Goal: Task Accomplishment & Management: Manage account settings

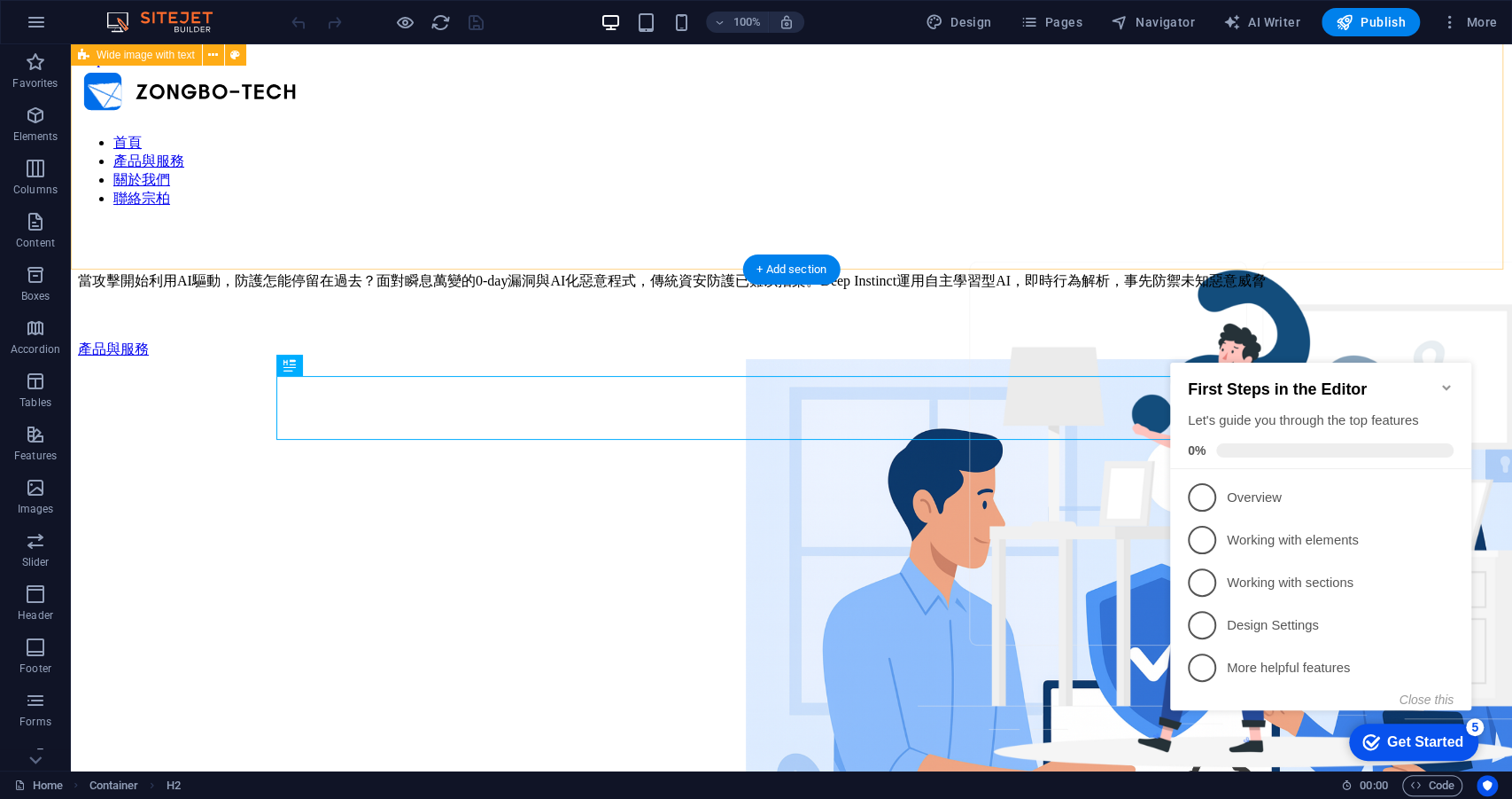
scroll to position [559, 0]
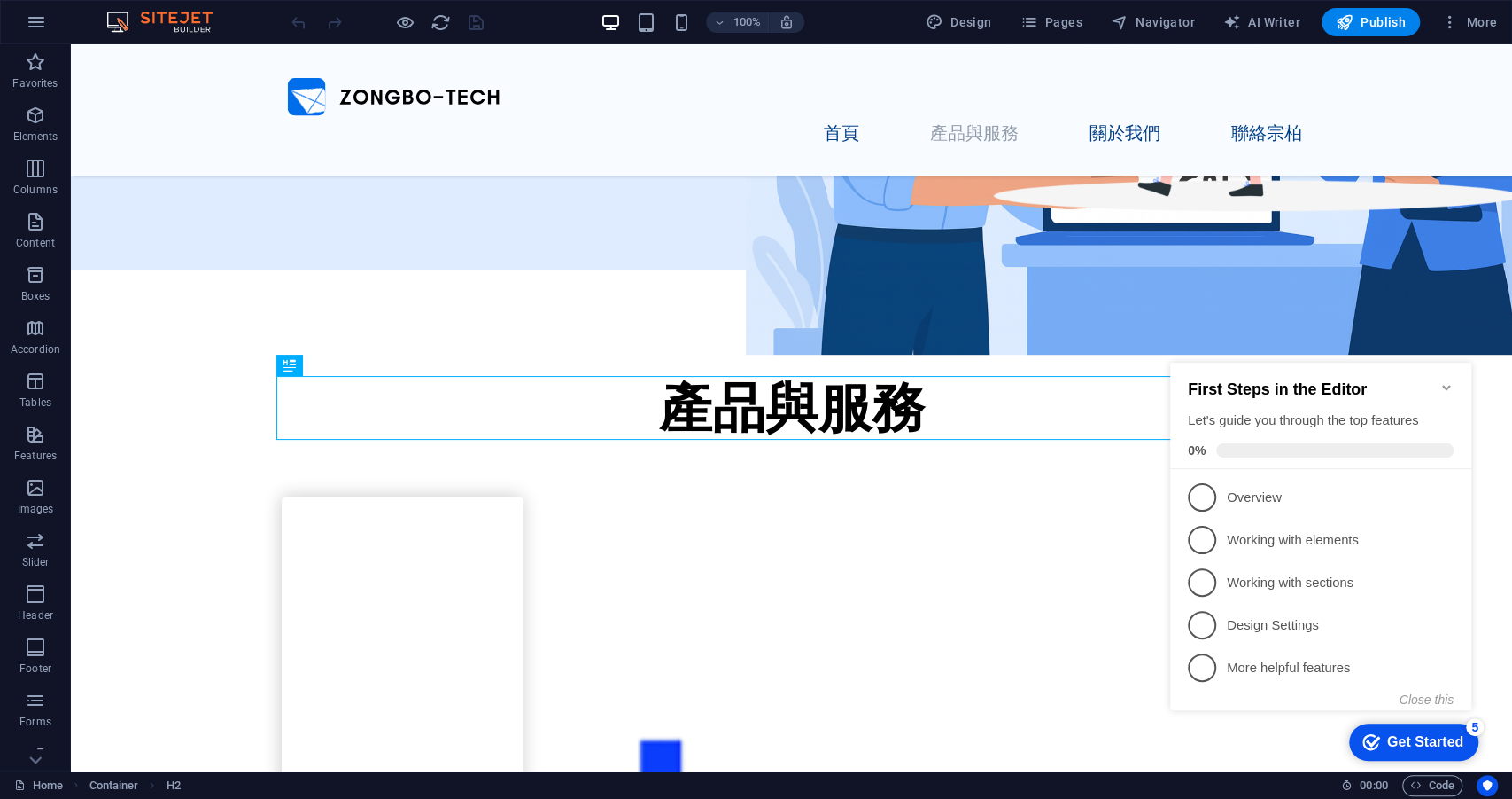
click at [1445, 384] on icon "Minimize checklist" at bounding box center [1446, 387] width 14 height 14
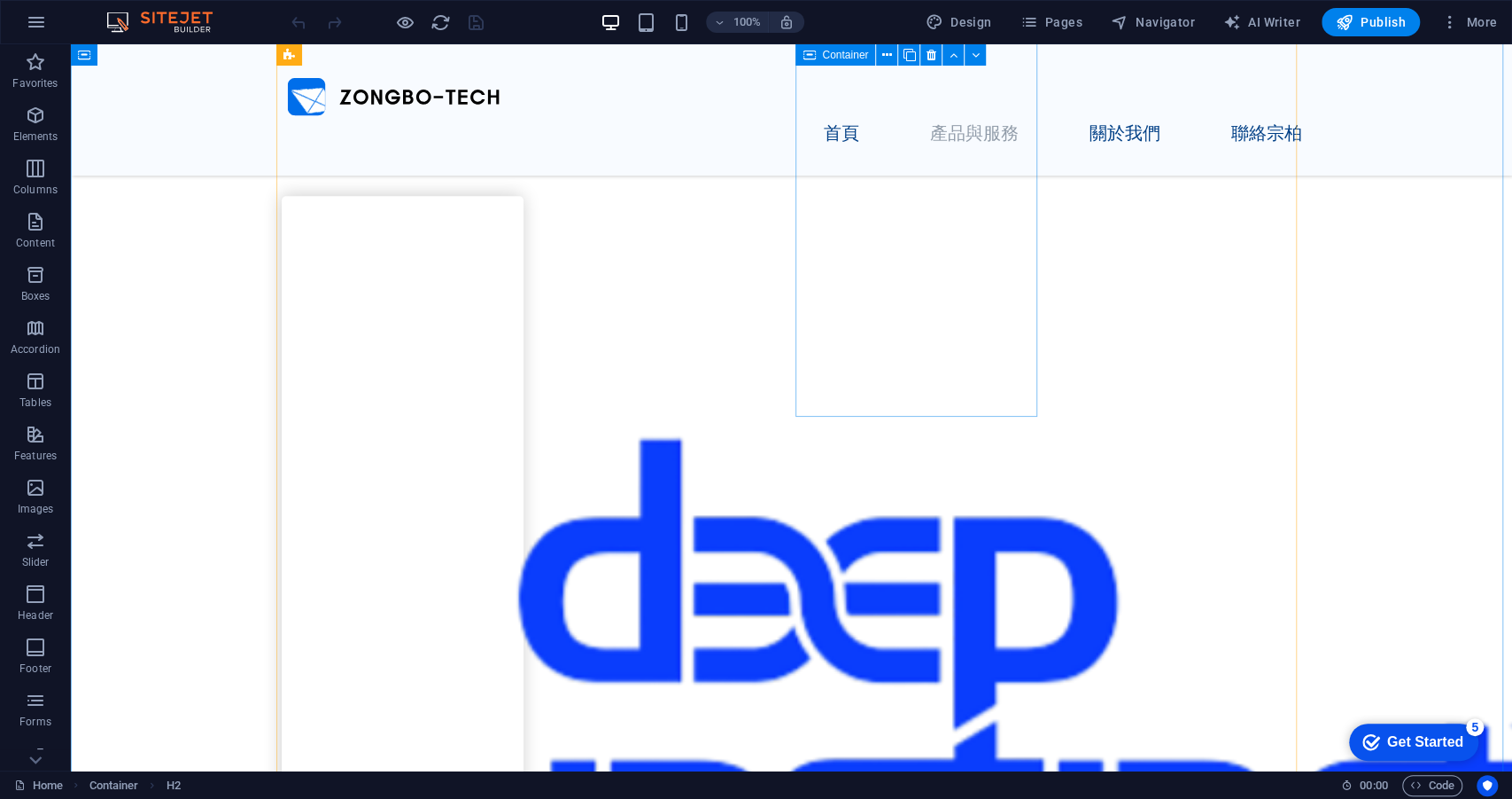
scroll to position [1047, 0]
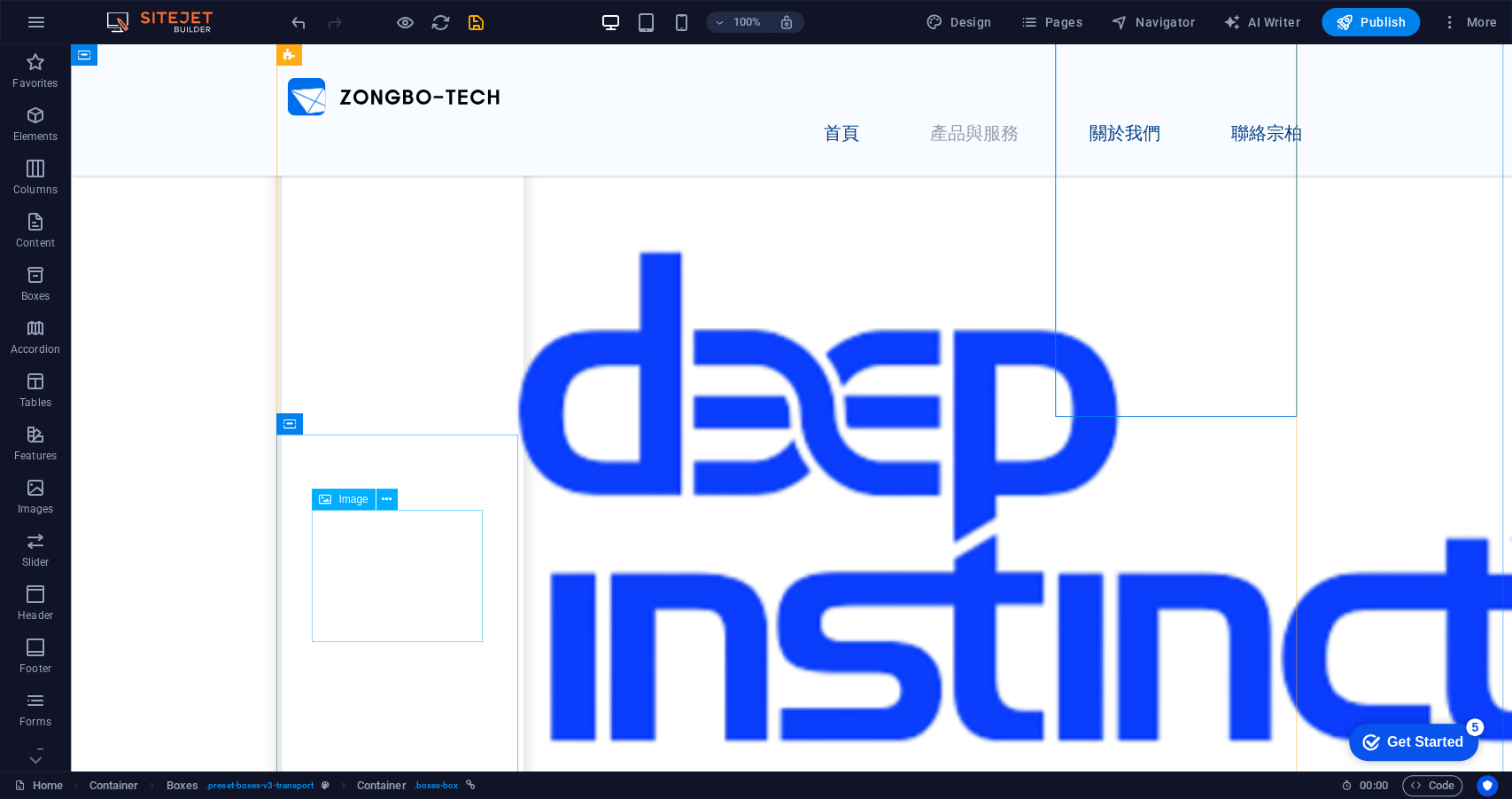
click at [384, 502] on icon at bounding box center [386, 499] width 10 height 18
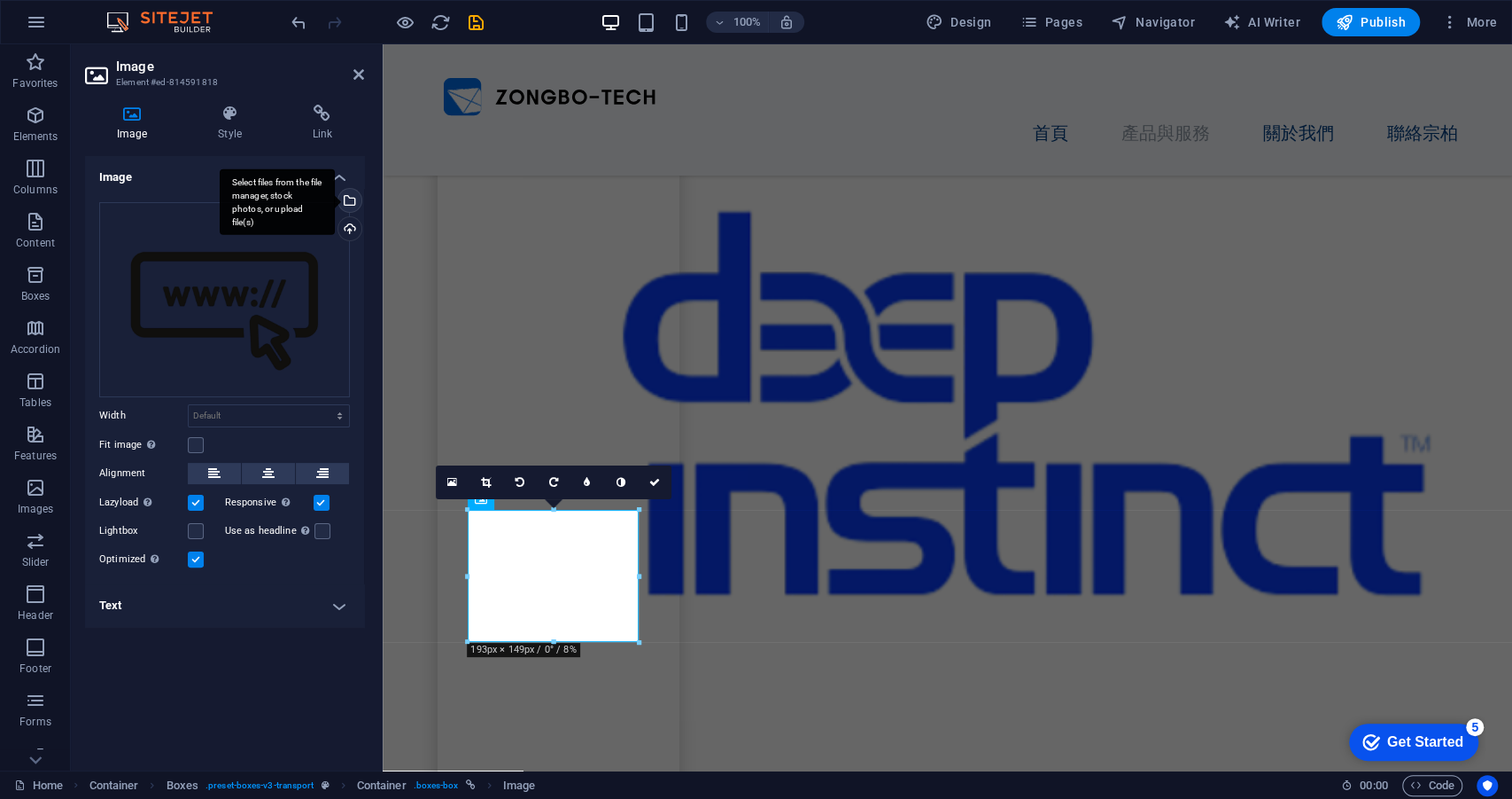
click at [357, 204] on div "Select files from the file manager, stock photos, or upload file(s)" at bounding box center [348, 202] width 27 height 27
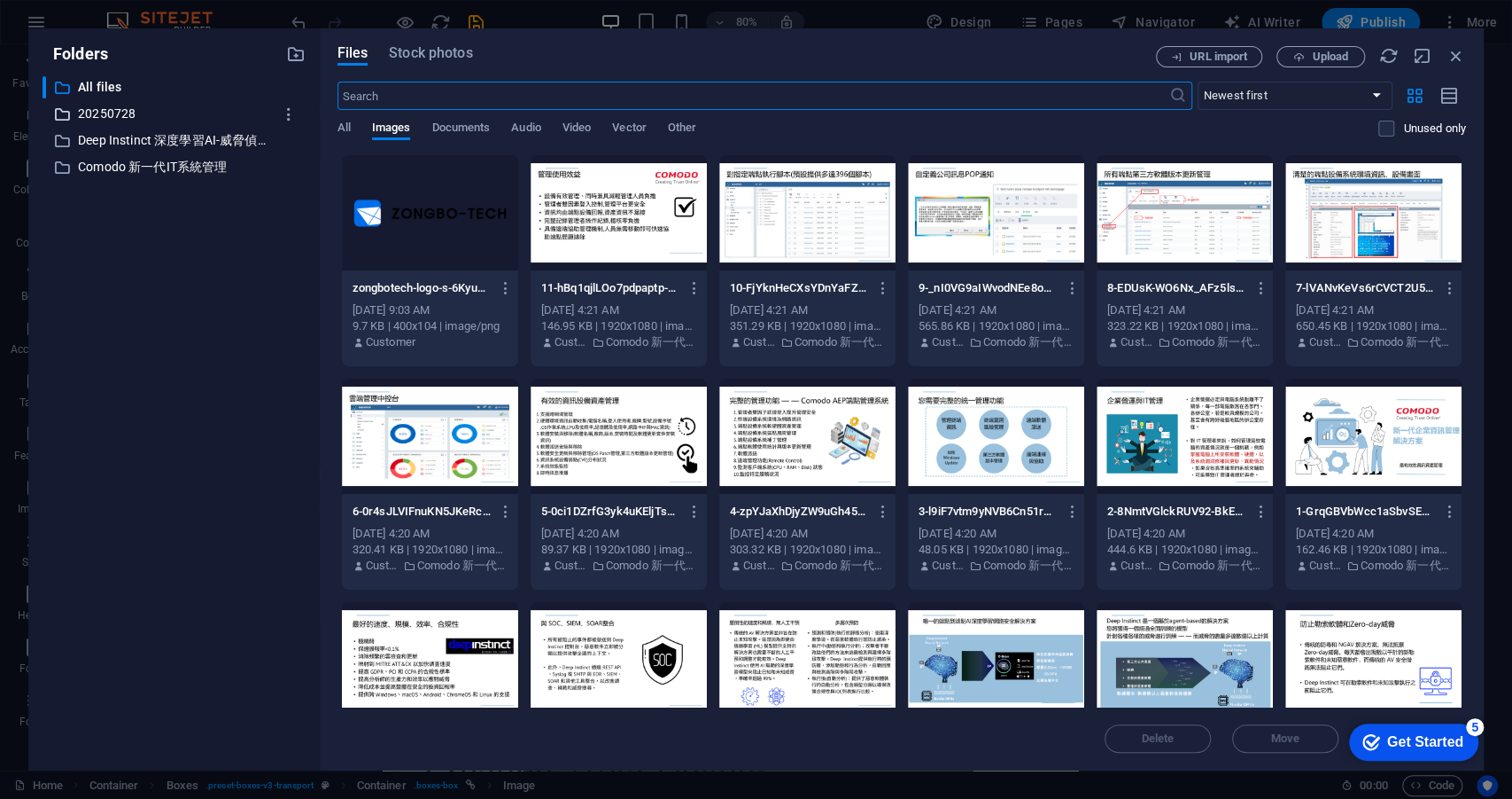
click at [165, 114] on p "20250728" at bounding box center [175, 114] width 195 height 20
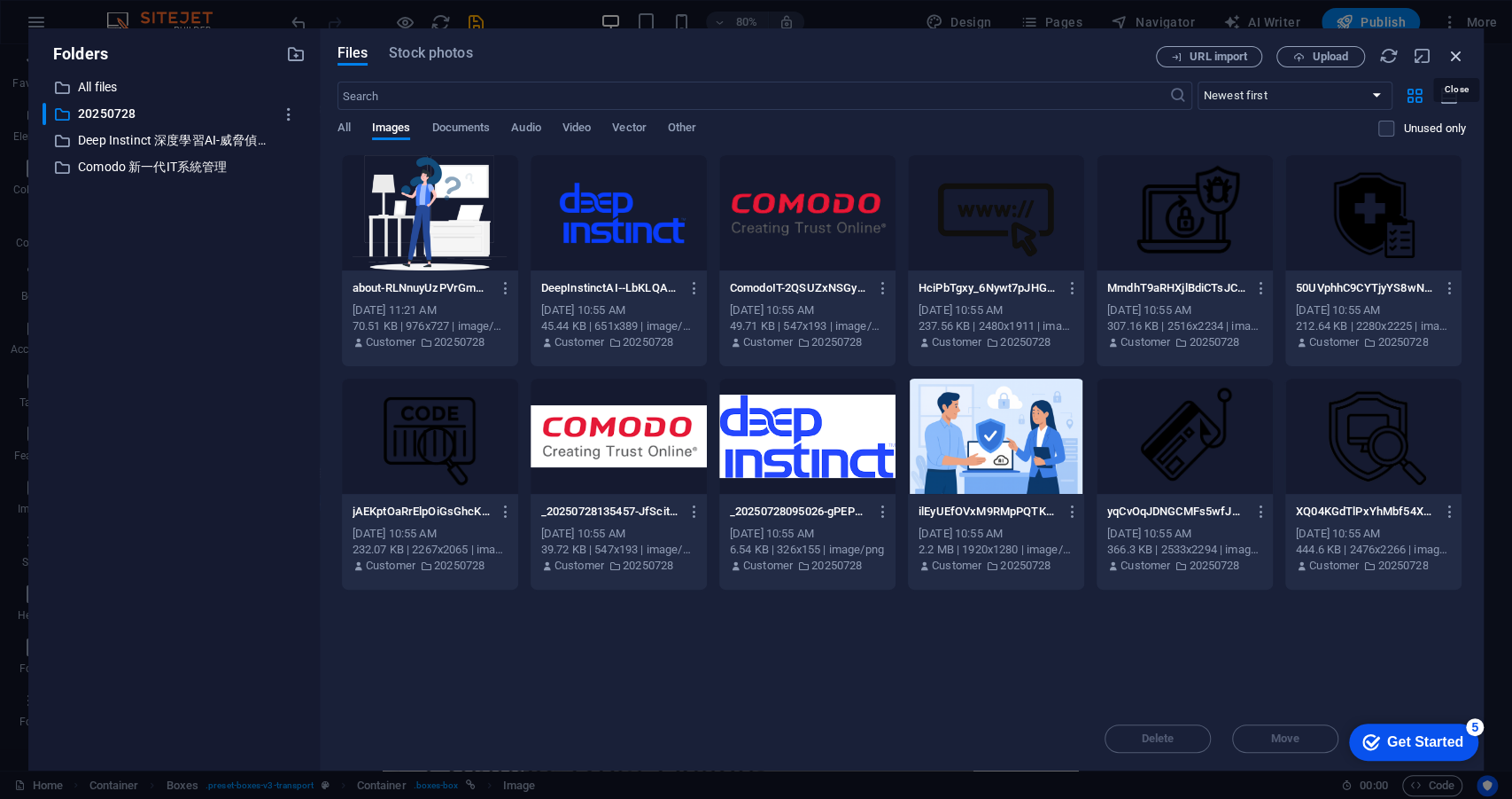
click at [1459, 54] on icon "button" at bounding box center [1456, 55] width 19 height 19
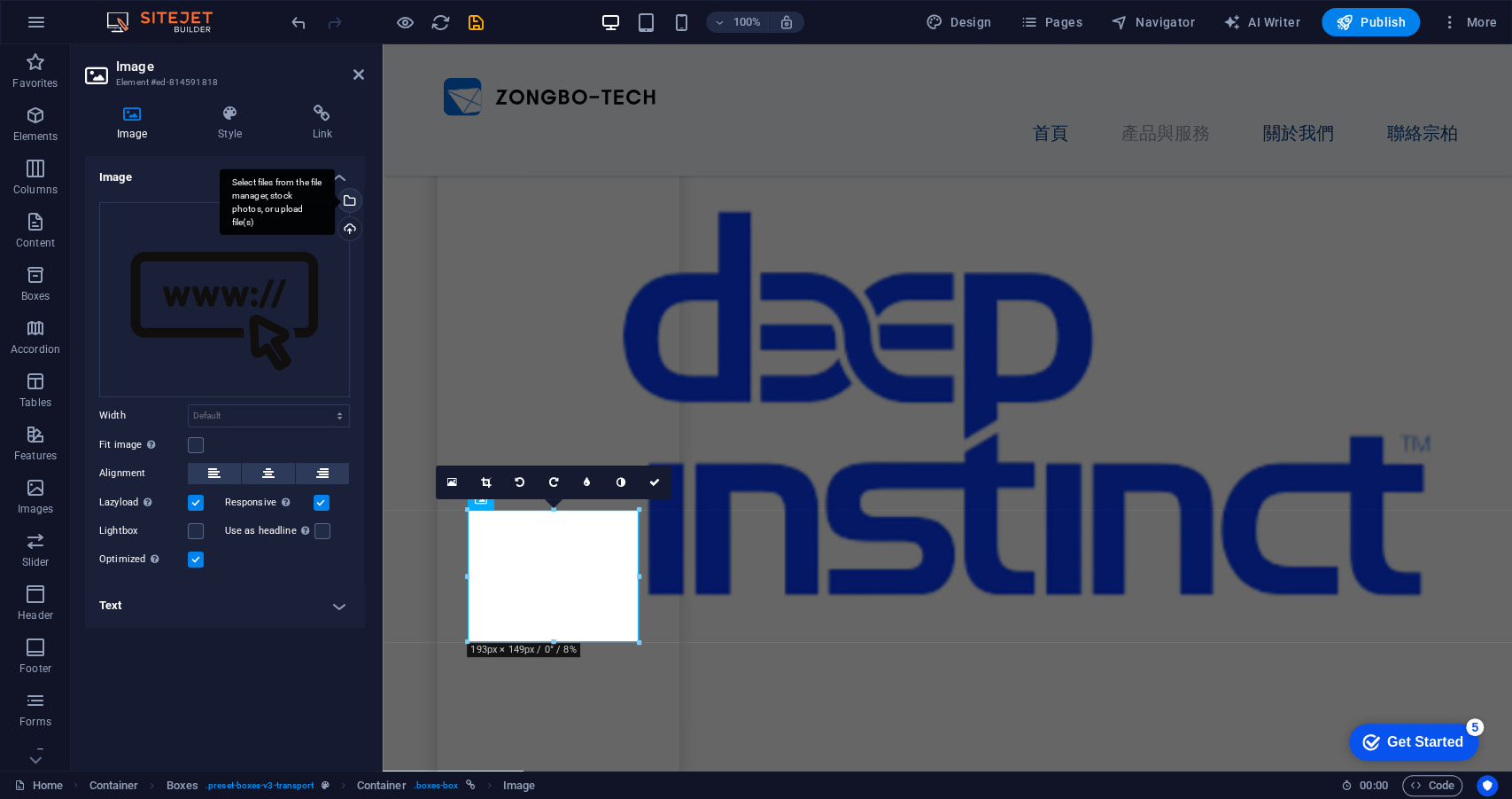
click at [354, 204] on div "Select files from the file manager, stock photos, or upload file(s)" at bounding box center [348, 202] width 27 height 27
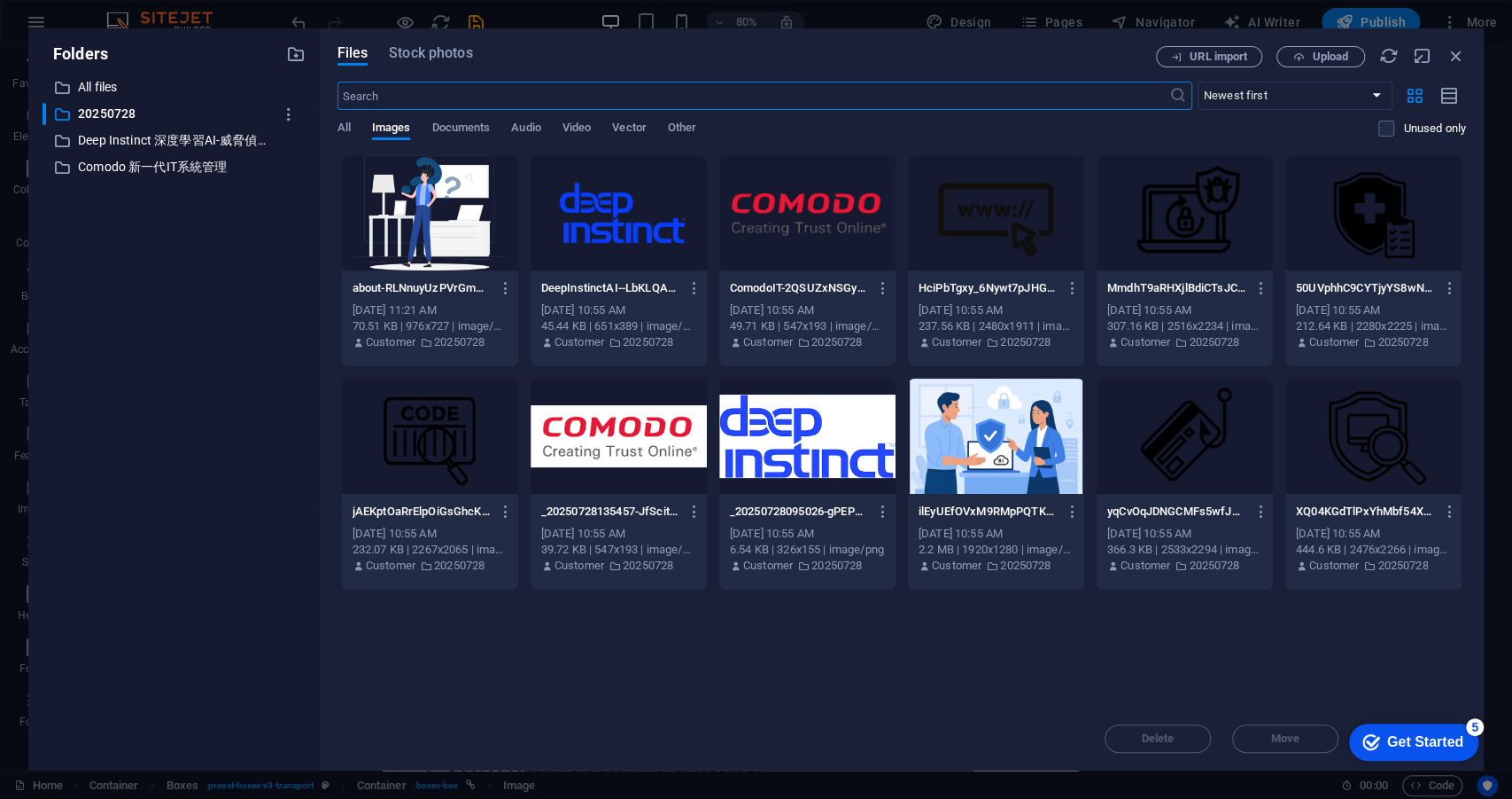
click at [1175, 254] on div at bounding box center [1185, 213] width 177 height 116
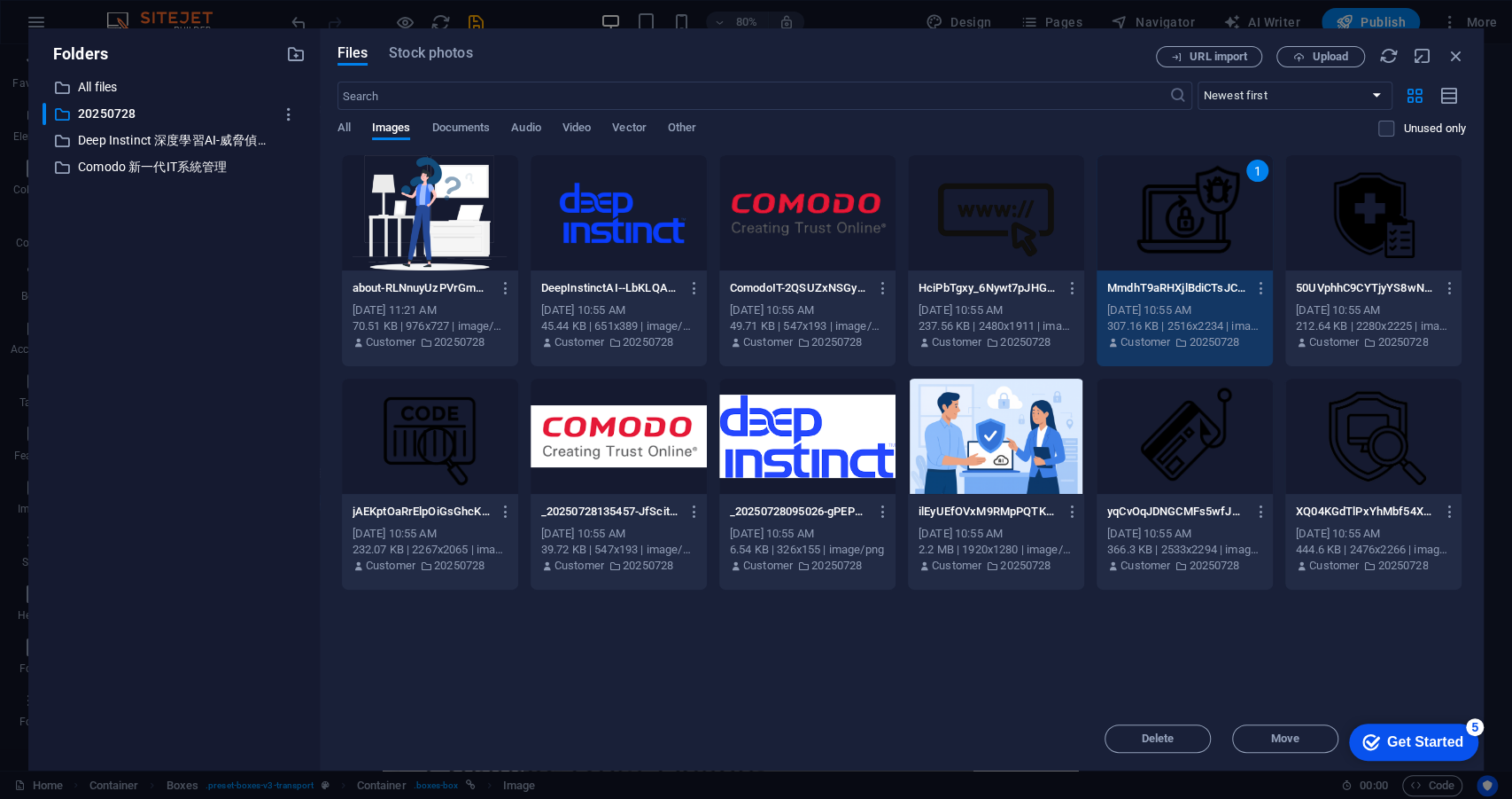
click at [1175, 254] on div "1" at bounding box center [1185, 213] width 177 height 116
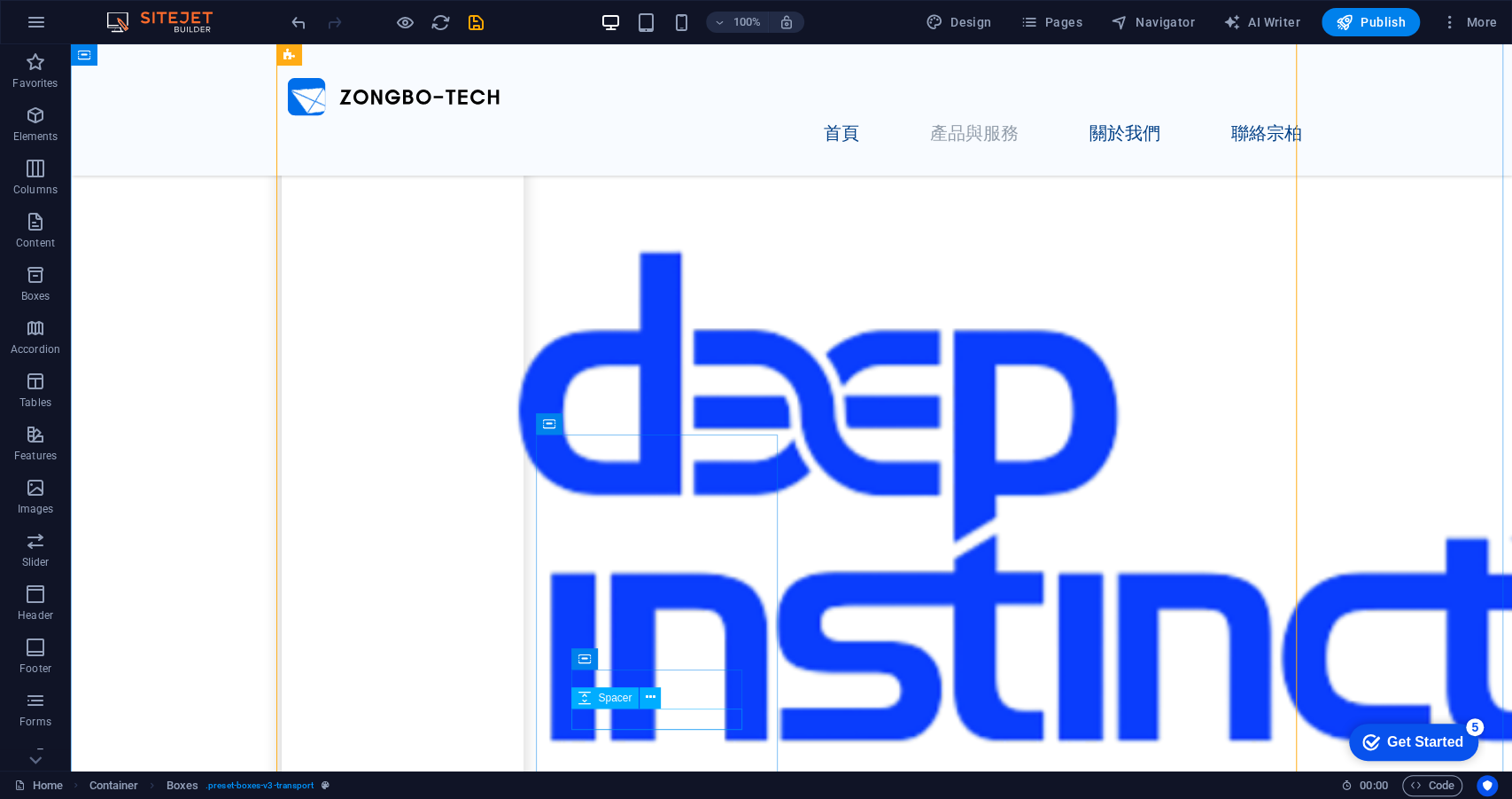
click at [638, 700] on div "Spacer" at bounding box center [604, 697] width 67 height 21
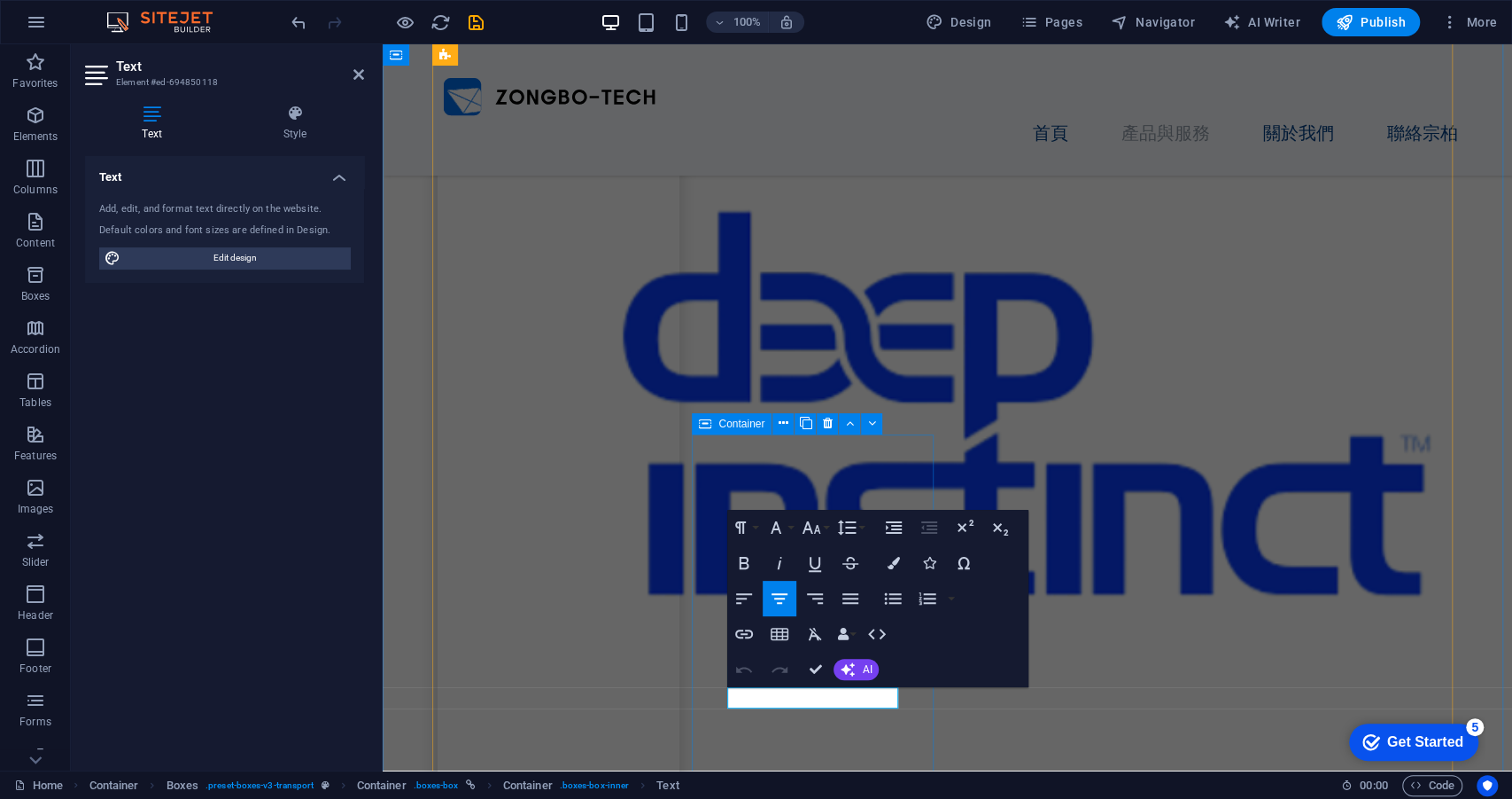
copy h3 "滲透測試"
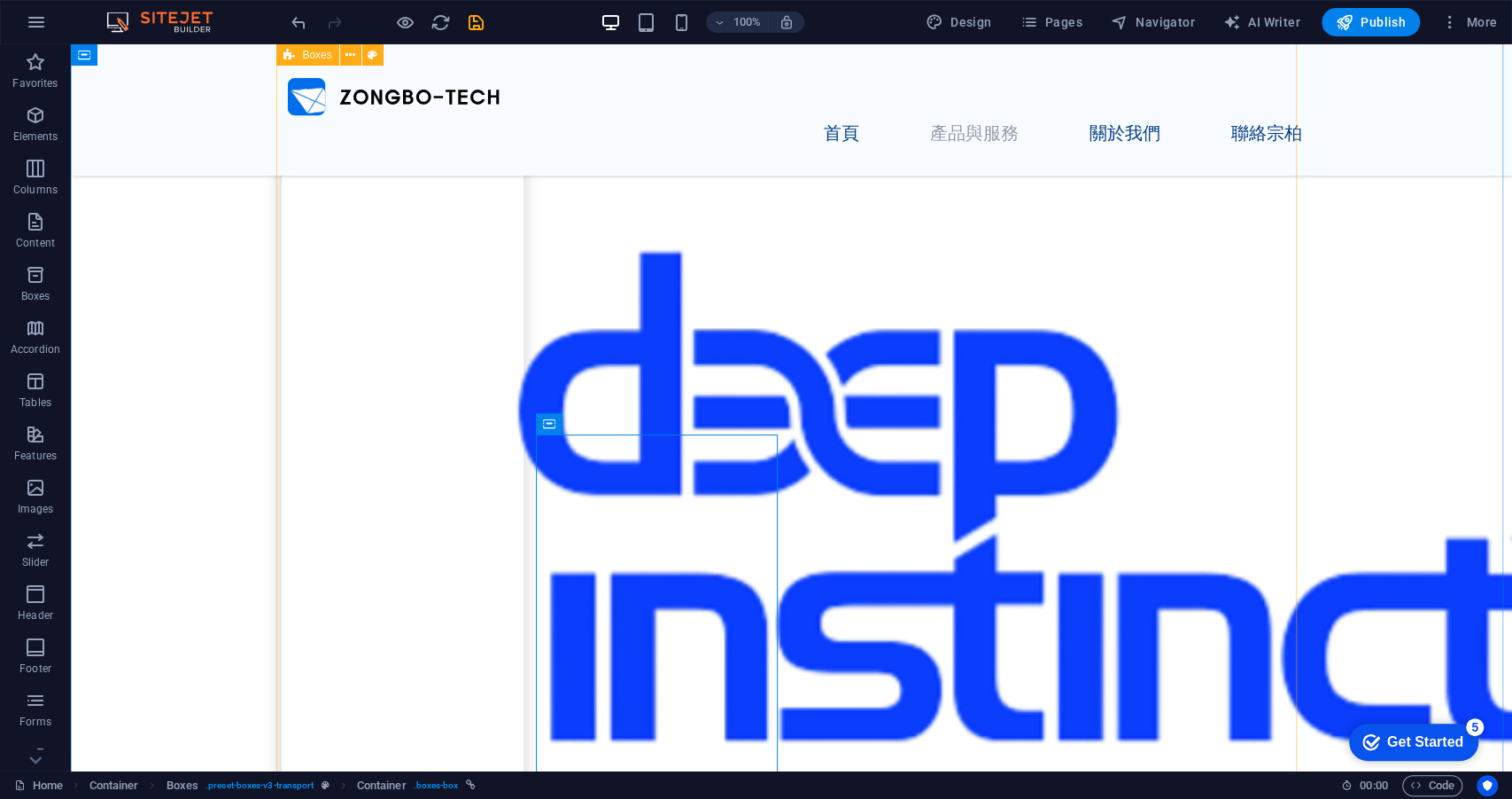
scroll to position [1085, 0]
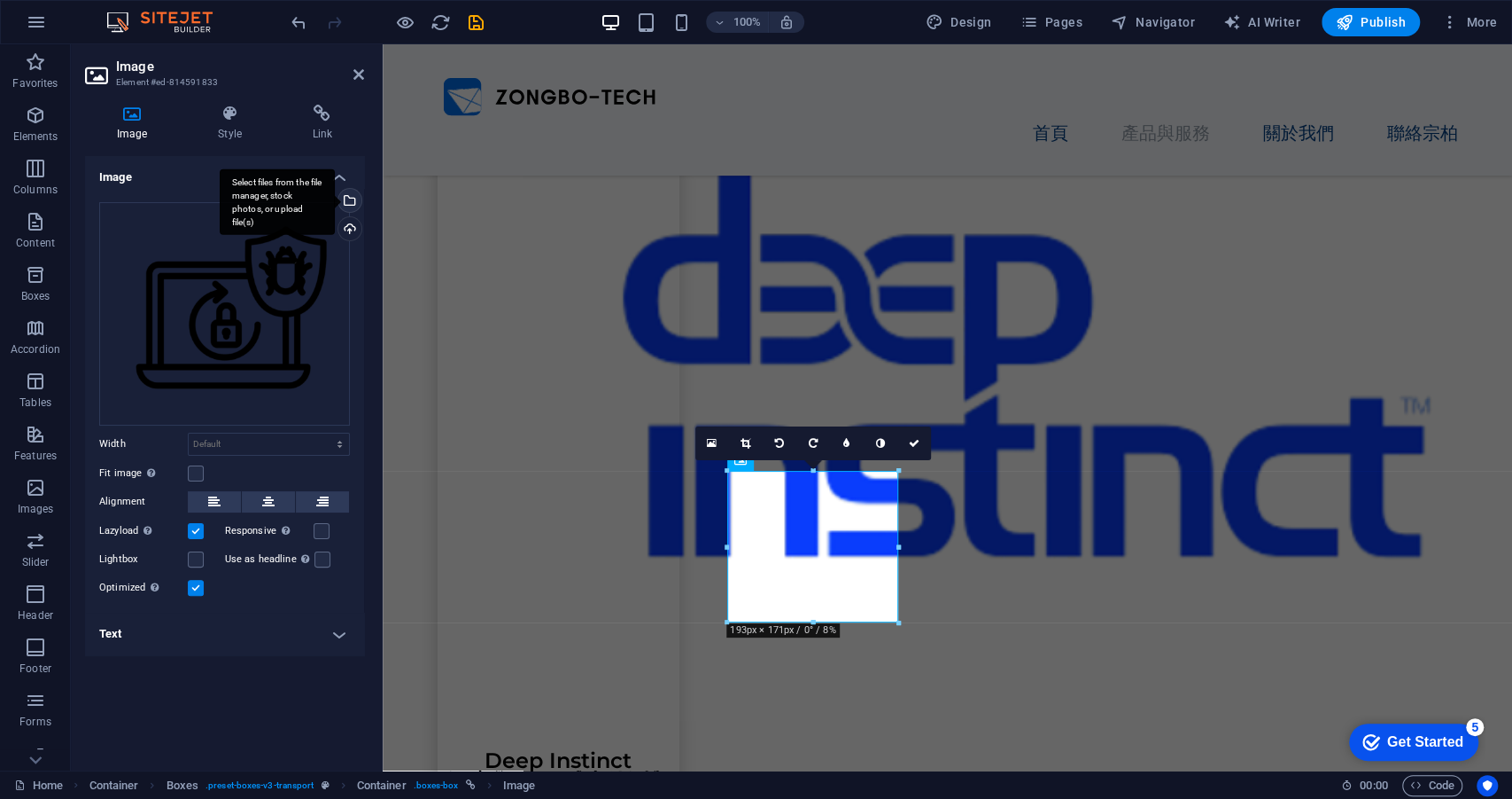
click at [335, 205] on div "Select files from the file manager, stock photos, or upload file(s)" at bounding box center [277, 202] width 116 height 67
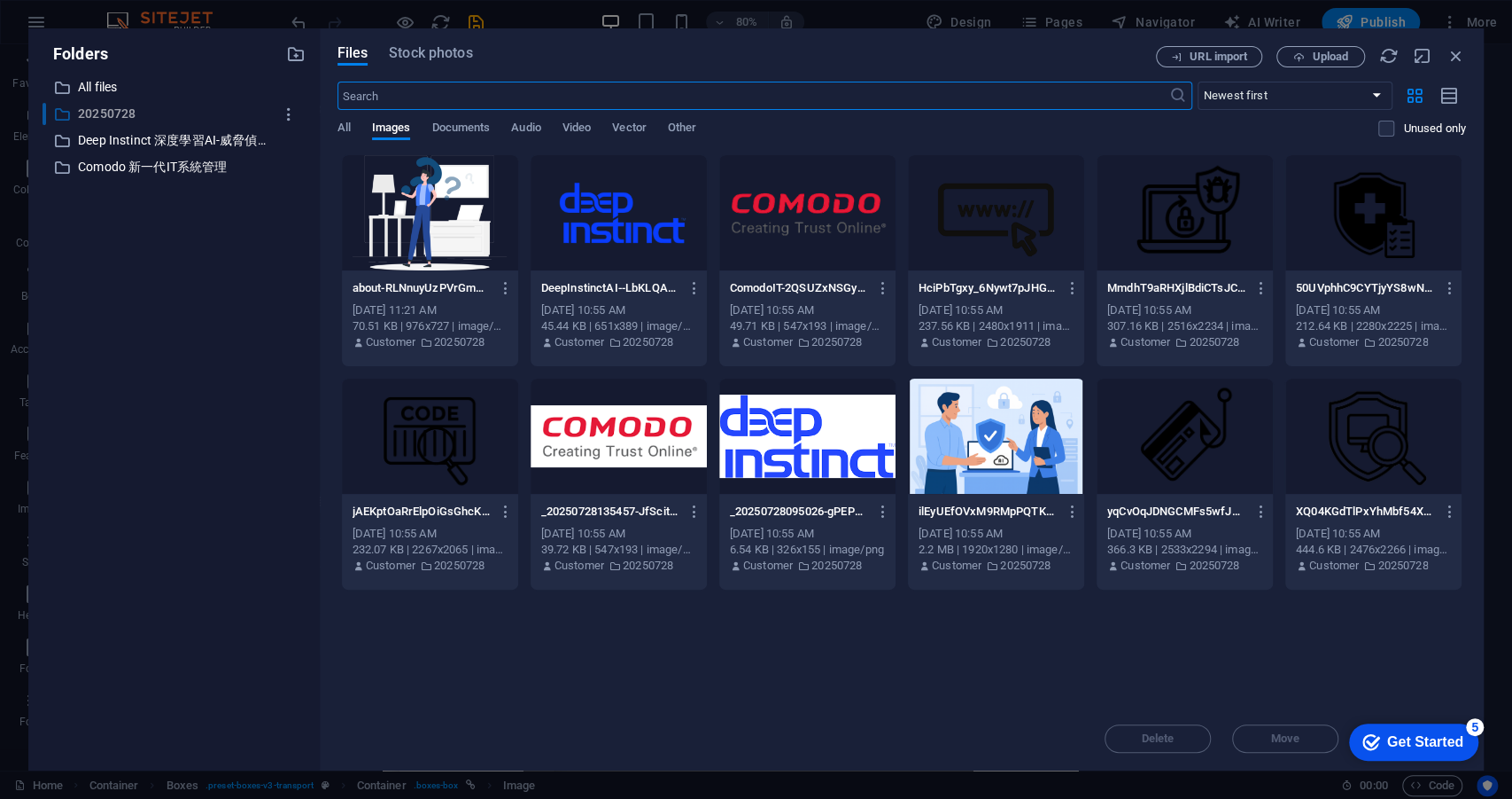
click at [209, 116] on p "20250728" at bounding box center [175, 114] width 195 height 20
click at [1320, 53] on span "Upload" at bounding box center [1330, 57] width 36 height 11
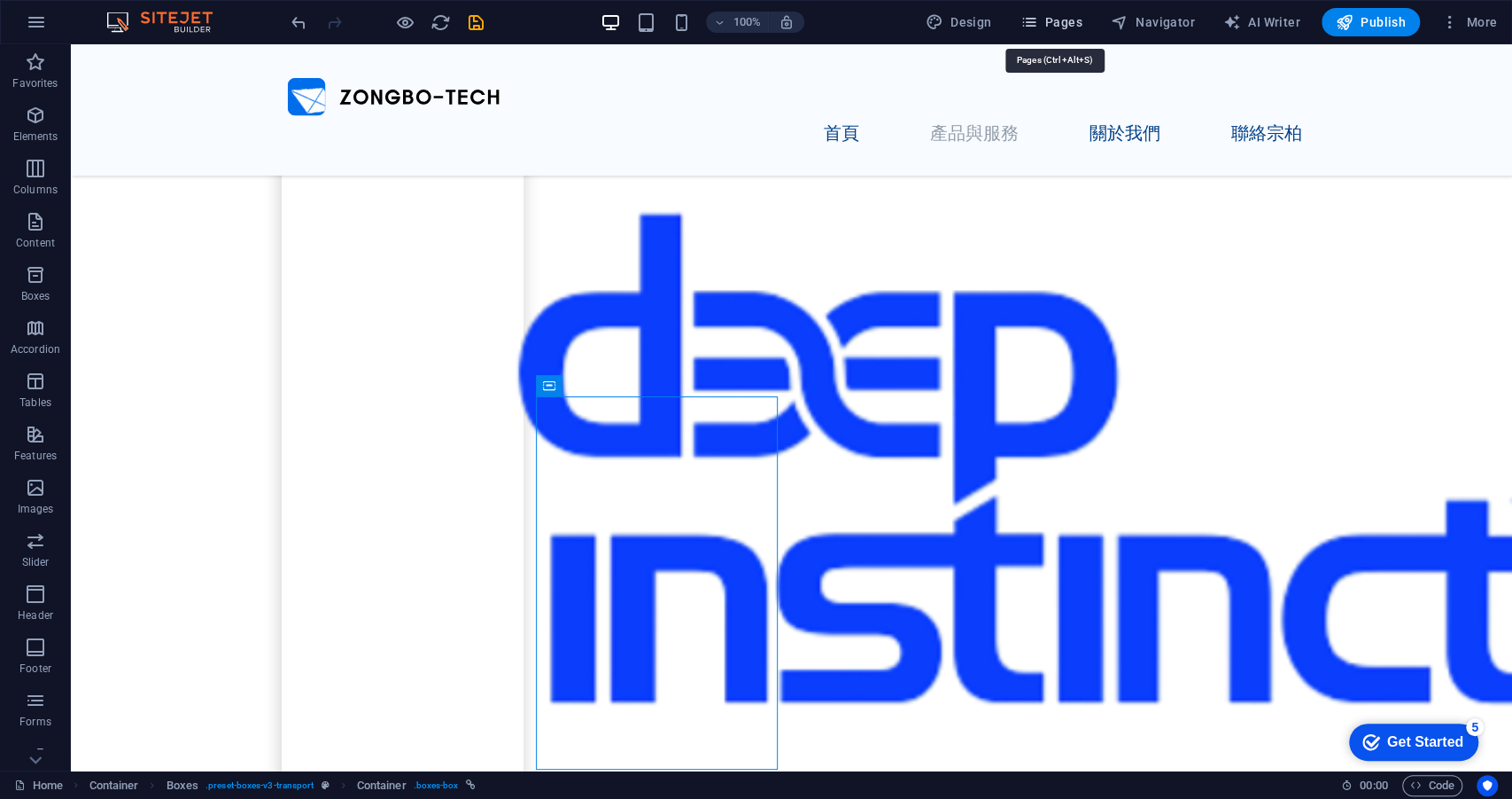
click at [1043, 31] on button "Pages" at bounding box center [1051, 22] width 76 height 29
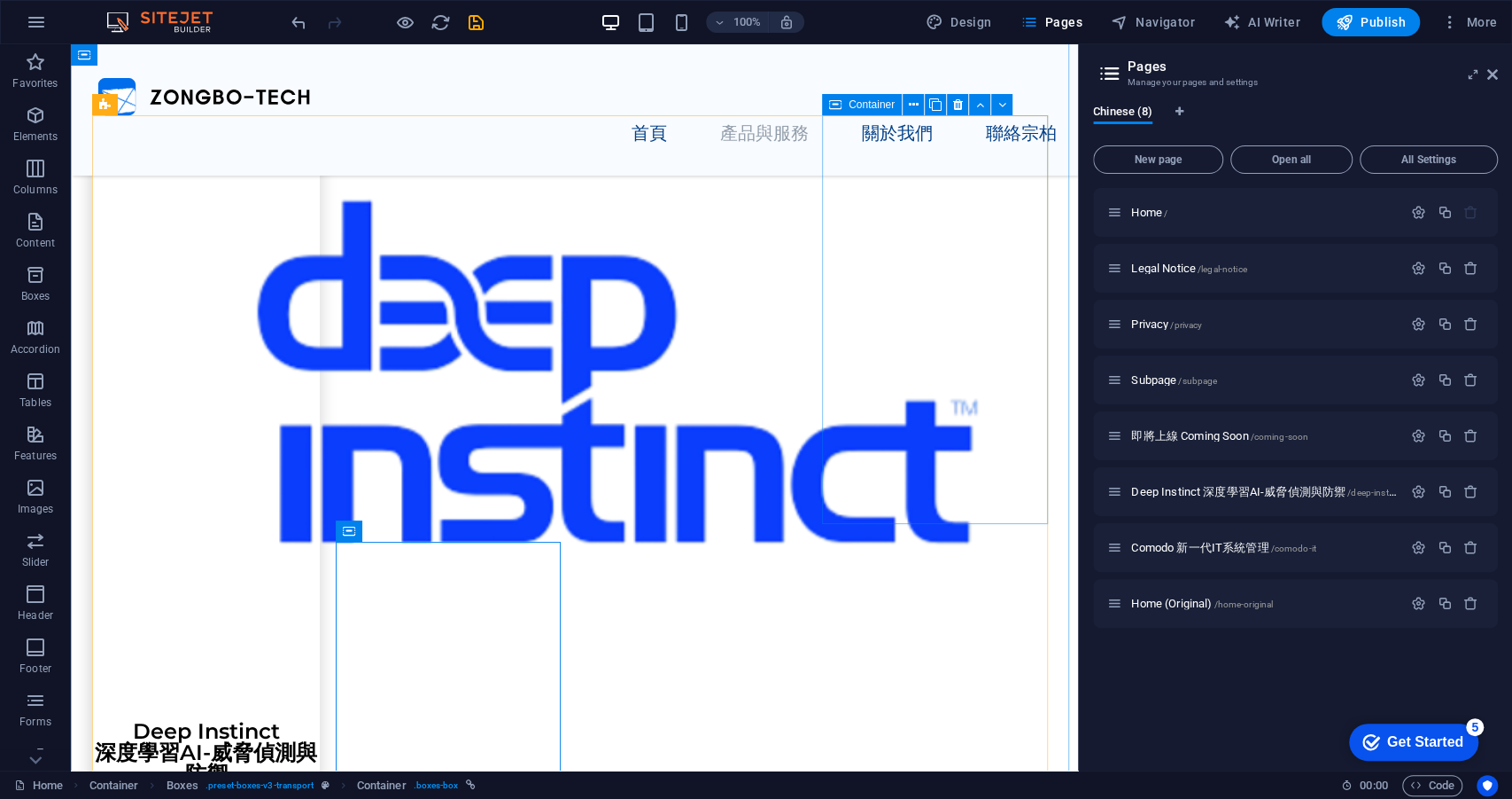
scroll to position [921, 0]
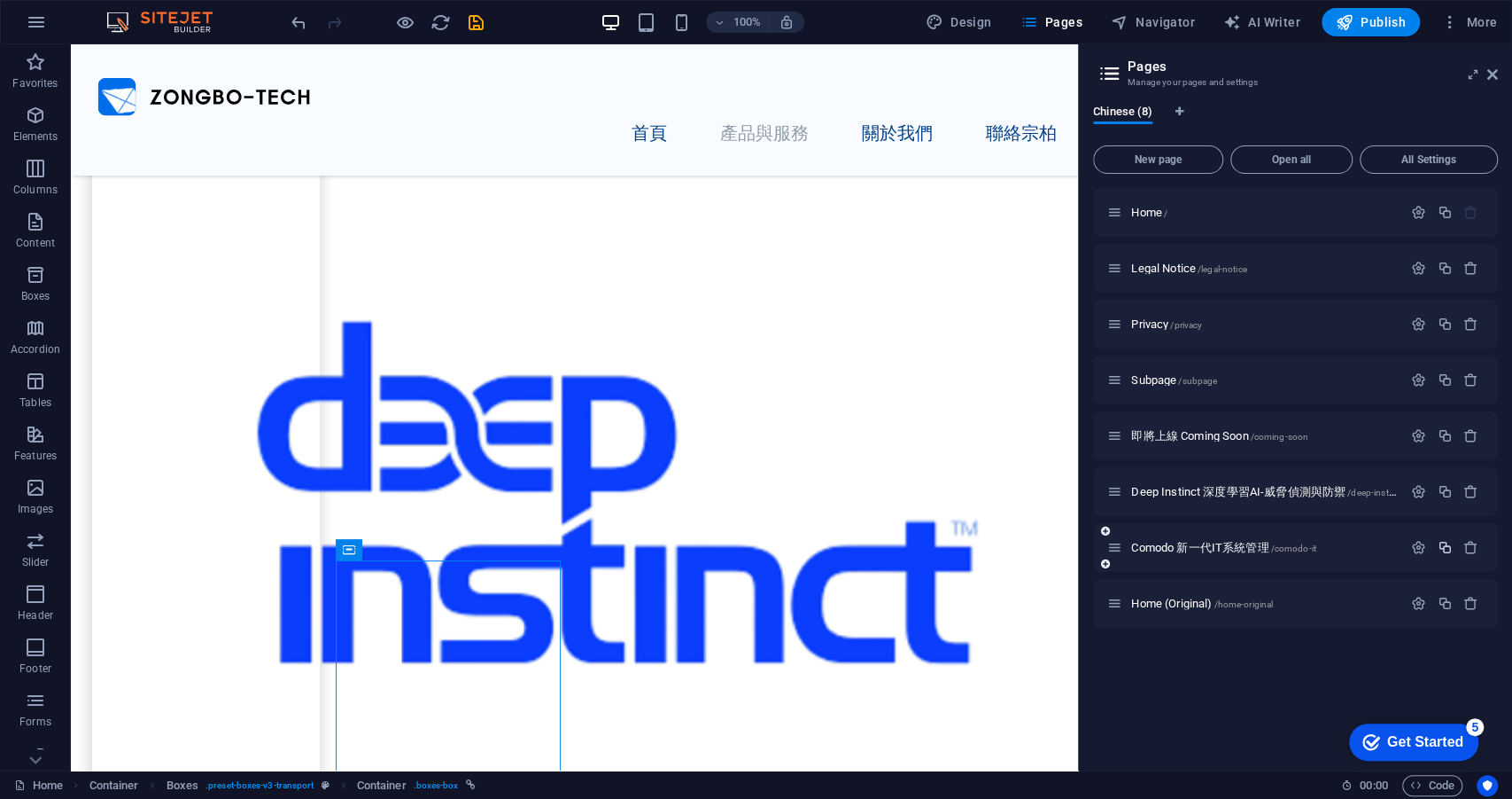
click at [1447, 549] on icon "button" at bounding box center [1445, 547] width 15 height 15
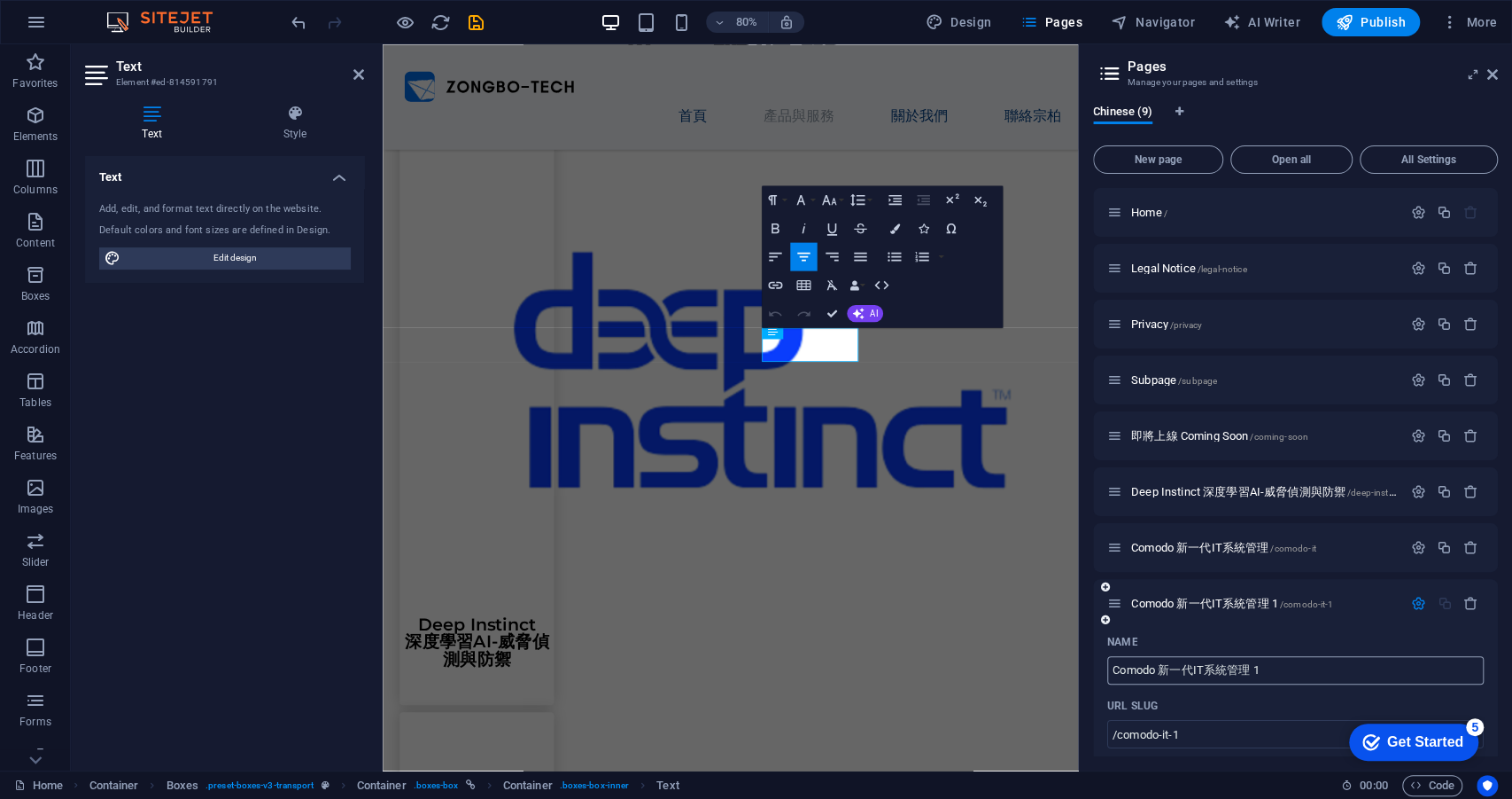
click at [1189, 672] on input "Comodo 新一代IT系統管理 1" at bounding box center [1295, 670] width 376 height 29
paste input "仿真社交工程演練"
type input "仿真社交工程演練"
type input "/"
type input "仿真社交工程演練"
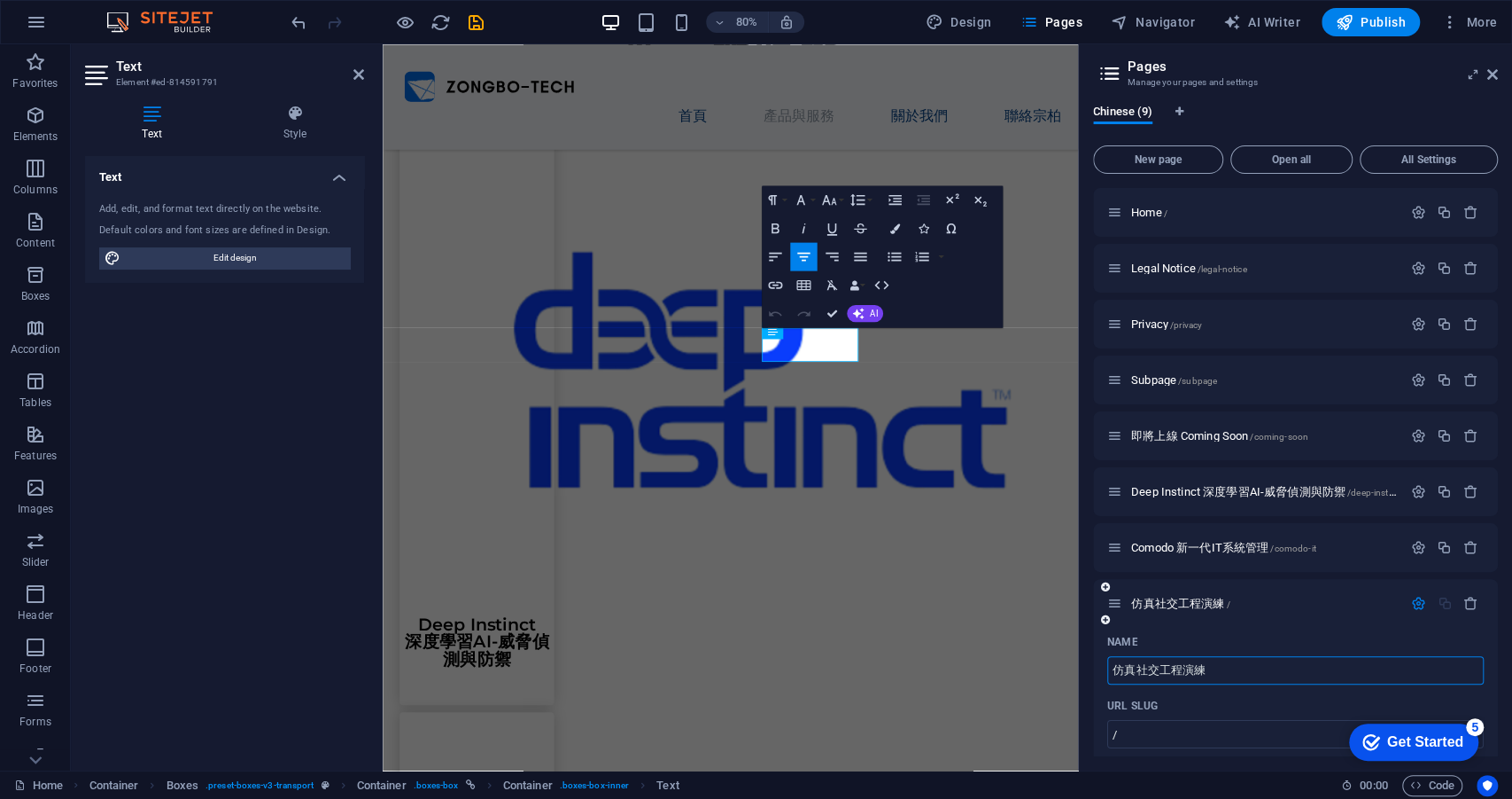
type input "仿真社交工程演練"
click at [1225, 706] on div "URL SLUG" at bounding box center [1295, 706] width 376 height 29
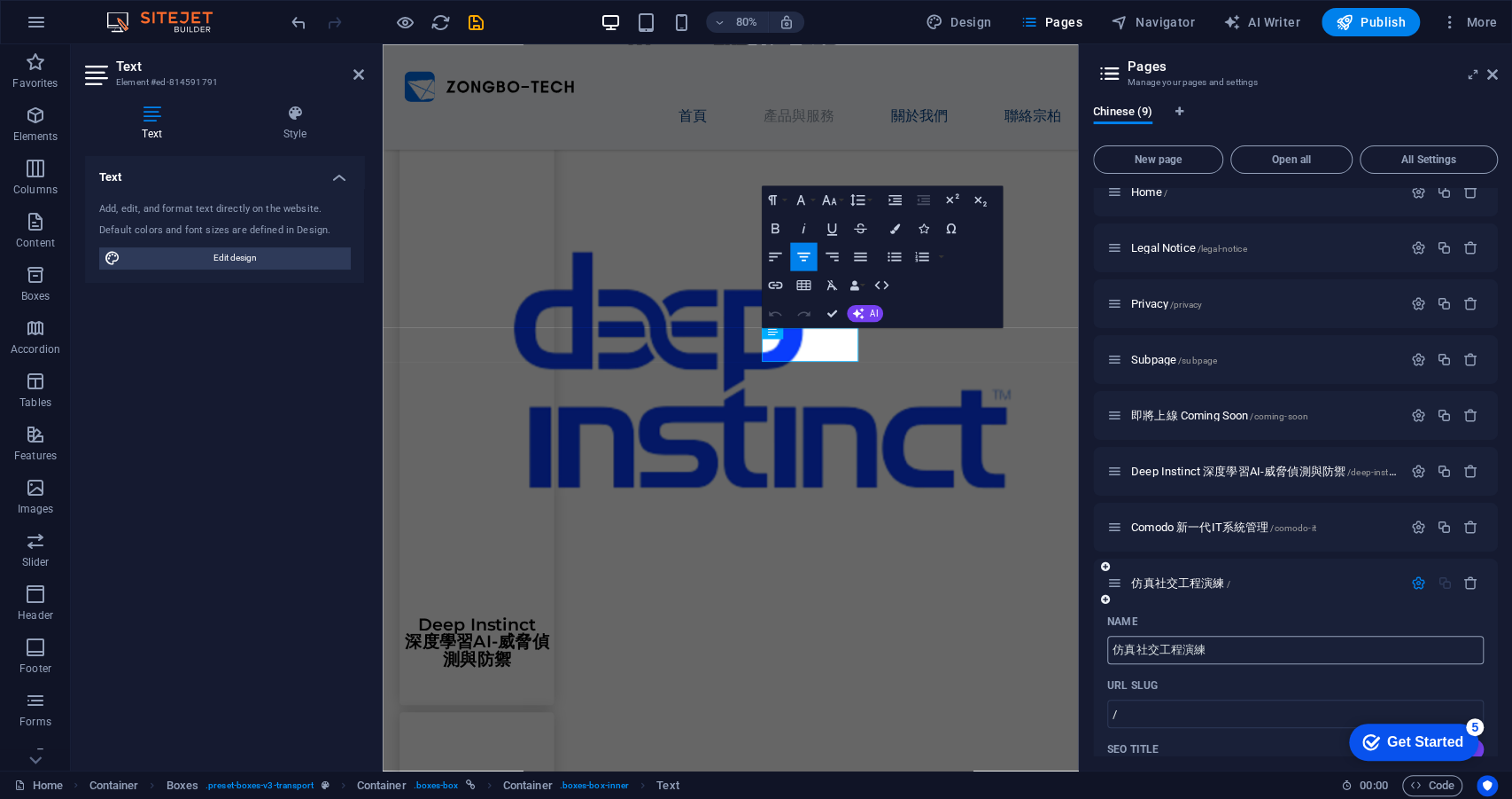
scroll to position [37, 0]
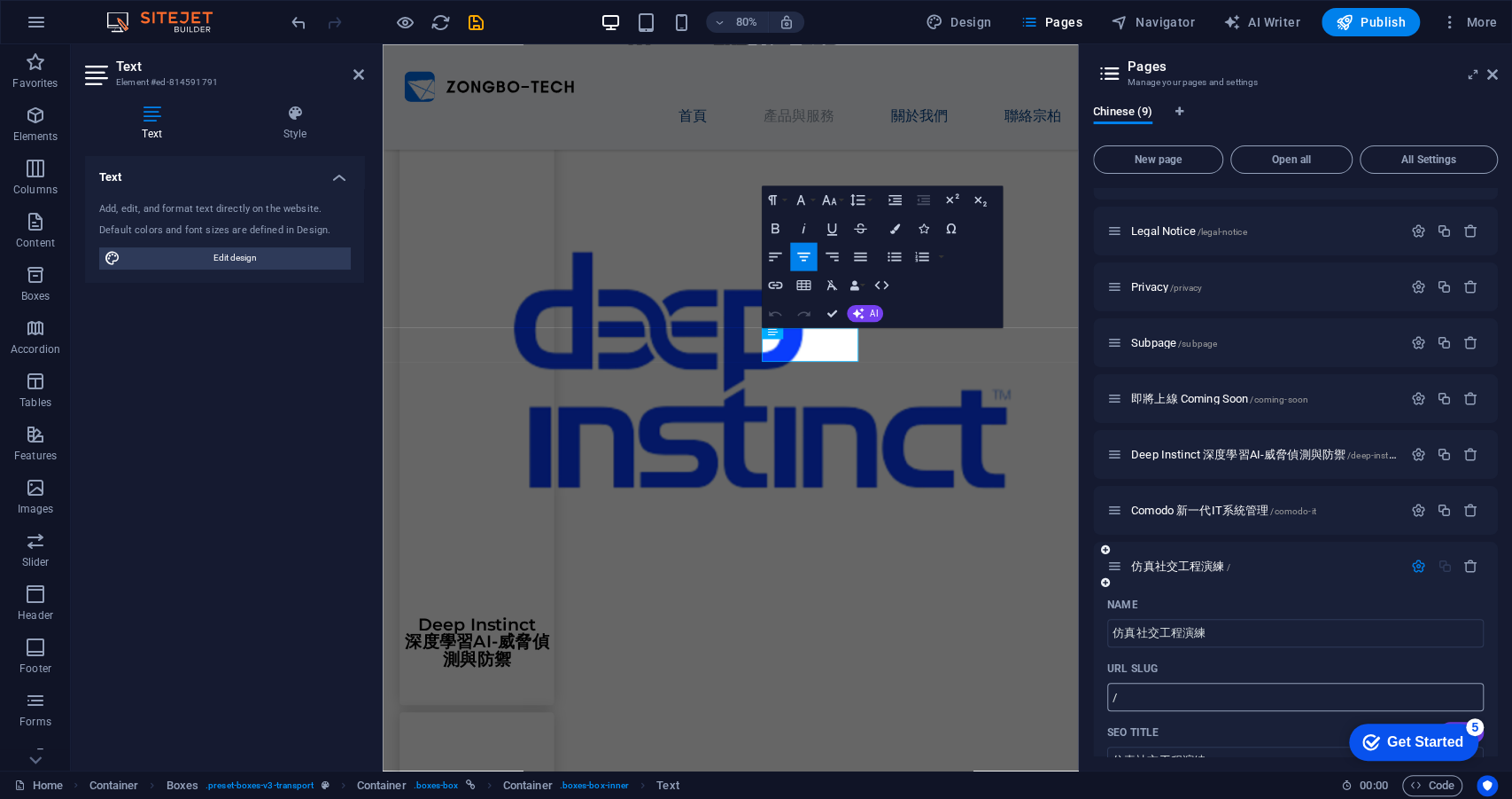
click at [1162, 704] on input "/" at bounding box center [1295, 696] width 376 height 29
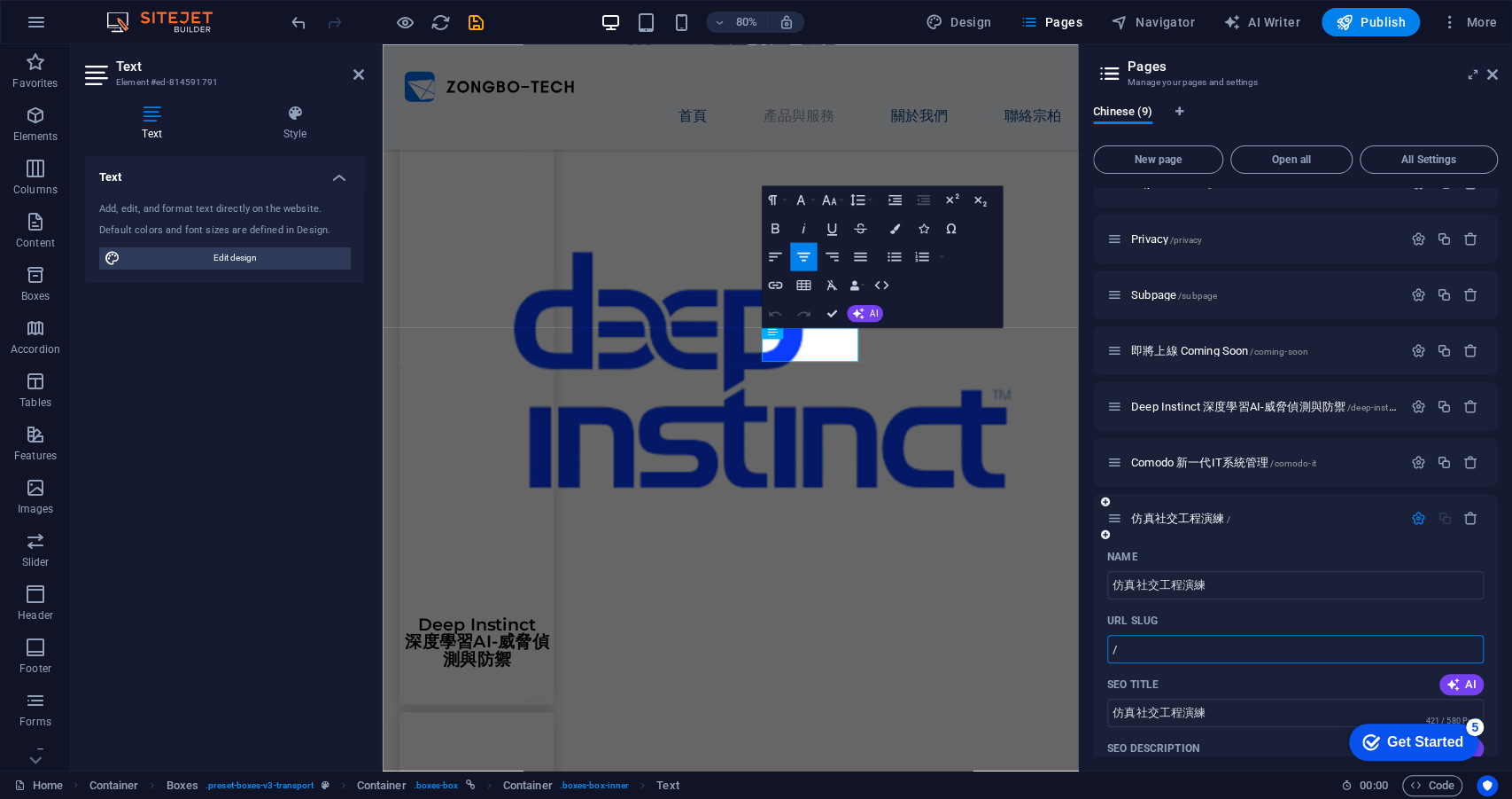
scroll to position [109, 0]
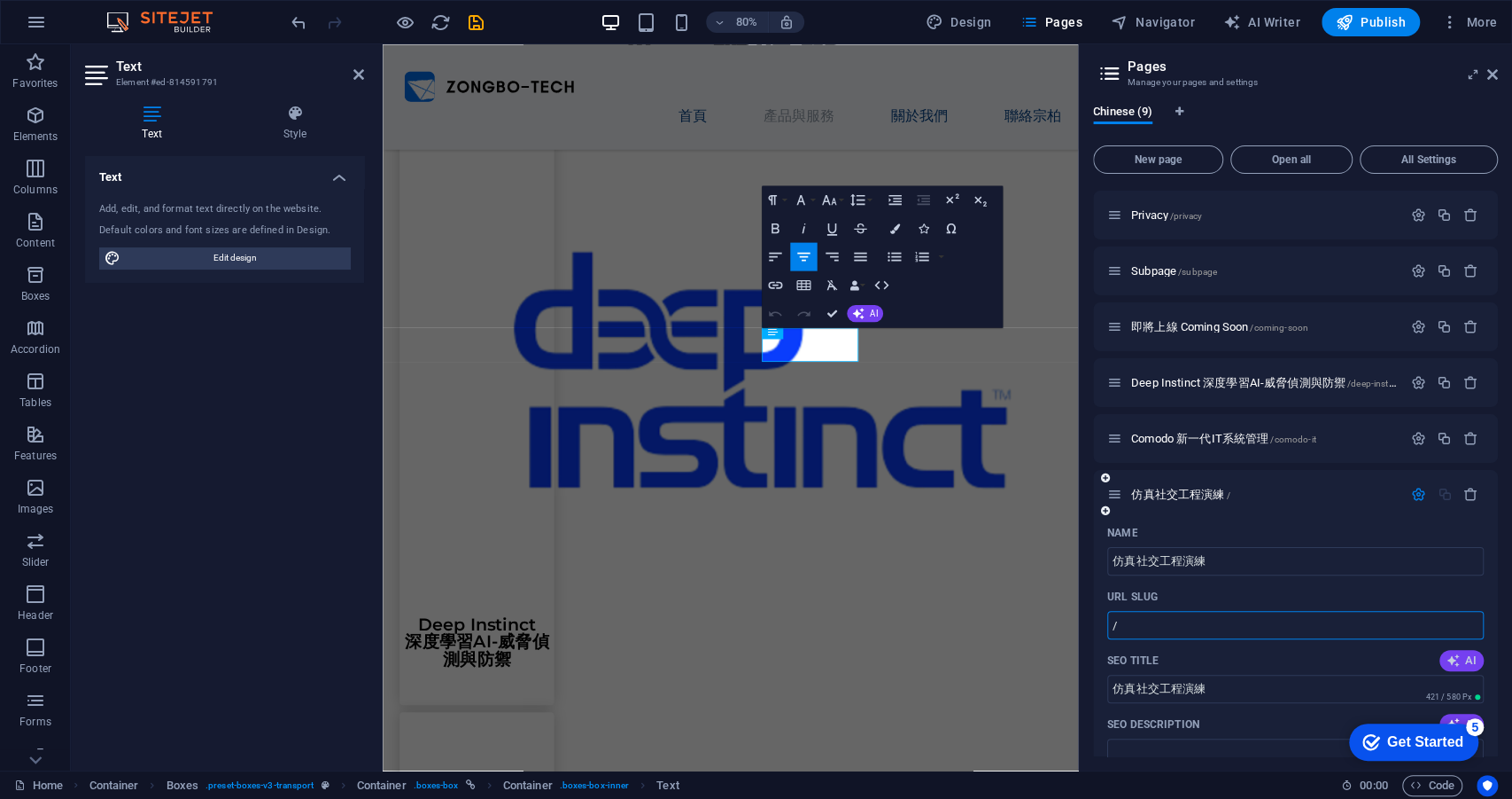
click at [1461, 658] on span "AI" at bounding box center [1461, 659] width 30 height 14
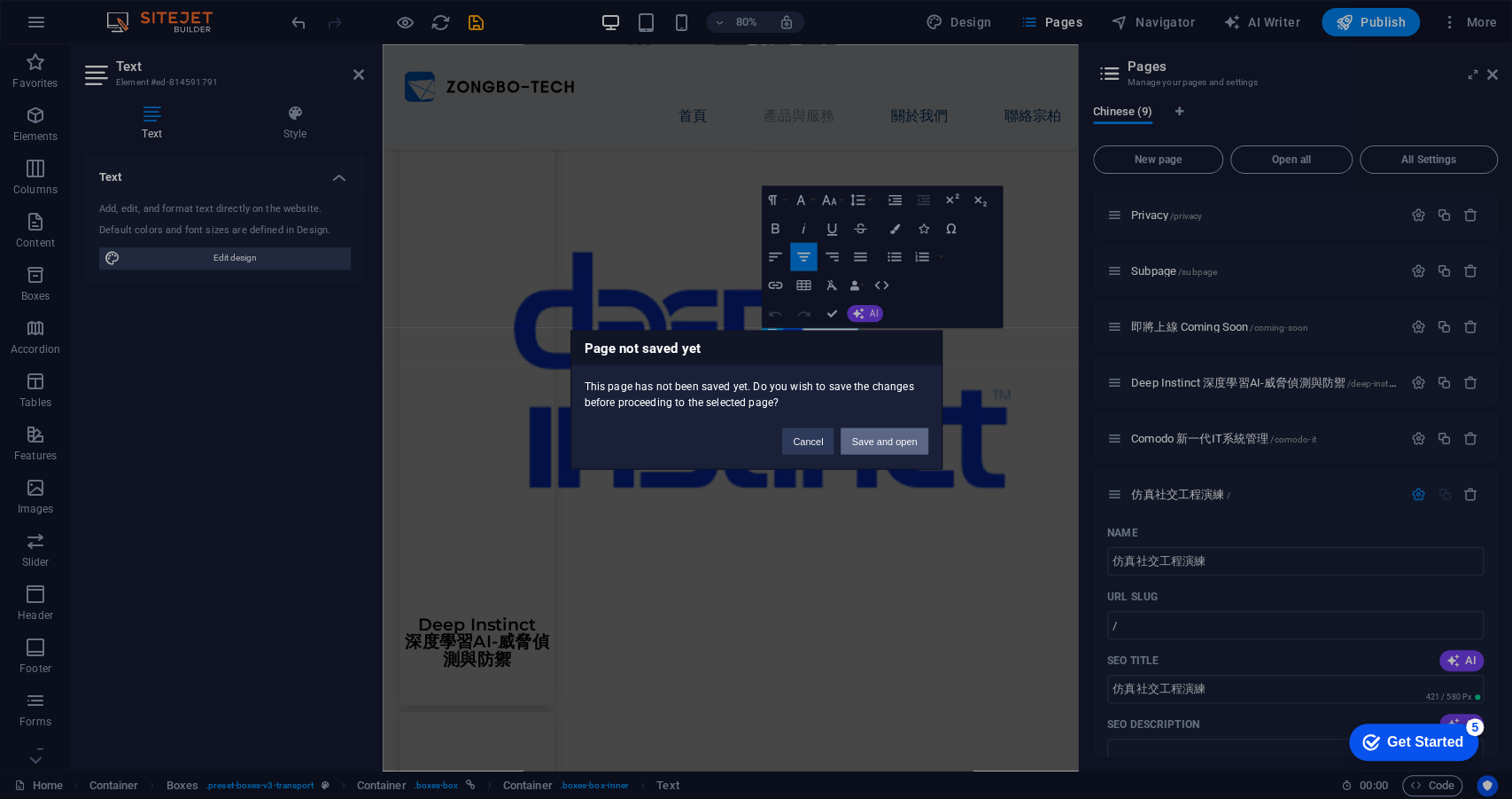
click at [896, 445] on button "Save and open" at bounding box center [884, 440] width 87 height 27
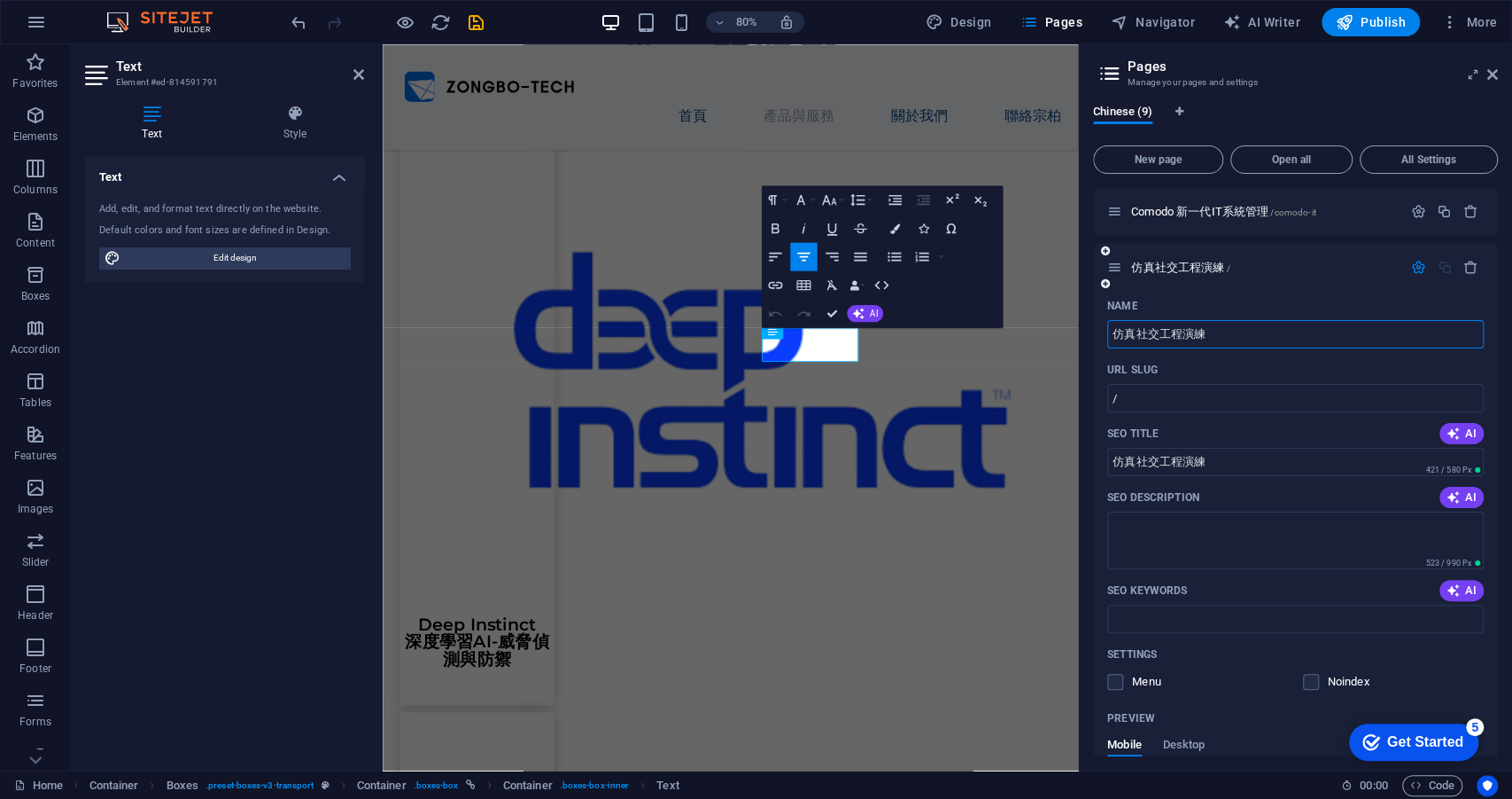
scroll to position [259, 0]
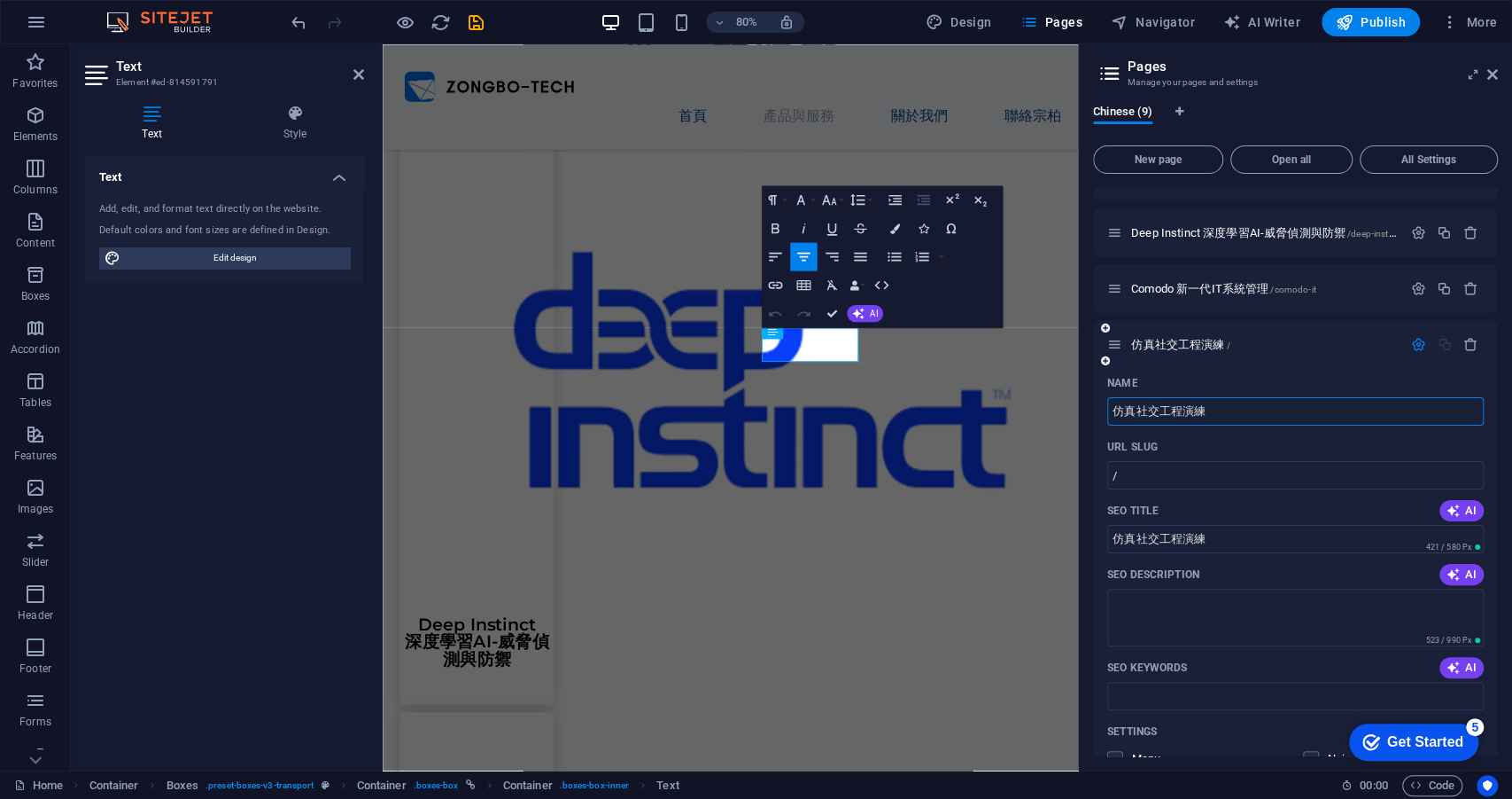
click at [1266, 363] on div "仿真社交工程演練 /" at bounding box center [1296, 344] width 405 height 49
click at [1413, 348] on icon "button" at bounding box center [1419, 344] width 15 height 15
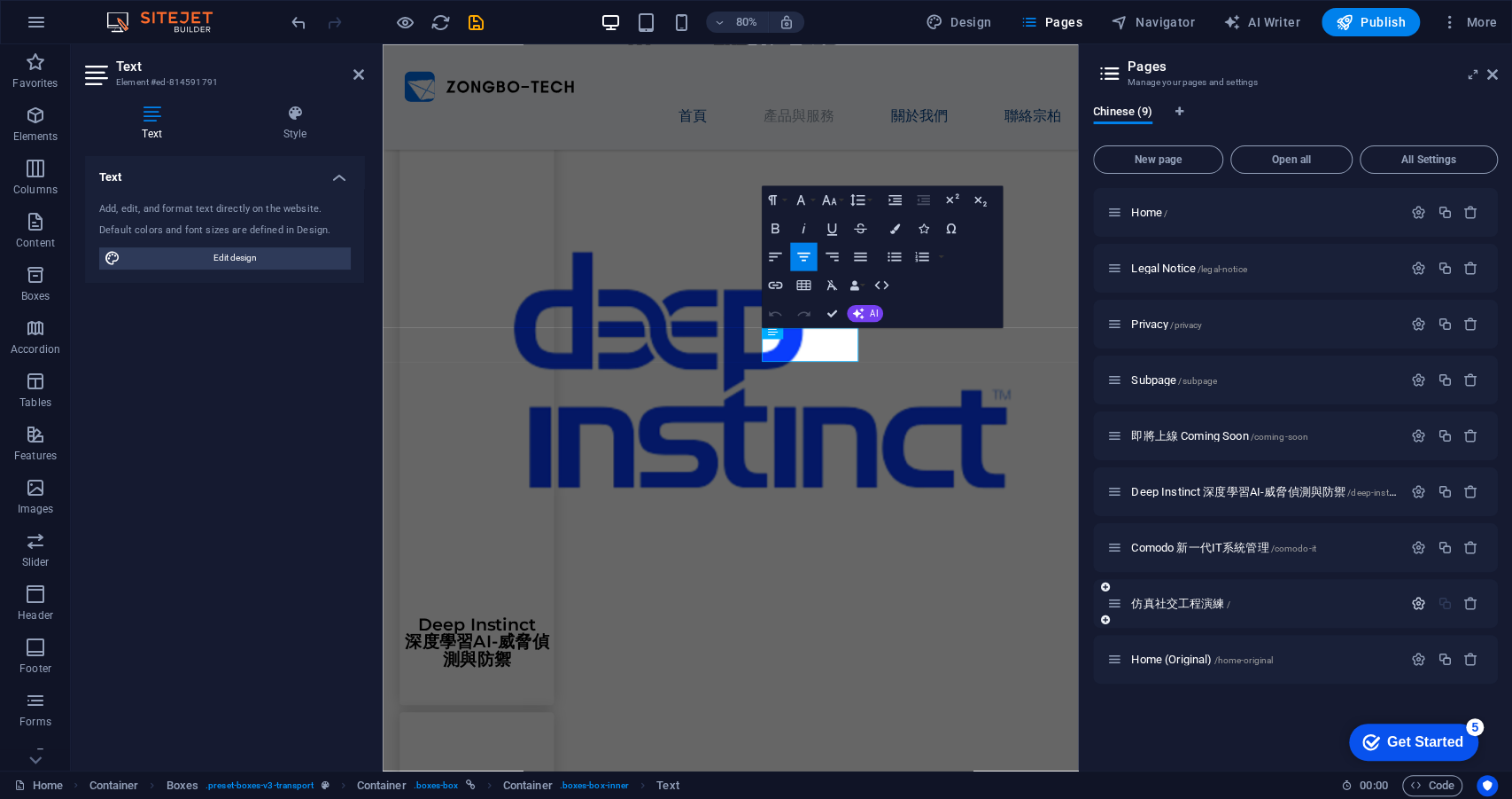
click at [1416, 605] on icon "button" at bounding box center [1419, 603] width 15 height 15
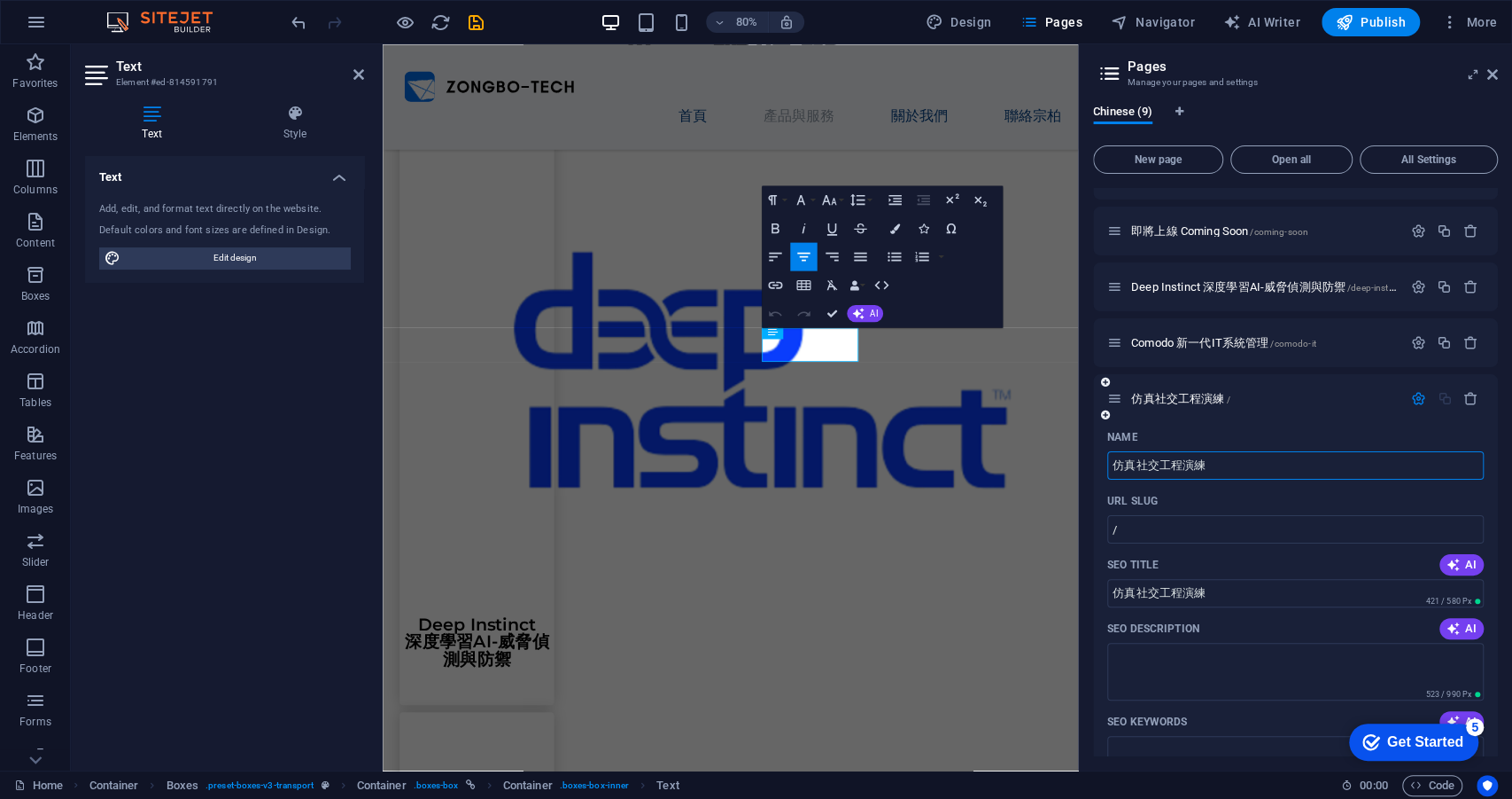
scroll to position [226, 0]
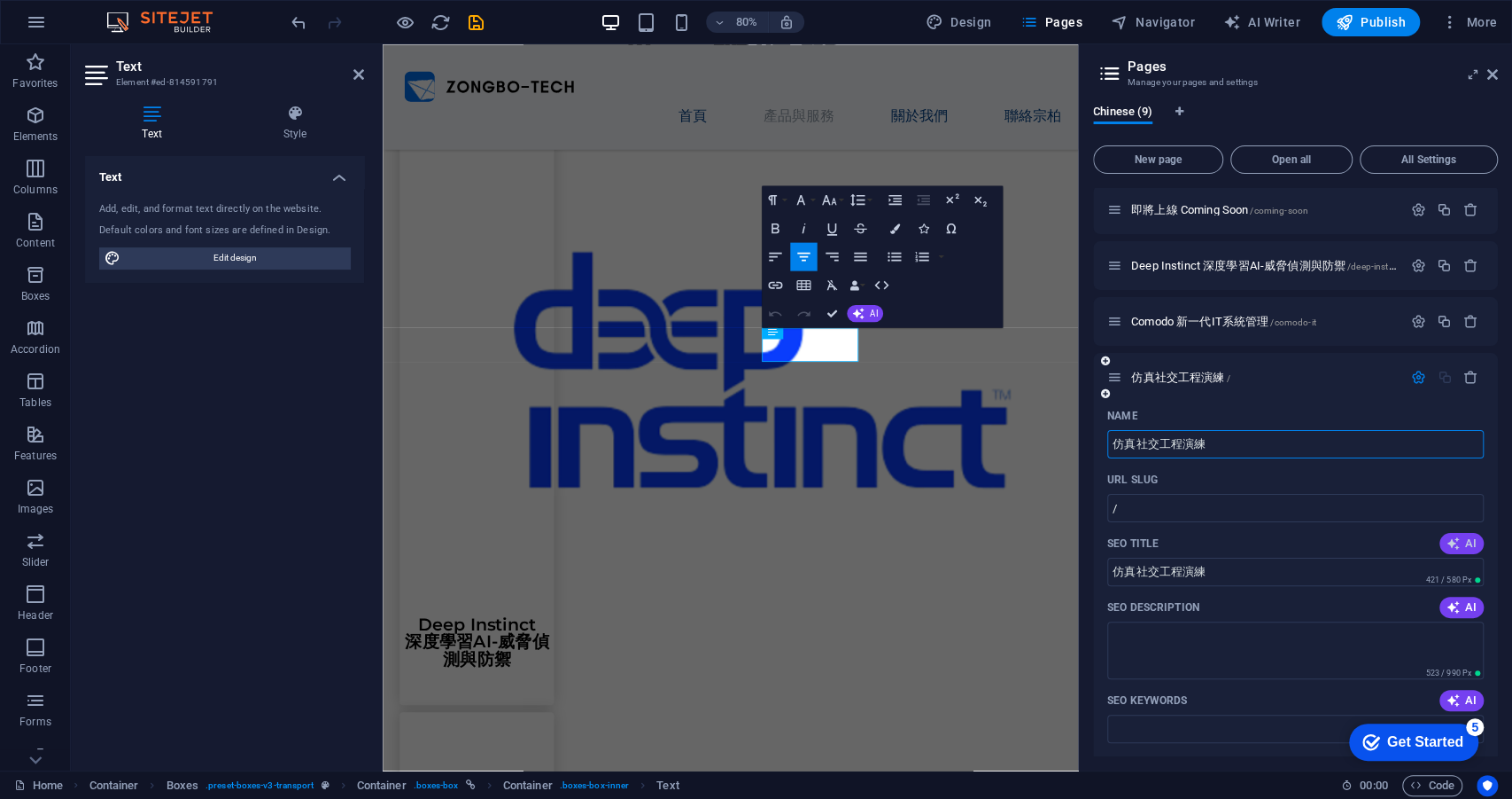
click at [1464, 538] on span "AI" at bounding box center [1461, 543] width 30 height 14
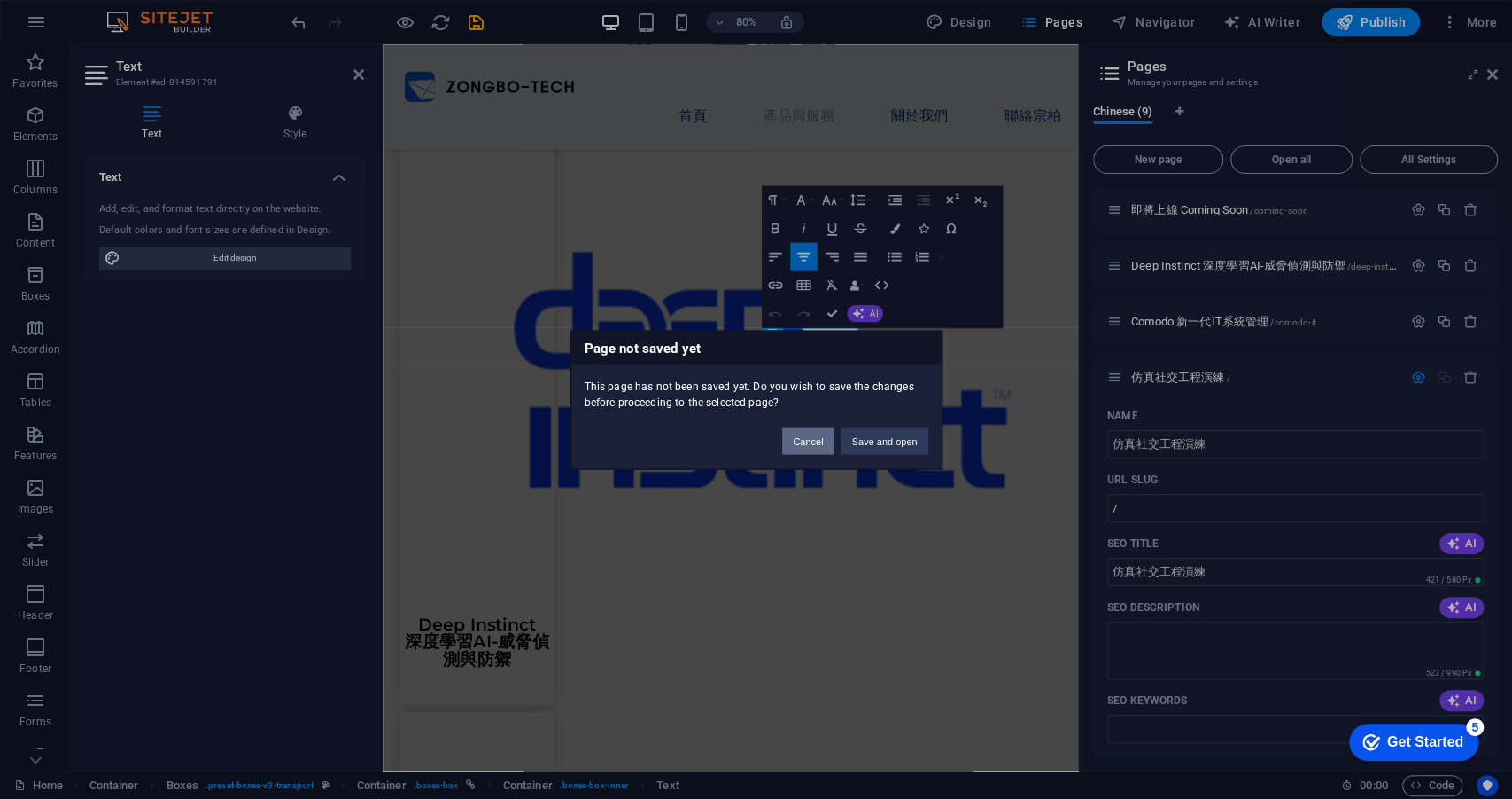
click at [820, 444] on button "Cancel" at bounding box center [808, 440] width 52 height 27
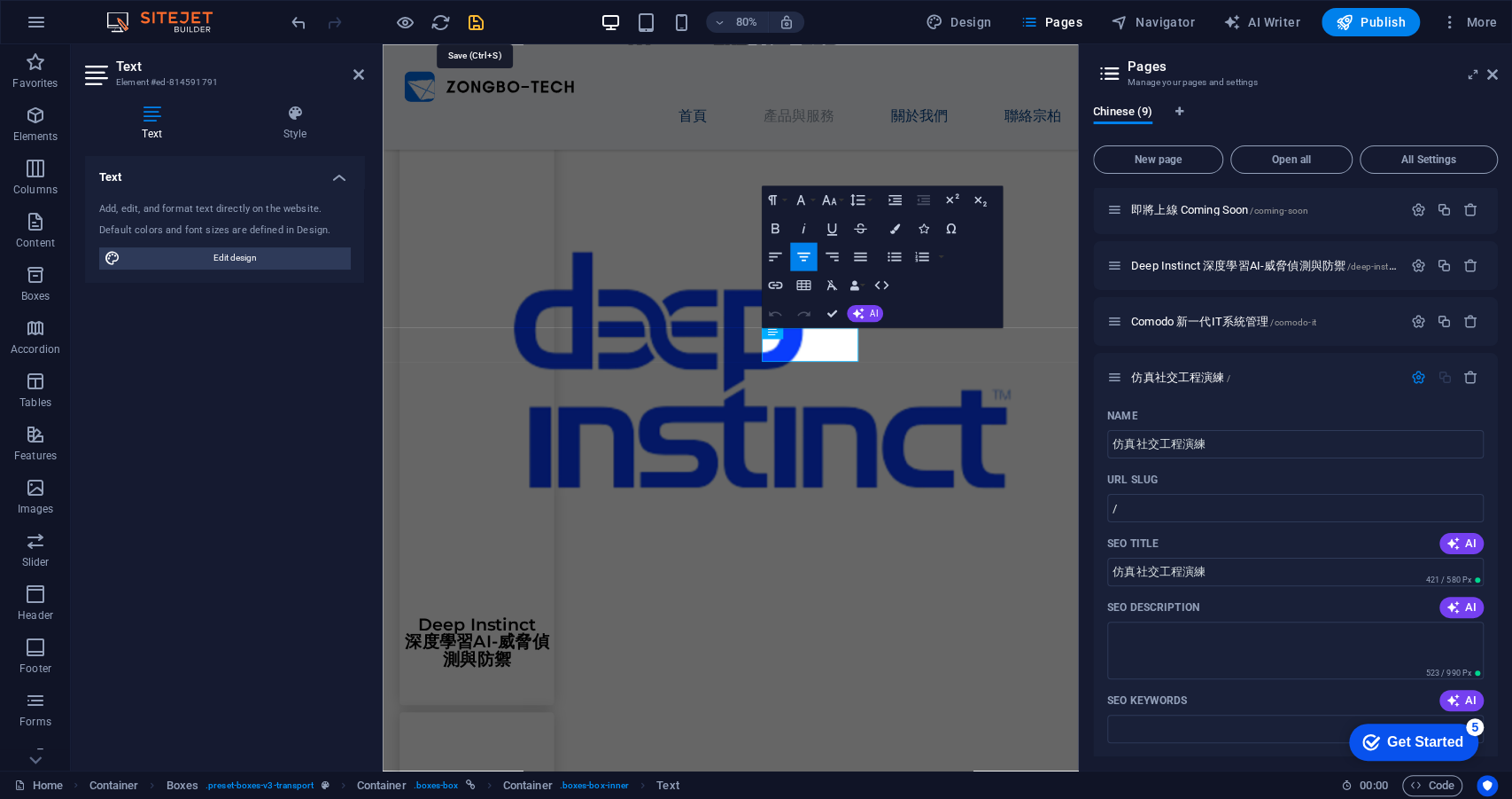
click at [469, 22] on icon "save" at bounding box center [476, 22] width 20 height 20
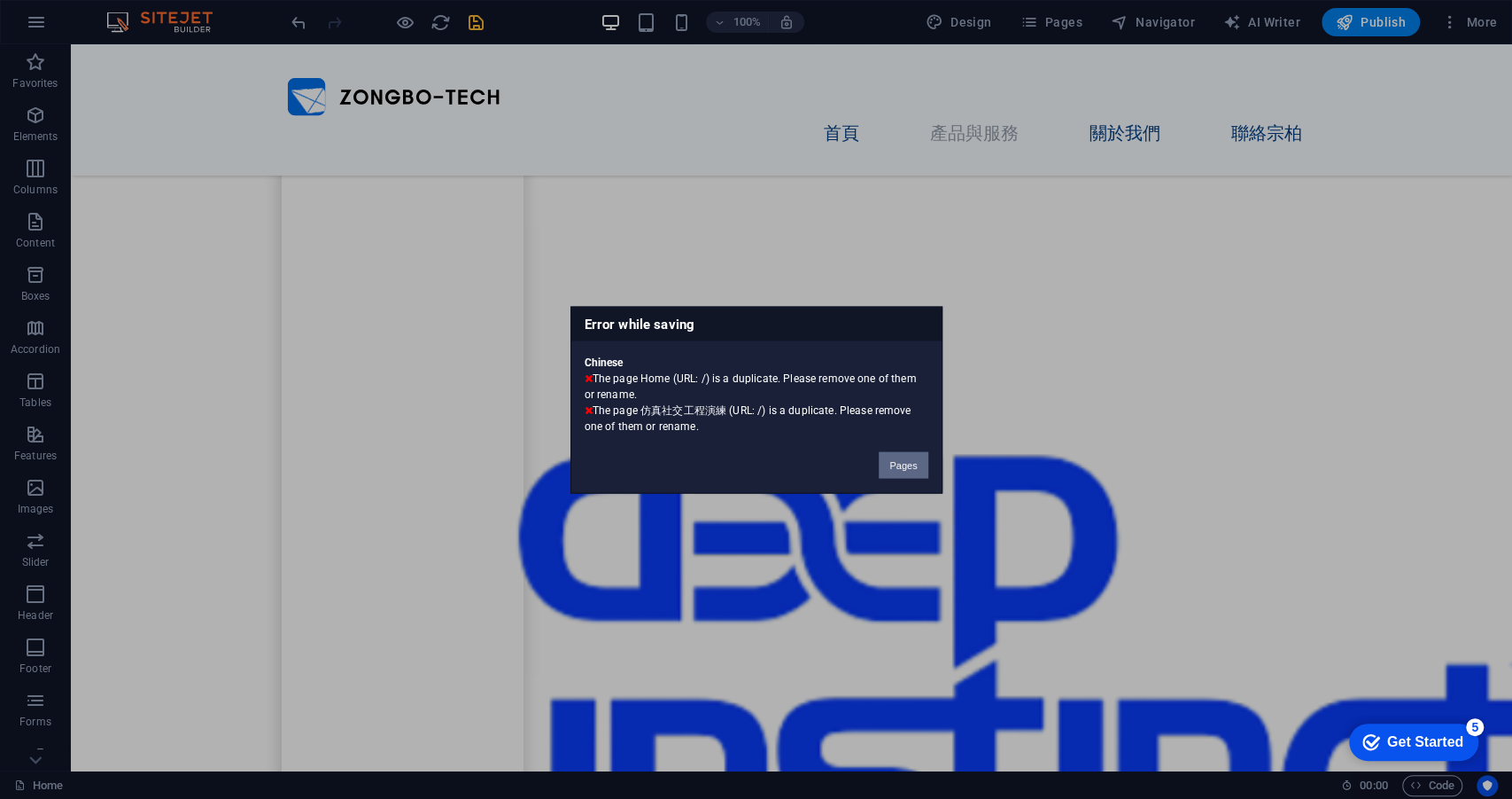
click at [897, 461] on button "Pages" at bounding box center [903, 464] width 49 height 27
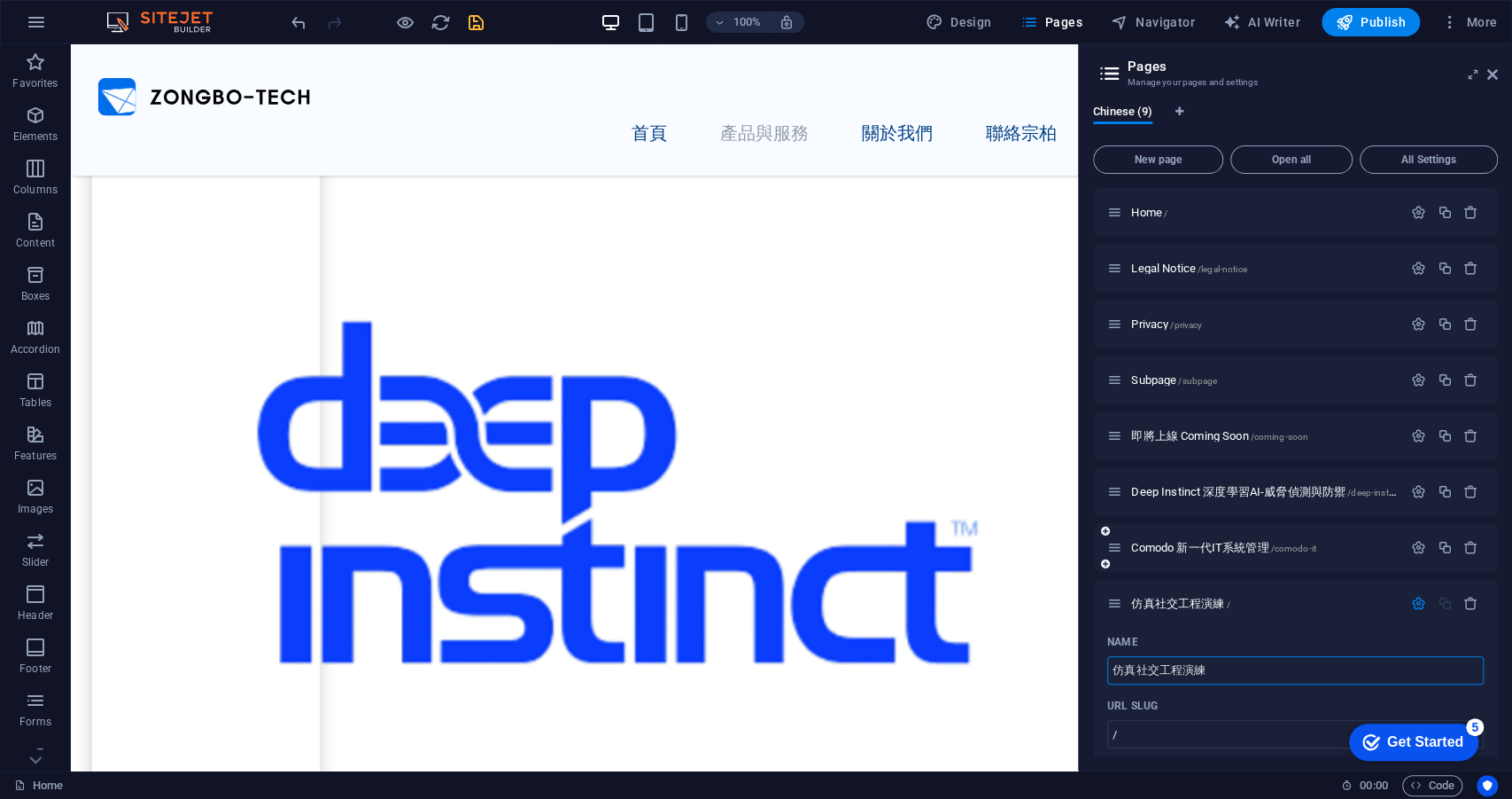
scroll to position [205, 0]
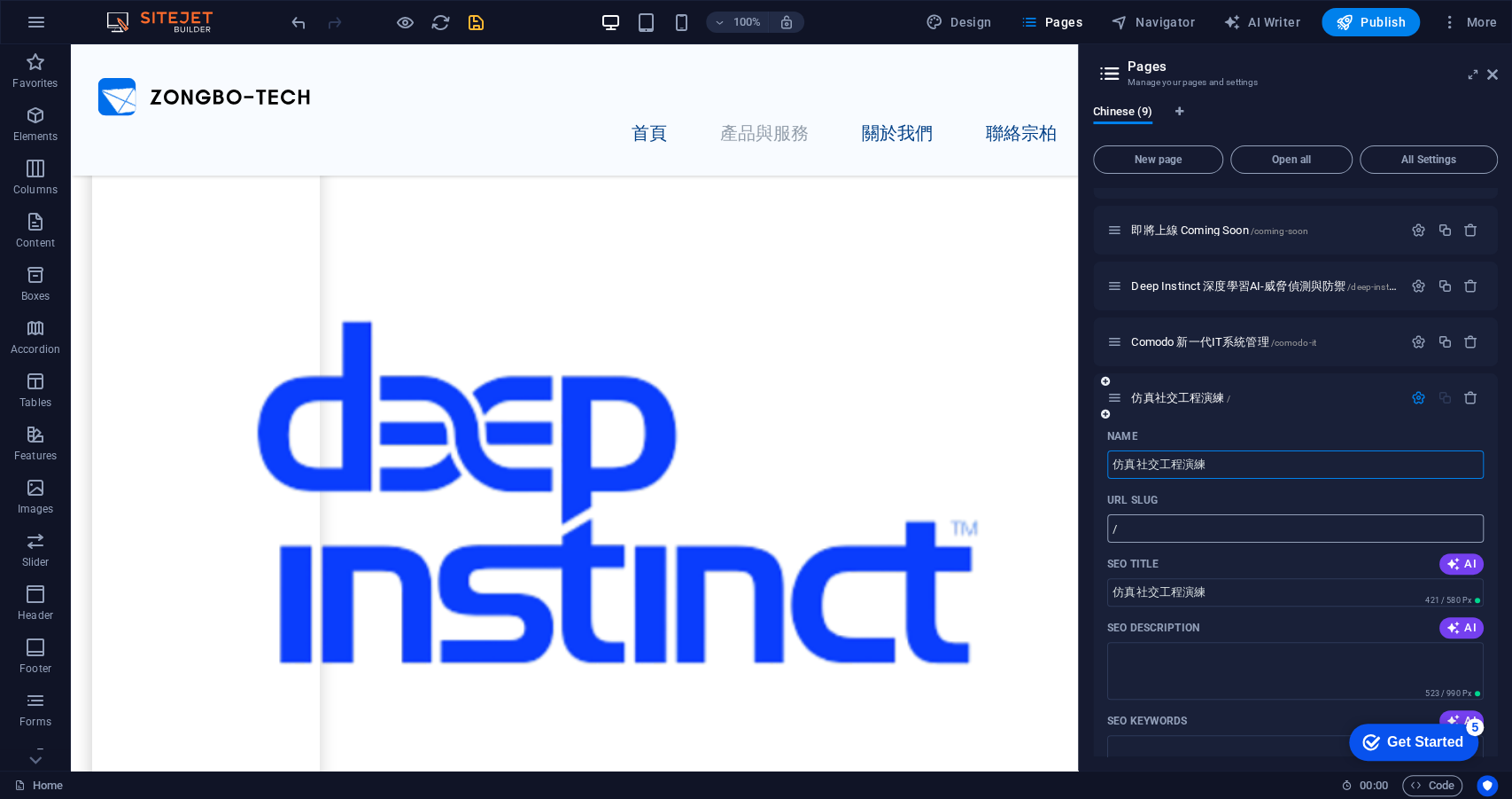
click at [1183, 530] on input "/" at bounding box center [1295, 528] width 376 height 29
click at [1214, 468] on input "仿真社交工程演練" at bounding box center [1295, 464] width 376 height 29
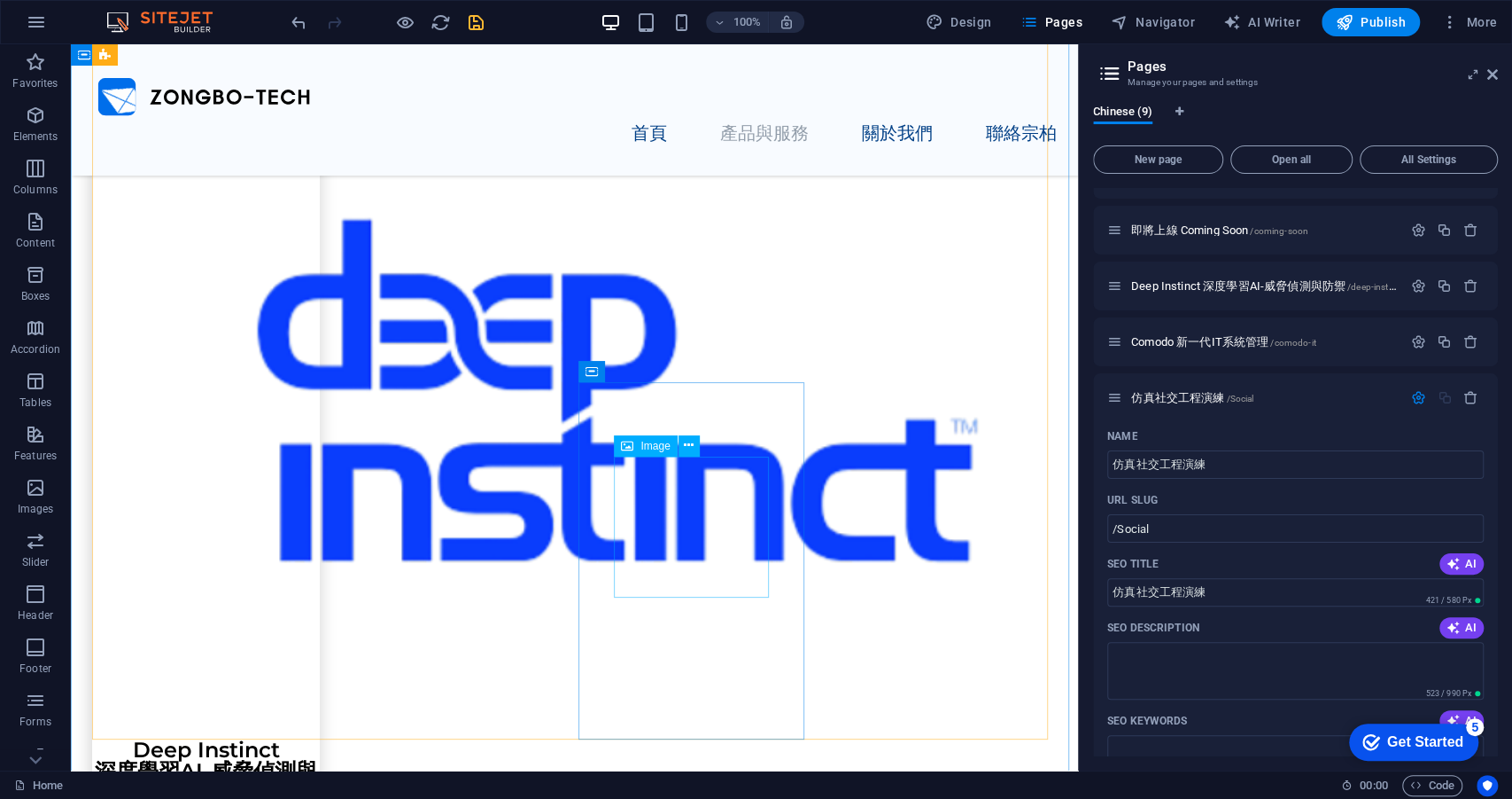
scroll to position [1100, 0]
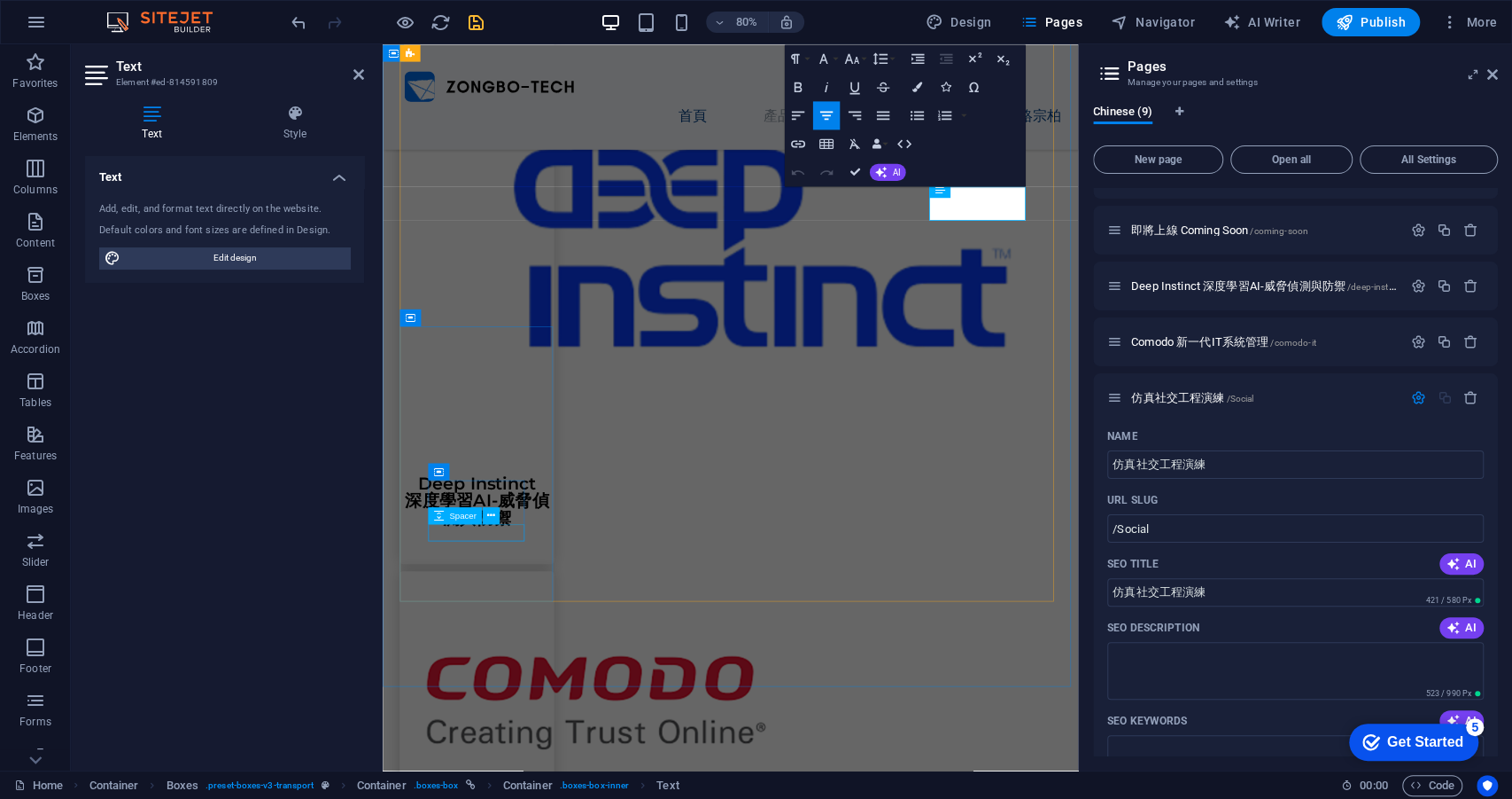
click at [475, 522] on div "Spacer" at bounding box center [455, 514] width 54 height 17
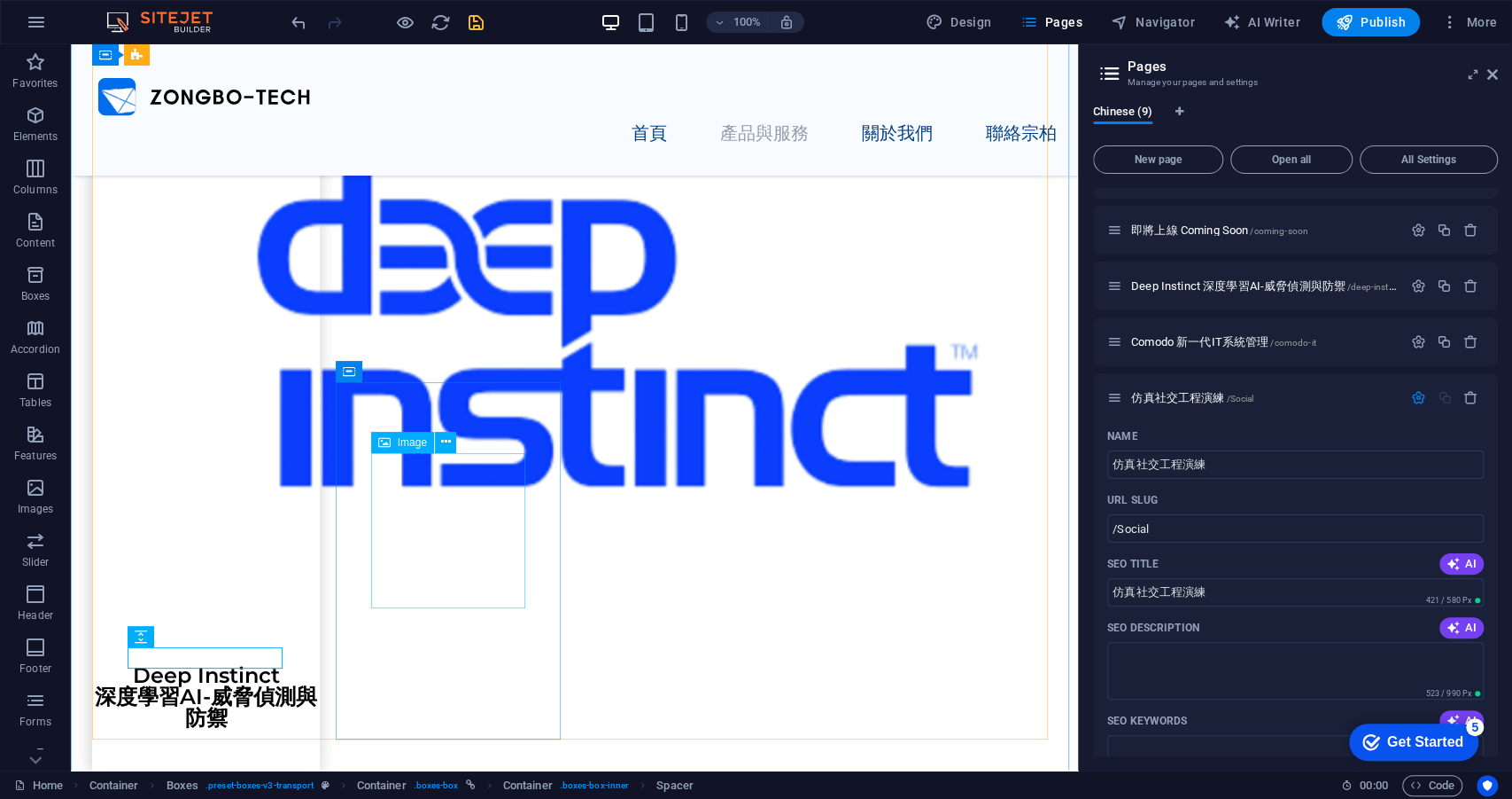
scroll to position [1100, 0]
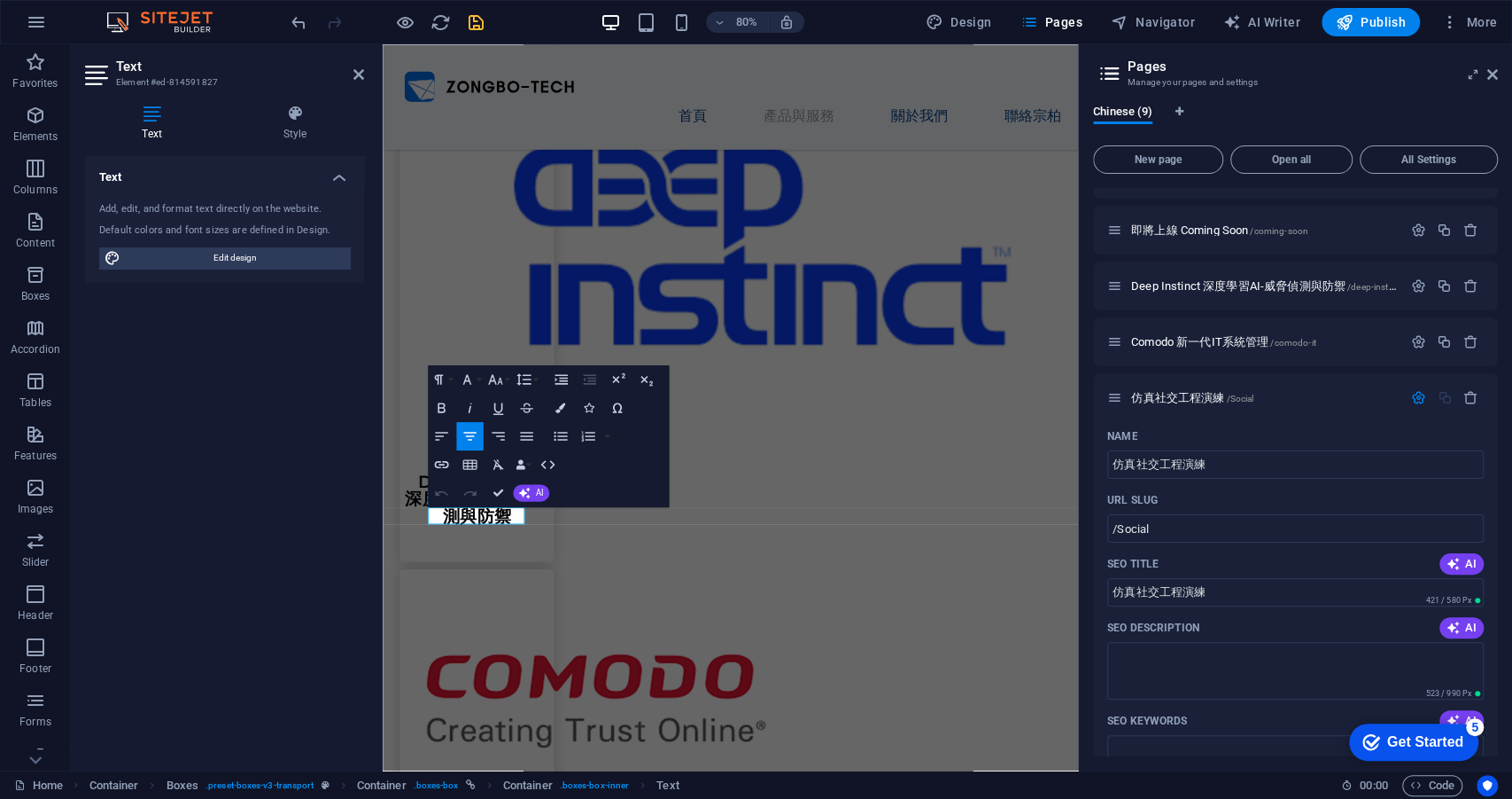
scroll to position [1098, 0]
click at [0, 0] on div "Container Text" at bounding box center [0, 0] width 0 height 0
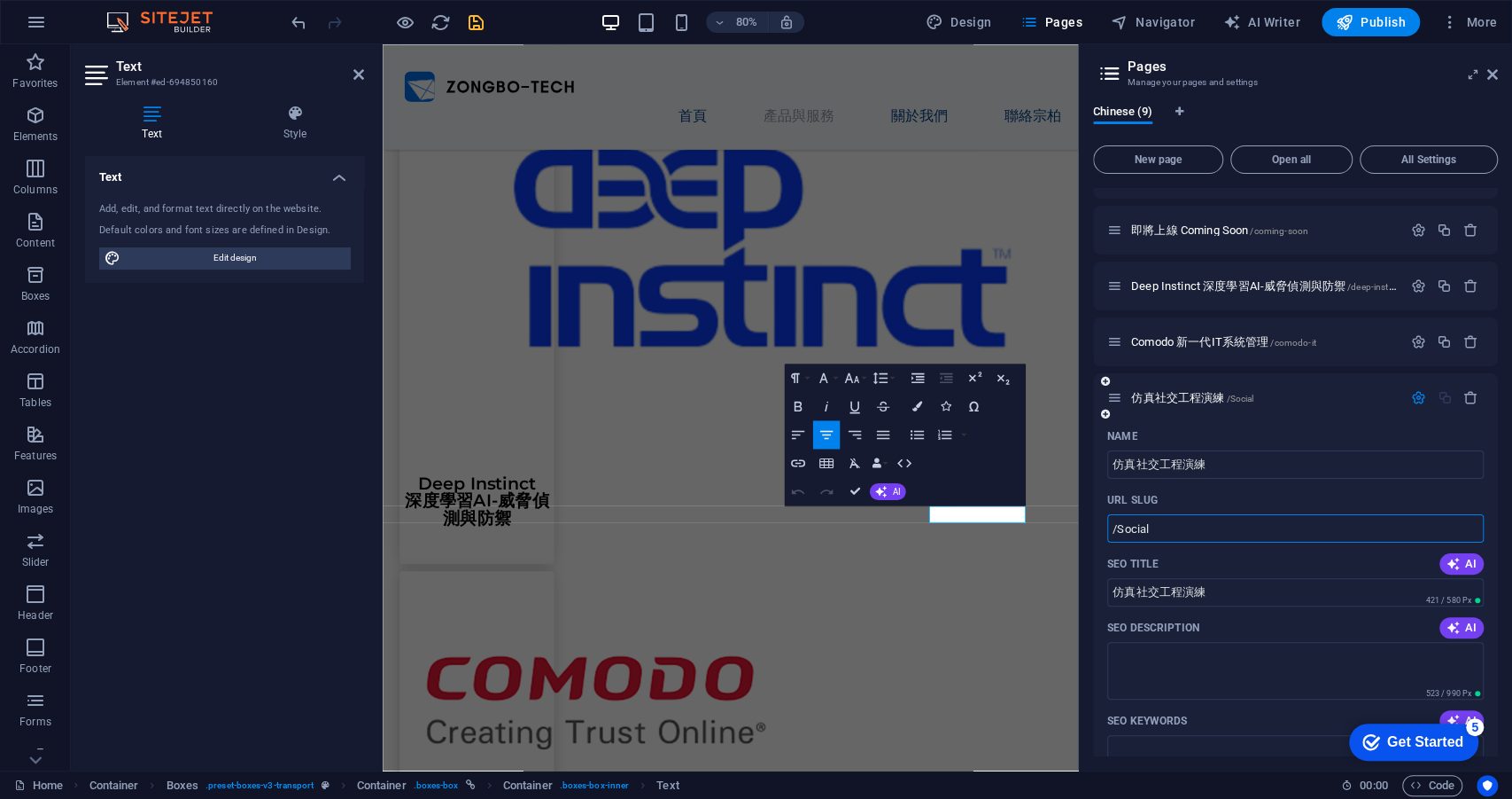
click at [1261, 531] on input "/Social" at bounding box center [1295, 528] width 376 height 29
drag, startPoint x: 1229, startPoint y: 529, endPoint x: 1120, endPoint y: 531, distance: 109.0
click at [1120, 531] on input "/Social" at bounding box center [1295, 528] width 376 height 29
paste input "social-engineering-simulation"
type input "/social-engineering-simulation"
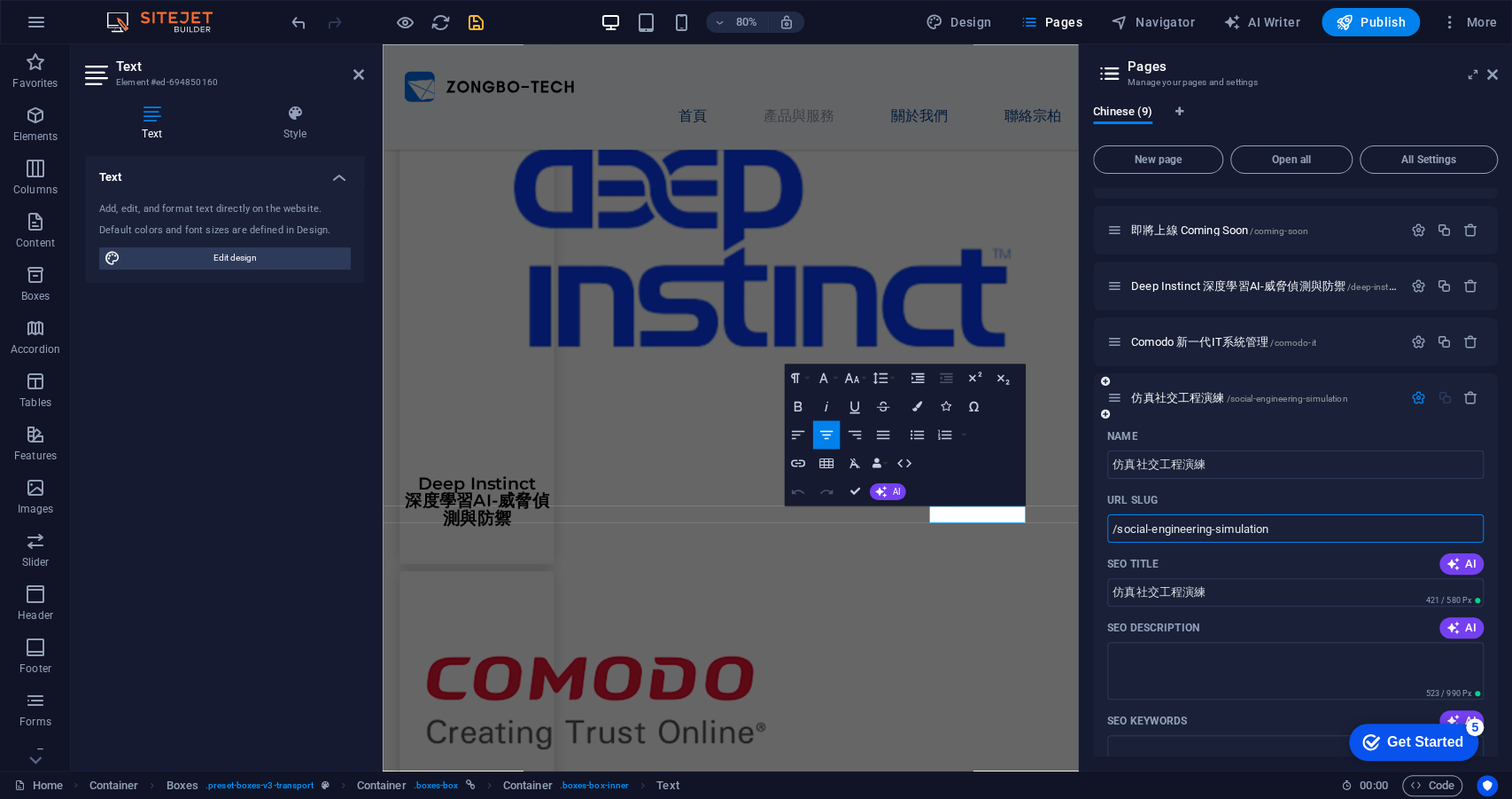
click at [1189, 562] on div "SEO Title AI" at bounding box center [1295, 563] width 376 height 29
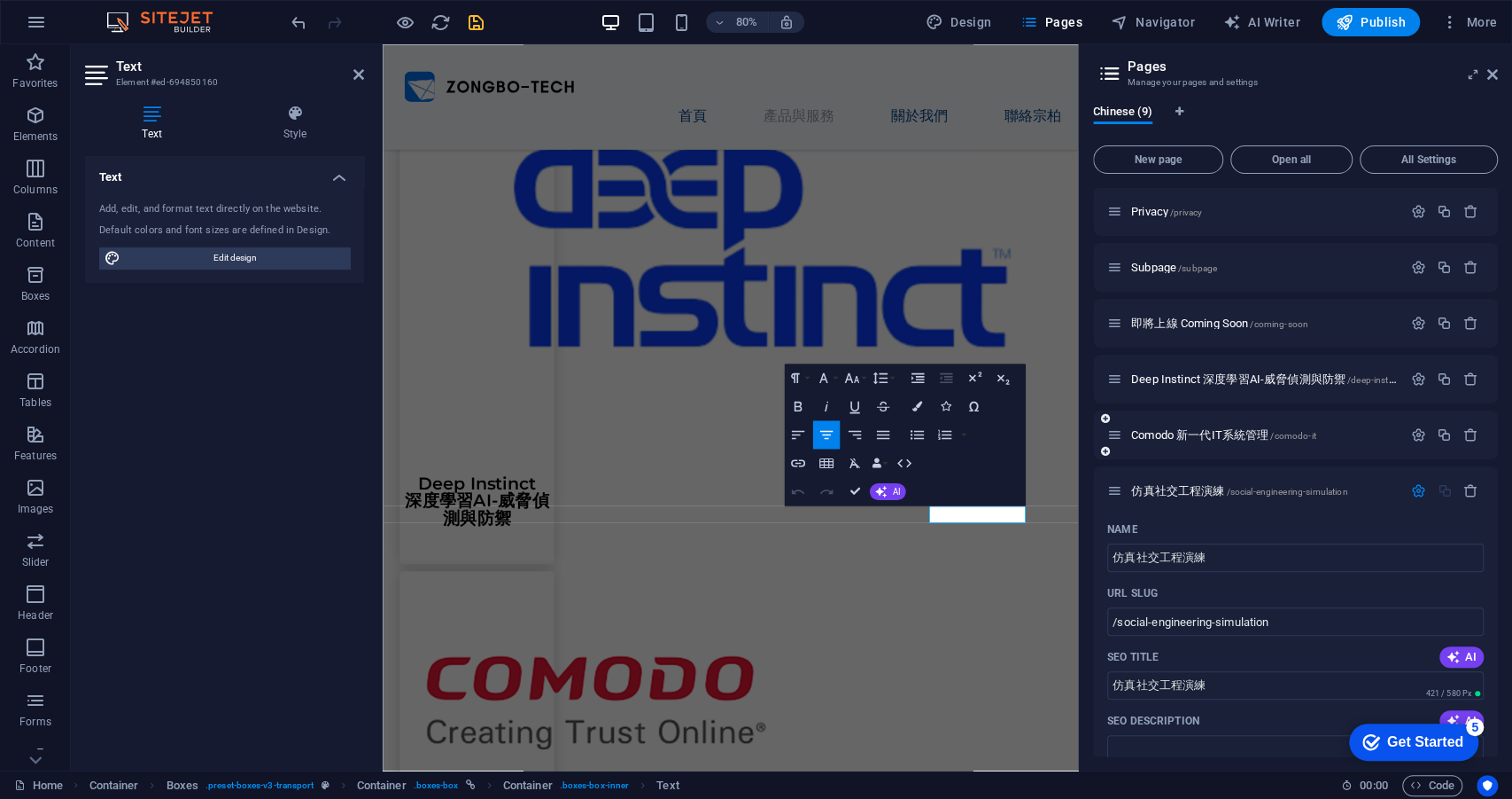
scroll to position [94, 0]
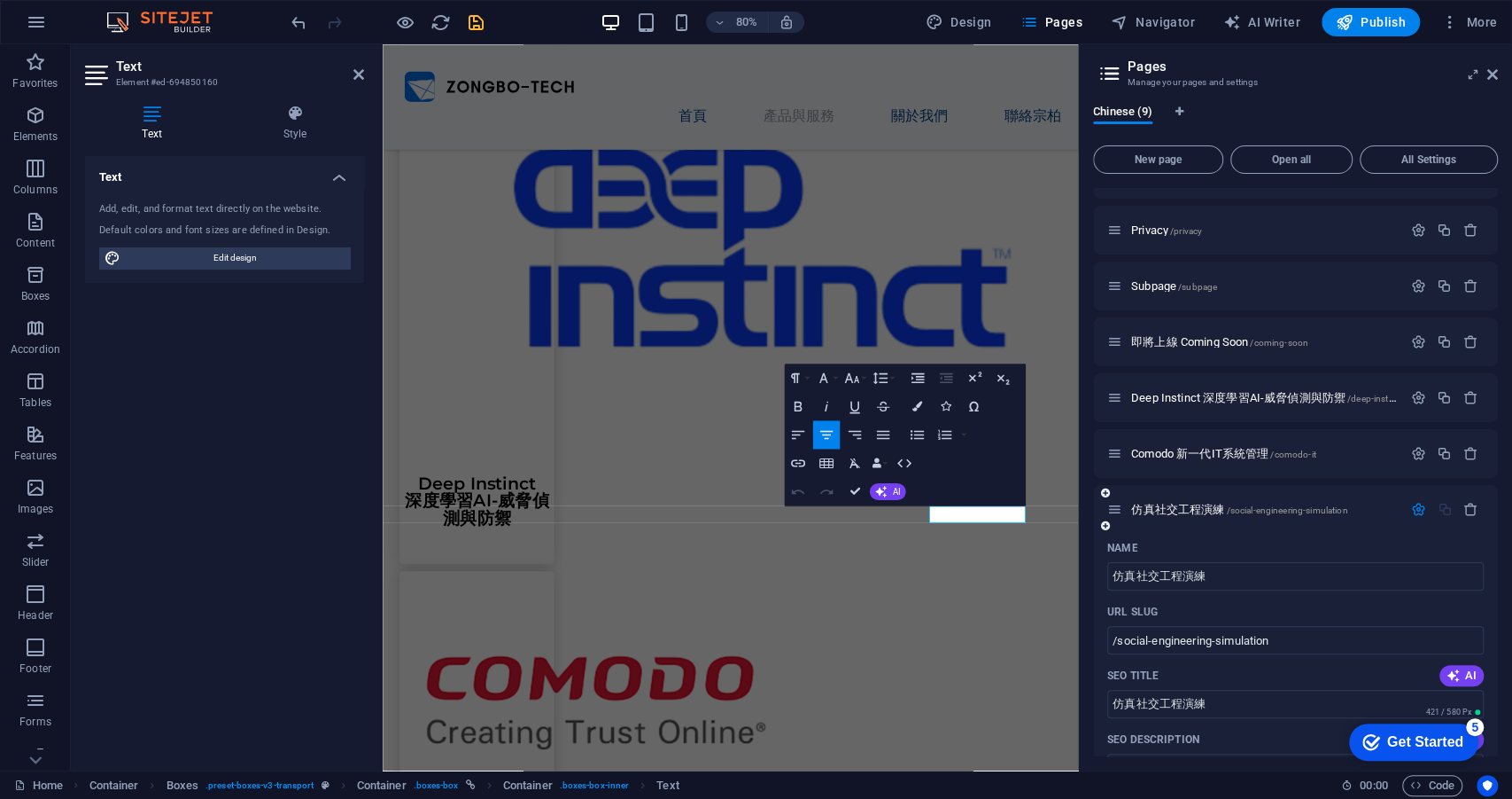
click at [1415, 507] on icon "button" at bounding box center [1419, 510] width 15 height 15
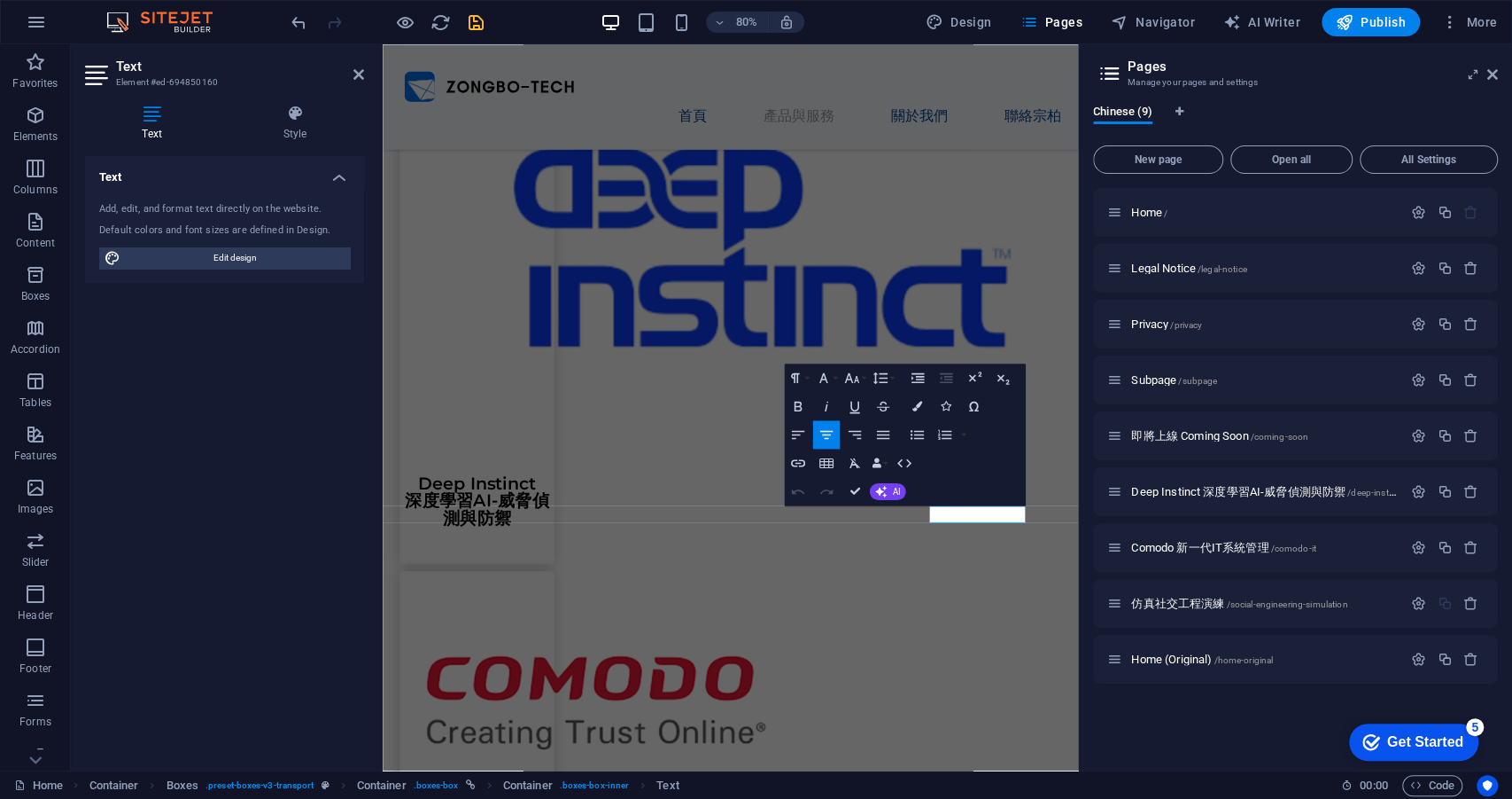
click at [476, 17] on icon "save" at bounding box center [476, 22] width 20 height 20
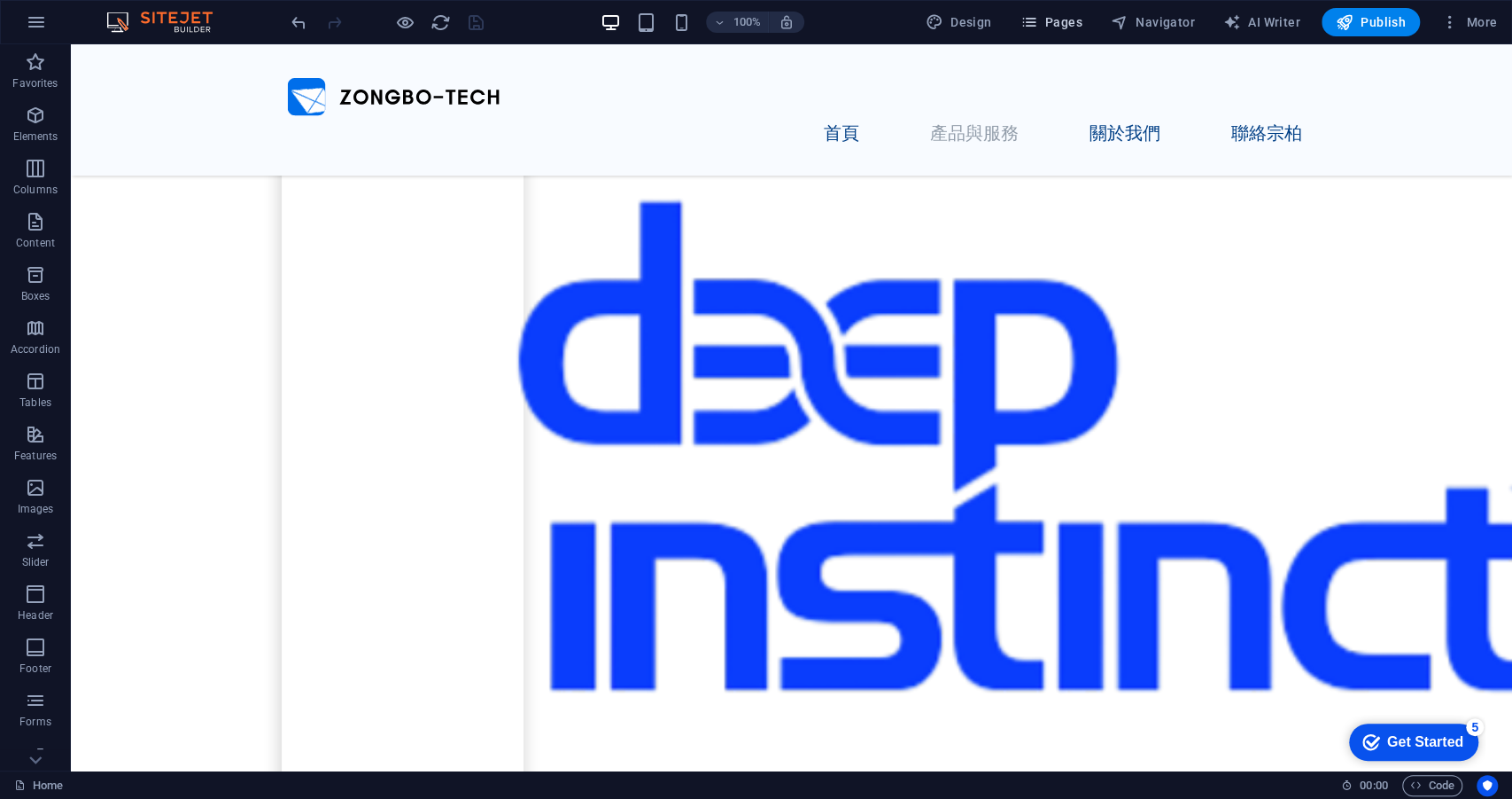
click at [1043, 32] on button "Pages" at bounding box center [1051, 22] width 76 height 29
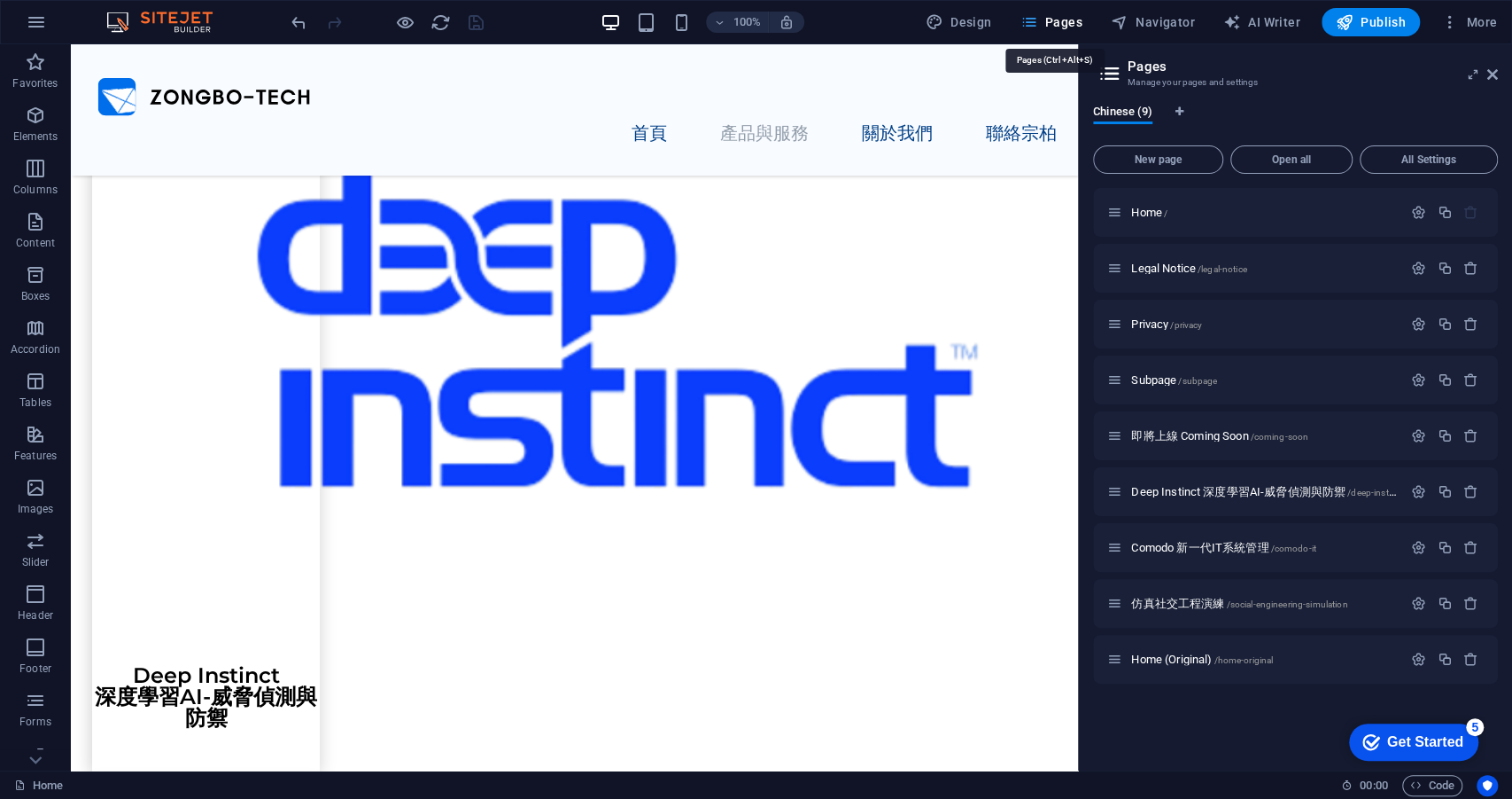
scroll to position [1100, 0]
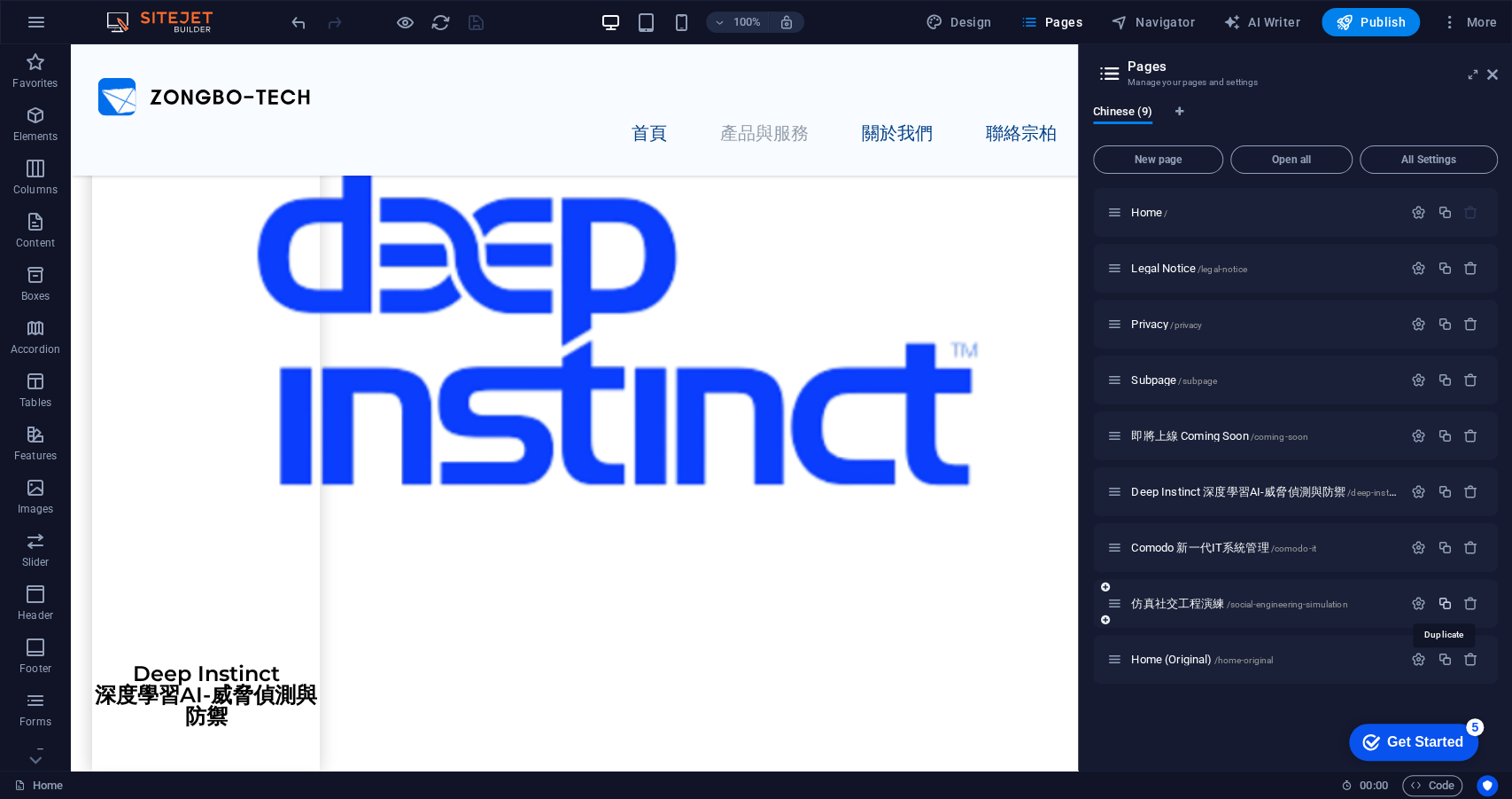
click at [1444, 604] on icon "button" at bounding box center [1445, 603] width 15 height 15
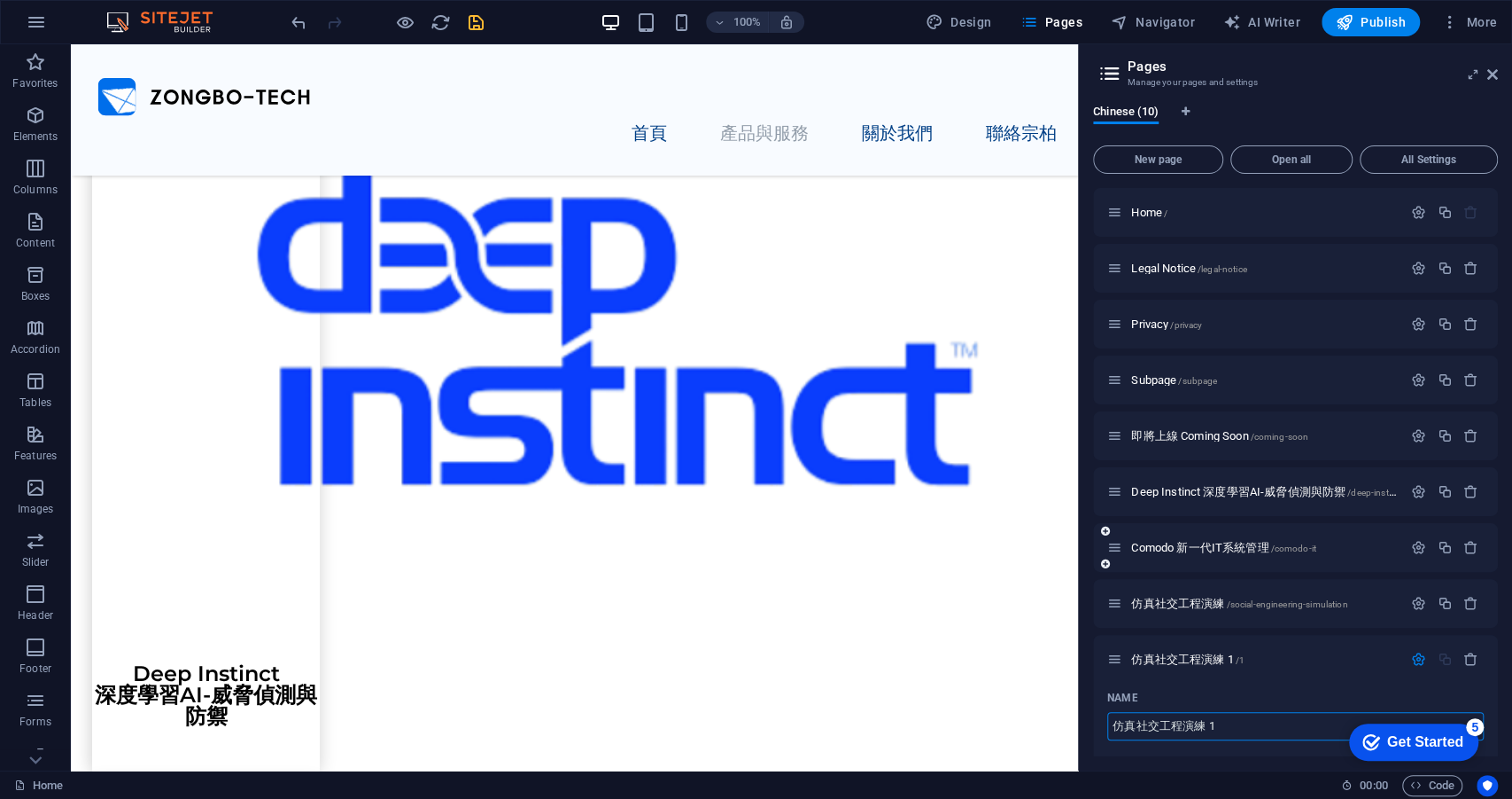
scroll to position [203, 0]
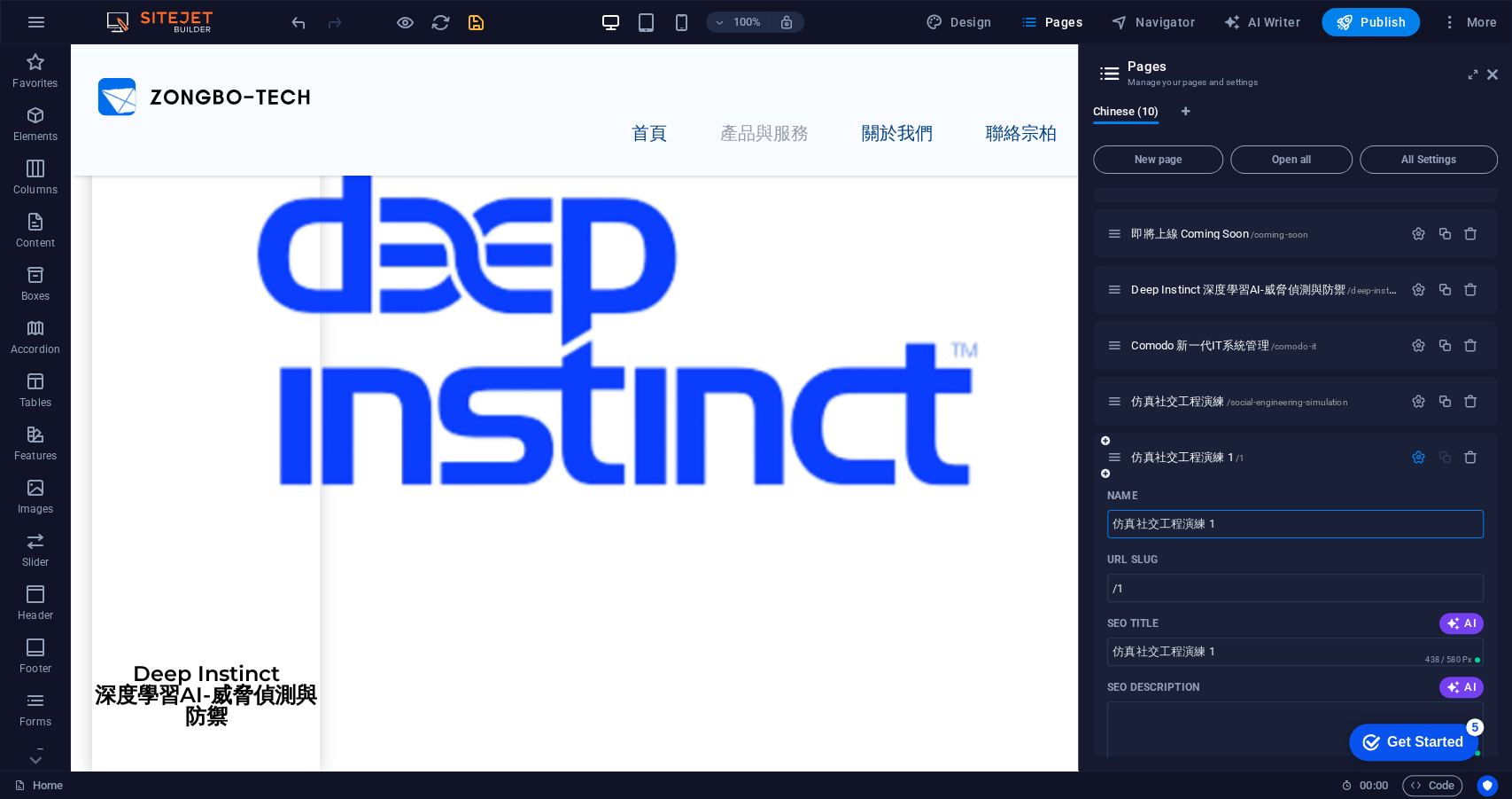
paste input "弱點掃描服務"
type input "弱點掃描服務"
type input "/"
type input "弱點掃描服務"
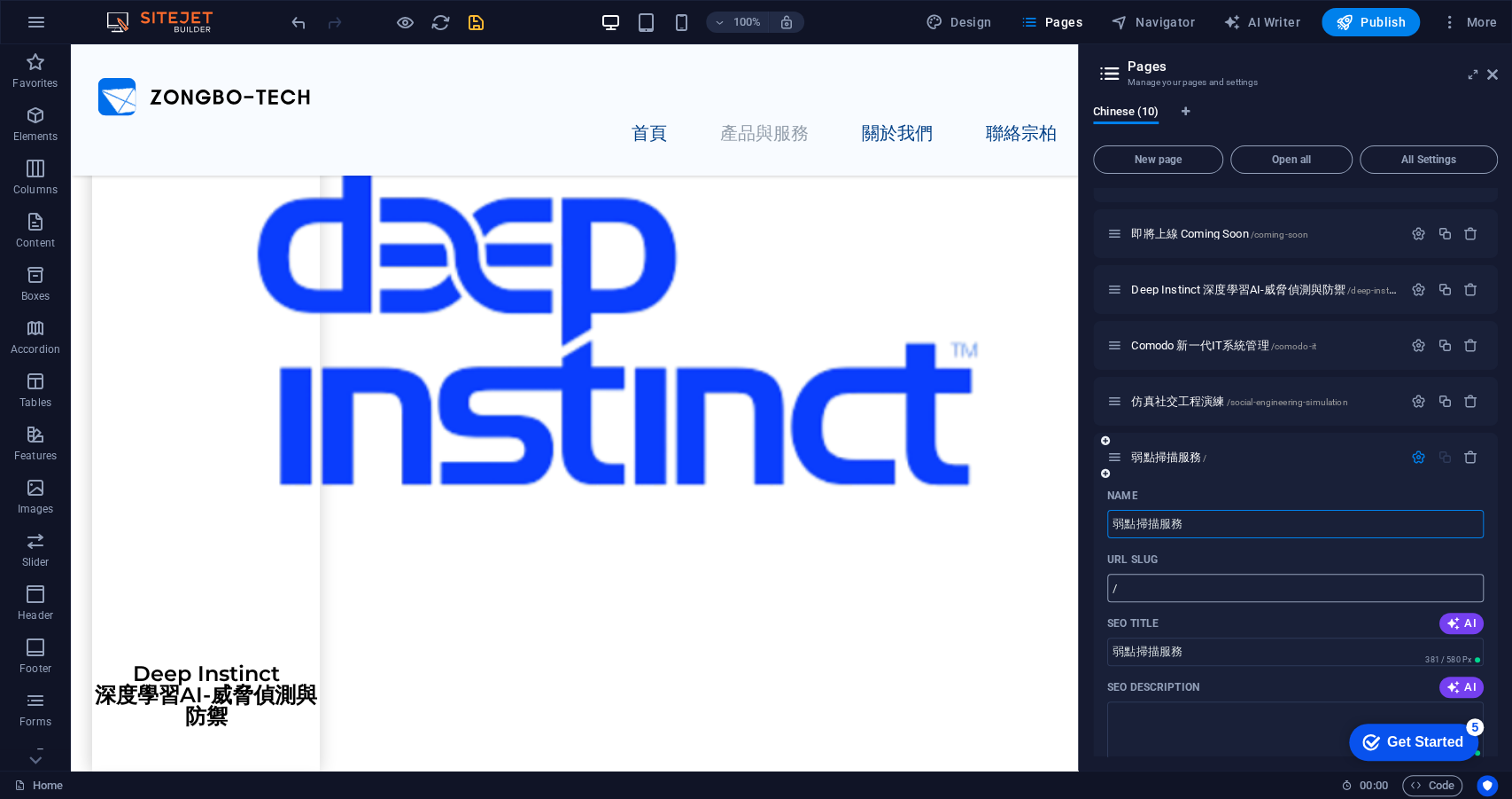
click at [1229, 586] on input "/" at bounding box center [1295, 587] width 376 height 29
paste input "vulnerability-scanning-service"
type input "vulnerability-scanning-service"
click at [1211, 656] on input "弱點掃描服務" at bounding box center [1295, 651] width 376 height 29
paste input "vulnerability-scanning-service"
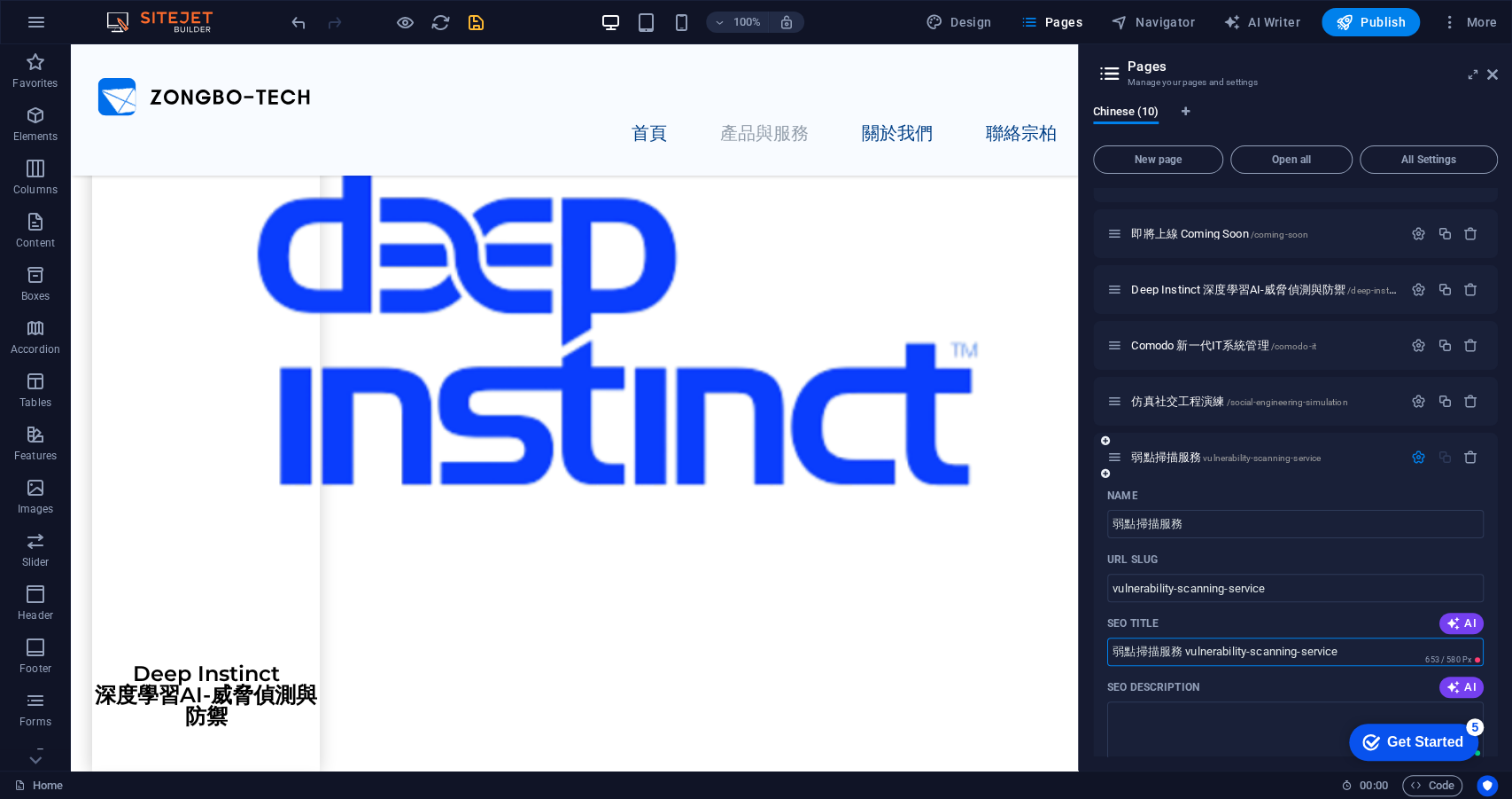
drag, startPoint x: 1337, startPoint y: 652, endPoint x: 1184, endPoint y: 652, distance: 153.0
click at [1184, 652] on input "弱點掃描服務 vulnerability-scanning-service" at bounding box center [1295, 651] width 376 height 29
type input "弱點掃描服務"
click at [1411, 460] on icon "button" at bounding box center [1419, 457] width 15 height 15
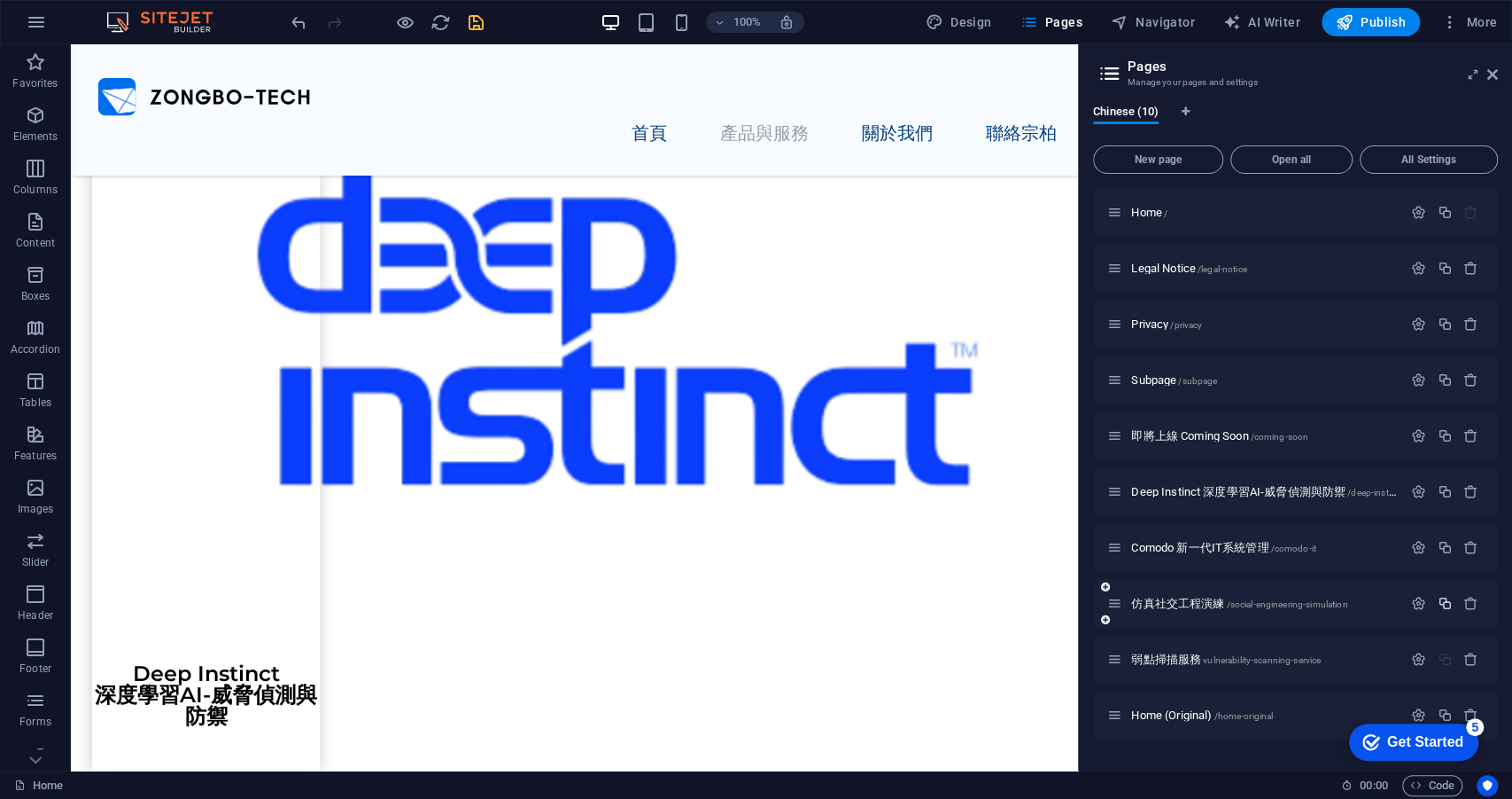
click at [1446, 598] on icon "button" at bounding box center [1445, 603] width 15 height 15
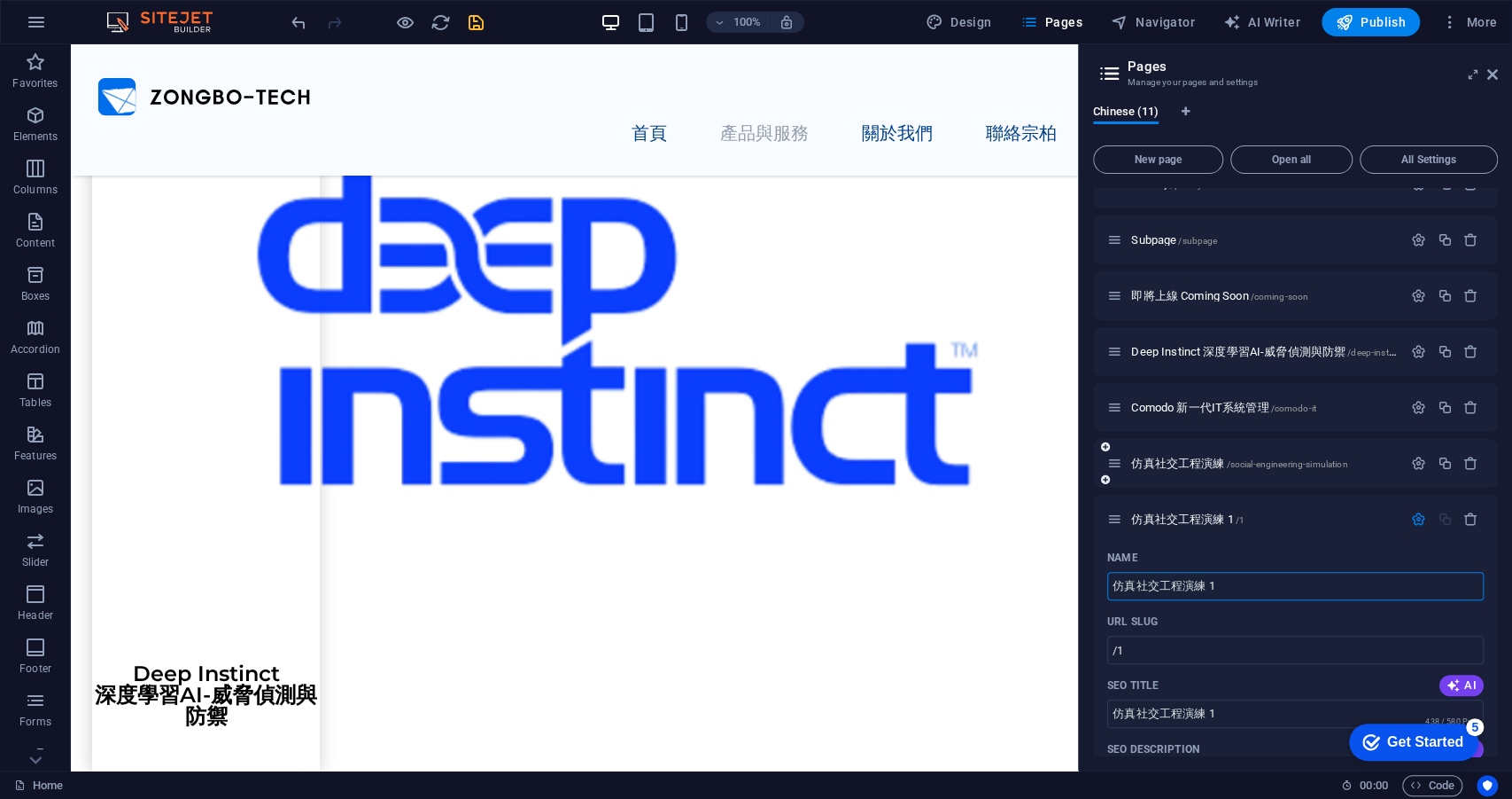
scroll to position [254, 0]
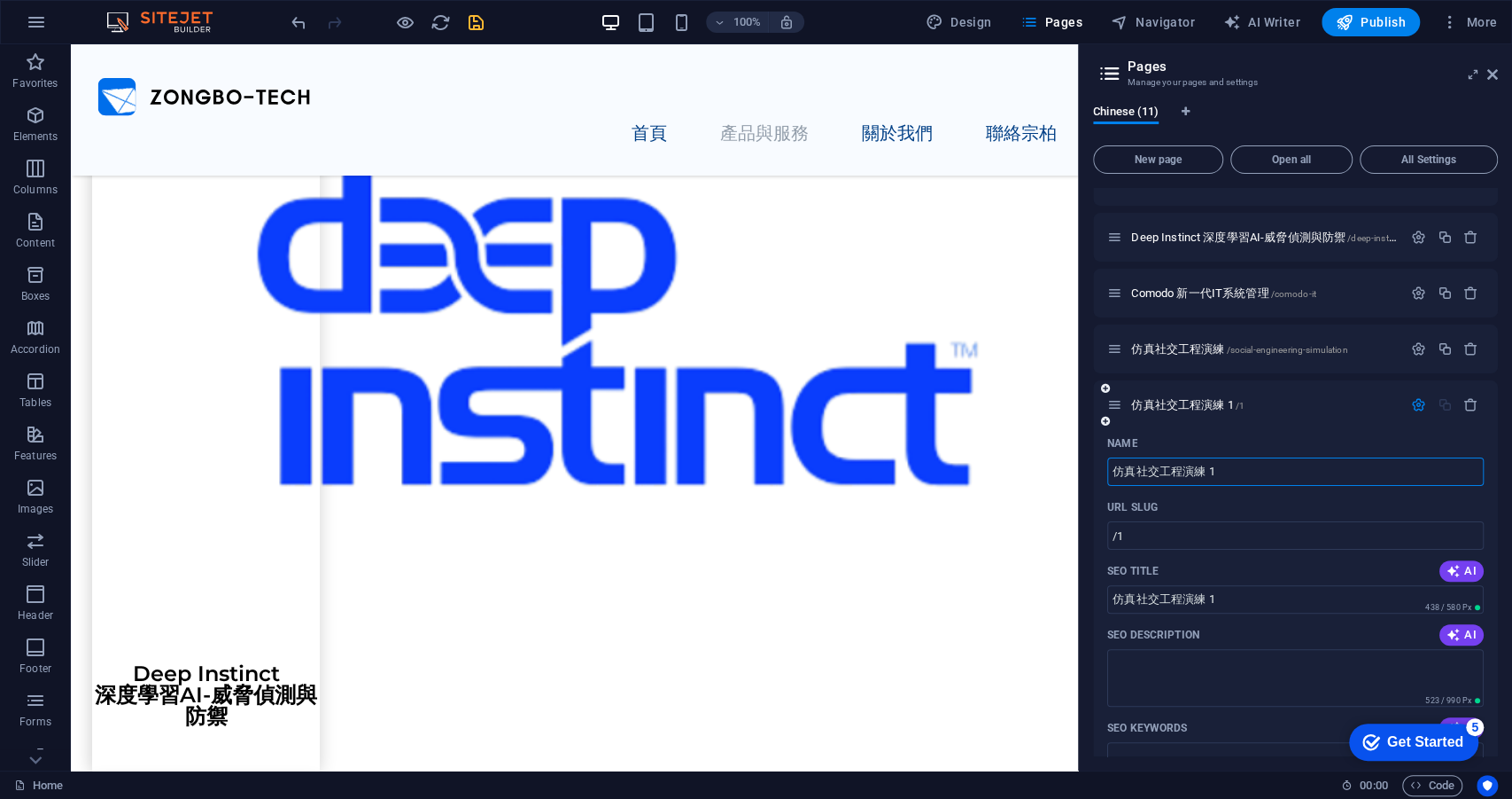
paste input "滲透測試"
type input "滲透測試"
type input "/"
type input "滲透測試"
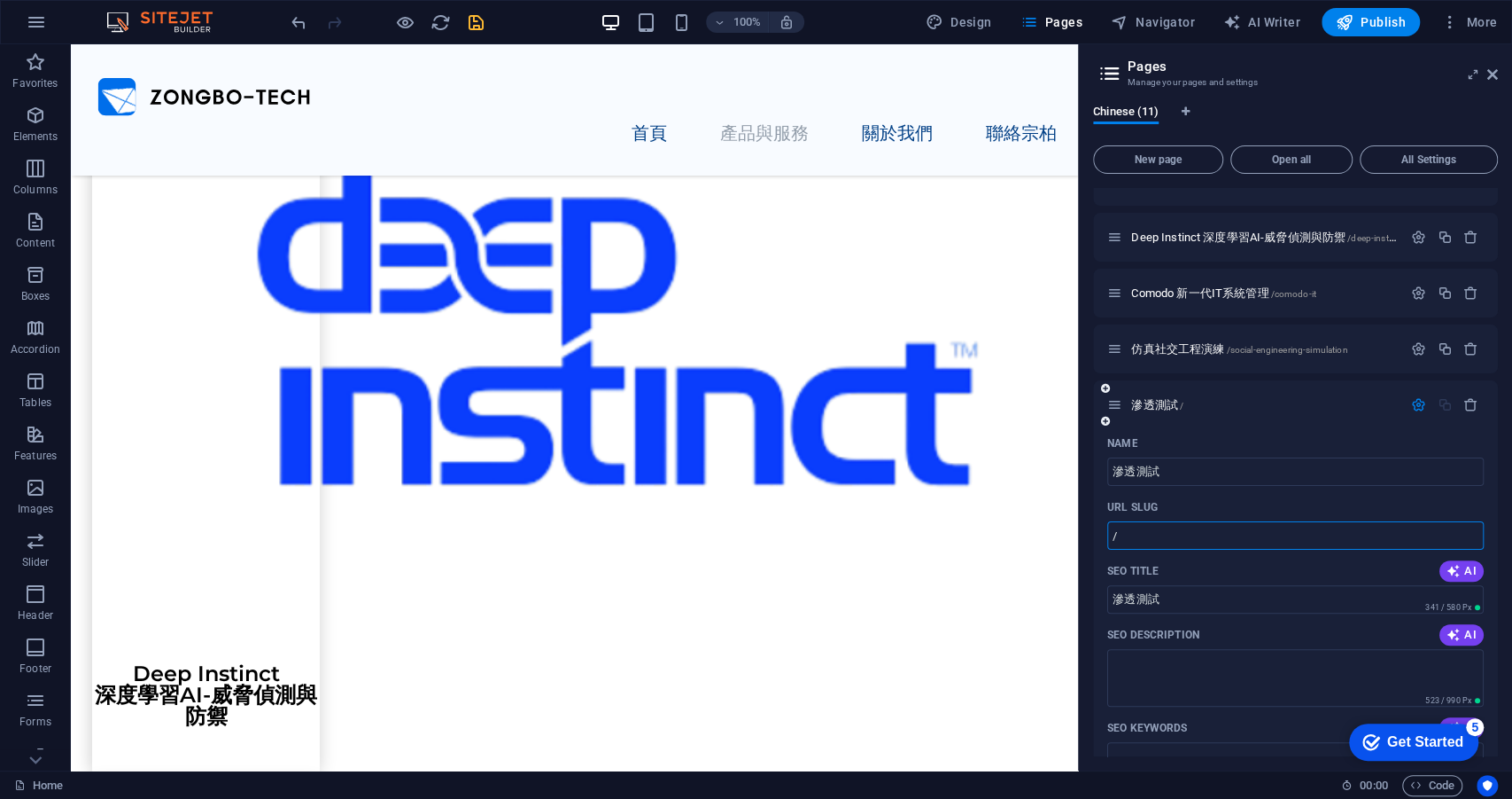
click at [1273, 536] on input "/" at bounding box center [1295, 535] width 376 height 29
paste input "penetration-testing"
type input "/penetration-testing"
click at [1416, 407] on icon "button" at bounding box center [1419, 404] width 15 height 15
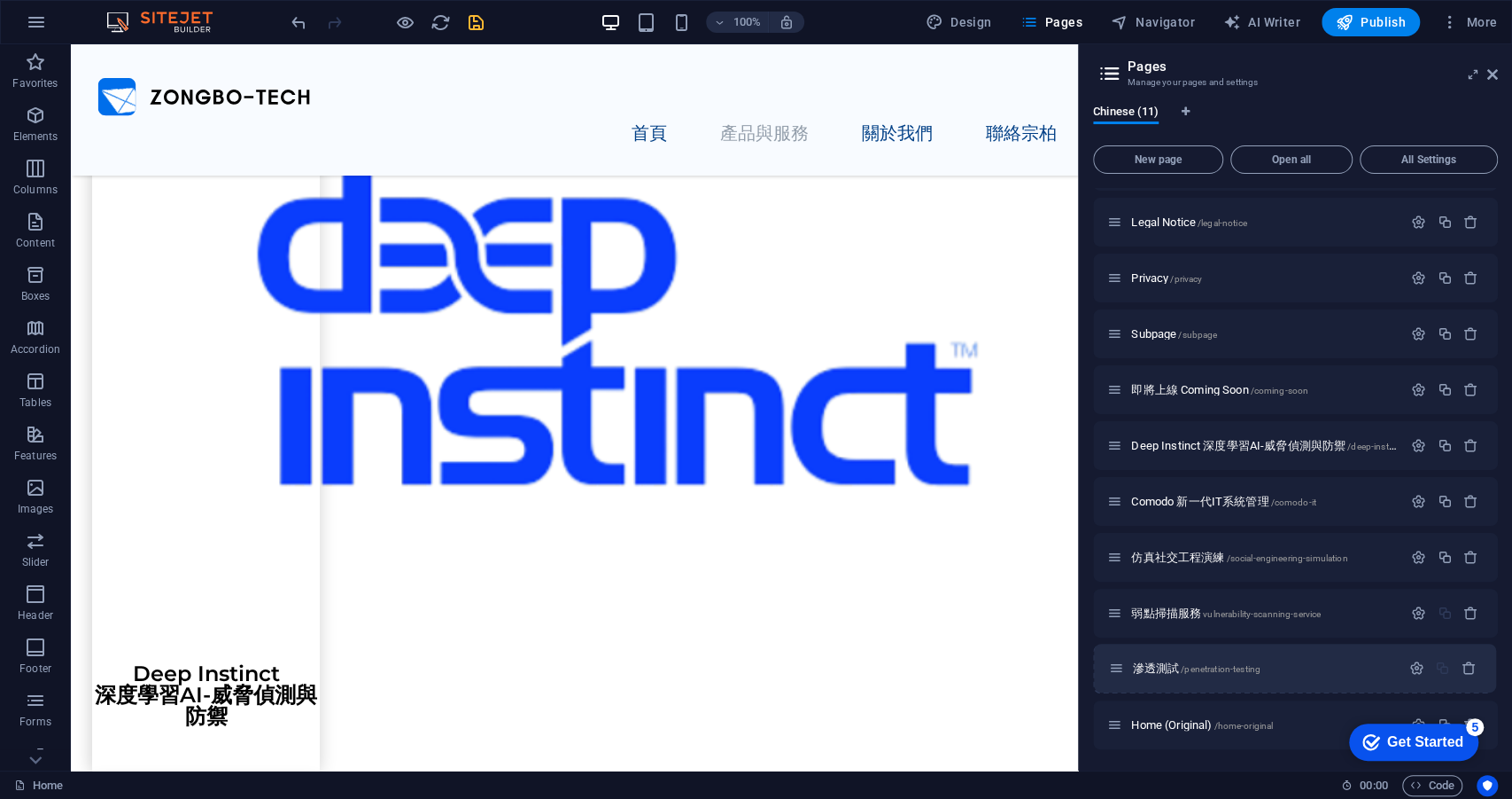
drag, startPoint x: 1118, startPoint y: 615, endPoint x: 1120, endPoint y: 675, distance: 60.0
click at [1120, 675] on div "Home / Legal Notice /legal-notice Privacy /privacy Subpage /subpage 即將上線 Coming…" at bounding box center [1296, 445] width 405 height 608
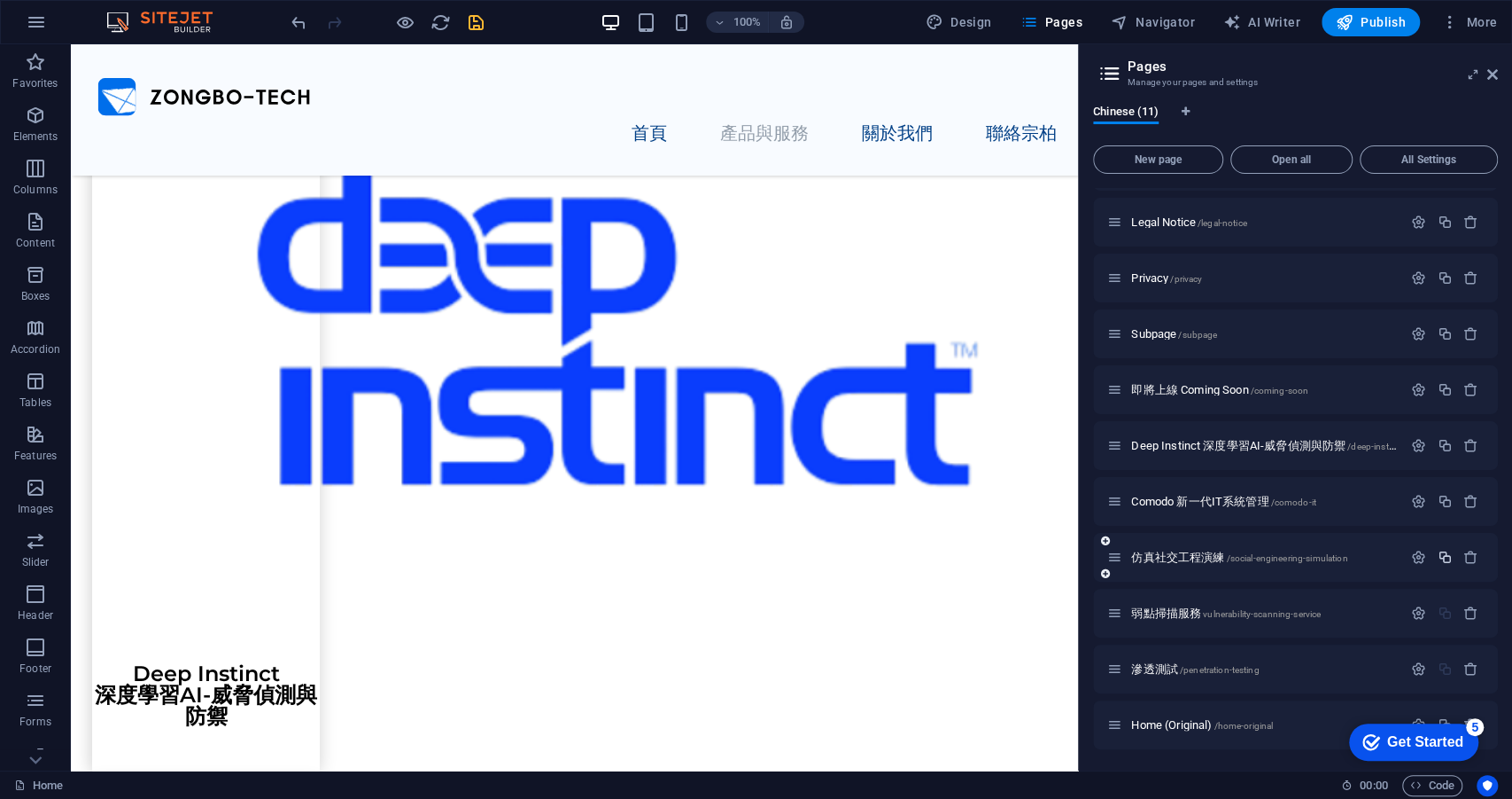
click at [1437, 559] on icon "button" at bounding box center [1445, 557] width 15 height 15
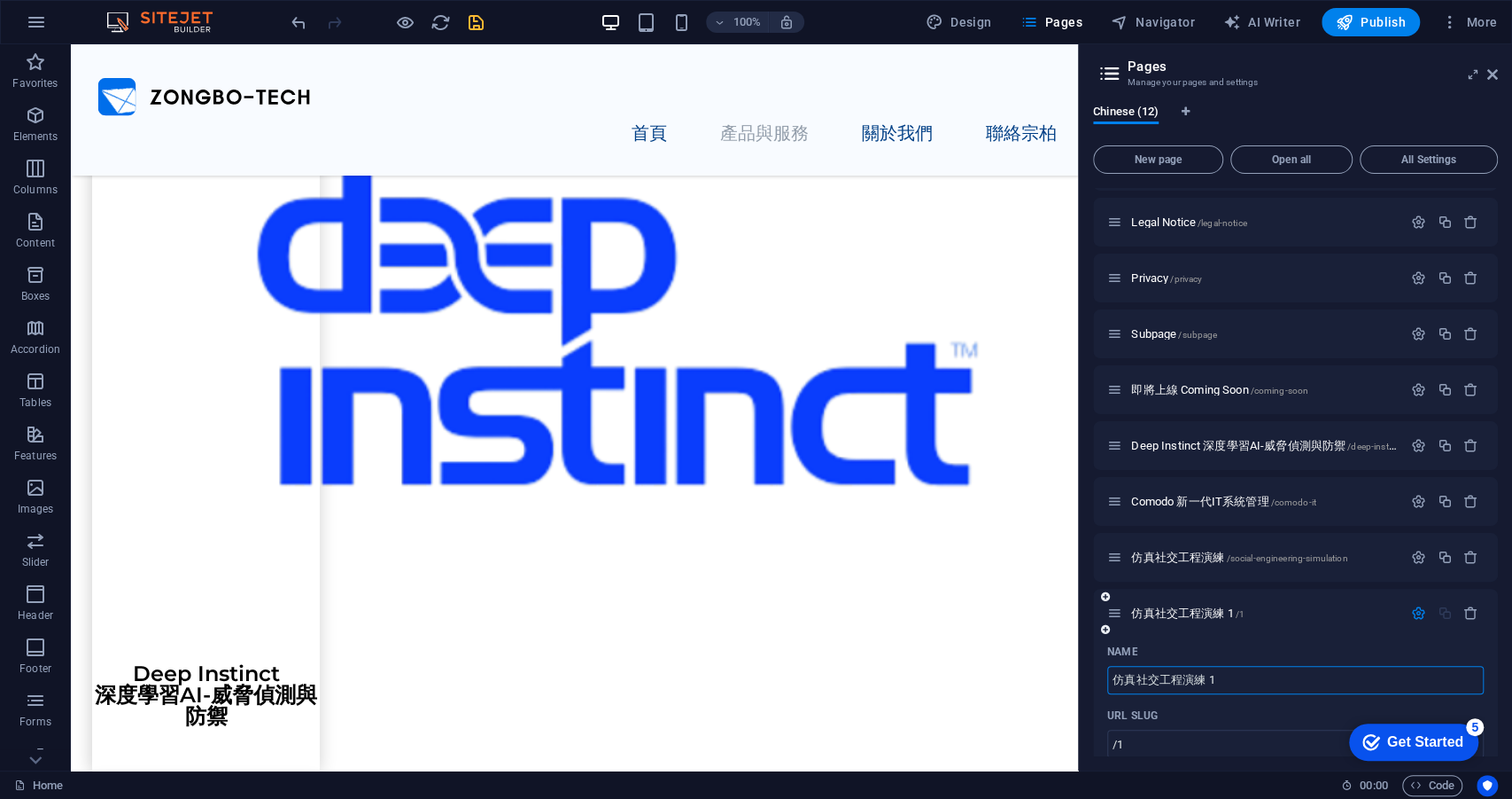
click at [1290, 680] on input "仿真社交工程演練 1" at bounding box center [1295, 680] width 376 height 29
paste input "DDoS攻擊演練"
type input "DDoS攻擊演練"
type input "/ddos"
type input "DDoS攻擊演練"
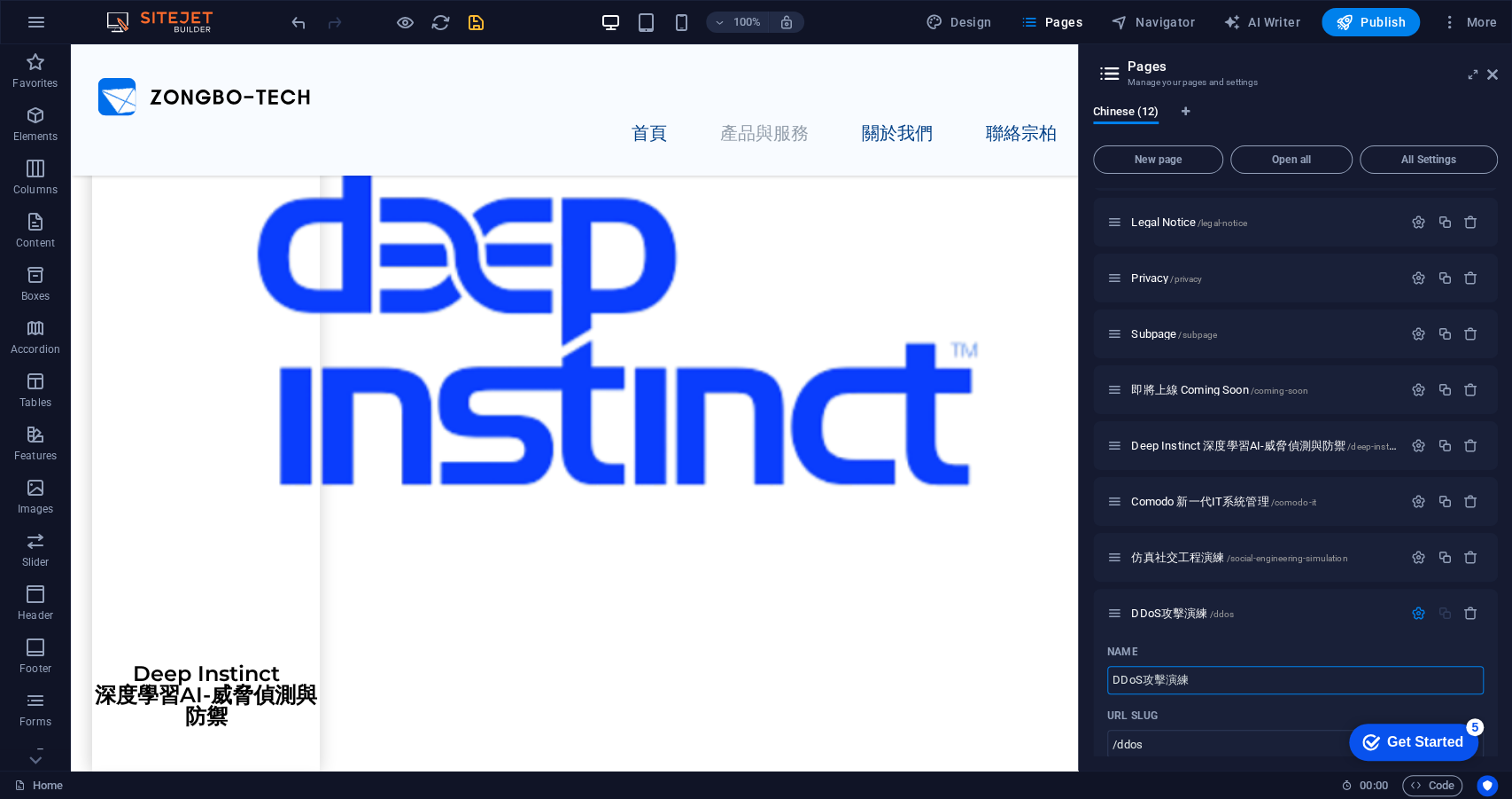
scroll to position [266, 0]
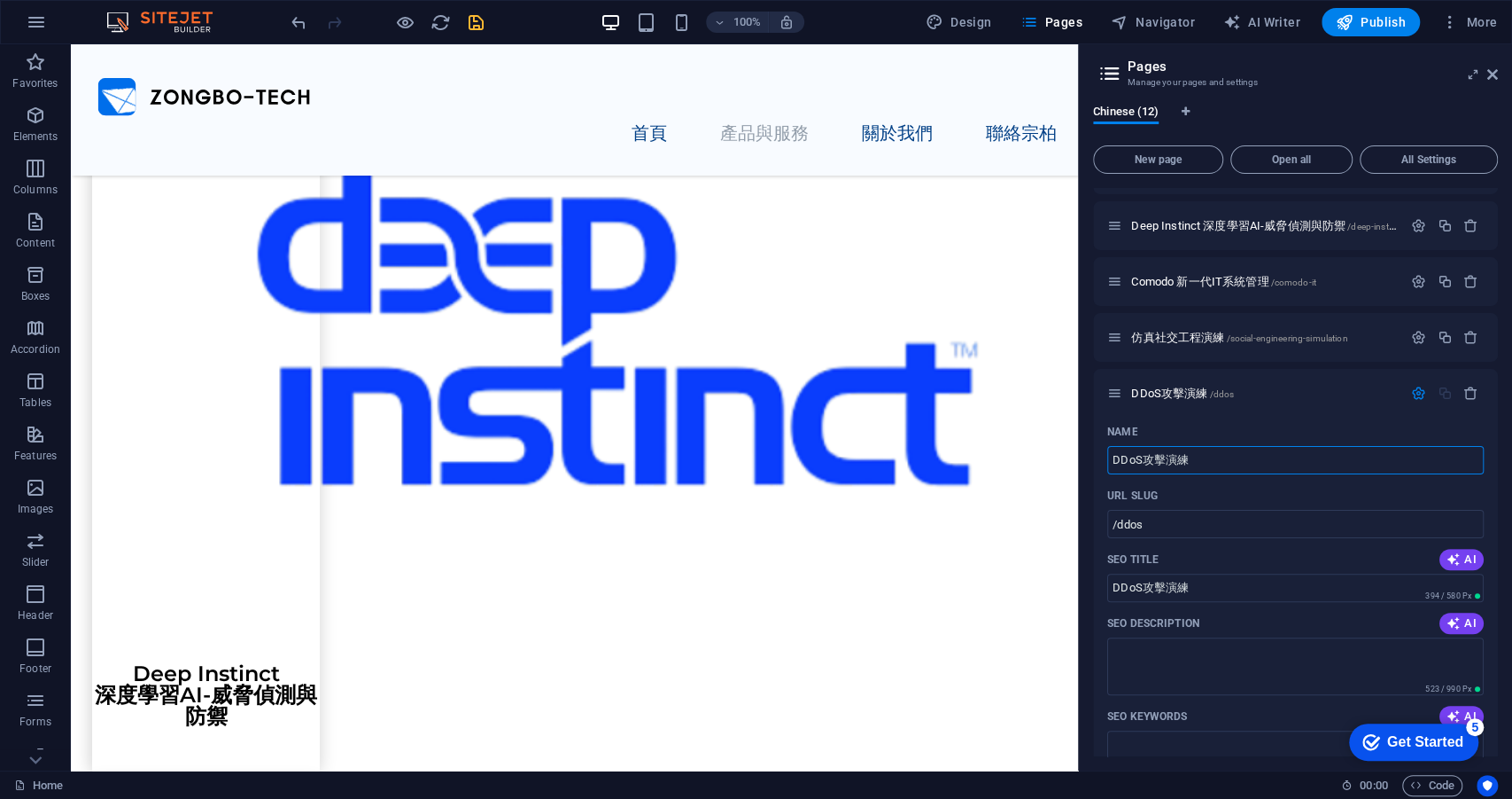
type input "DDoS攻擊演練"
click at [1266, 522] on input "/ddos" at bounding box center [1295, 523] width 376 height 29
drag, startPoint x: 1266, startPoint y: 522, endPoint x: 1119, endPoint y: 527, distance: 147.1
click at [1119, 527] on input "/ddos" at bounding box center [1295, 523] width 376 height 29
paste input "-attack-simulation"
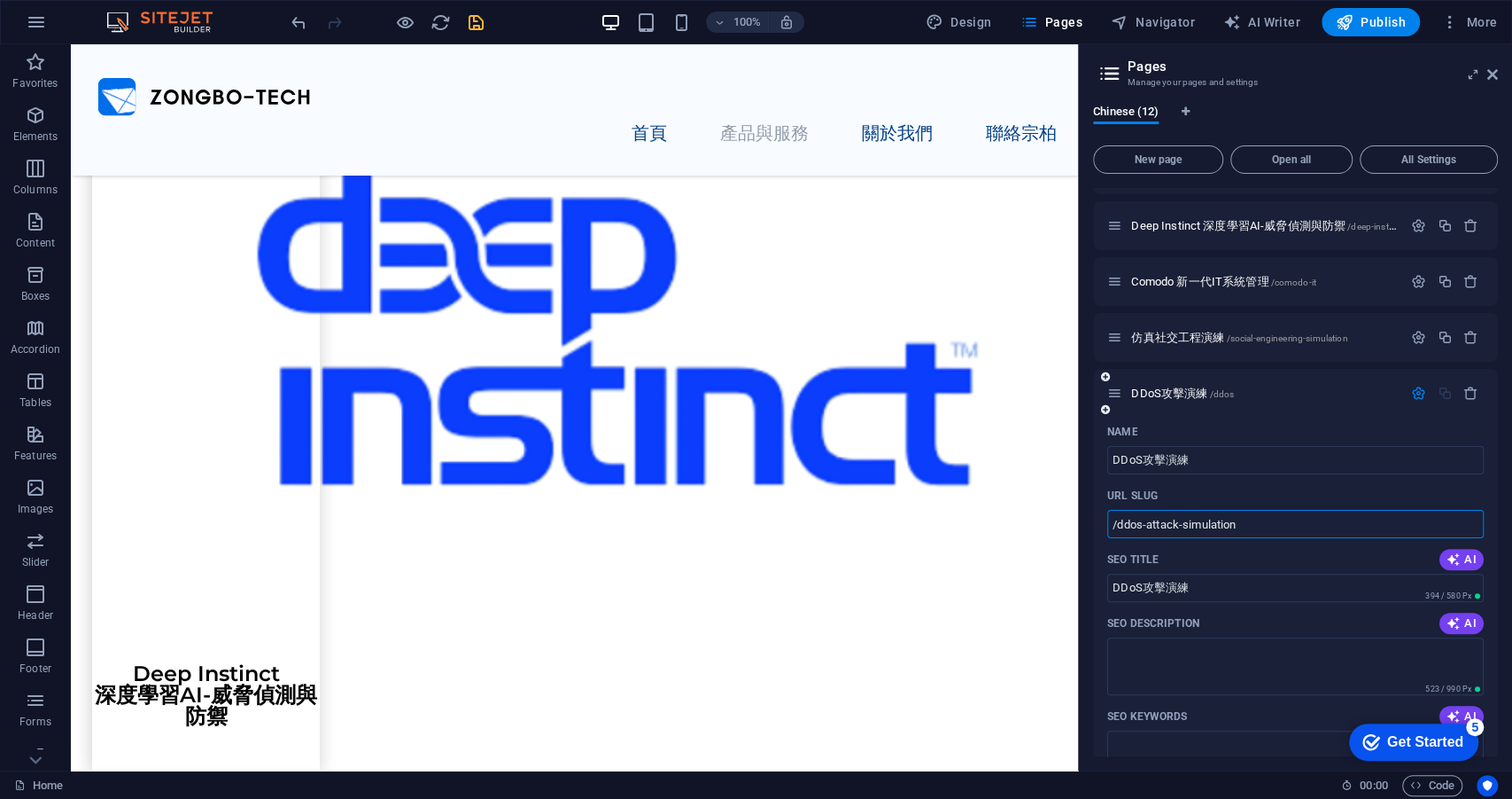
type input "/ddos-attack-simulation"
click at [1416, 397] on icon "button" at bounding box center [1419, 393] width 15 height 15
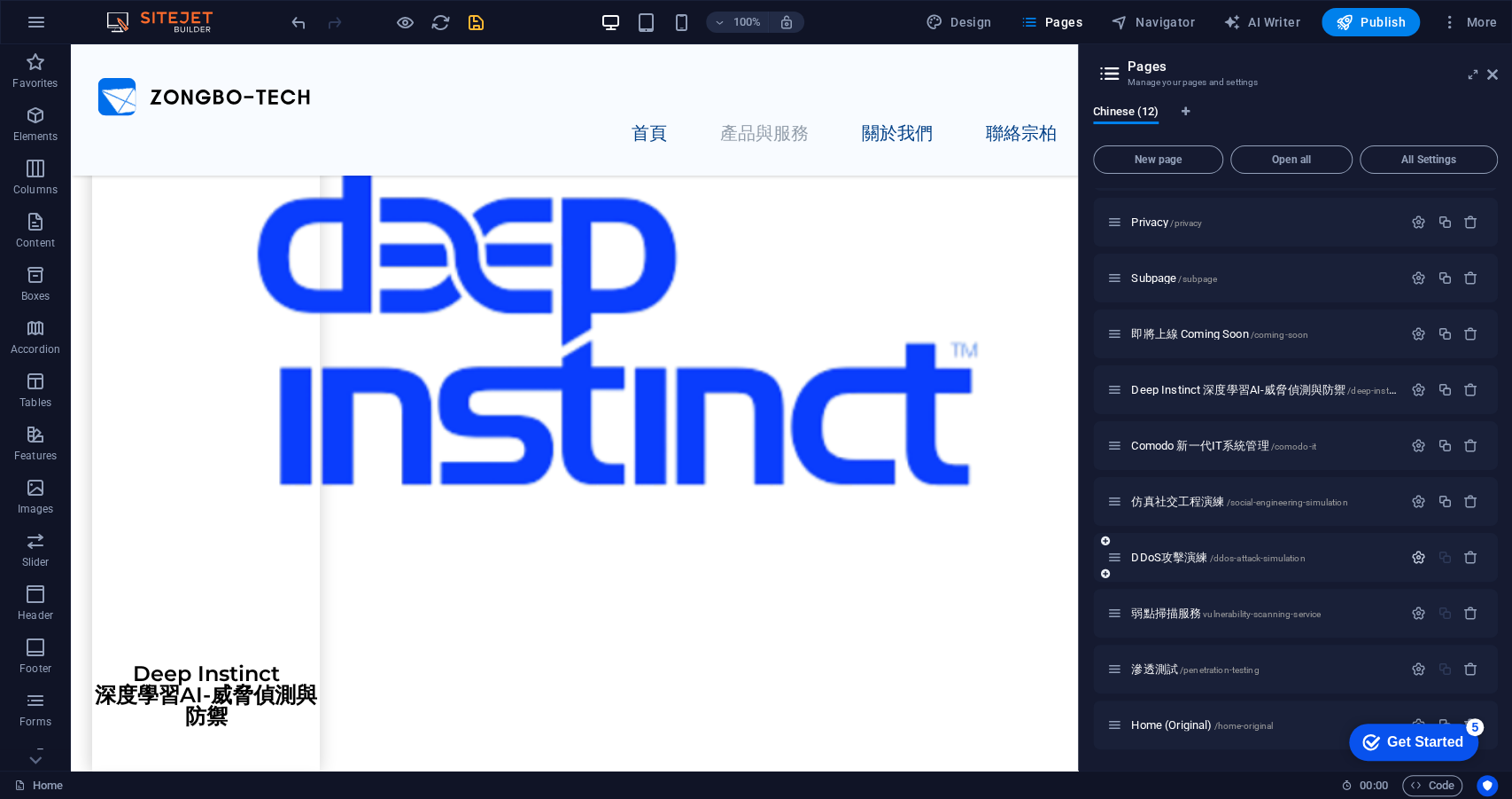
scroll to position [101, 0]
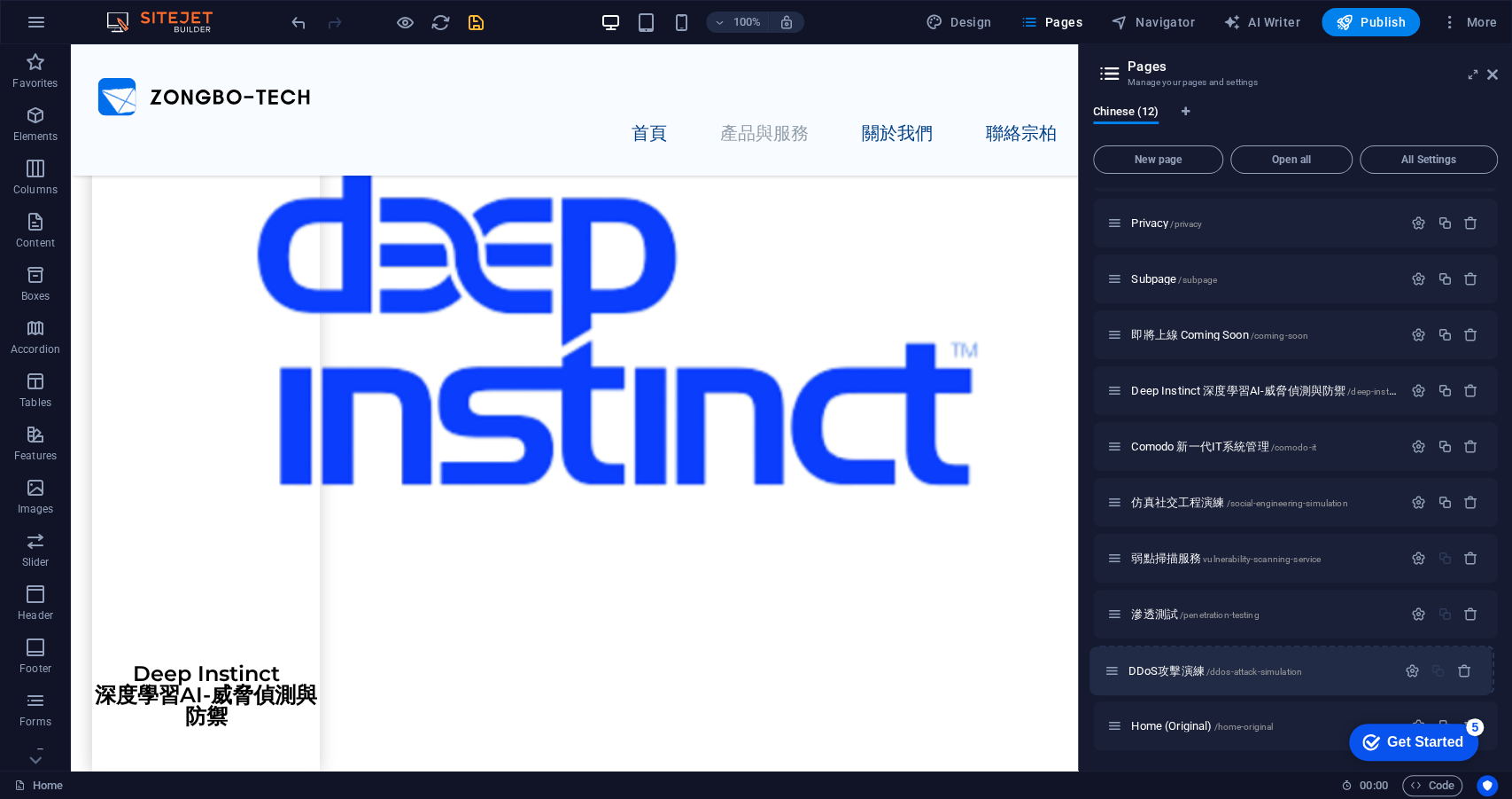
drag, startPoint x: 1109, startPoint y: 562, endPoint x: 1138, endPoint y: 662, distance: 104.1
click at [1108, 682] on div "Home / Legal Notice /legal-notice Privacy /privacy Subpage /subpage 即將上線 Coming…" at bounding box center [1296, 418] width 405 height 663
click at [1437, 508] on icon "button" at bounding box center [1445, 502] width 15 height 15
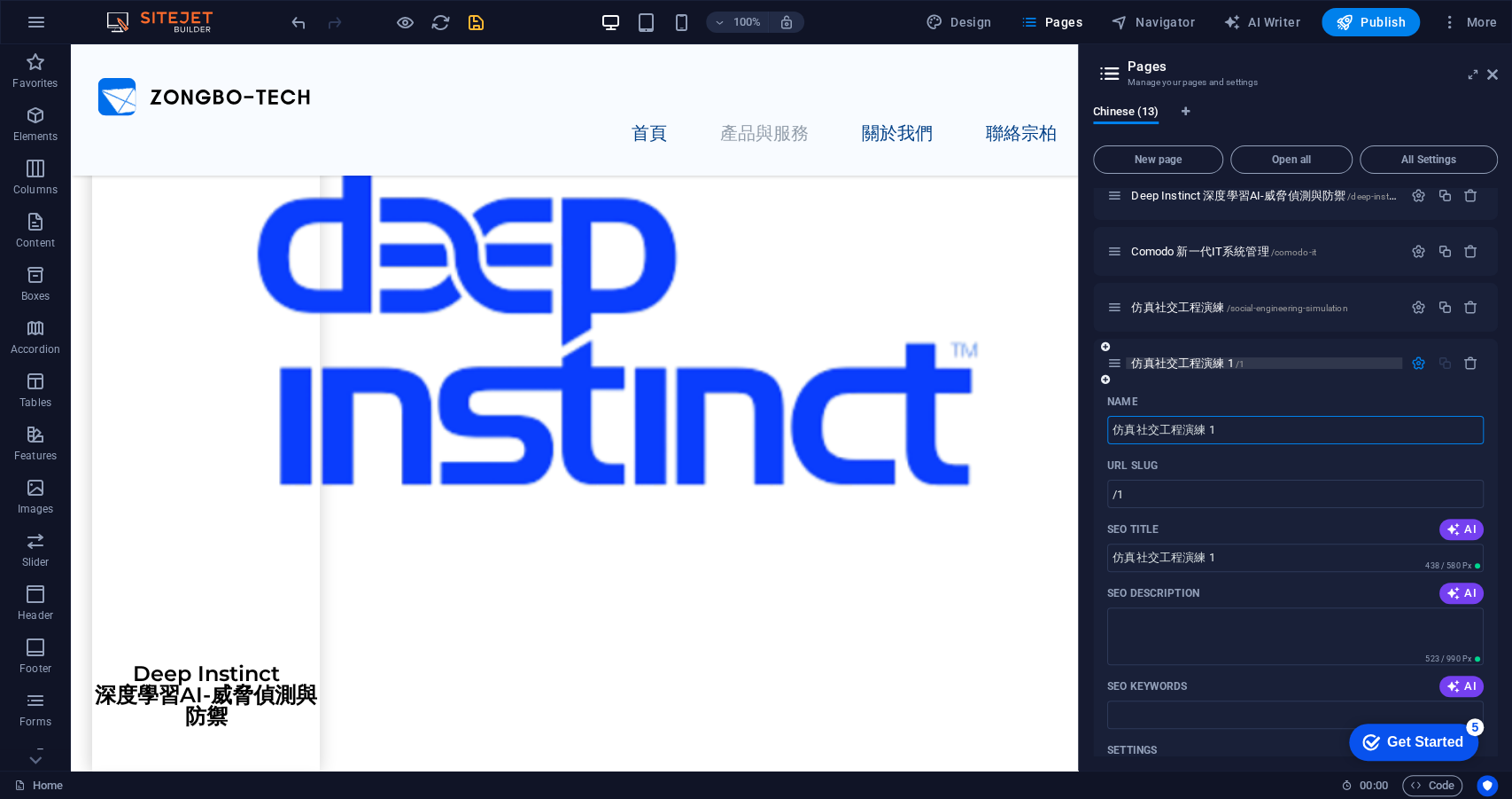
scroll to position [314, 0]
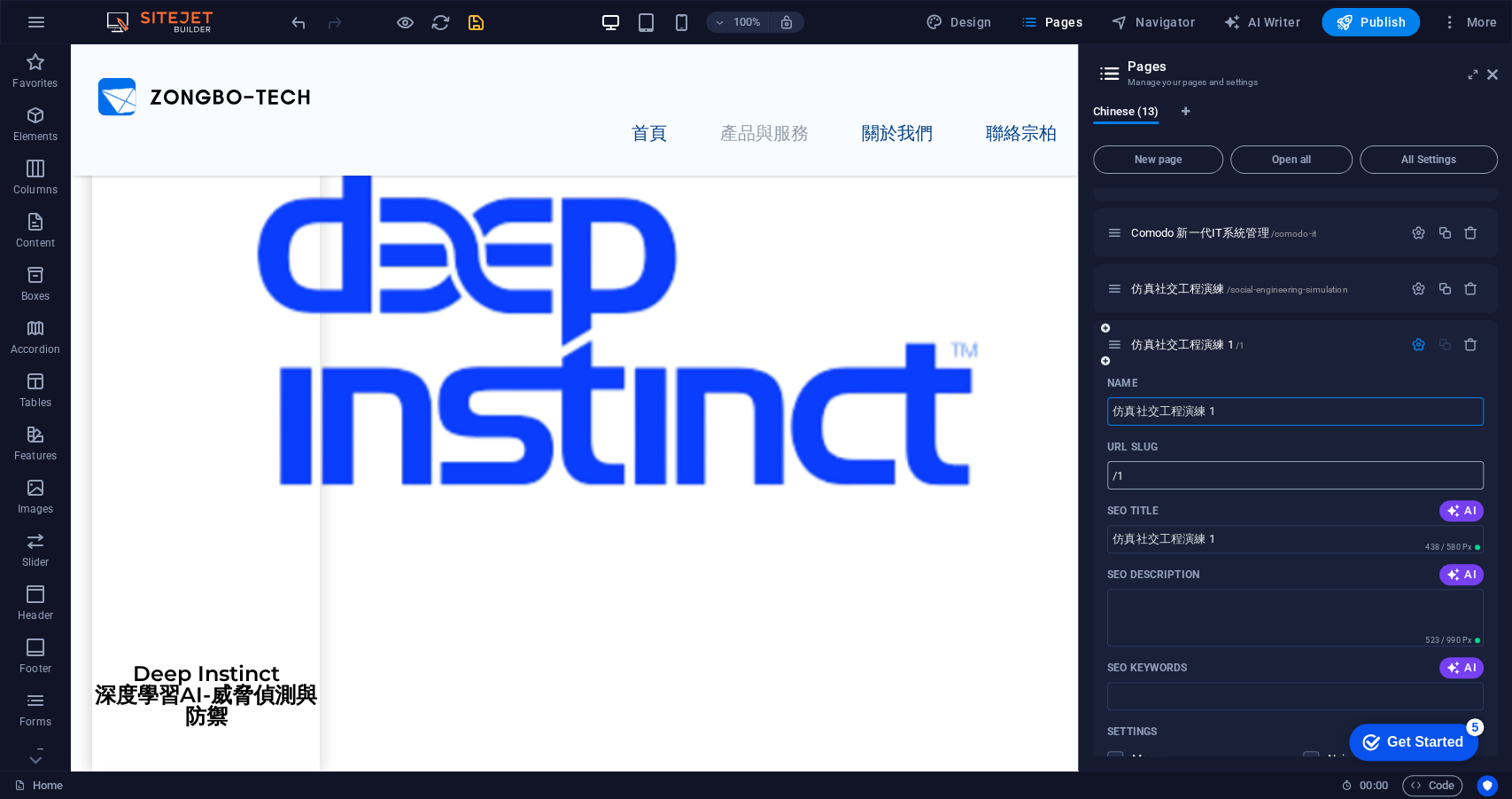
click at [1201, 478] on input "/1" at bounding box center [1295, 474] width 376 height 29
drag, startPoint x: 1193, startPoint y: 476, endPoint x: 1116, endPoint y: 472, distance: 77.1
click at [1116, 472] on input "/1" at bounding box center [1295, 474] width 376 height 29
paste input "text"
type input "/1"
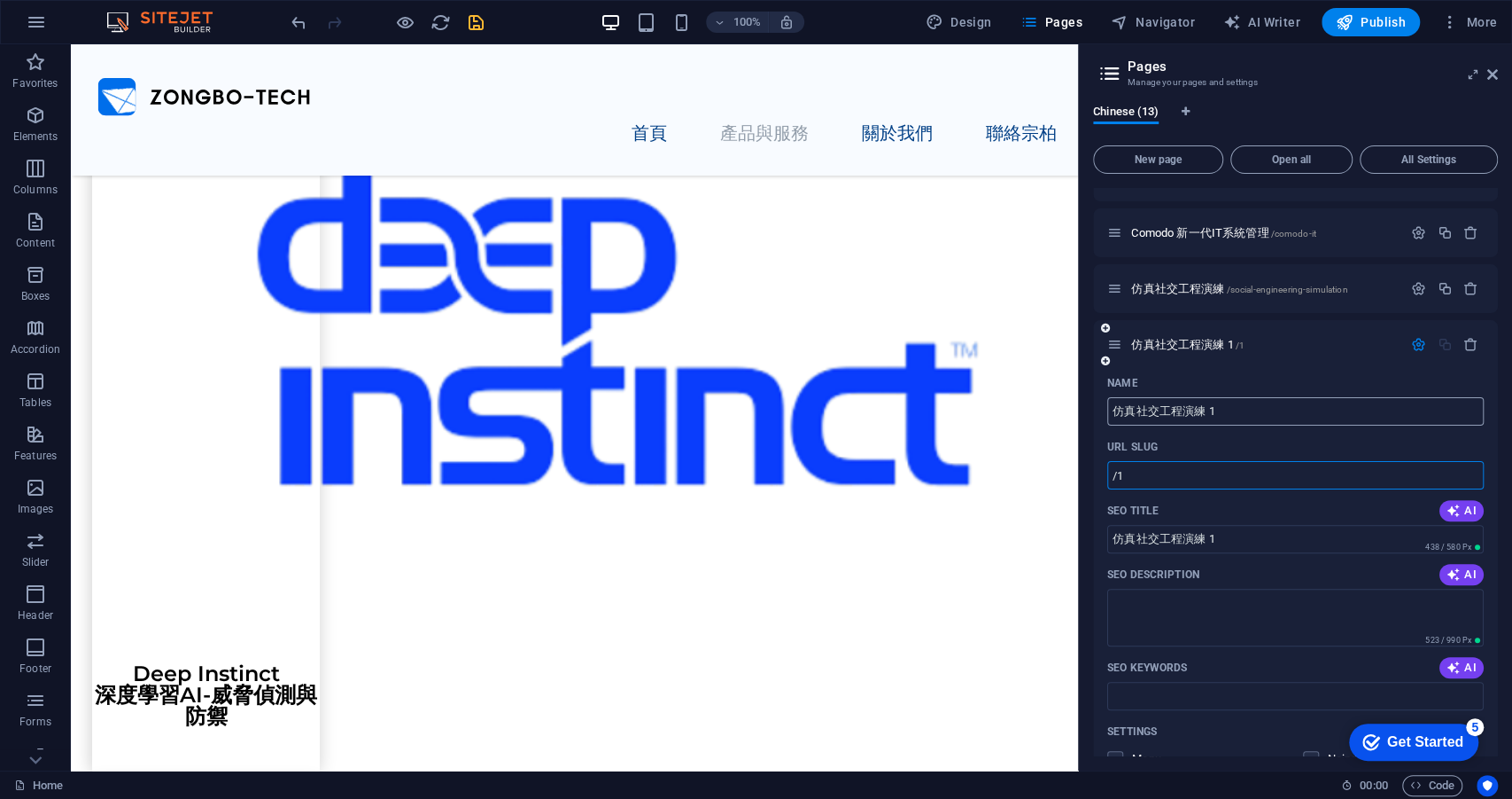
click at [1208, 420] on input "仿真社交工程演練 1" at bounding box center [1295, 411] width 376 height 29
paste input "源碼檢測"
type input "源碼檢測"
type input "/"
type input "源碼檢測"
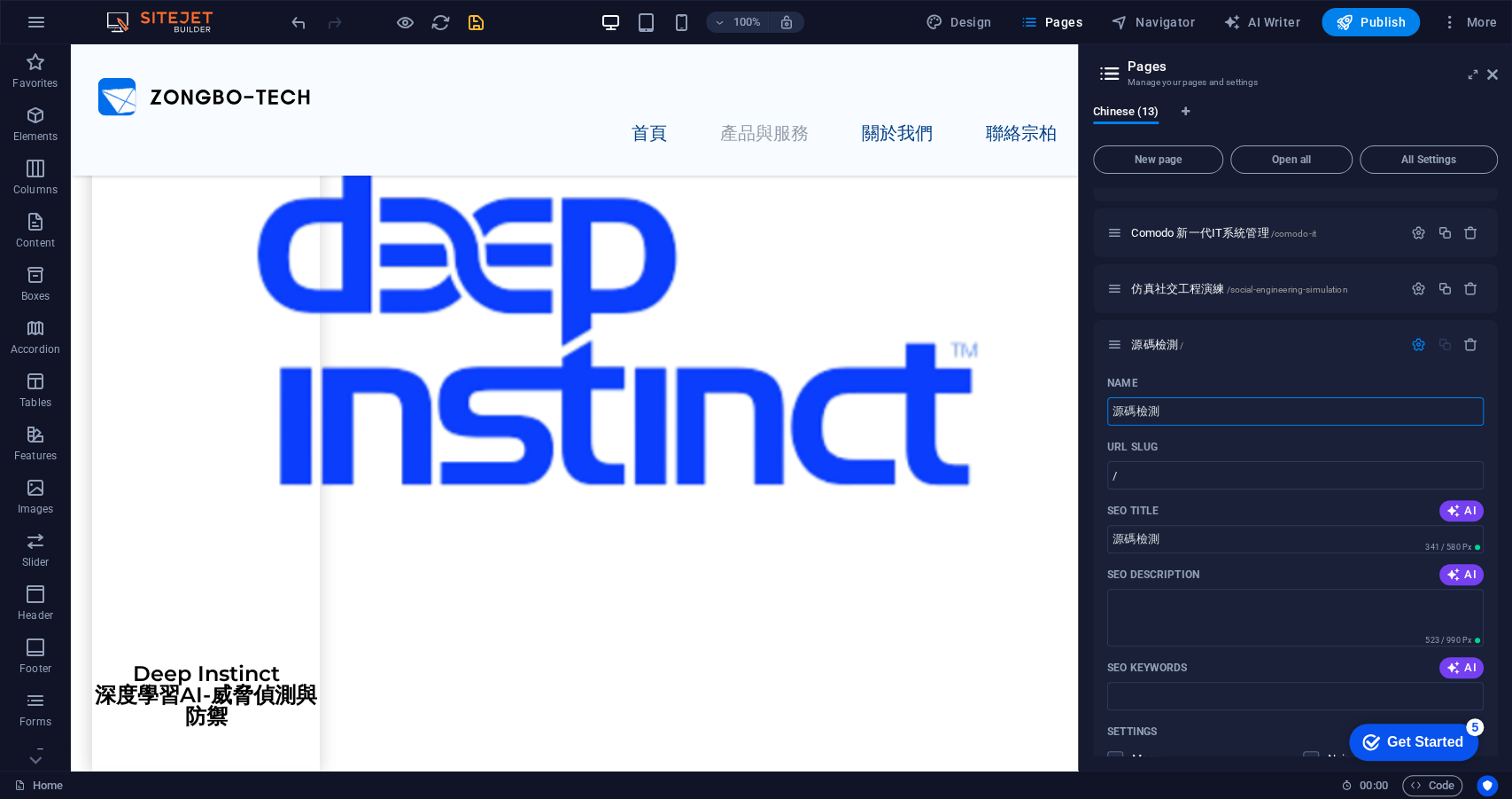
type input "源碼檢測"
click at [1221, 472] on input "/" at bounding box center [1295, 474] width 376 height 29
paste input "source-code-review"
type input "/source-code-review"
click at [1420, 344] on icon "button" at bounding box center [1419, 344] width 15 height 15
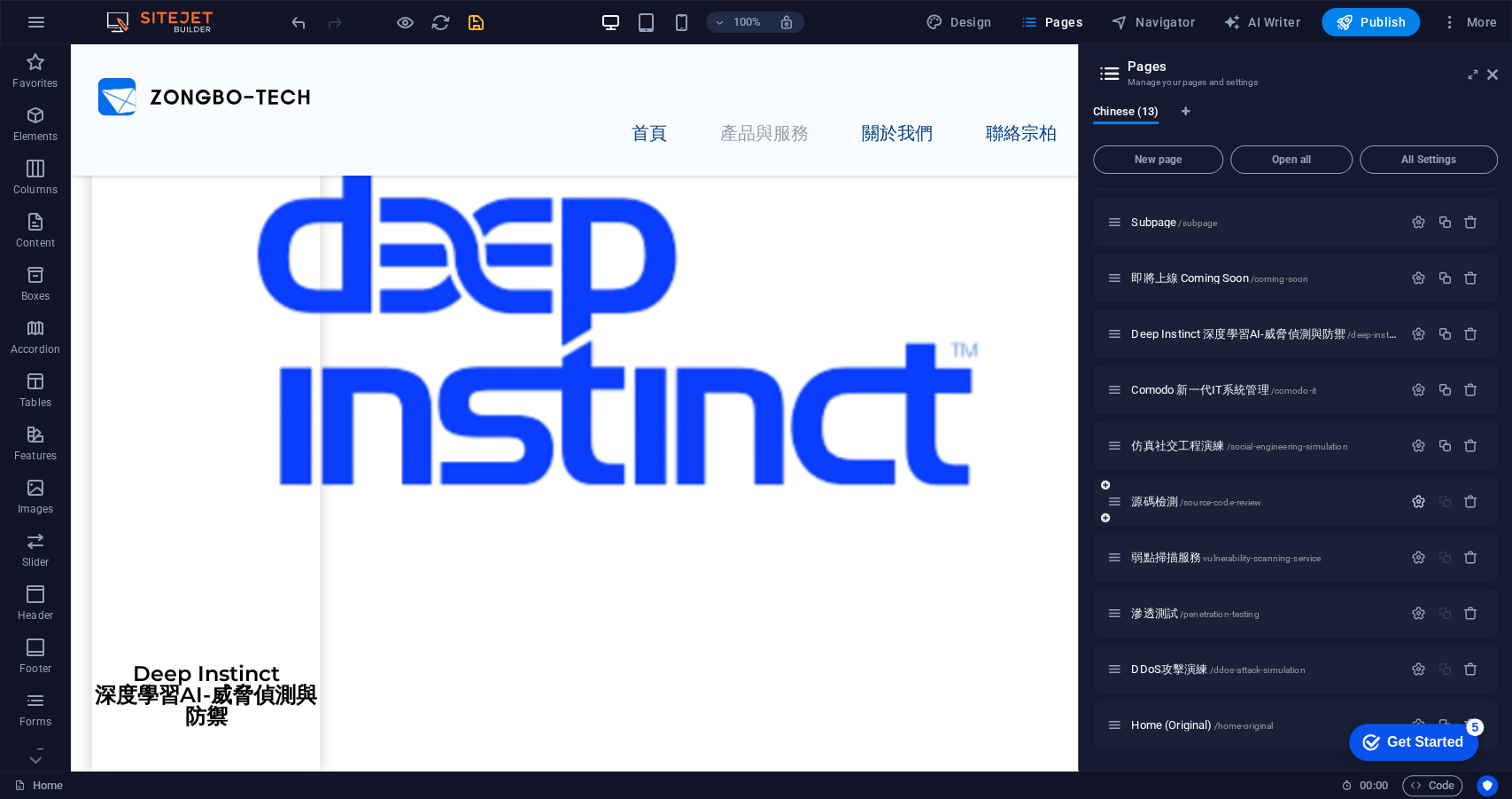
scroll to position [158, 0]
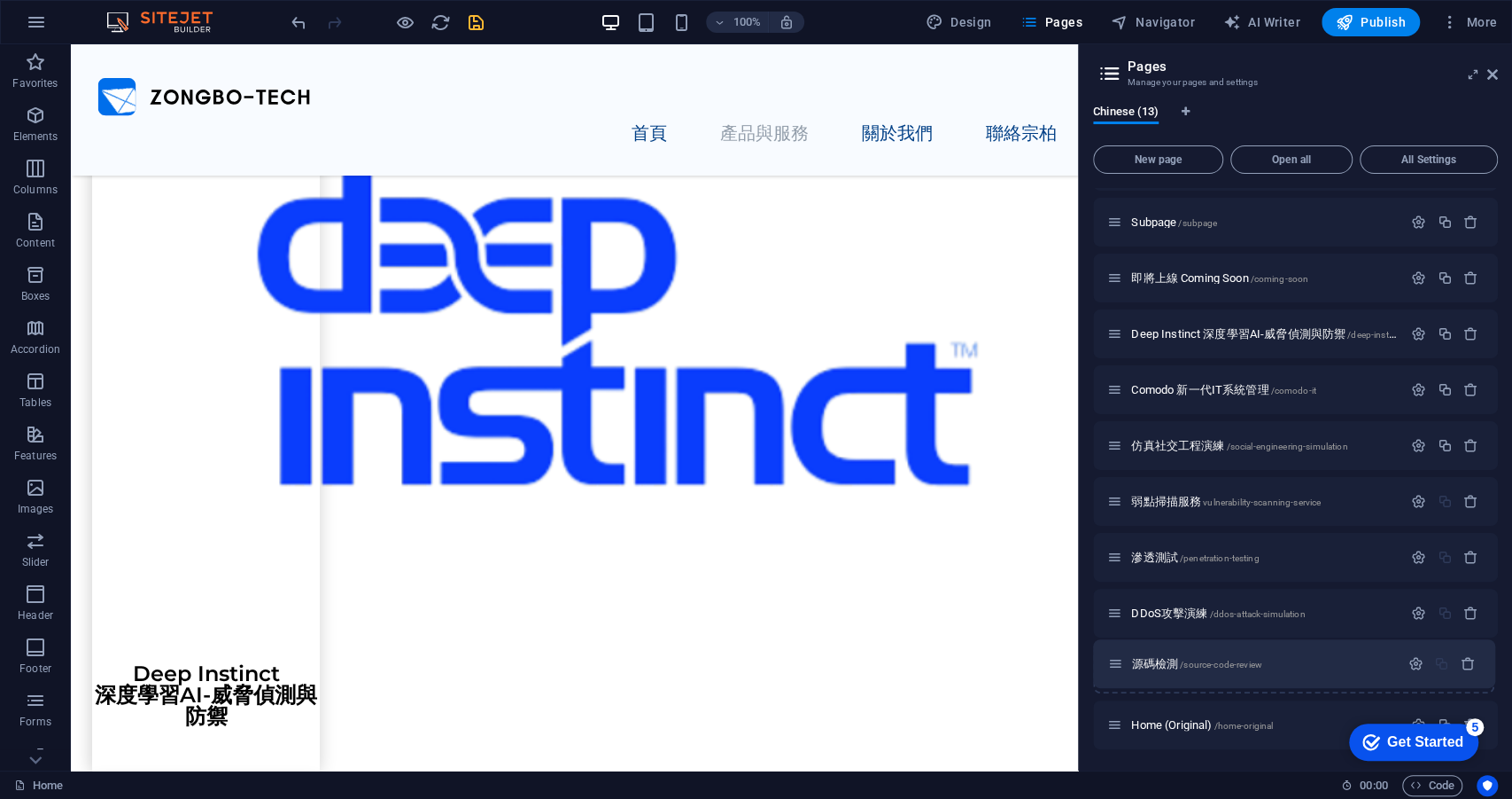
drag, startPoint x: 1114, startPoint y: 502, endPoint x: 1115, endPoint y: 670, distance: 168.0
click at [1115, 670] on div "Home / Legal Notice /legal-notice Privacy /privacy Subpage /subpage 即將上線 Coming…" at bounding box center [1296, 389] width 405 height 719
click at [1442, 447] on icon "button" at bounding box center [1445, 446] width 15 height 15
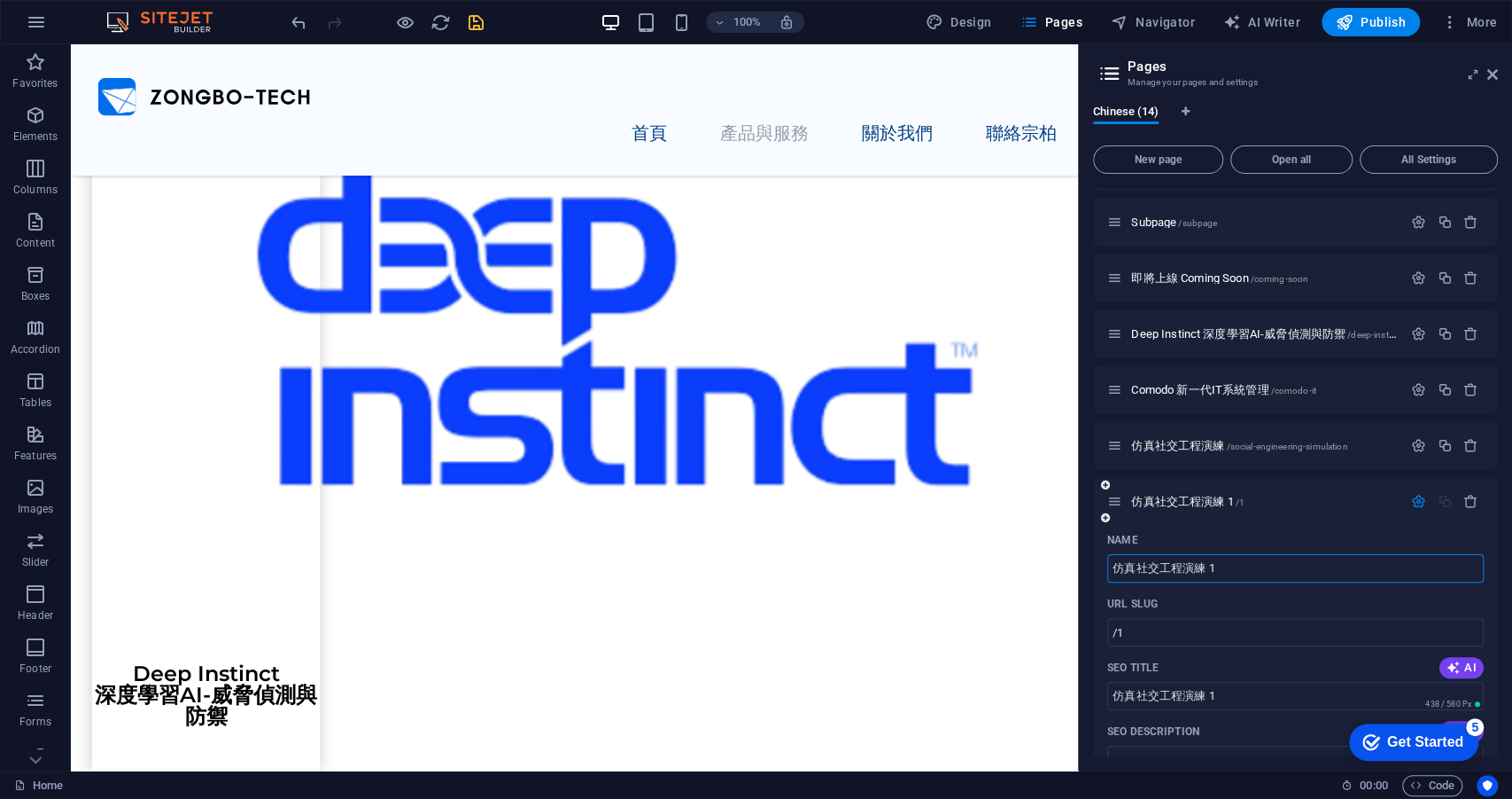
click at [1281, 577] on input "仿真社交工程演練 1" at bounding box center [1295, 568] width 376 height 29
type input "仿真社交工程演練 1ㄇ"
paste input "資[PERSON_NAME]"
type input "資[PERSON_NAME]"
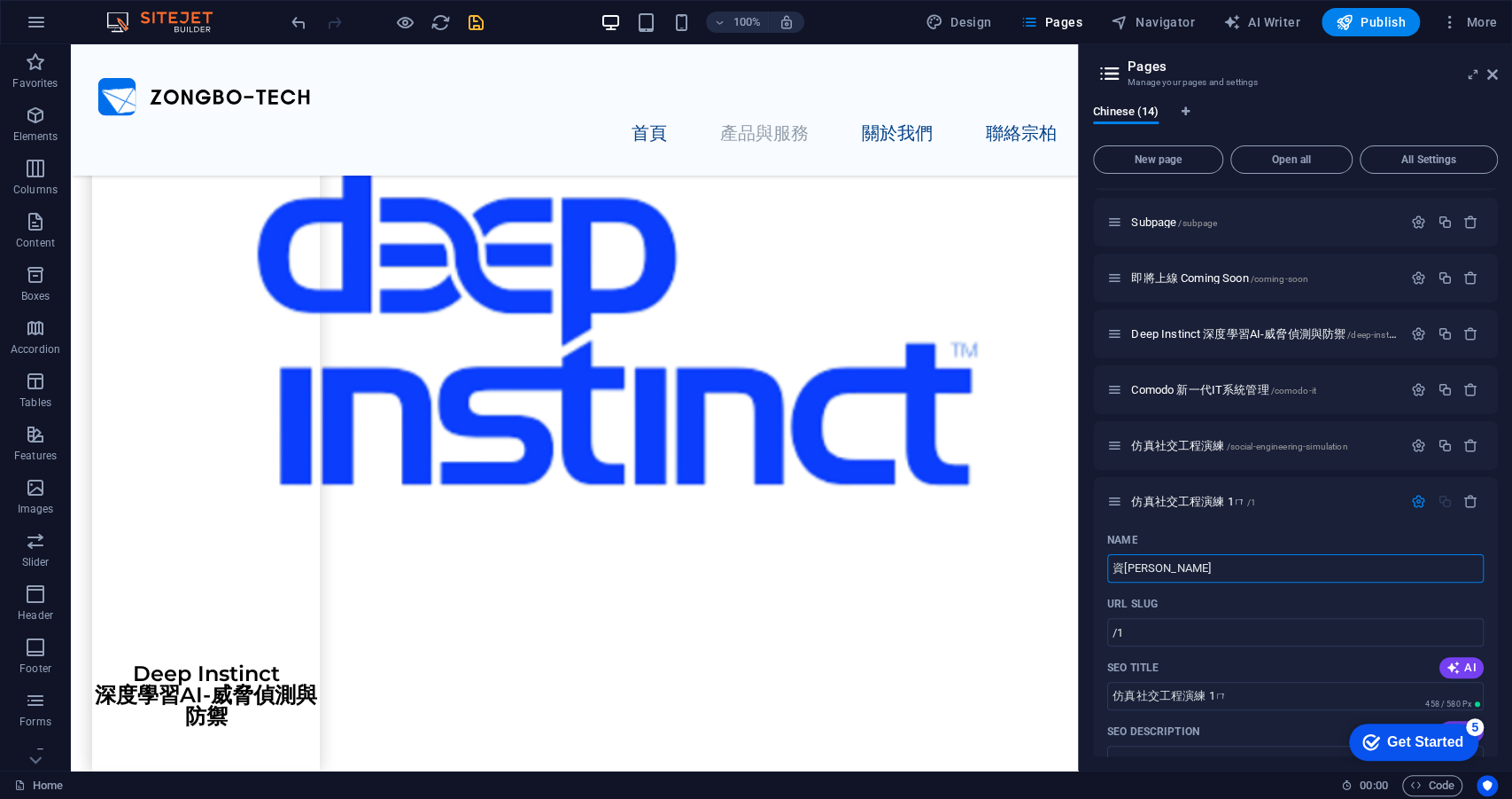
type input "/"
type input "資[PERSON_NAME]"
click at [1277, 633] on input "/" at bounding box center [1295, 632] width 376 height 29
paste input "cybersecurity-assessment"
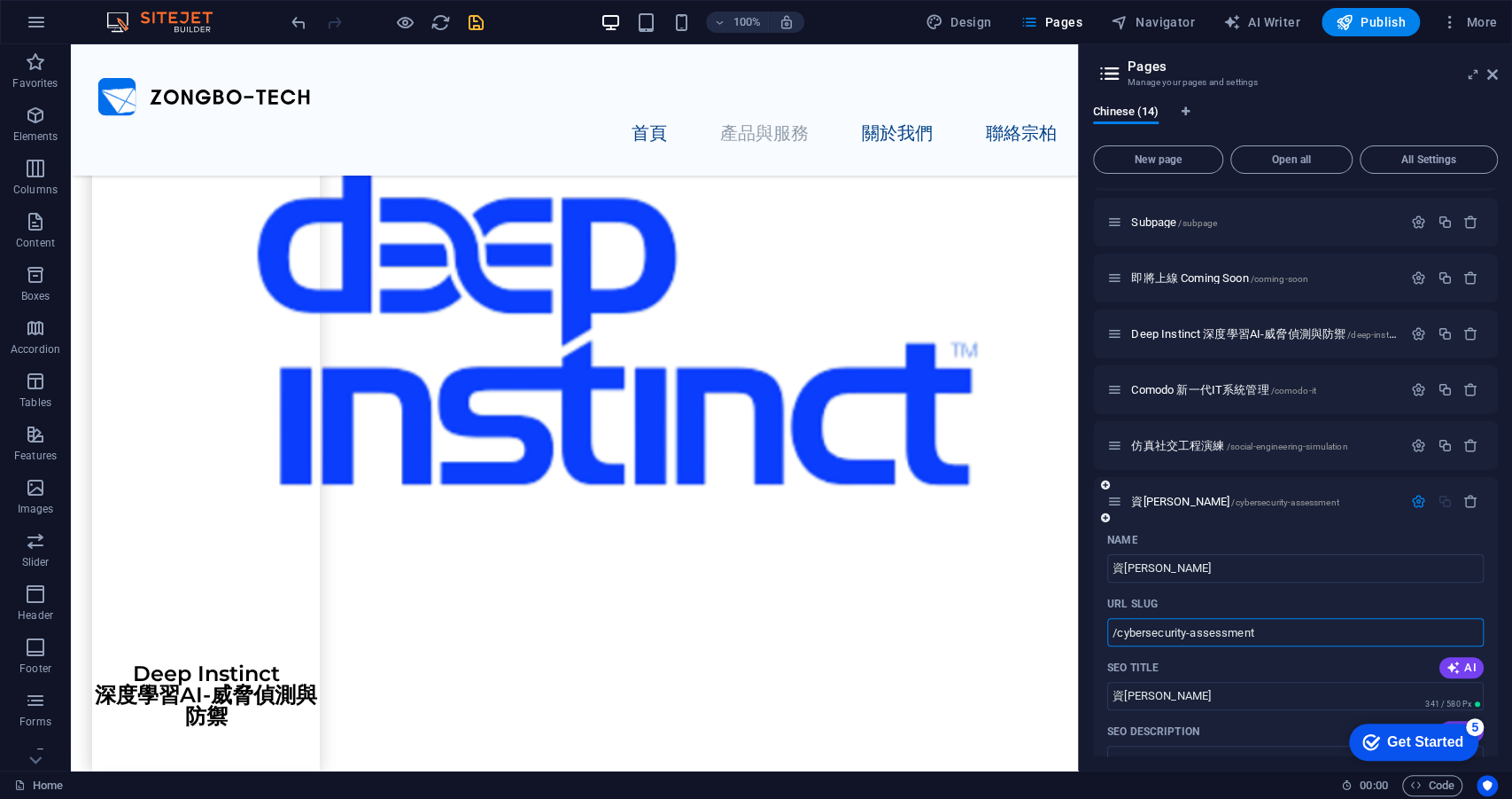
type input "/cybersecurity-assessment"
click at [1416, 498] on icon "button" at bounding box center [1419, 501] width 15 height 15
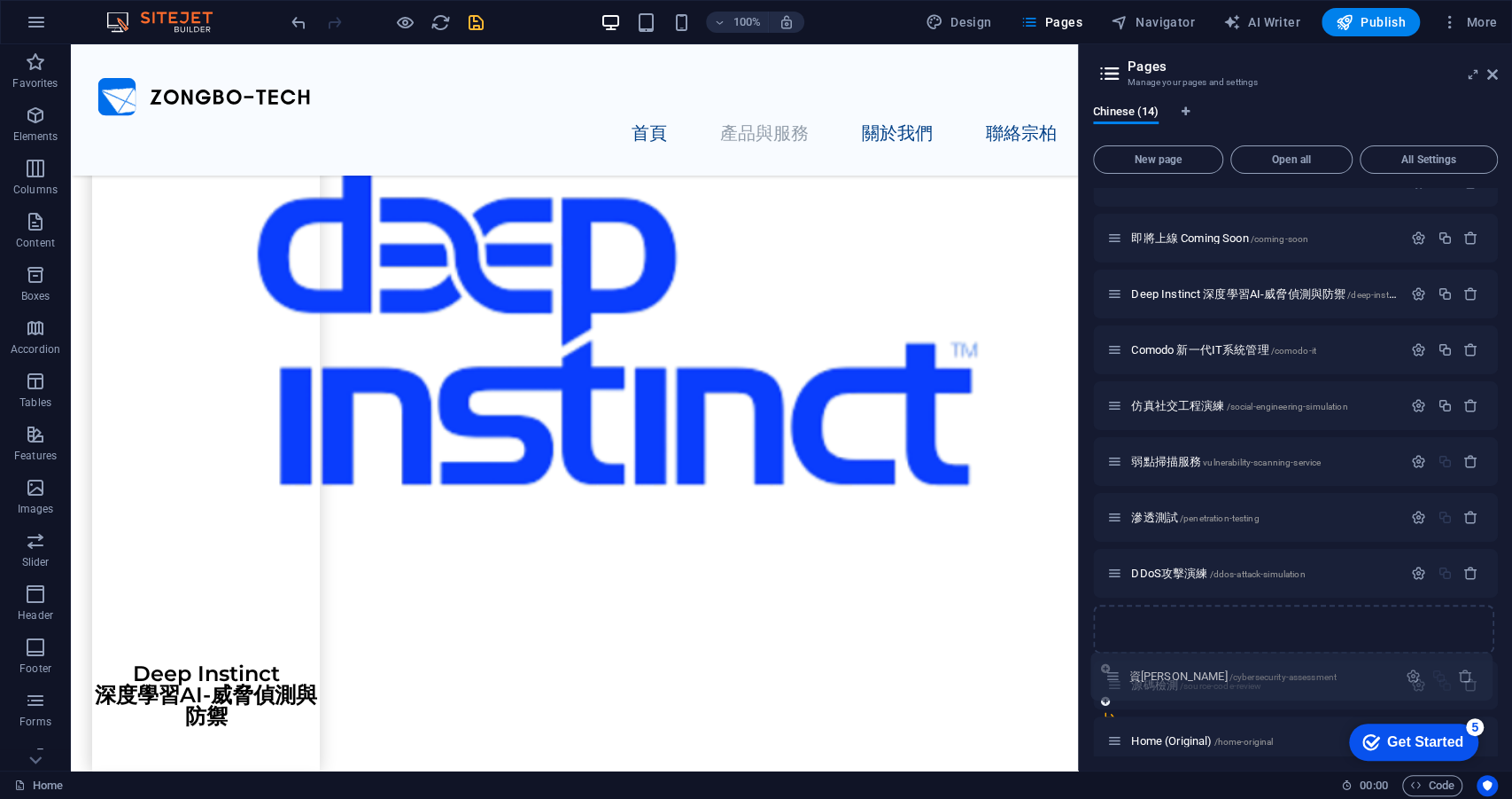
scroll to position [213, 0]
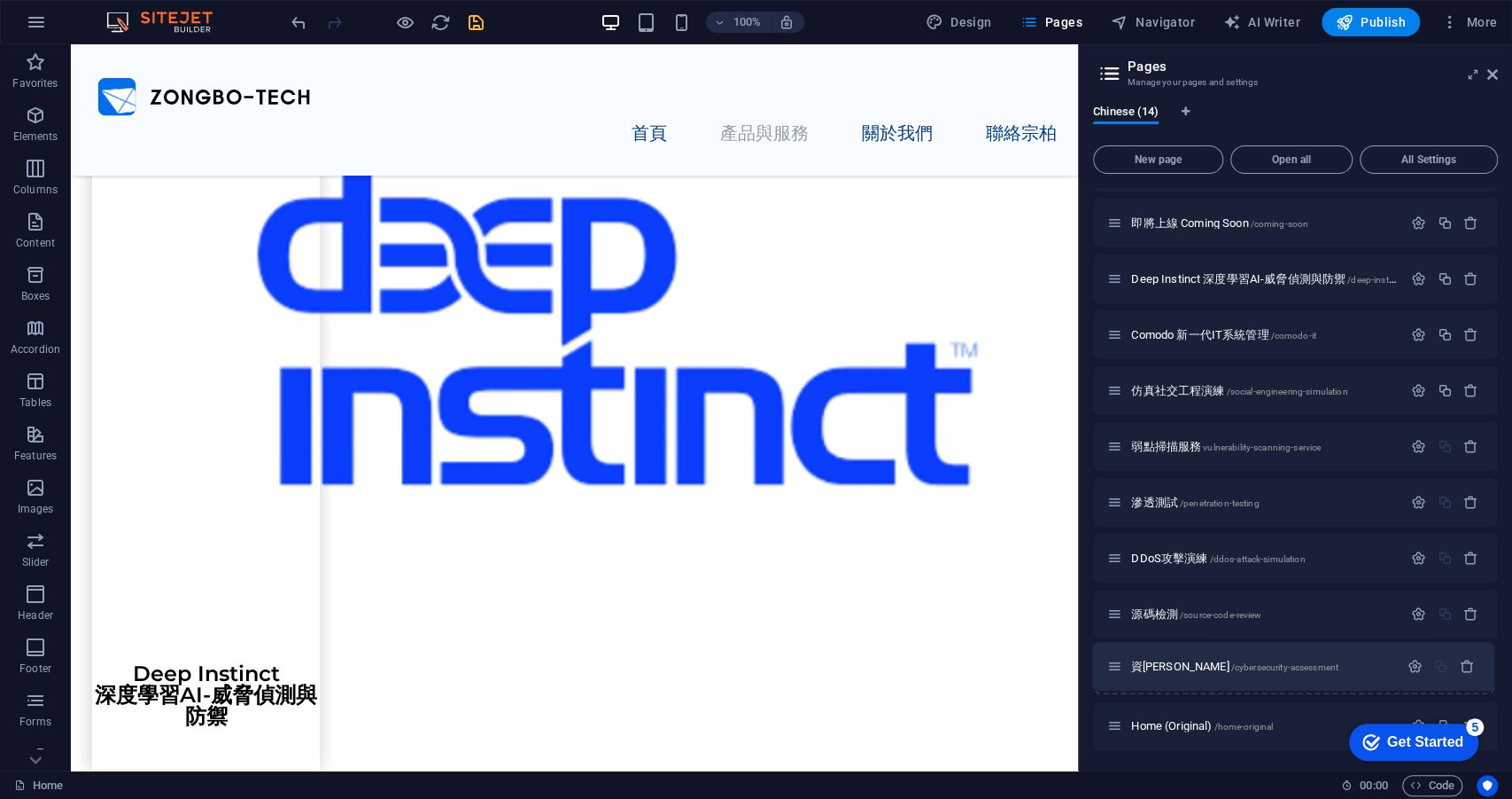
drag, startPoint x: 1118, startPoint y: 504, endPoint x: 1120, endPoint y: 681, distance: 177.0
click at [1120, 681] on div "Home / Legal Notice /legal-notice Privacy /privacy Subpage /subpage 即將上線 Coming…" at bounding box center [1296, 363] width 405 height 775
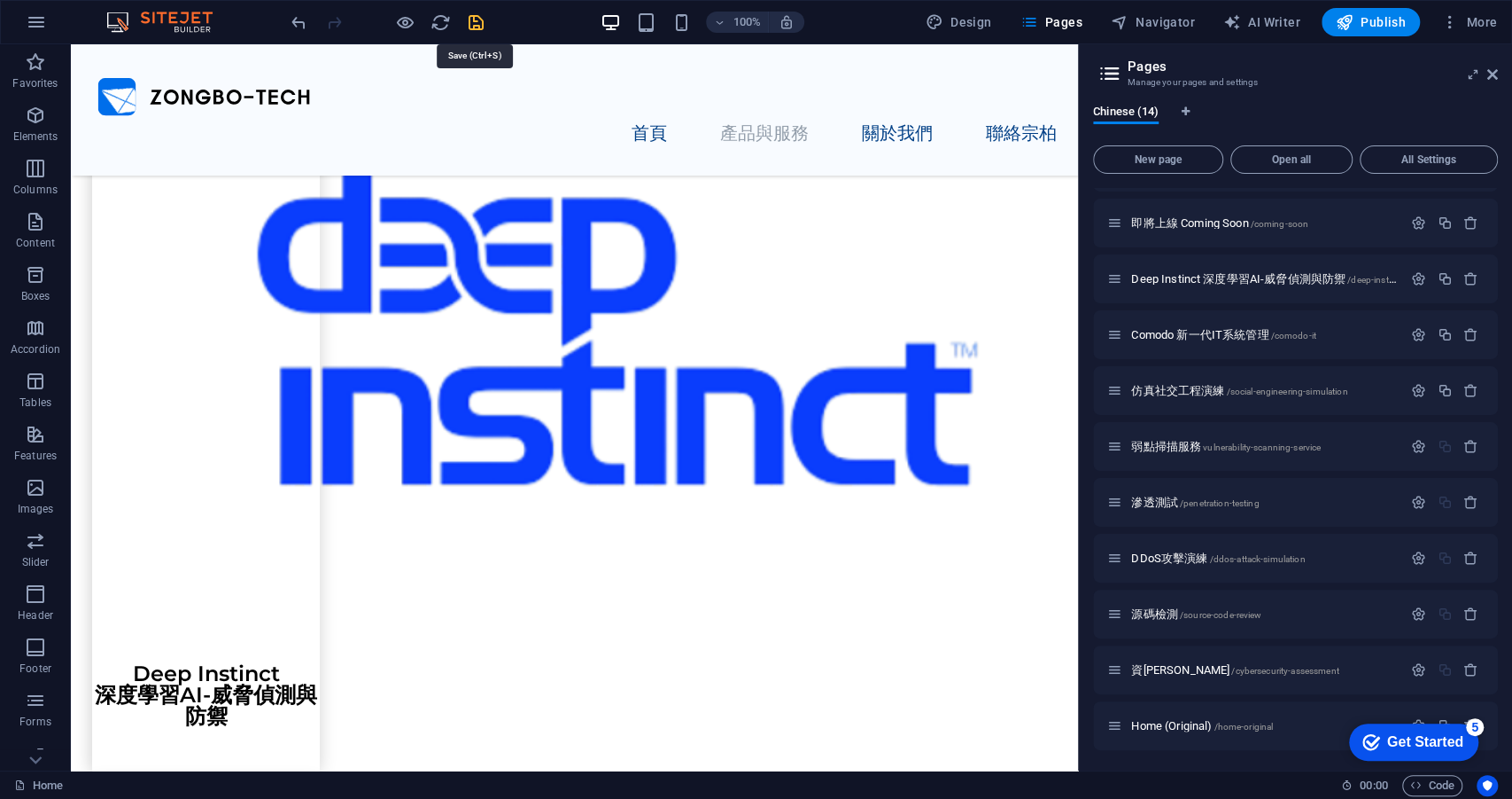
click at [479, 21] on icon "save" at bounding box center [476, 22] width 20 height 20
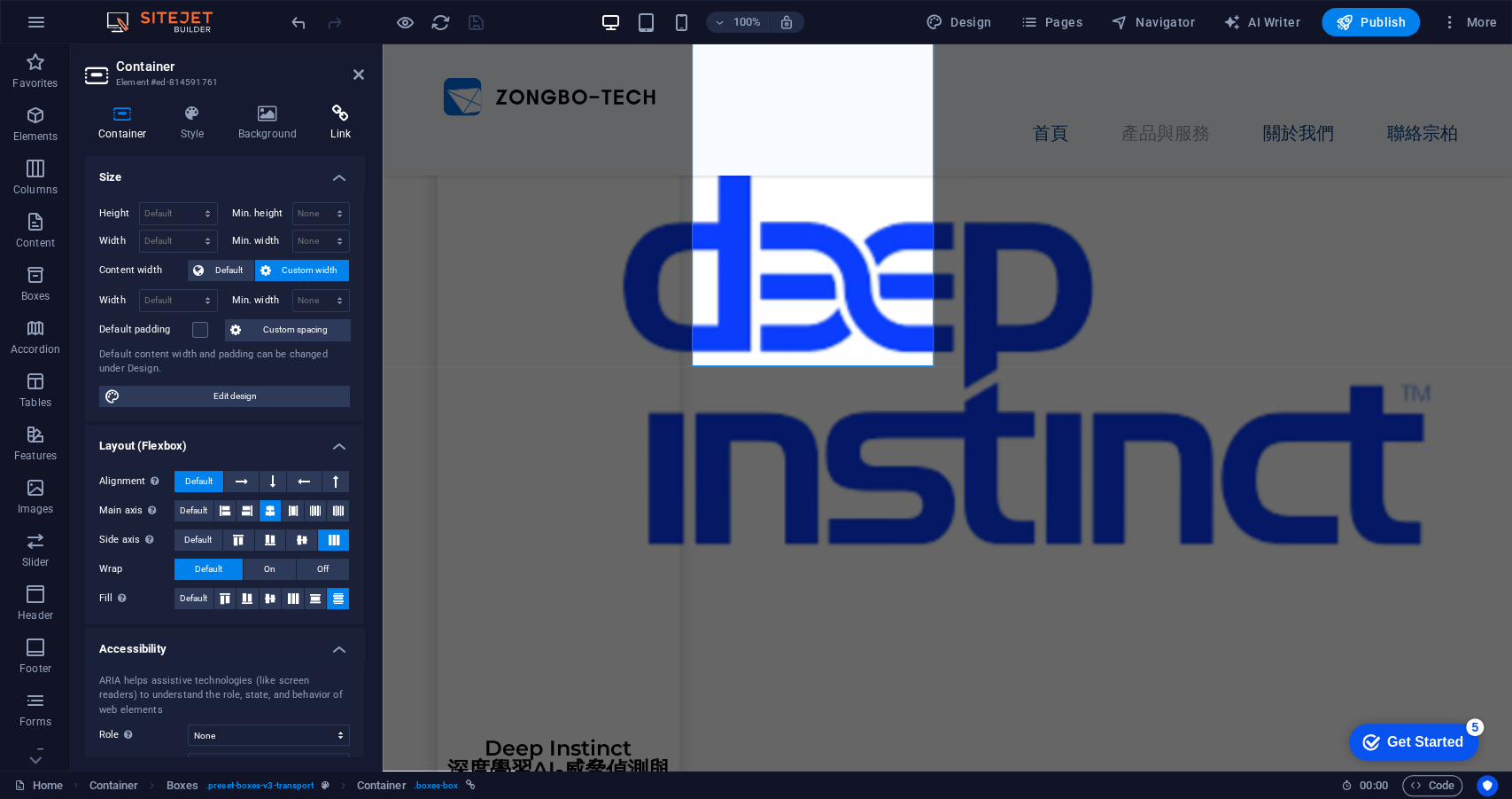
click at [337, 124] on h4 "Link" at bounding box center [340, 123] width 47 height 37
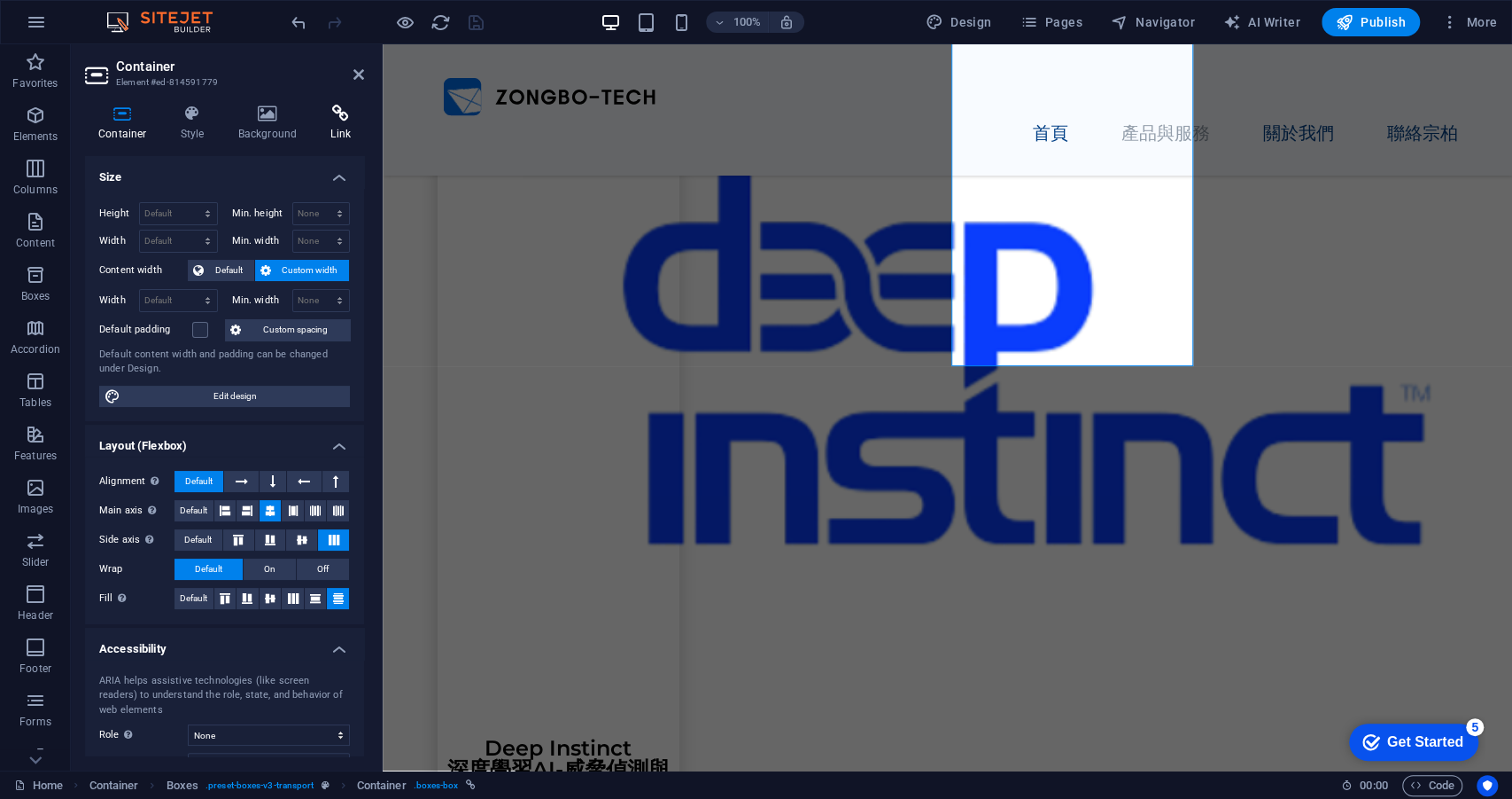
click at [330, 119] on icon at bounding box center [340, 113] width 47 height 18
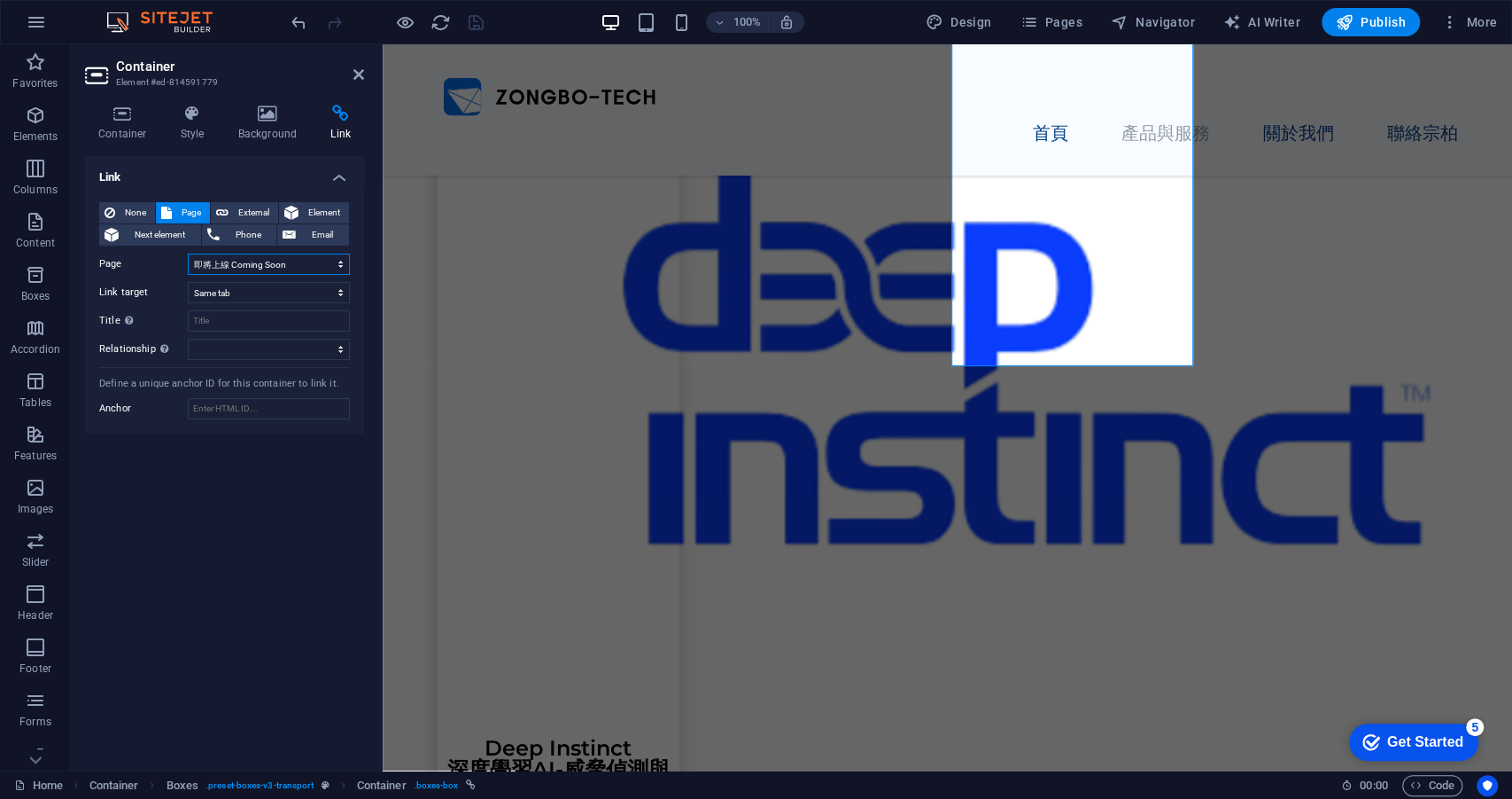
click at [306, 263] on select "Home Legal Notice Privacy Subpage 即將上線 Coming Soon Deep Instinct 深度學習AI-威脅偵測與防禦…" at bounding box center [268, 264] width 162 height 21
select select "7"
click at [188, 253] on select "Home Legal Notice Privacy Subpage 即將上線 Coming Soon Deep Instinct 深度學習AI-威脅偵測與防禦…" at bounding box center [268, 264] width 162 height 21
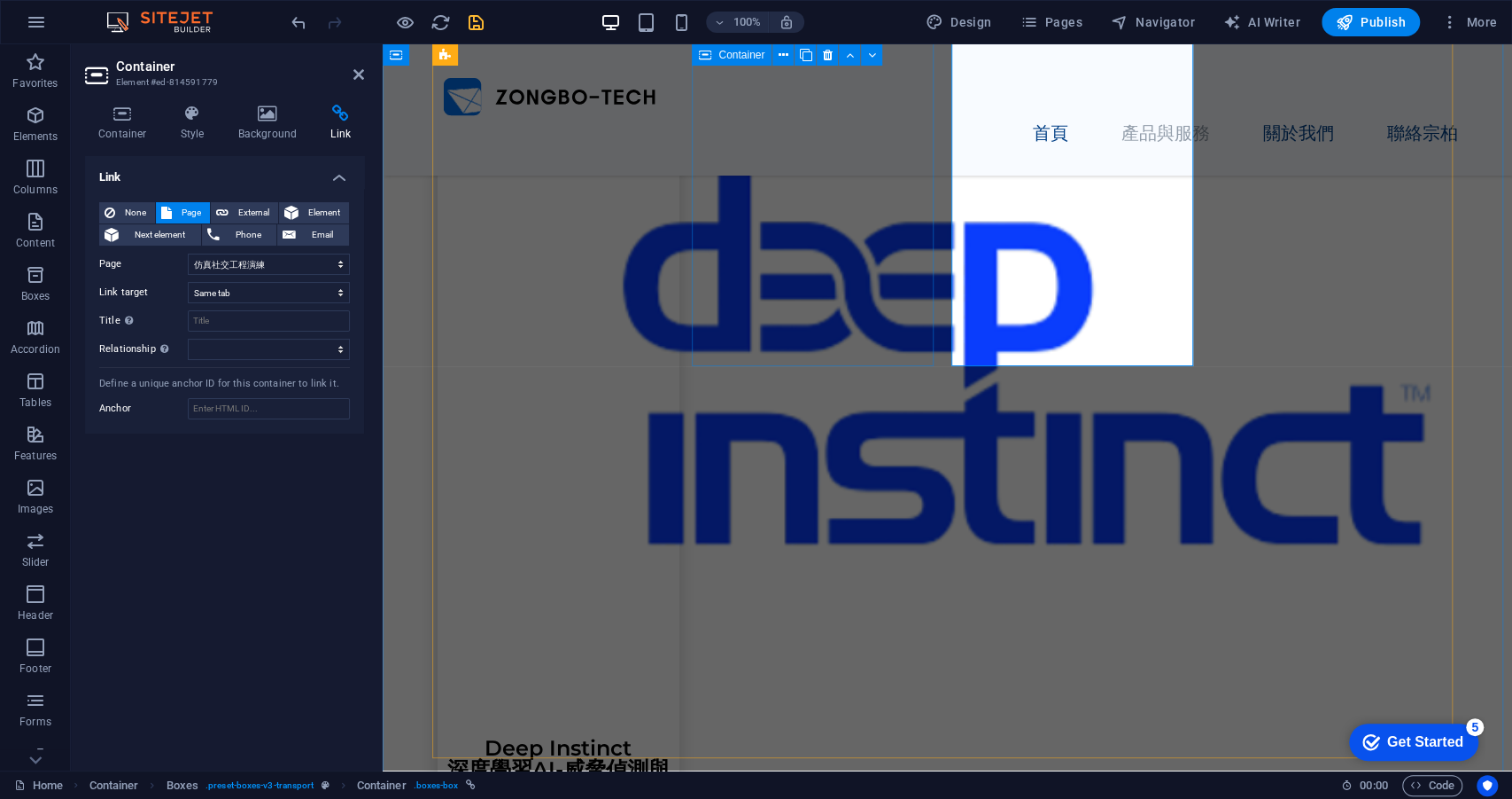
select select "6"
select select
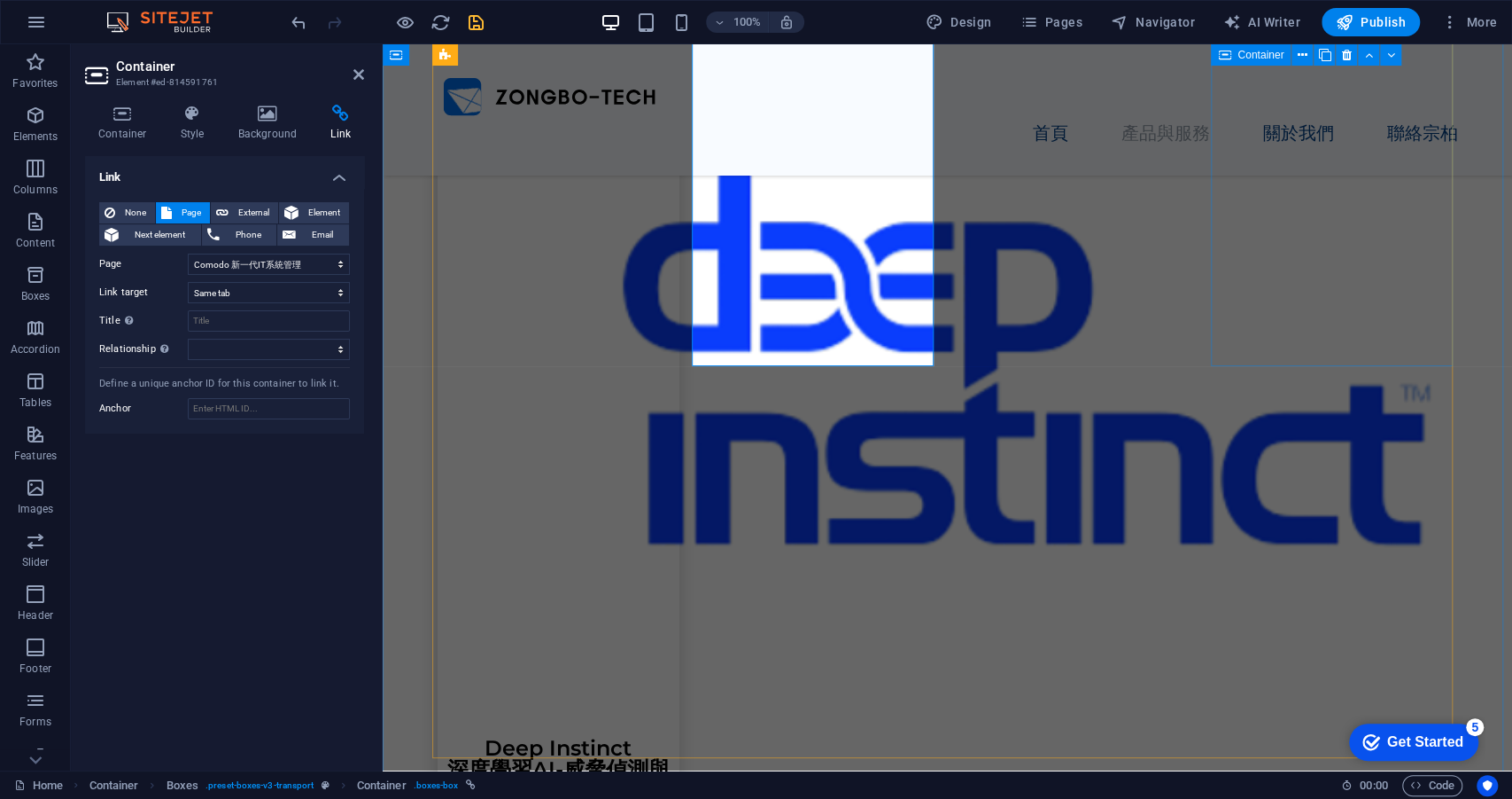
select select "4"
select select
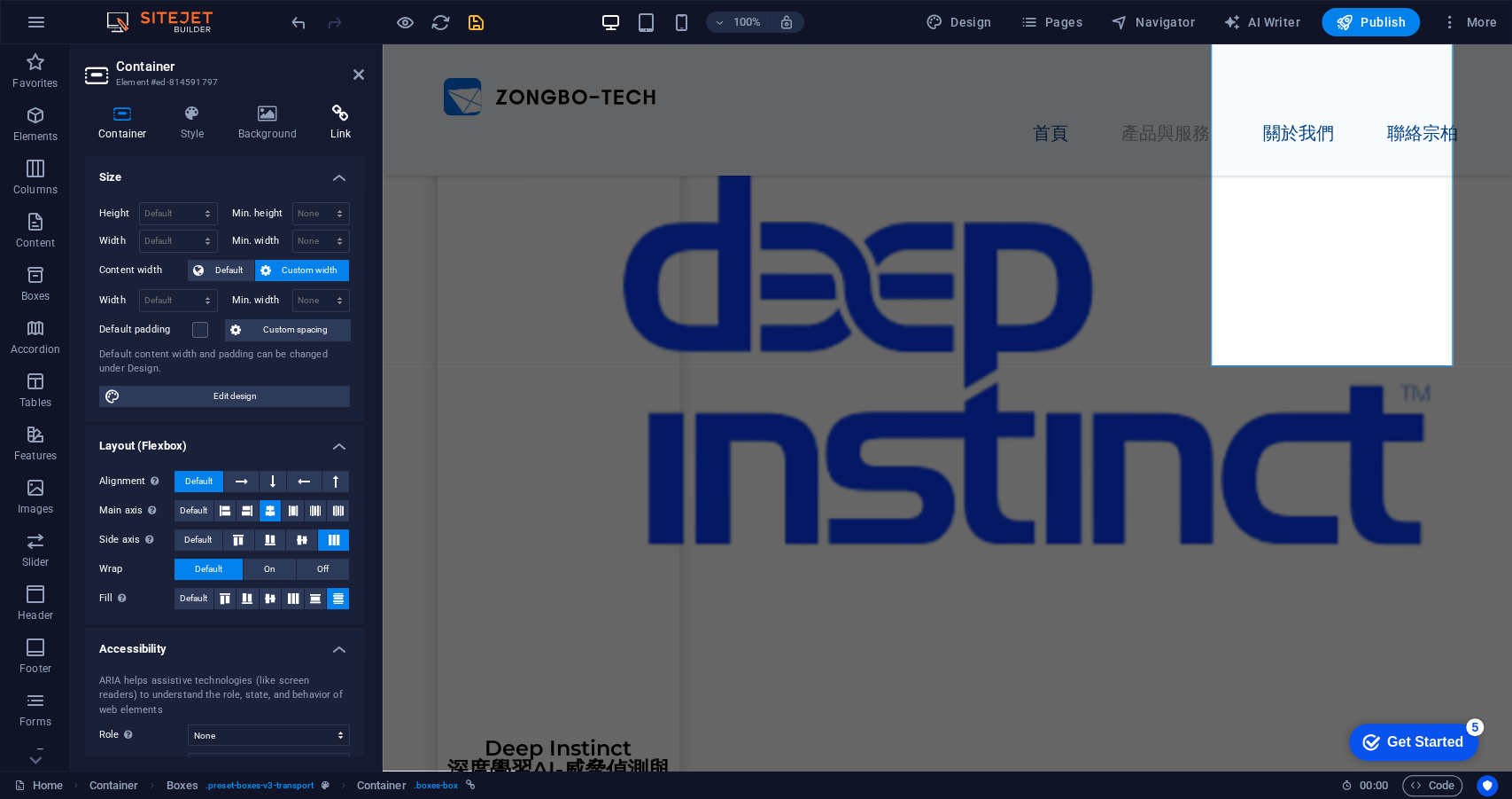
click at [348, 119] on icon at bounding box center [340, 113] width 47 height 18
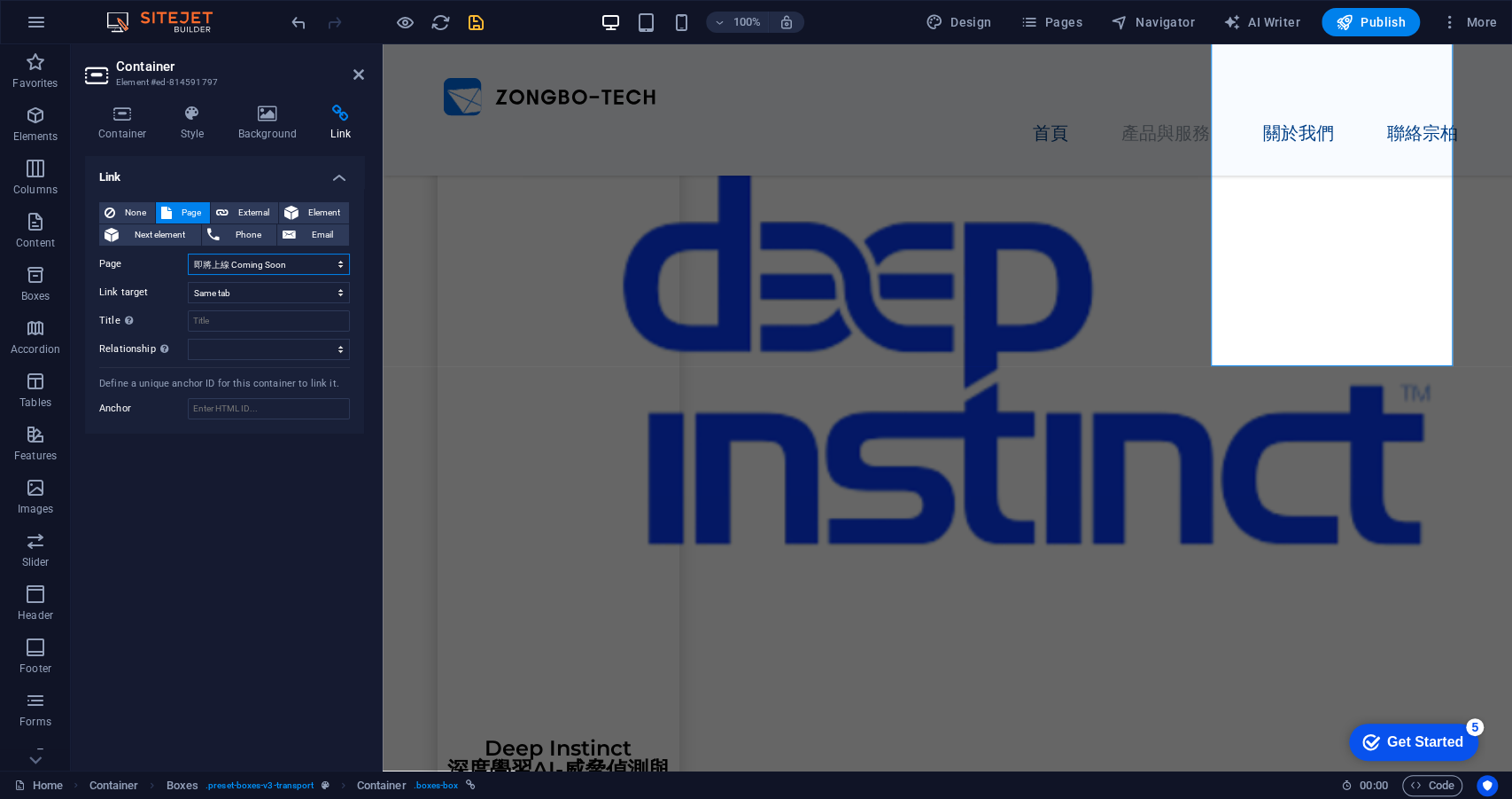
click at [254, 264] on select "Home Legal Notice Privacy Subpage 即將上線 Coming Soon Deep Instinct 深度學習AI-威脅偵測與防禦…" at bounding box center [268, 264] width 162 height 21
select select "8"
click at [188, 253] on select "Home Legal Notice Privacy Subpage 即將上線 Coming Soon Deep Instinct 深度學習AI-威脅偵測與防禦…" at bounding box center [268, 264] width 162 height 21
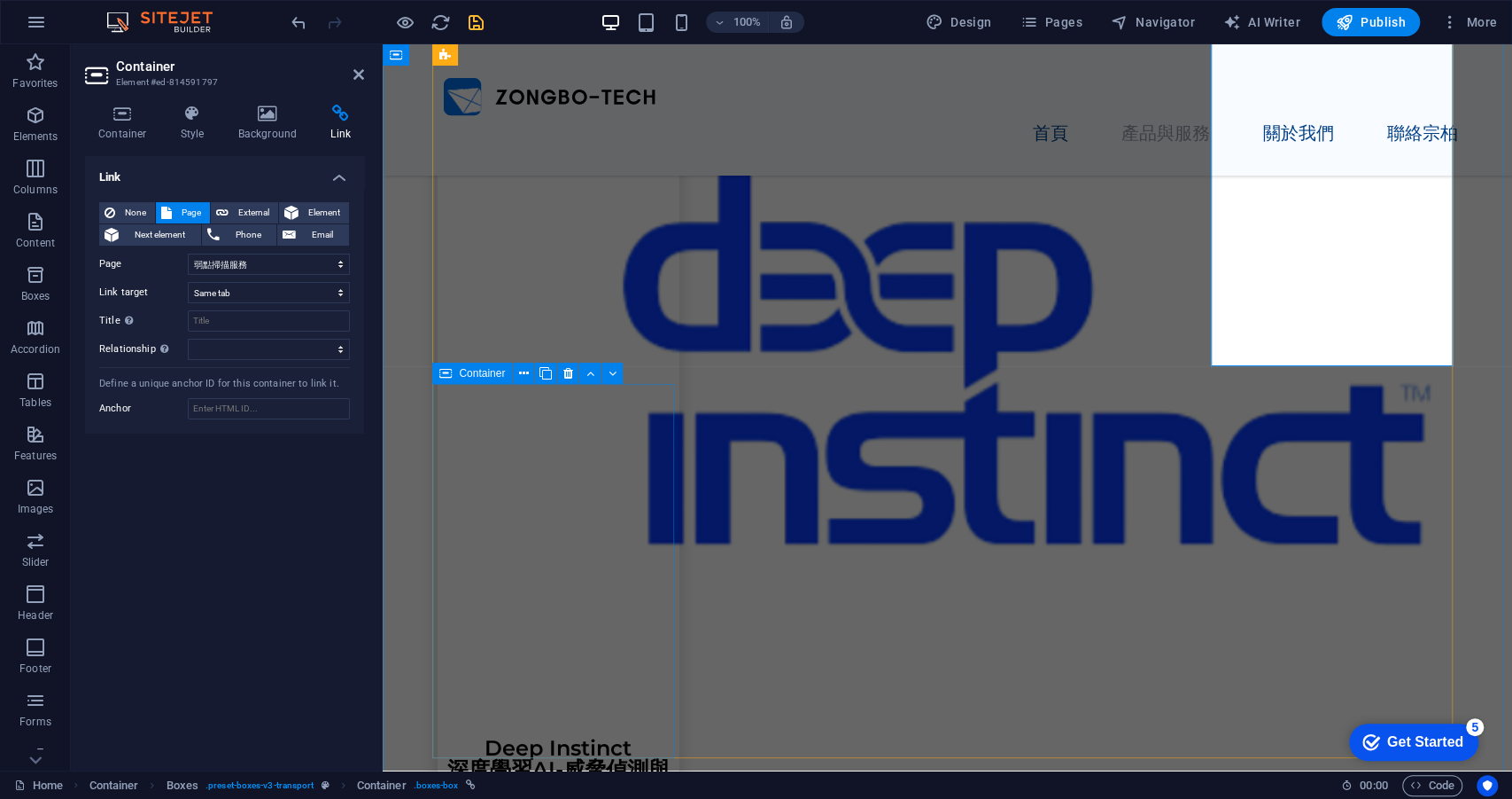
select select "4"
select select
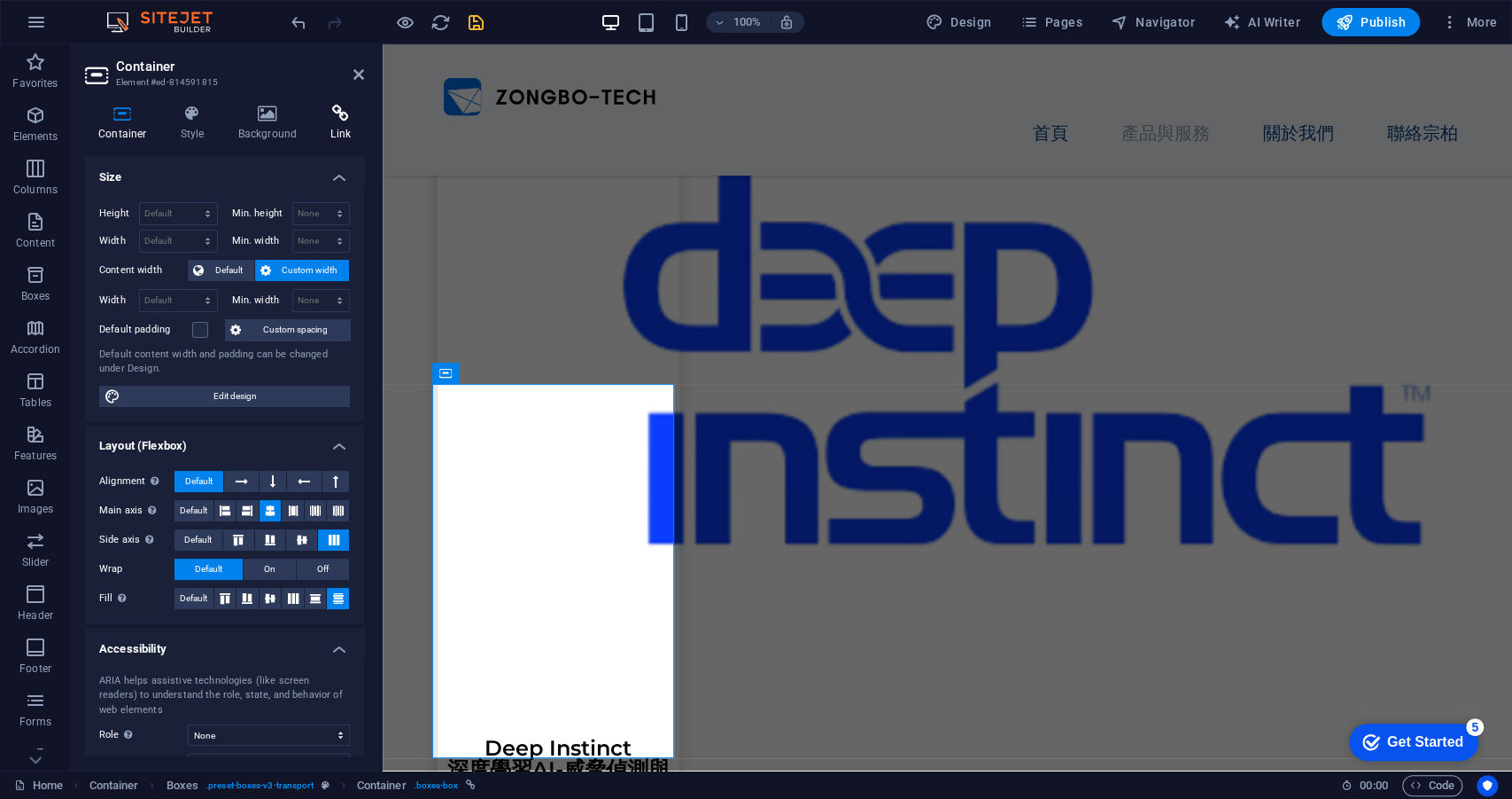
click at [321, 117] on icon at bounding box center [340, 113] width 47 height 18
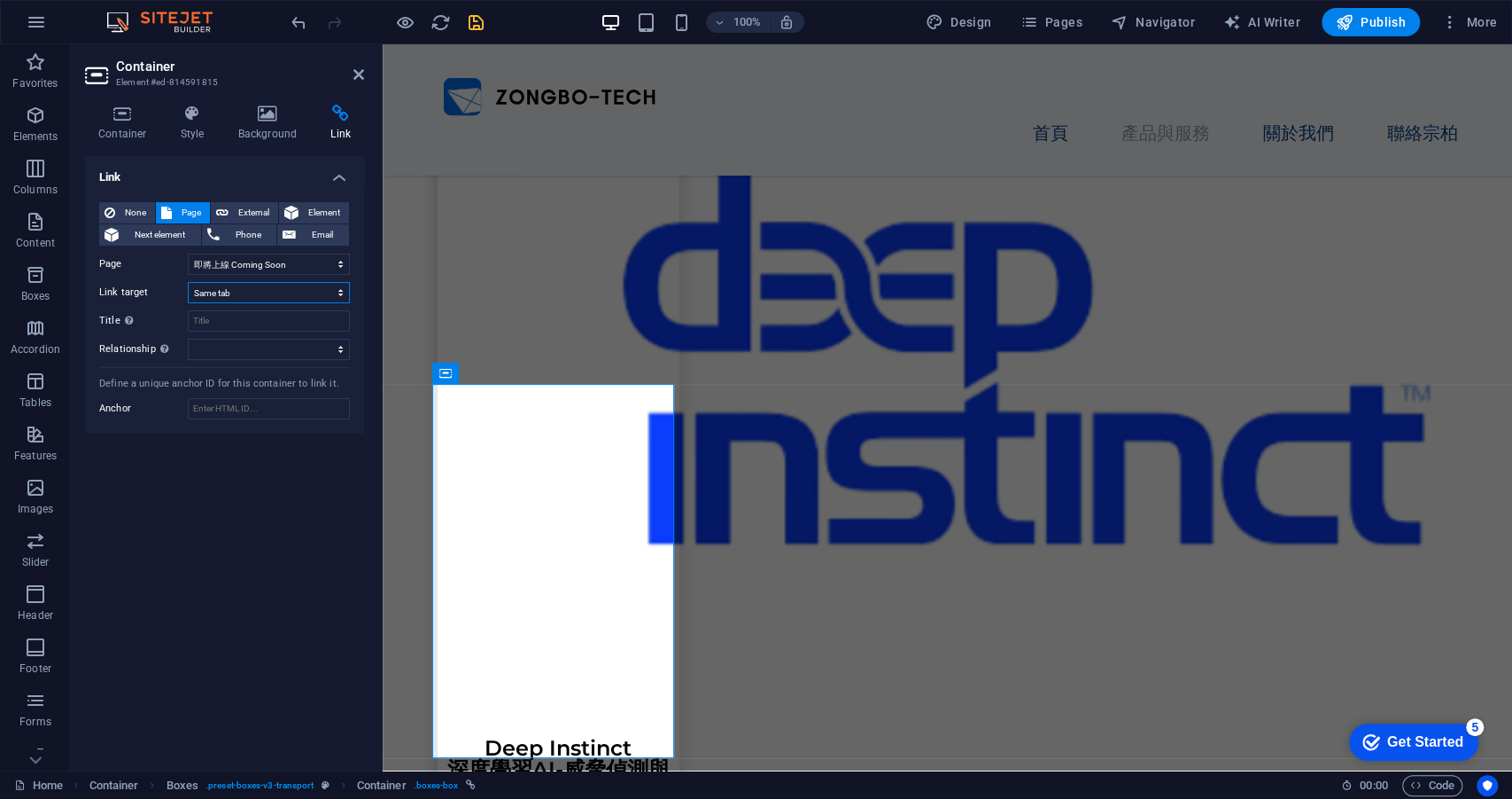
click at [243, 287] on select "New tab Same tab Overlay" at bounding box center [268, 292] width 162 height 21
click at [265, 263] on select "Home Legal Notice Privacy Subpage 即將上線 Coming Soon Deep Instinct 深度學習AI-威脅偵測與防禦…" at bounding box center [268, 264] width 162 height 21
select select "9"
click at [188, 253] on select "Home Legal Notice Privacy Subpage 即將上線 Coming Soon Deep Instinct 深度學習AI-威脅偵測與防禦…" at bounding box center [268, 264] width 162 height 21
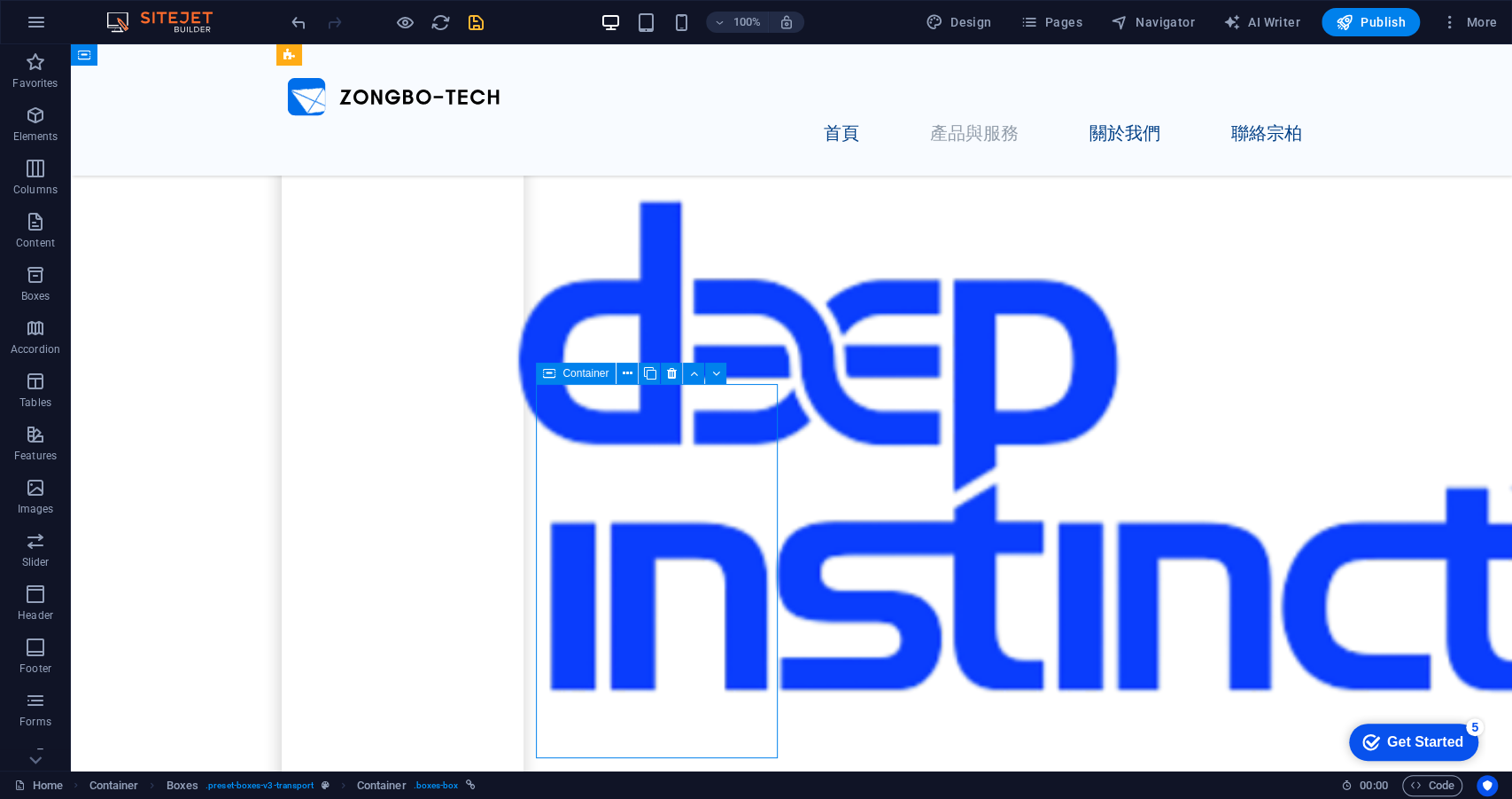
select select "4"
select select
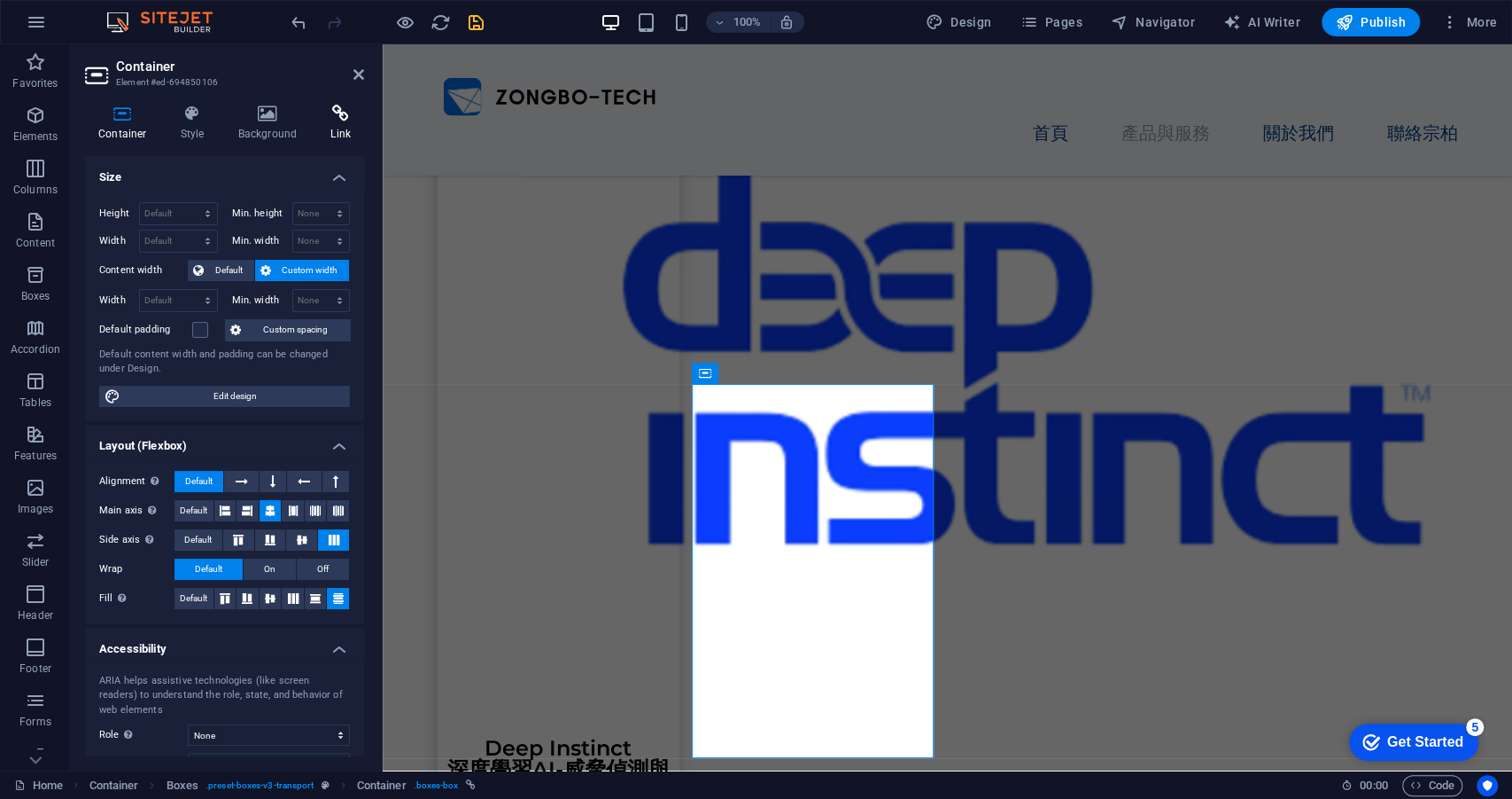
click at [332, 118] on icon at bounding box center [340, 113] width 47 height 18
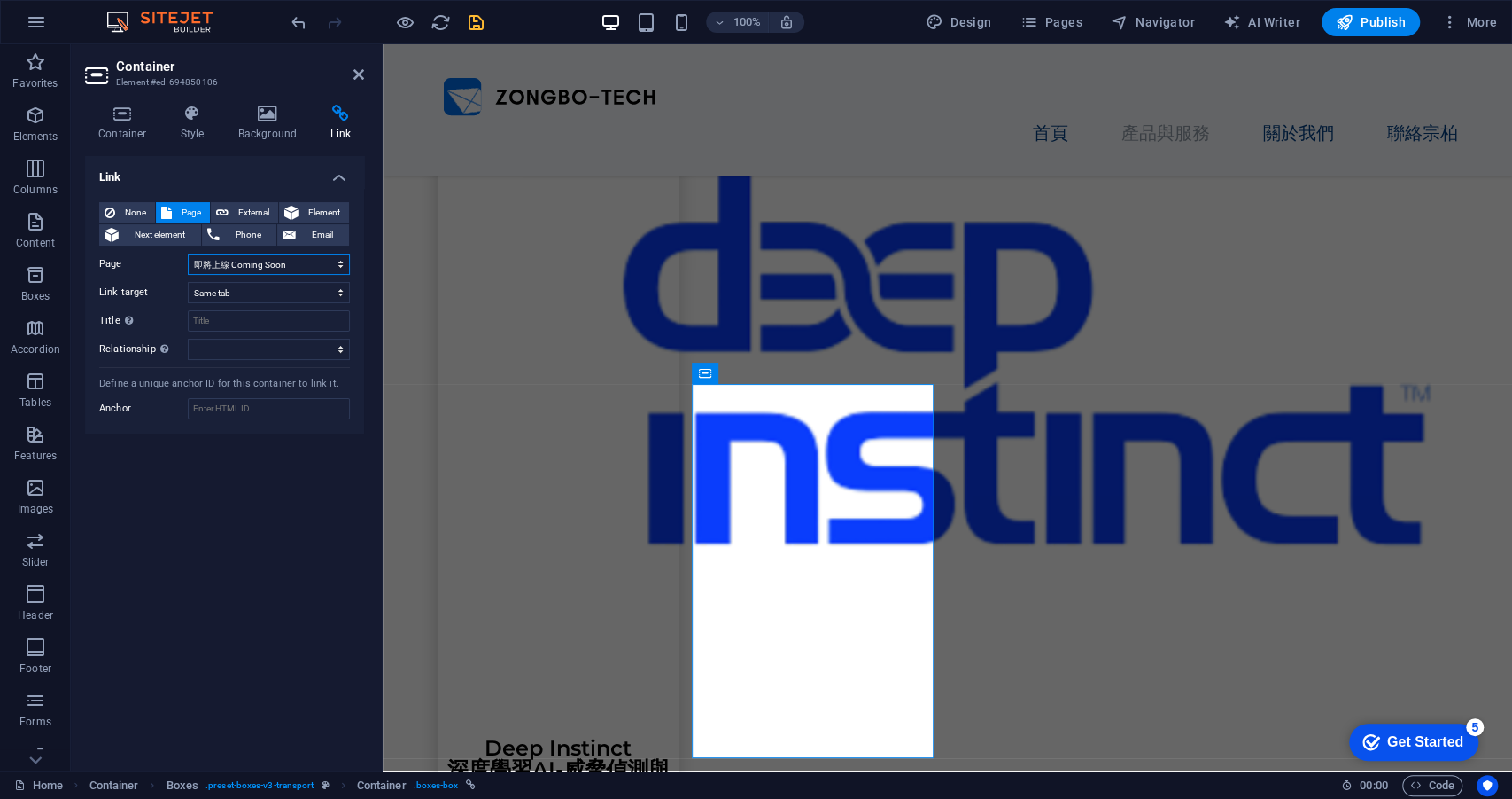
click at [265, 267] on select "Home Legal Notice Privacy Subpage 即將上線 Coming Soon Deep Instinct 深度學習AI-威脅偵測與防禦…" at bounding box center [268, 264] width 162 height 21
select select "10"
click at [188, 253] on select "Home Legal Notice Privacy Subpage 即將上線 Coming Soon Deep Instinct 深度學習AI-威脅偵測與防禦…" at bounding box center [268, 264] width 162 height 21
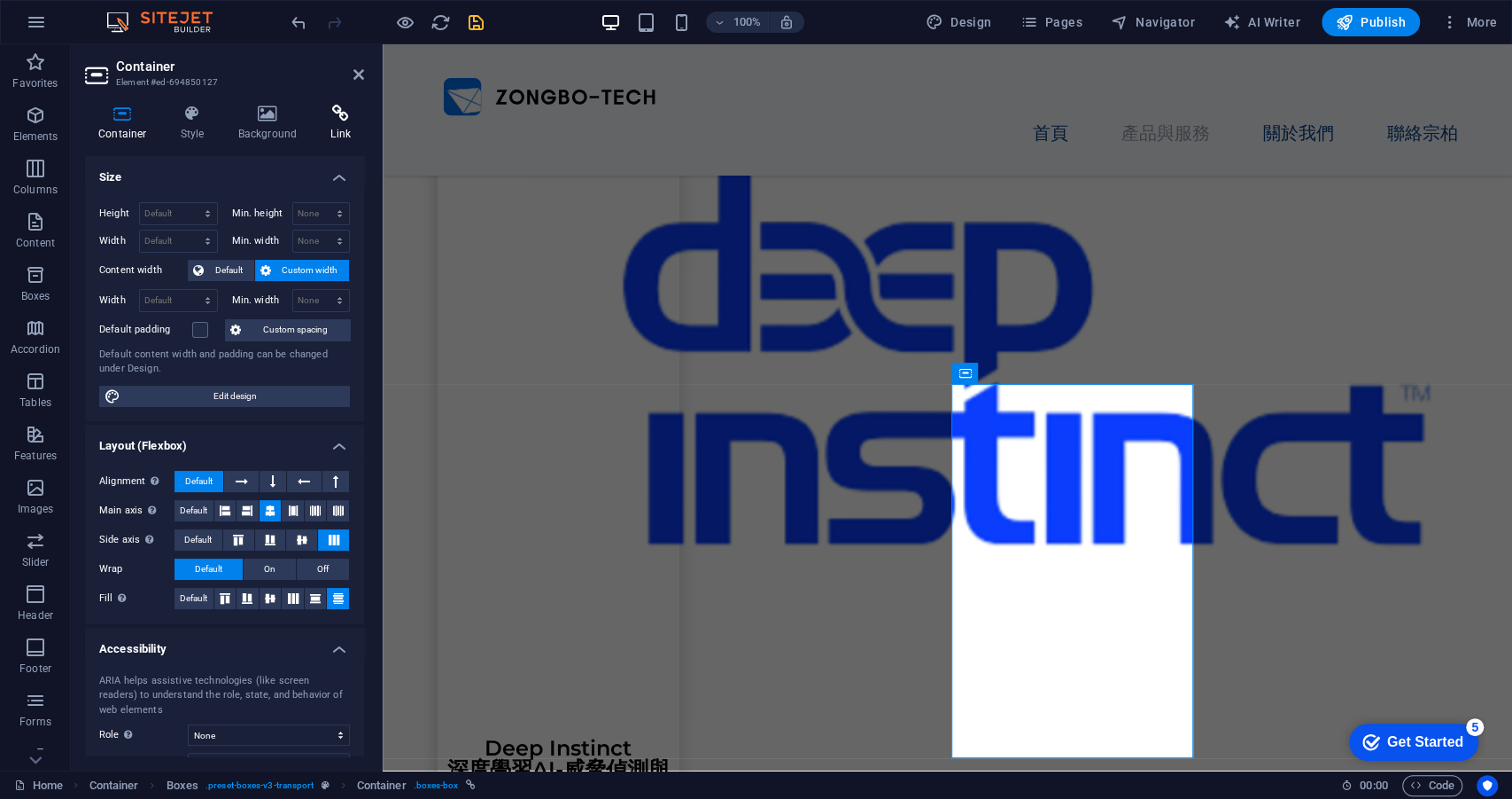
click at [332, 117] on icon at bounding box center [340, 113] width 47 height 18
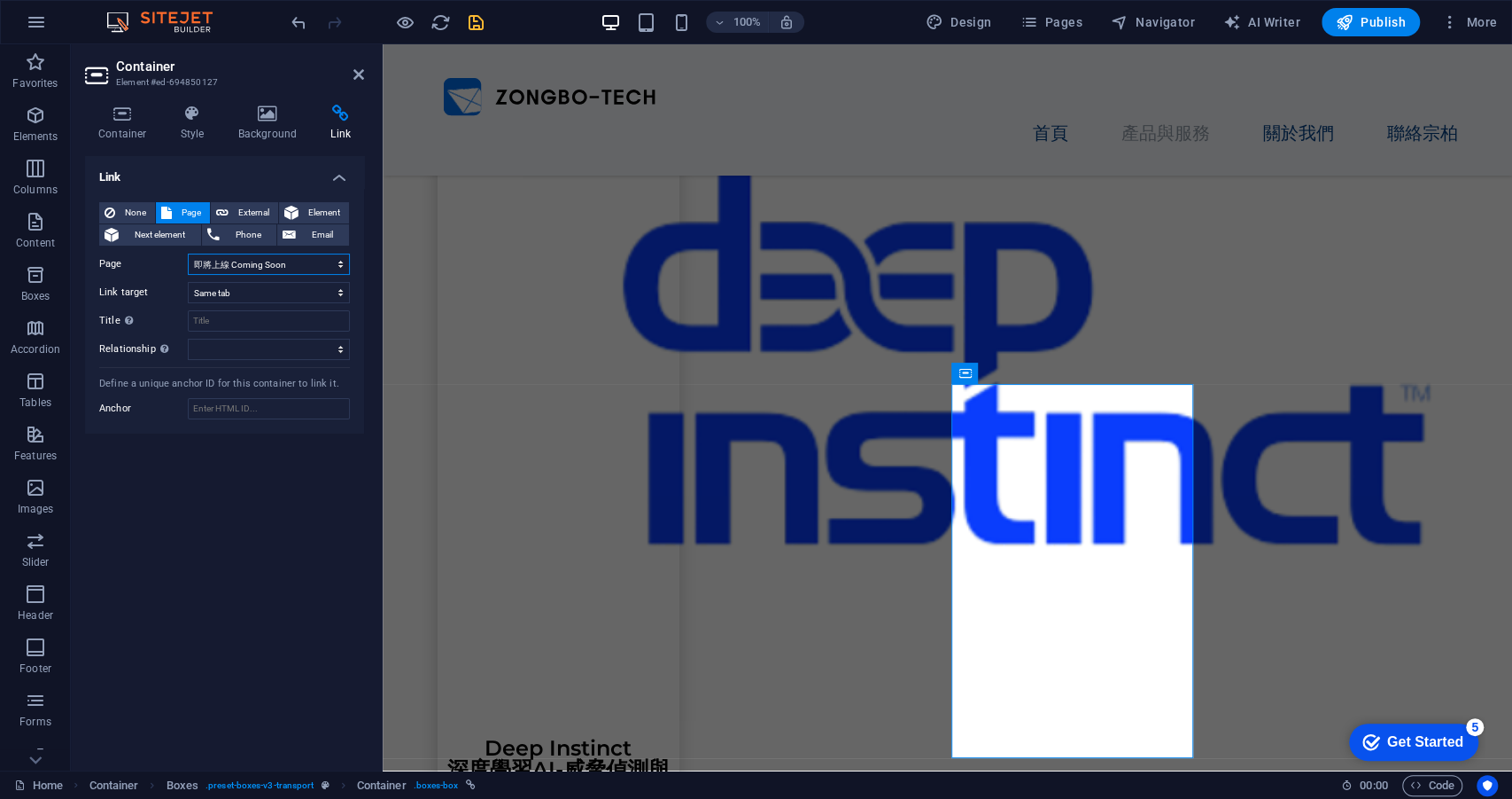
click at [249, 253] on select "Home Legal Notice Privacy Subpage 即將上線 Coming Soon Deep Instinct 深度學習AI-威脅偵測與防禦…" at bounding box center [268, 264] width 162 height 21
select select "11"
click at [188, 253] on select "Home Legal Notice Privacy Subpage 即將上線 Coming Soon Deep Instinct 深度學習AI-威脅偵測與防禦…" at bounding box center [268, 264] width 162 height 21
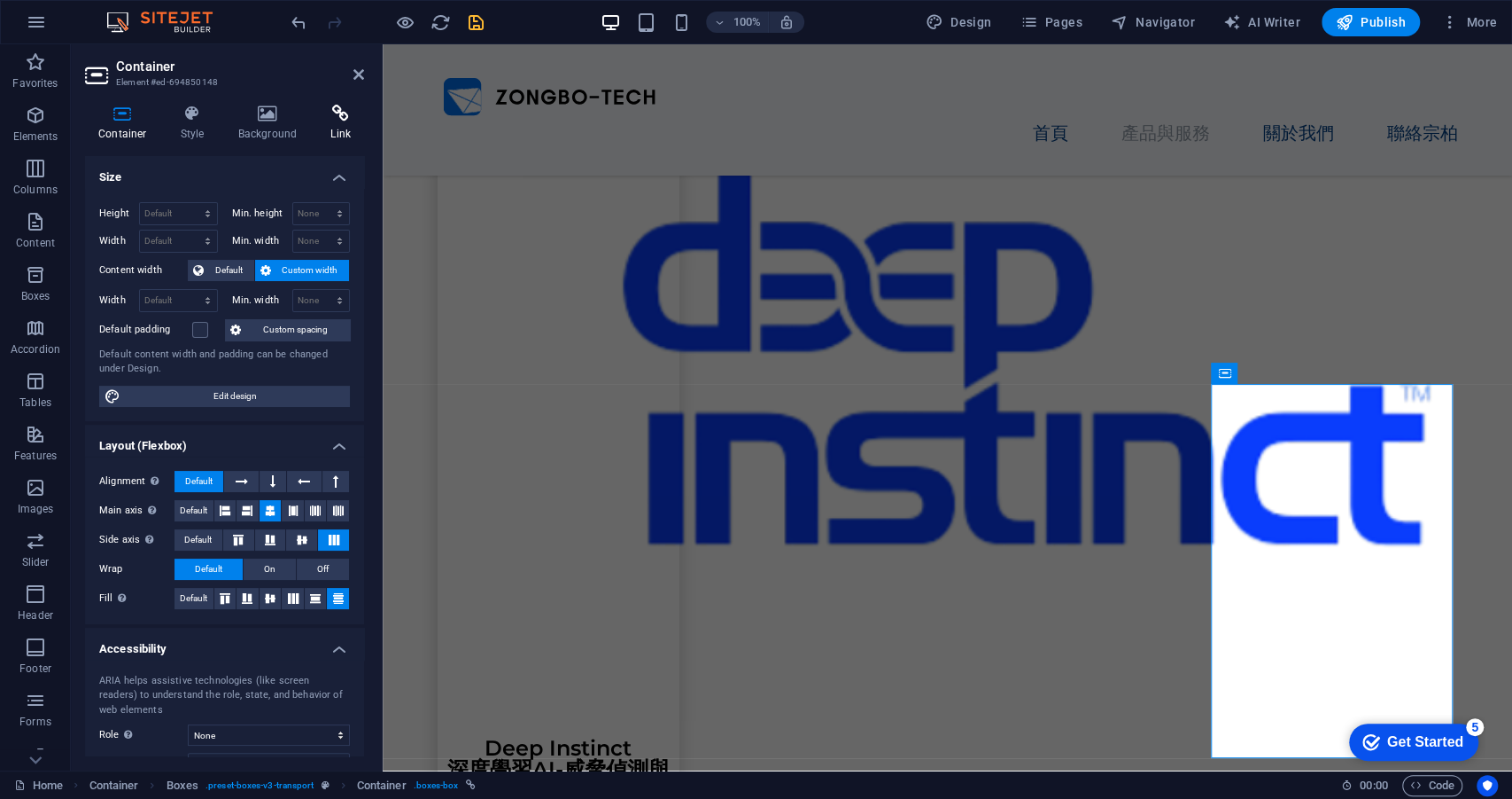
click at [337, 129] on h4 "Link" at bounding box center [340, 123] width 47 height 37
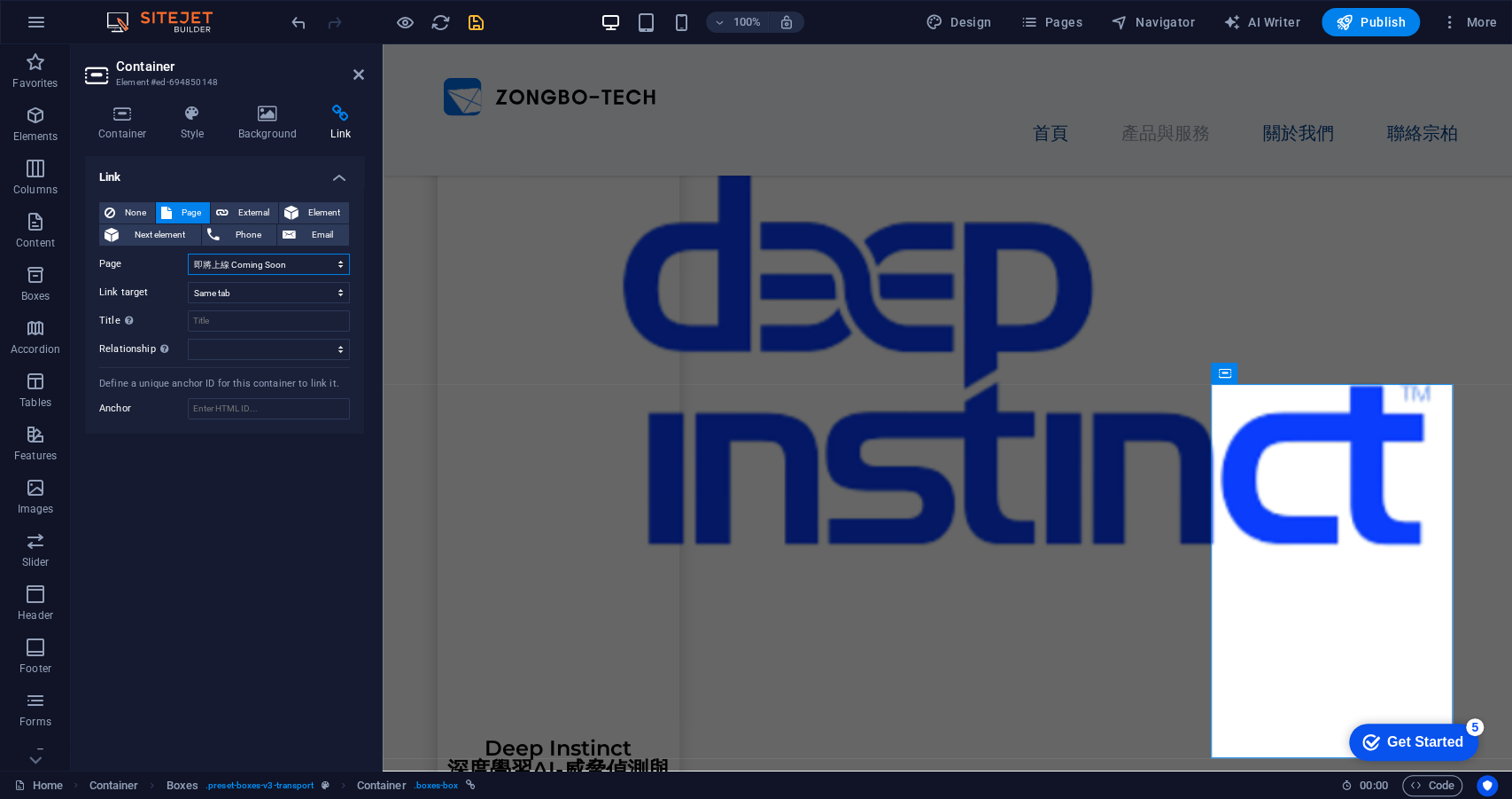
click at [254, 269] on select "Home Legal Notice Privacy Subpage 即將上線 Coming Soon Deep Instinct 深度學習AI-威脅偵測與防禦…" at bounding box center [268, 264] width 162 height 21
select select "12"
click at [188, 253] on select "Home Legal Notice Privacy Subpage 即將上線 Coming Soon Deep Instinct 深度學習AI-威脅偵測與防禦…" at bounding box center [268, 264] width 162 height 21
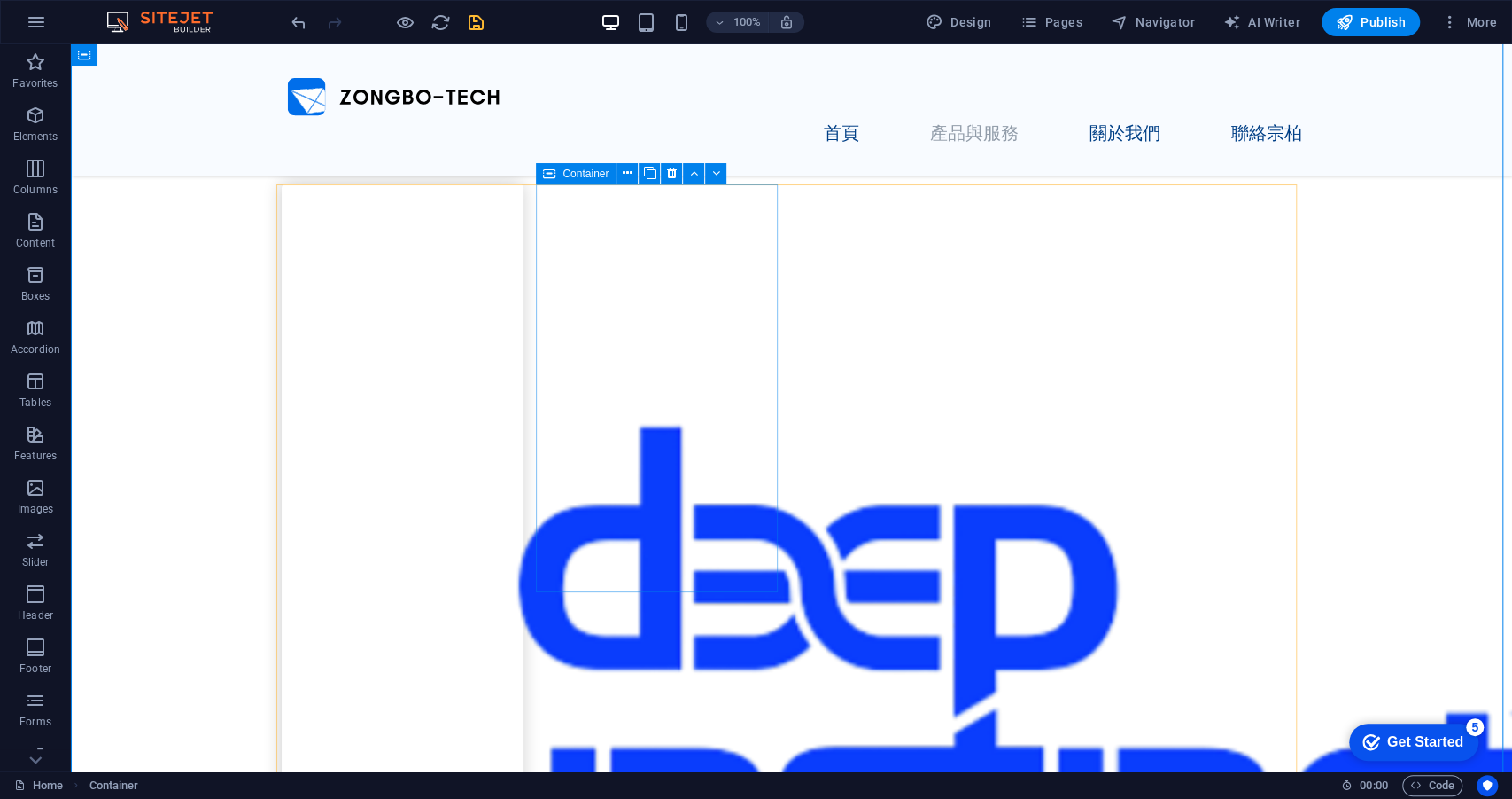
scroll to position [871, 0]
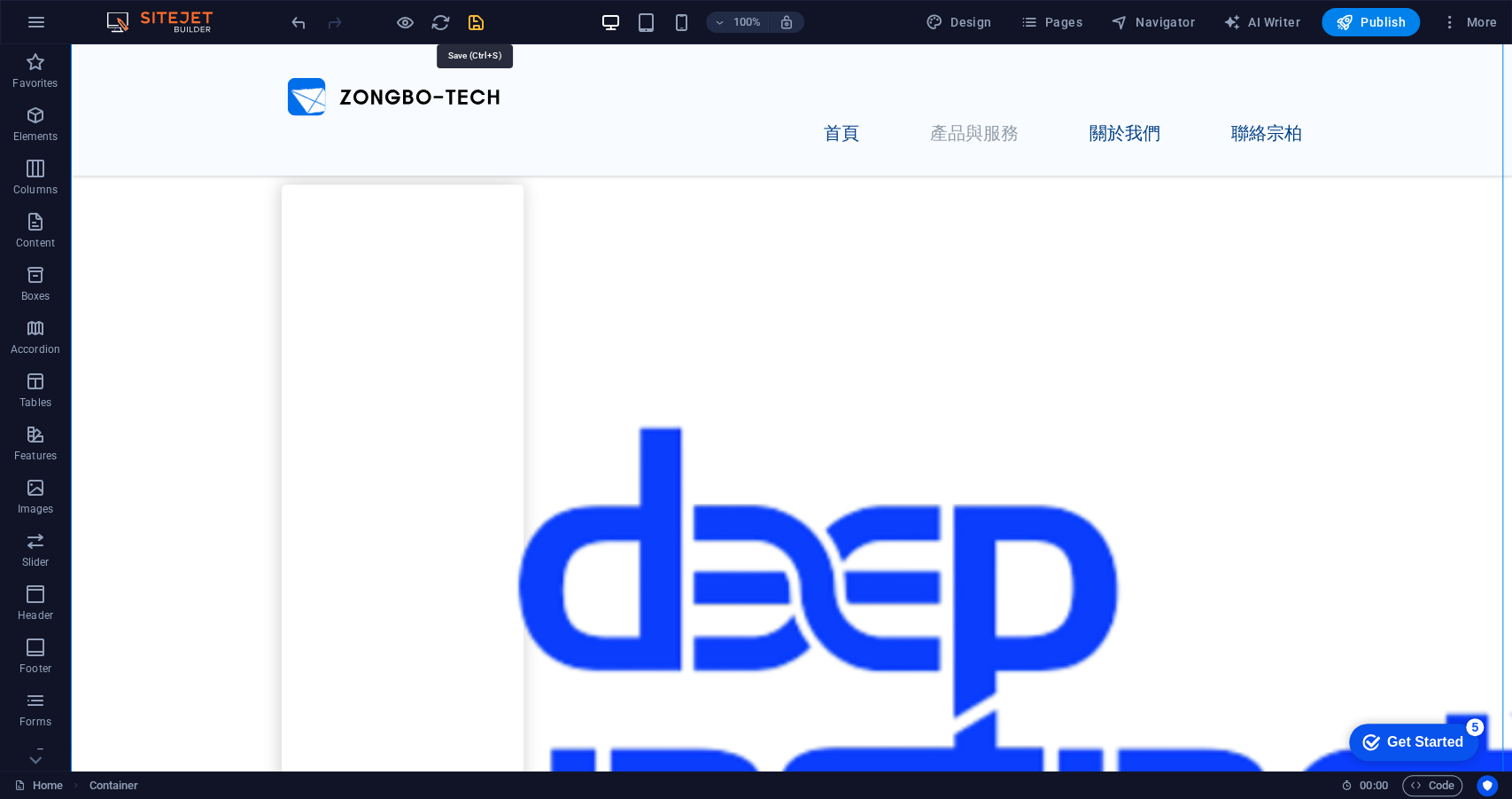
click at [473, 18] on icon "save" at bounding box center [476, 22] width 20 height 20
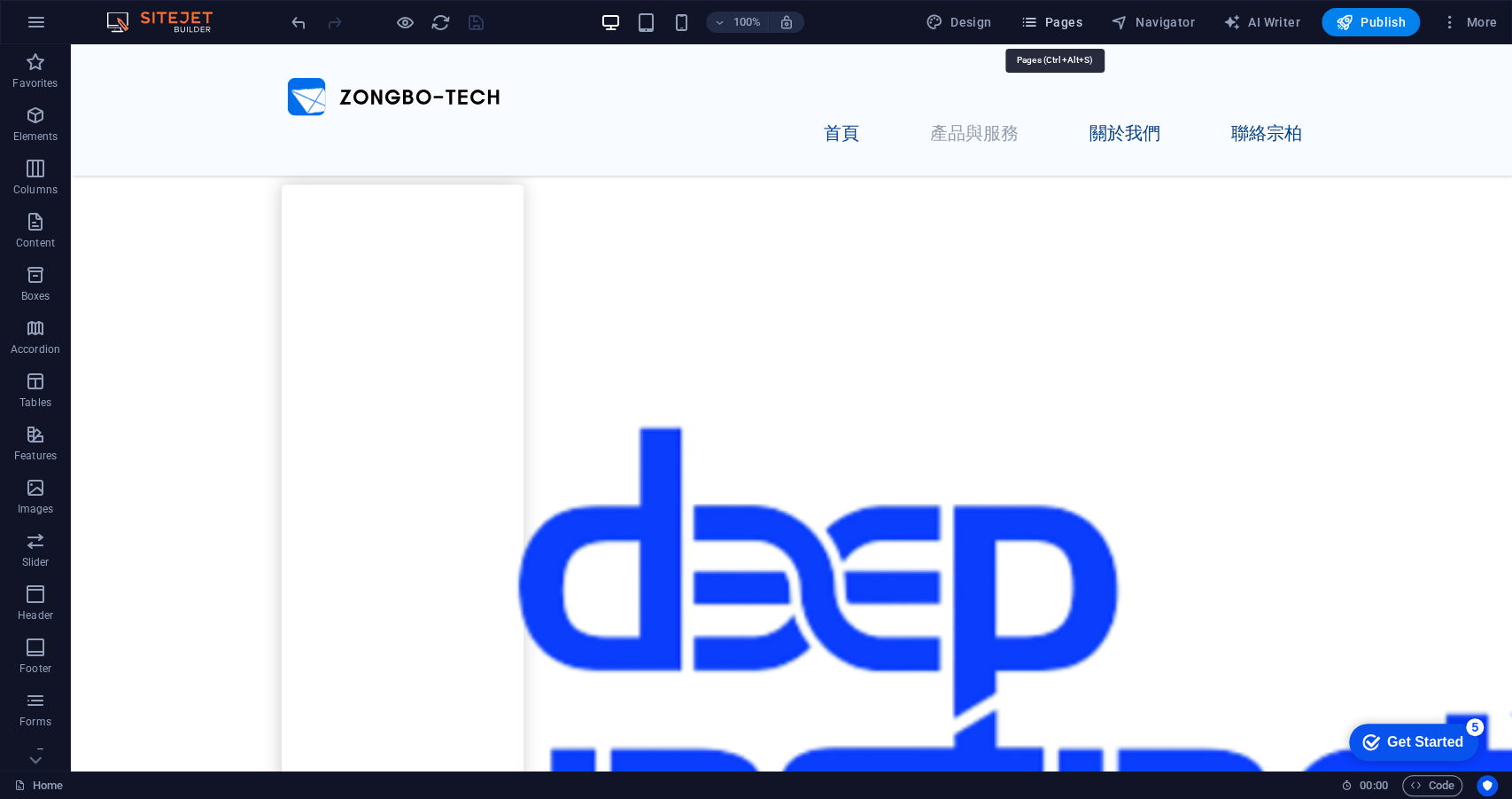
click at [1063, 18] on span "Pages" at bounding box center [1050, 21] width 62 height 18
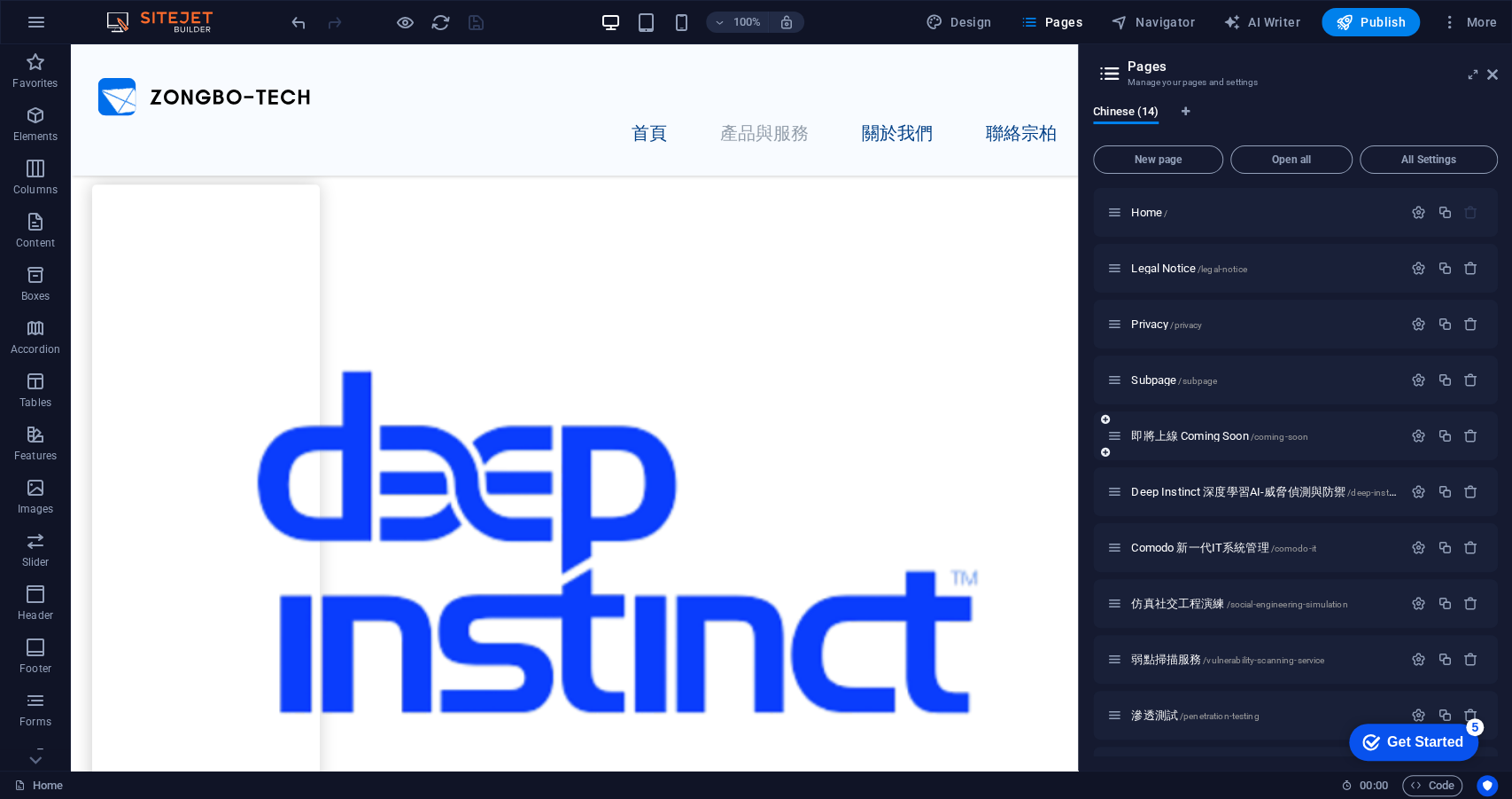
scroll to position [177, 0]
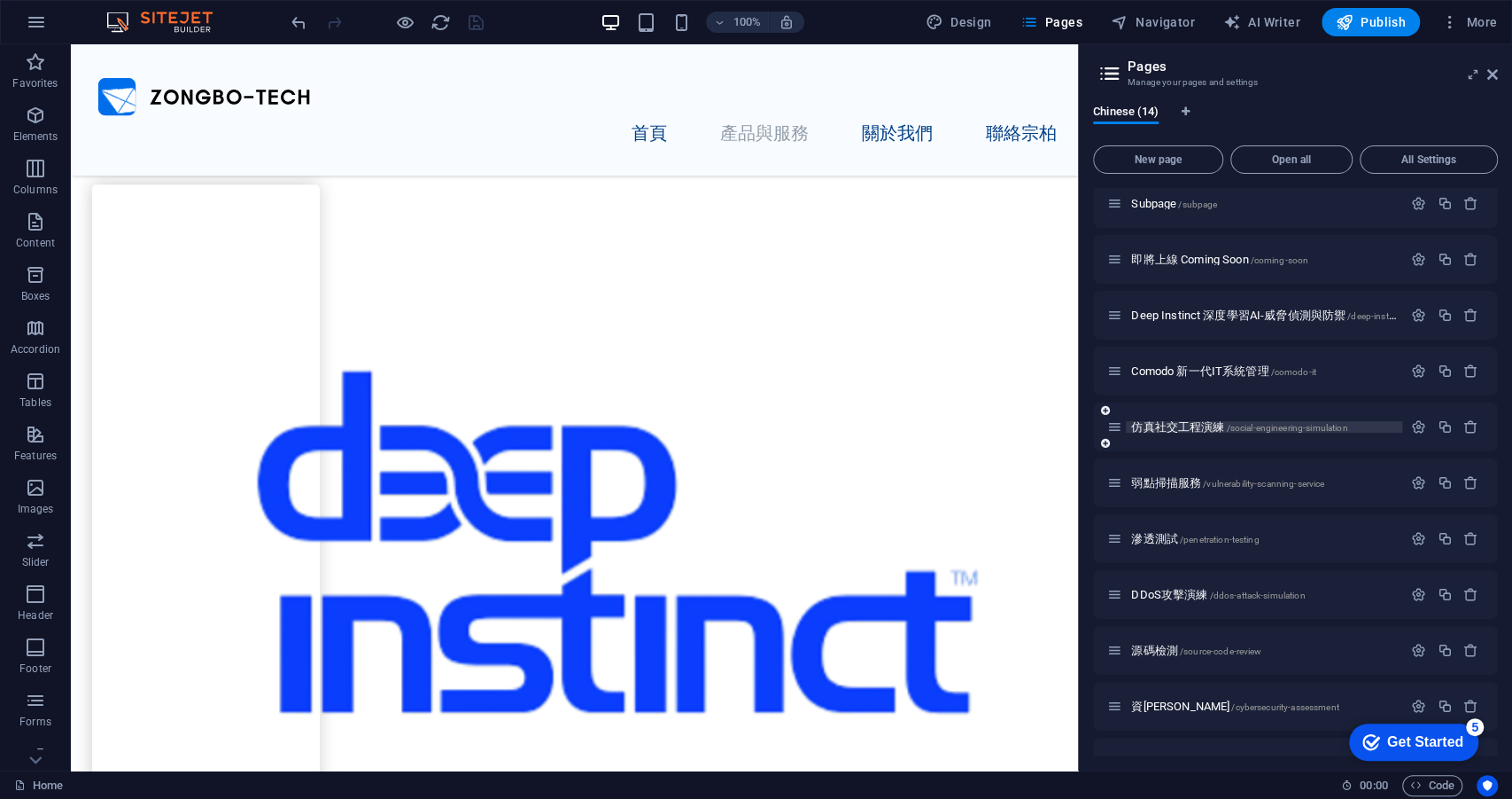
click at [1277, 430] on span "/social-engineering-simulation" at bounding box center [1286, 427] width 121 height 10
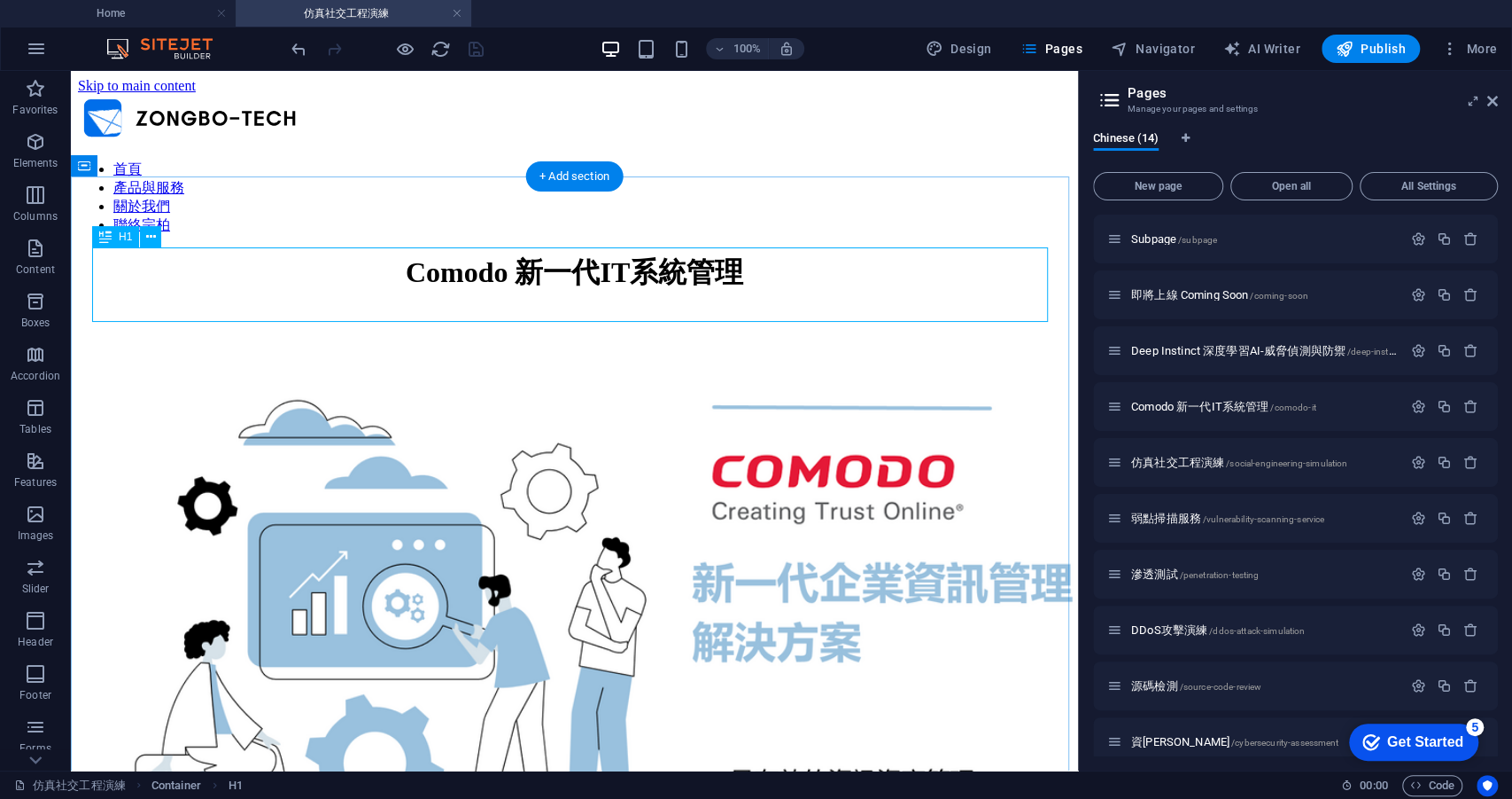
scroll to position [0, 0]
click at [1262, 463] on span "/social-engineering-simulation" at bounding box center [1286, 463] width 121 height 10
click at [1411, 461] on icon "button" at bounding box center [1419, 462] width 15 height 15
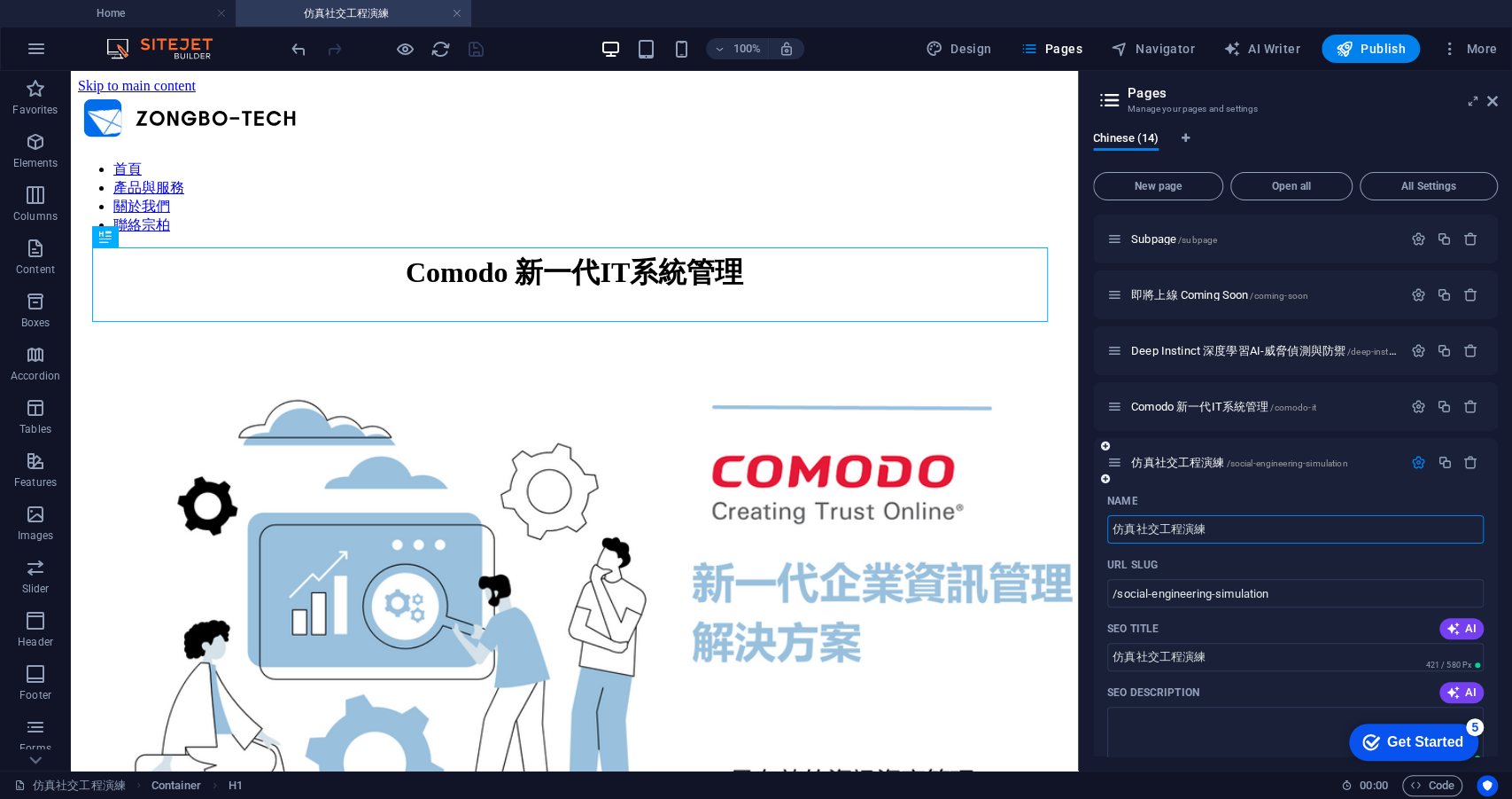
click at [1220, 528] on input "仿真社交工程演練" at bounding box center [1295, 529] width 376 height 29
click at [837, 279] on div "Comodo 新一代IT系統管理" at bounding box center [574, 273] width 994 height 39
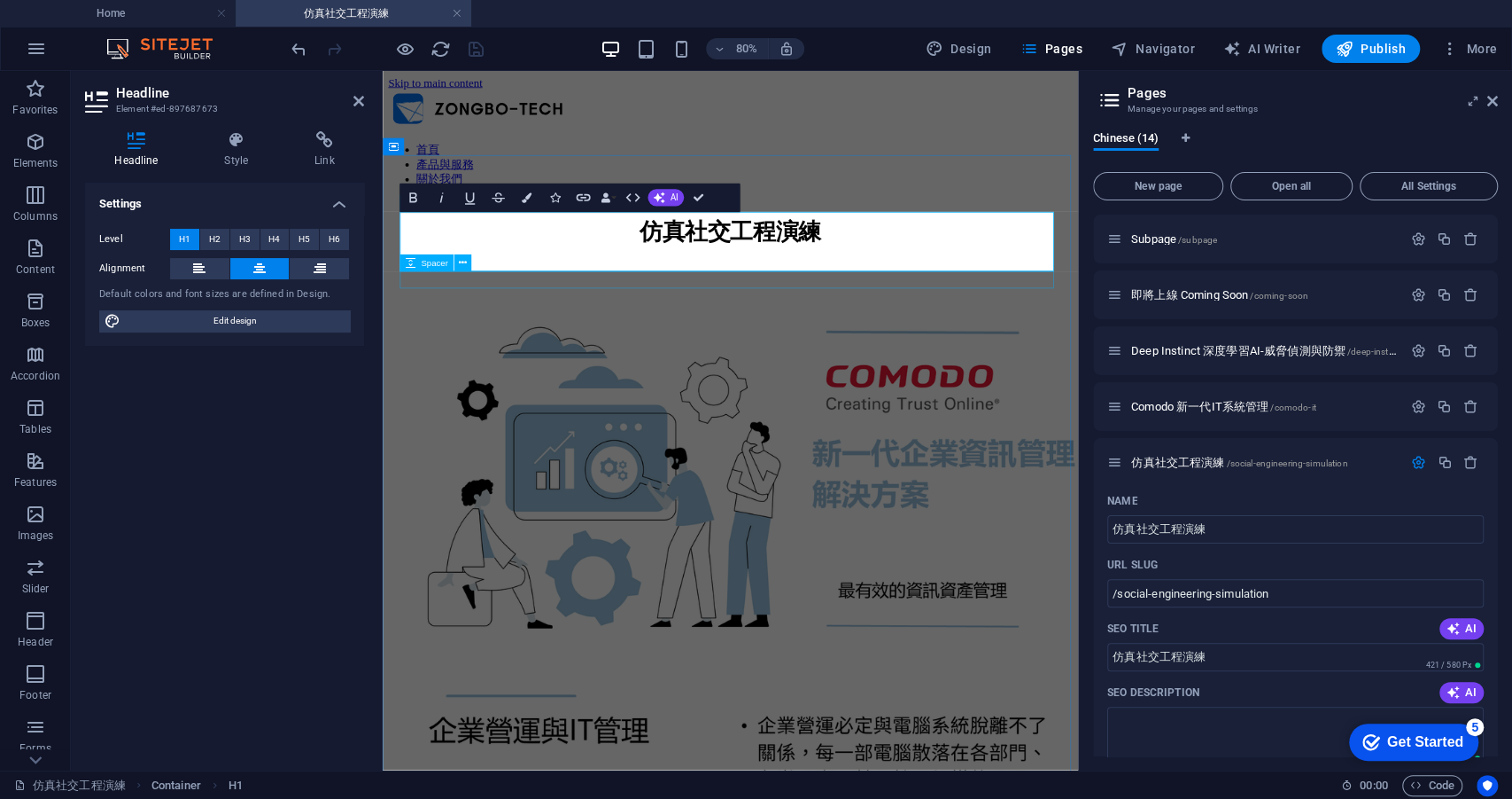
scroll to position [0, 15]
click at [959, 406] on figure at bounding box center [817, 579] width 855 height 493
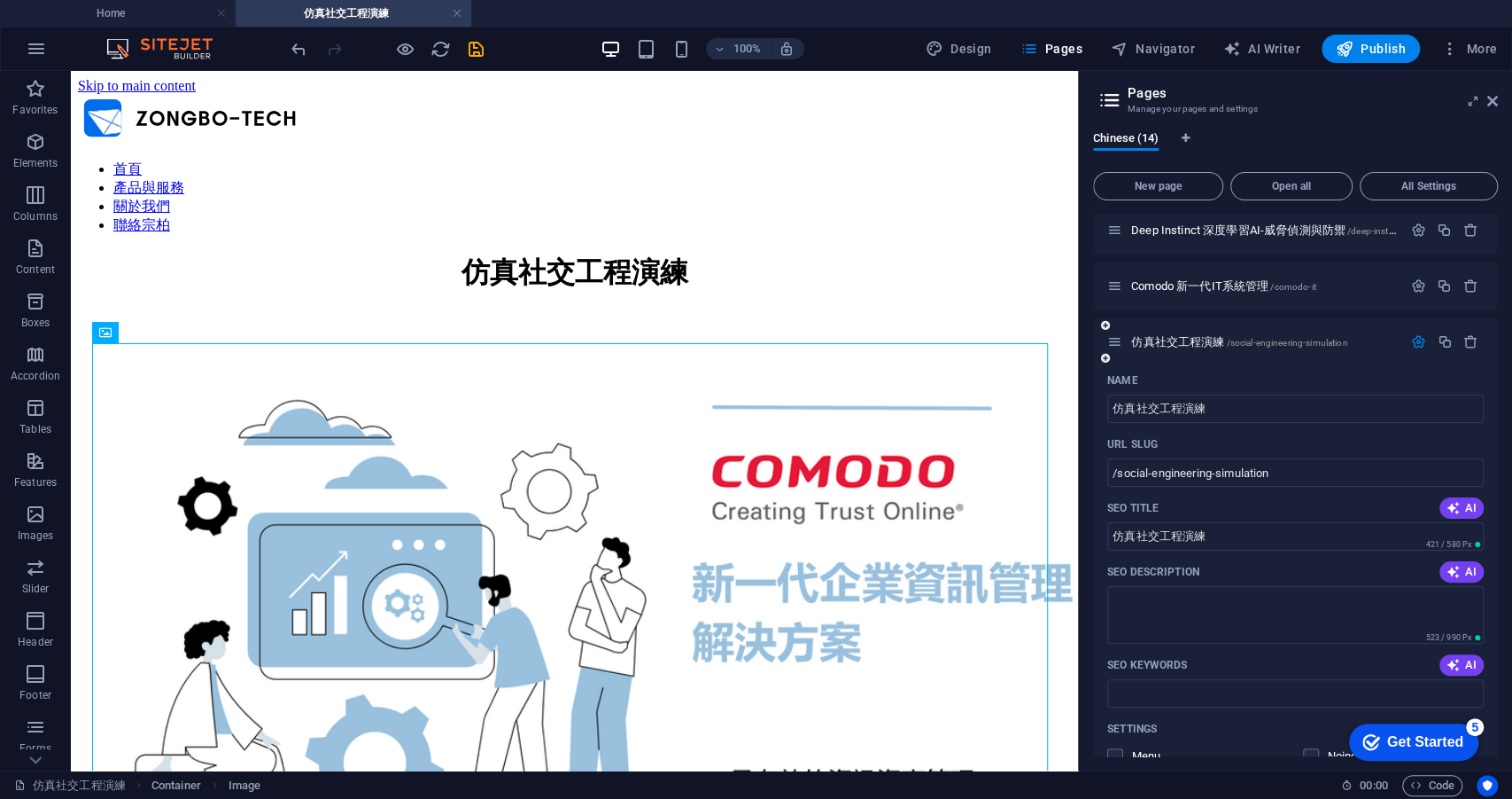
scroll to position [399, 0]
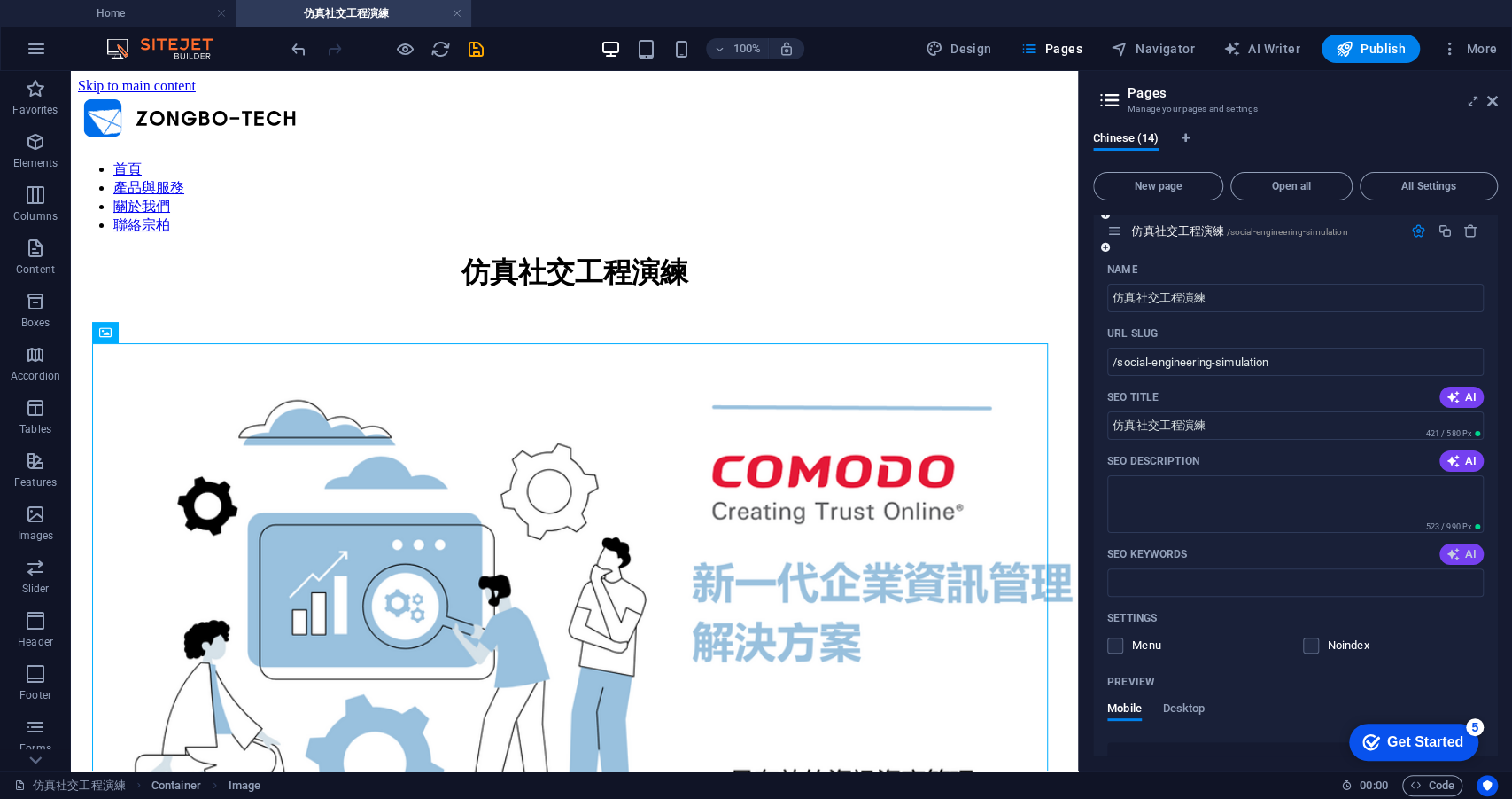
click at [1461, 554] on span "AI" at bounding box center [1461, 553] width 30 height 14
type input "Comodo IT系統管理, 台北市科技服務, 宗柏科技, IT解決方案, 系統安全, IT支援服務"
click at [1459, 463] on span "AI" at bounding box center [1461, 461] width 30 height 14
type textarea "探索宗柏科技的最新一代IT系統管理服務，專業團隊助您提升業務效率，歡迎聯絡我們！"
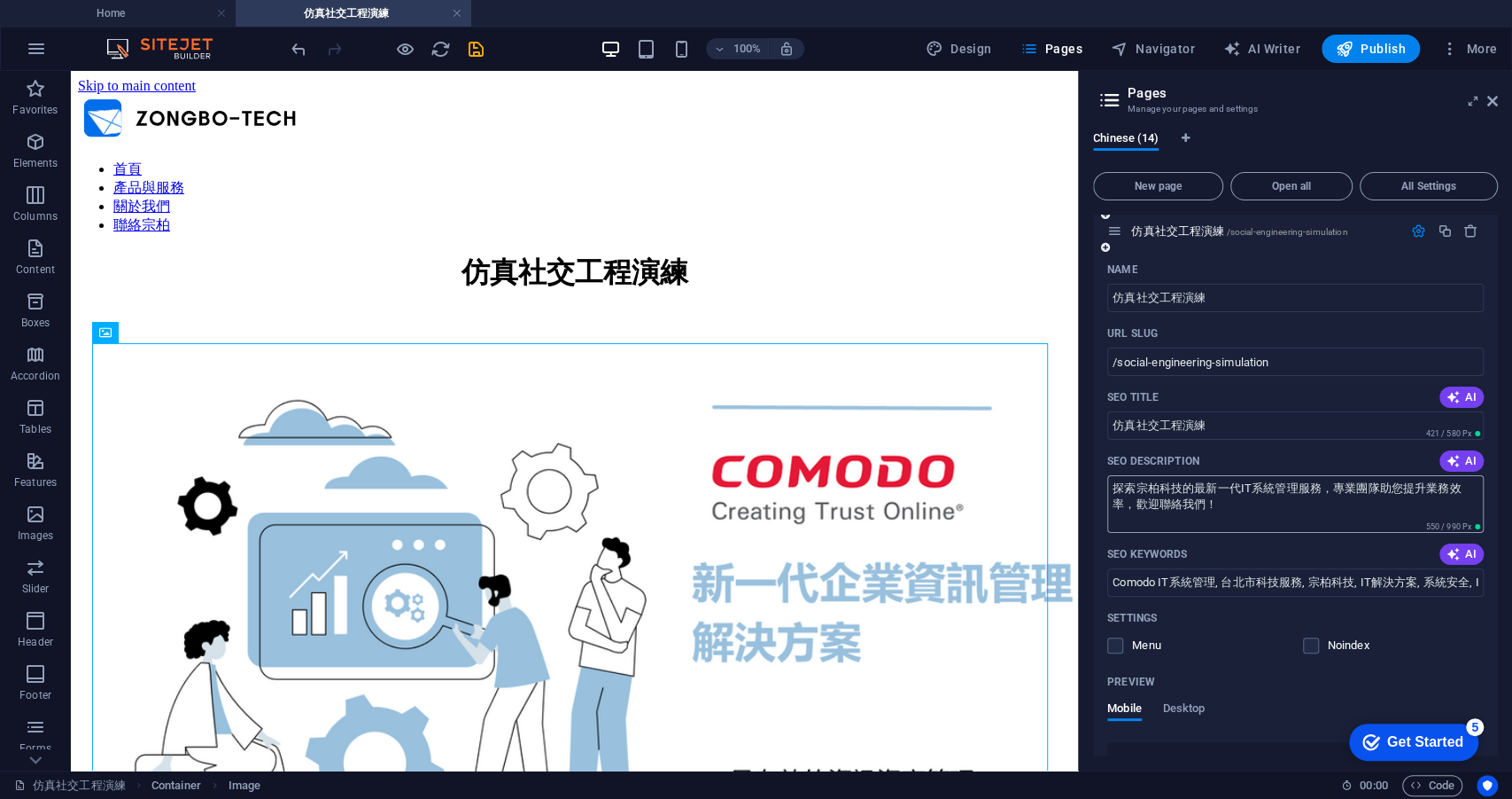
click at [1344, 488] on textarea "探索宗柏科技的最新一代IT系統管理服務，專業團隊助您提升業務效率，歡迎聯絡我們！" at bounding box center [1295, 504] width 376 height 57
click at [1303, 504] on textarea "探索宗柏科技的最新一代IT系統管理服務，專業團隊助您提升業務效率，歡迎聯絡我們！" at bounding box center [1295, 504] width 376 height 57
click at [1462, 397] on span "AI" at bounding box center [1461, 397] width 30 height 14
click at [1457, 396] on icon "button" at bounding box center [1453, 397] width 14 height 14
click at [1222, 301] on input "仿真社交工程演練" at bounding box center [1295, 298] width 376 height 29
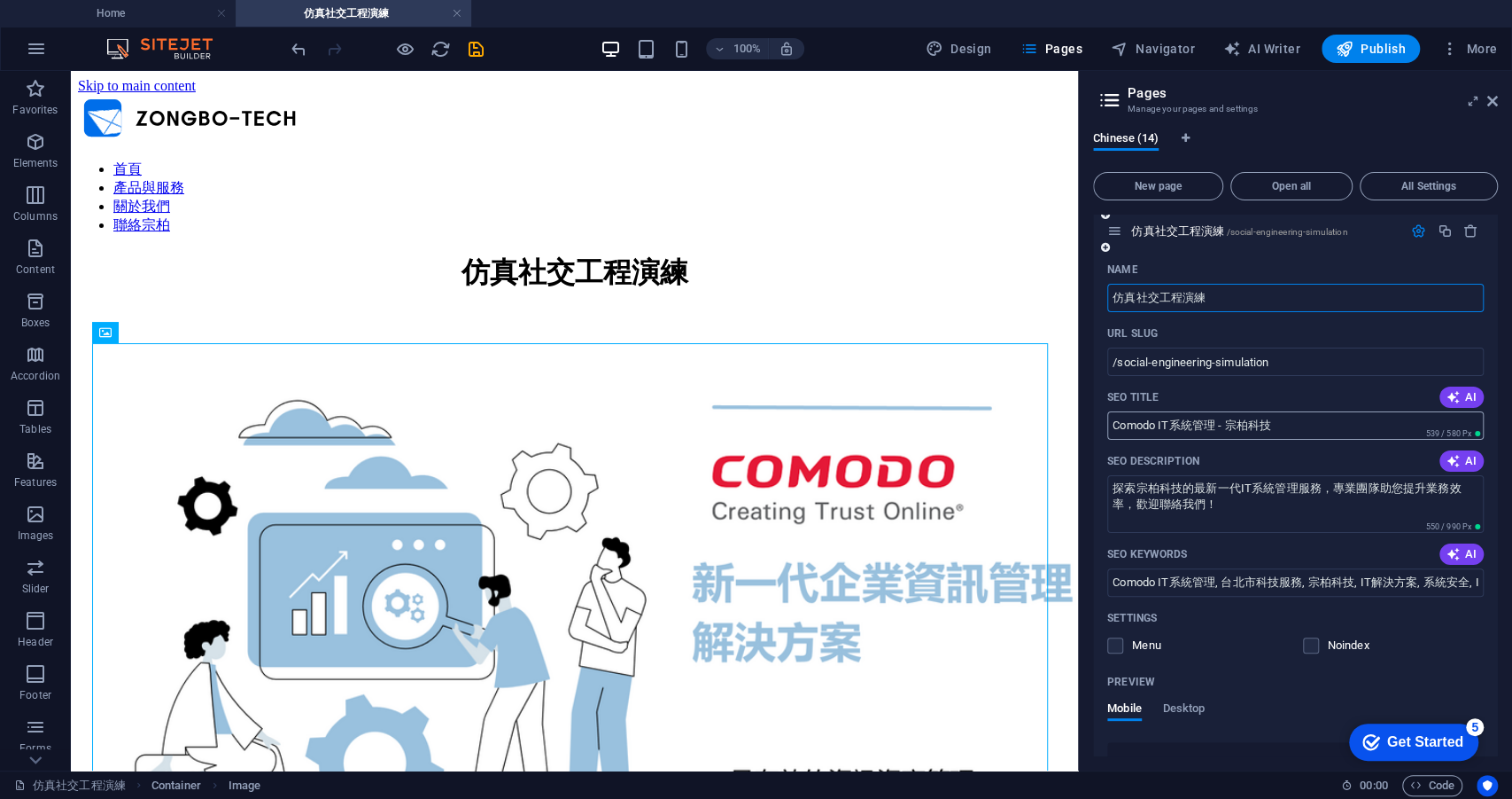
click at [1223, 436] on input "Comodo IT系統管理 - 宗柏科技" at bounding box center [1295, 425] width 376 height 29
paste input "仿真社交工程演練"
click at [1229, 467] on div "SEO Description AI" at bounding box center [1295, 461] width 376 height 29
type input "仿真社交工程演練"
click at [1350, 494] on textarea "探索宗柏科技的最新一代IT系統管理服務，專業團隊助您提升業務效率，歡迎聯絡我們！" at bounding box center [1295, 504] width 376 height 57
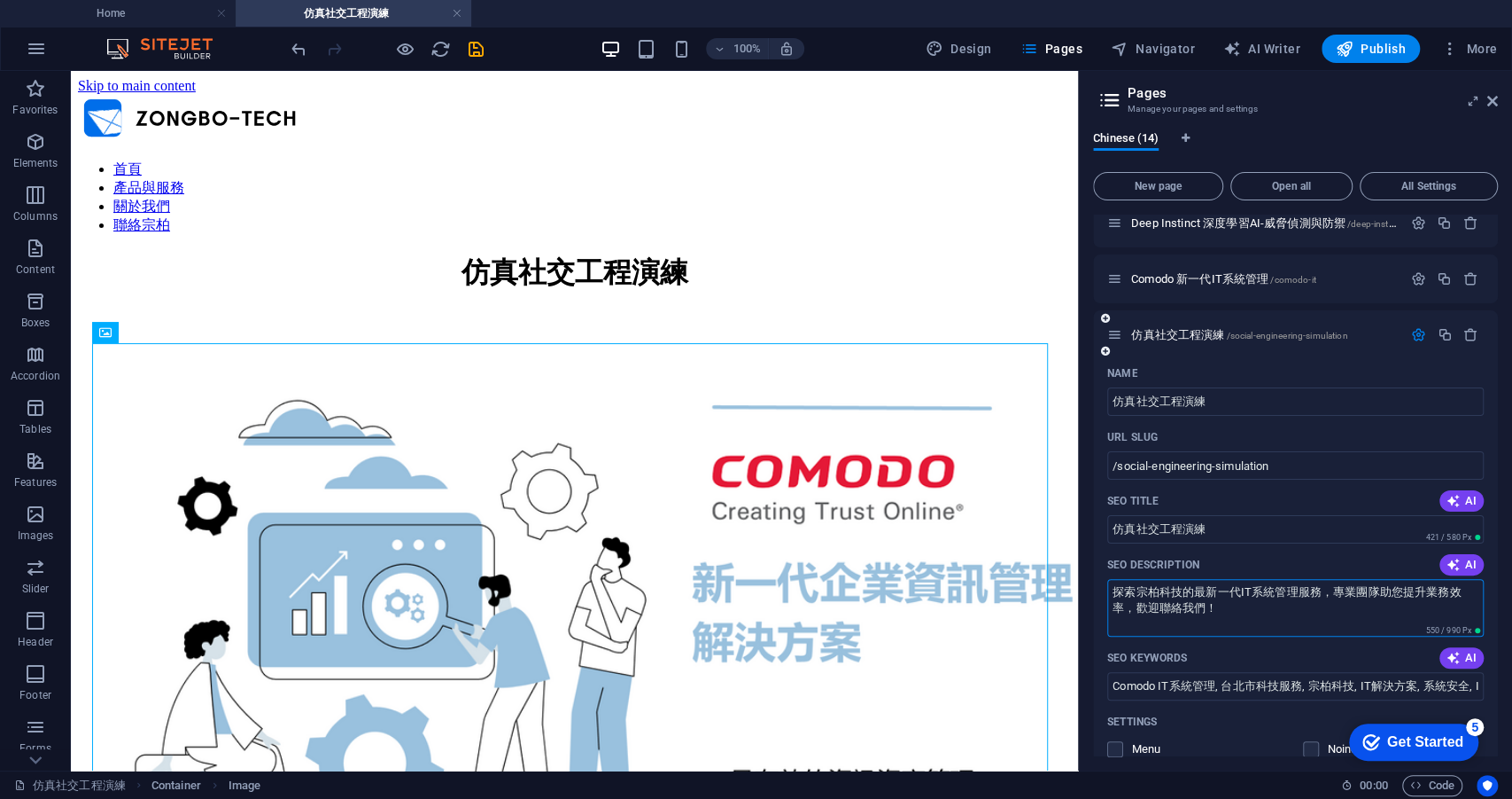
scroll to position [283, 0]
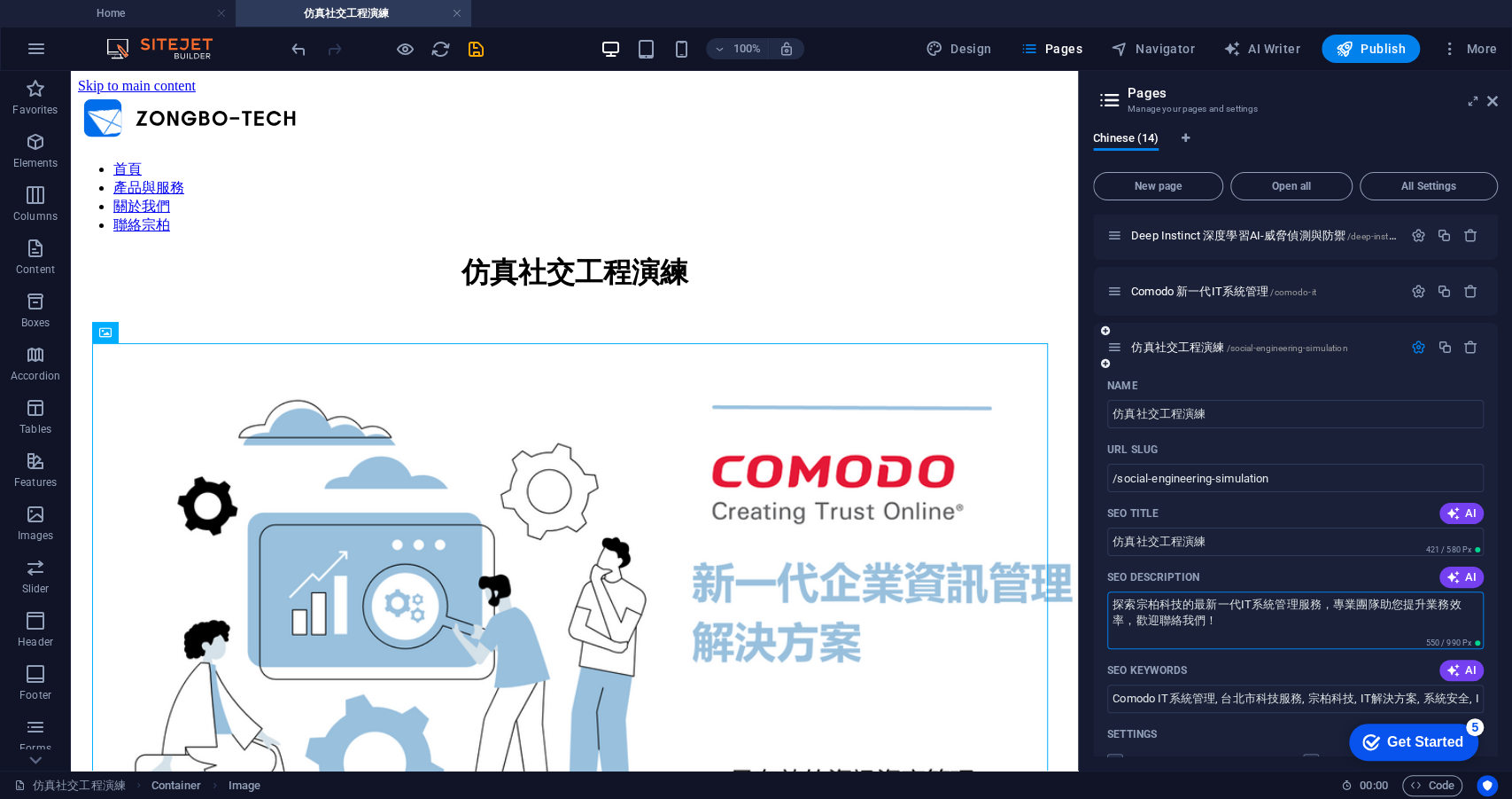
click at [1420, 345] on icon "button" at bounding box center [1419, 347] width 15 height 15
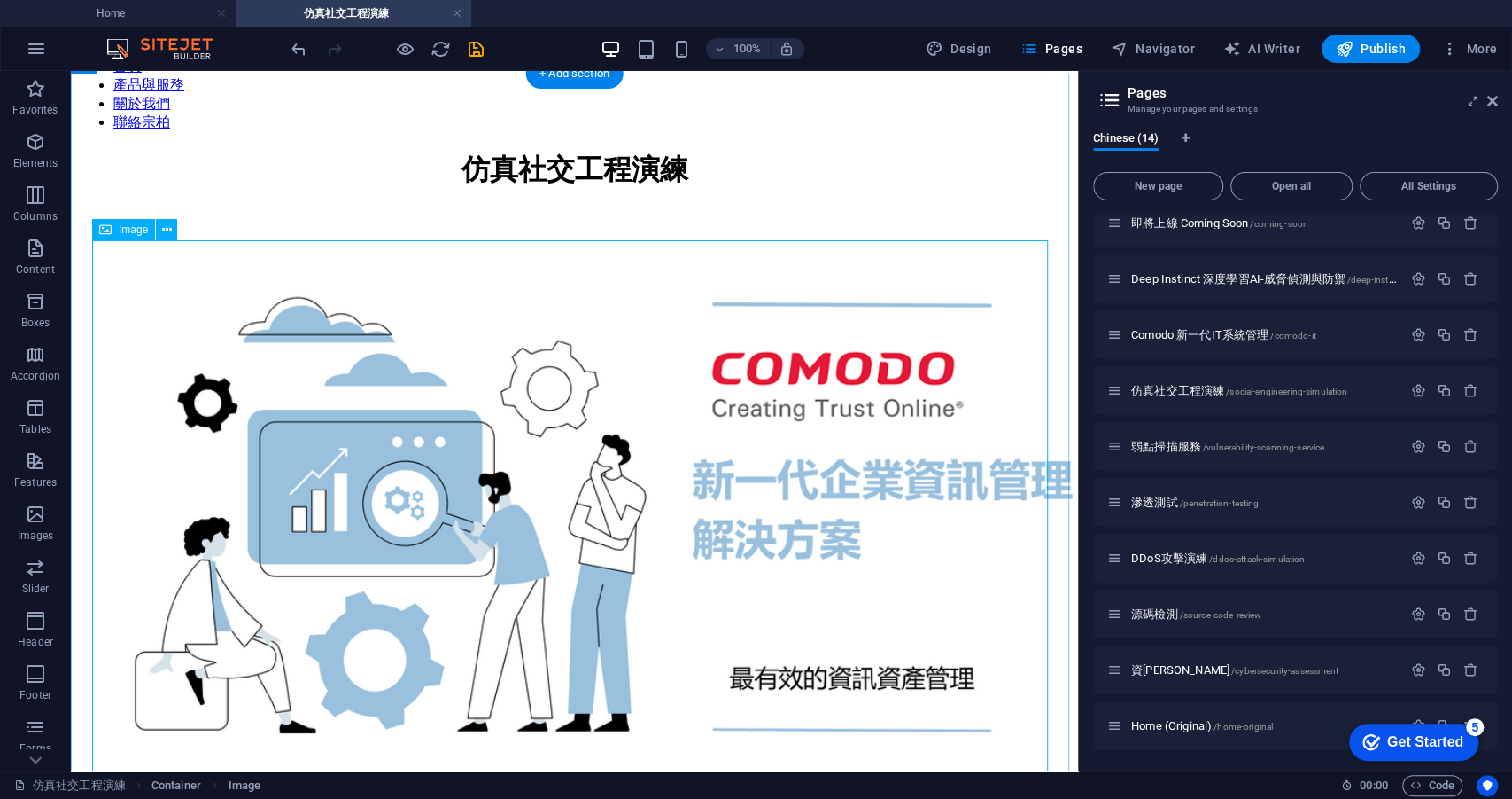
scroll to position [220, 0]
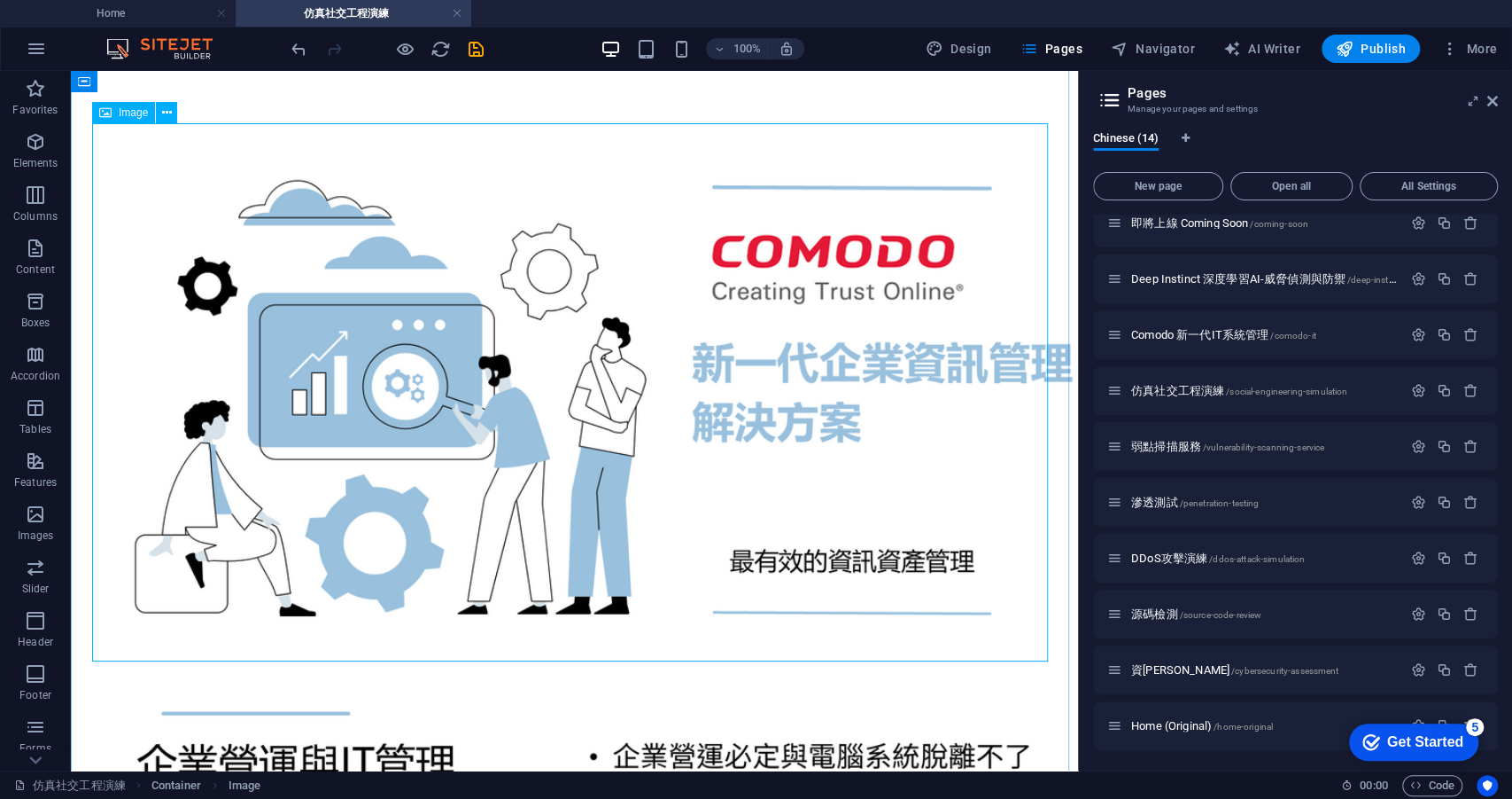
click at [640, 357] on figure at bounding box center [574, 399] width 994 height 571
click at [189, 193] on figure at bounding box center [574, 399] width 994 height 571
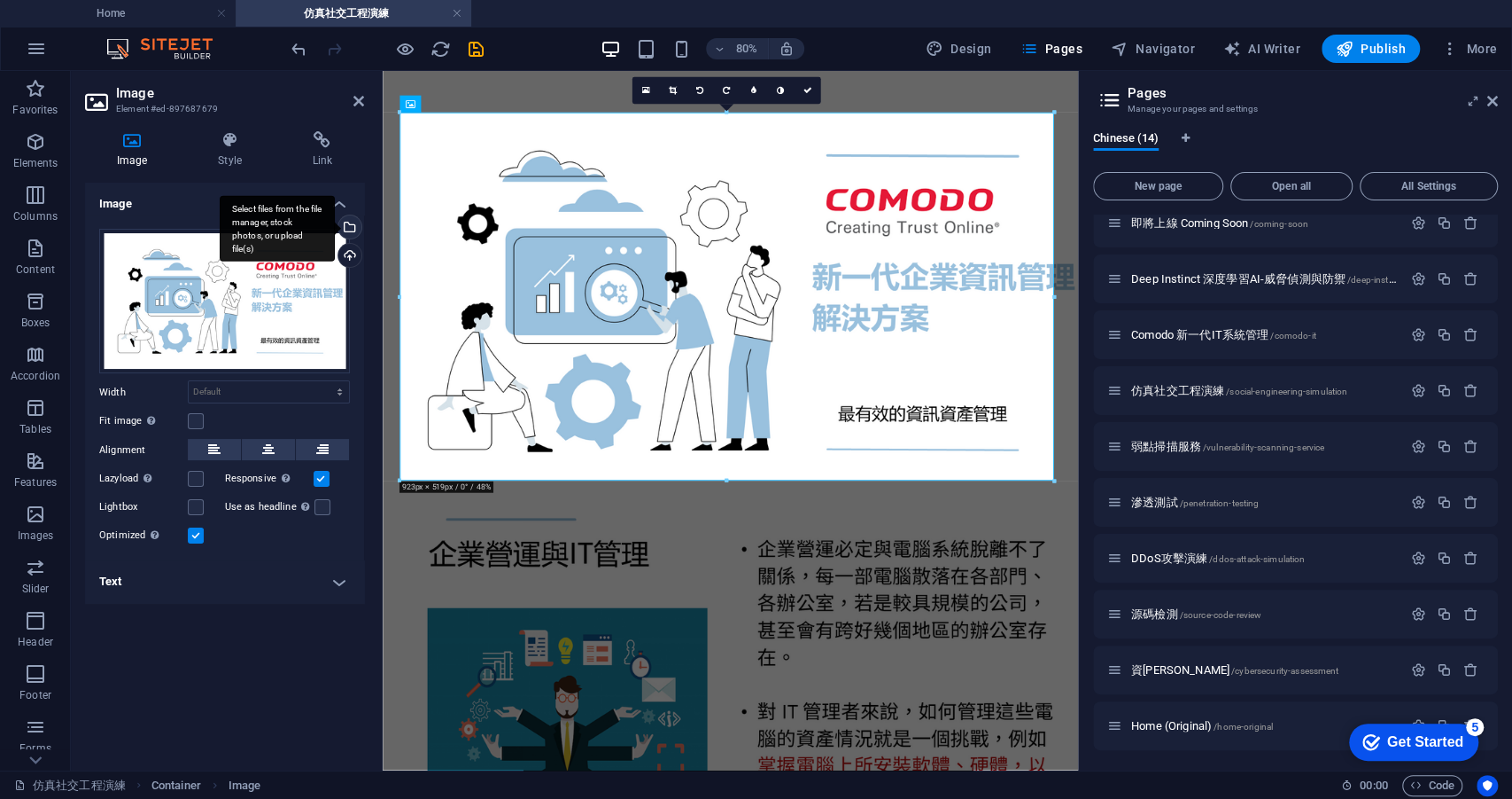
click at [352, 225] on div "Select files from the file manager, stock photos, or upload file(s)" at bounding box center [348, 228] width 27 height 27
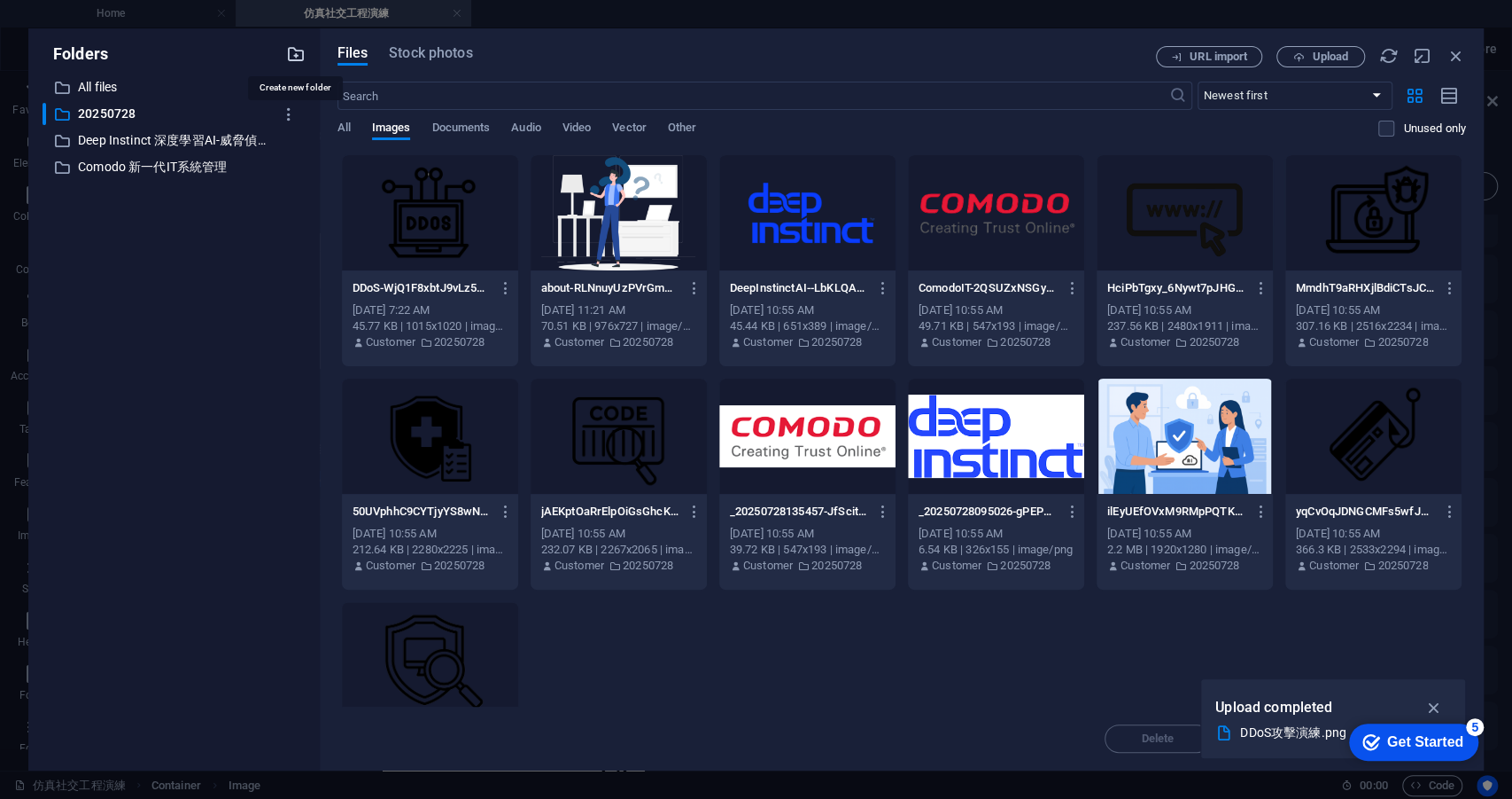
click at [293, 55] on icon "button" at bounding box center [296, 54] width 19 height 19
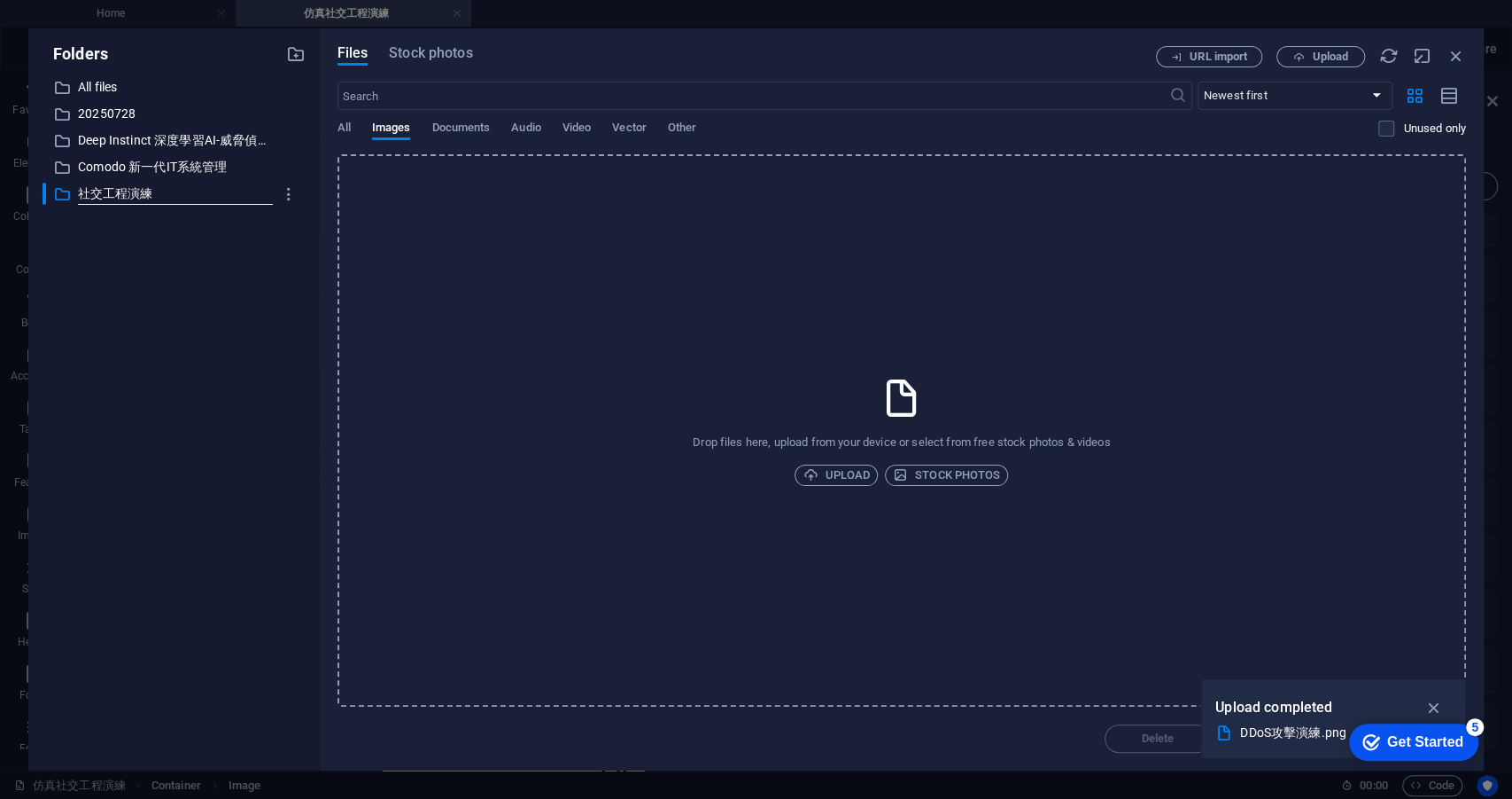
type input "社交工程演練"
click at [181, 281] on div "​ All files All files ​ 20250728 20250728 ​ Deep Instinct 深度學習AI-威脅偵測與防禦 Deep I…" at bounding box center [174, 415] width 263 height 680
click at [414, 209] on div "Drop files here, upload from your device or select from free stock photos & vid…" at bounding box center [901, 430] width 1128 height 552
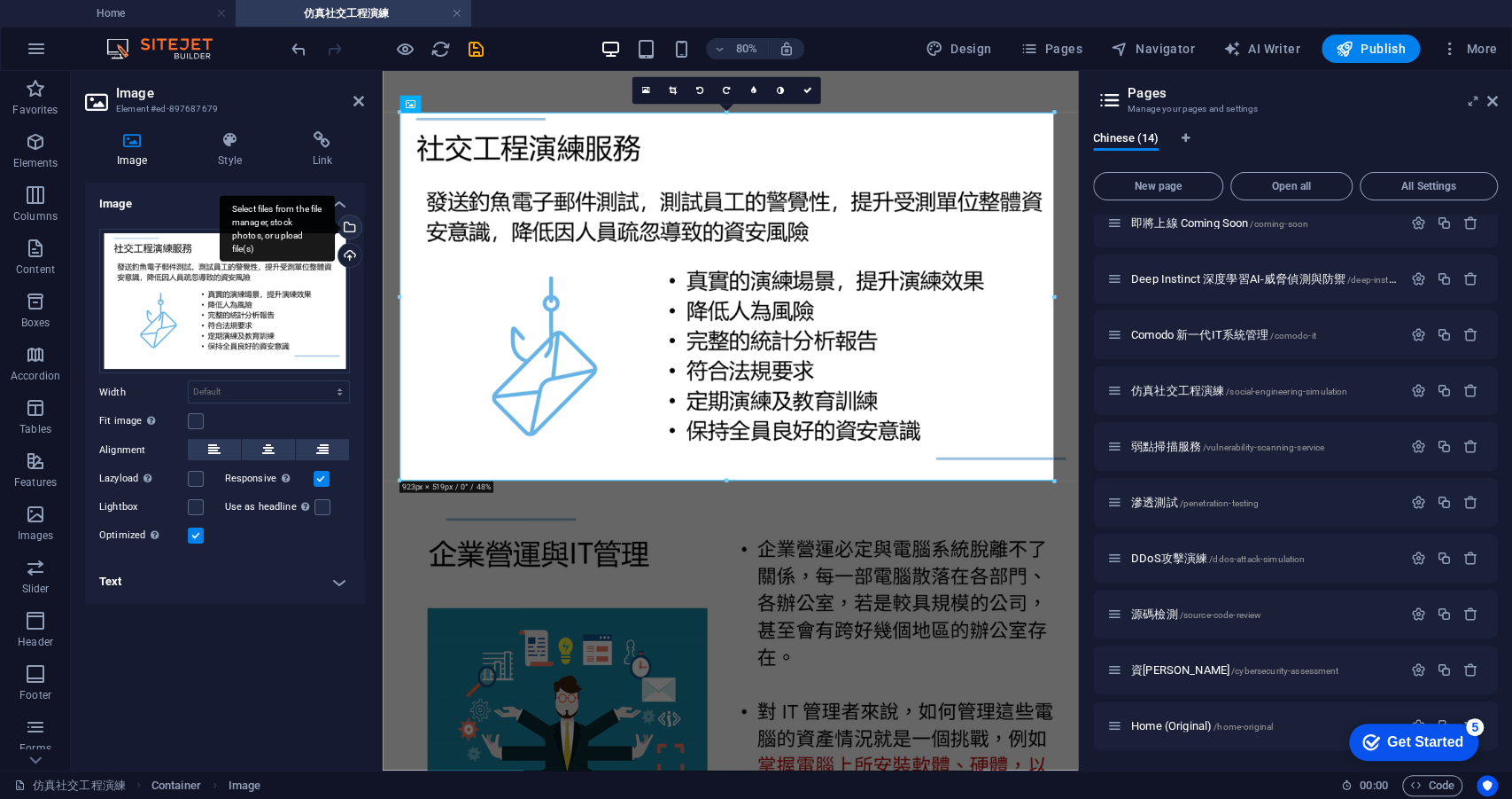
click at [335, 232] on div "Select files from the file manager, stock photos, or upload file(s)" at bounding box center [277, 228] width 116 height 67
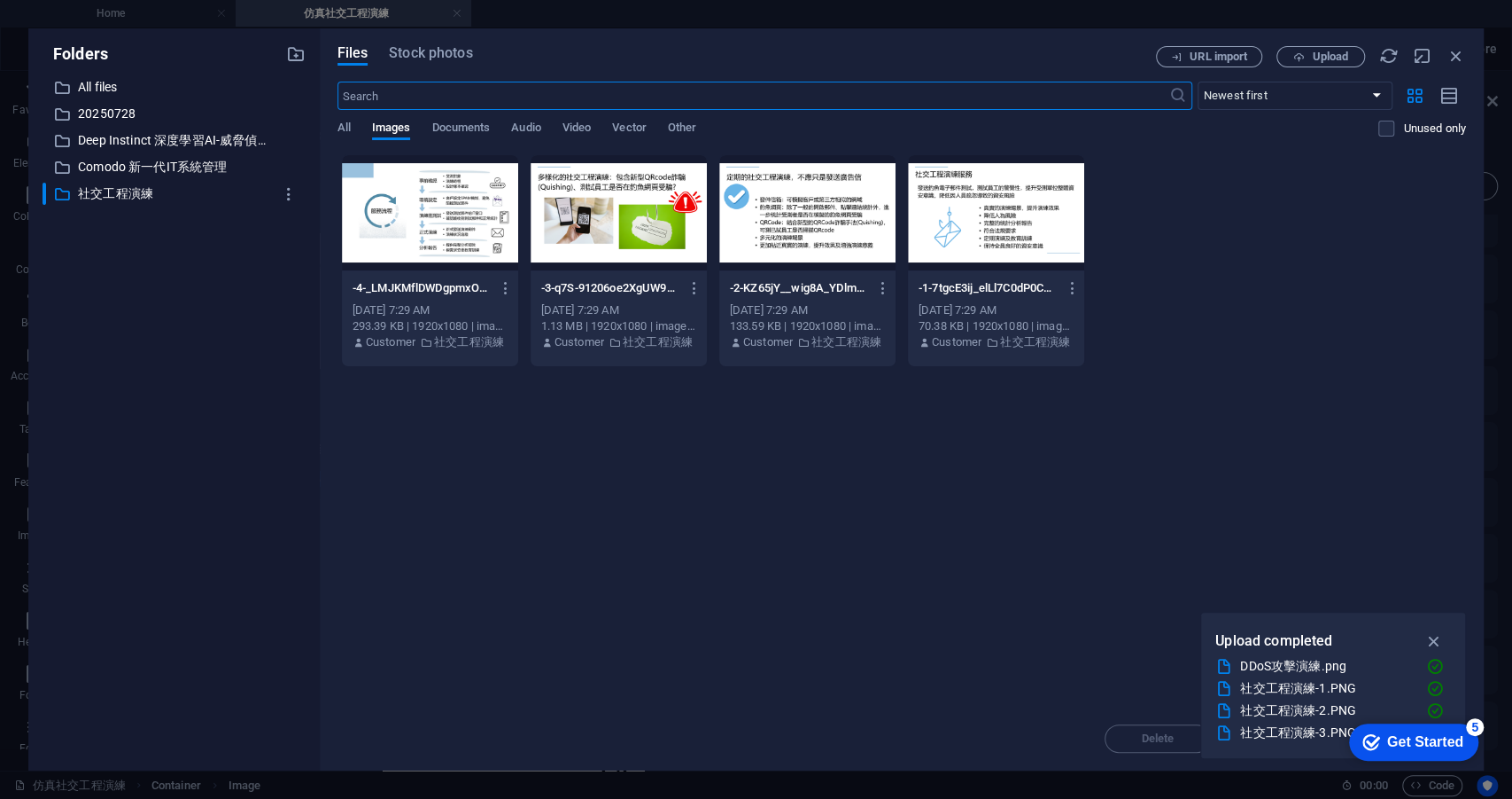
click at [987, 213] on div at bounding box center [996, 213] width 177 height 116
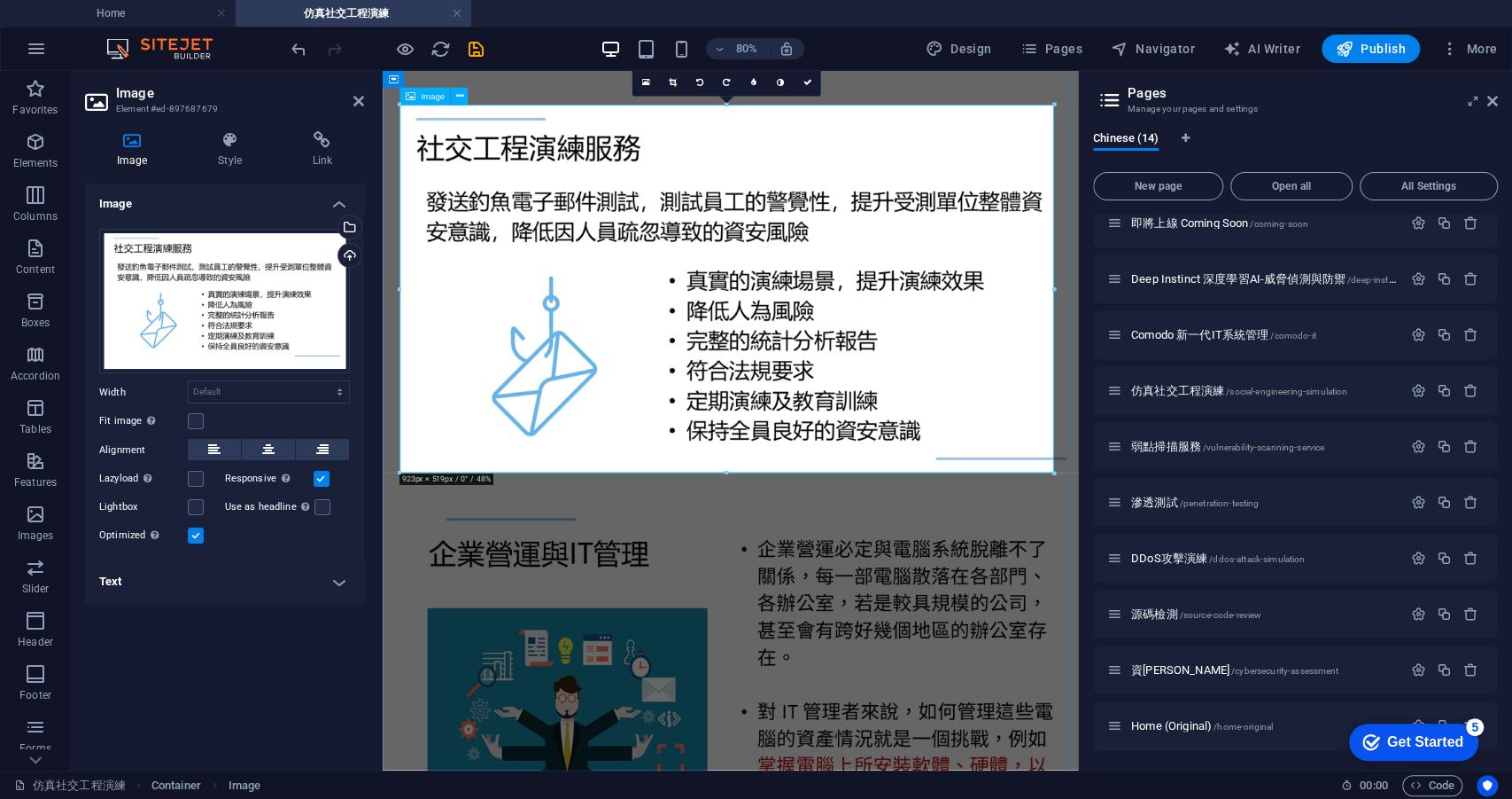
scroll to position [379, 0]
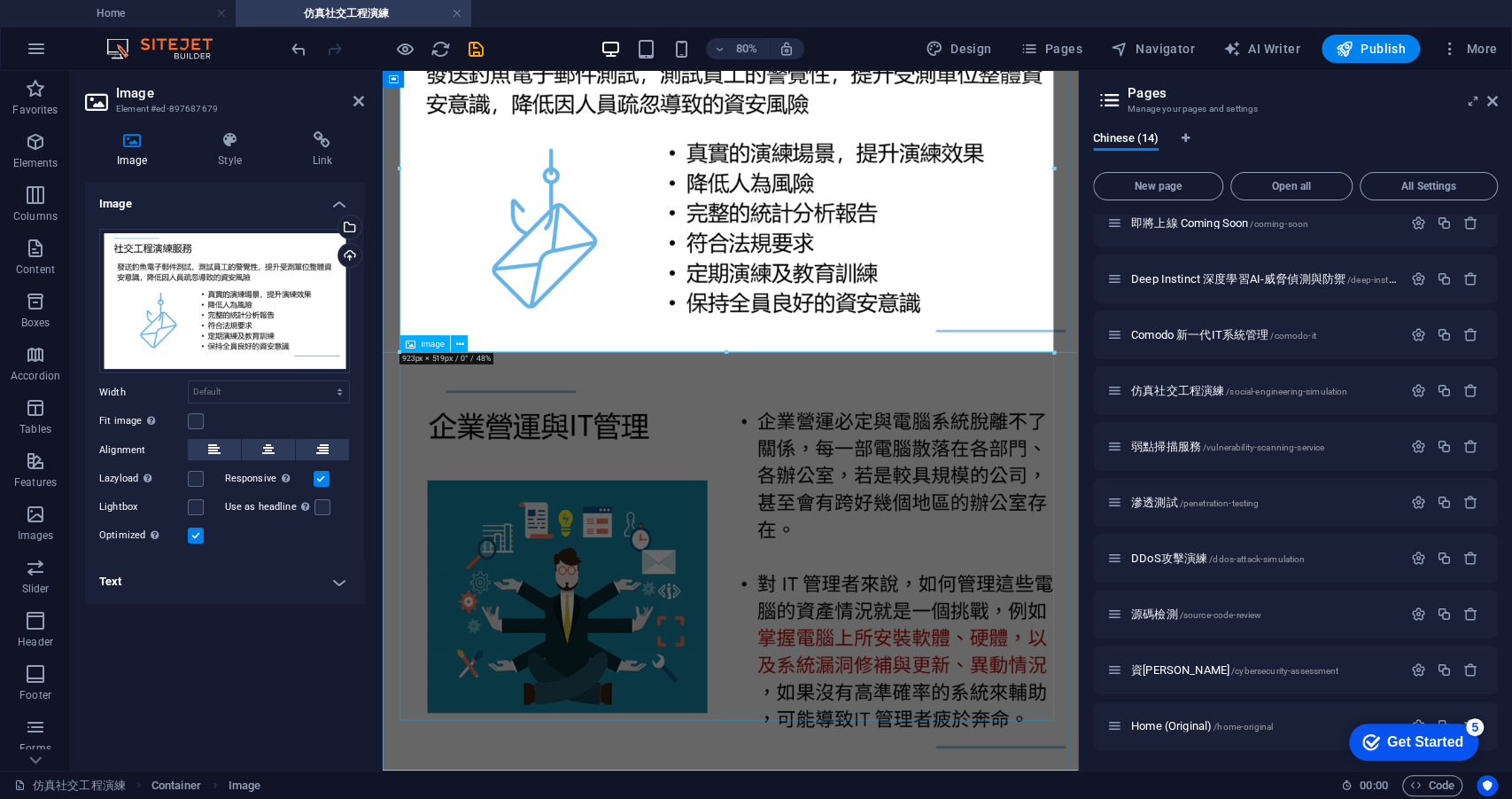
click at [848, 621] on figure at bounding box center [817, 693] width 855 height 493
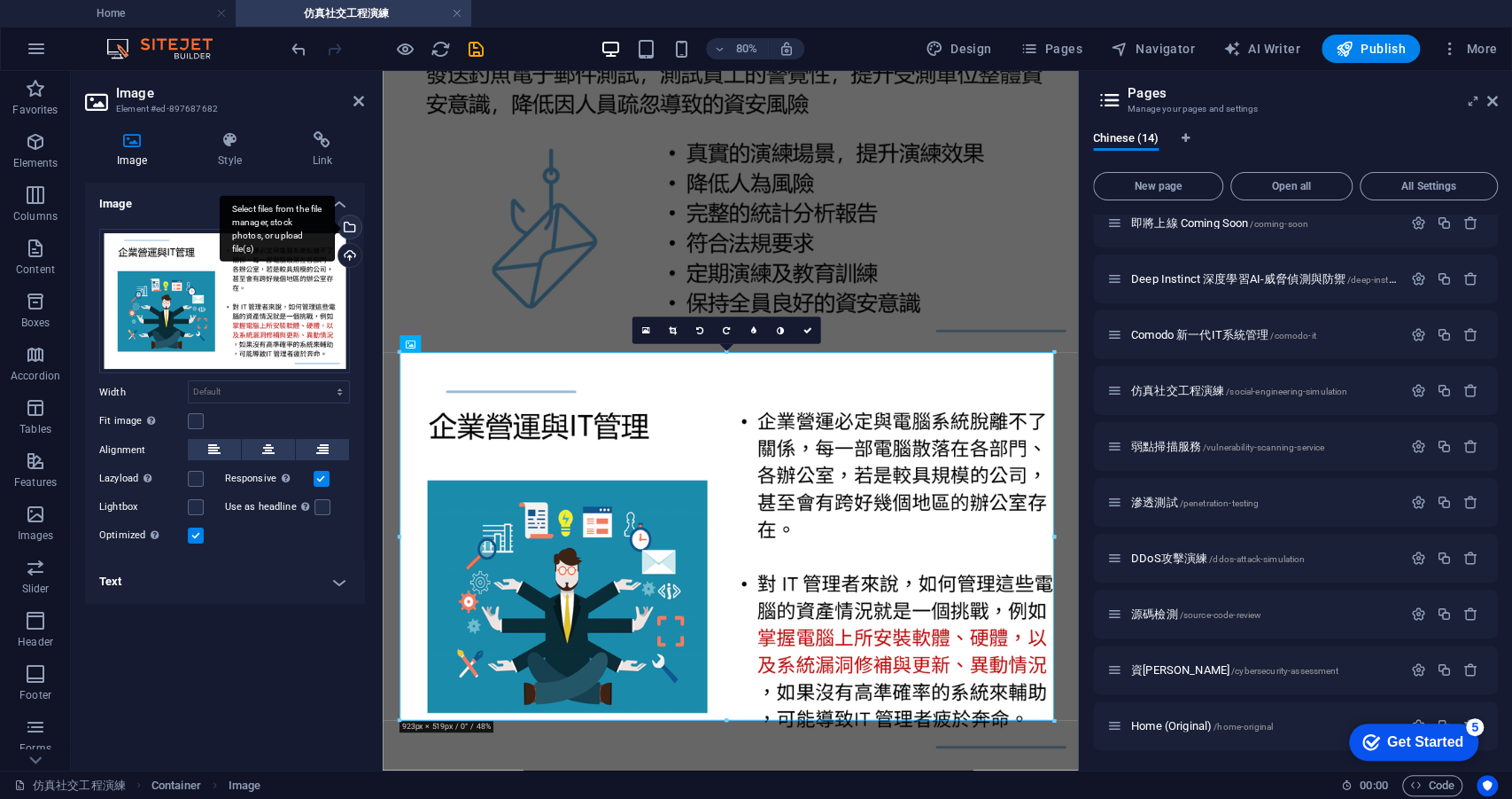
click at [349, 228] on div "Select files from the file manager, stock photos, or upload file(s)" at bounding box center [348, 228] width 27 height 27
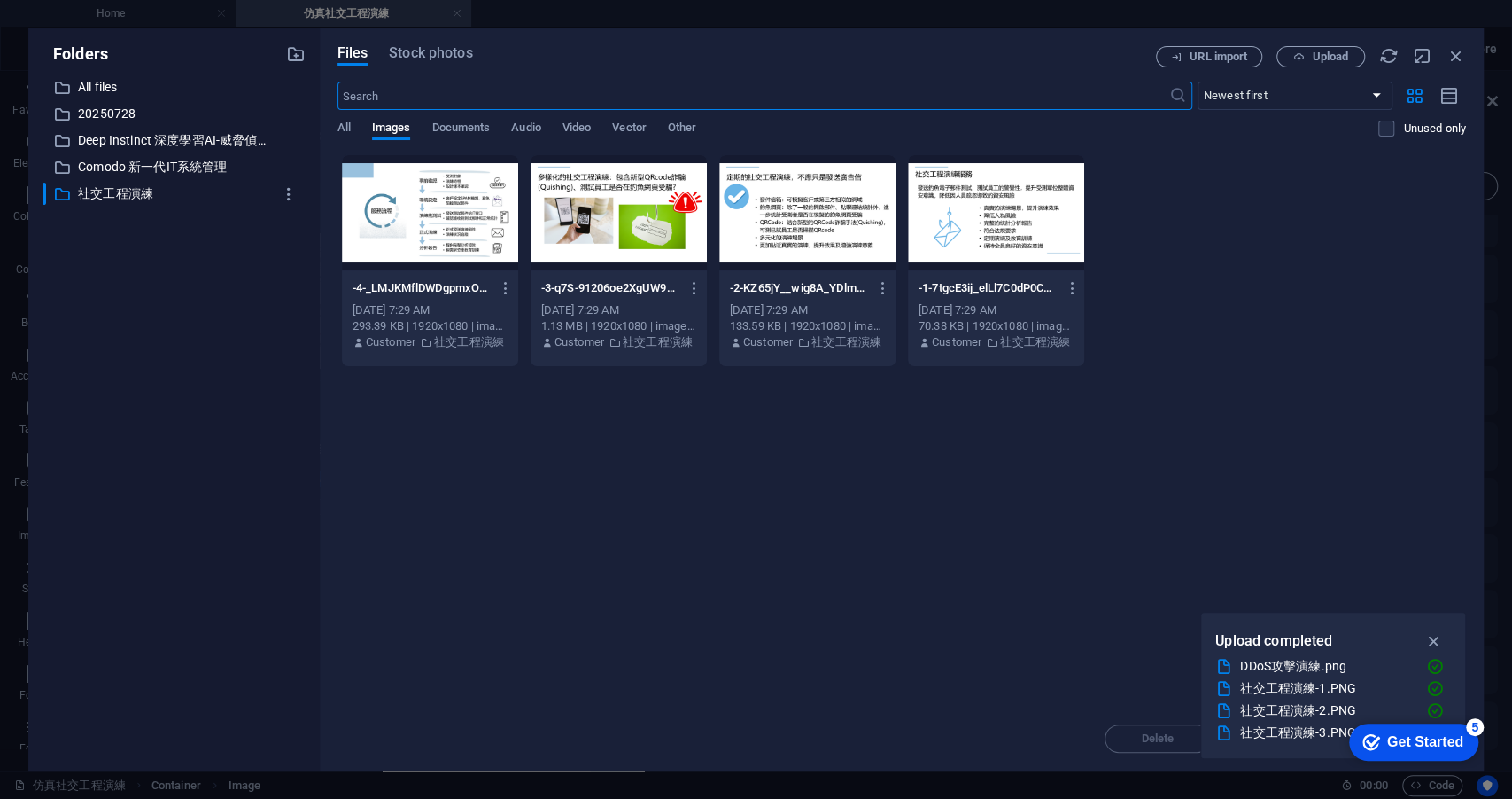
click at [809, 234] on div at bounding box center [807, 213] width 177 height 116
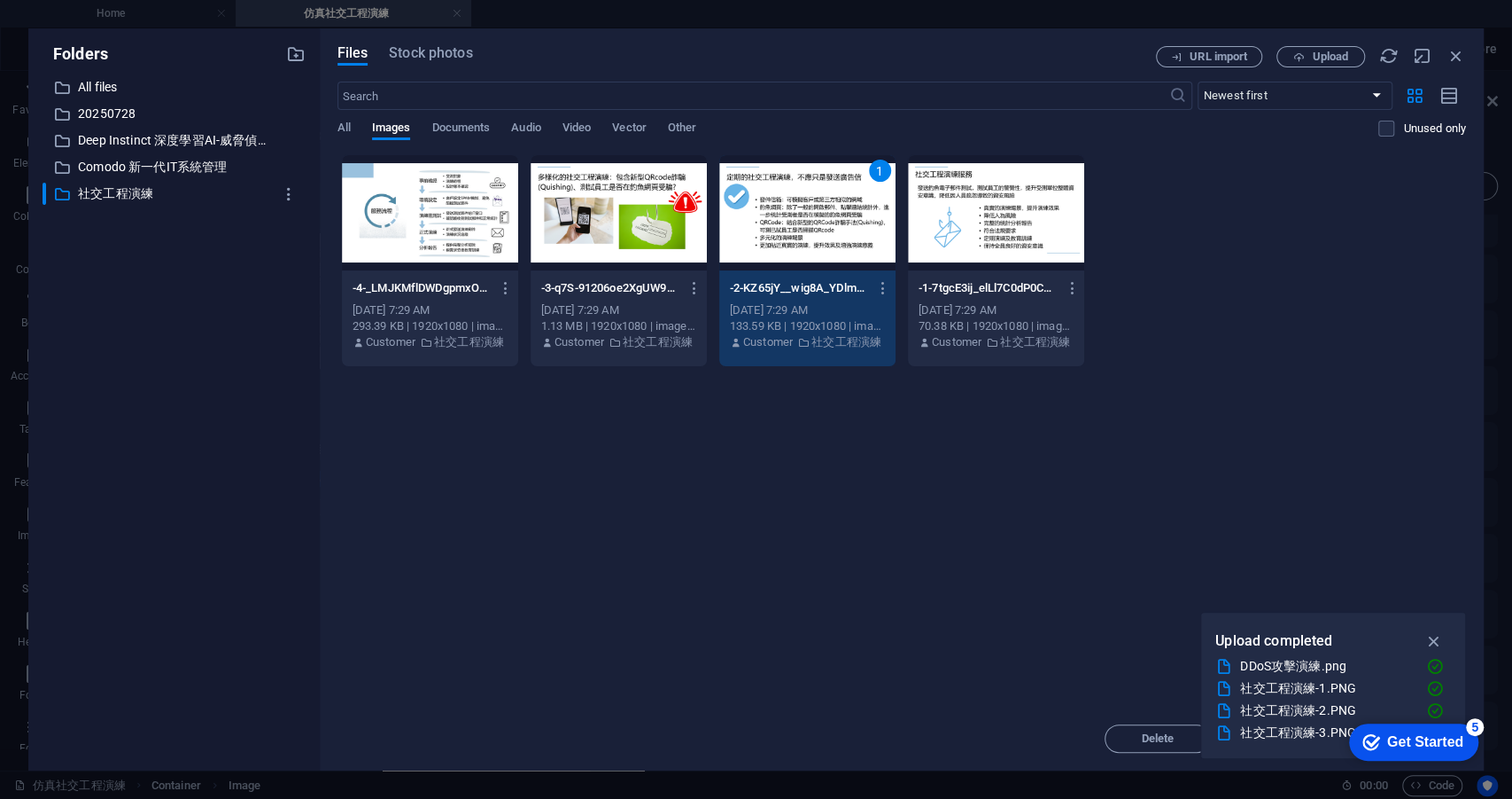
click at [809, 234] on div "1" at bounding box center [807, 213] width 177 height 116
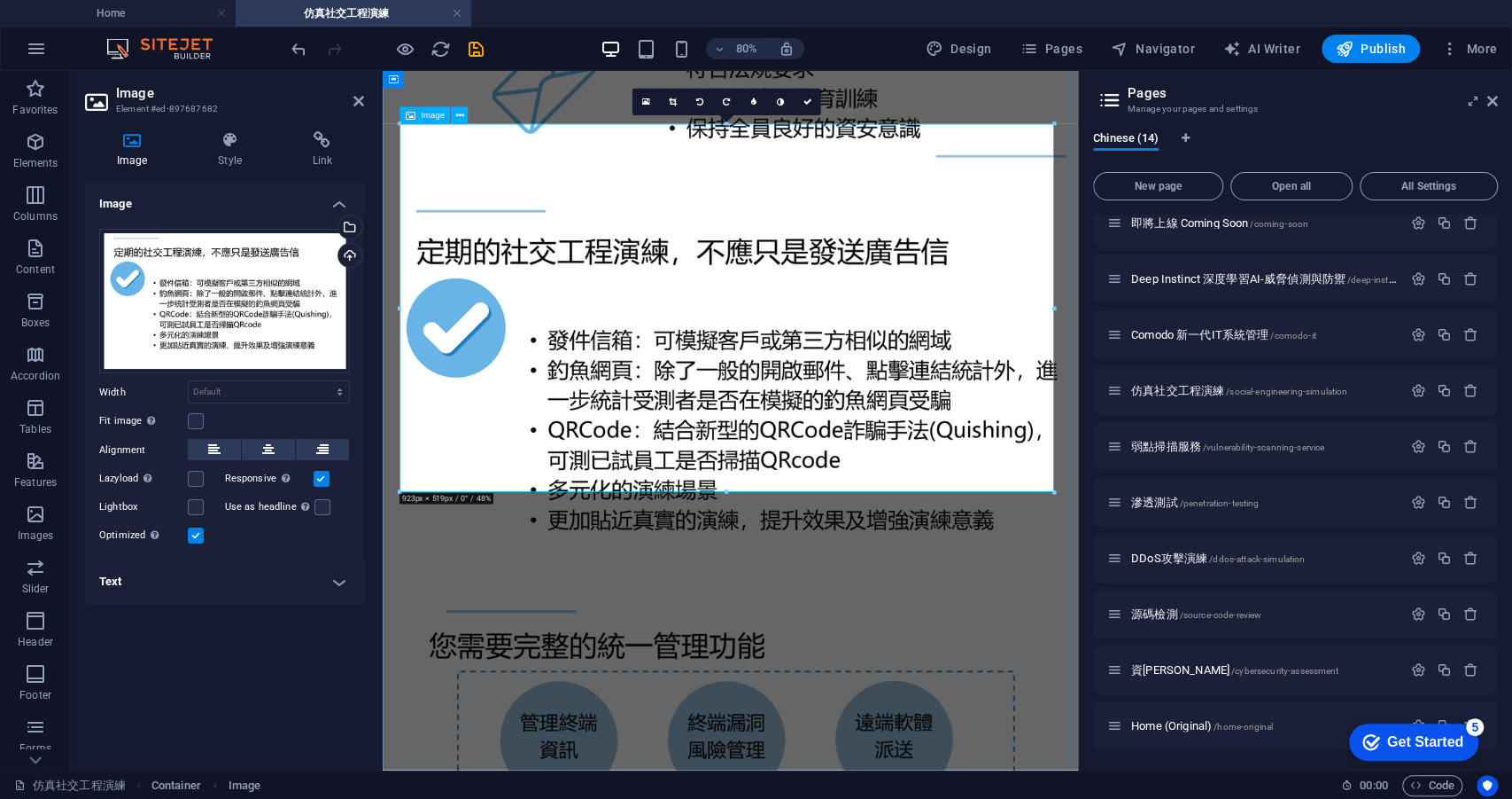
scroll to position [792, 0]
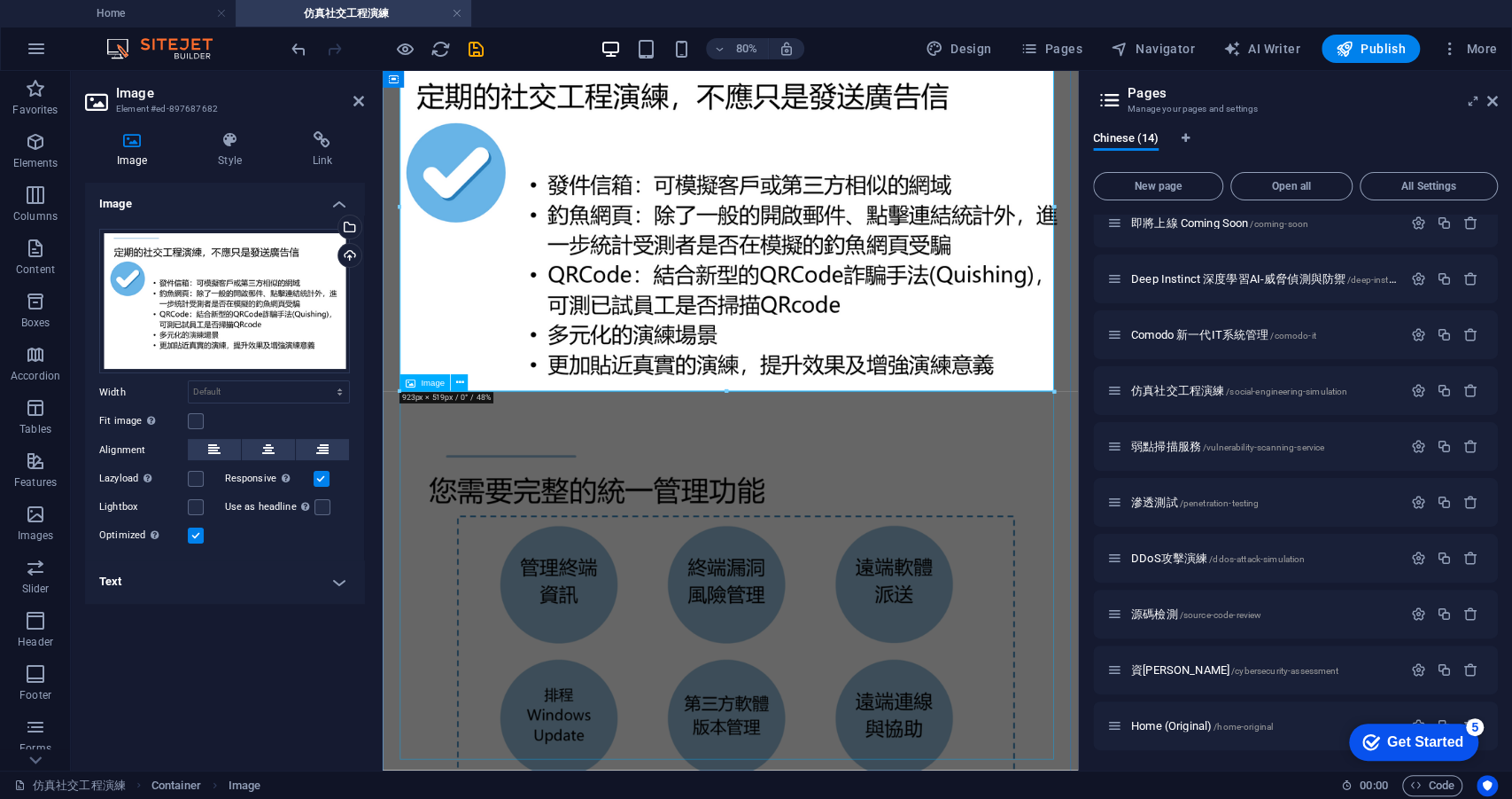
click at [576, 543] on figure at bounding box center [817, 773] width 855 height 493
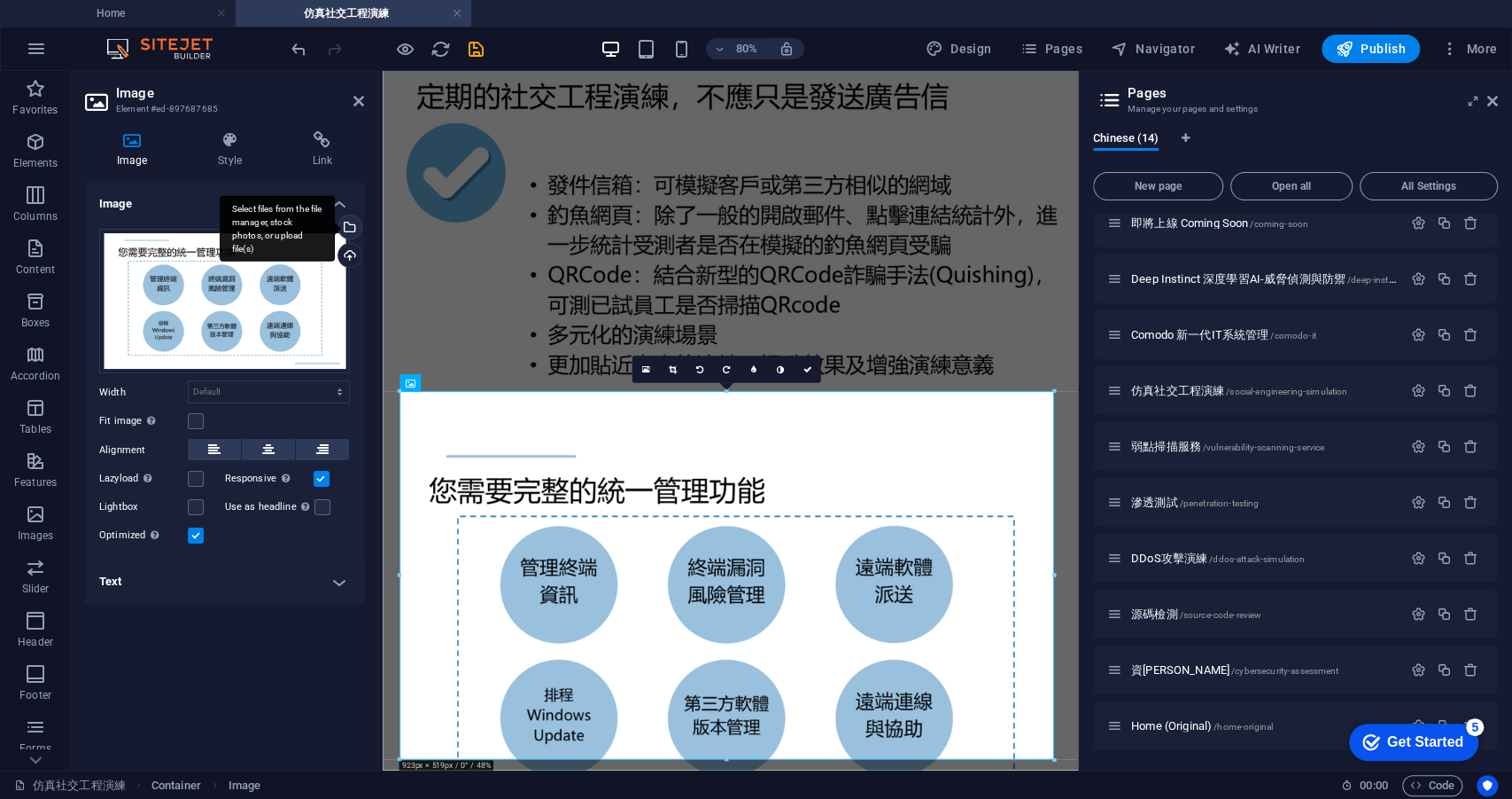
click at [350, 229] on div "Select files from the file manager, stock photos, or upload file(s)" at bounding box center [348, 228] width 27 height 27
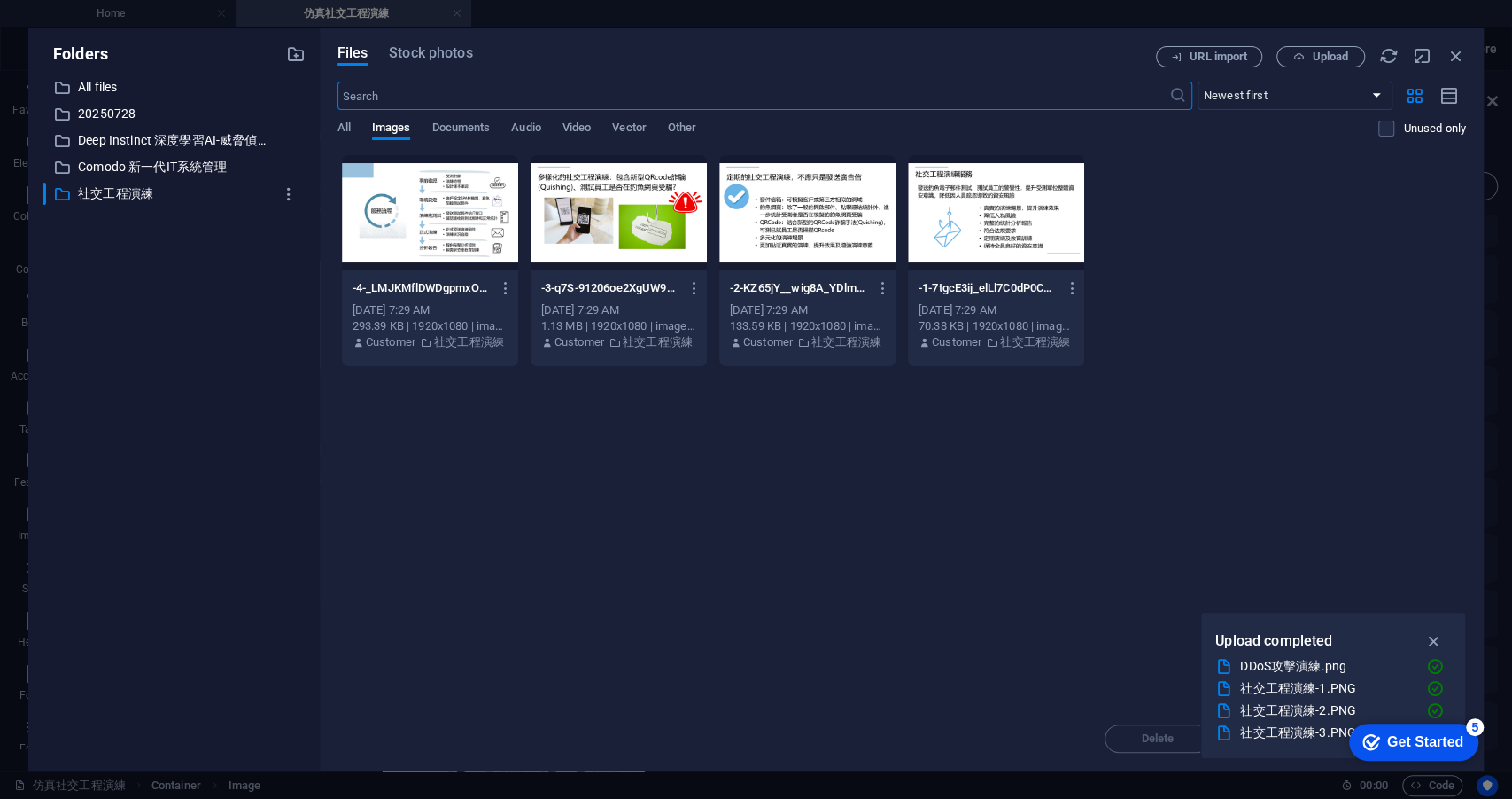
scroll to position [793, 0]
click at [643, 214] on div at bounding box center [618, 213] width 177 height 116
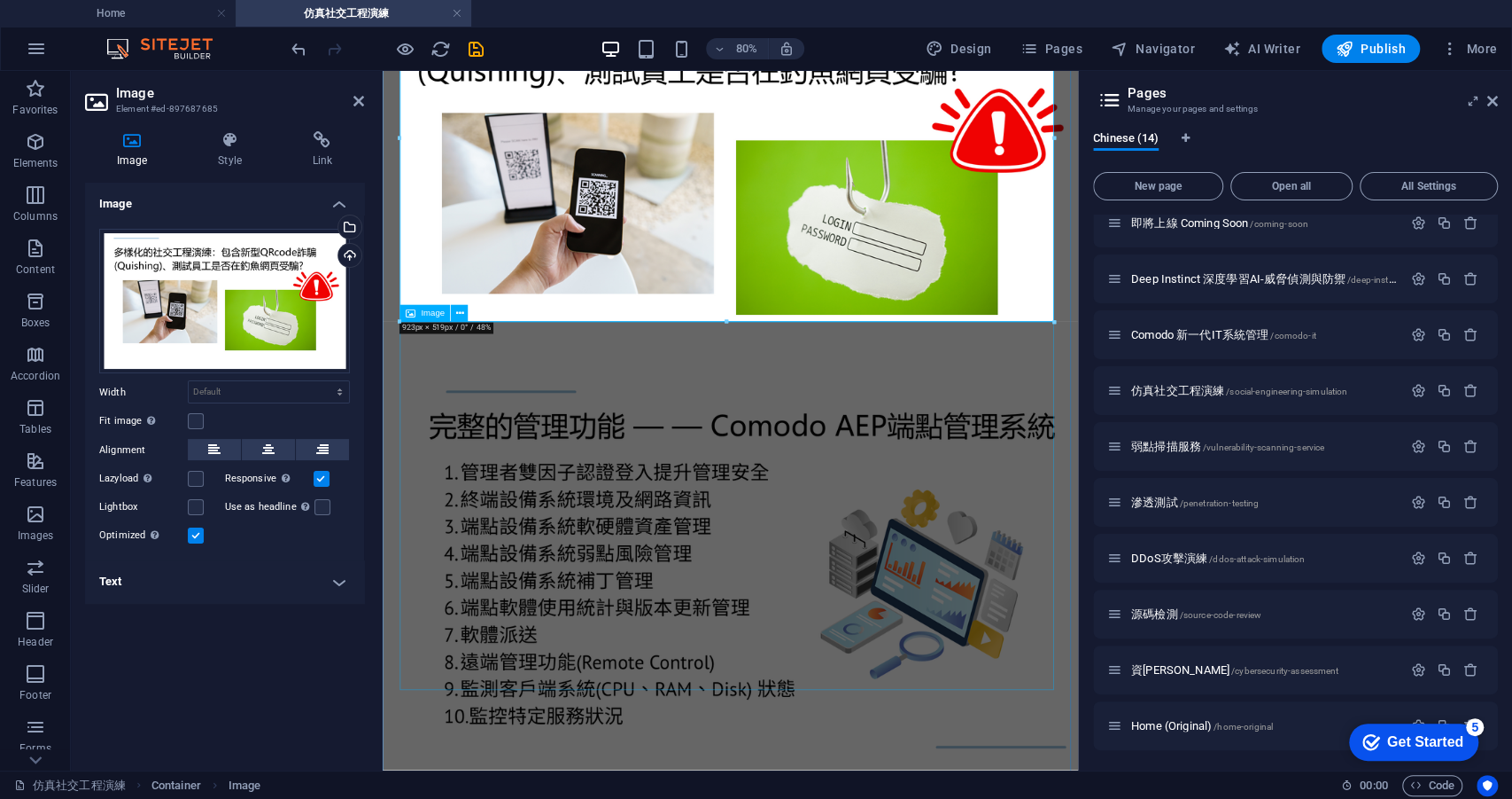
scroll to position [1366, 0]
click at [701, 621] on figure at bounding box center [817, 691] width 855 height 493
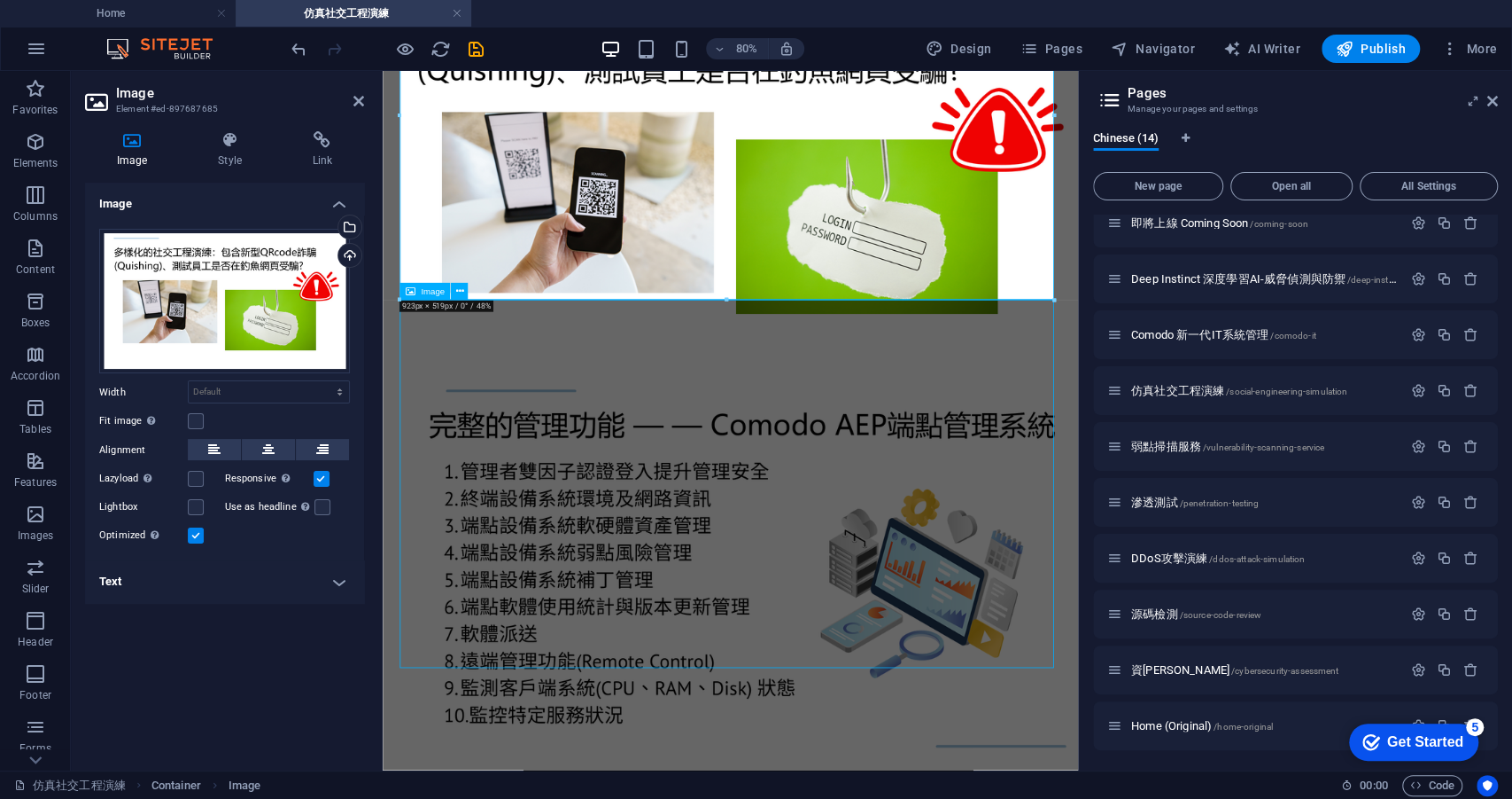
click at [701, 621] on figure at bounding box center [817, 691] width 855 height 493
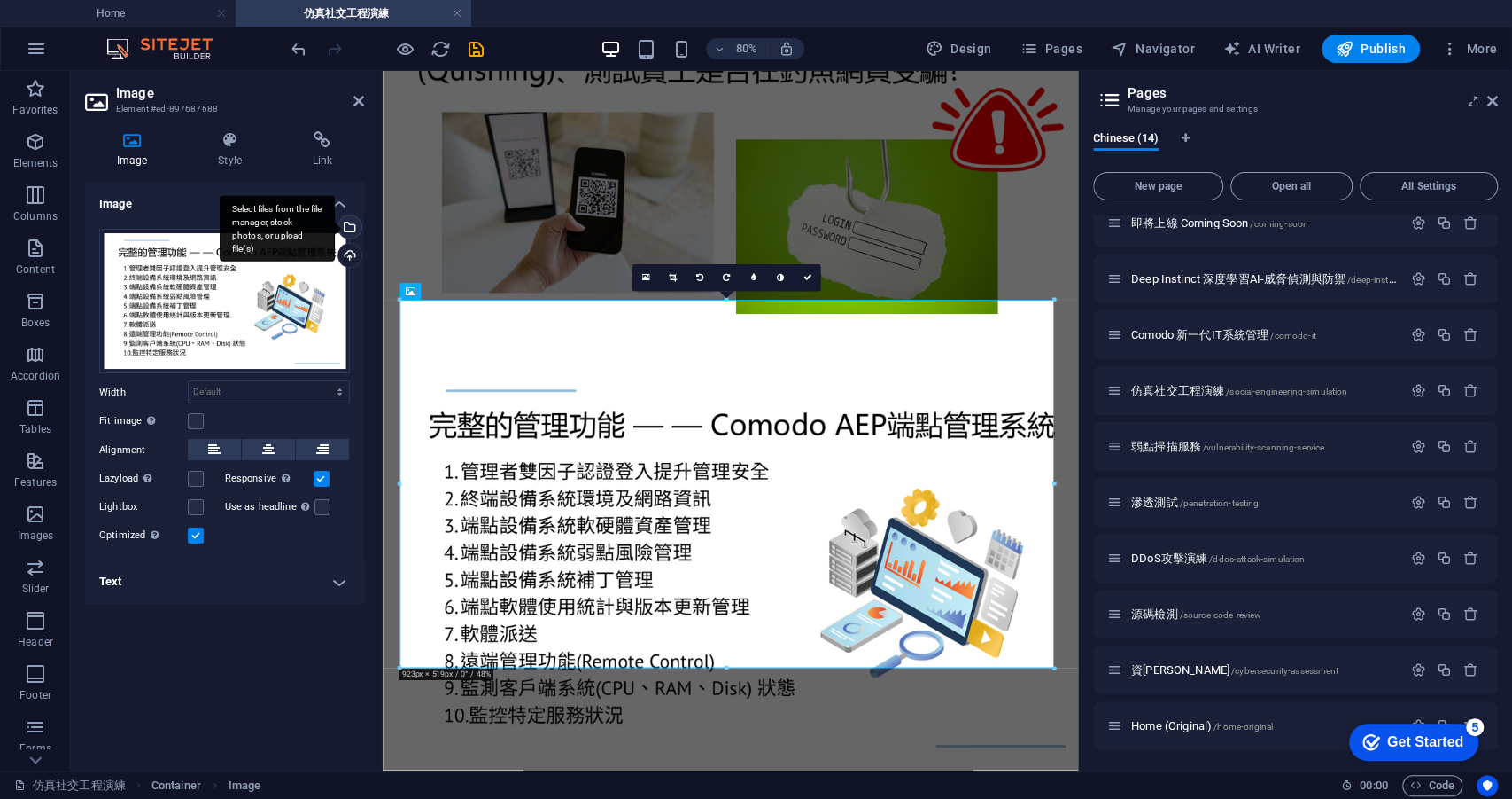
click at [335, 225] on div "Select files from the file manager, stock photos, or upload file(s)" at bounding box center [277, 228] width 116 height 67
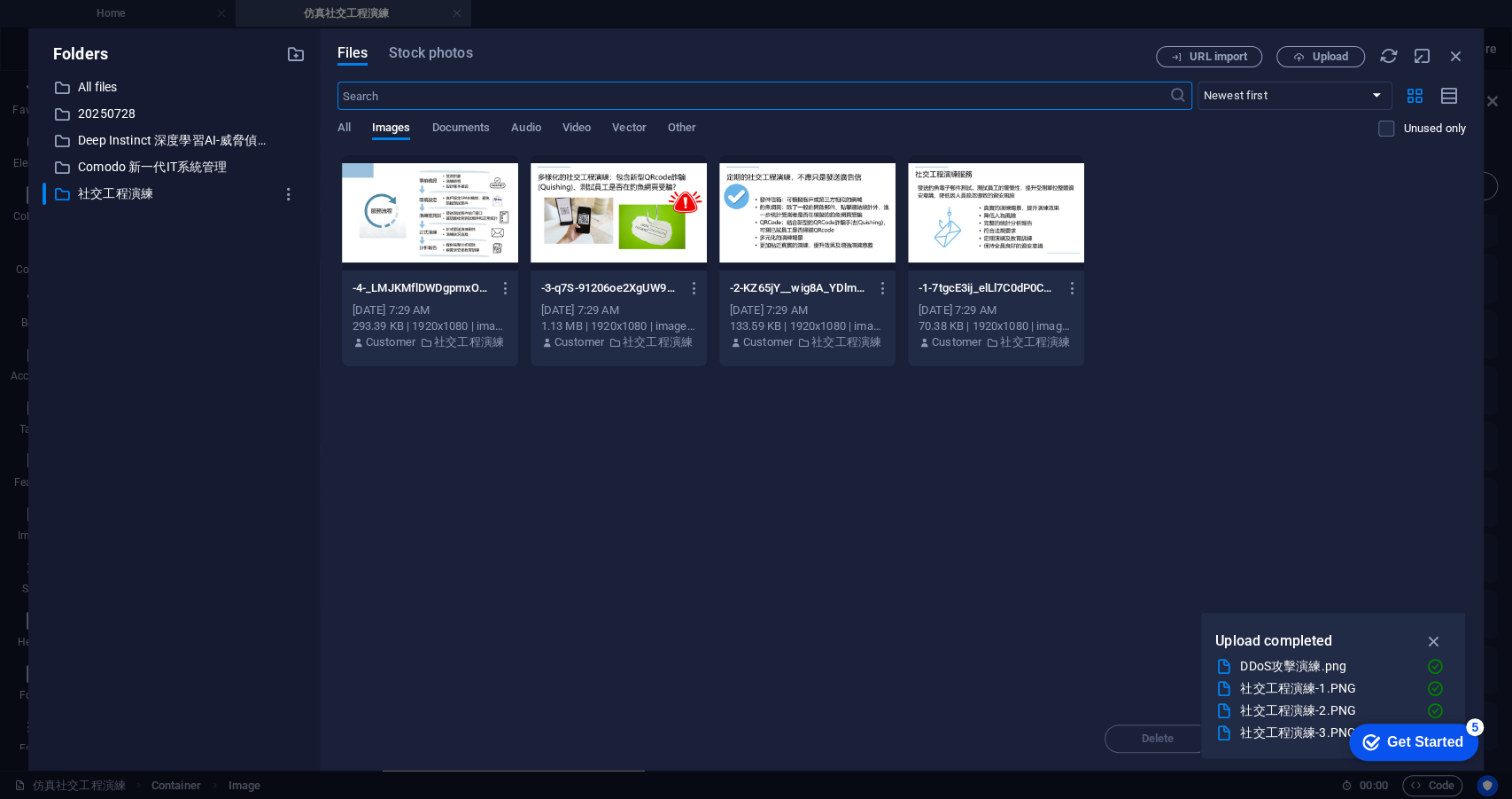
scroll to position [1367, 0]
click at [421, 196] on div at bounding box center [430, 213] width 177 height 116
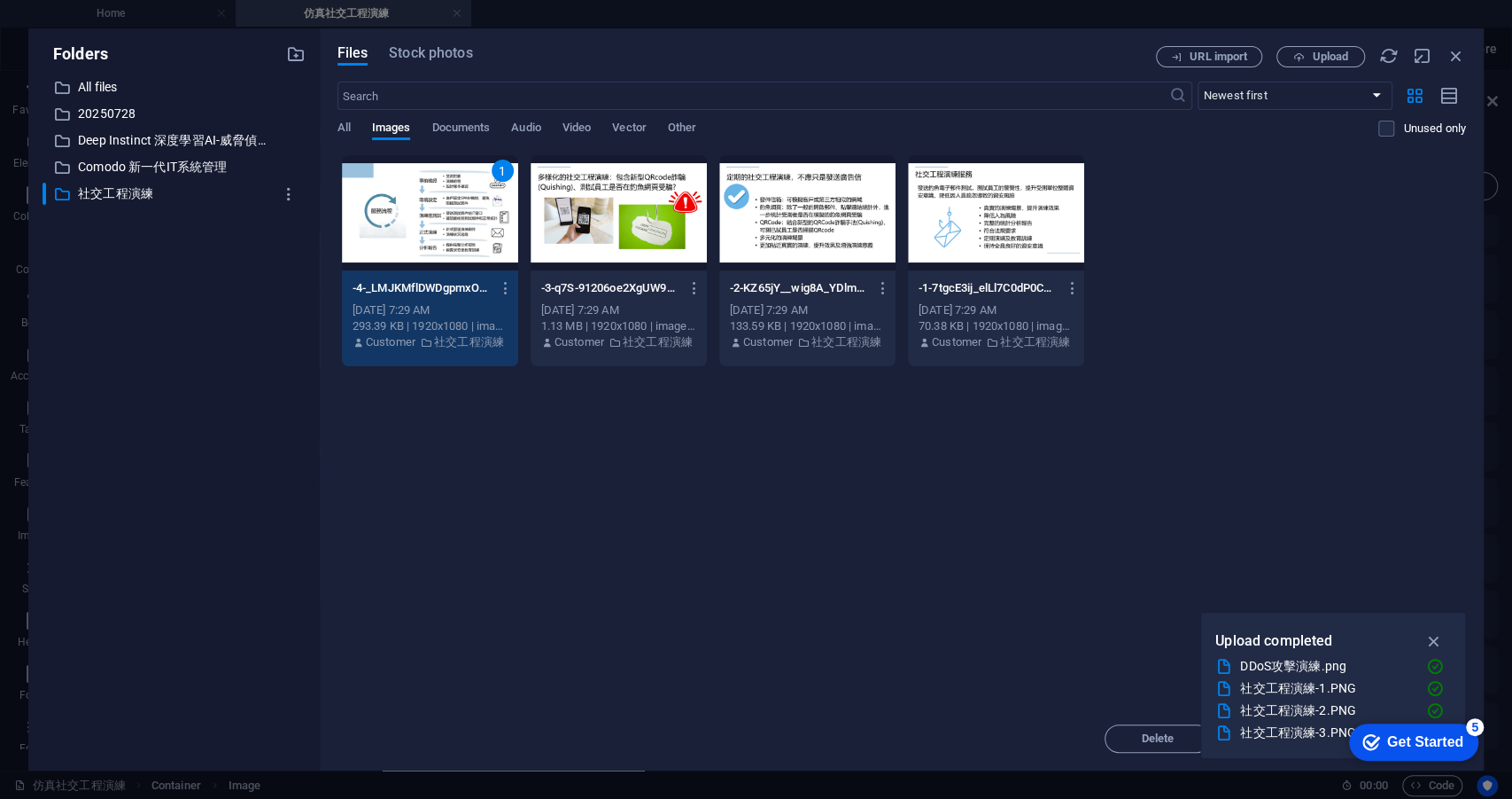
click at [421, 196] on div "1" at bounding box center [430, 213] width 177 height 116
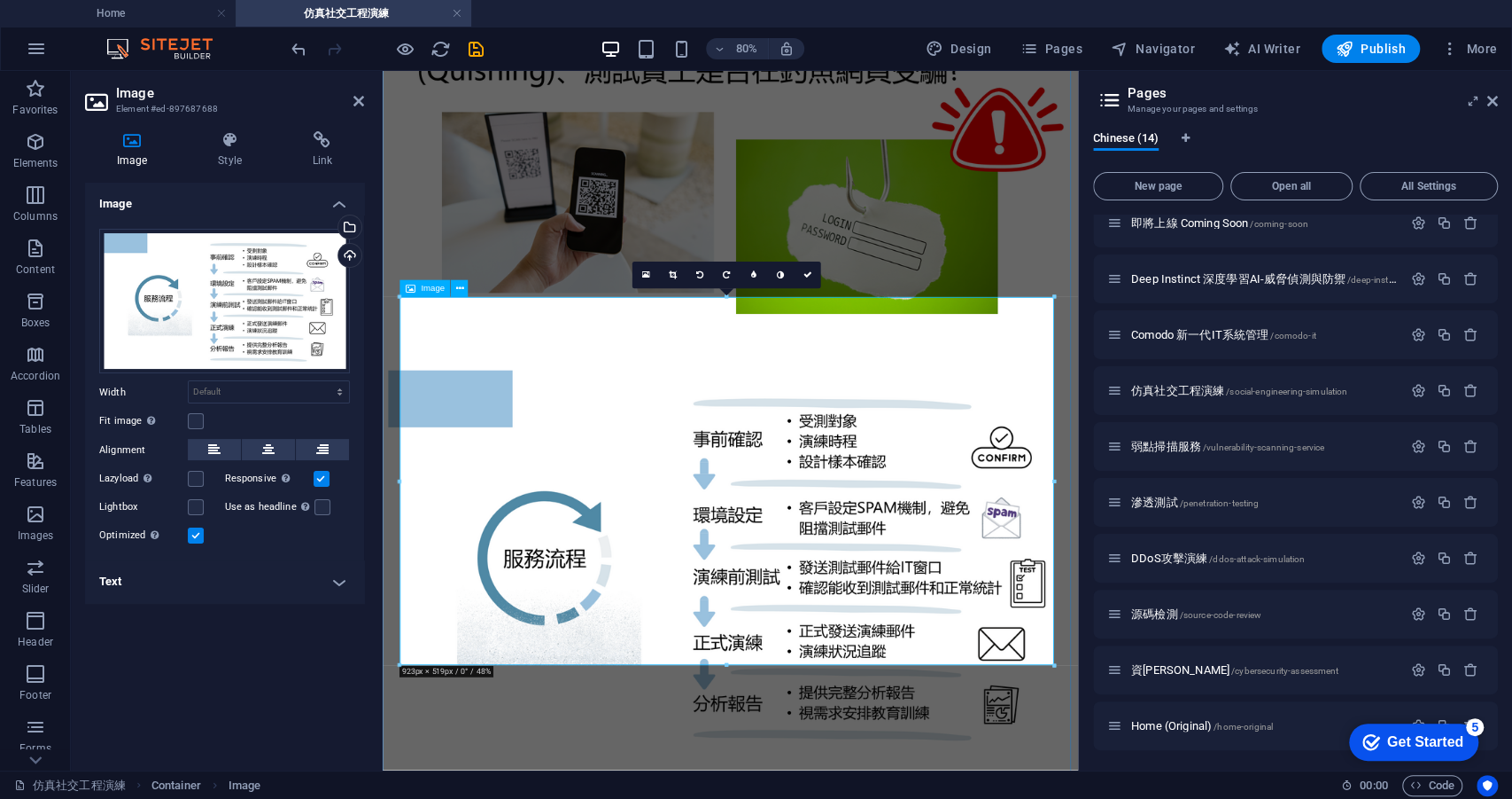
scroll to position [1552, 0]
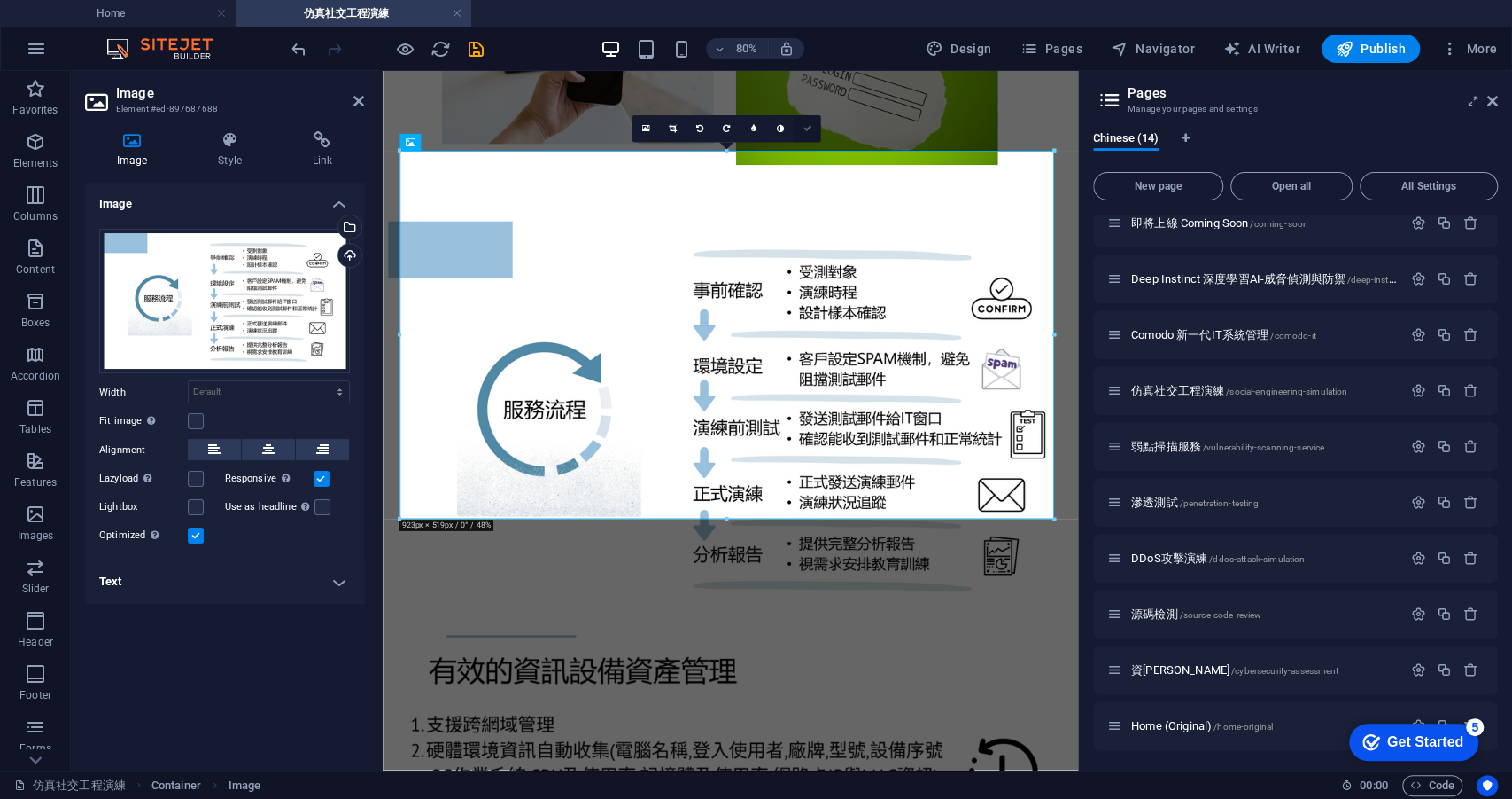
click at [810, 131] on icon at bounding box center [808, 129] width 9 height 9
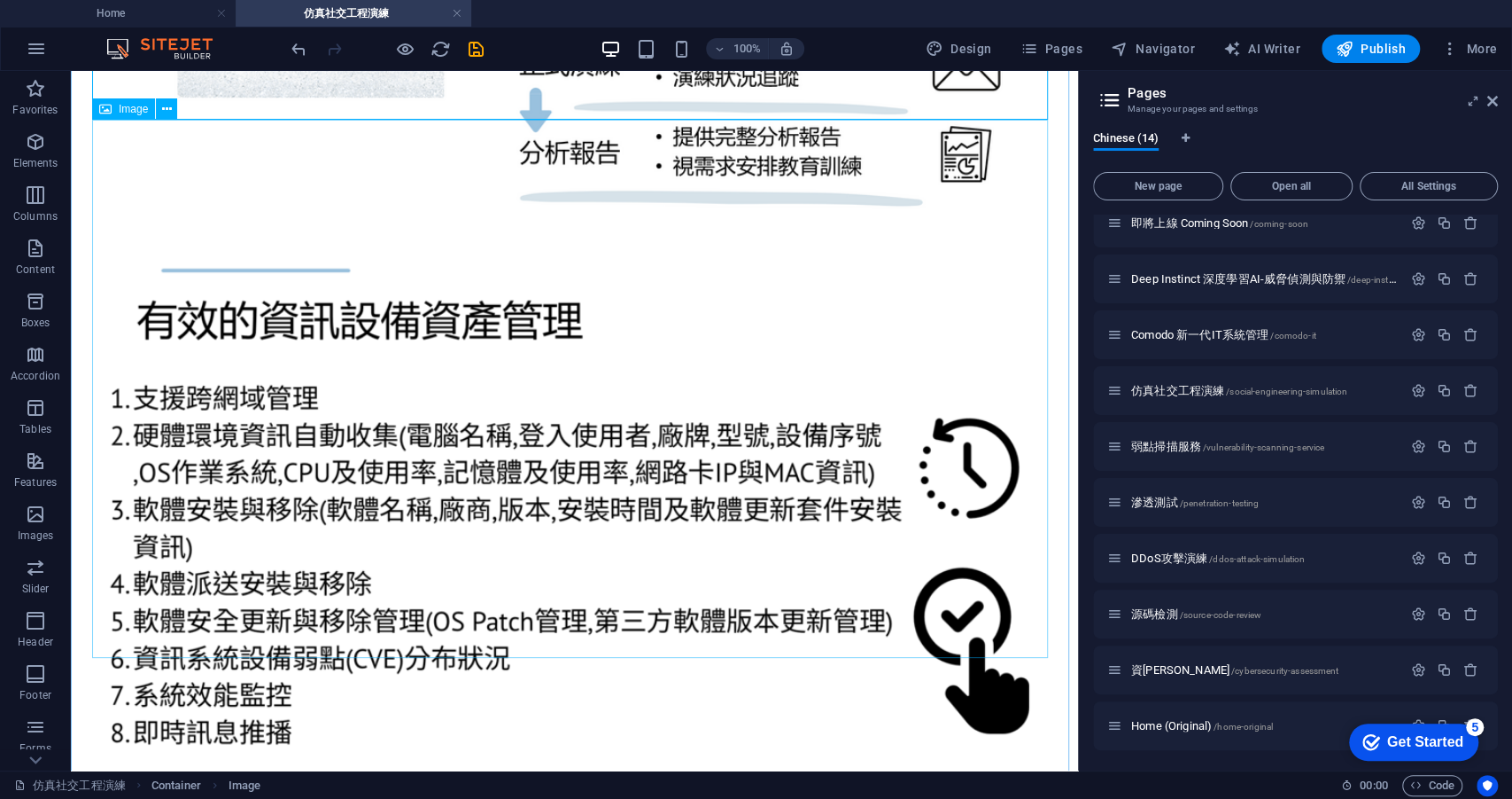
click at [555, 421] on figure at bounding box center [574, 526] width 994 height 571
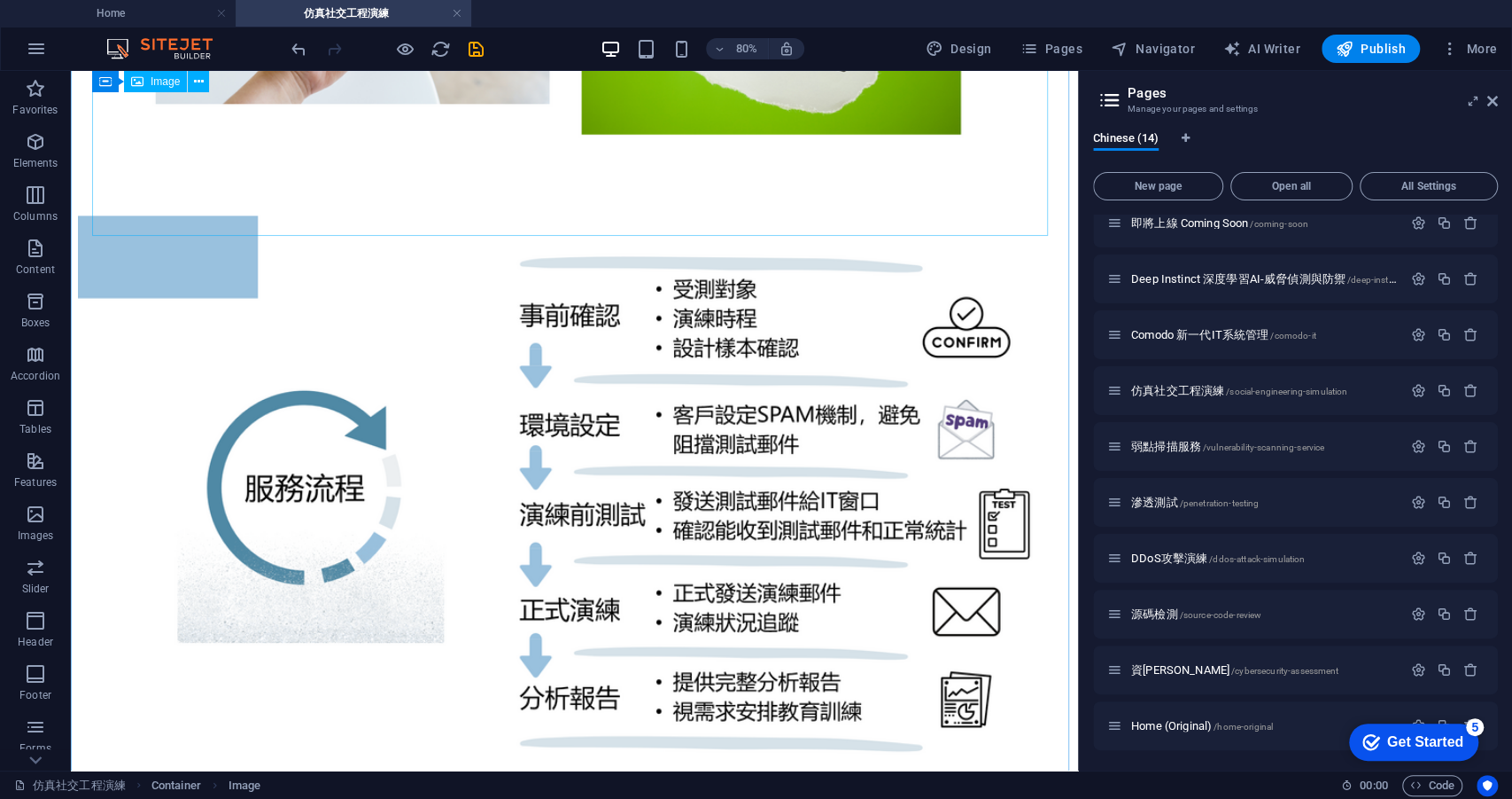
scroll to position [2063, 0]
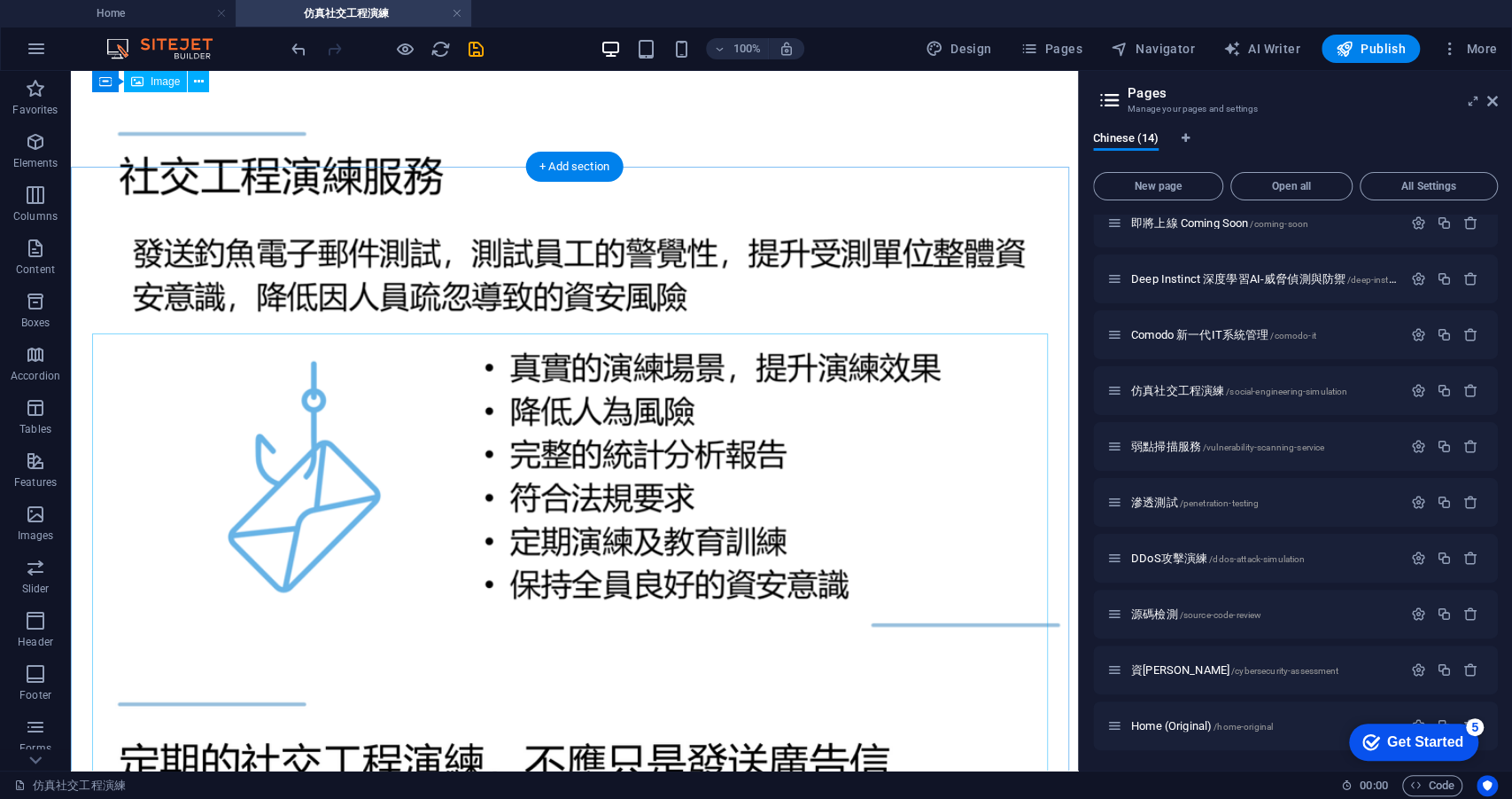
scroll to position [0, 0]
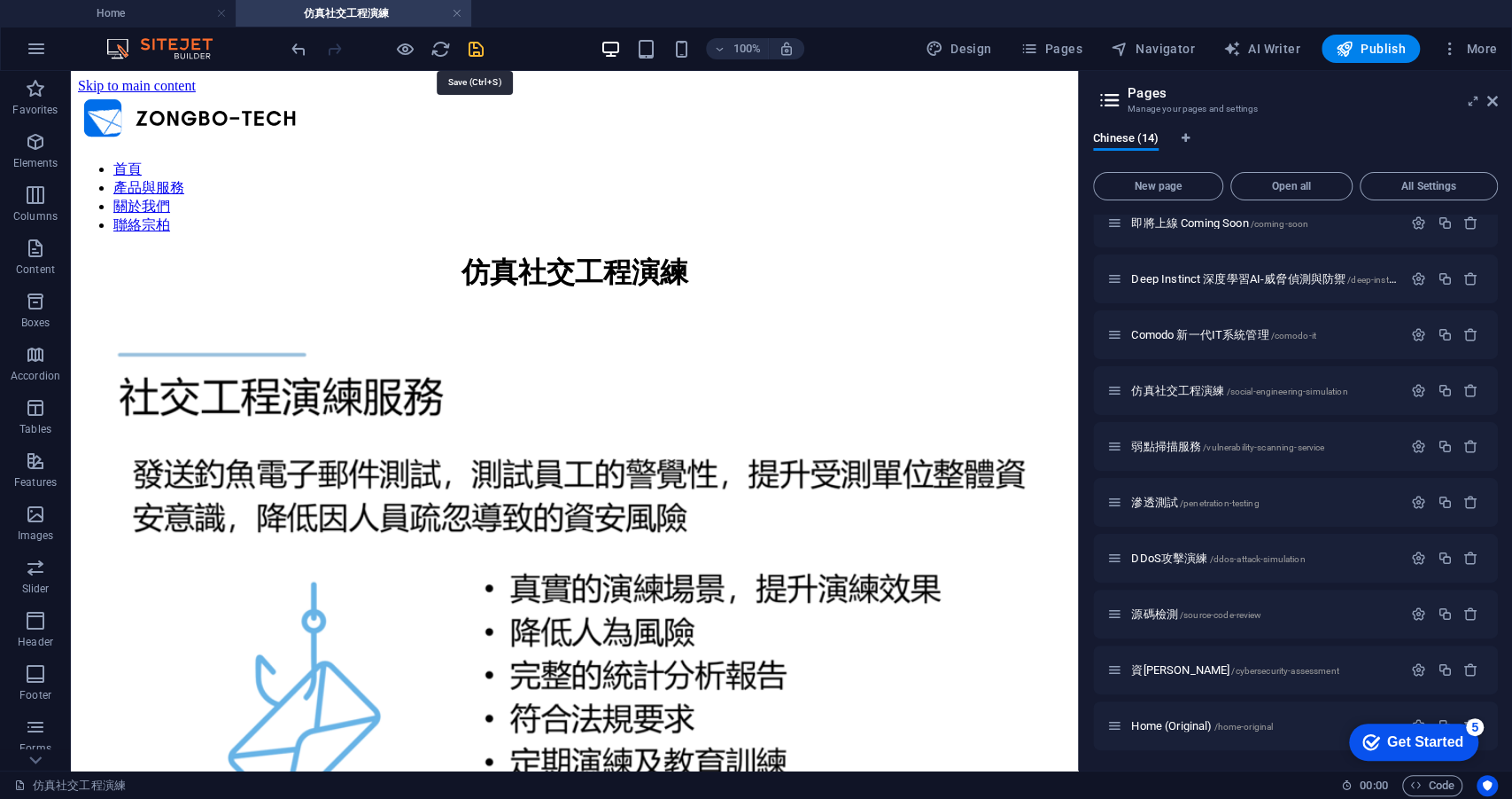
click at [478, 48] on icon "save" at bounding box center [476, 49] width 20 height 20
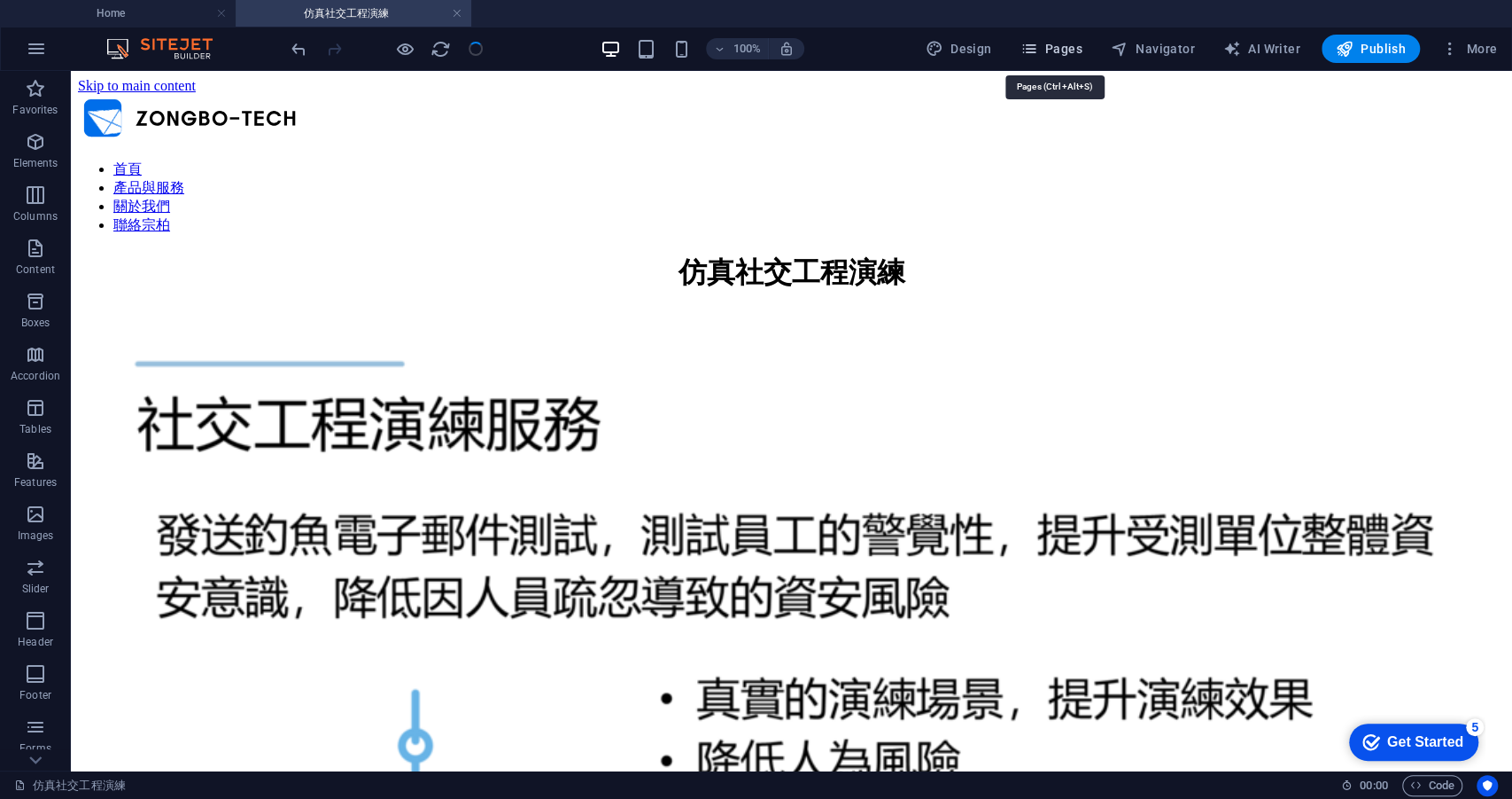
click at [1051, 56] on span "Pages" at bounding box center [1050, 48] width 62 height 18
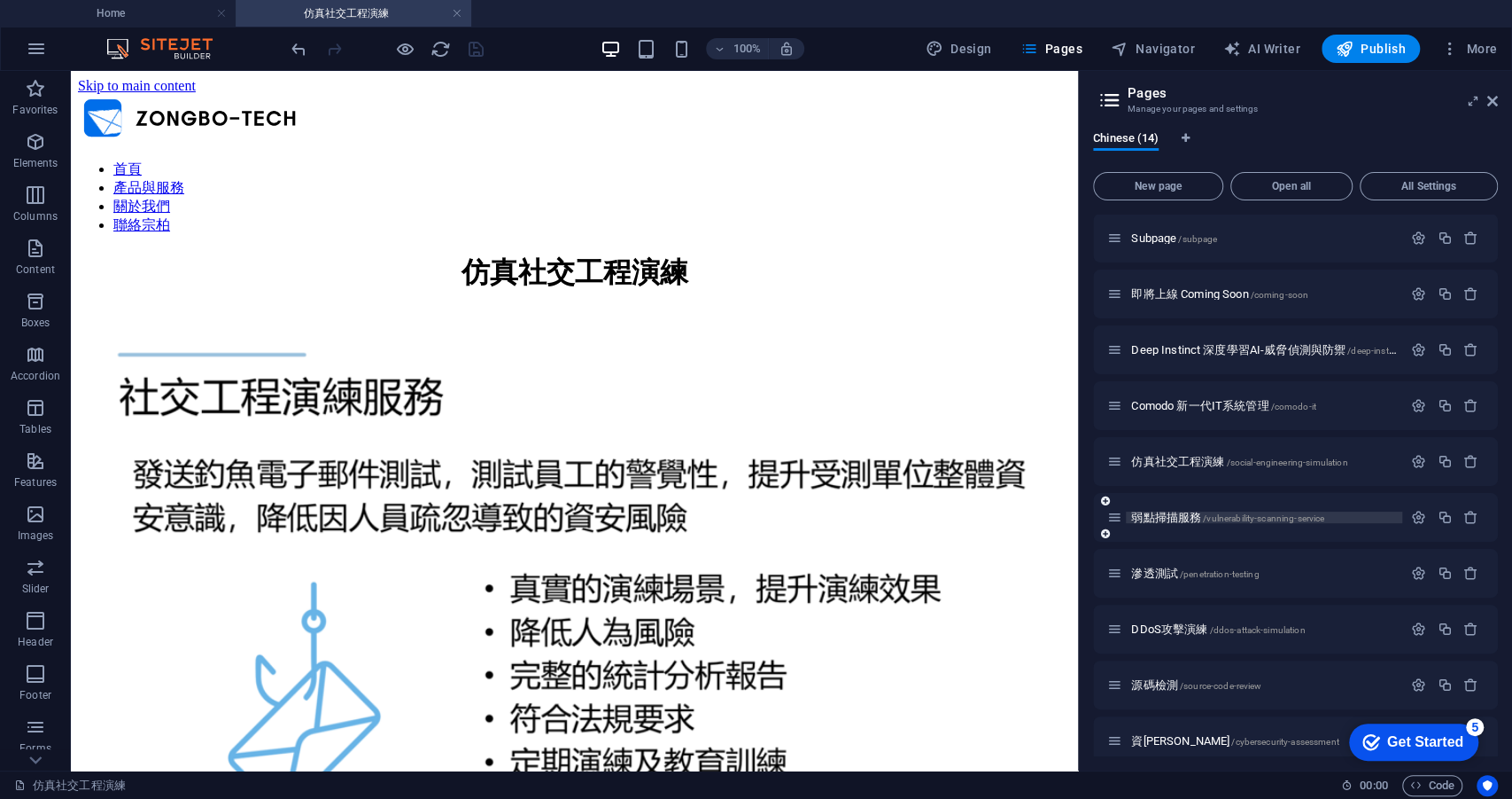
click at [1198, 517] on span "弱點掃描服務 /vulnerability-scanning-service" at bounding box center [1227, 517] width 193 height 13
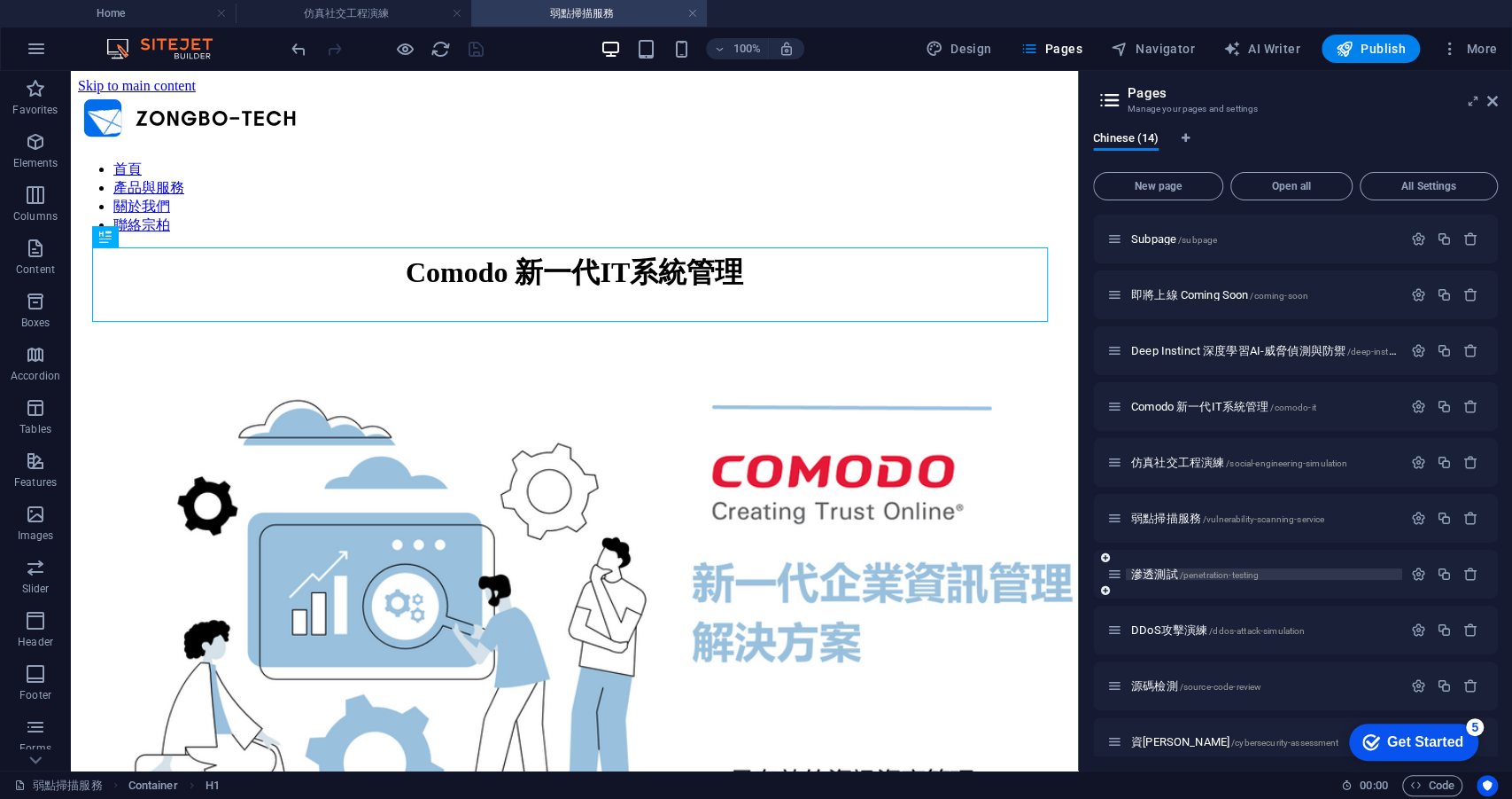
click at [1204, 570] on span "/penetration-testing" at bounding box center [1220, 574] width 79 height 10
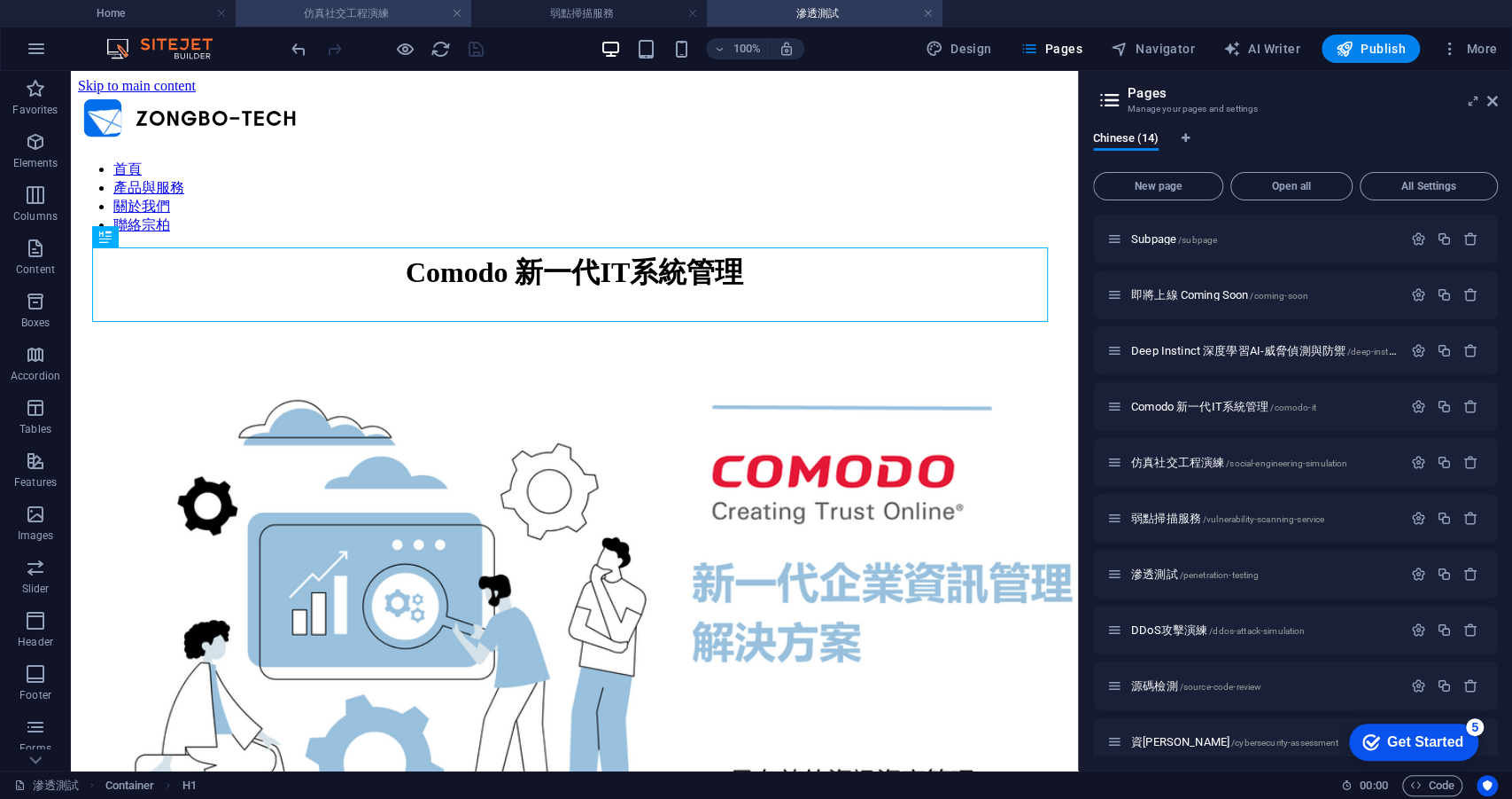
click at [393, 22] on h4 "仿真社交工程演練" at bounding box center [353, 13] width 236 height 19
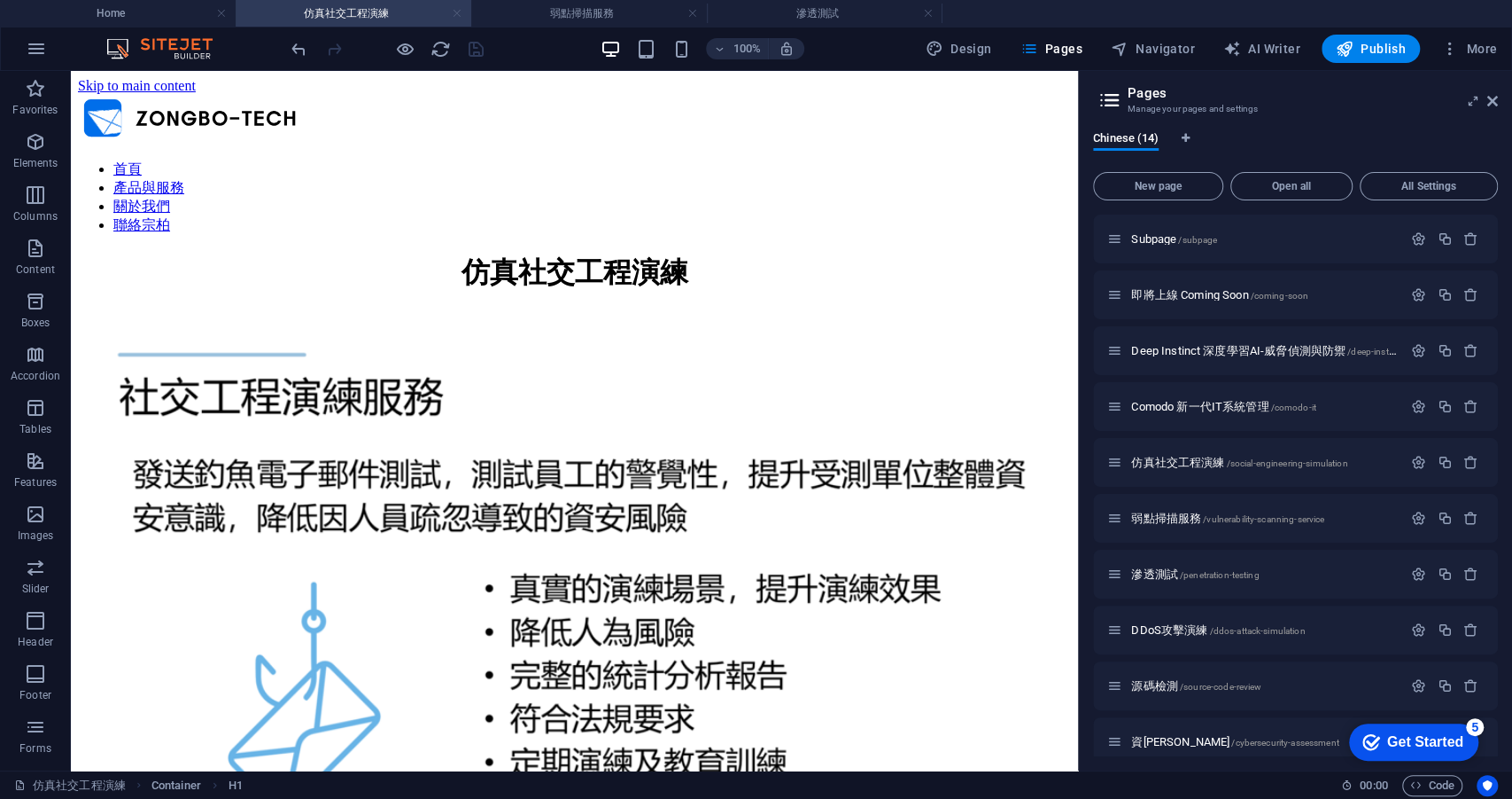
click at [457, 14] on link at bounding box center [457, 14] width 11 height 17
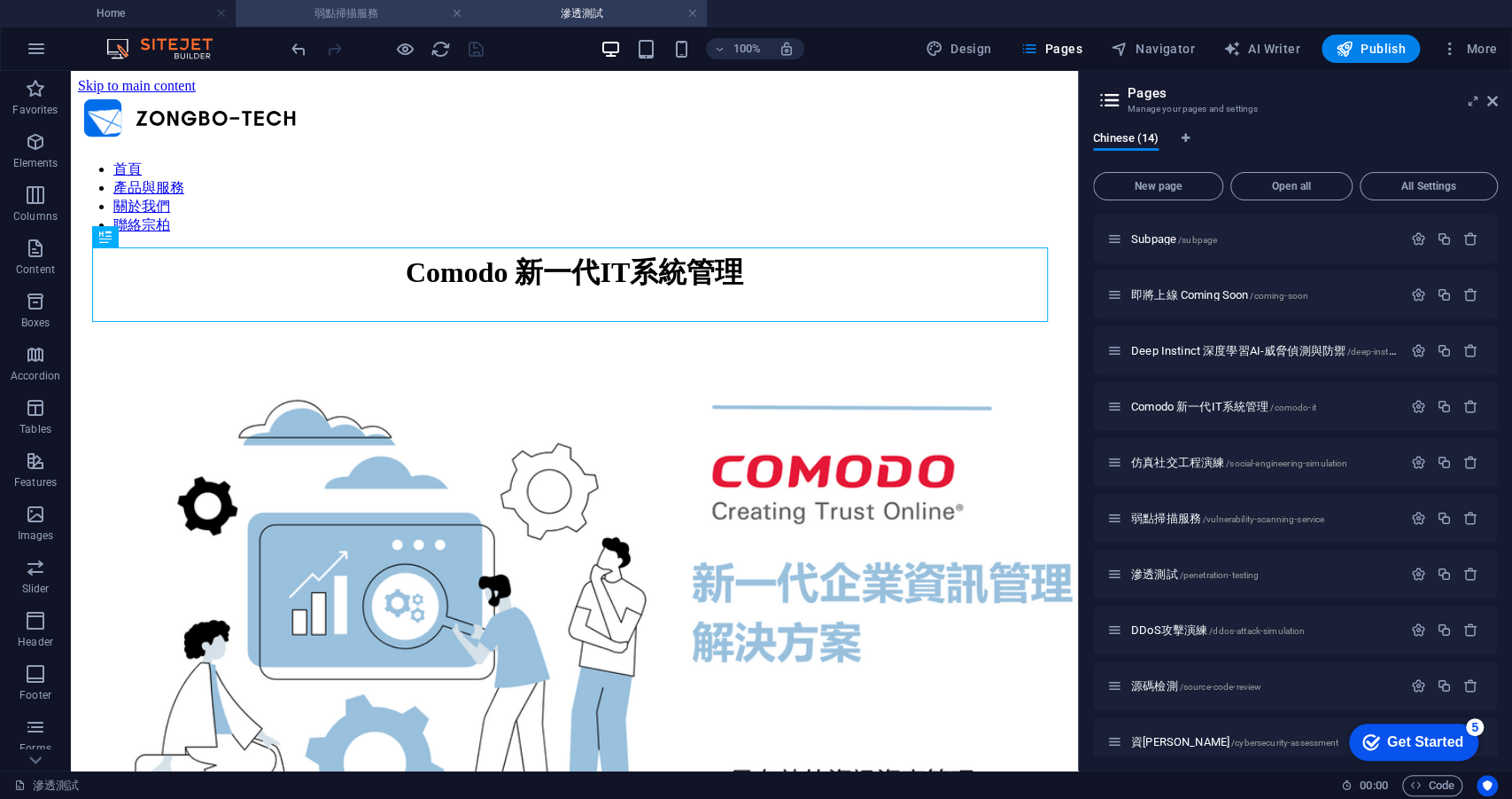
click at [374, 23] on li "弱點掃描服務" at bounding box center [353, 13] width 236 height 27
click at [1186, 519] on span "弱點掃描服務 /vulnerability-scanning-service" at bounding box center [1227, 518] width 193 height 13
click at [1411, 519] on icon "button" at bounding box center [1419, 518] width 15 height 15
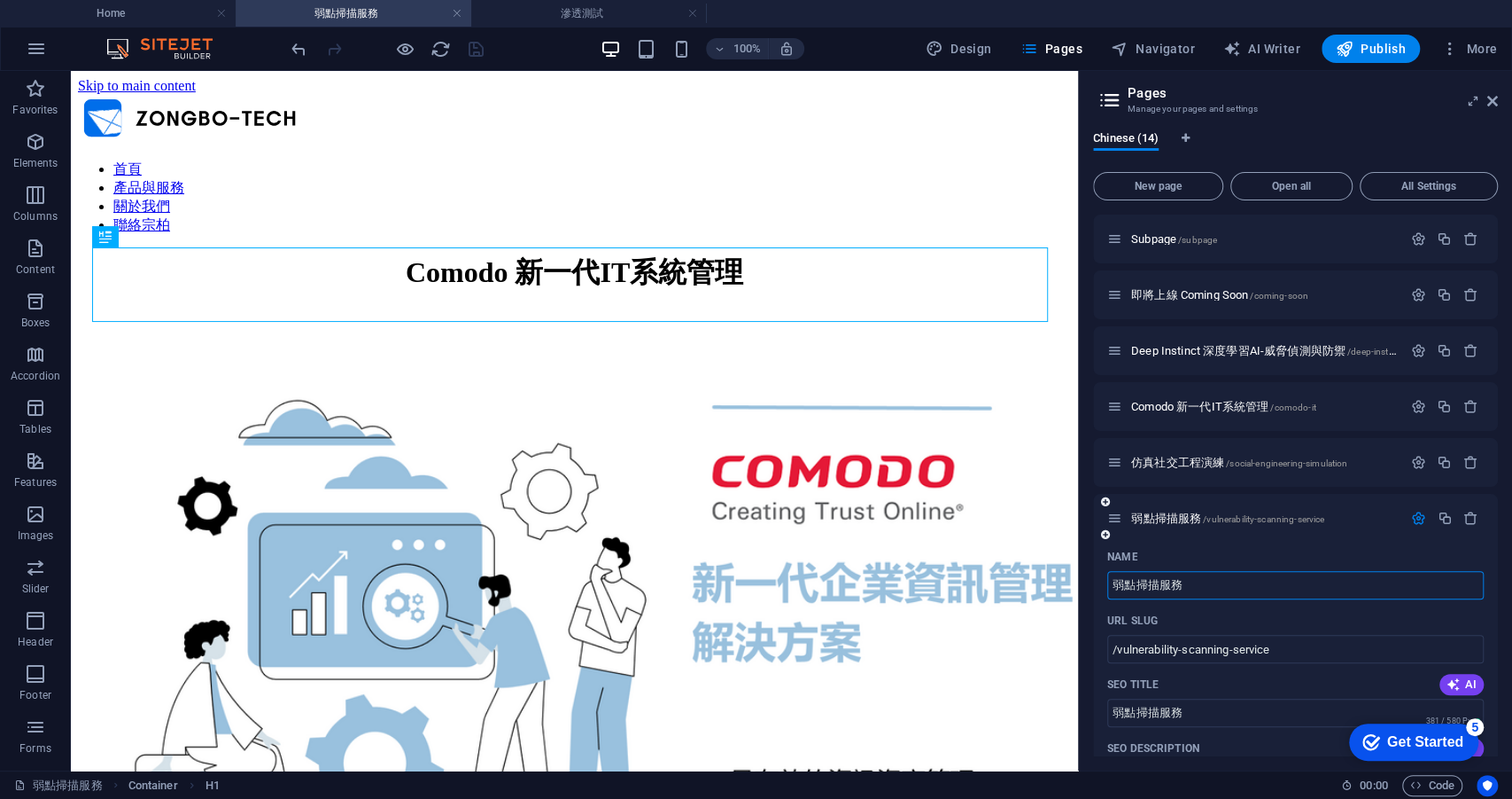
click at [1192, 583] on input "弱點掃描服務" at bounding box center [1295, 584] width 376 height 29
click at [572, 279] on div "Comodo 新一代IT系統管理" at bounding box center [574, 273] width 994 height 39
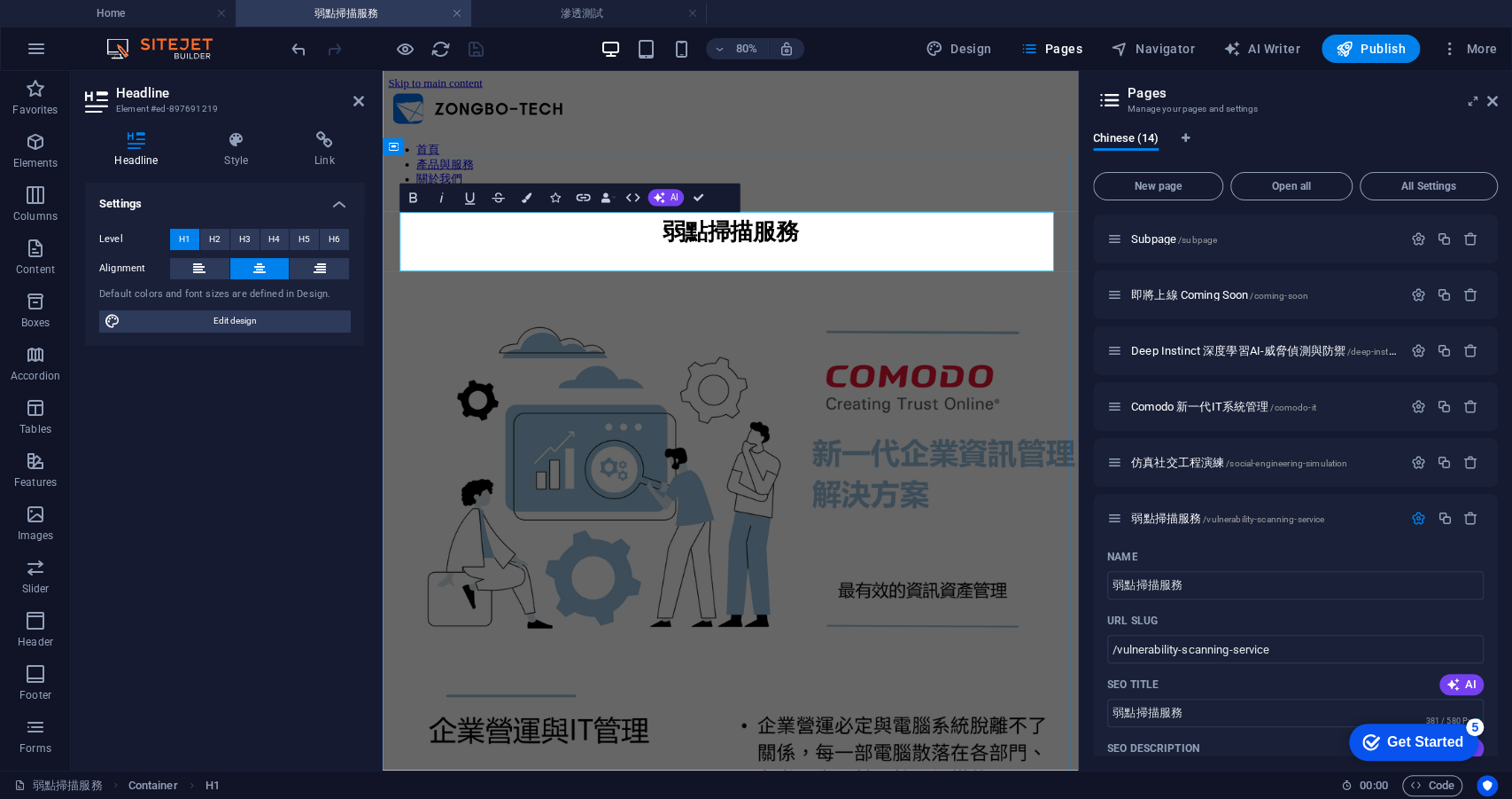
scroll to position [0, 15]
click at [693, 434] on figure at bounding box center [817, 579] width 855 height 493
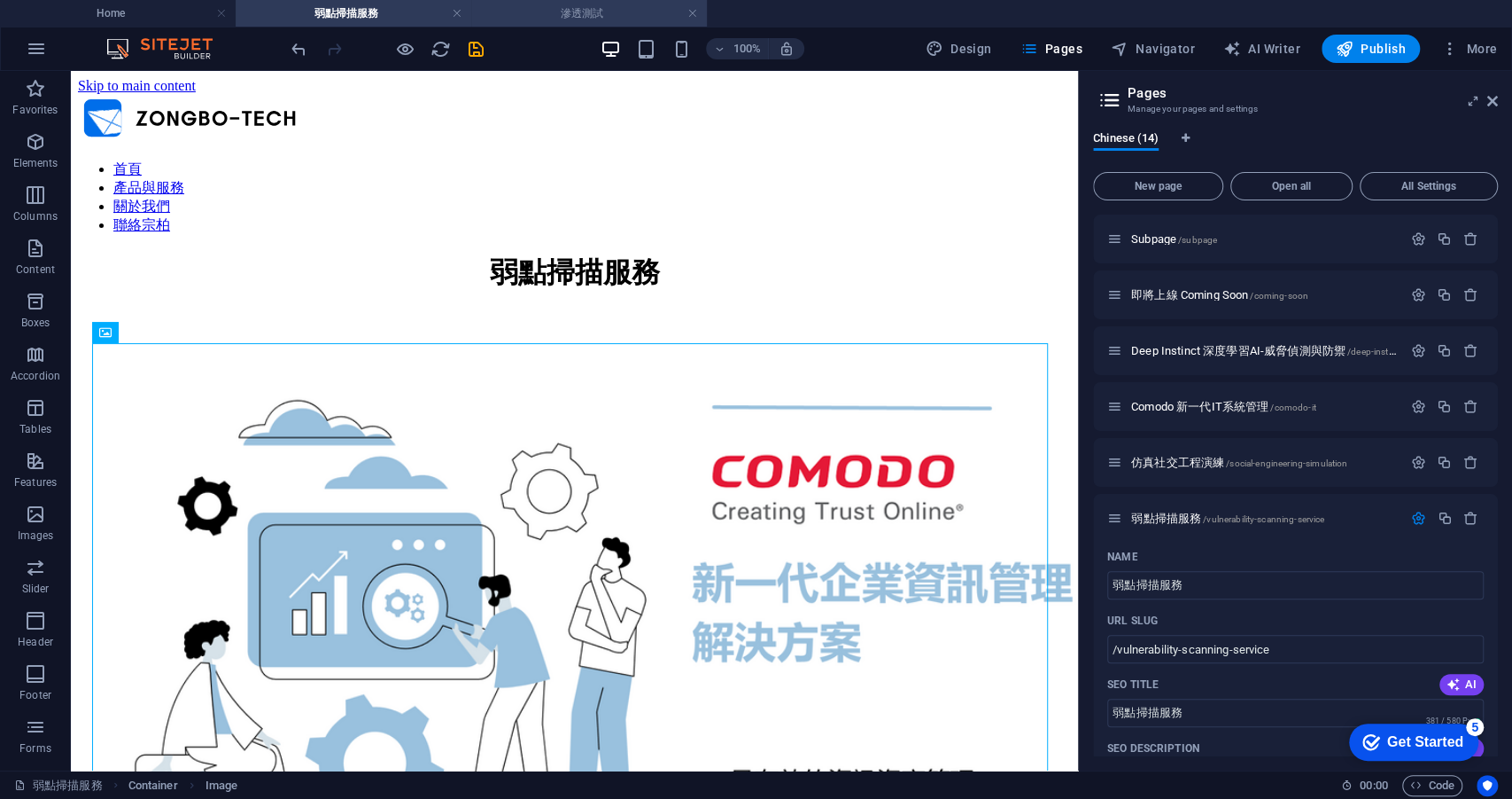
click at [586, 9] on h4 "滲透測試" at bounding box center [589, 13] width 236 height 19
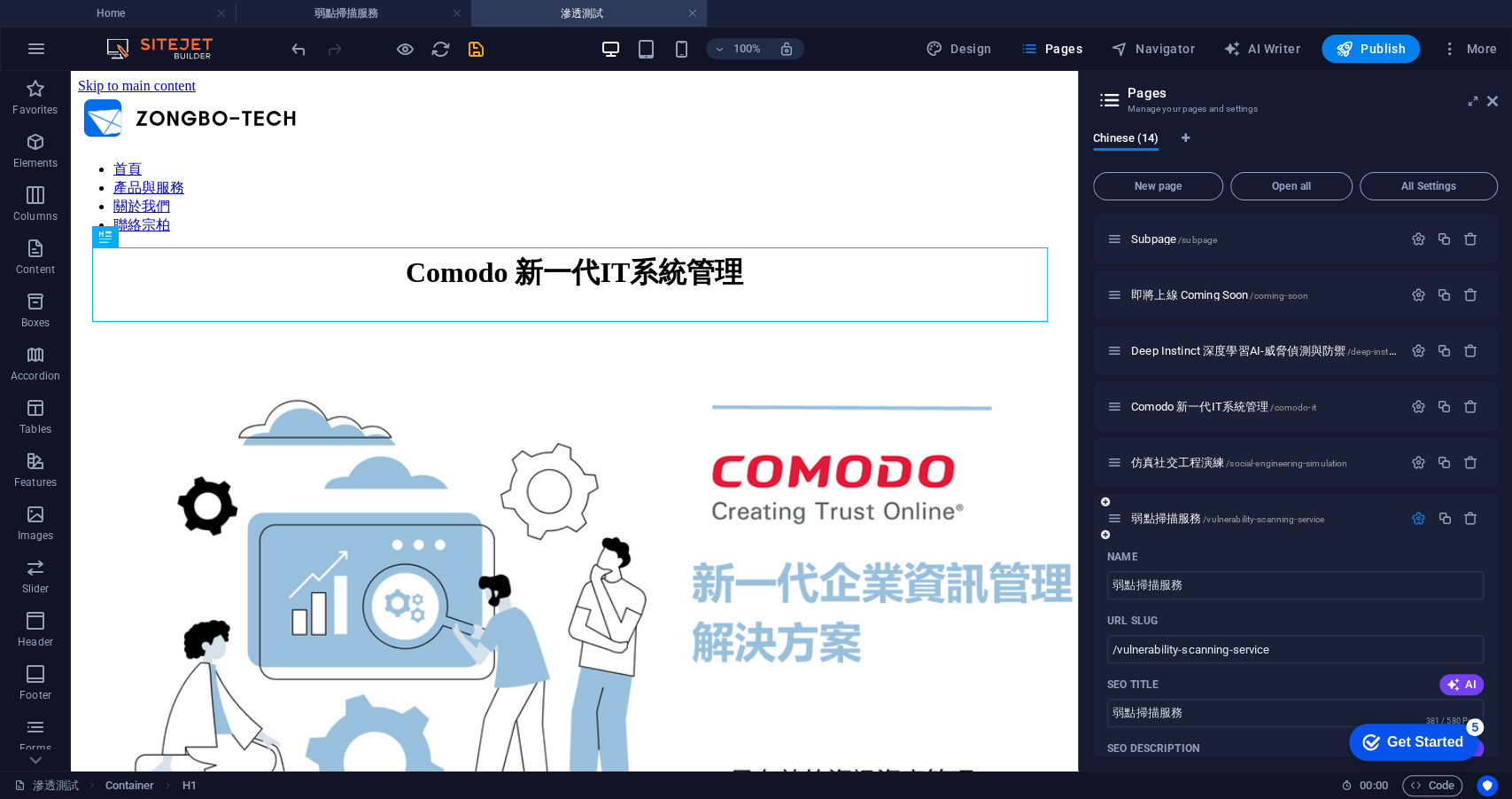
click at [1411, 518] on icon "button" at bounding box center [1419, 518] width 15 height 15
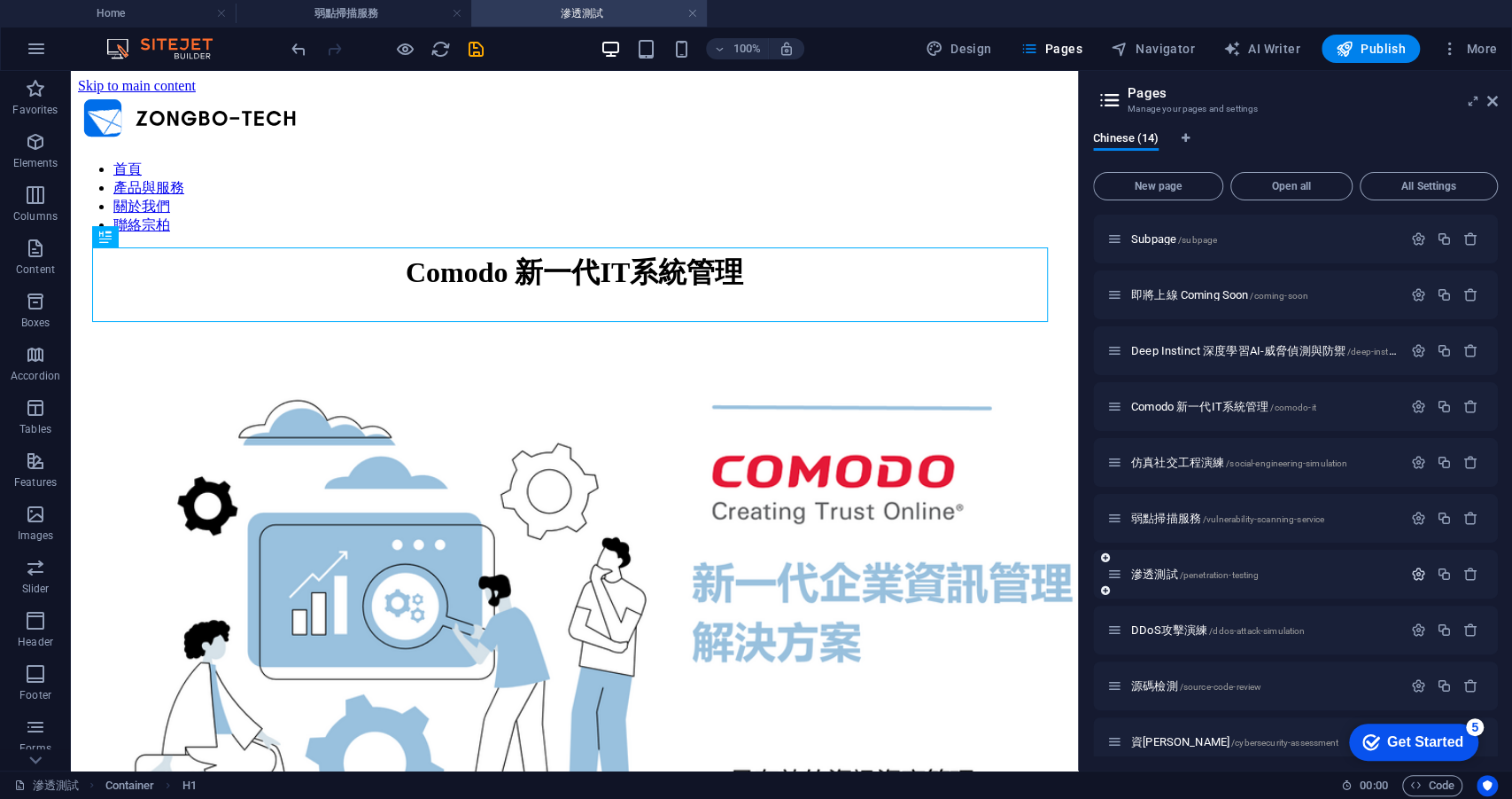
click at [1412, 571] on icon "button" at bounding box center [1419, 574] width 15 height 15
click at [1204, 632] on input "滲透測試" at bounding box center [1295, 641] width 376 height 29
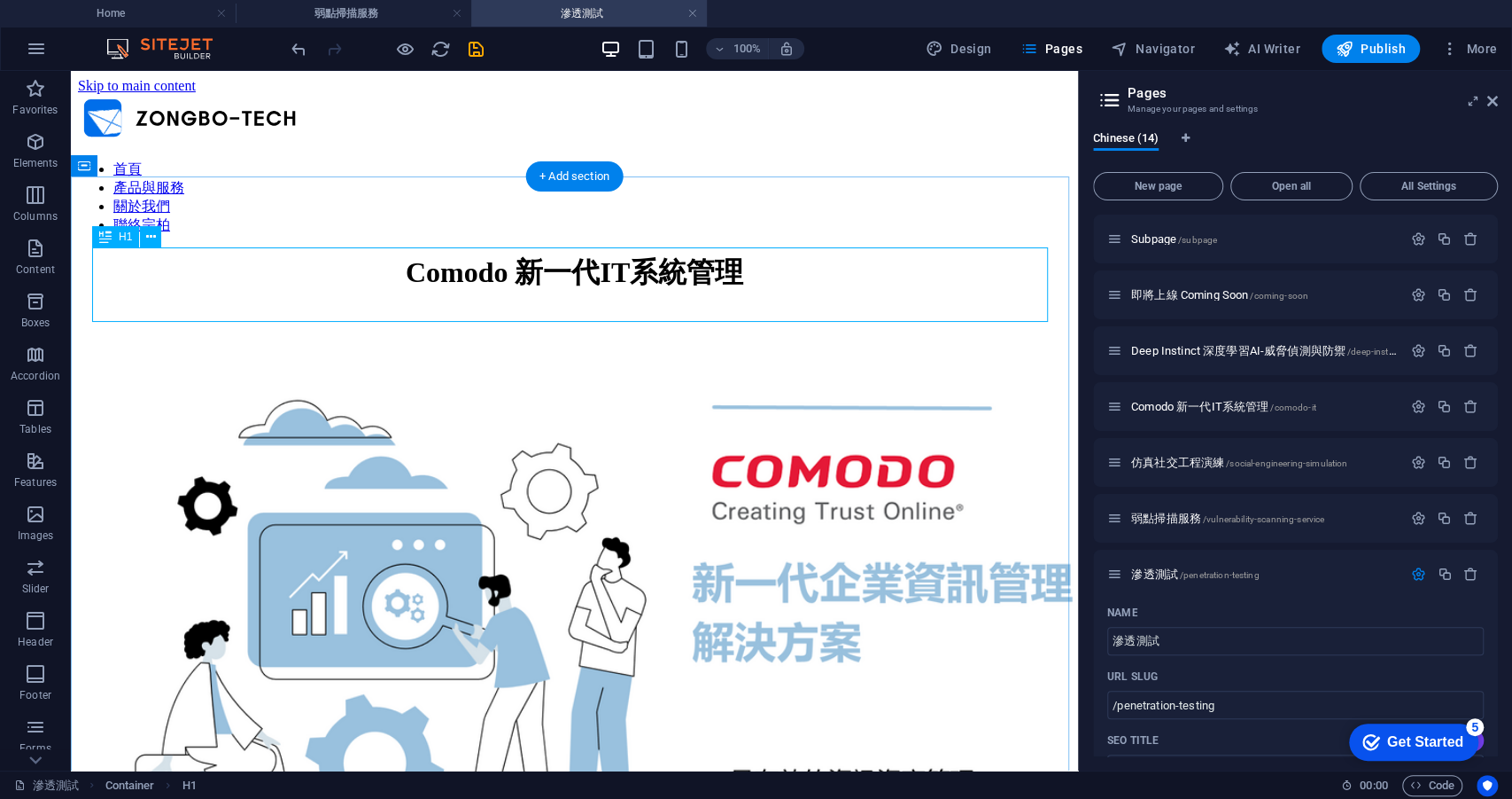
click at [689, 270] on div "Comodo 新一代IT系統管理" at bounding box center [574, 273] width 994 height 39
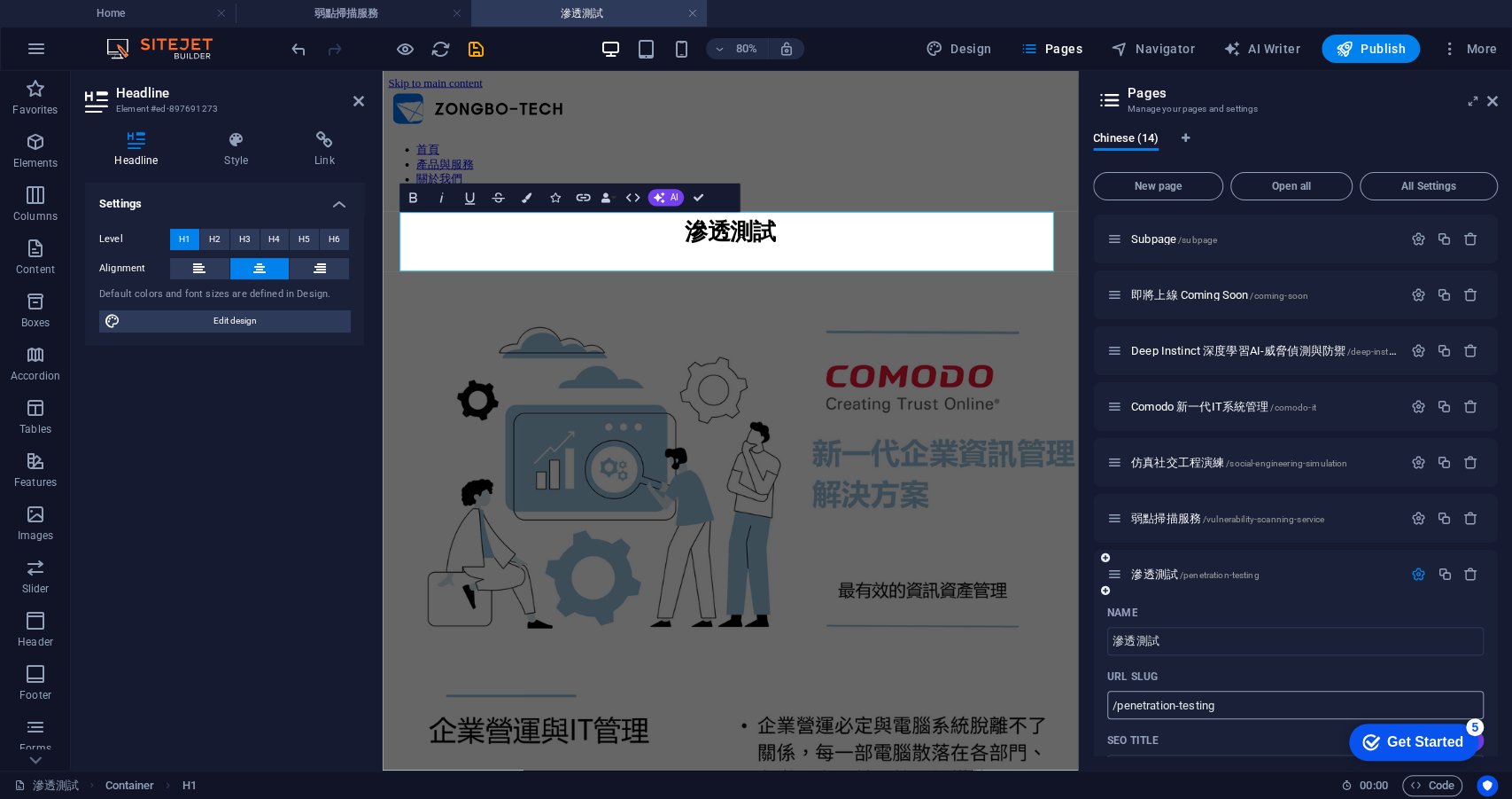
click at [1185, 700] on input "/penetration-testing" at bounding box center [1295, 705] width 376 height 29
click at [1116, 707] on input "/penetration-testing" at bounding box center [1295, 705] width 376 height 29
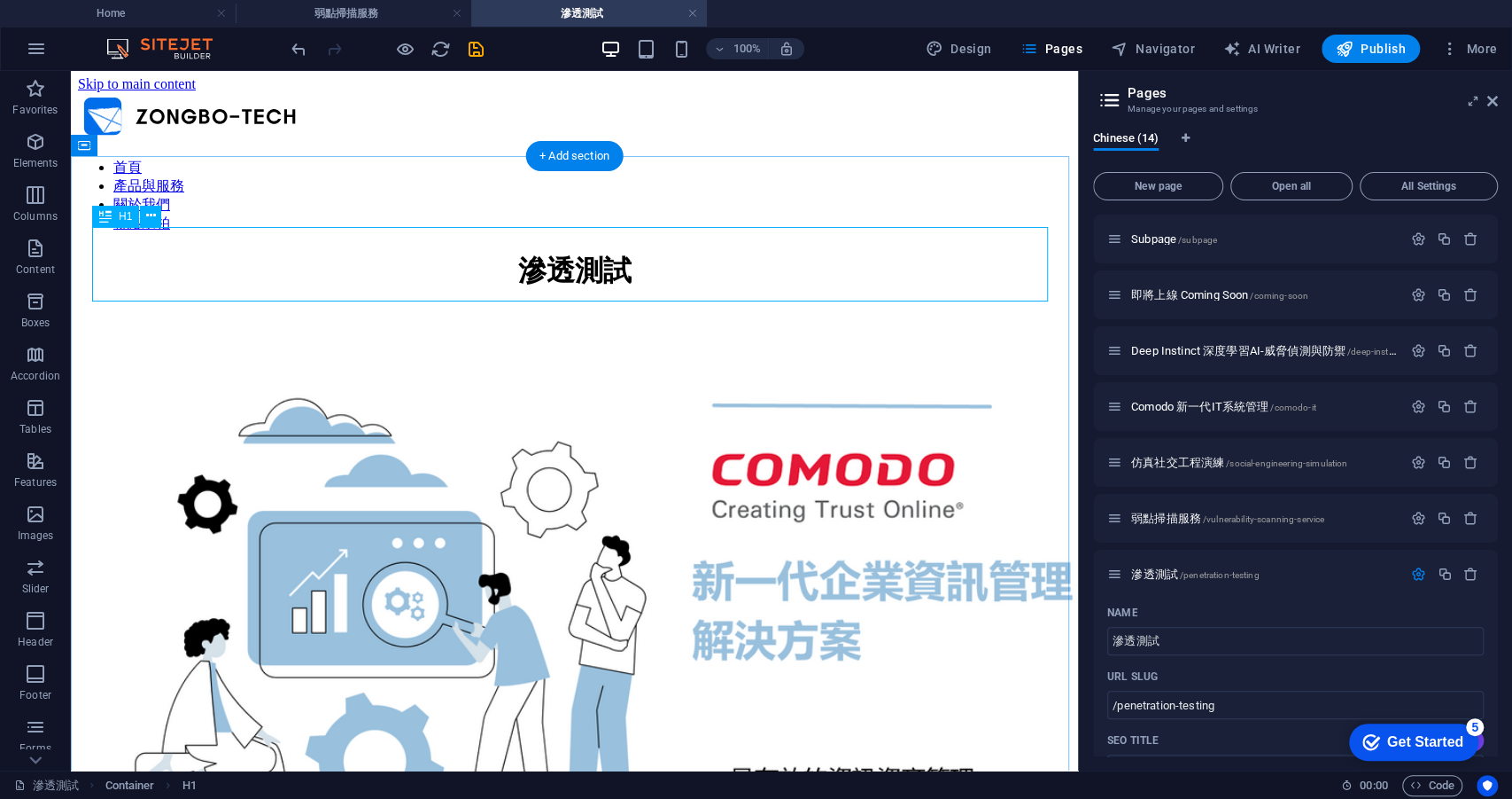
scroll to position [0, 0]
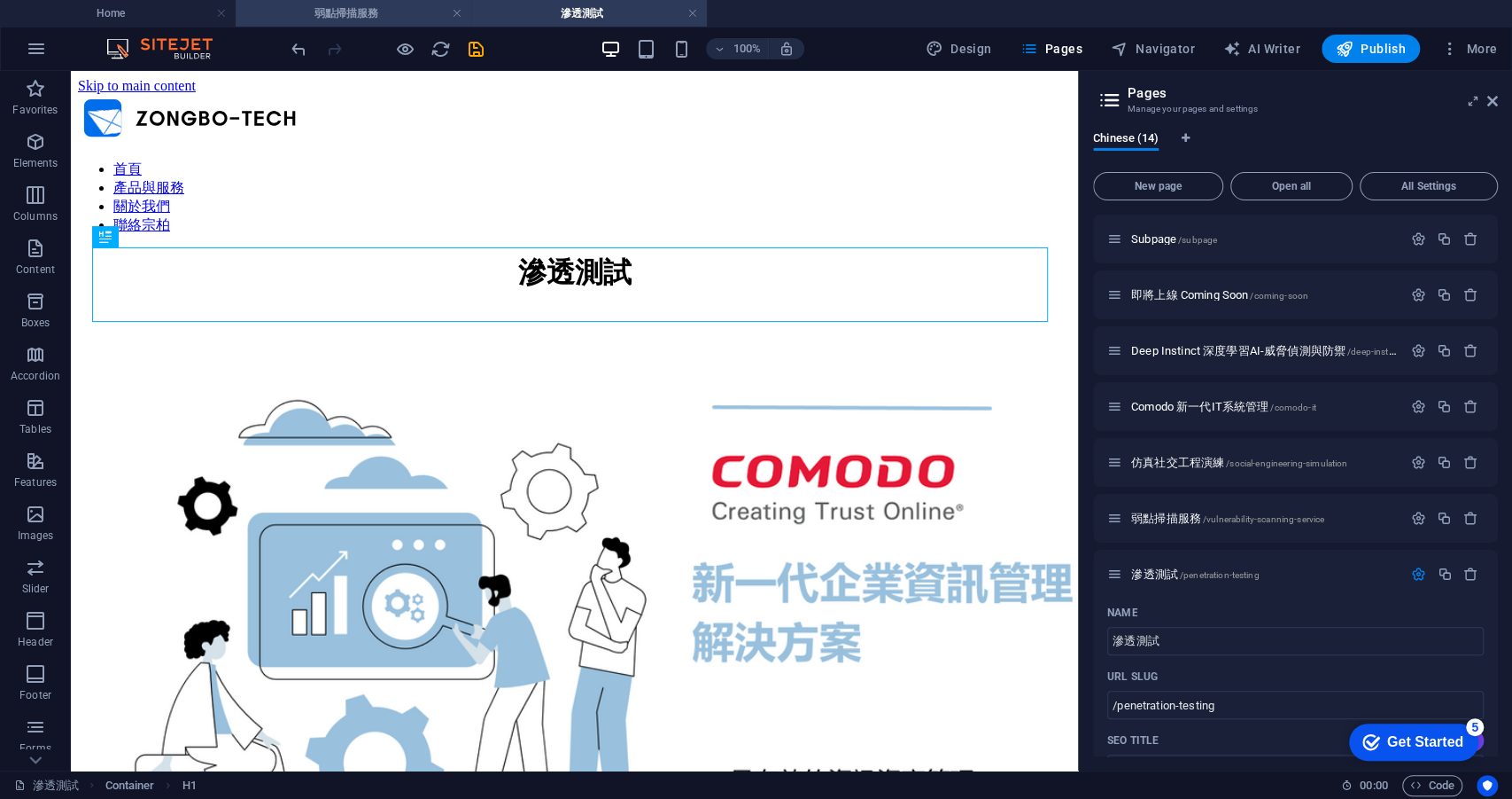
click at [389, 11] on h4 "弱點掃描服務" at bounding box center [353, 13] width 236 height 19
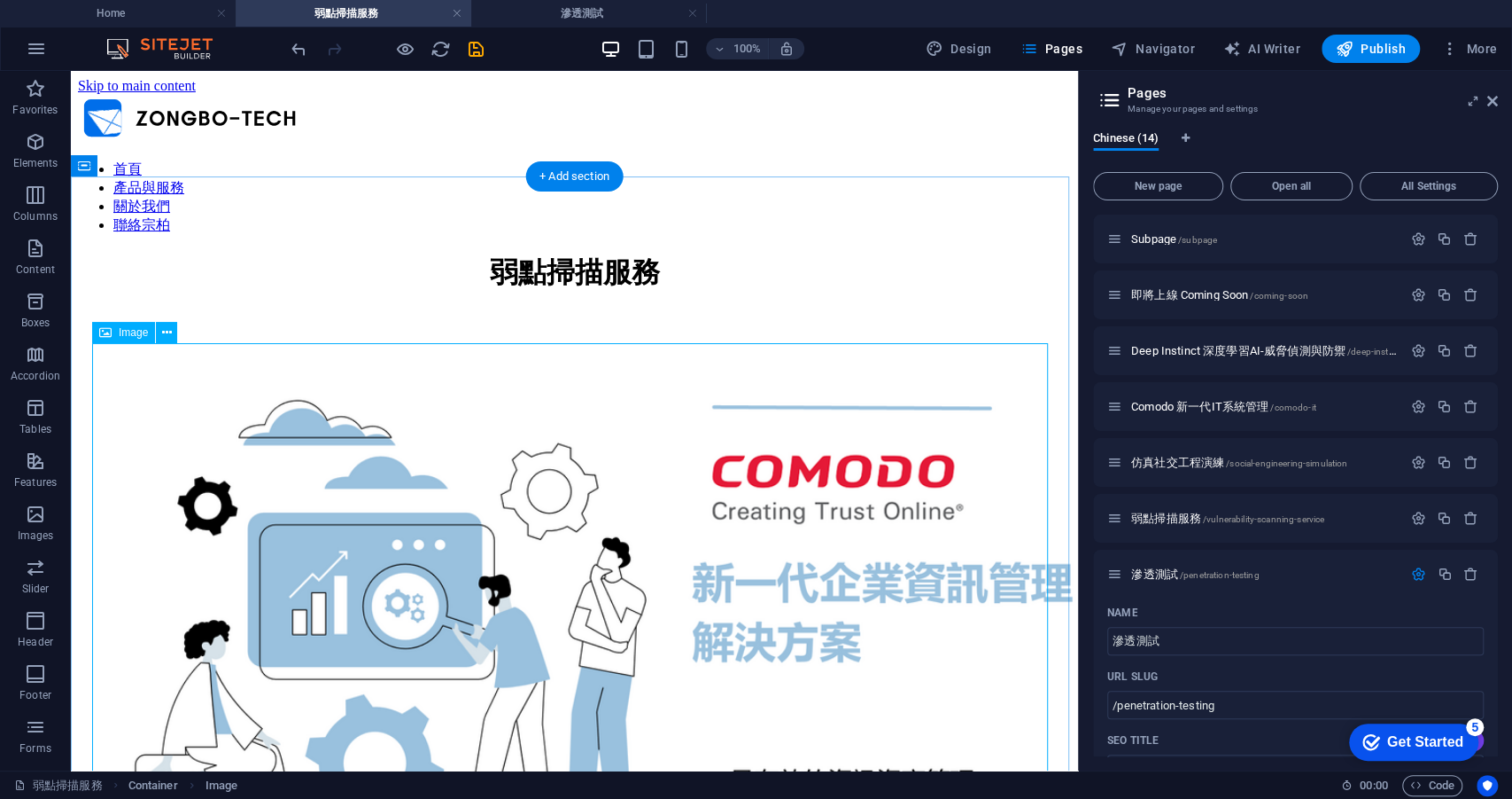
click at [482, 422] on figure at bounding box center [574, 618] width 994 height 571
click at [366, 417] on figure at bounding box center [574, 618] width 994 height 571
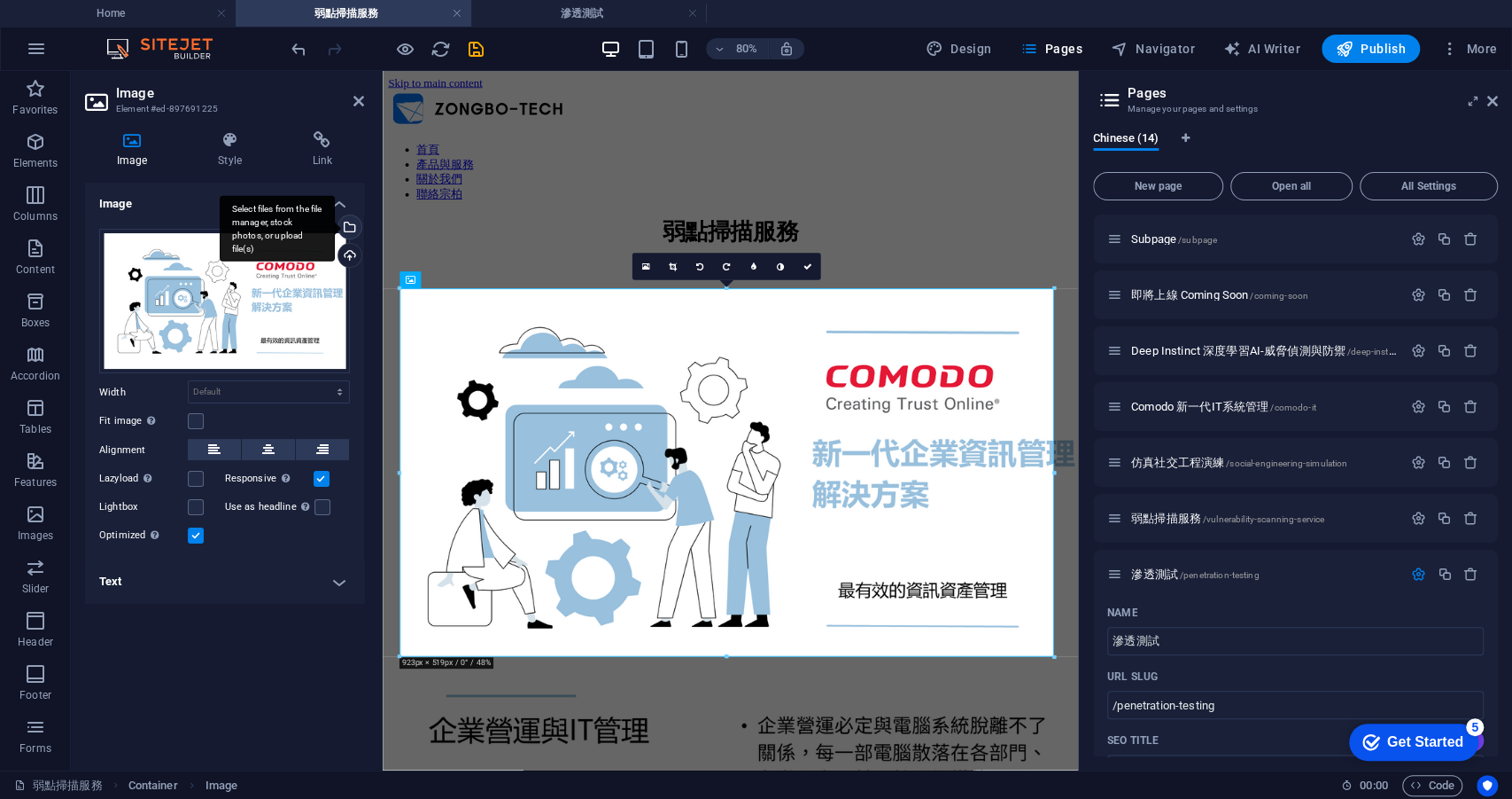
click at [355, 228] on div "Select files from the file manager, stock photos, or upload file(s)" at bounding box center [348, 228] width 27 height 27
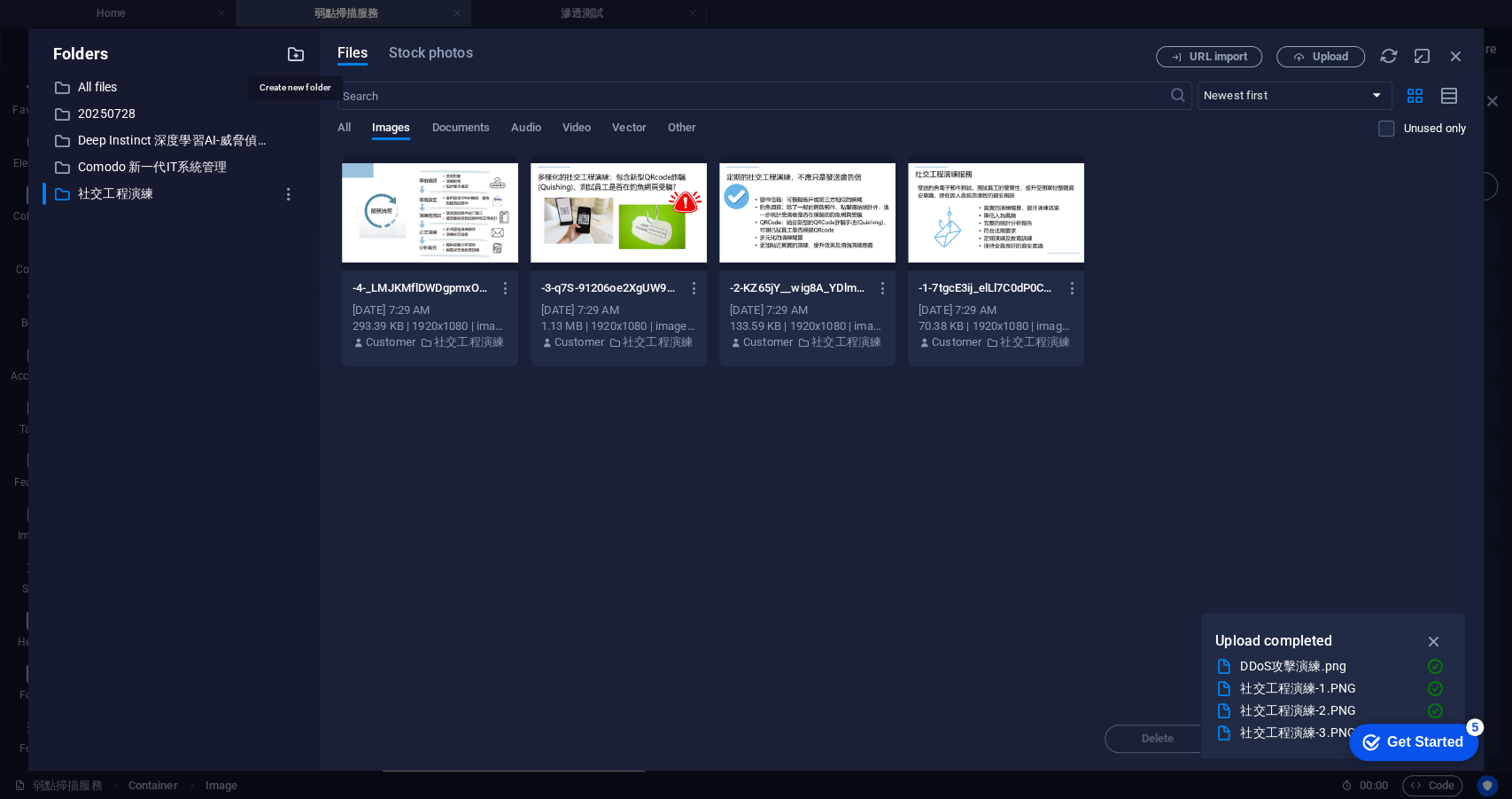
click at [299, 51] on icon "button" at bounding box center [296, 54] width 19 height 19
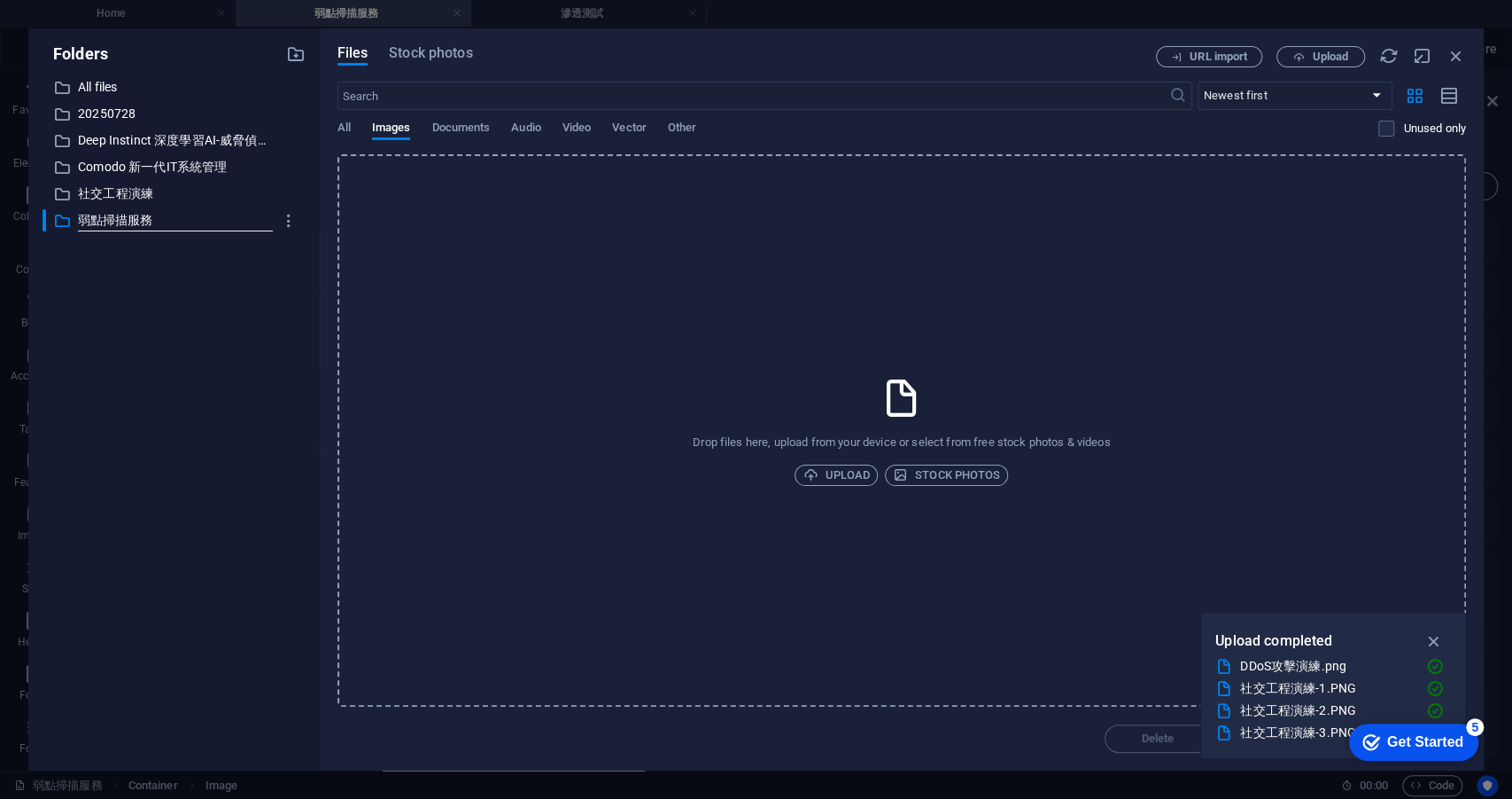
type input "弱點掃描服務"
click at [260, 281] on div "​ All files All files ​ 20250728 20250728 ​ Deep Instinct 深度學習AI-威脅偵測與防禦 Deep I…" at bounding box center [174, 415] width 263 height 680
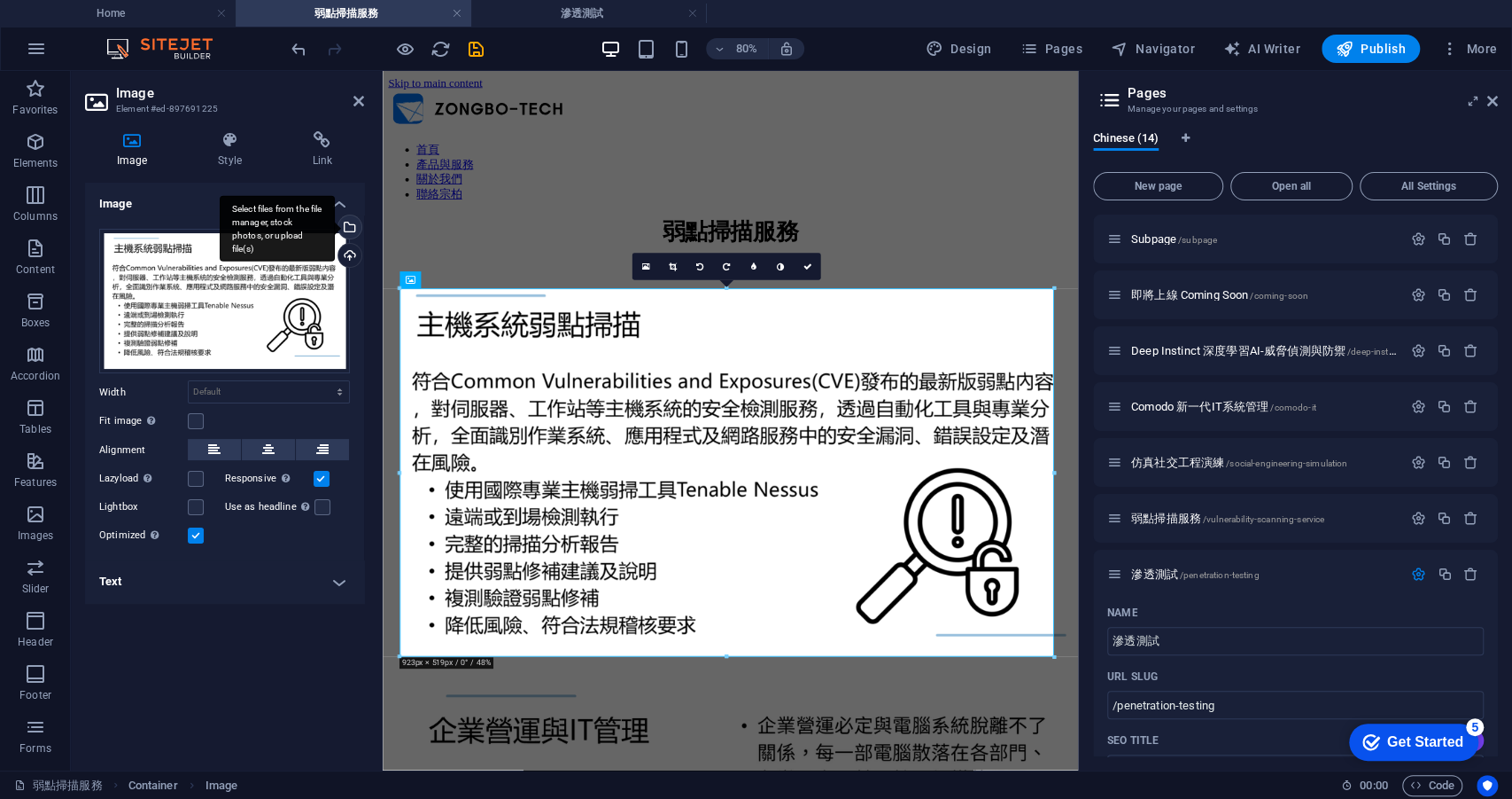
click at [354, 226] on div "Select files from the file manager, stock photos, or upload file(s)" at bounding box center [348, 228] width 27 height 27
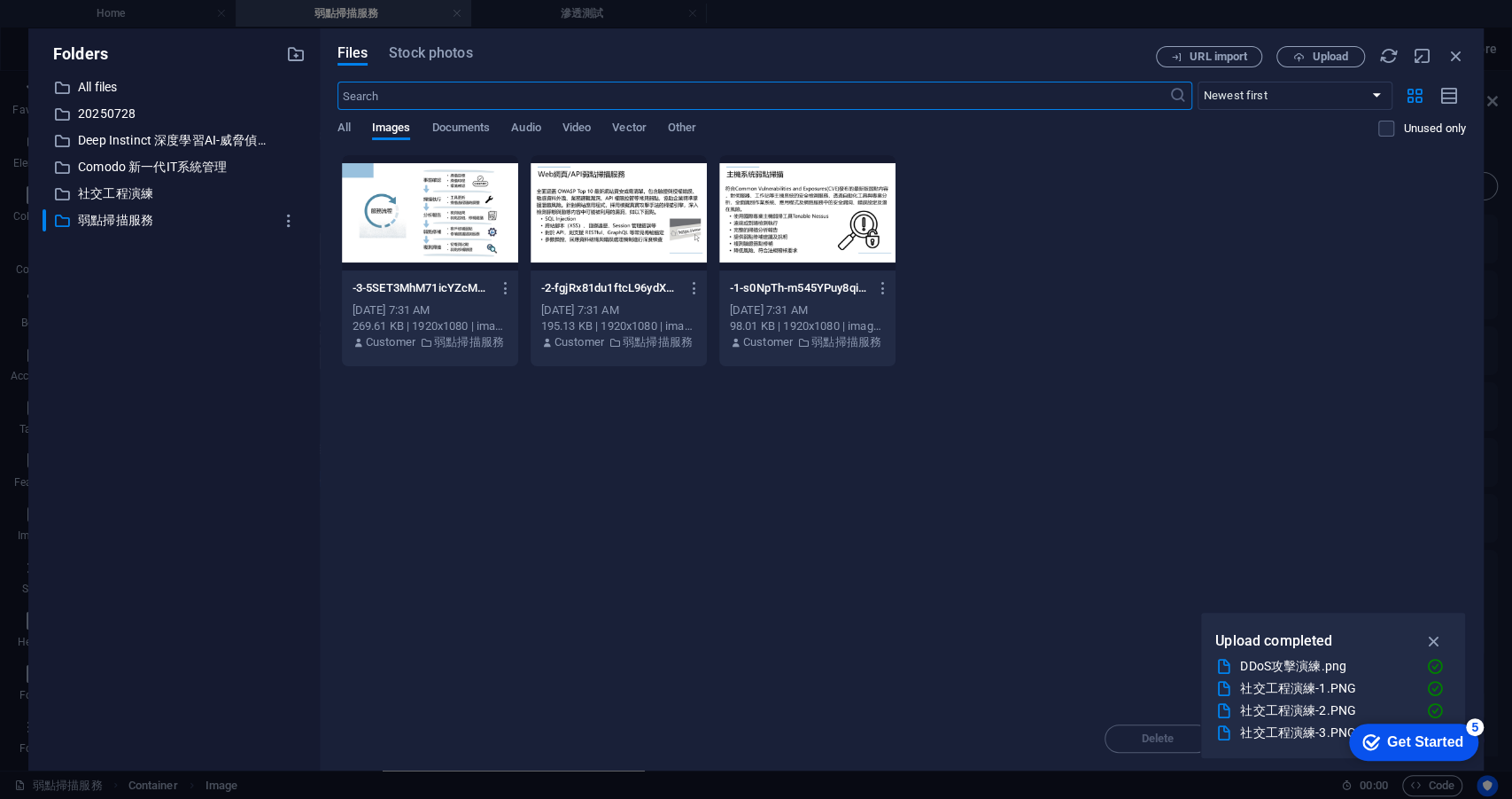
click at [778, 225] on div at bounding box center [807, 213] width 177 height 116
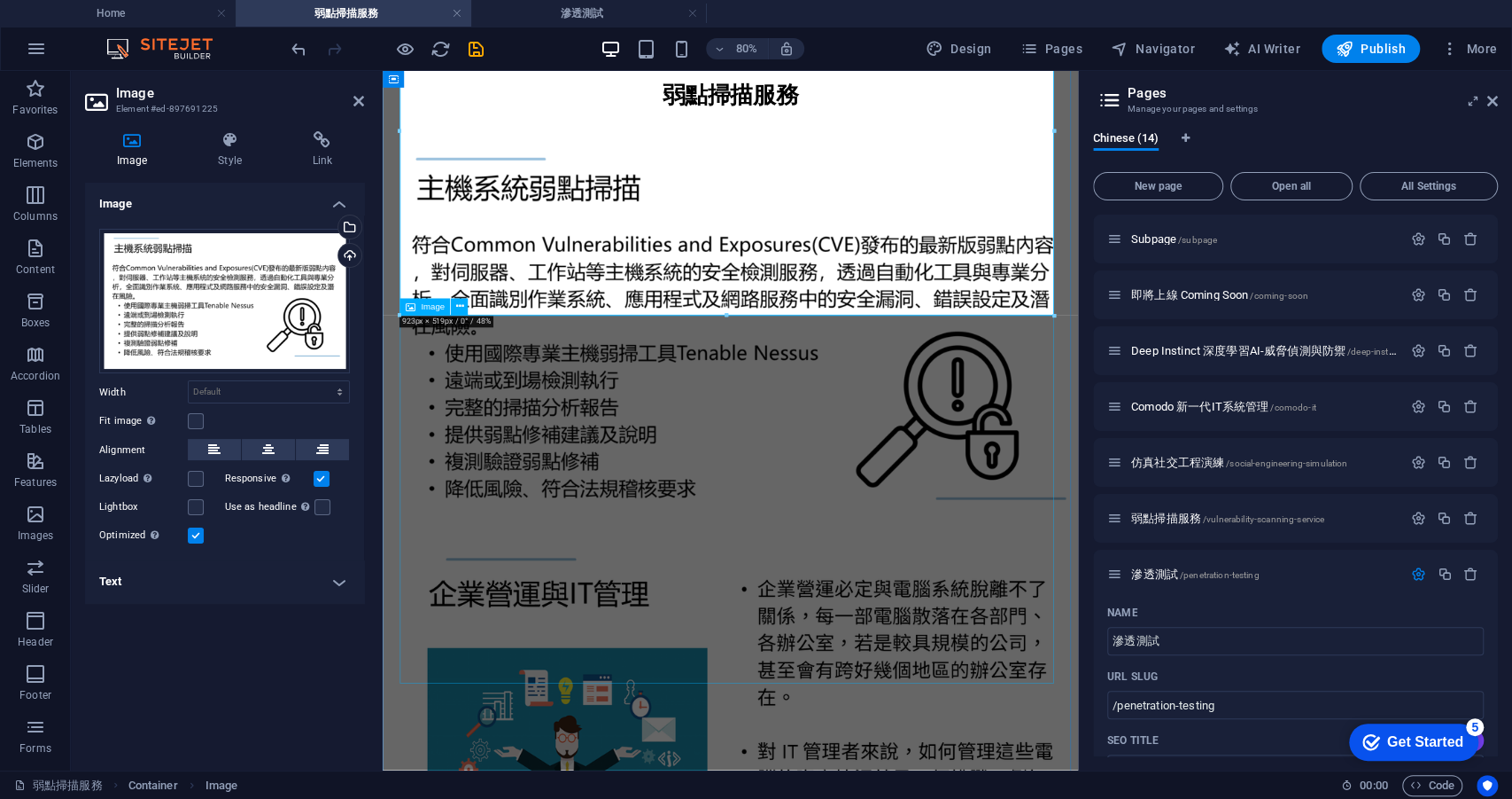
scroll to position [426, 0]
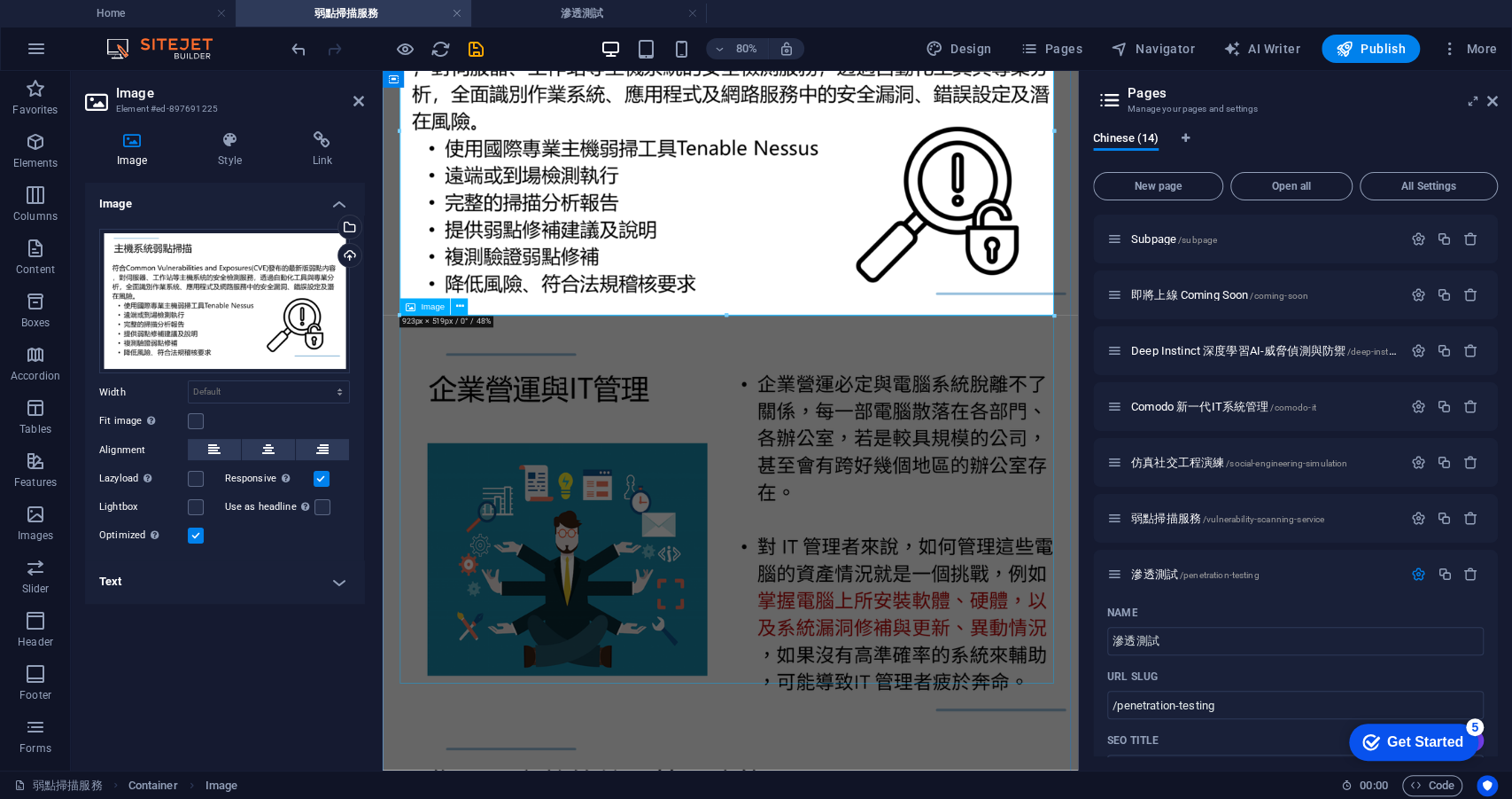
click at [608, 508] on figure at bounding box center [817, 645] width 855 height 493
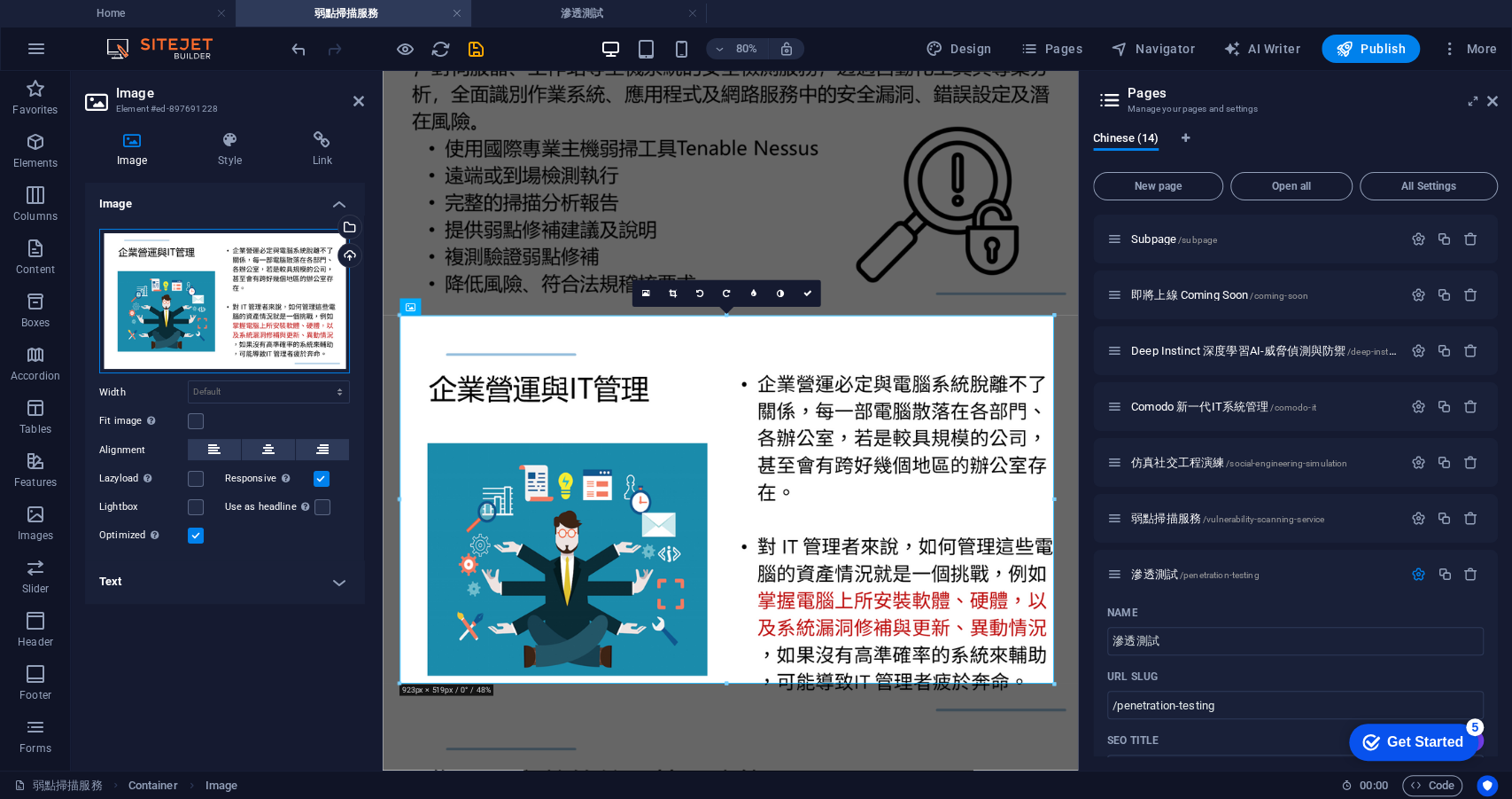
click at [298, 270] on div "Drag files here, click to choose files or select files from Files or our free s…" at bounding box center [224, 301] width 250 height 145
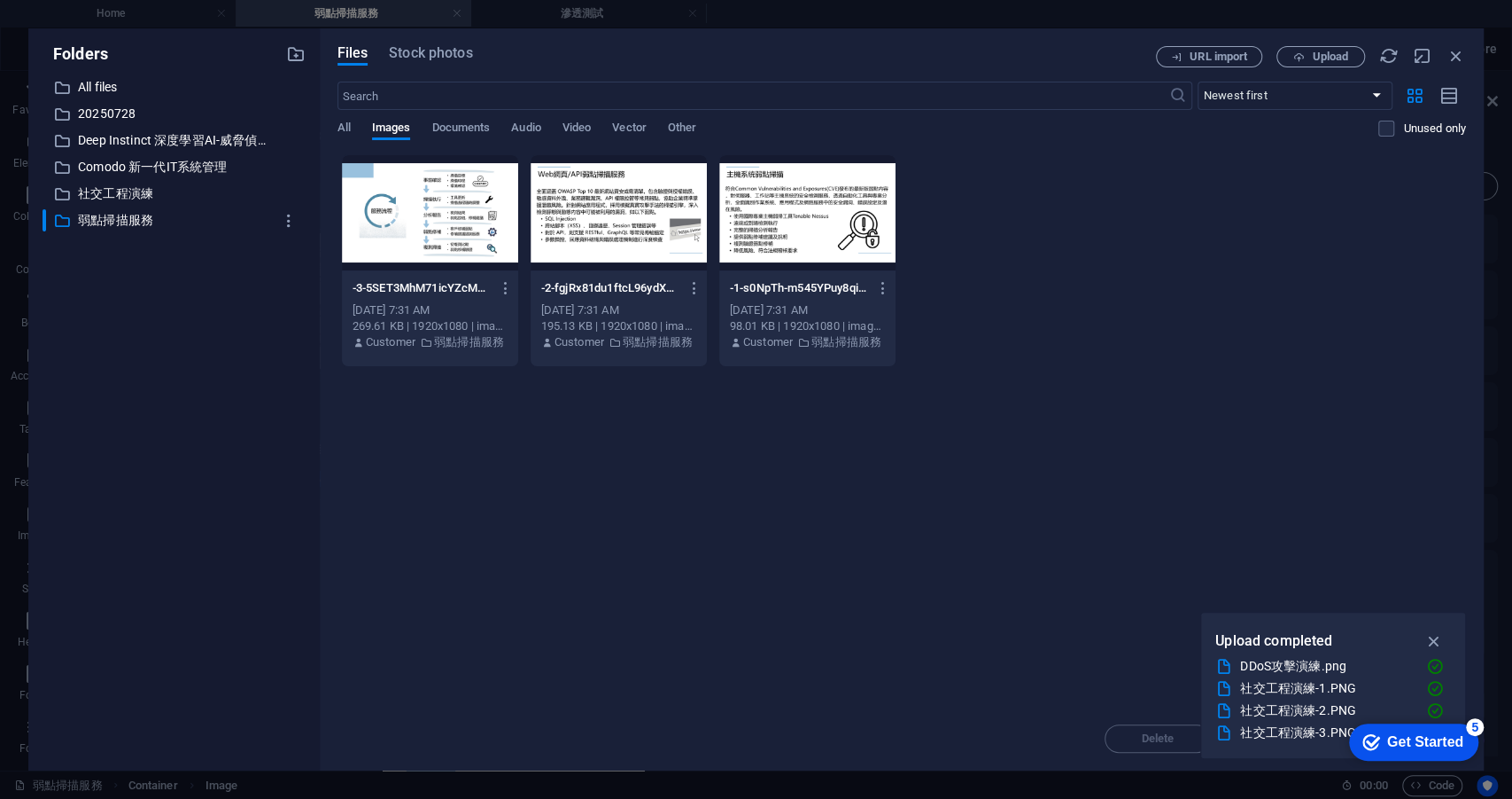
click at [298, 270] on div "​ All files All files ​ 20250728 20250728 ​ Deep Instinct 深度學習AI-威脅偵測與防禦 Deep I…" at bounding box center [174, 415] width 263 height 680
click at [652, 227] on div at bounding box center [618, 213] width 177 height 116
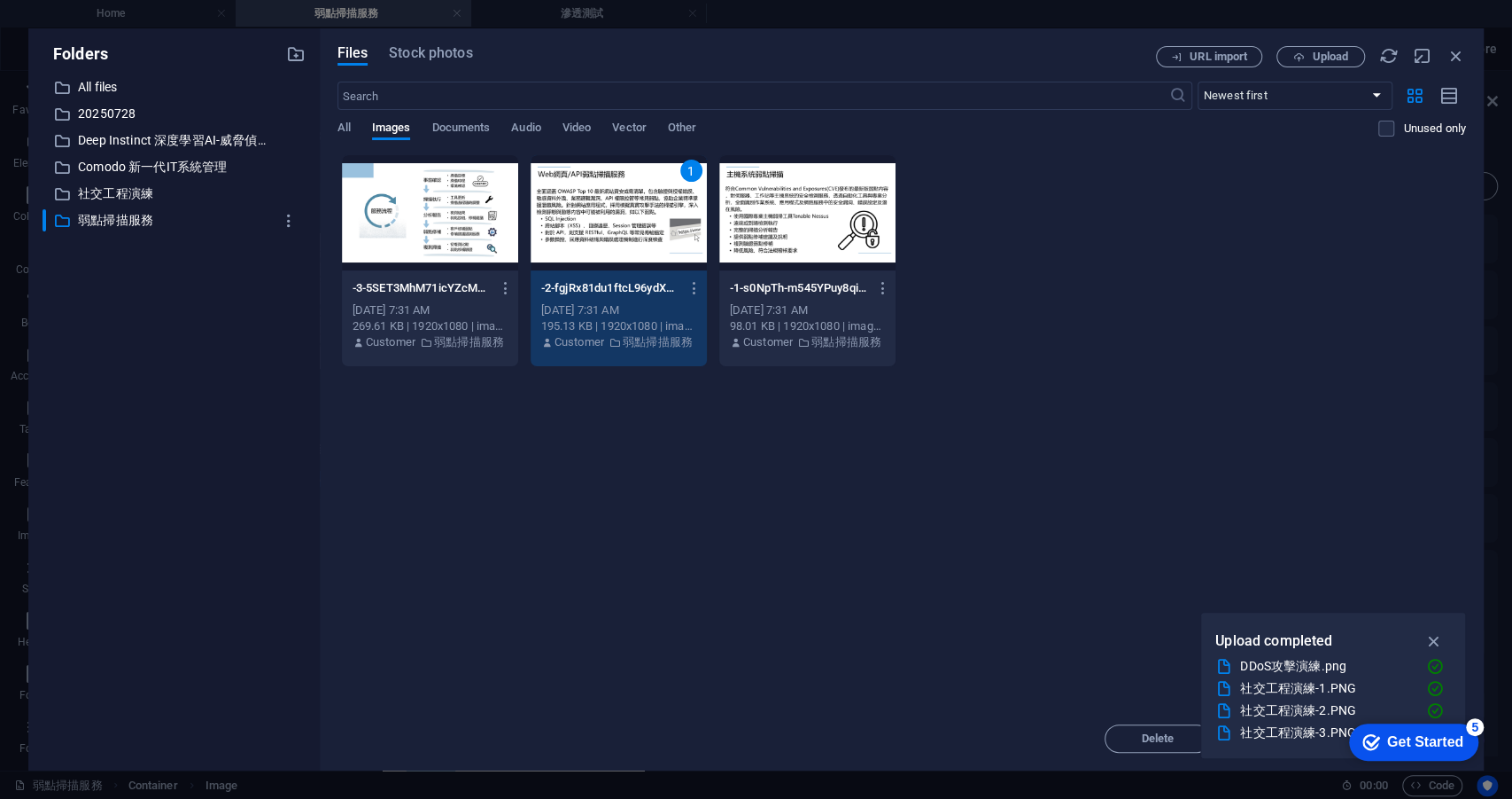
click at [638, 246] on div "1" at bounding box center [618, 213] width 177 height 116
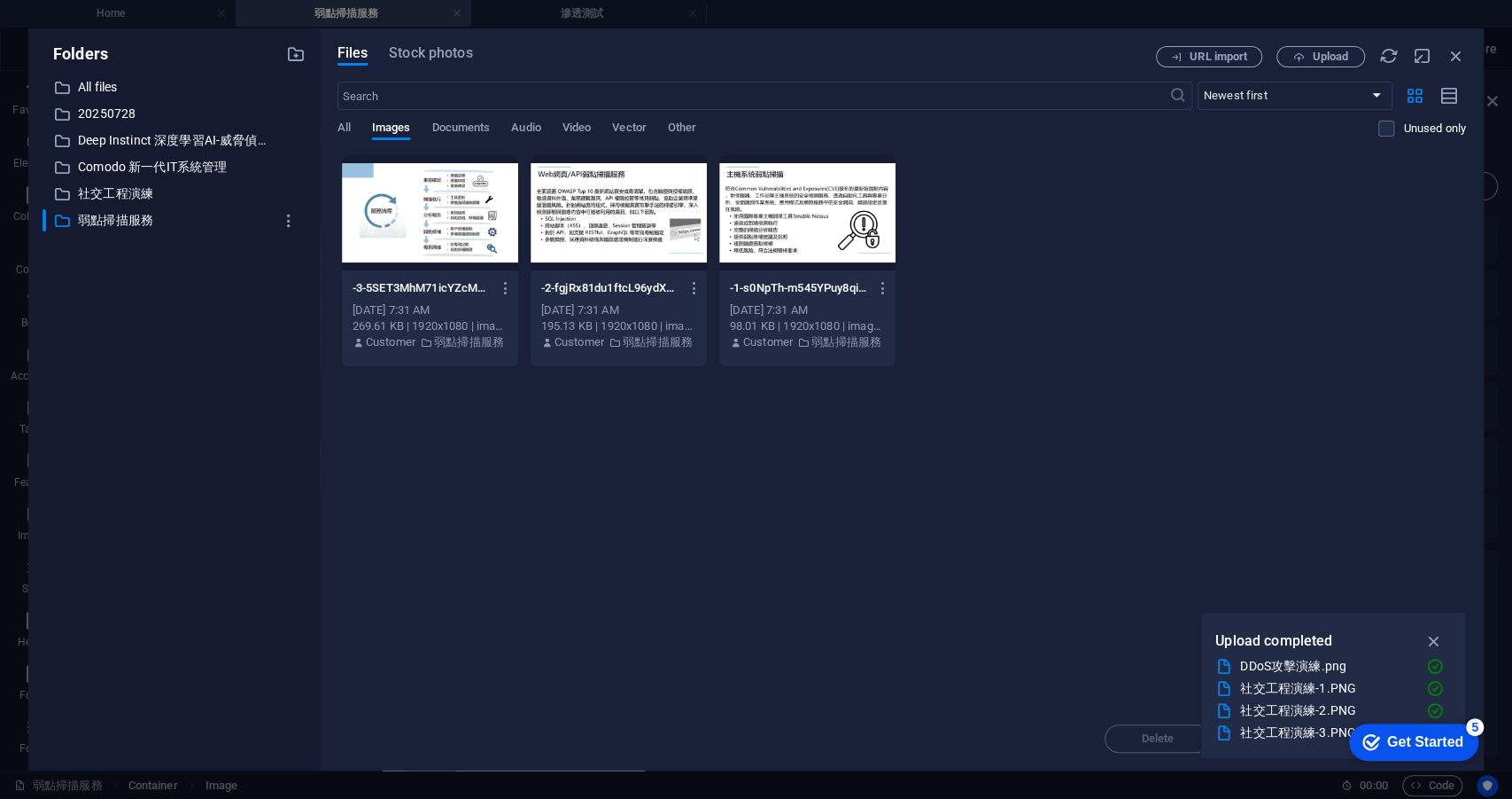
click at [638, 246] on div at bounding box center [618, 213] width 177 height 116
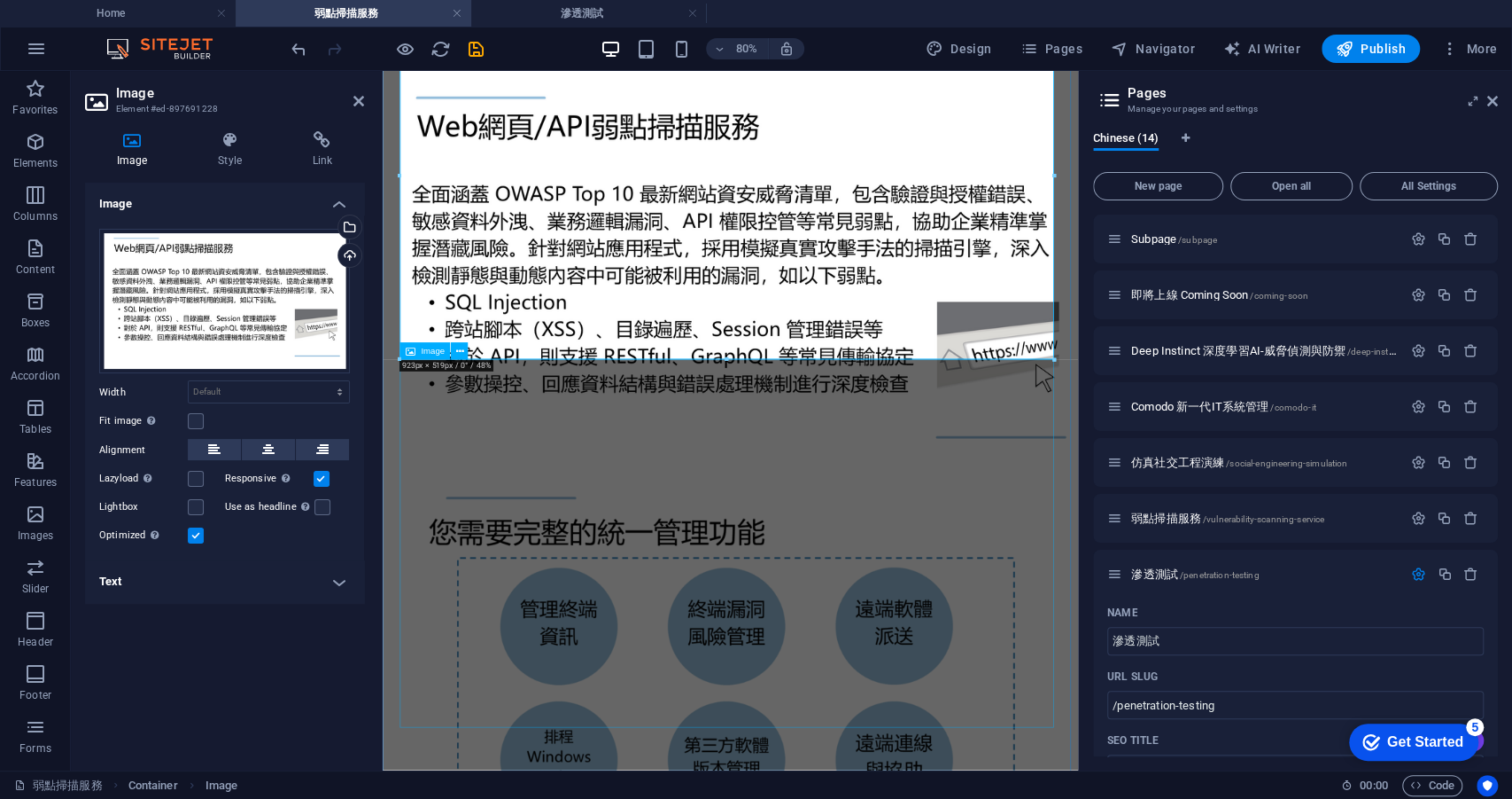
scroll to position [895, 0]
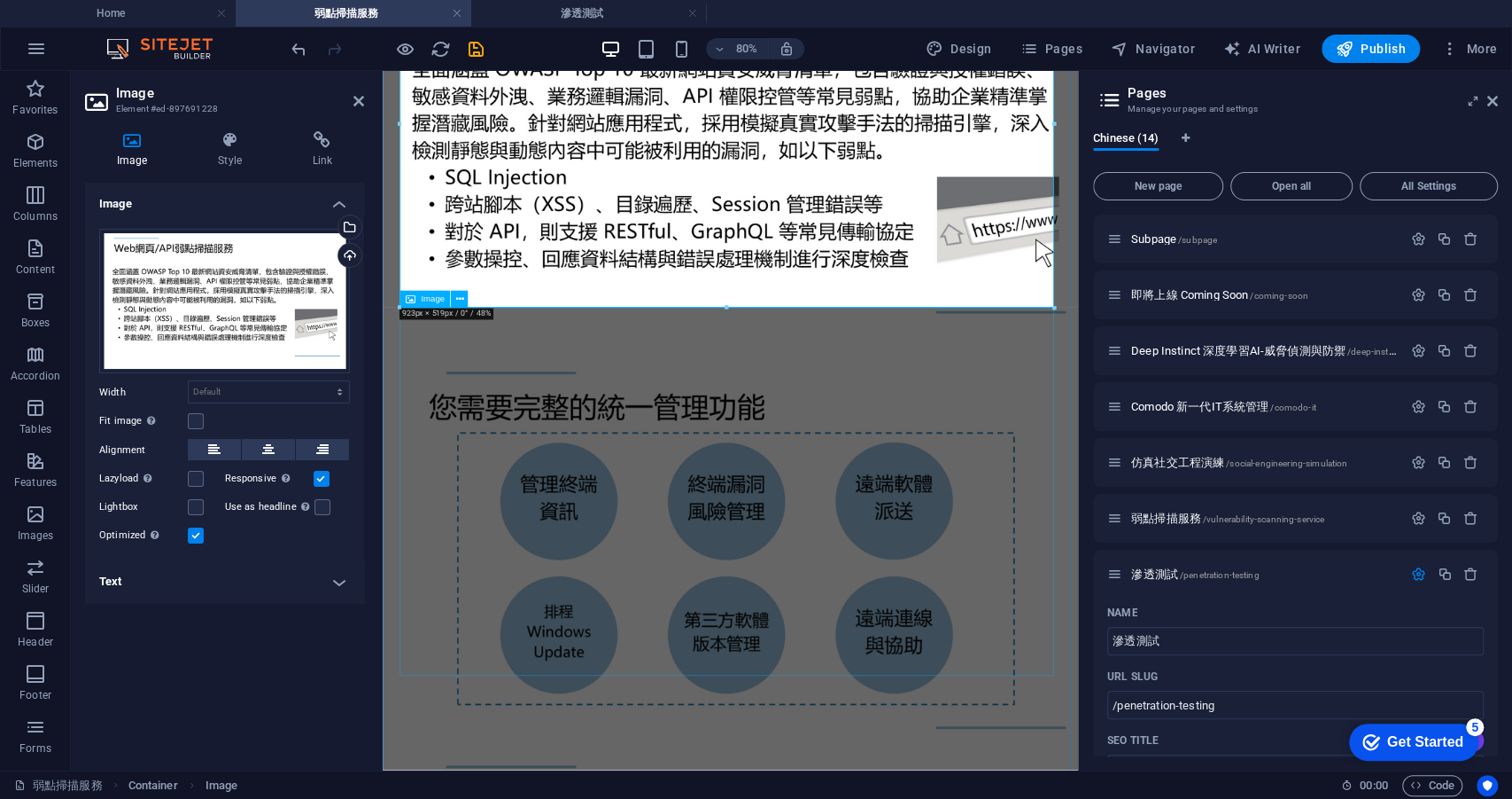
click at [660, 600] on figure at bounding box center [817, 670] width 855 height 493
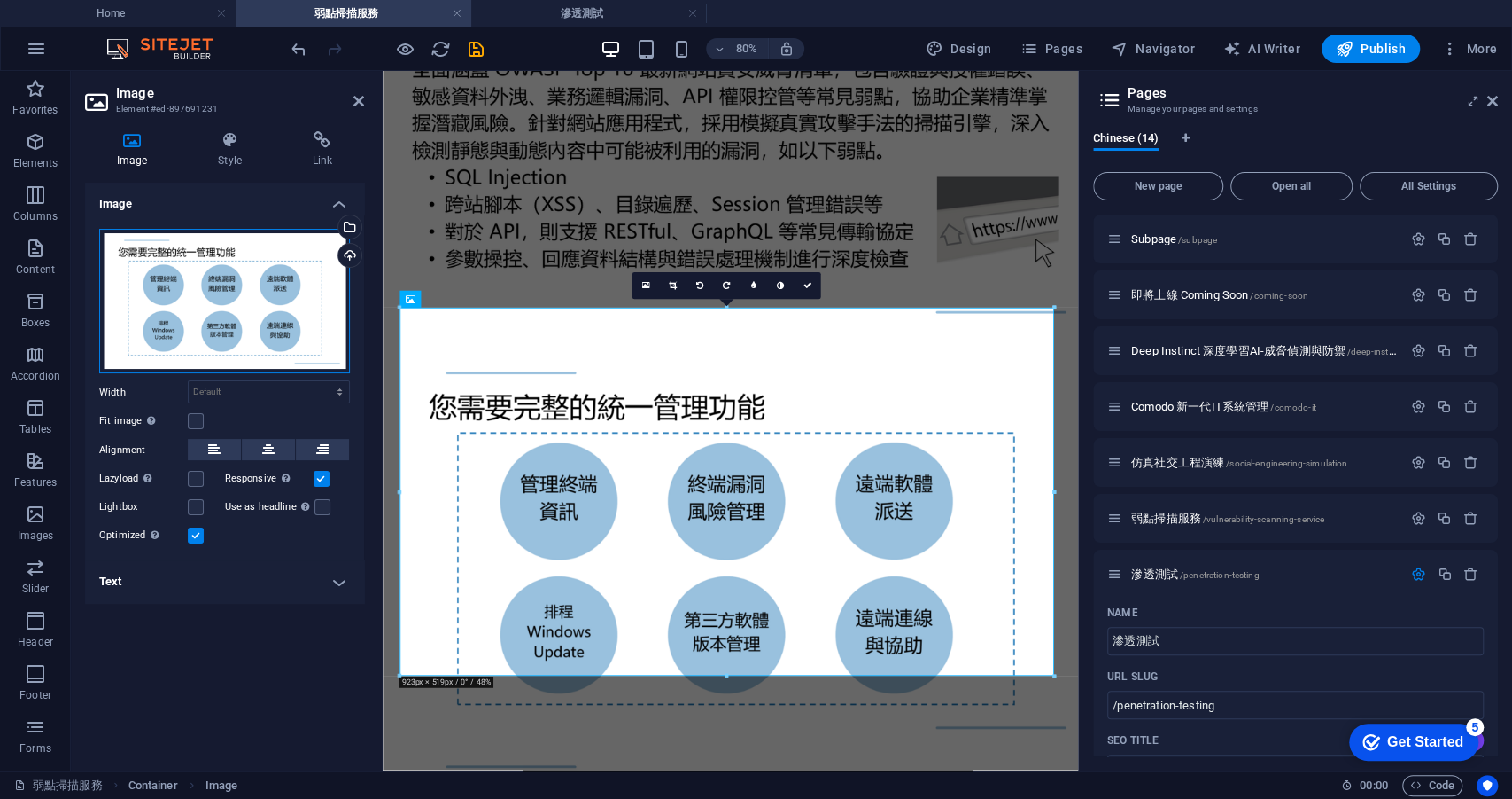
click at [271, 302] on div "Drag files here, click to choose files or select files from Files or our free s…" at bounding box center [224, 301] width 250 height 145
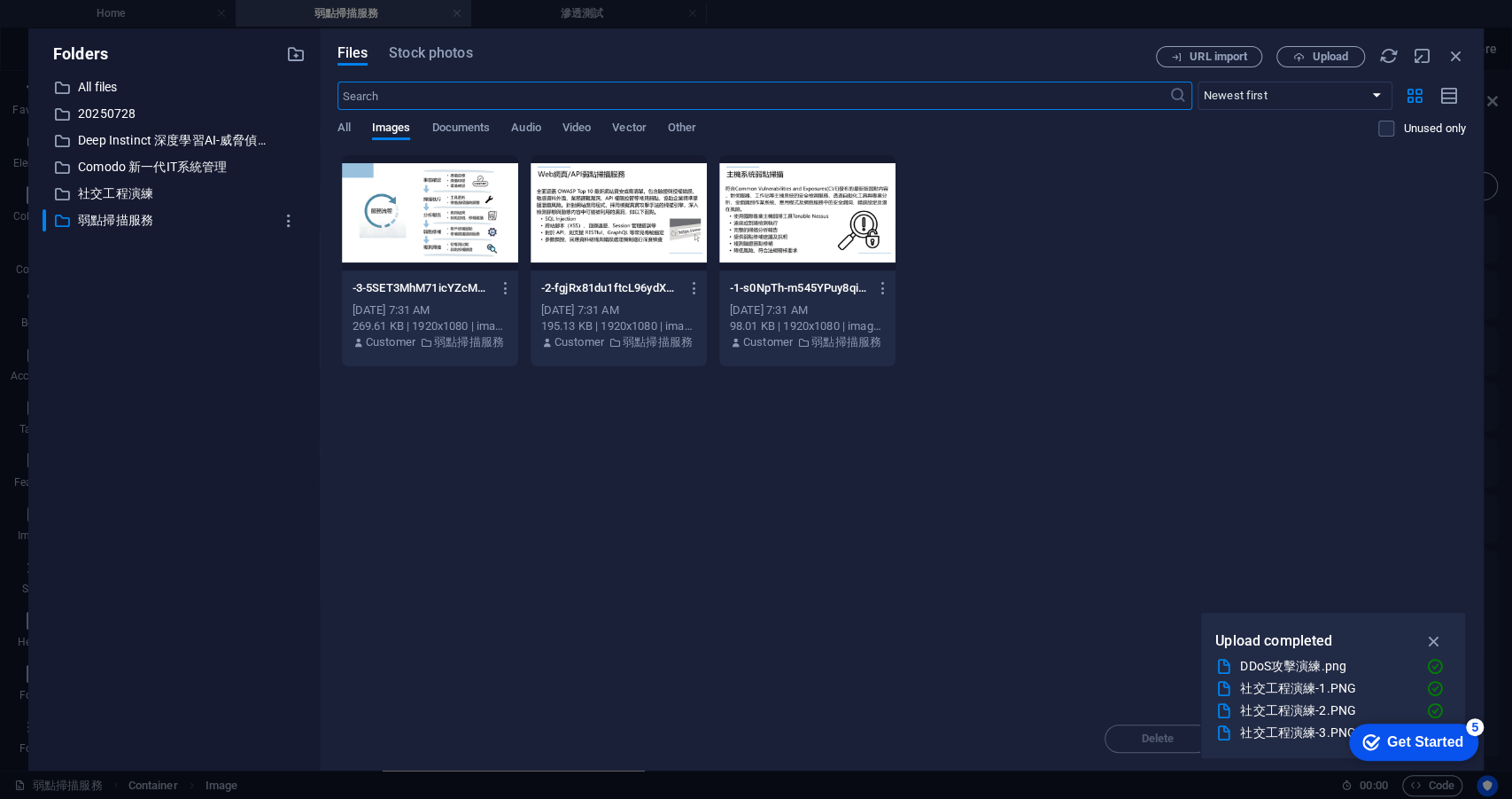
click at [459, 228] on div at bounding box center [430, 213] width 177 height 116
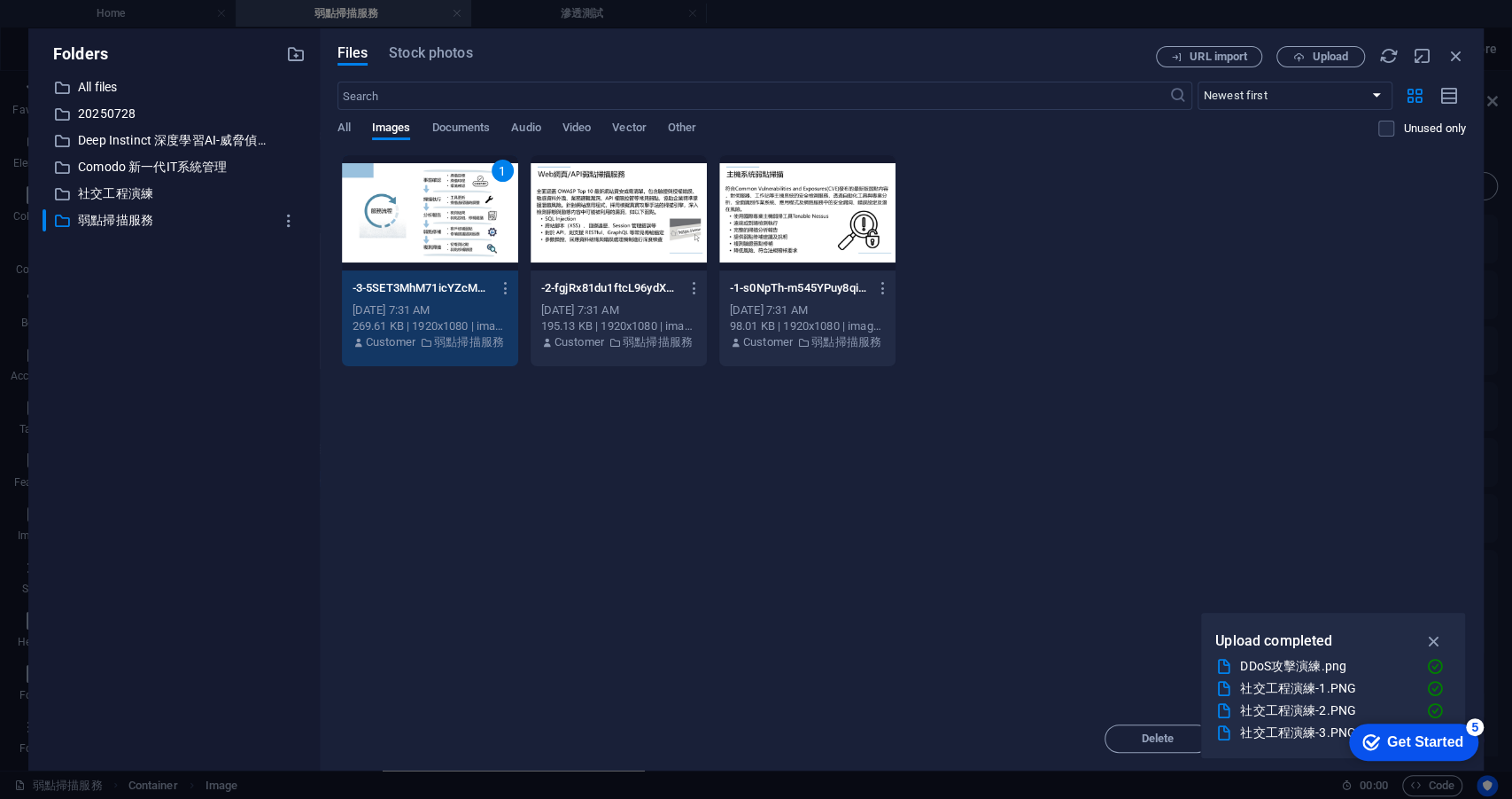
click at [459, 228] on div "1" at bounding box center [430, 213] width 177 height 116
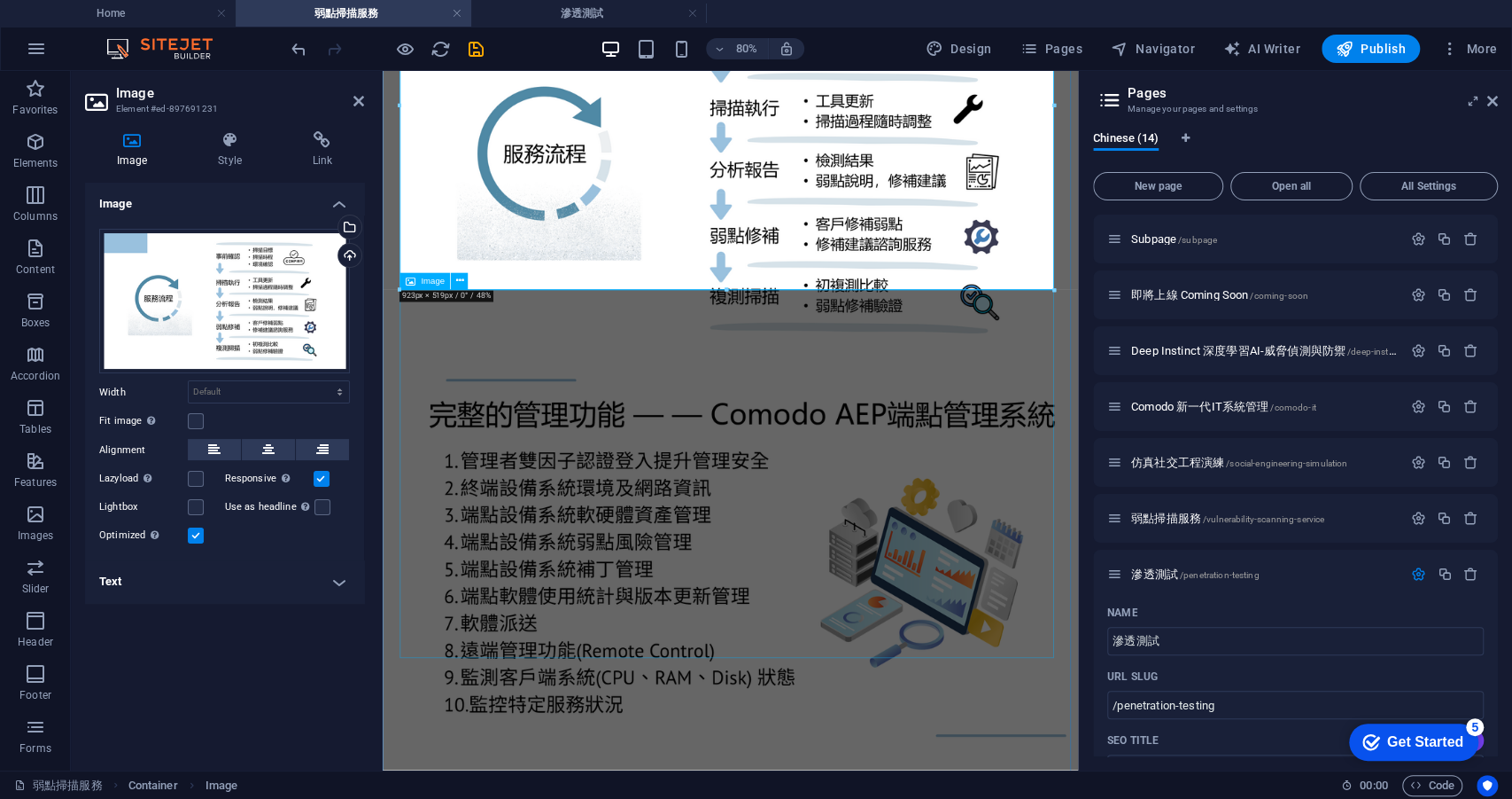
click at [696, 534] on figure at bounding box center [817, 679] width 855 height 493
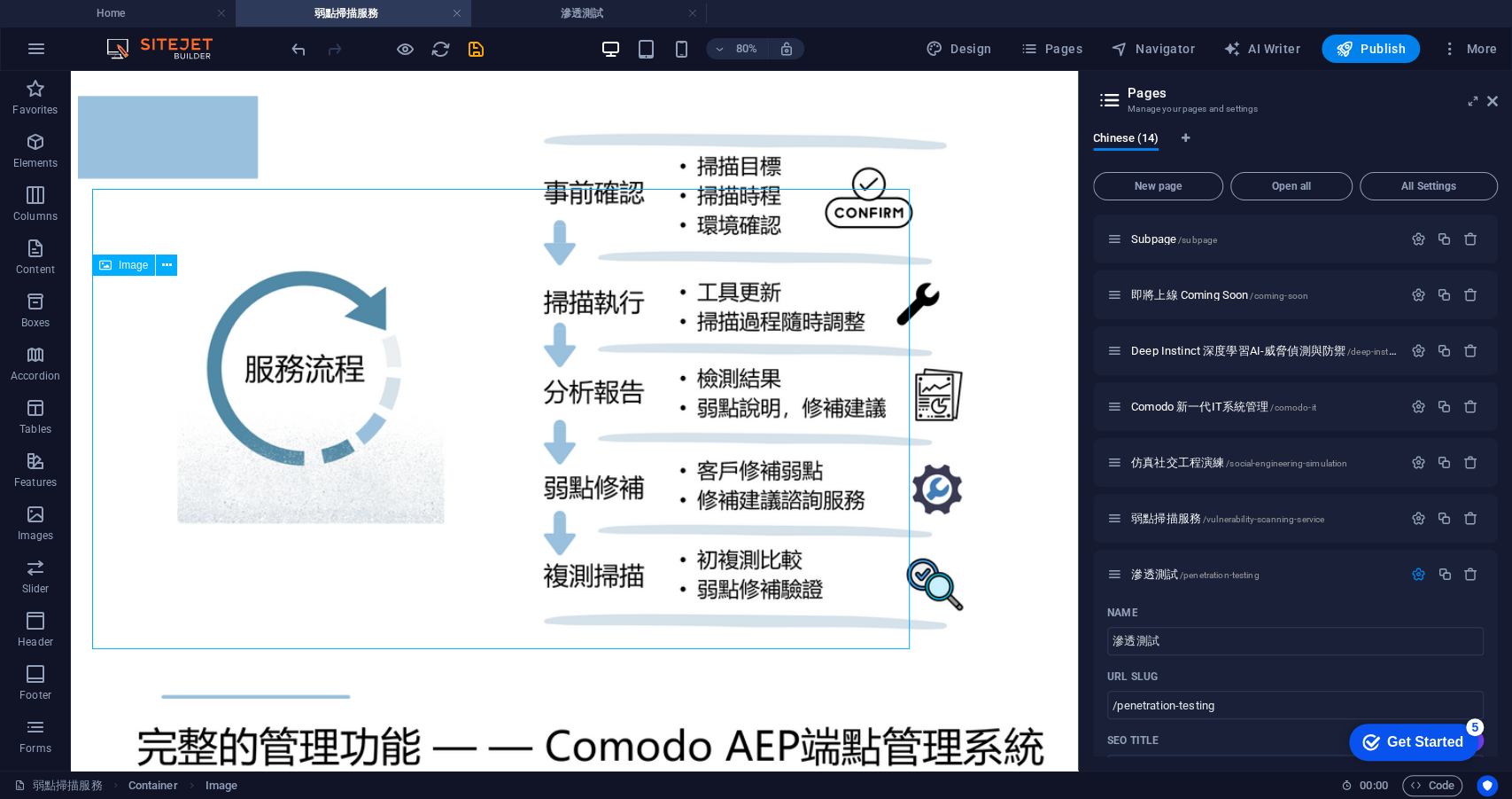
scroll to position [1533, 0]
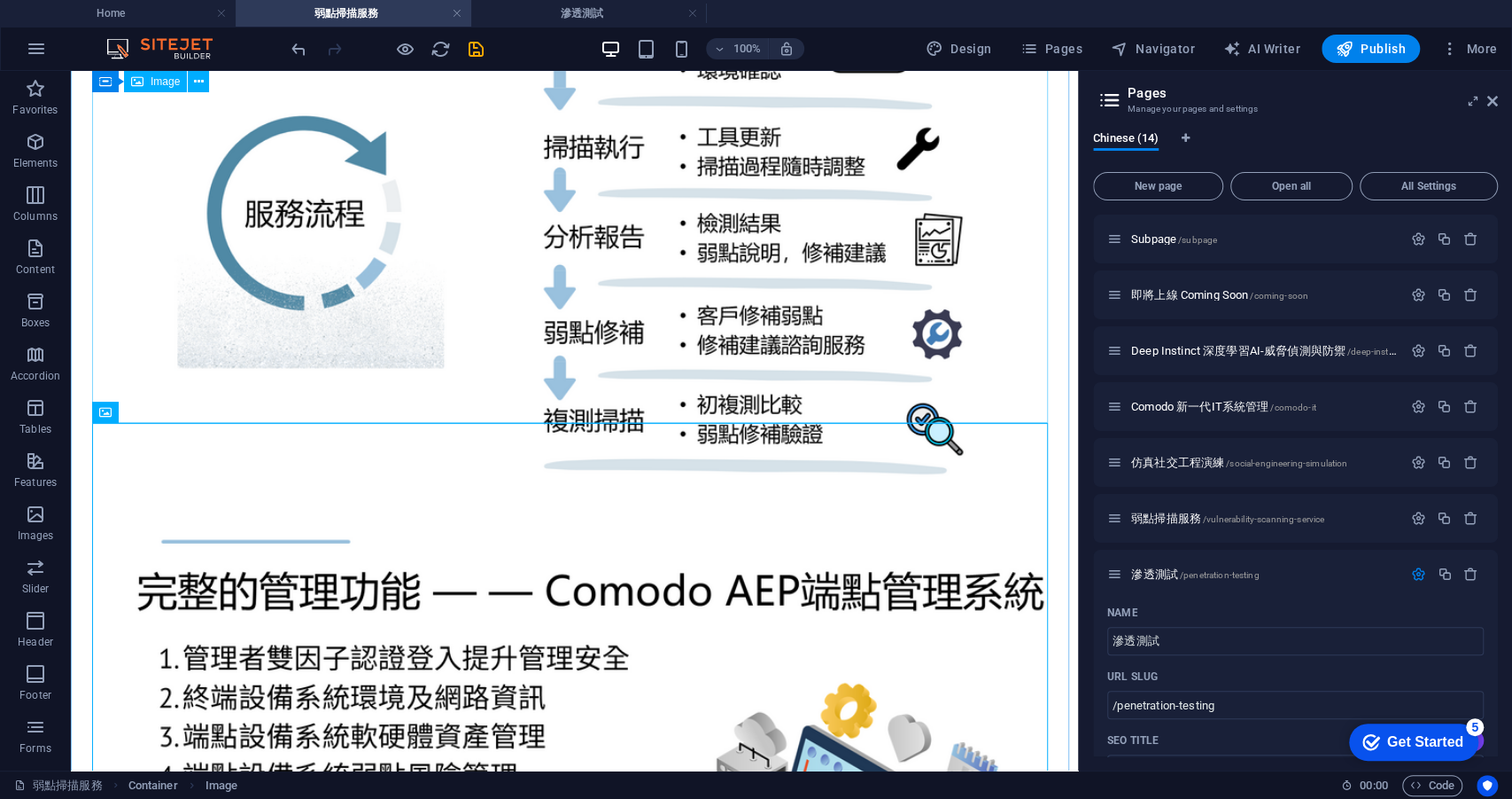
click at [621, 353] on figure at bounding box center [574, 226] width 994 height 571
click at [610, 539] on figure at bounding box center [574, 796] width 994 height 571
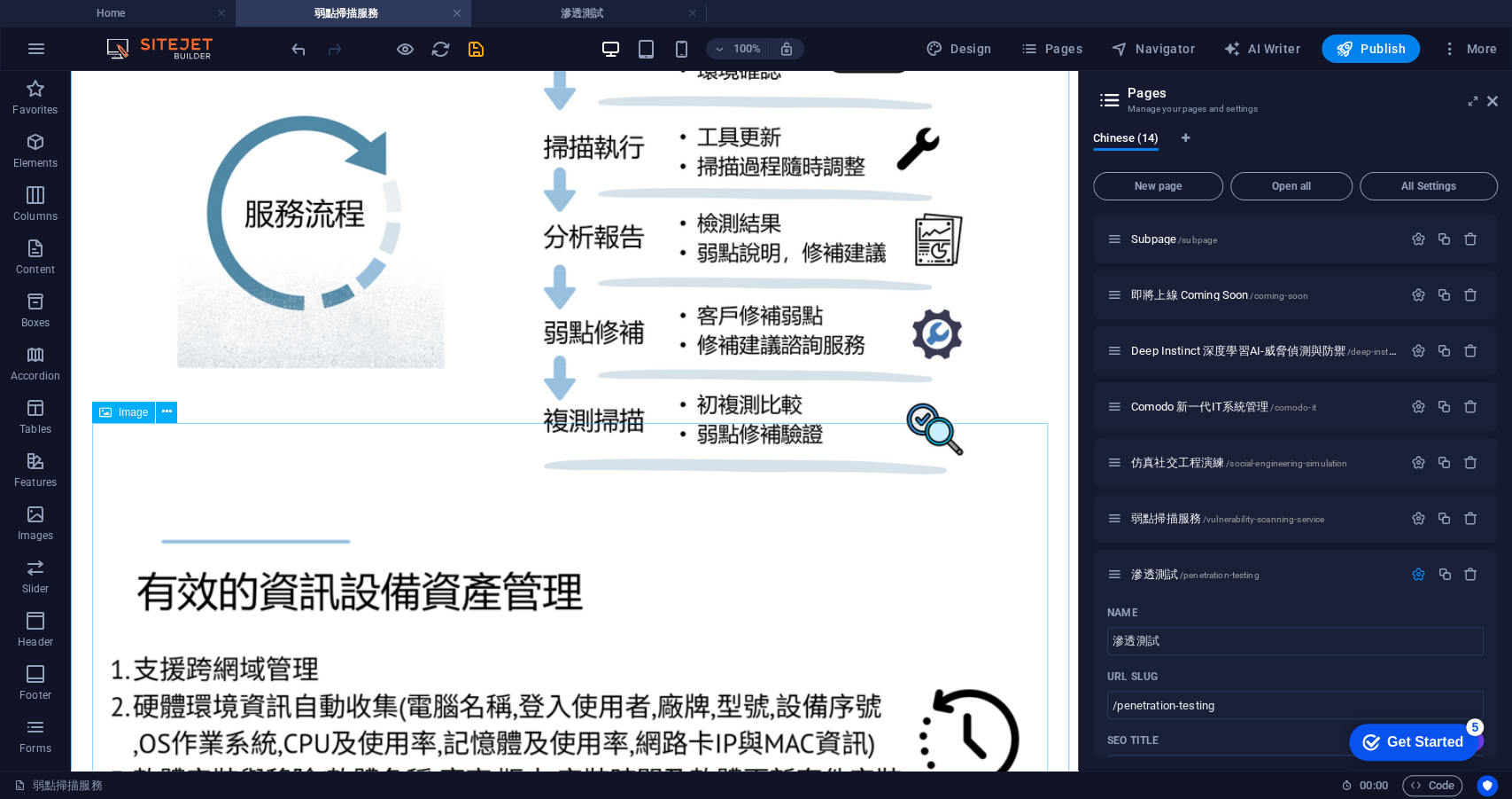
click at [613, 544] on figure at bounding box center [574, 796] width 994 height 571
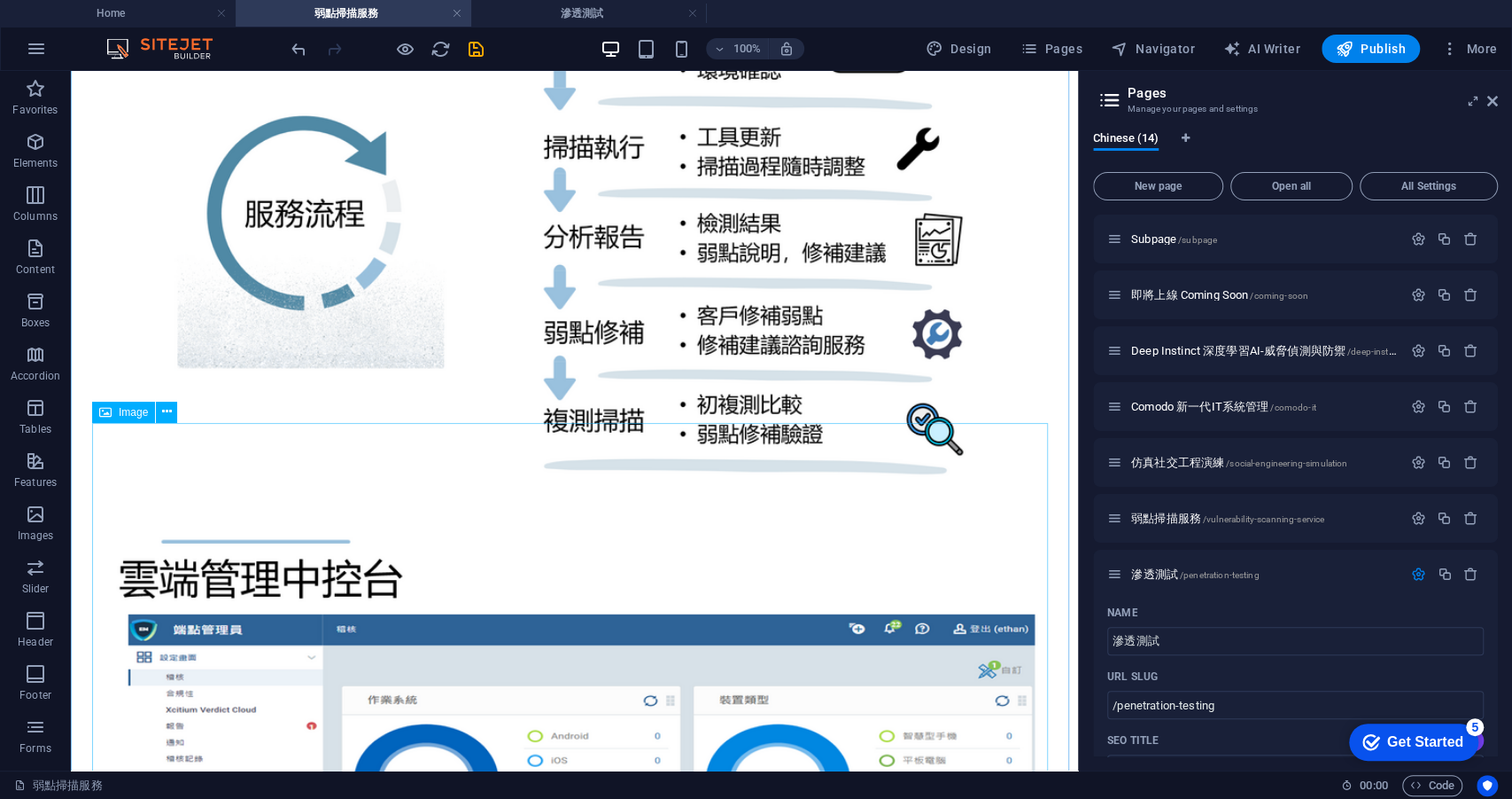
click at [614, 551] on figure at bounding box center [574, 796] width 994 height 571
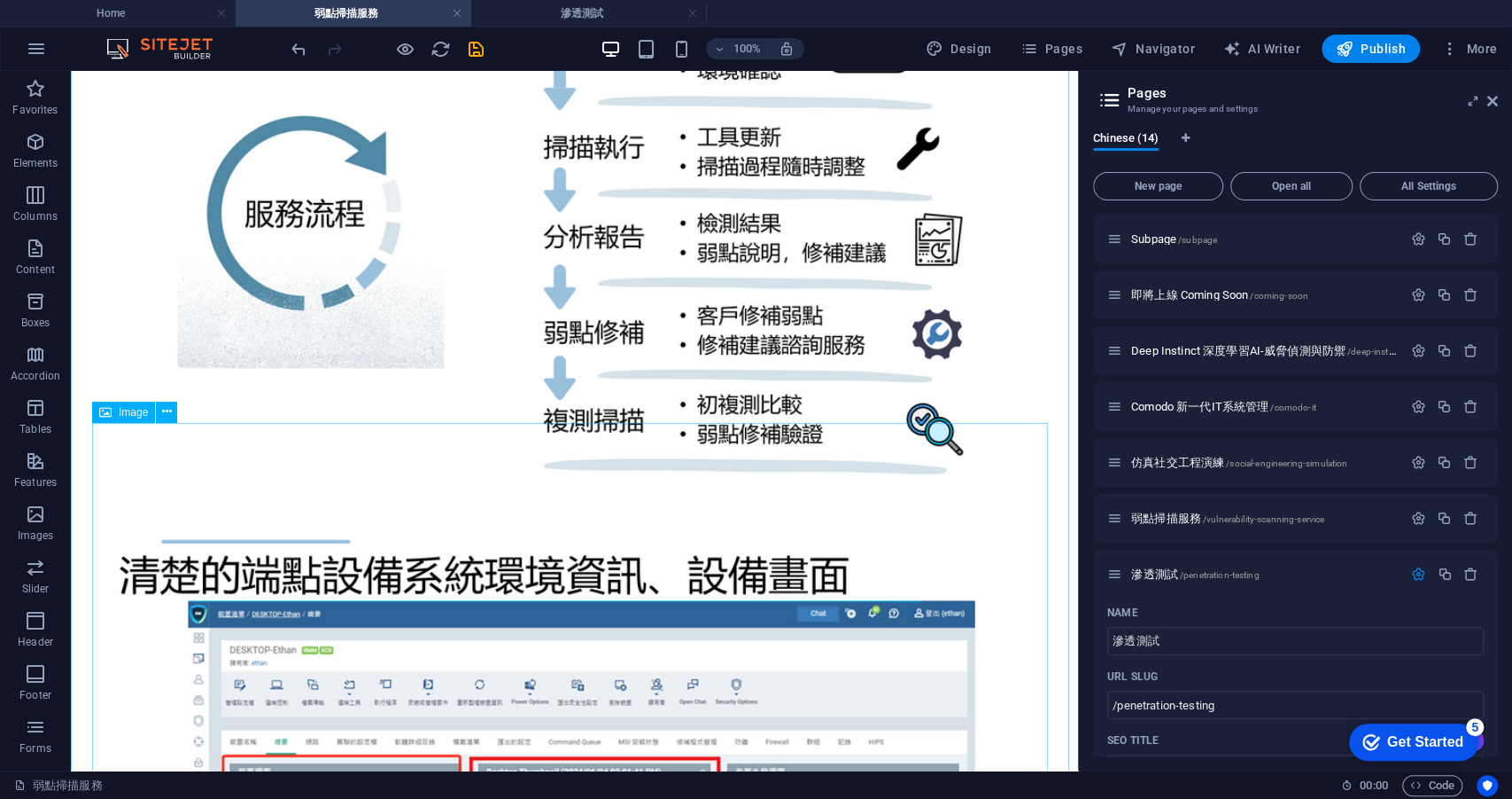
click at [614, 551] on figure at bounding box center [574, 796] width 994 height 571
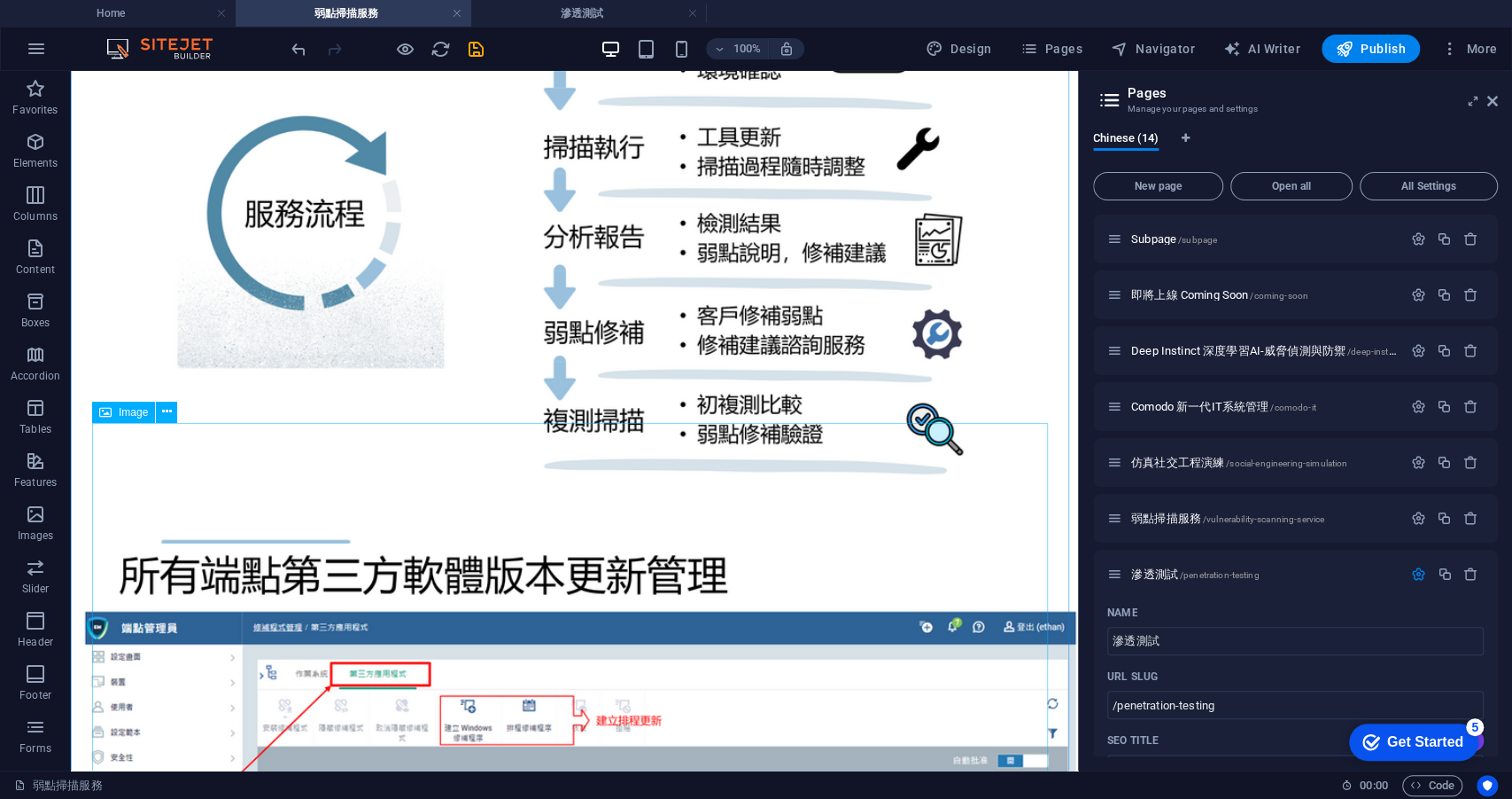
click at [614, 552] on figure at bounding box center [574, 796] width 994 height 571
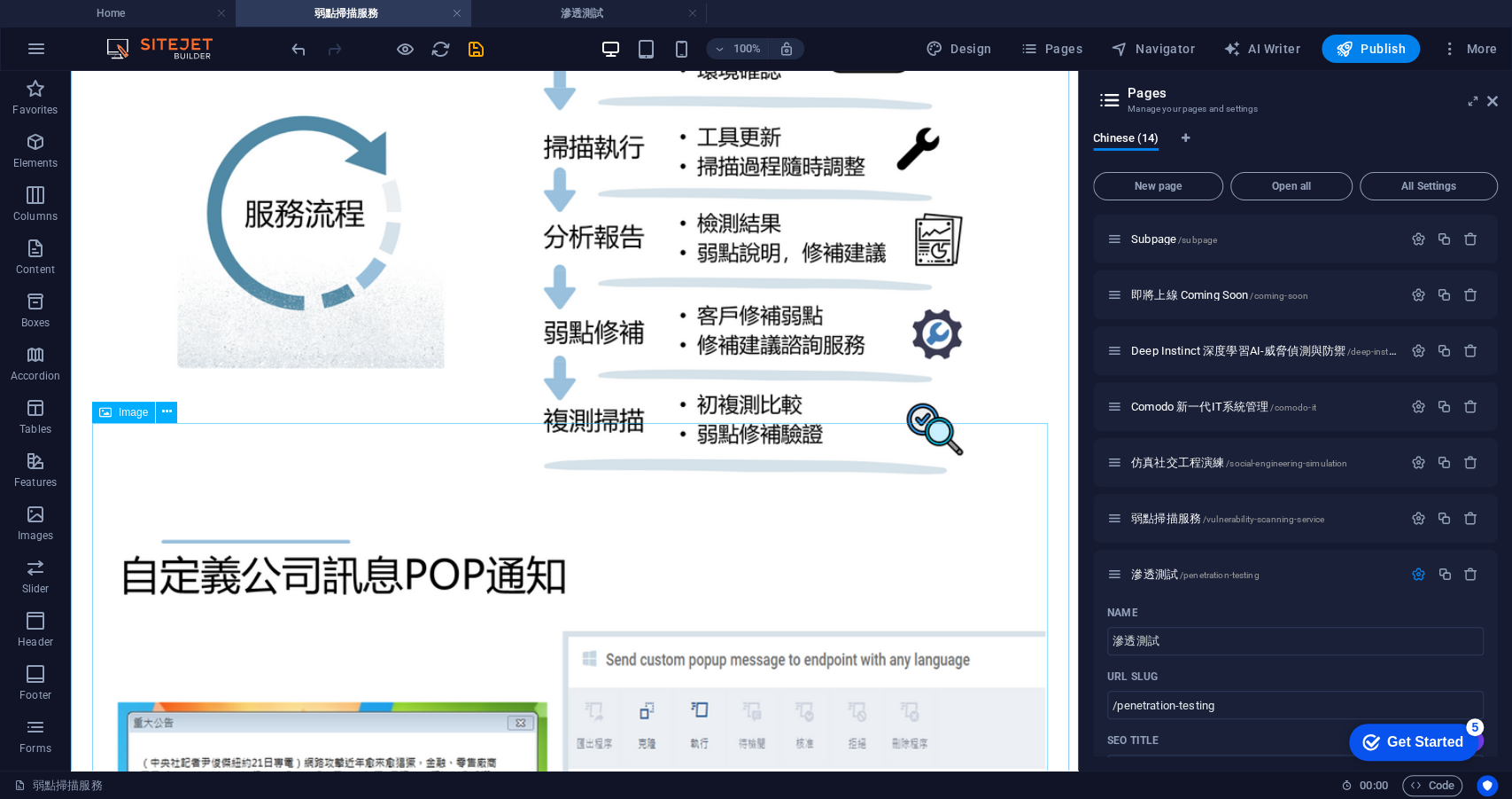
click at [614, 552] on figure at bounding box center [574, 796] width 994 height 571
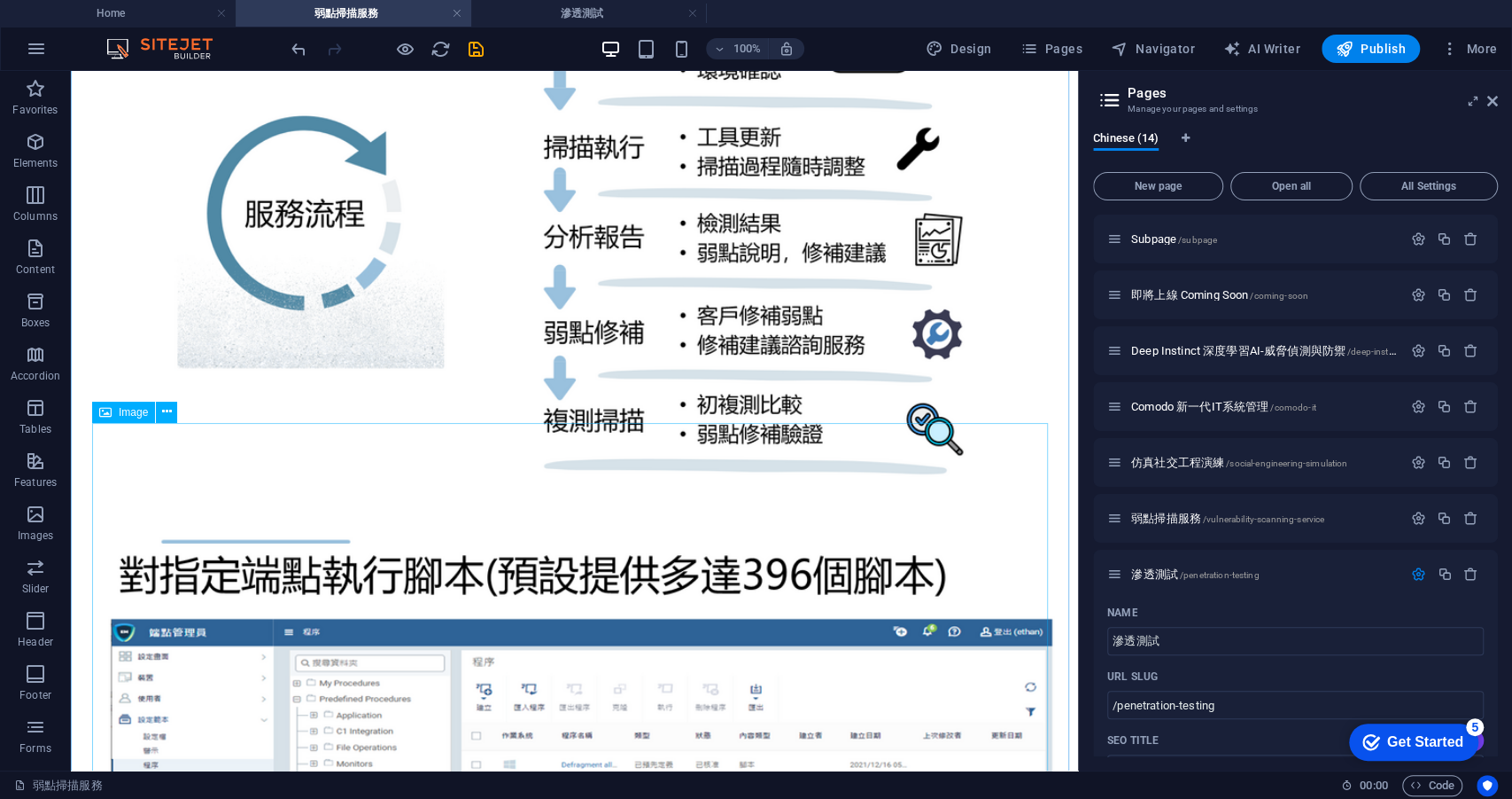
click at [614, 552] on figure at bounding box center [574, 796] width 994 height 571
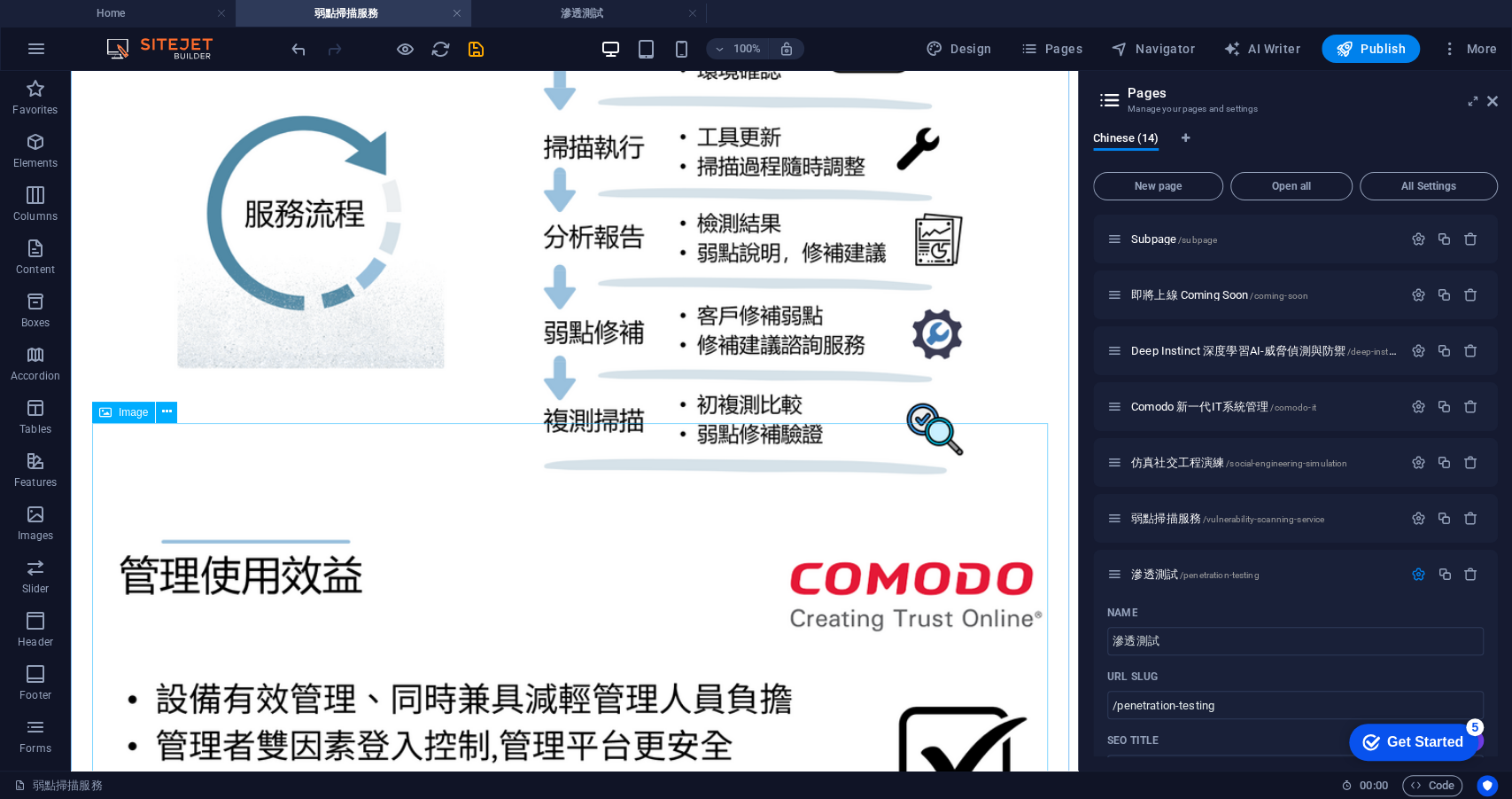
click at [614, 552] on figure at bounding box center [574, 796] width 994 height 571
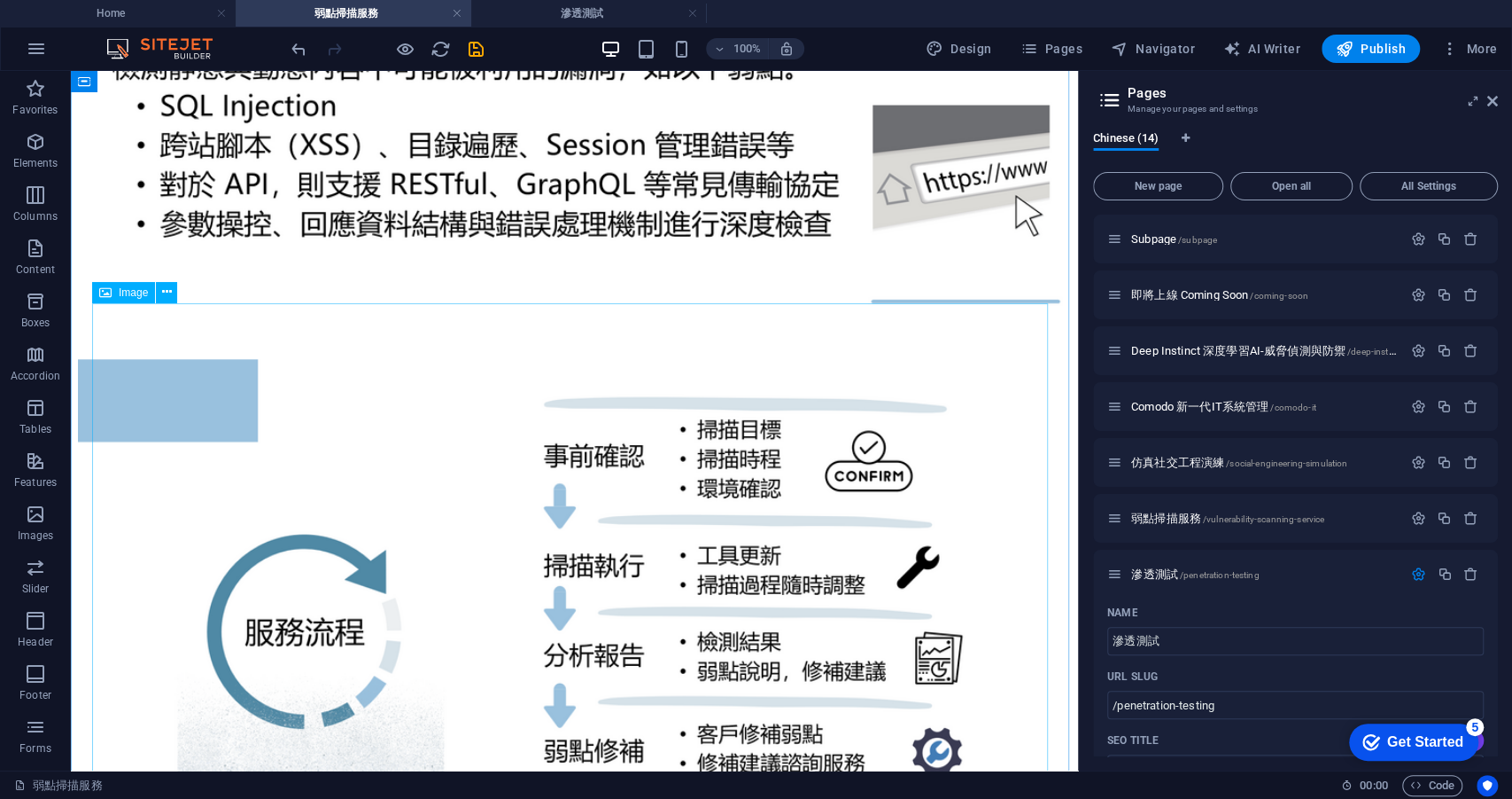
scroll to position [0, 0]
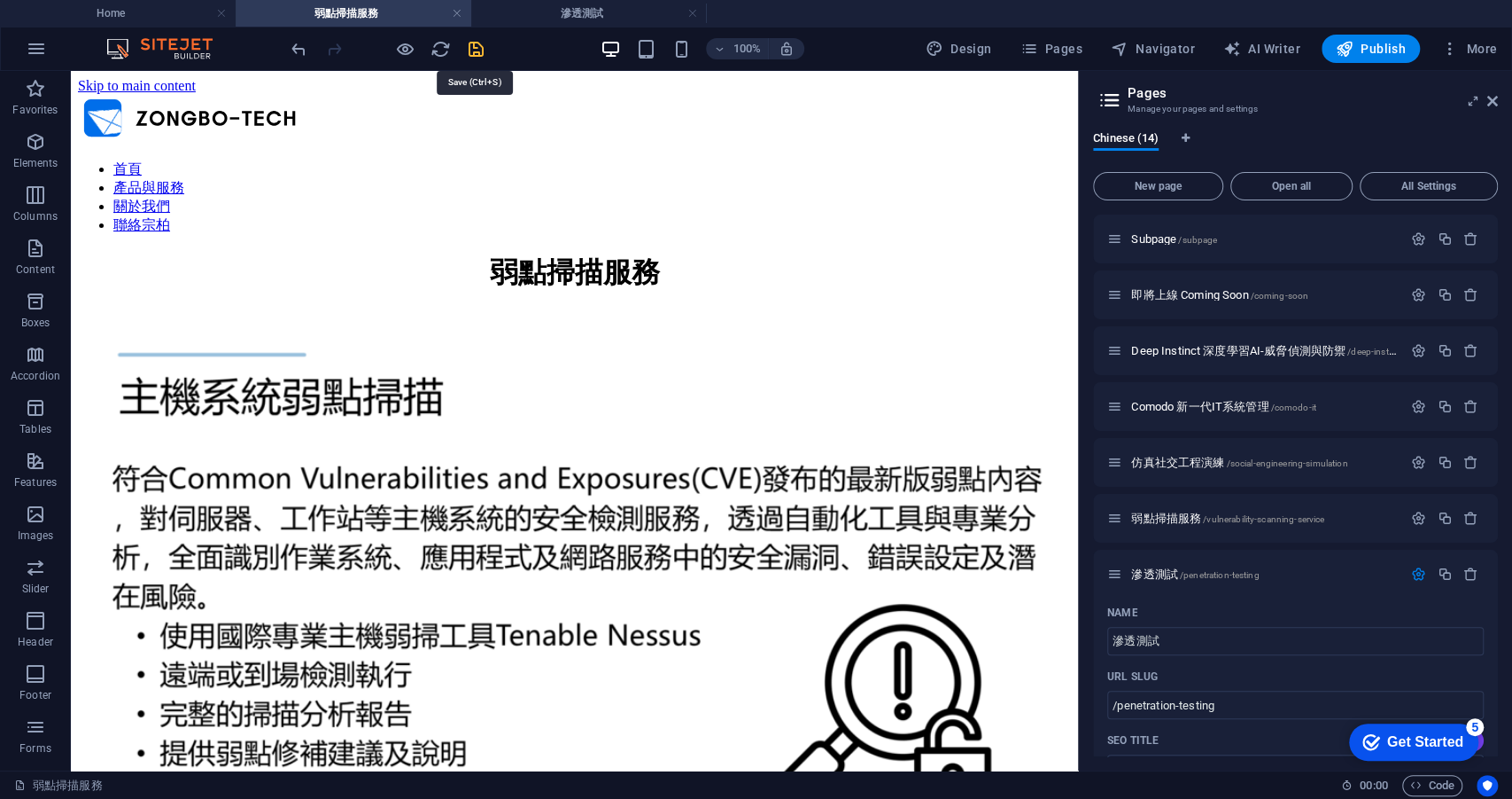
click at [481, 47] on icon "save" at bounding box center [476, 49] width 20 height 20
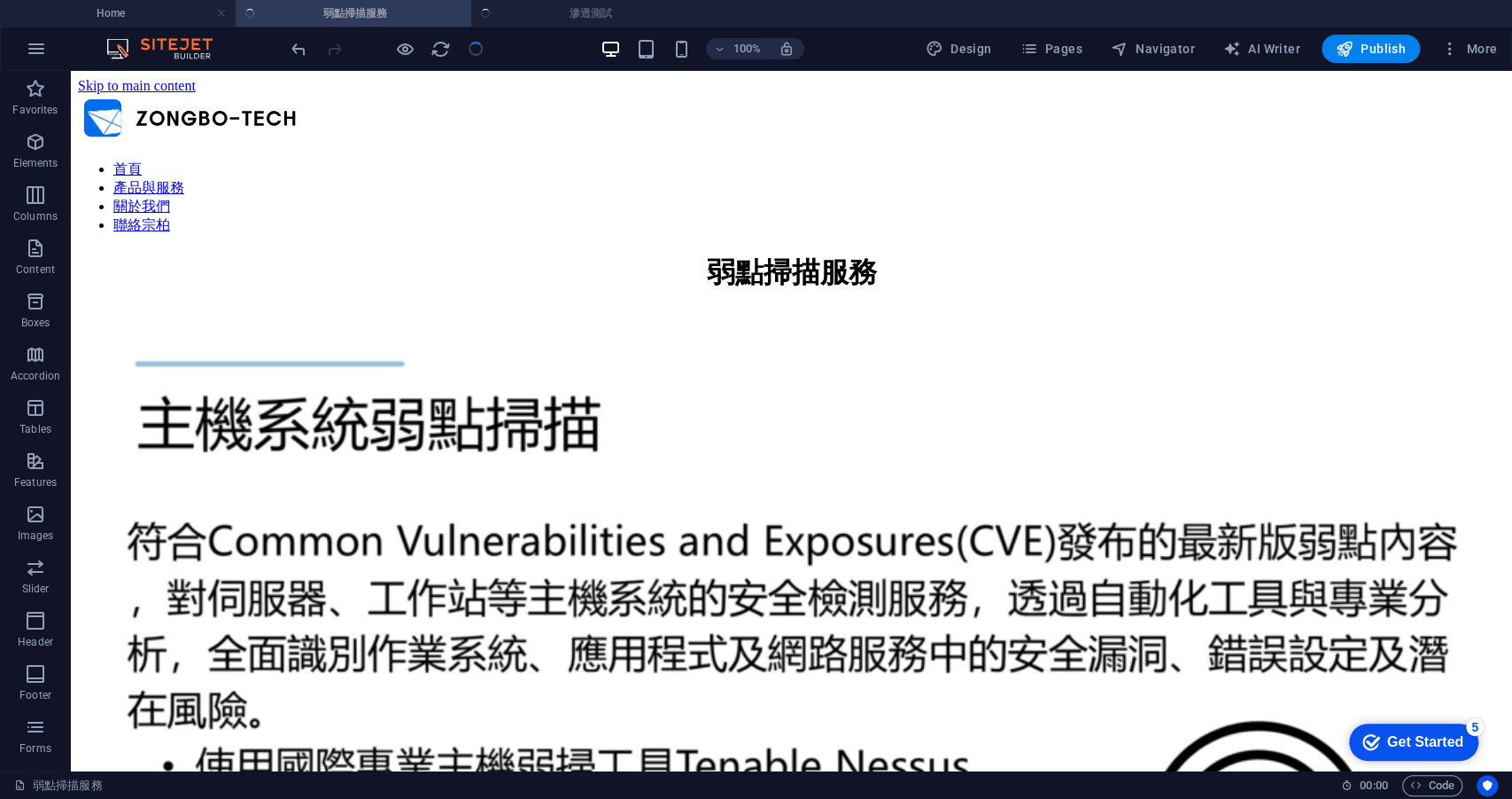
click at [542, 12] on ul "Home 弱點掃描服務 滲透測試" at bounding box center [756, 13] width 1512 height 27
click at [567, 16] on h4 "滲透測試" at bounding box center [589, 13] width 236 height 19
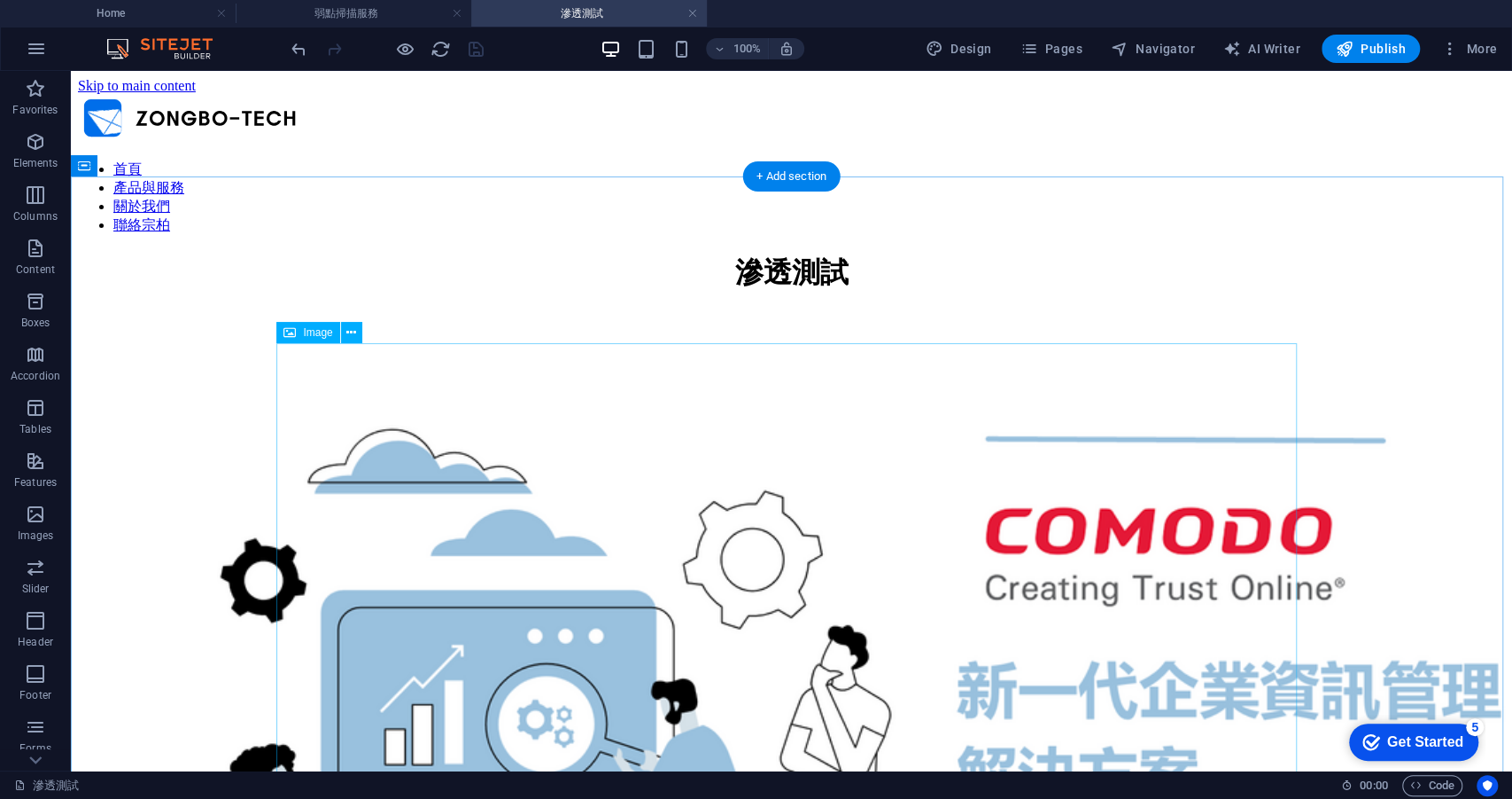
click at [721, 420] on figure at bounding box center [791, 740] width 1427 height 815
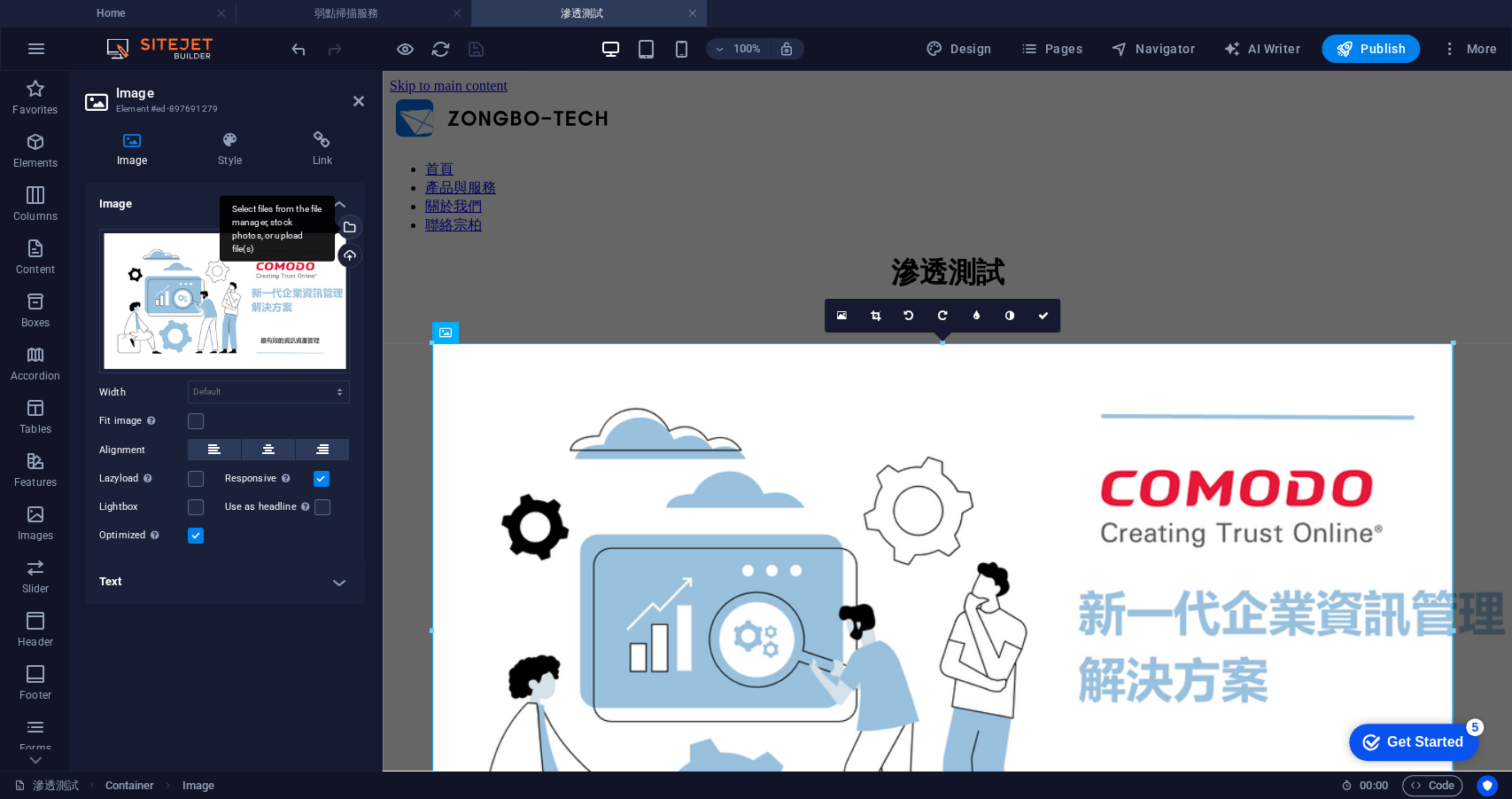
click at [354, 229] on div "Select files from the file manager, stock photos, or upload file(s)" at bounding box center [348, 228] width 27 height 27
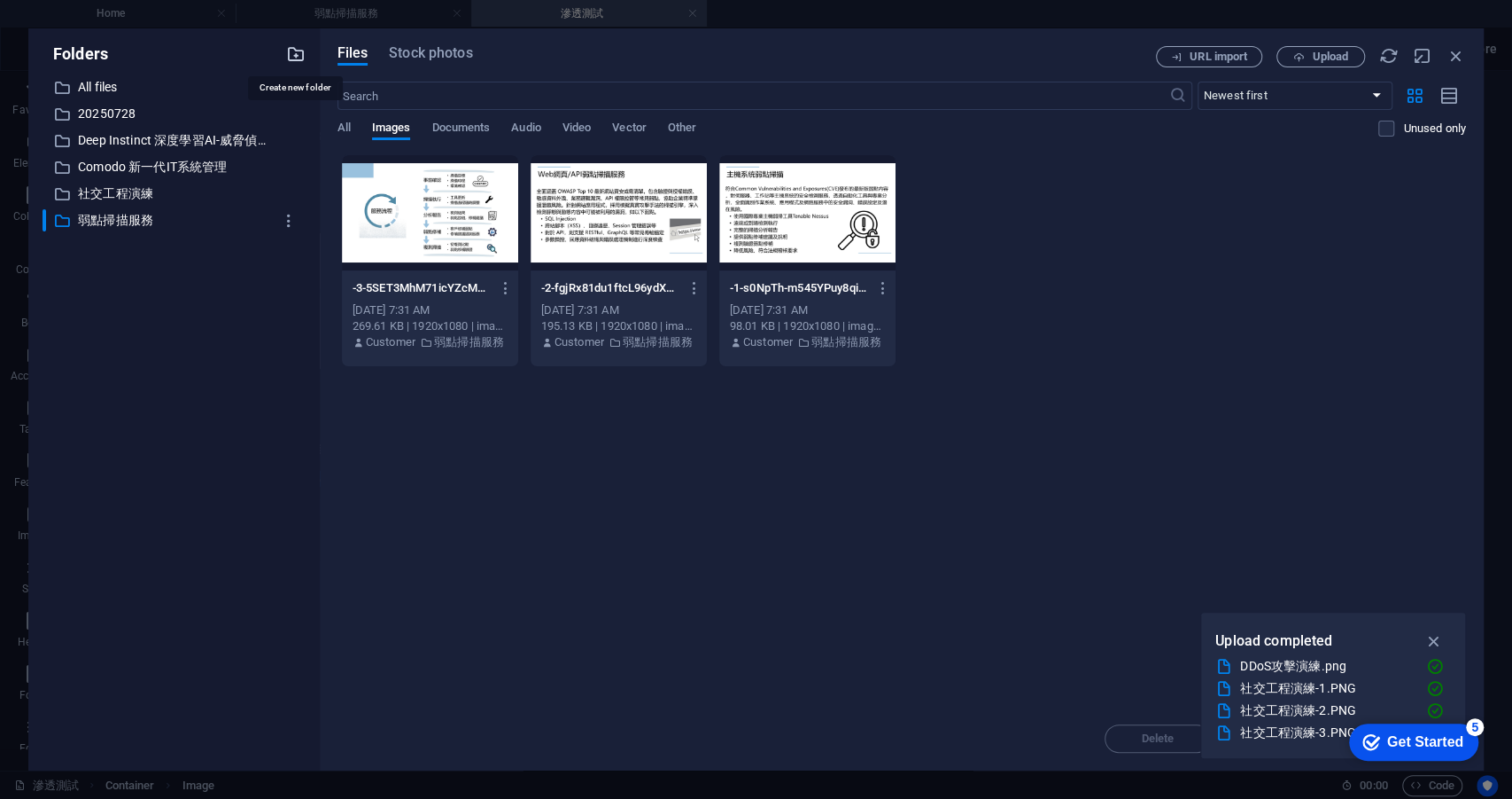
click at [292, 56] on icon "button" at bounding box center [296, 54] width 19 height 19
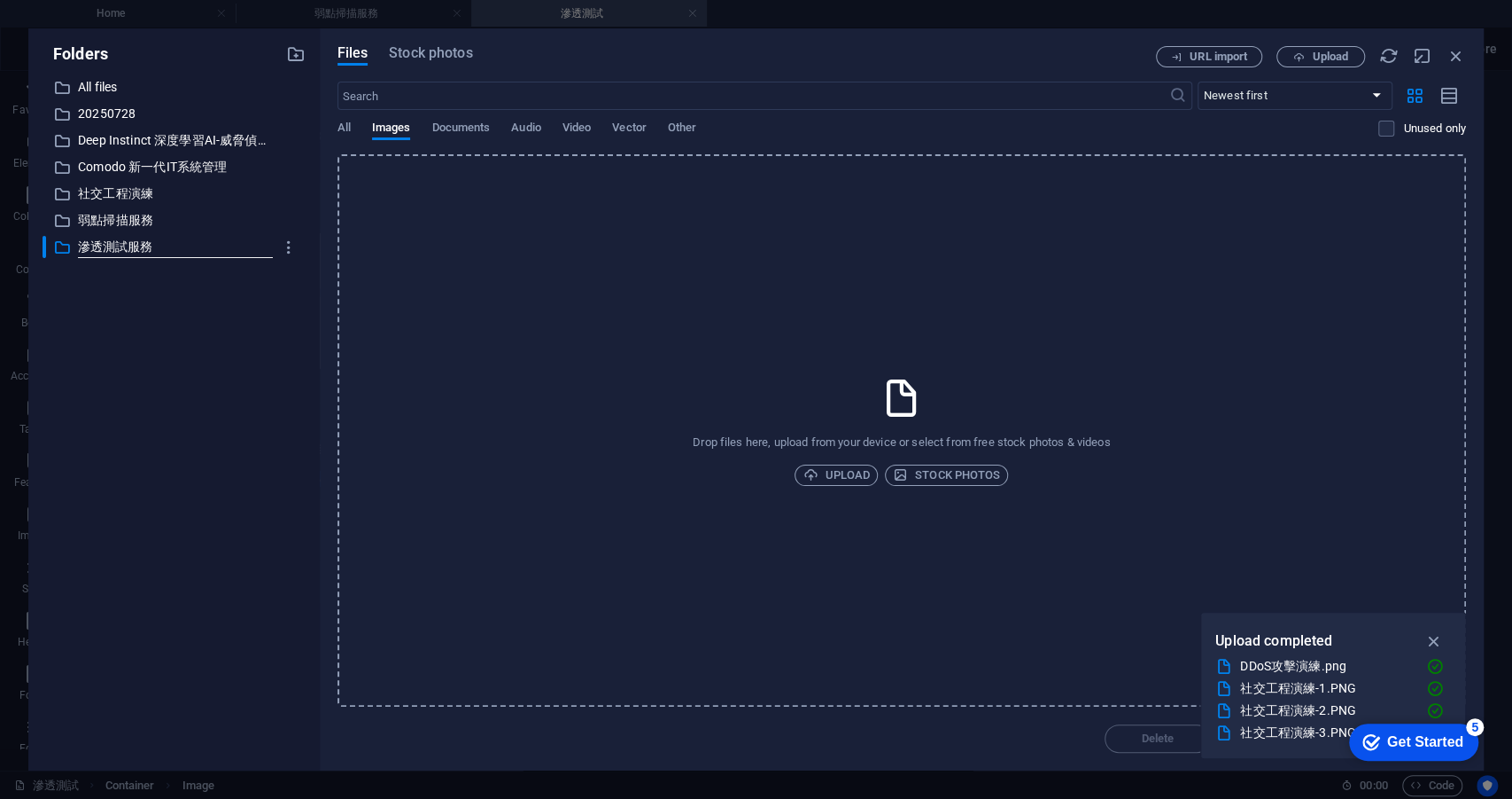
type input "滲透測試服務"
click at [248, 298] on div "​ All files All files ​ 20250728 20250728 ​ Deep Instinct 深度學習AI-威脅偵測與防禦 Deep I…" at bounding box center [174, 415] width 263 height 680
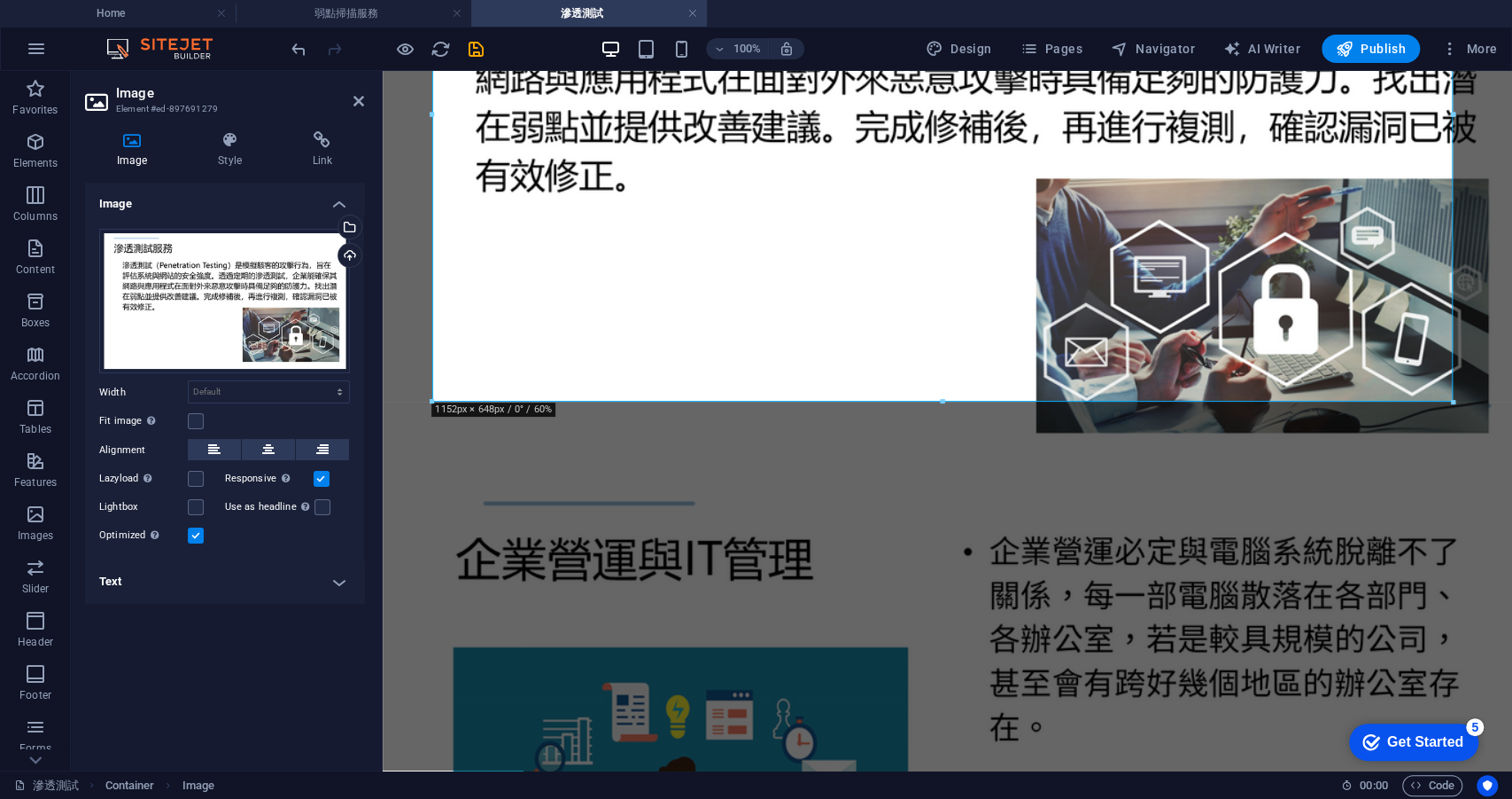
scroll to position [516, 0]
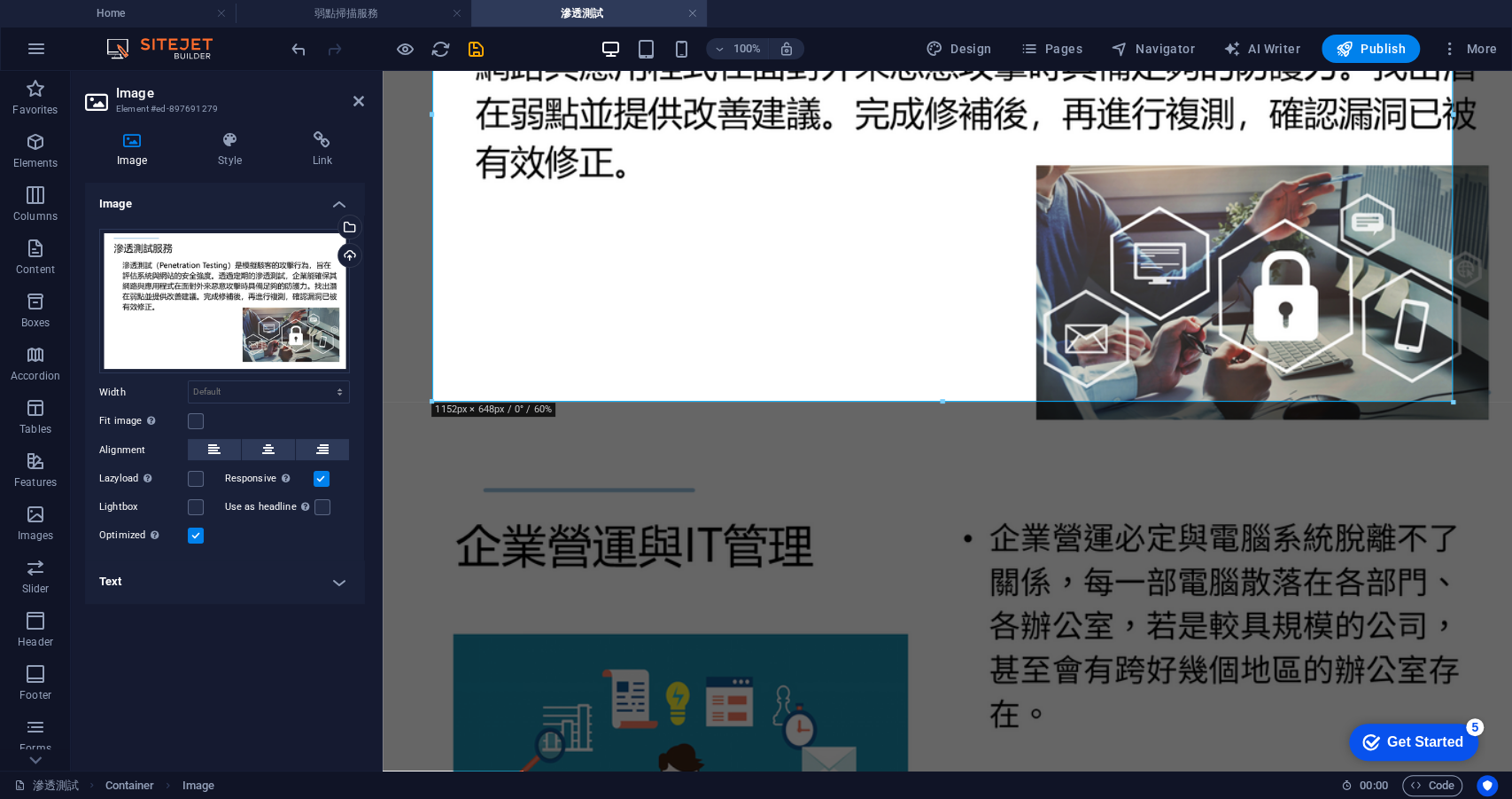
click at [547, 457] on figure at bounding box center [947, 776] width 1116 height 639
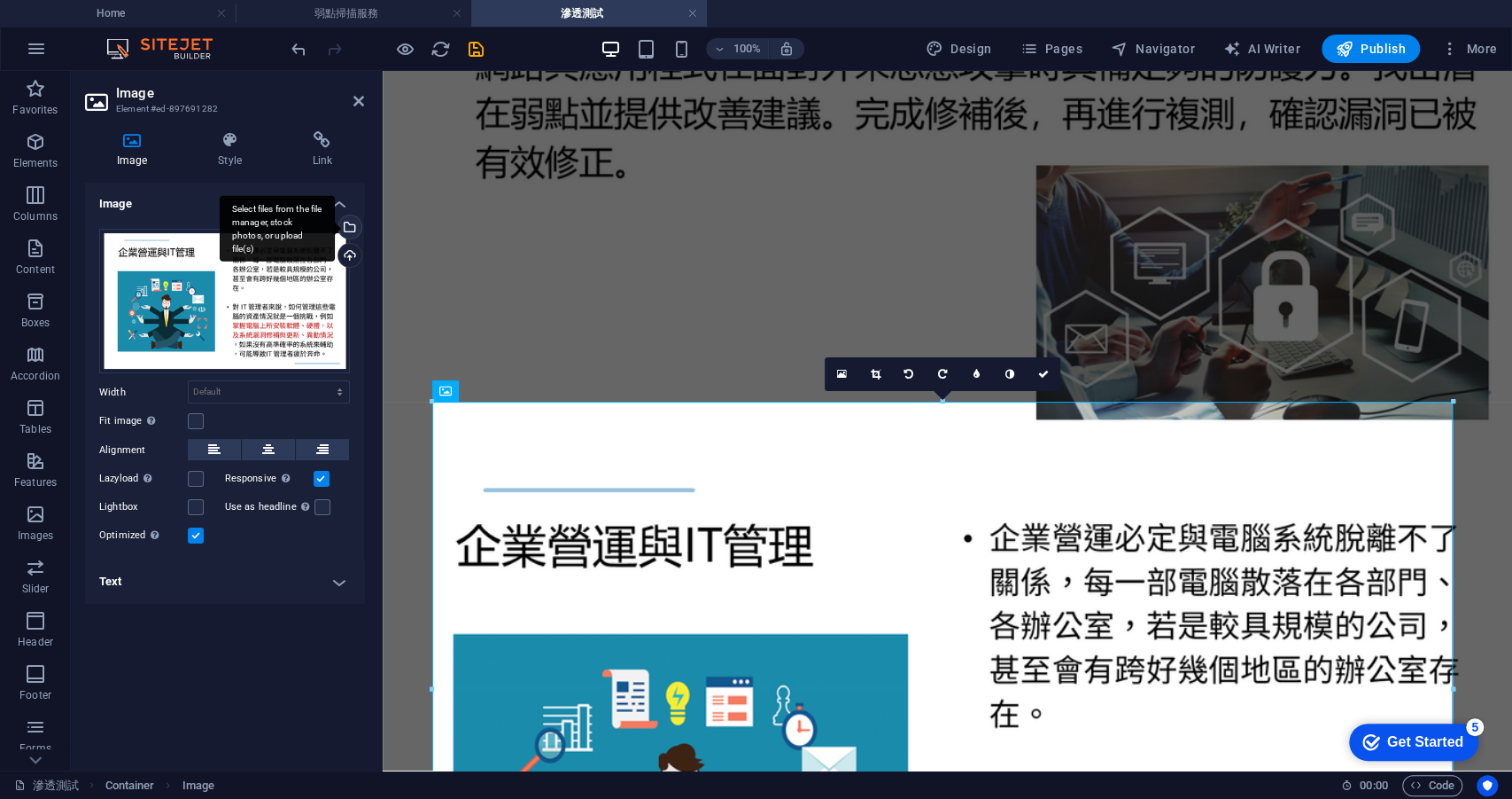
click at [335, 221] on div "Select files from the file manager, stock photos, or upload file(s)" at bounding box center [277, 228] width 116 height 67
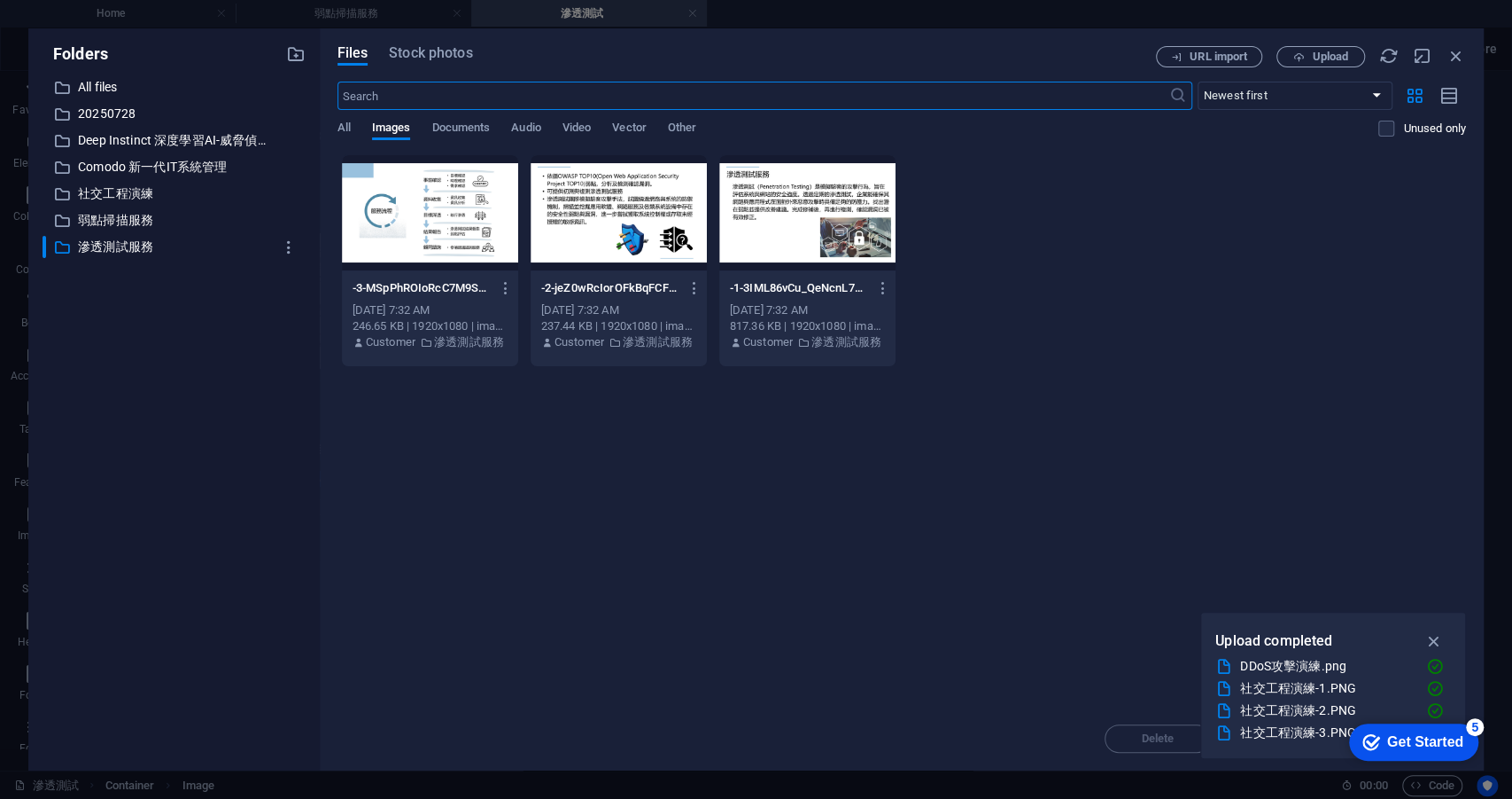
click at [623, 228] on div at bounding box center [618, 213] width 177 height 116
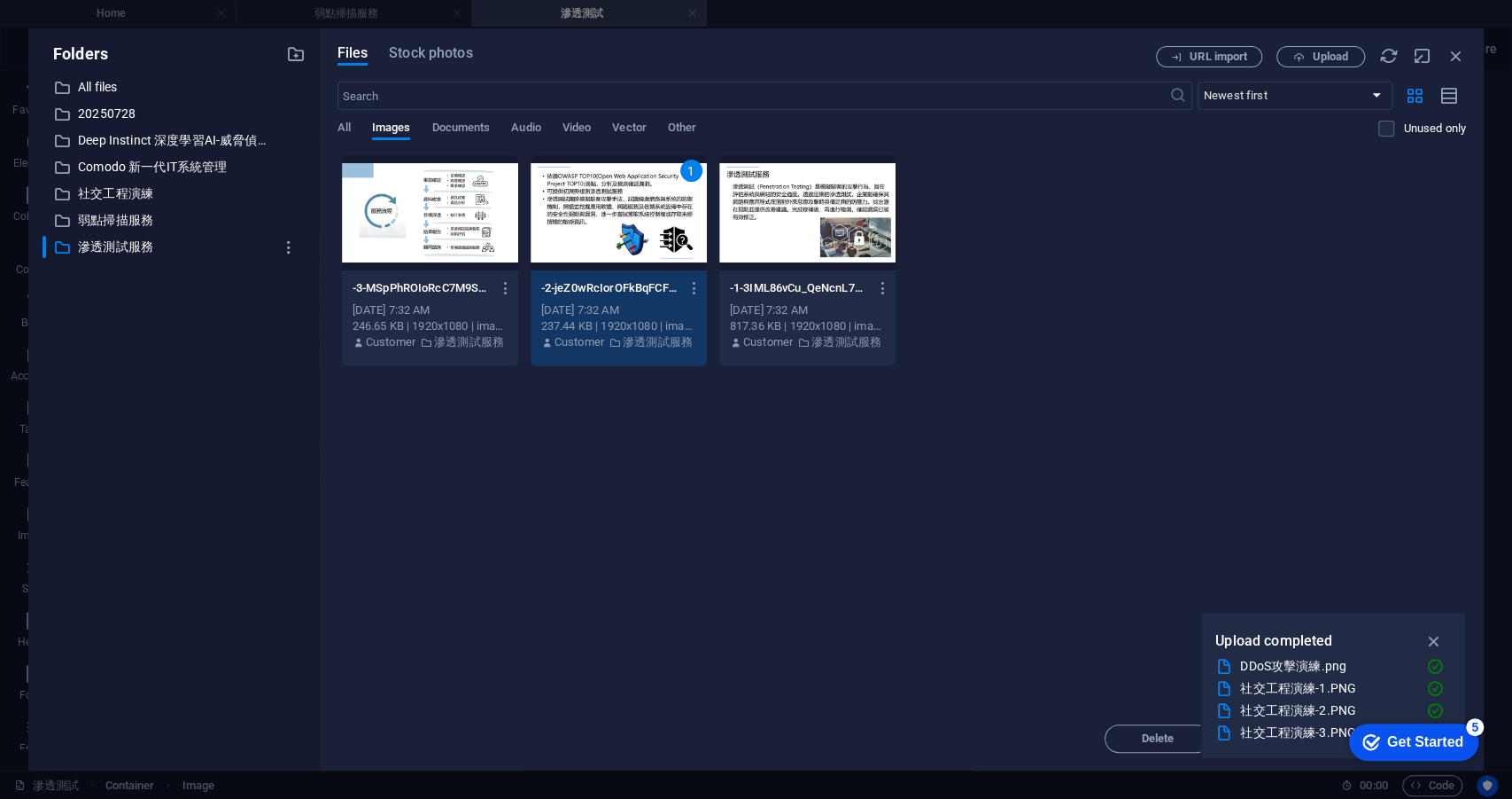
click at [623, 228] on div "1" at bounding box center [618, 213] width 177 height 116
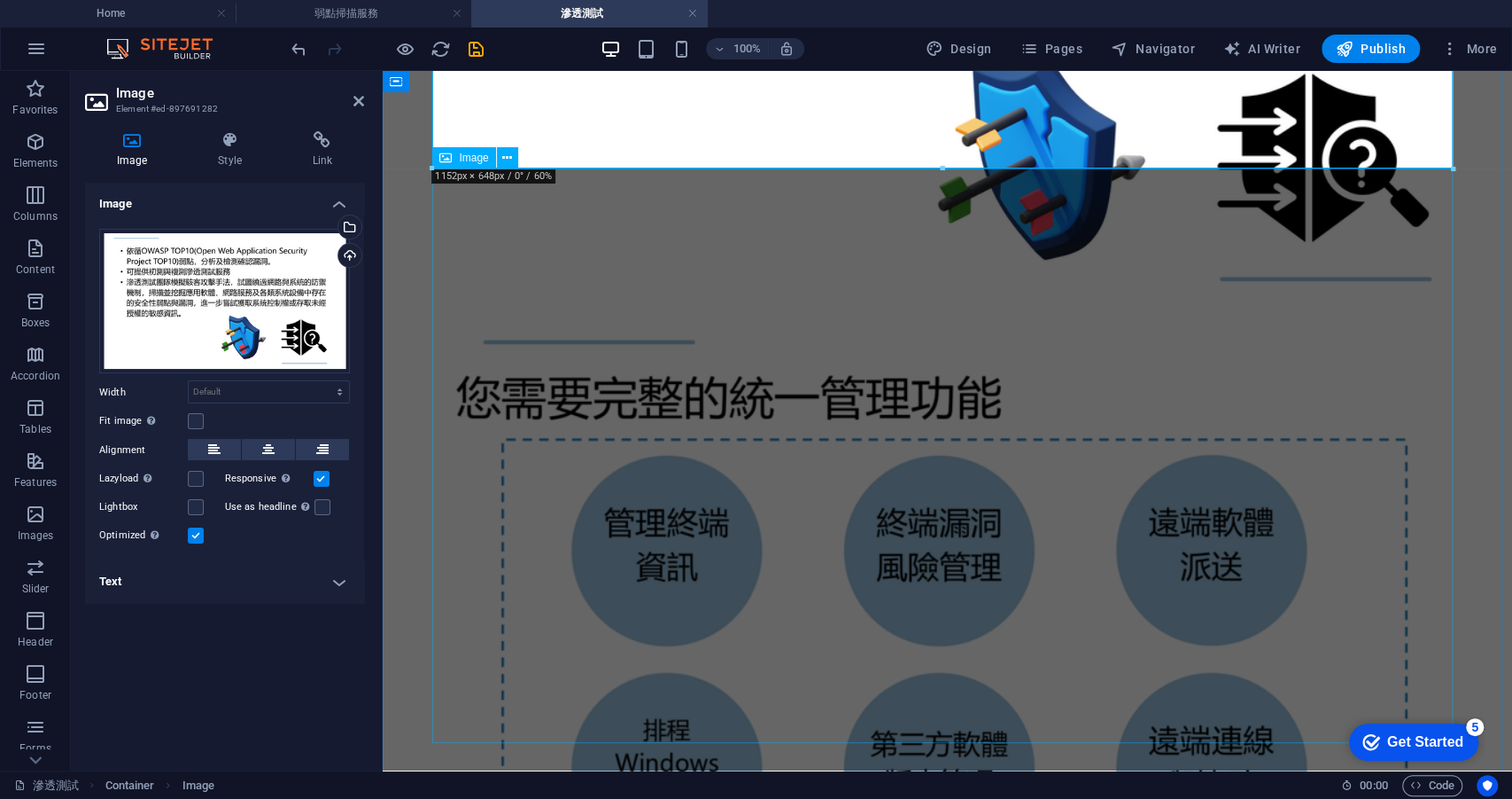
scroll to position [1322, 0]
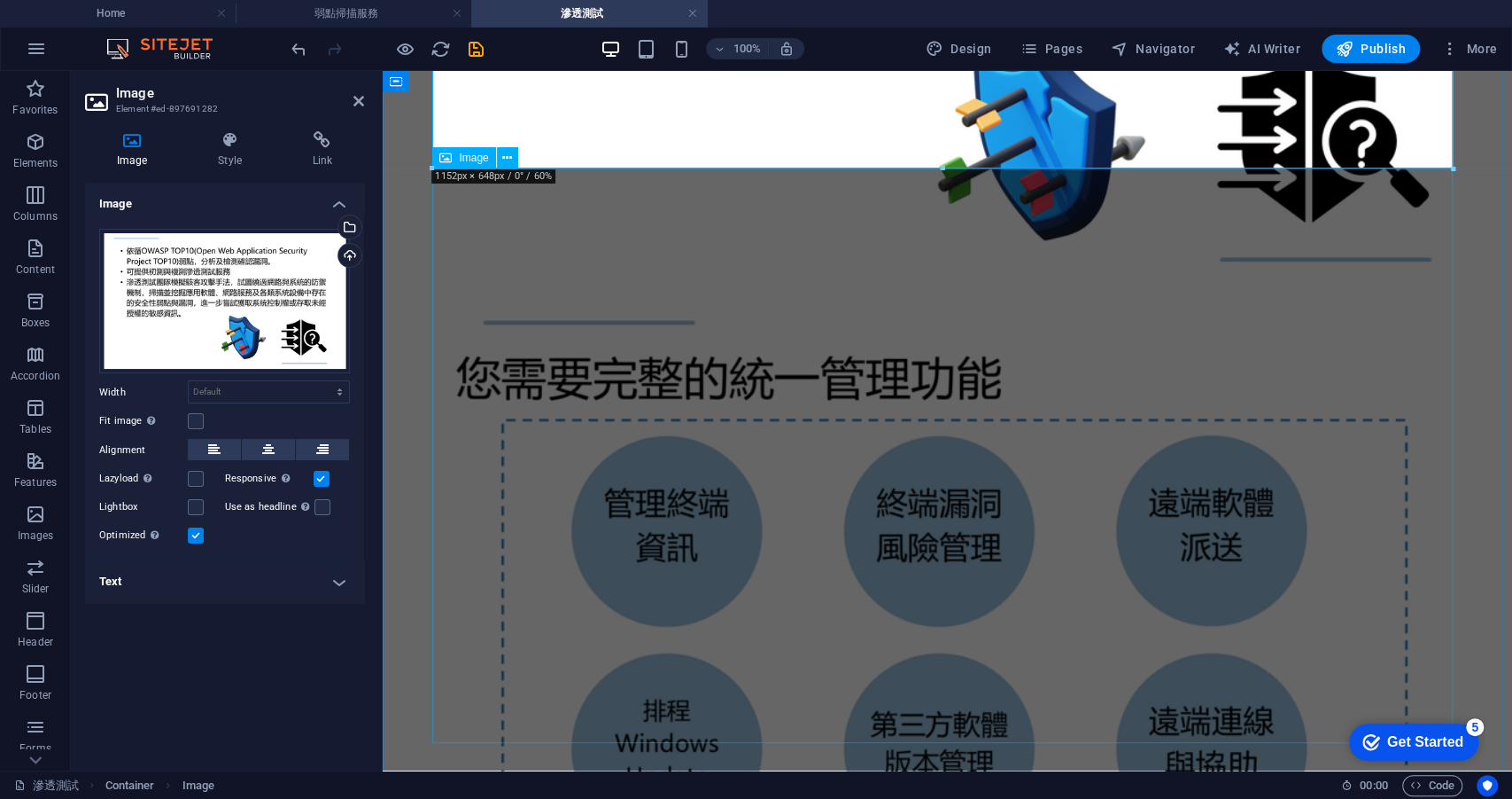
click at [659, 461] on figure at bounding box center [947, 608] width 1116 height 639
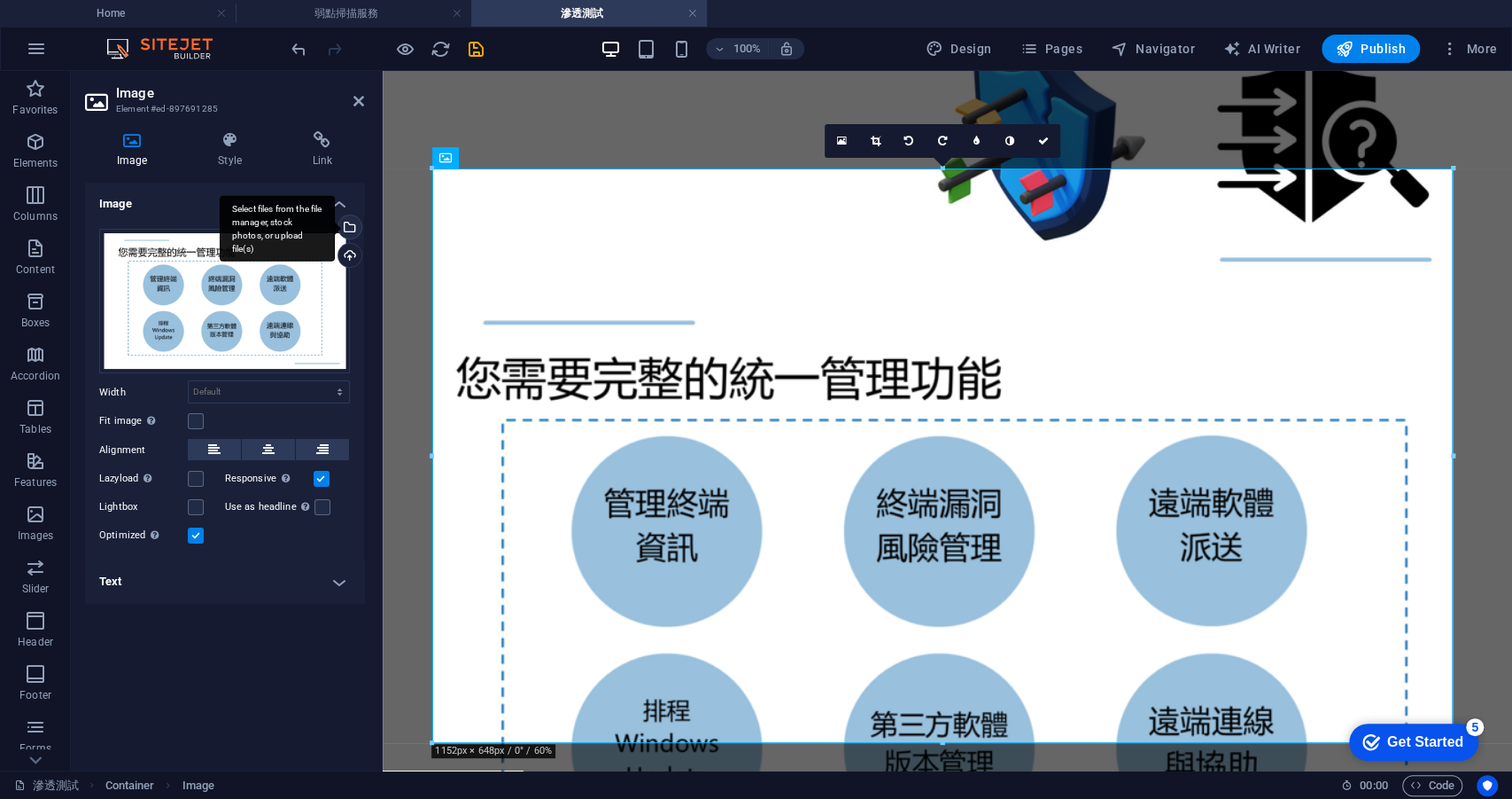
click at [353, 225] on div "Select files from the file manager, stock photos, or upload file(s)" at bounding box center [348, 228] width 27 height 27
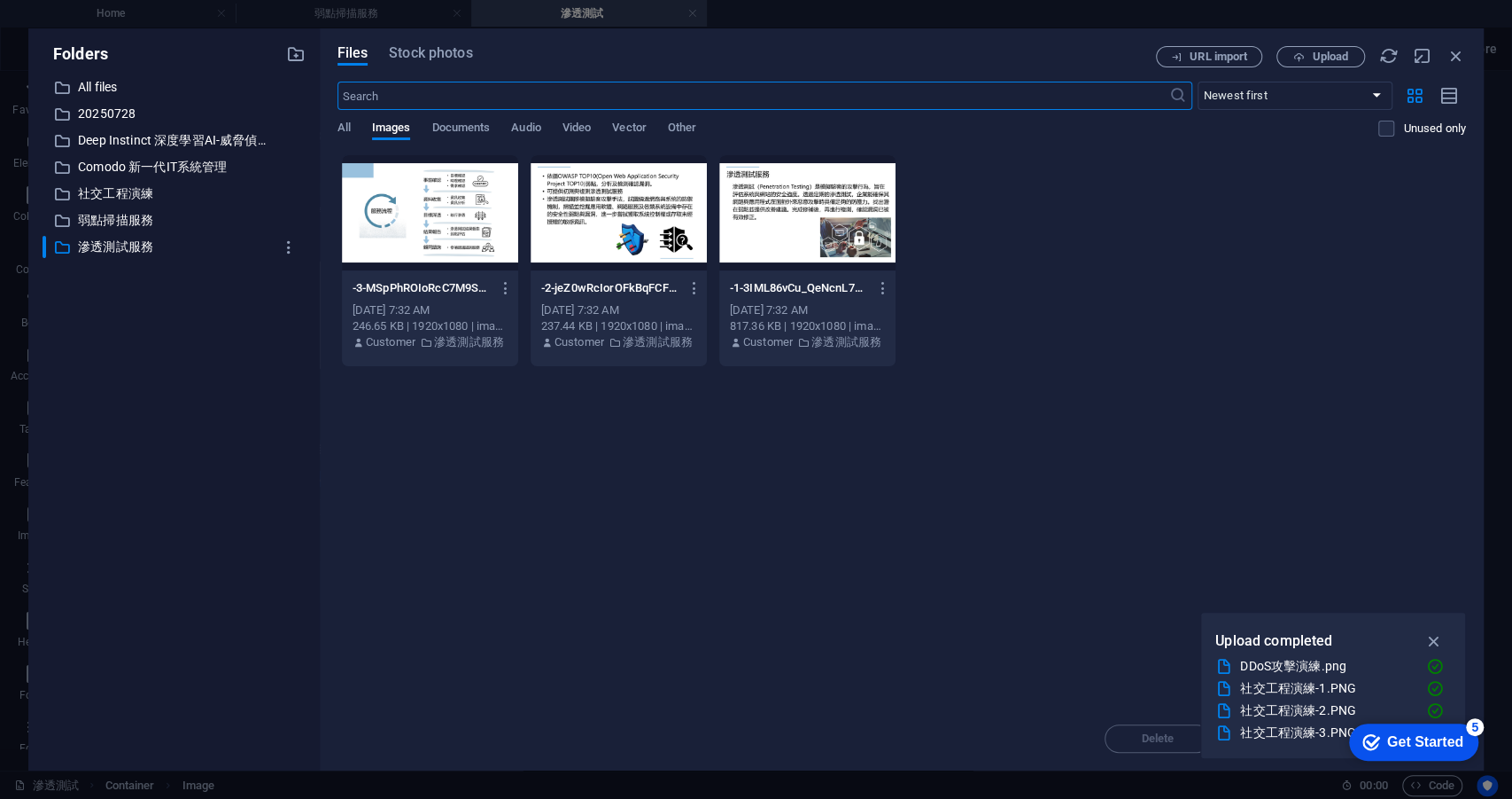
scroll to position [1209, 0]
click at [445, 226] on div at bounding box center [430, 213] width 177 height 116
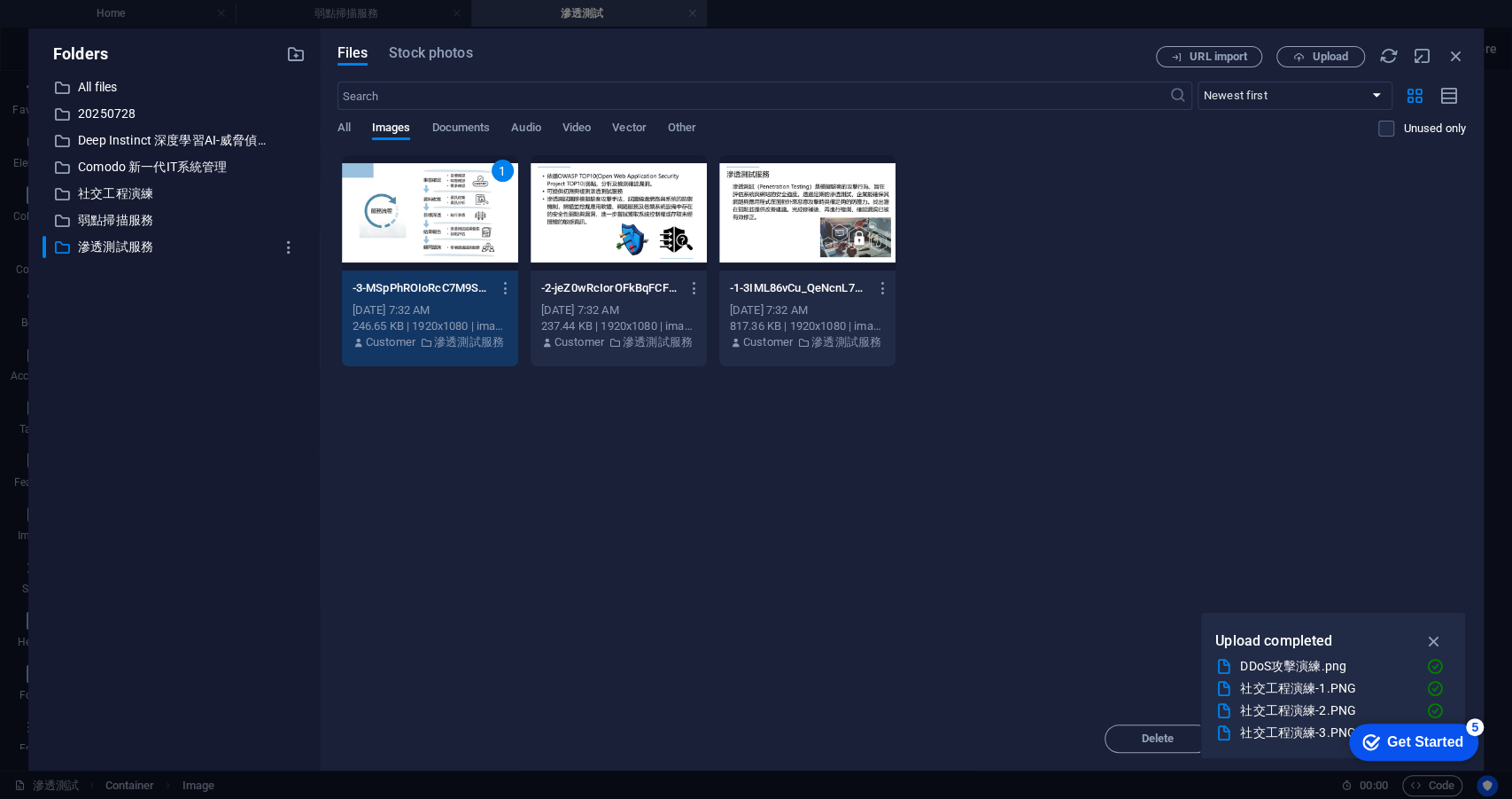
click at [445, 226] on div "1" at bounding box center [430, 213] width 177 height 116
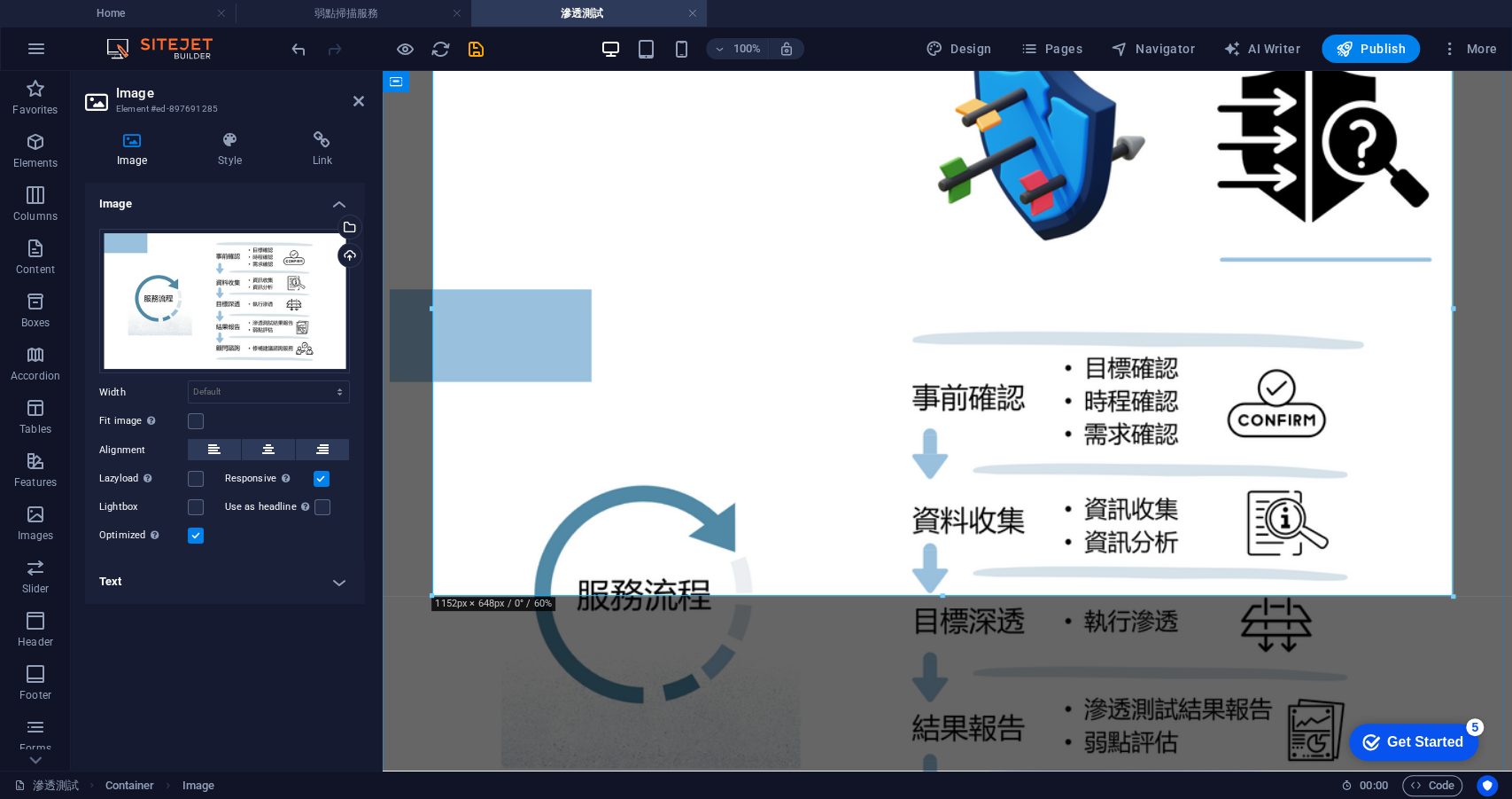
scroll to position [1804, 0]
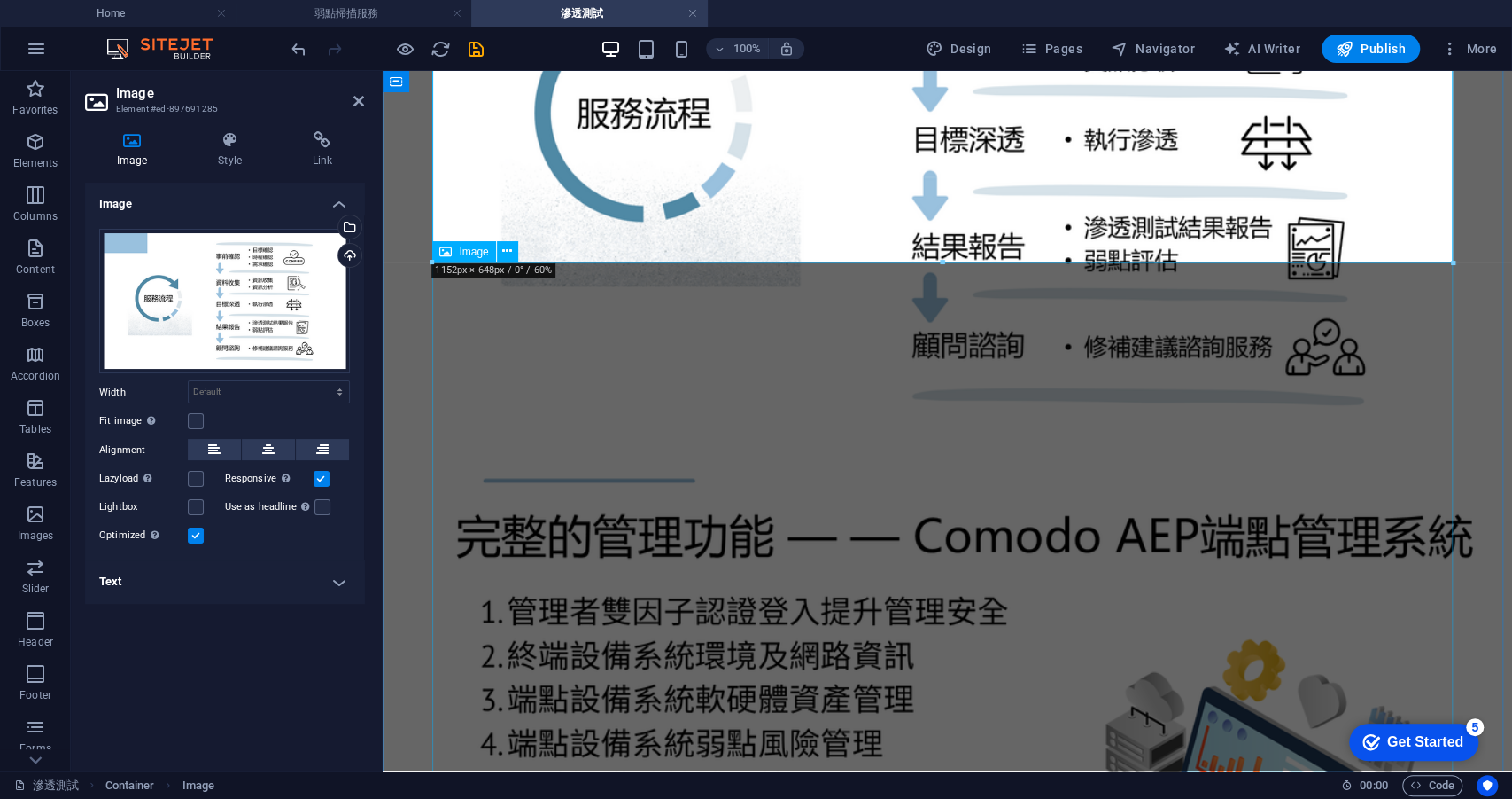
click at [744, 447] on figure at bounding box center [947, 766] width 1116 height 639
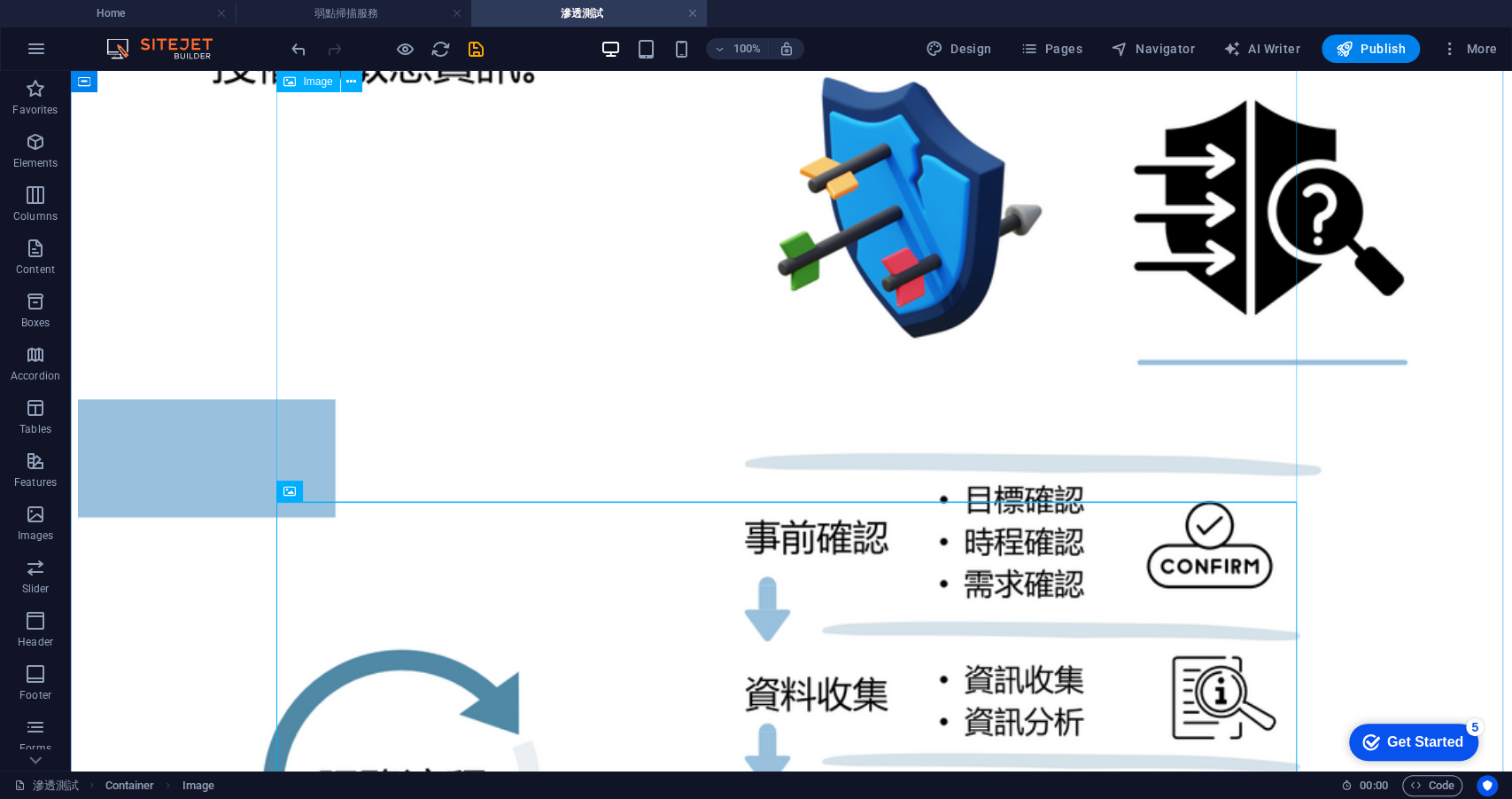
scroll to position [1555, 0]
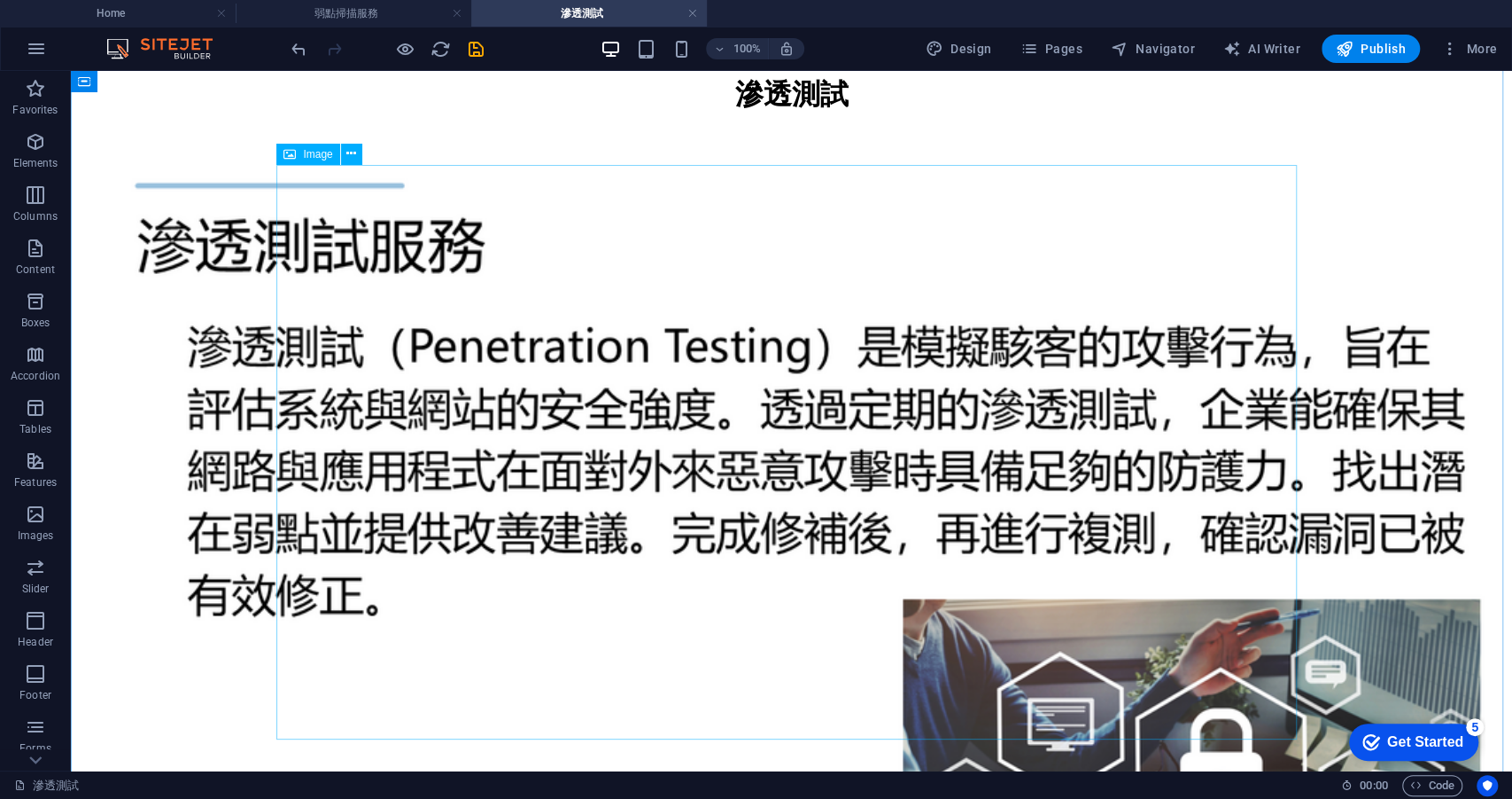
scroll to position [0, 0]
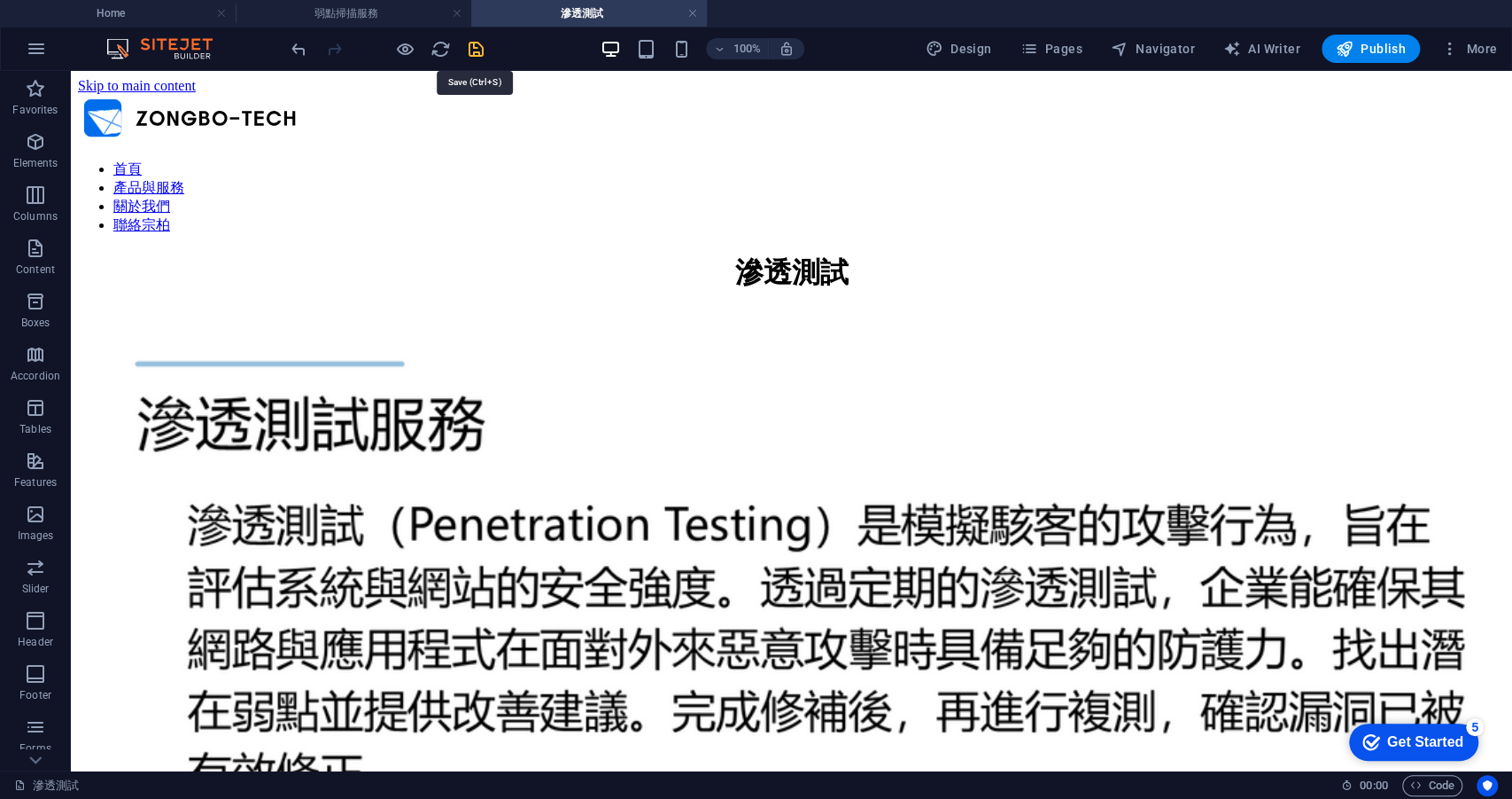
click at [481, 51] on icon "save" at bounding box center [476, 49] width 20 height 20
click at [1064, 50] on span "Pages" at bounding box center [1050, 48] width 62 height 18
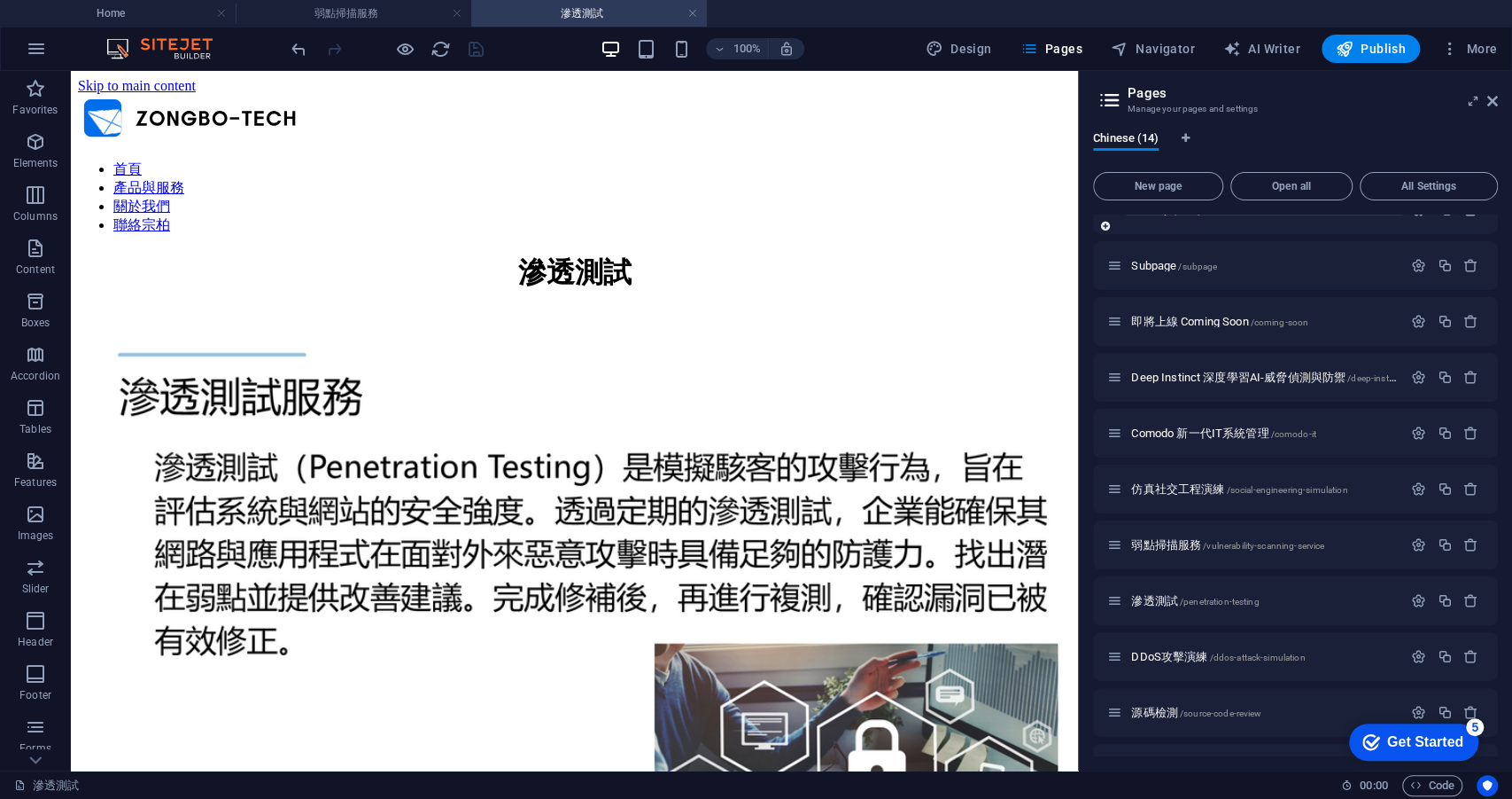
scroll to position [240, 0]
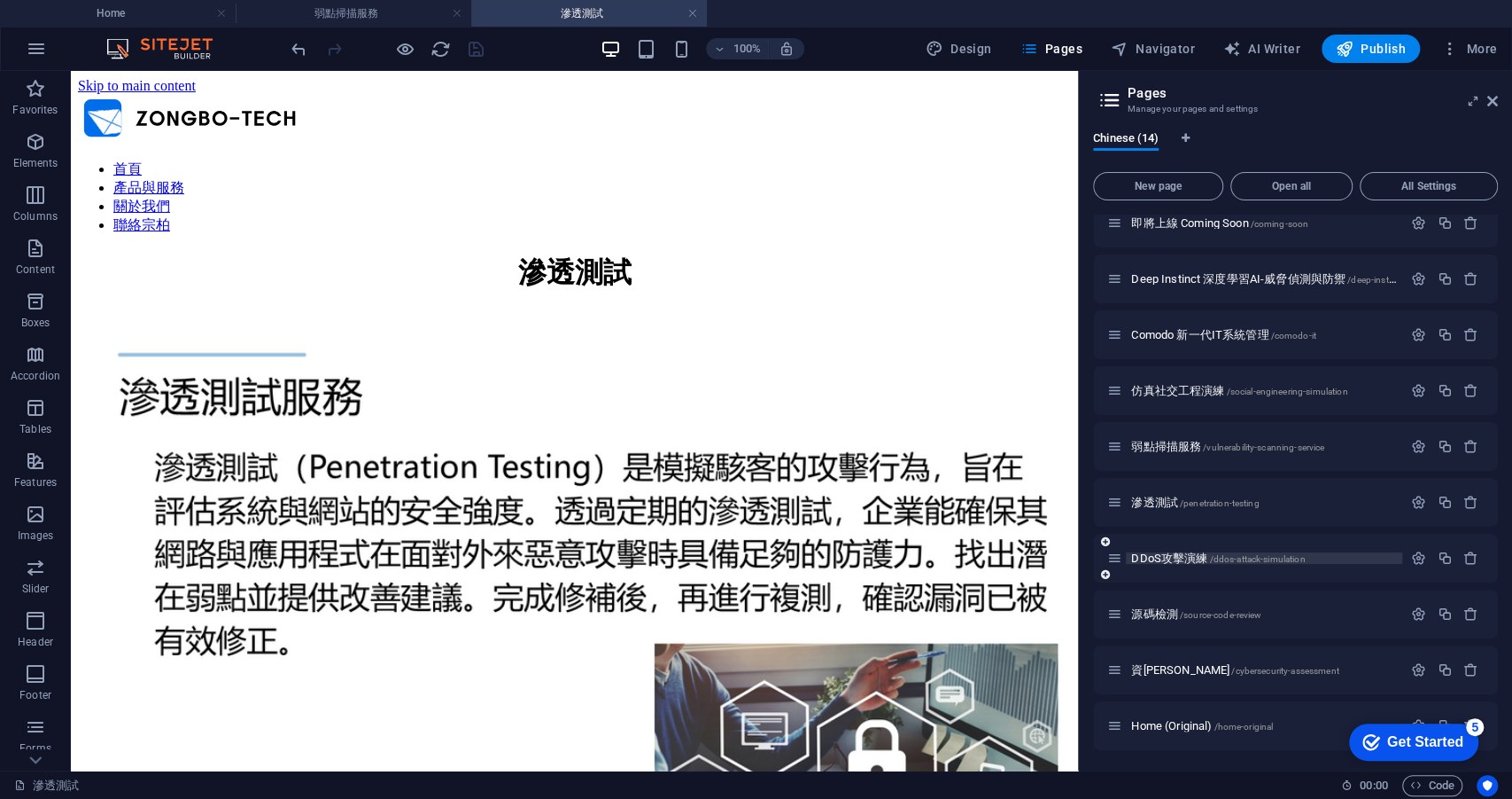
click at [1181, 557] on span "DDoS攻擊演練 /ddos-attack-simulation" at bounding box center [1218, 558] width 174 height 13
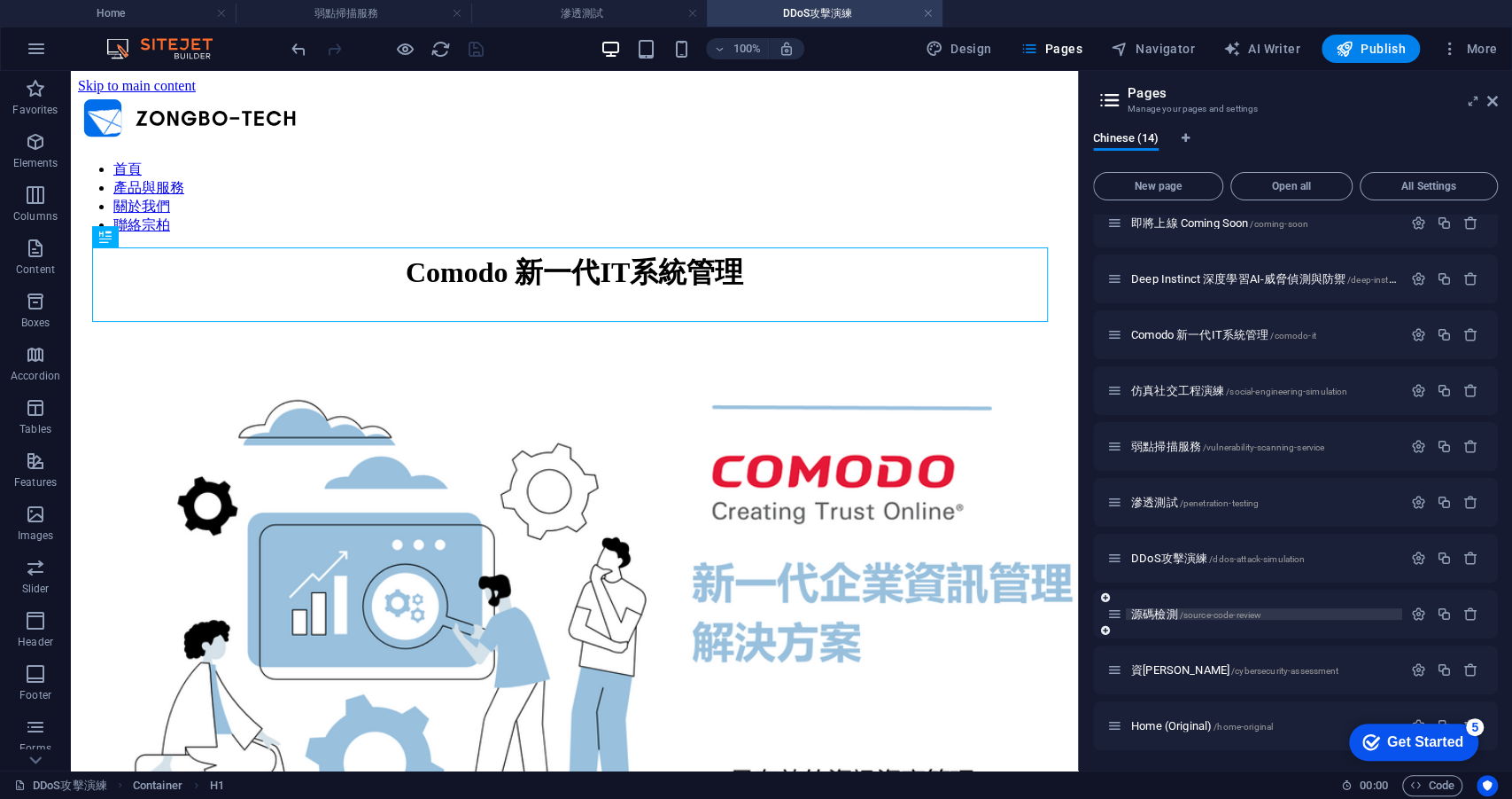
click at [1175, 612] on span "源碼檢測 /source-code-review" at bounding box center [1196, 614] width 130 height 13
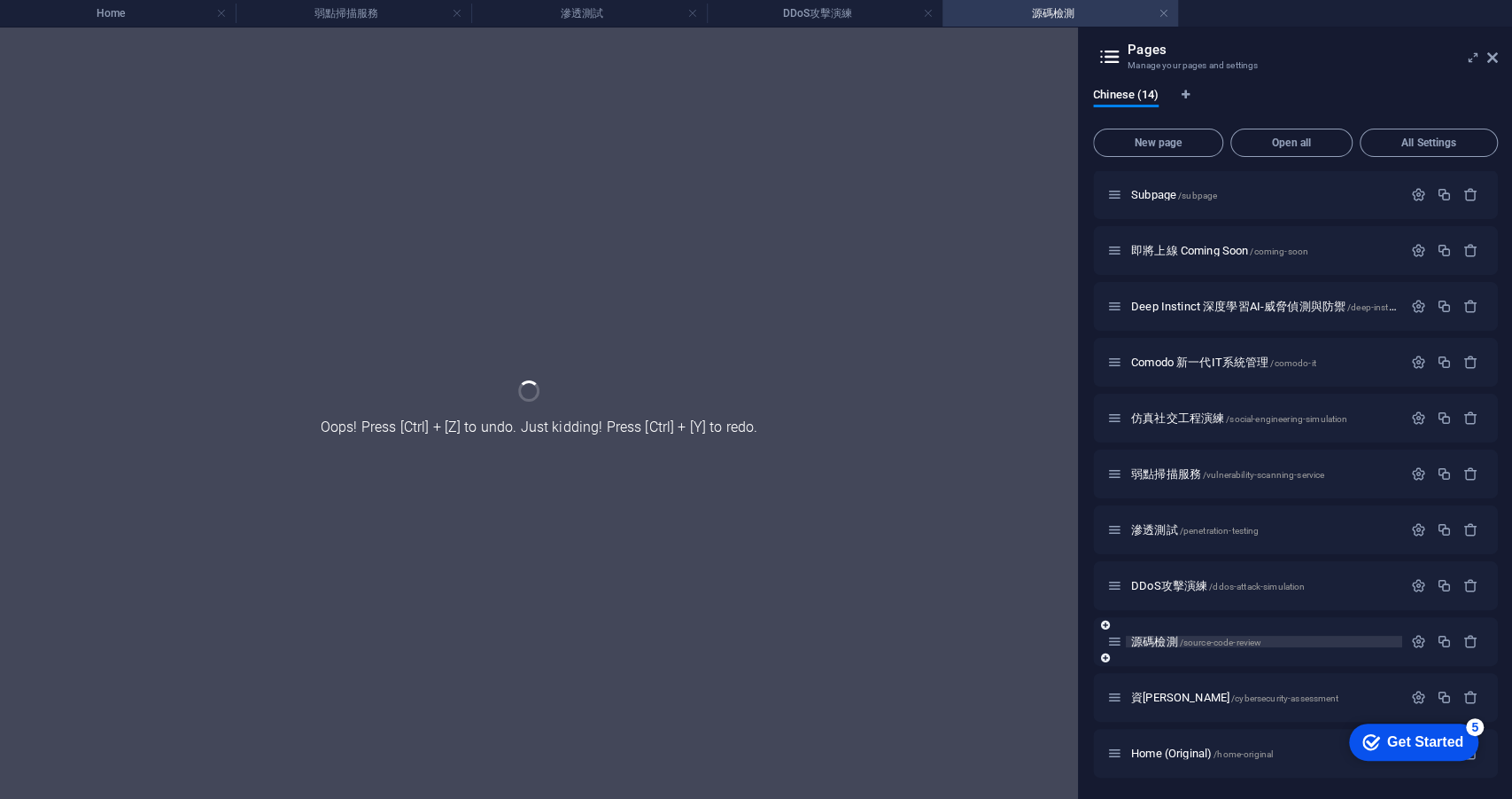
scroll to position [167, 0]
click at [1162, 695] on span "資[PERSON_NAME] /cybersecurity-assessment" at bounding box center [1235, 698] width 207 height 13
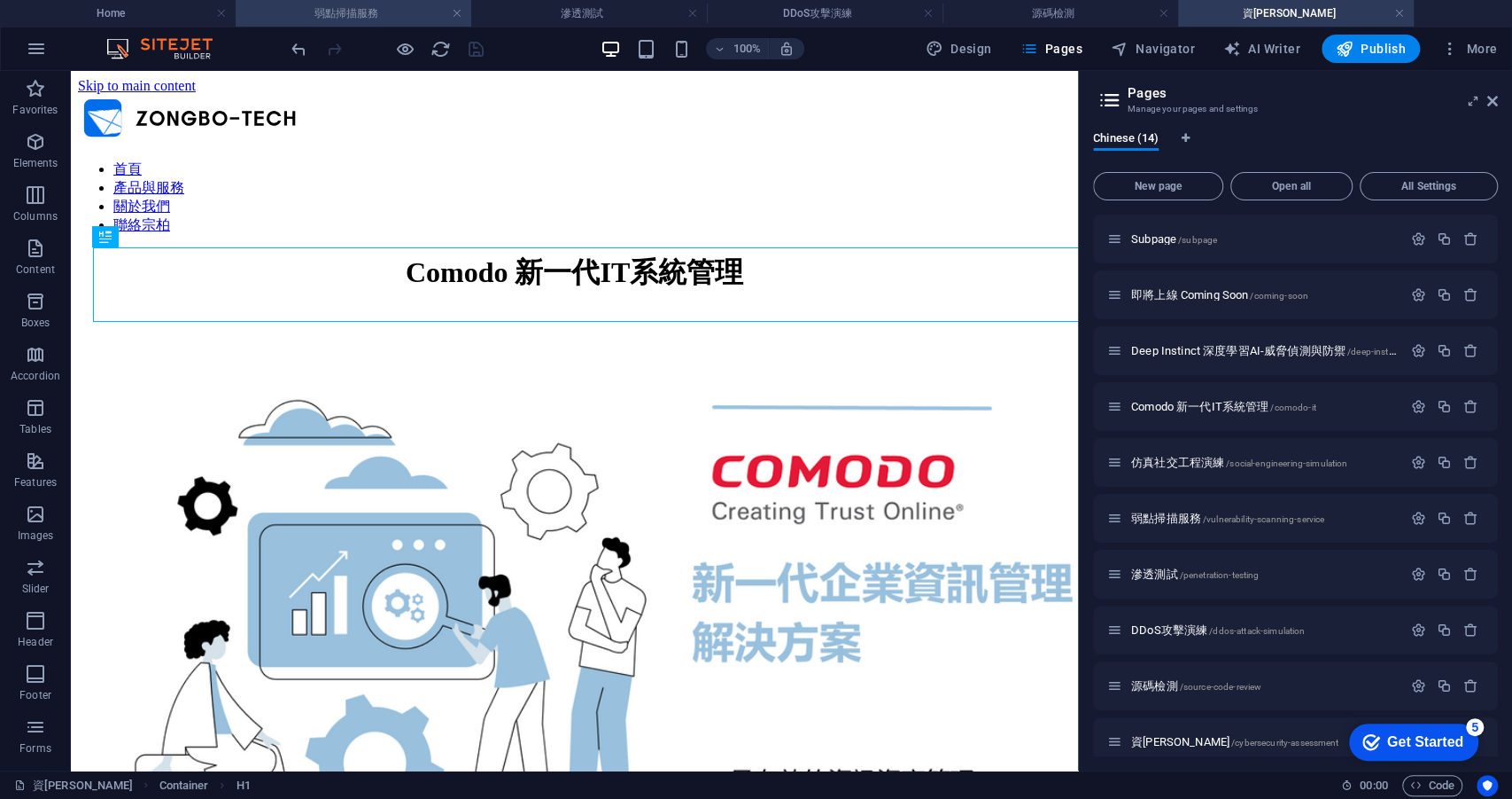
scroll to position [0, 0]
click at [394, 17] on h4 "弱點掃描服務" at bounding box center [353, 13] width 236 height 19
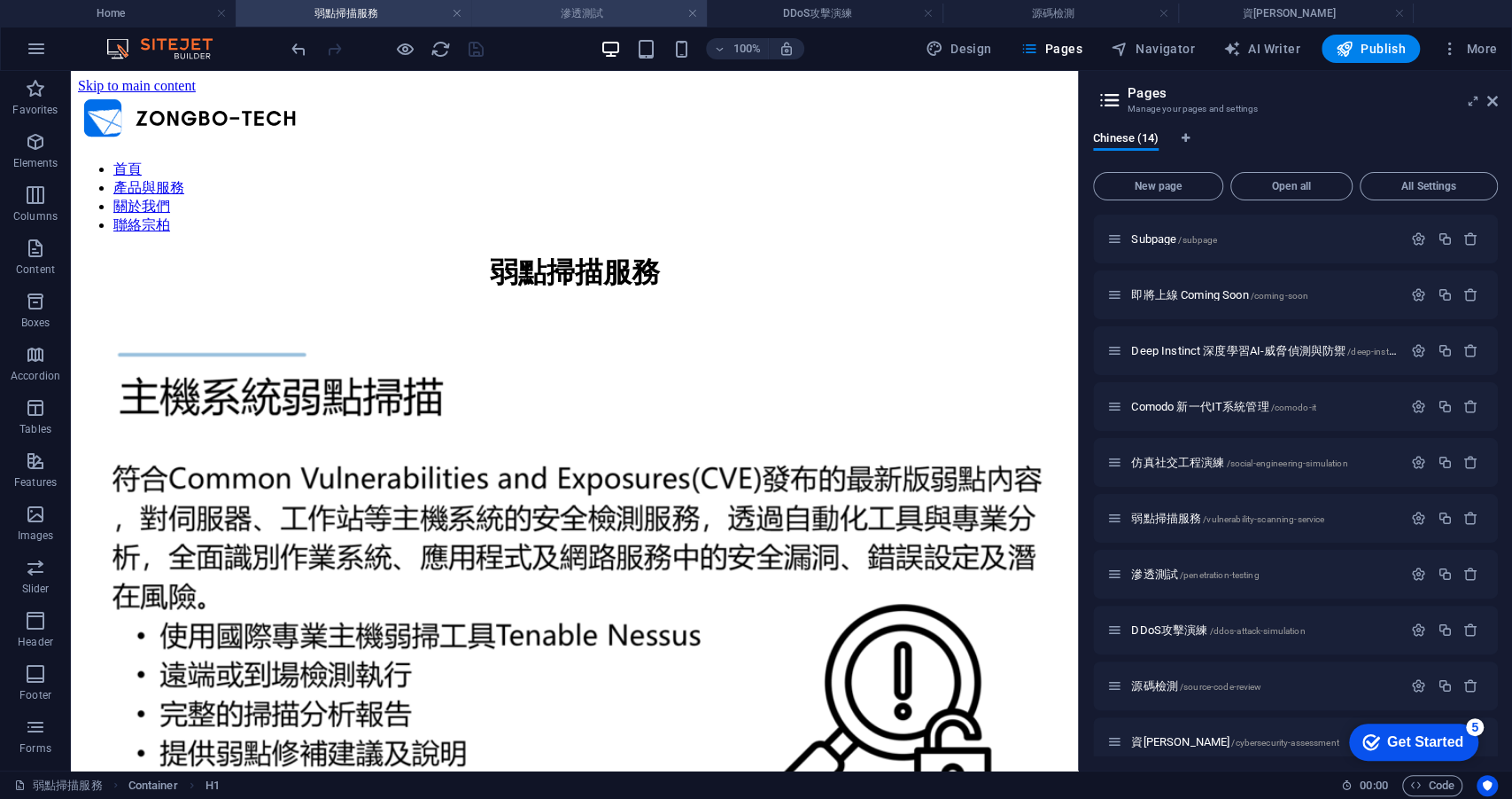
click at [502, 15] on h4 "滲透測試" at bounding box center [589, 13] width 236 height 19
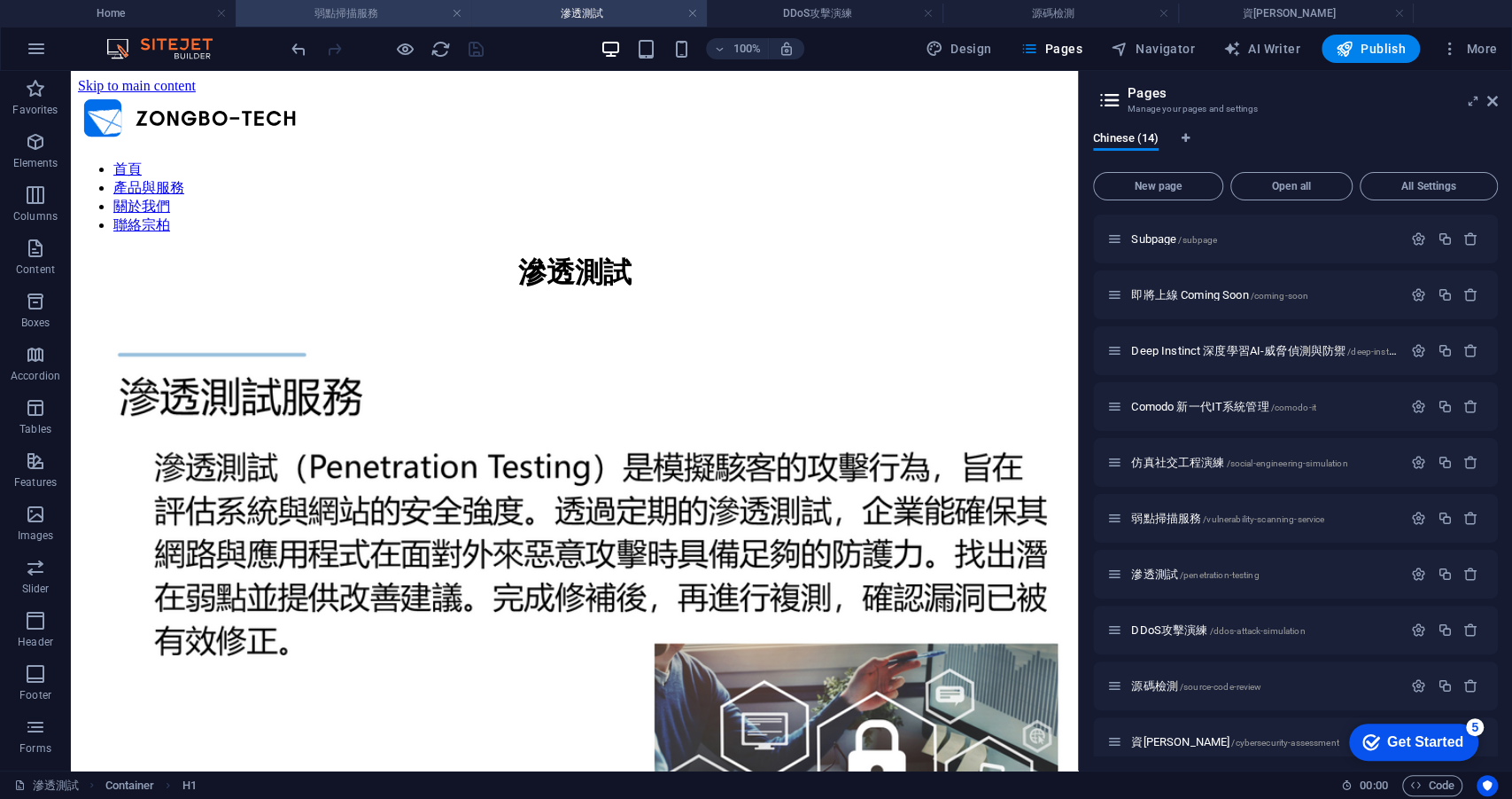
click at [420, 8] on h4 "弱點掃描服務" at bounding box center [353, 13] width 236 height 19
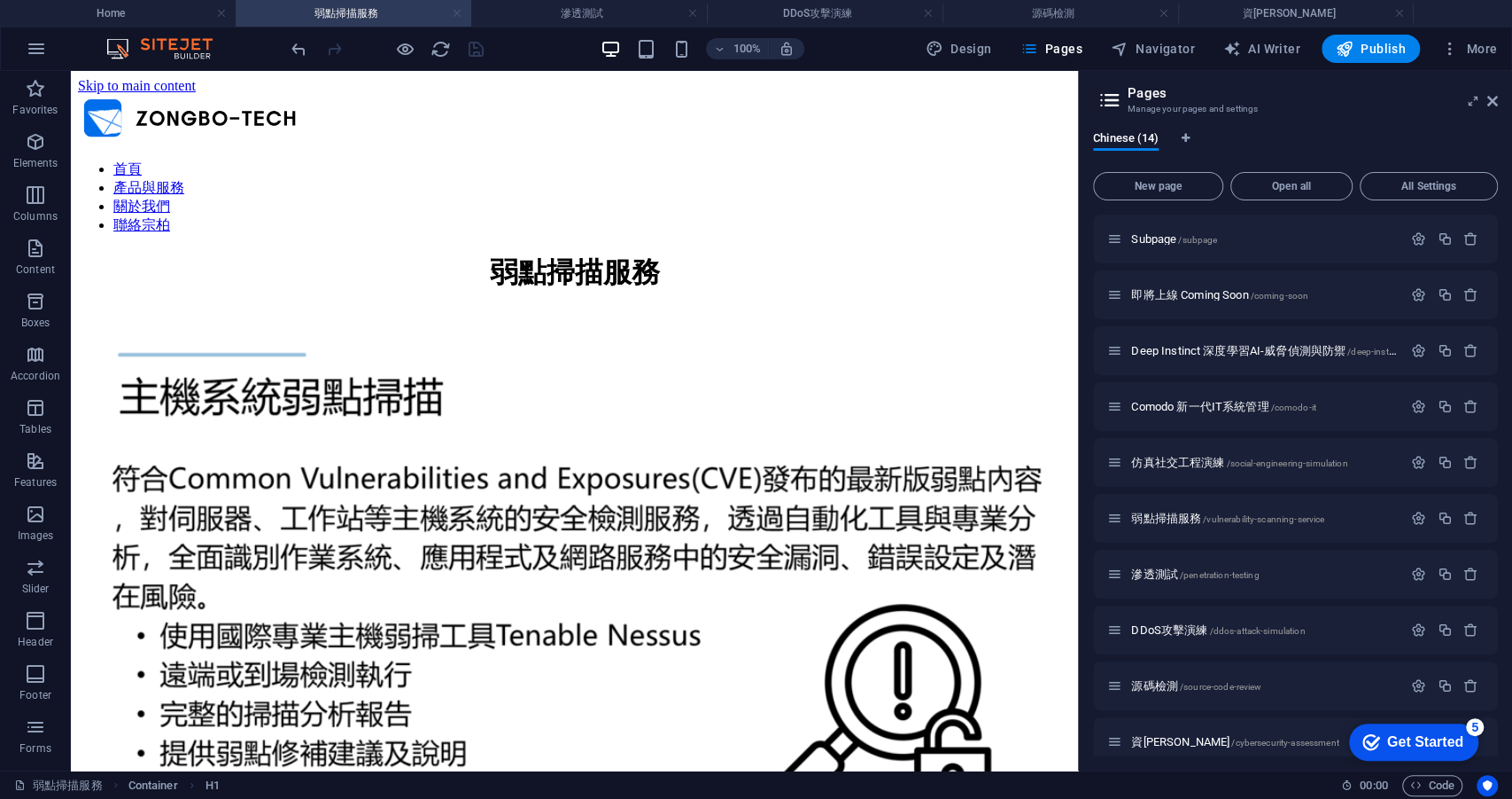
click at [457, 11] on link at bounding box center [457, 14] width 11 height 17
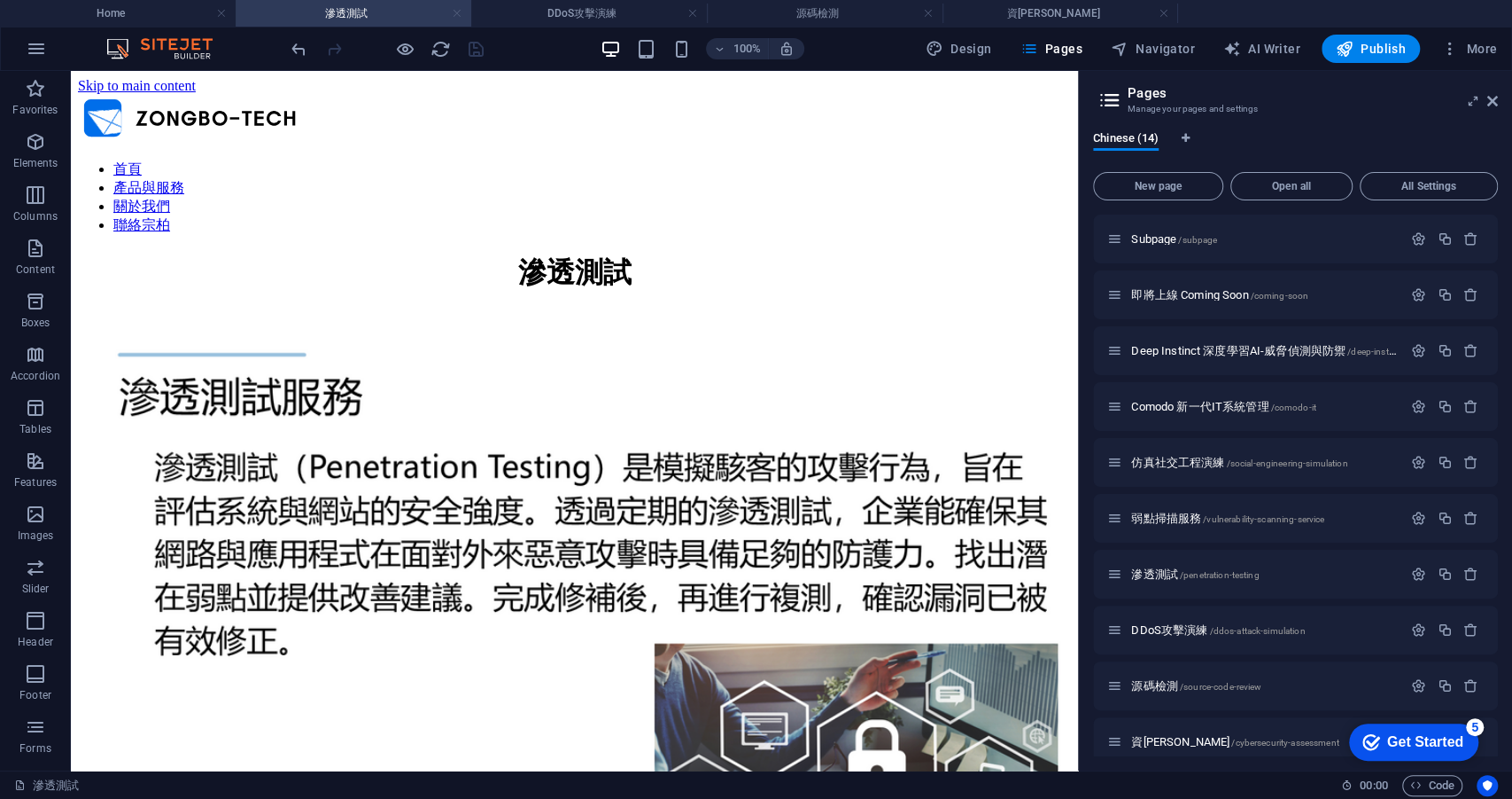
click at [459, 15] on link at bounding box center [457, 14] width 11 height 17
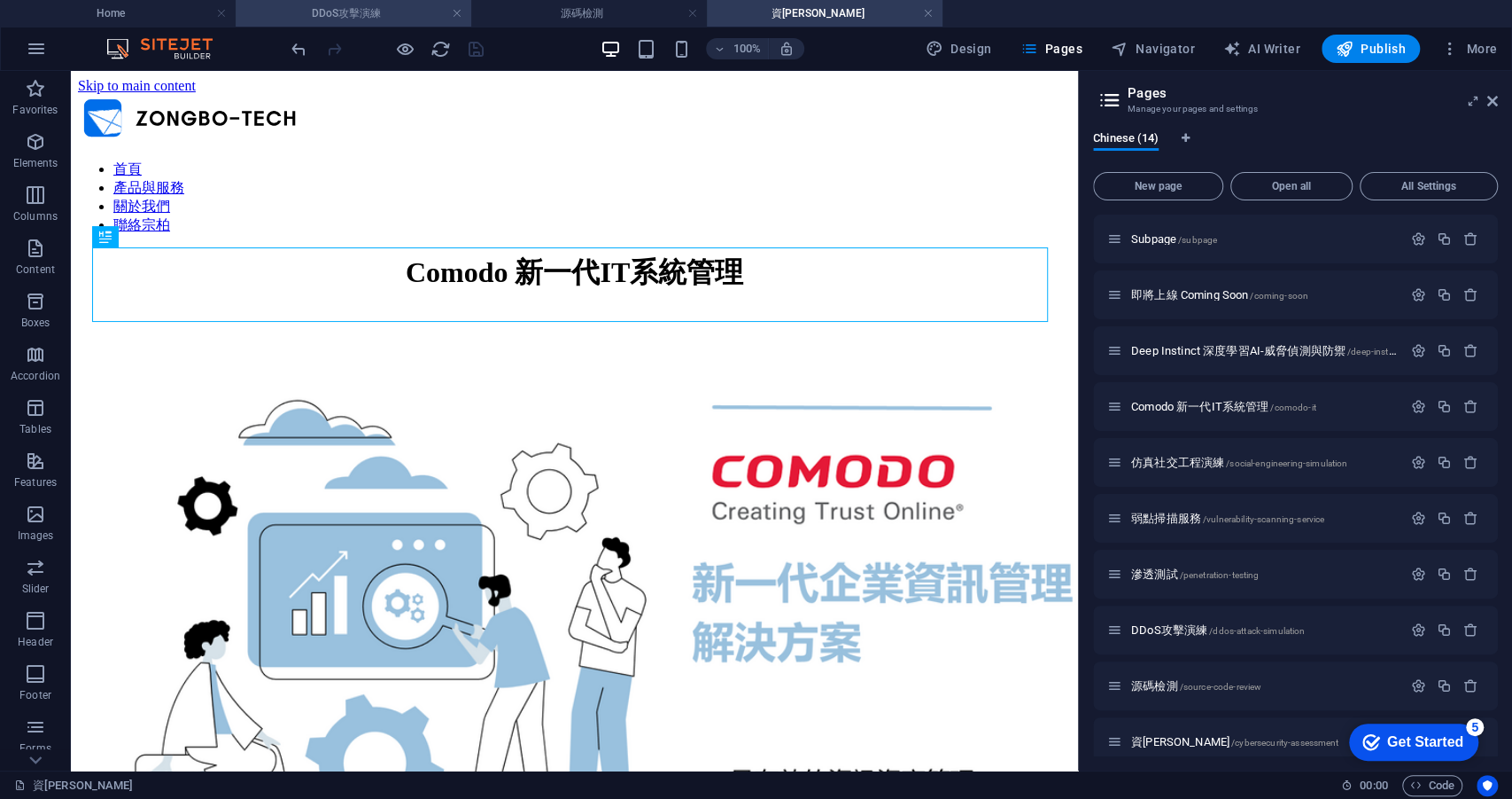
click at [384, 18] on h4 "DDoS攻擊演練" at bounding box center [353, 13] width 236 height 19
click at [1412, 631] on icon "button" at bounding box center [1419, 630] width 15 height 15
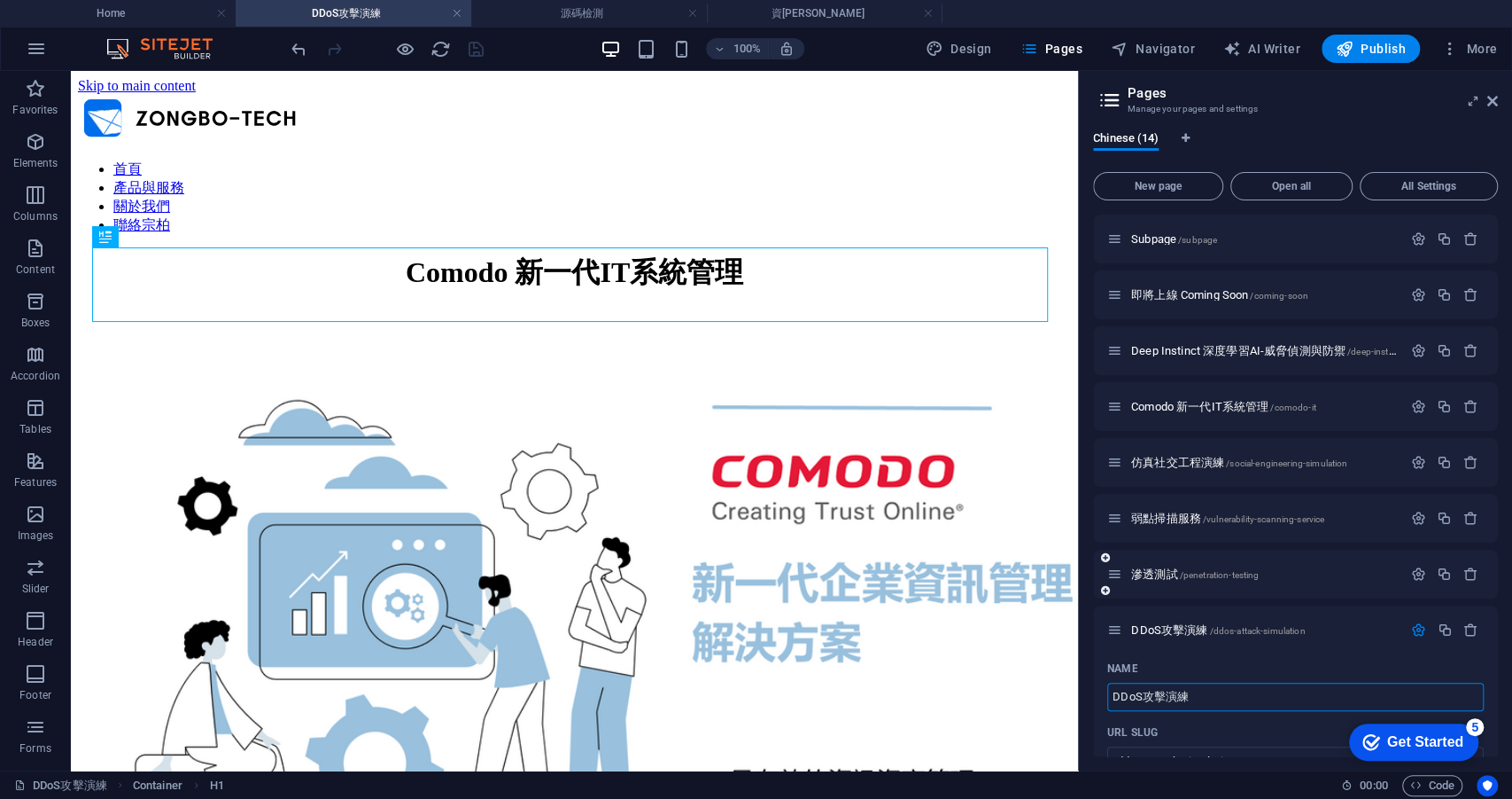
scroll to position [388, 0]
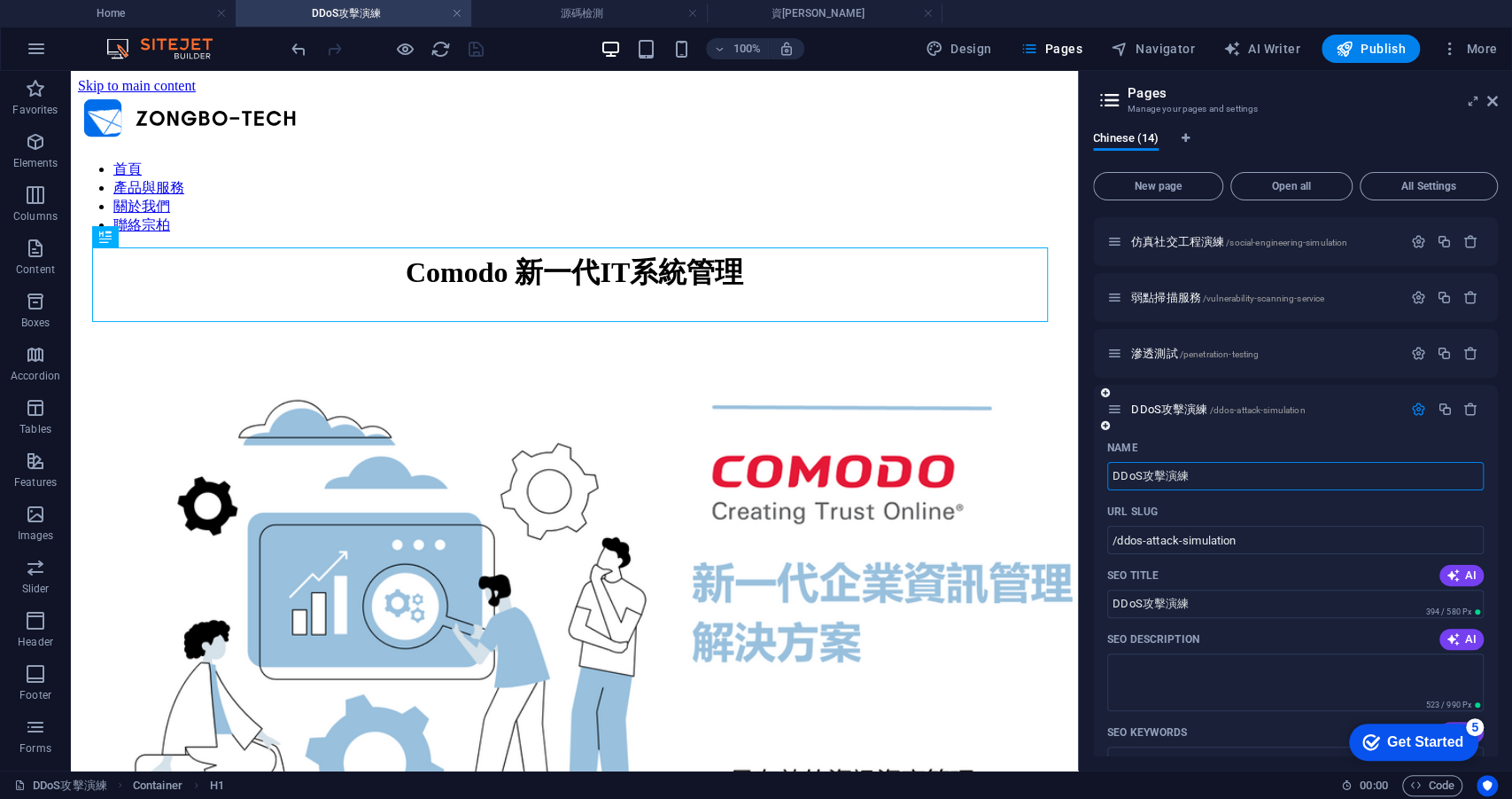
click at [1222, 483] on input "DDoS攻擊演練" at bounding box center [1295, 475] width 376 height 29
click at [579, 270] on div "Comodo 新一代IT系統管理" at bounding box center [574, 273] width 994 height 39
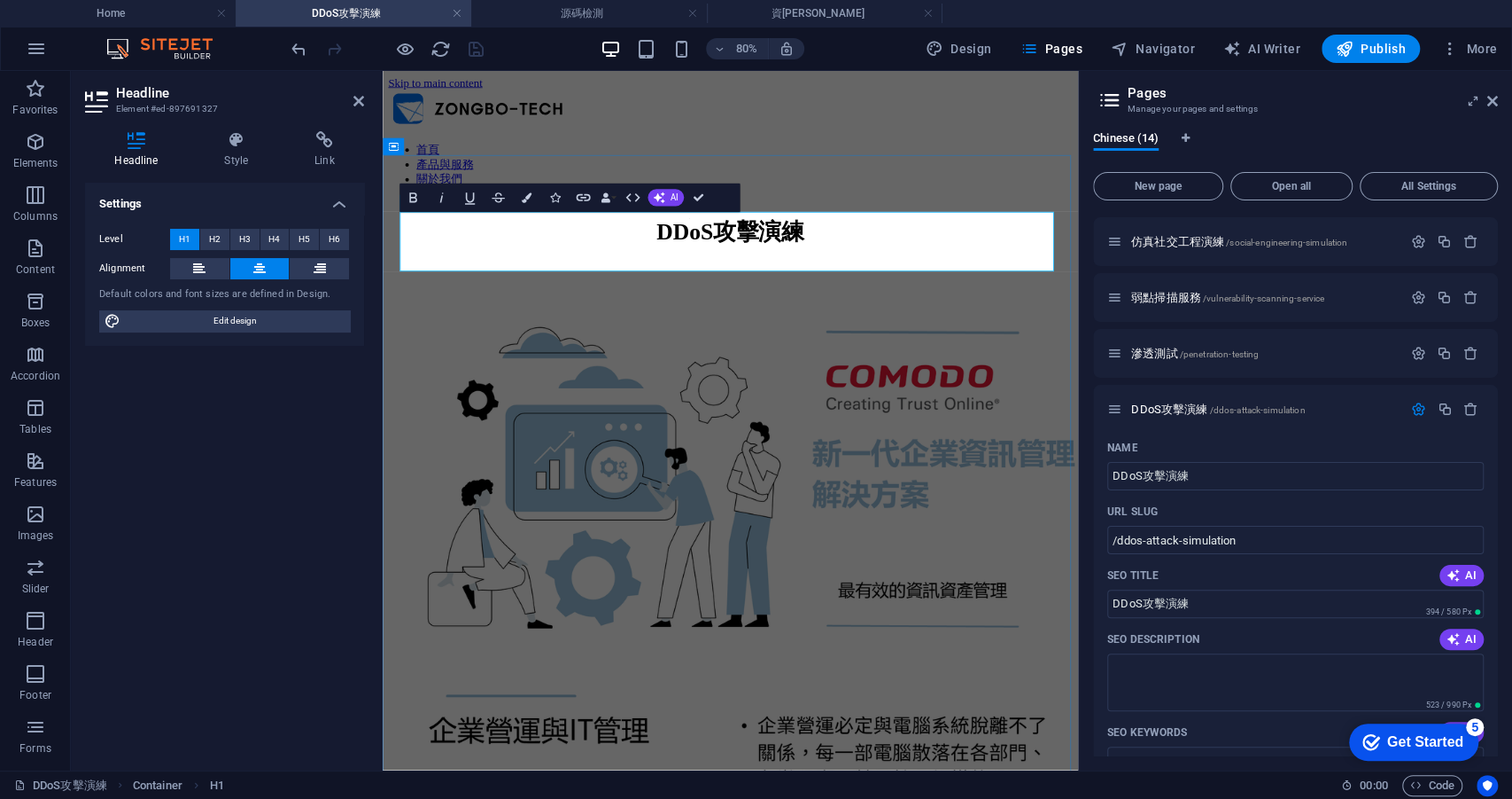
scroll to position [0, 15]
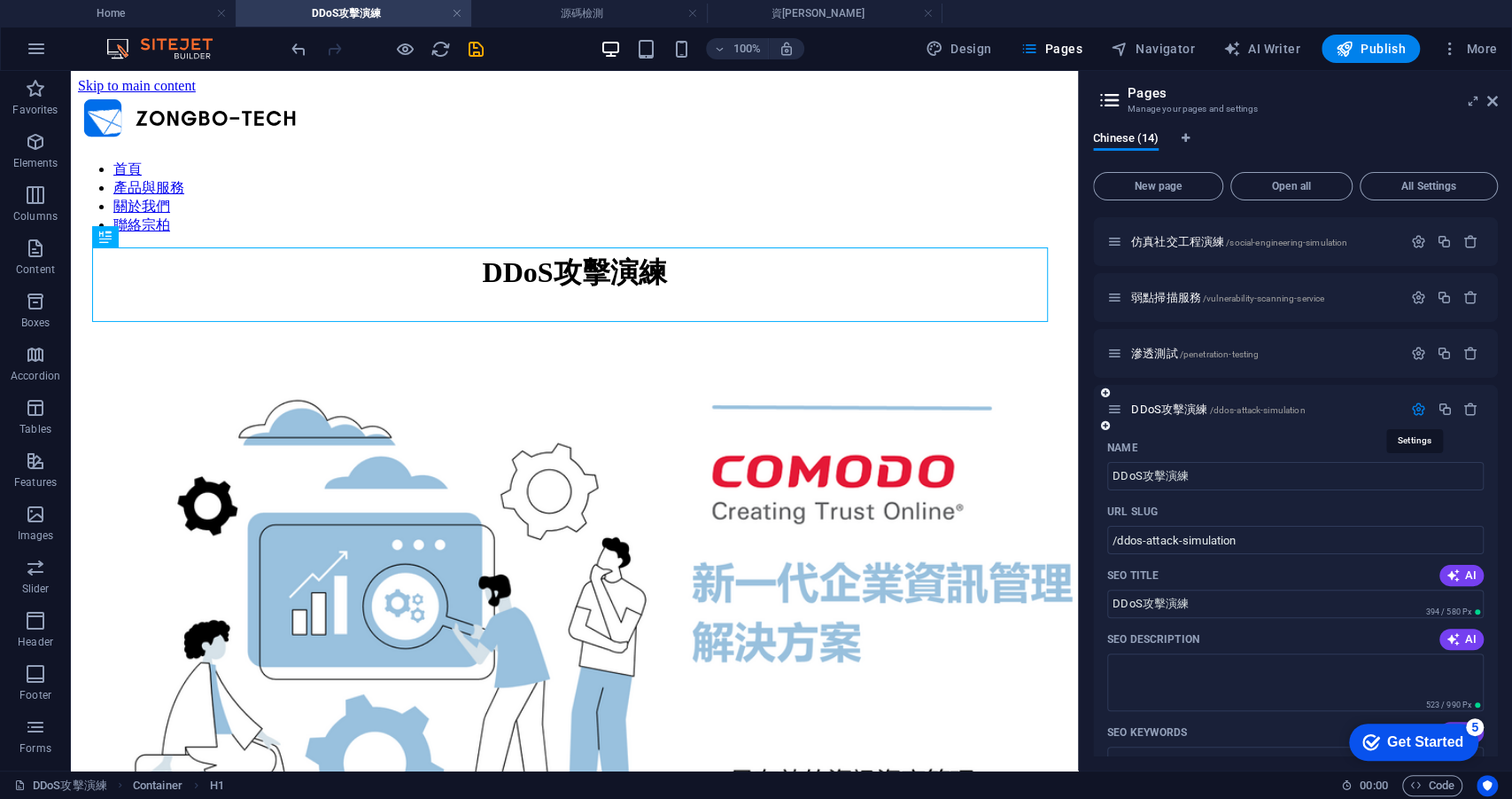
click at [1417, 409] on icon "button" at bounding box center [1419, 409] width 15 height 15
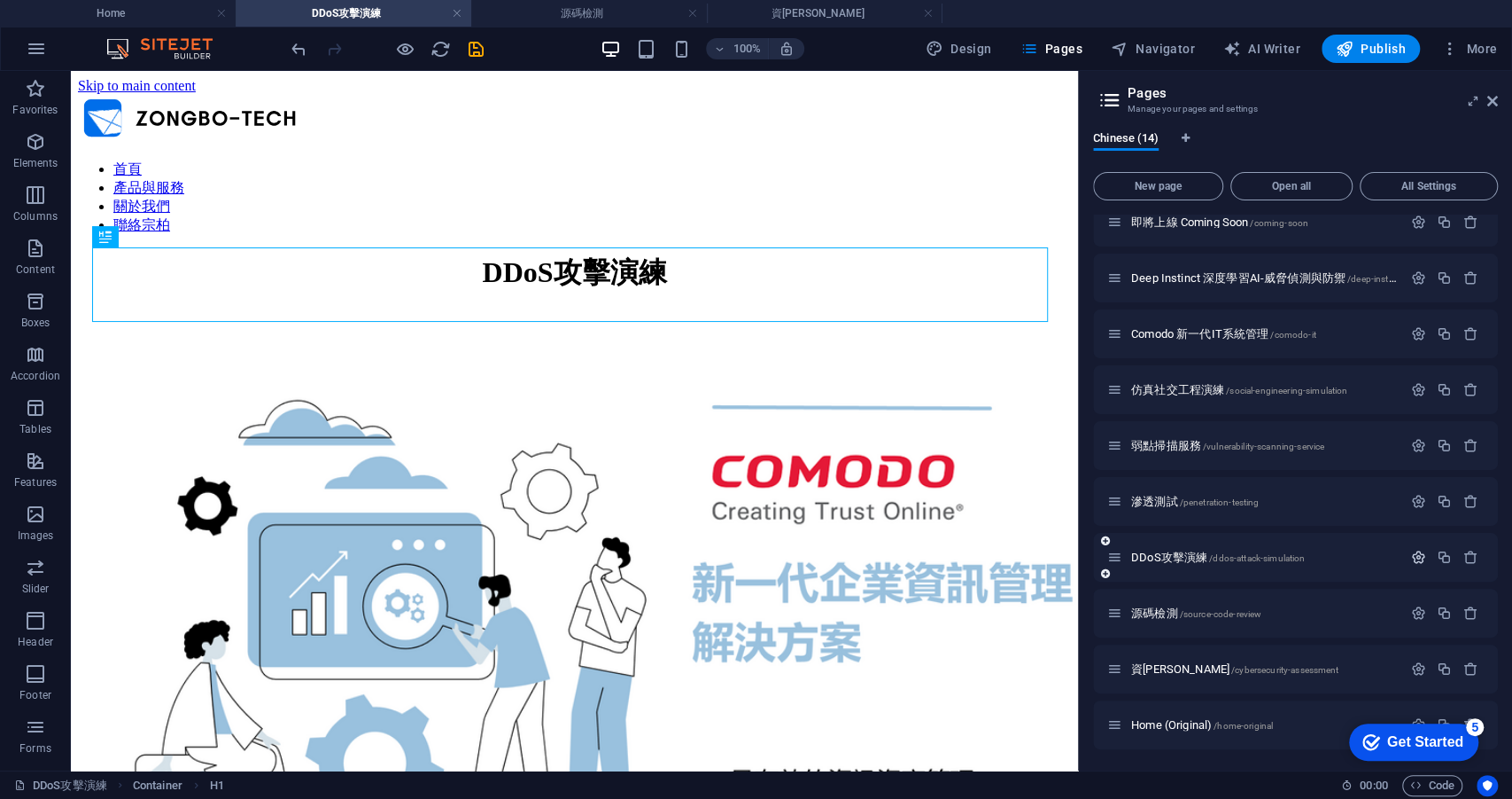
scroll to position [240, 0]
click at [609, 11] on h4 "源碼檢測" at bounding box center [589, 13] width 236 height 19
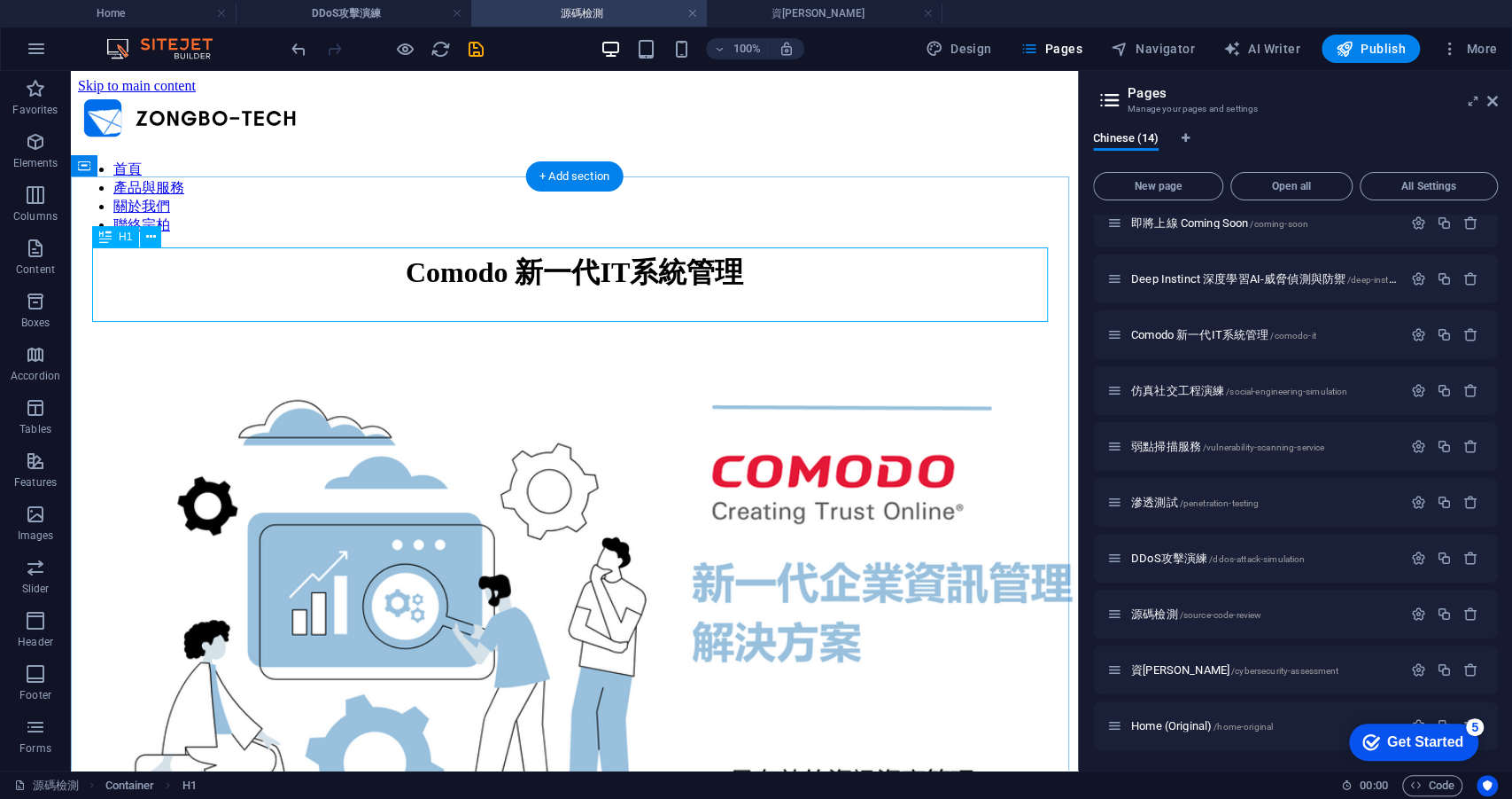
click at [598, 277] on div "Comodo 新一代IT系統管理" at bounding box center [574, 273] width 994 height 39
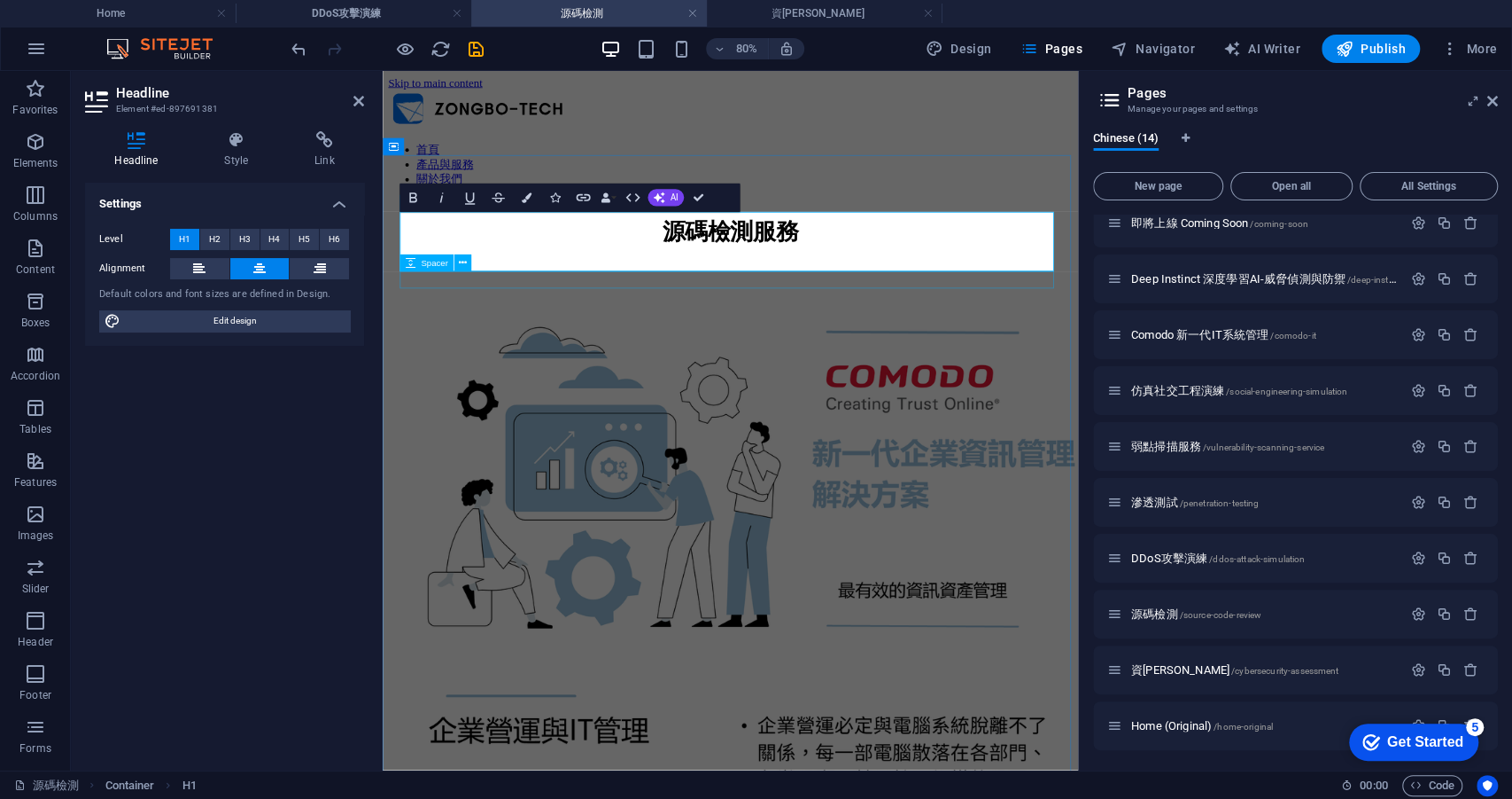
scroll to position [0, 15]
click at [824, 390] on figure at bounding box center [817, 579] width 855 height 493
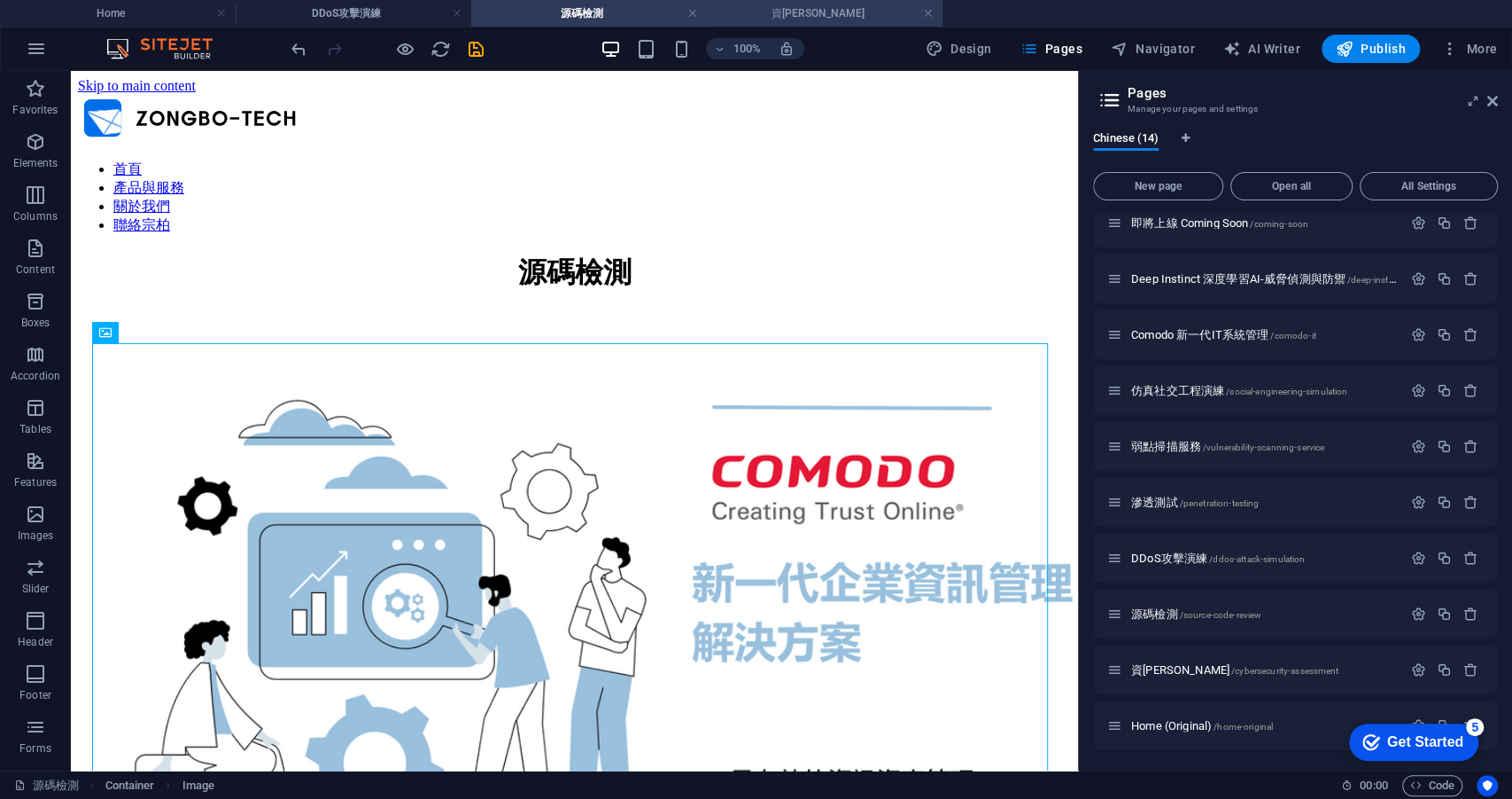
click at [799, 10] on h4 "資[PERSON_NAME]" at bounding box center [824, 13] width 236 height 19
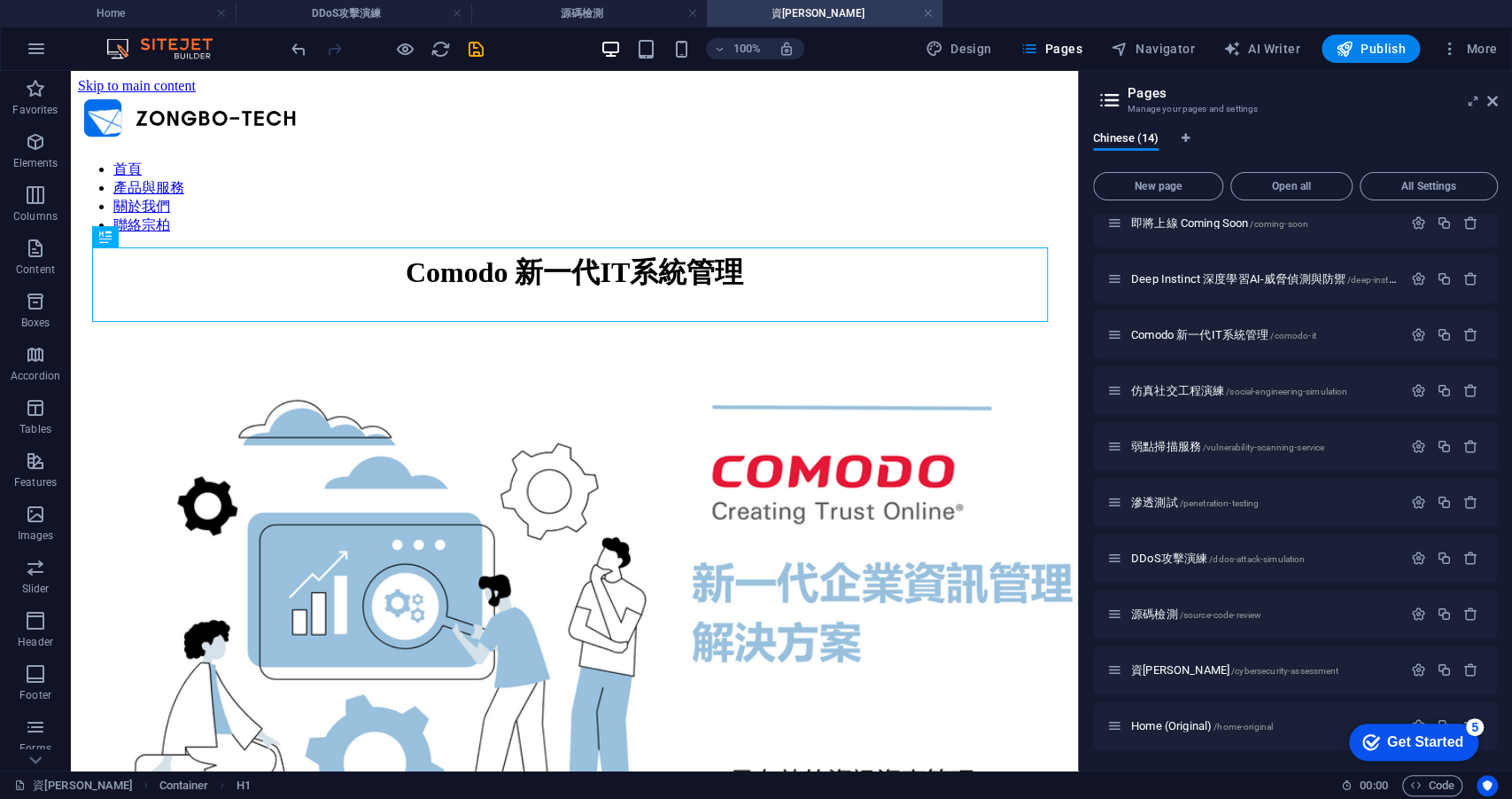
click at [722, 266] on div "Comodo 新一代IT系統管理" at bounding box center [574, 273] width 994 height 39
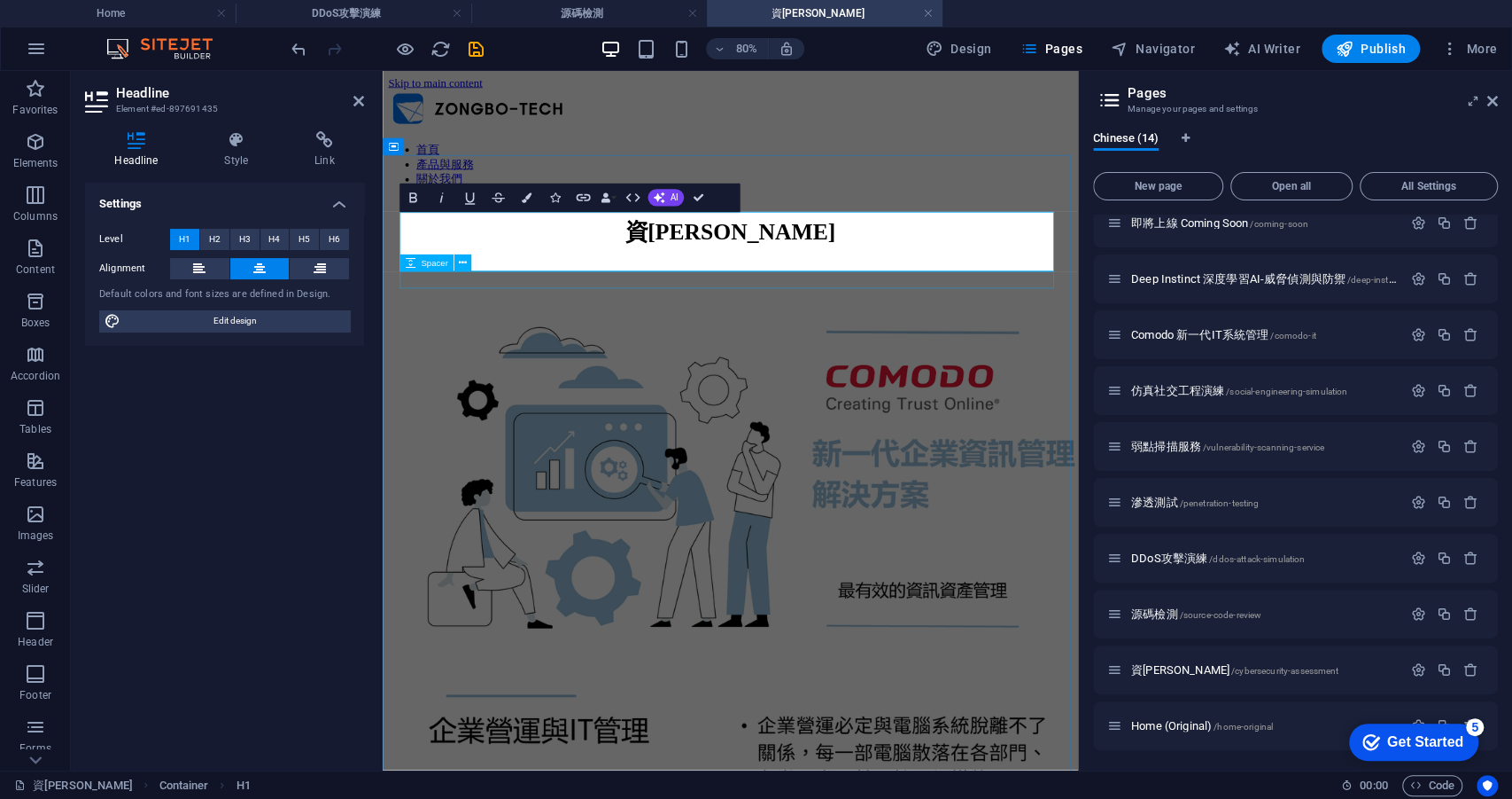
click at [915, 414] on figure at bounding box center [817, 579] width 855 height 493
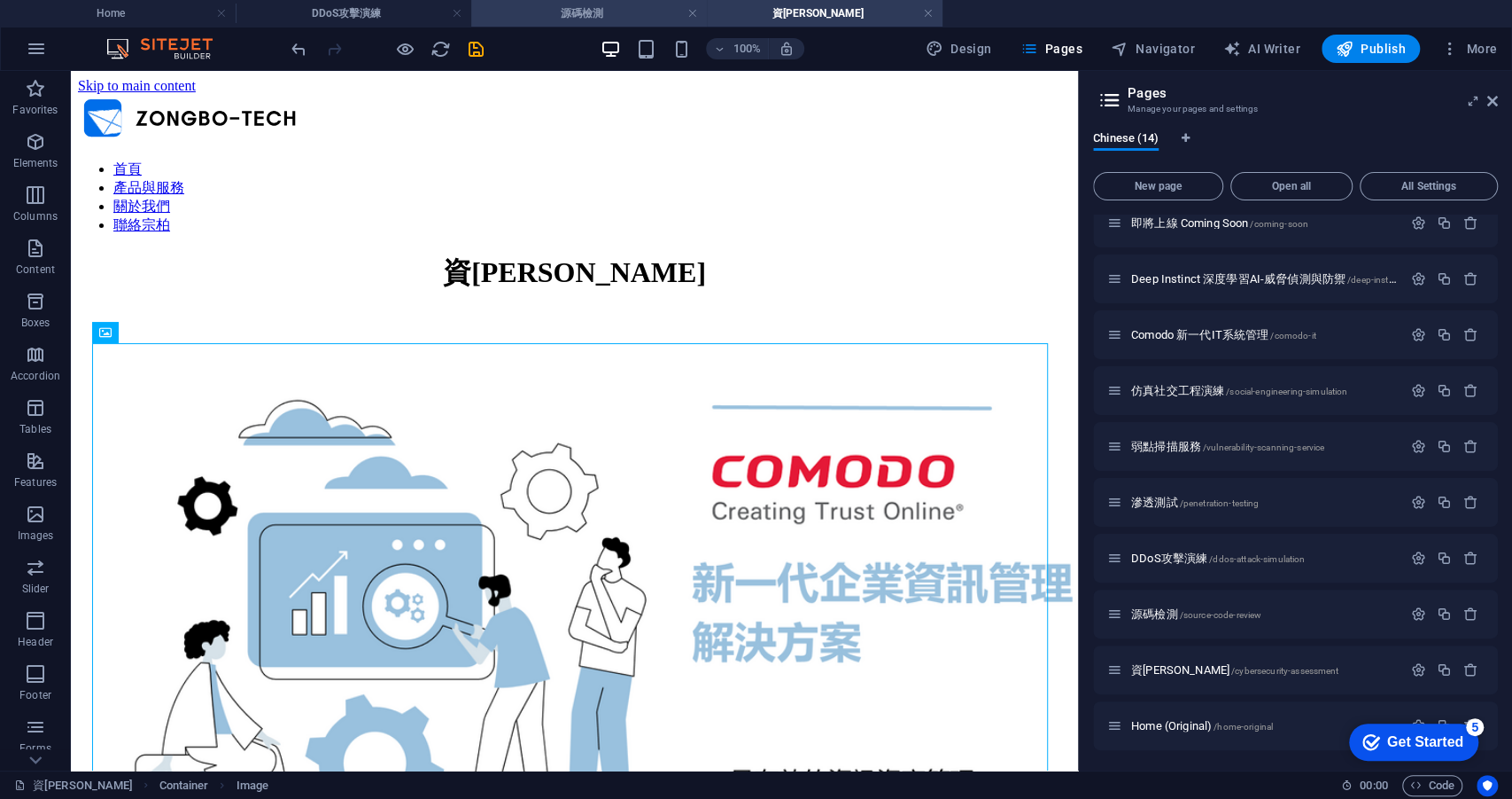
click at [623, 23] on li "源碼檢測" at bounding box center [589, 13] width 236 height 27
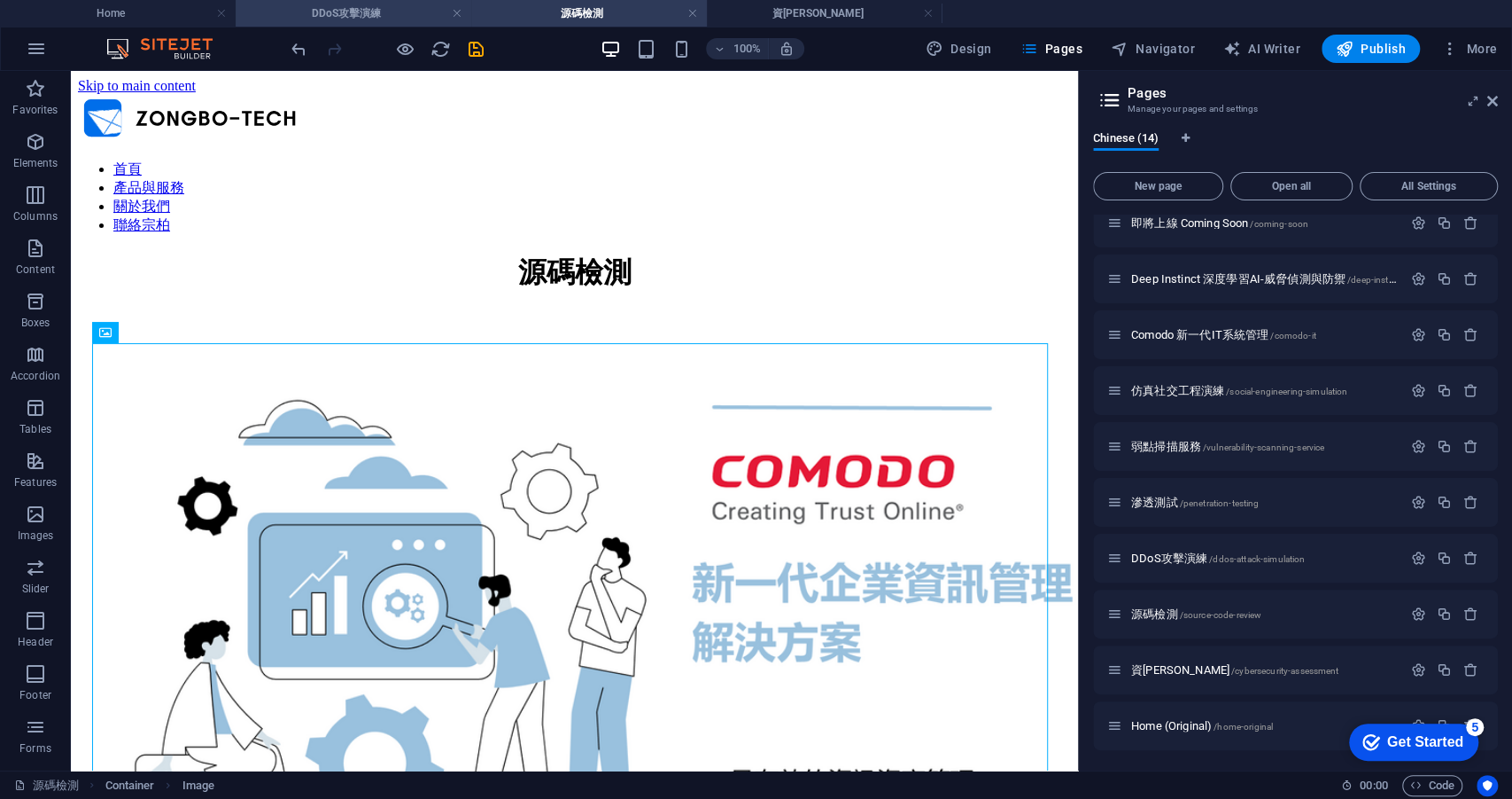
click at [408, 12] on h4 "DDoS攻擊演練" at bounding box center [353, 13] width 236 height 19
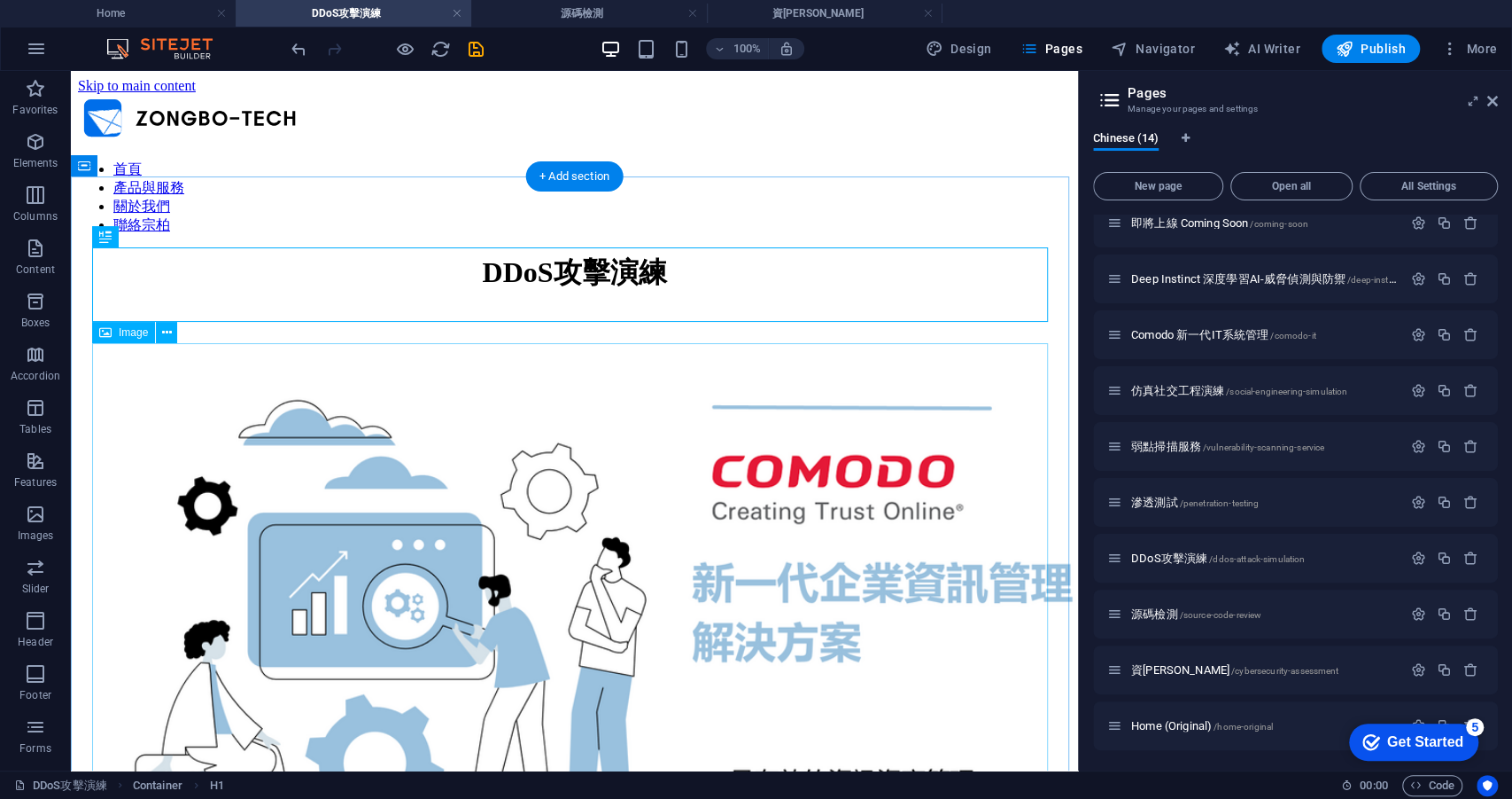
click at [470, 451] on figure at bounding box center [574, 618] width 994 height 571
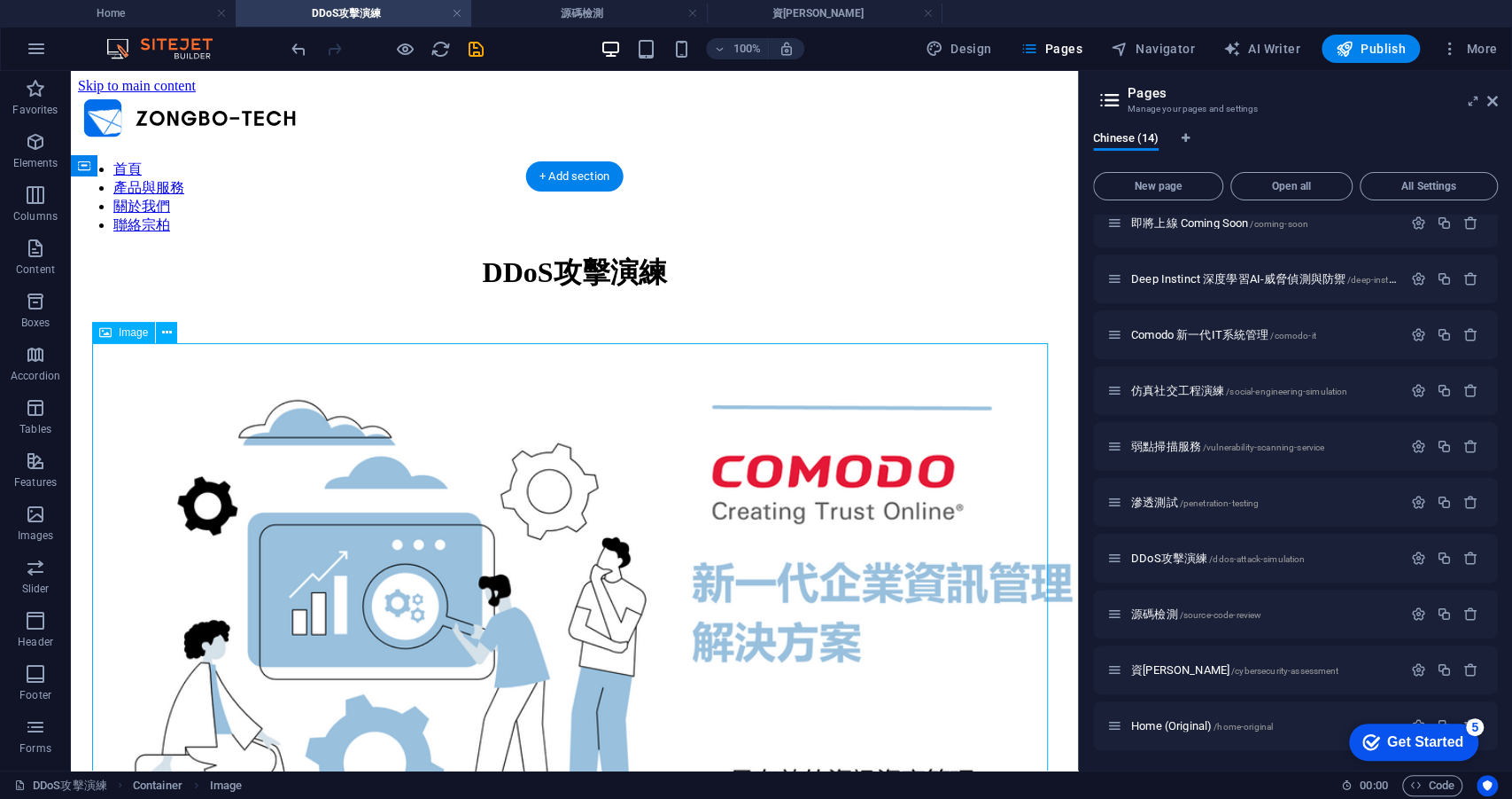
click at [398, 444] on figure at bounding box center [574, 618] width 994 height 571
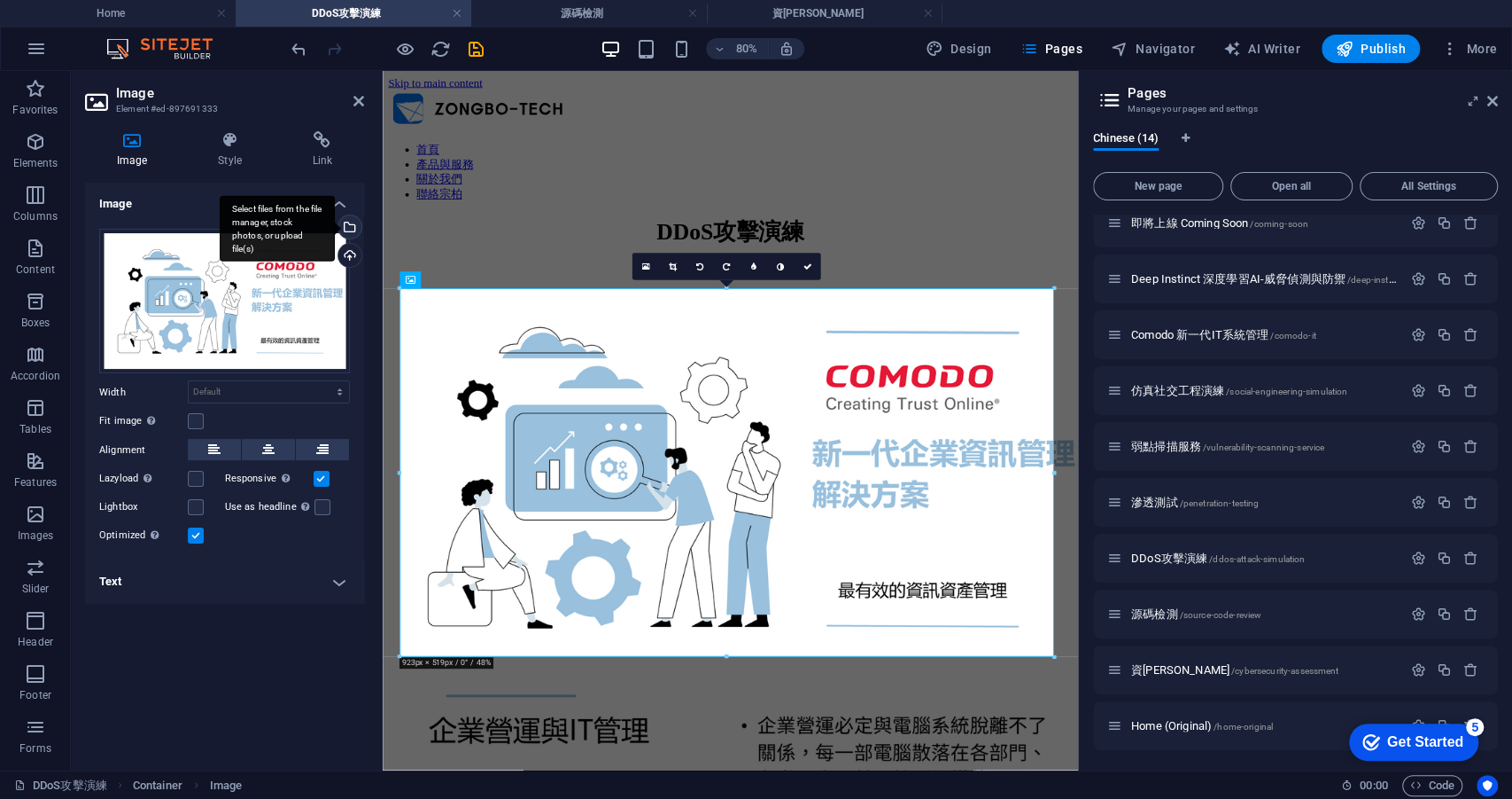
click at [349, 227] on div "Select files from the file manager, stock photos, or upload file(s)" at bounding box center [348, 228] width 27 height 27
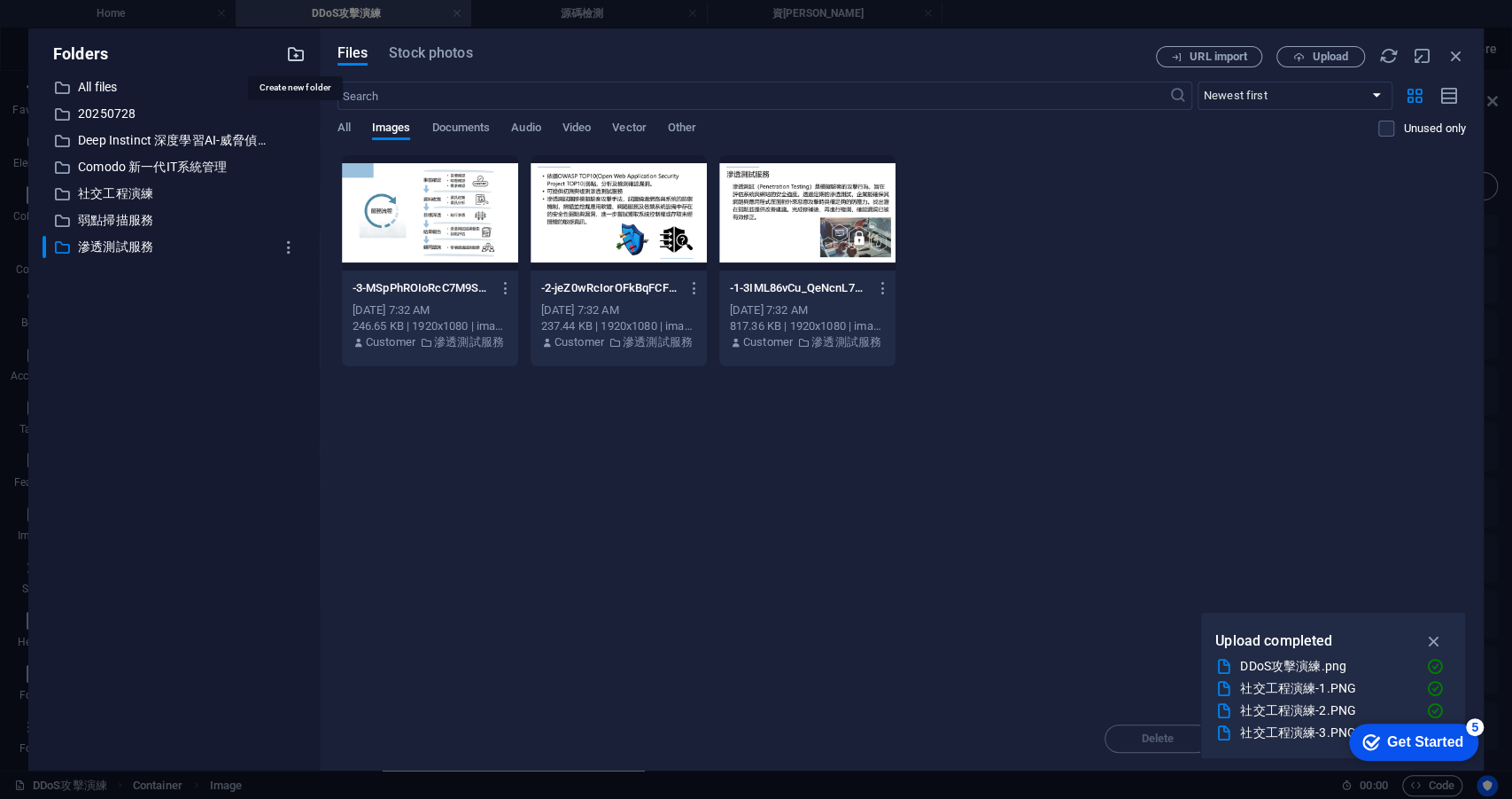
click at [296, 53] on icon "button" at bounding box center [296, 54] width 19 height 19
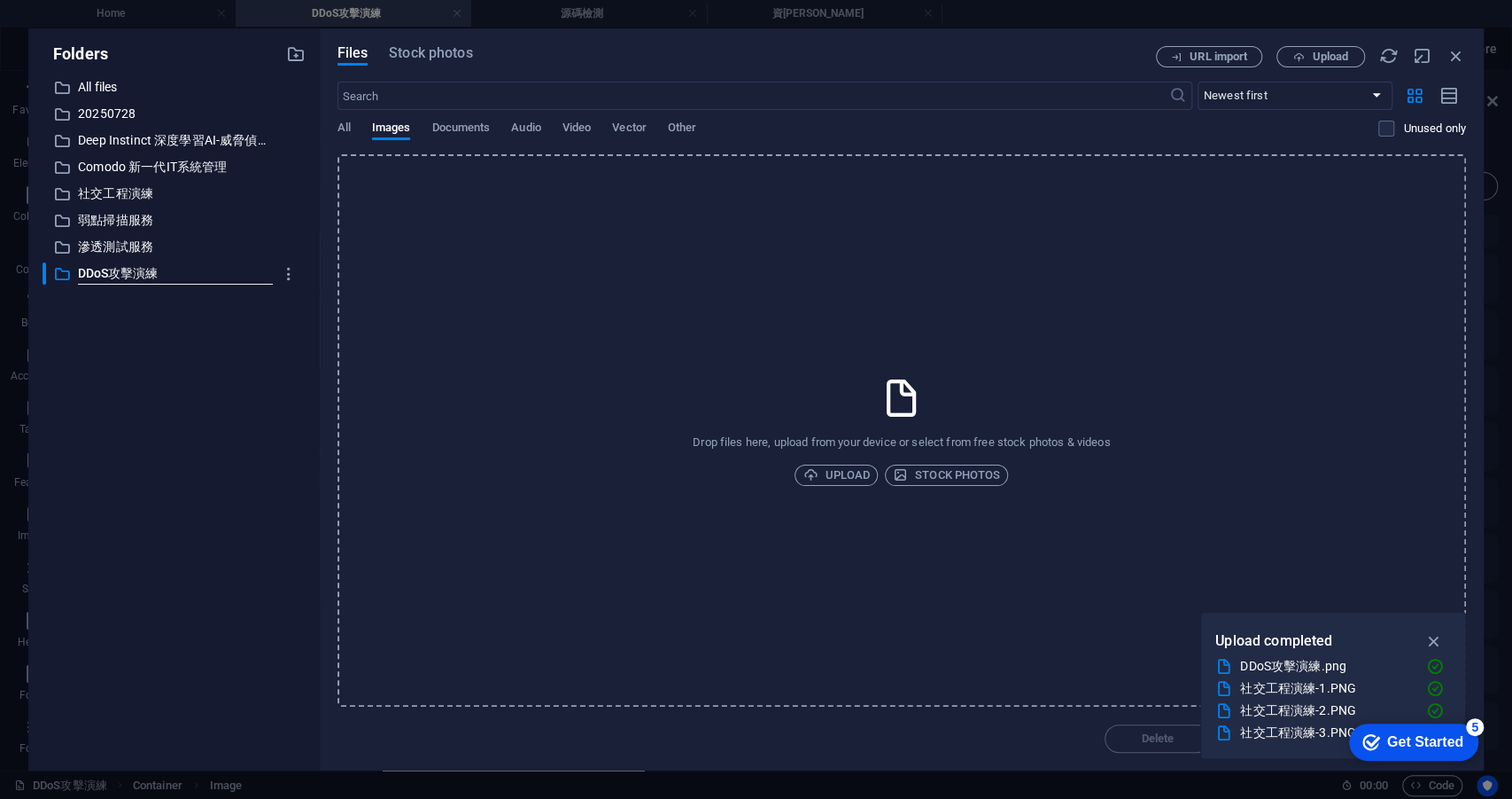
type input "DDoS攻擊演練"
click at [224, 379] on div "​ All files All files ​ 20250728 20250728 ​ Deep Instinct 深度學習AI-威脅偵測與防禦 Deep I…" at bounding box center [174, 415] width 263 height 680
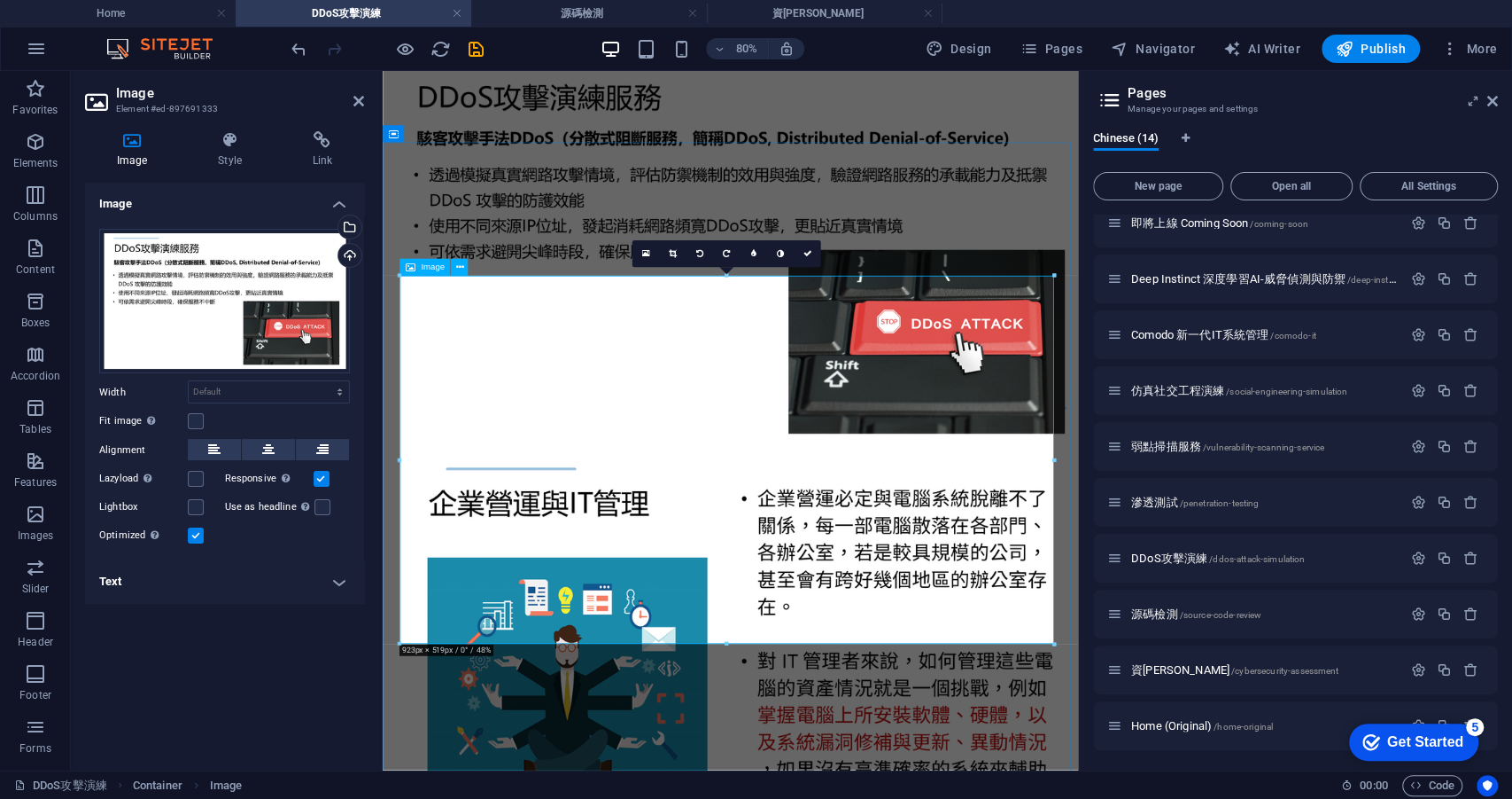
scroll to position [285, 0]
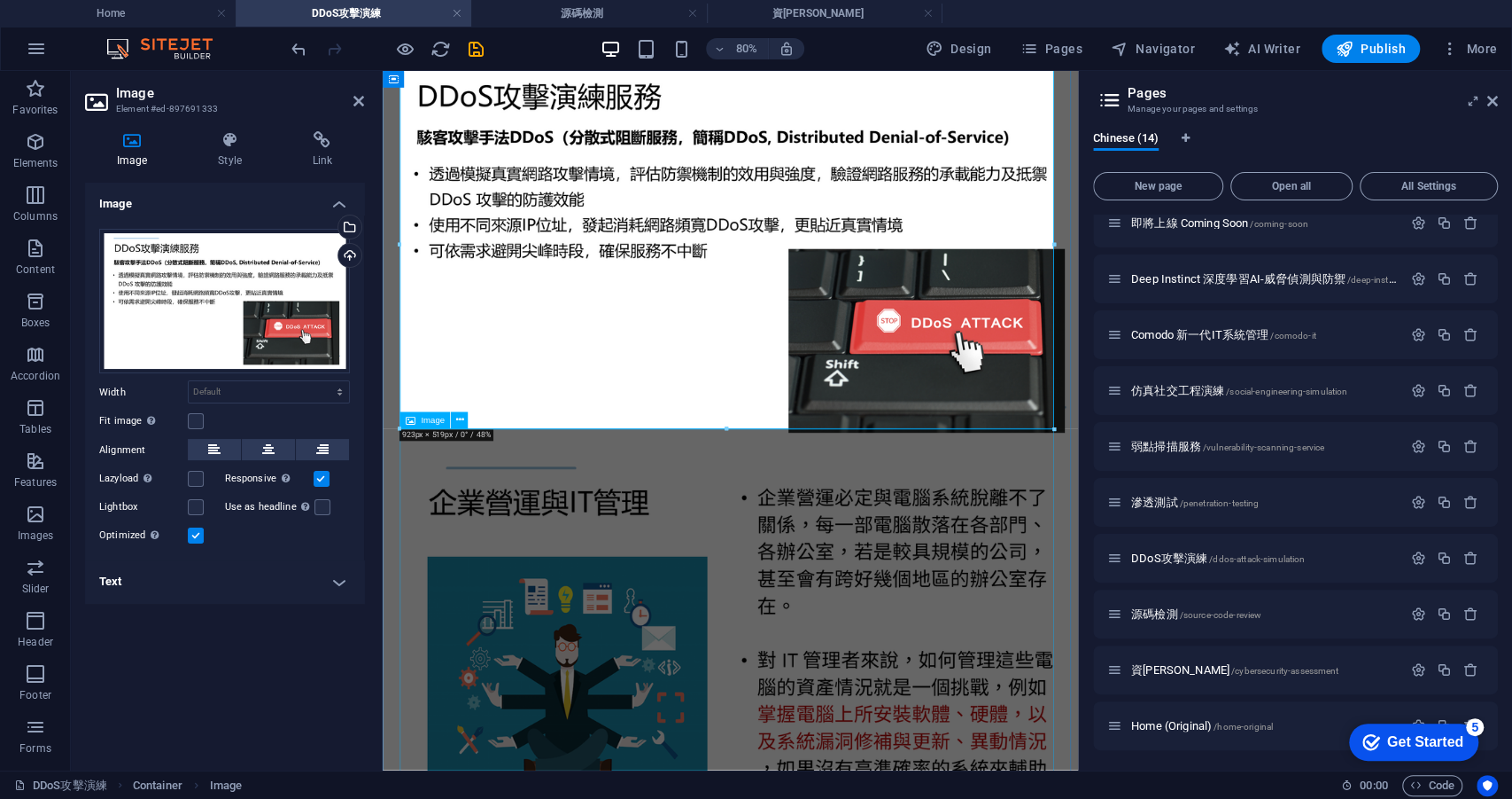
click at [694, 785] on figure at bounding box center [817, 788] width 855 height 493
click at [943, 643] on figure at bounding box center [817, 788] width 855 height 493
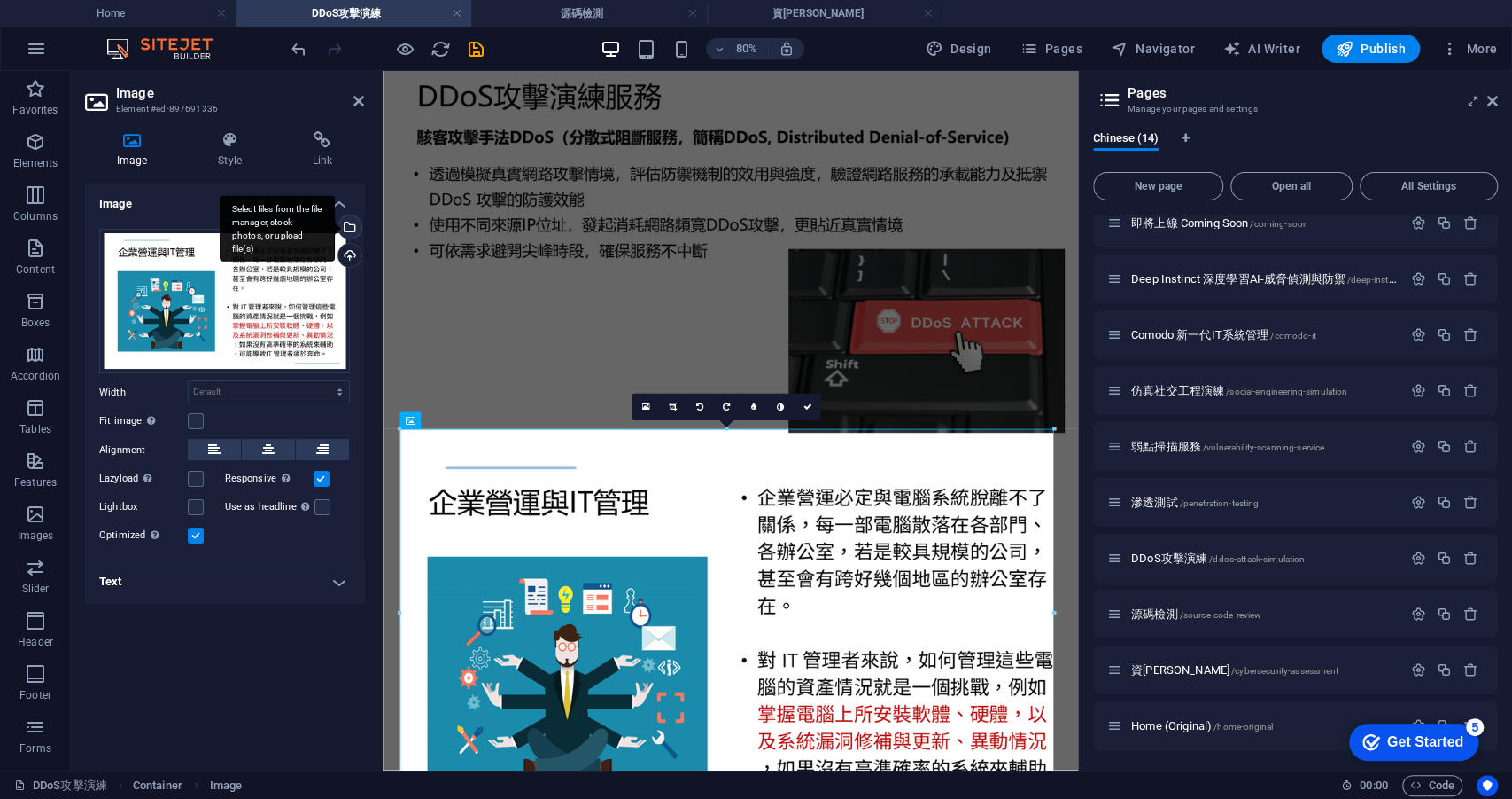
click at [350, 225] on div "Select files from the file manager, stock photos, or upload file(s)" at bounding box center [348, 228] width 27 height 27
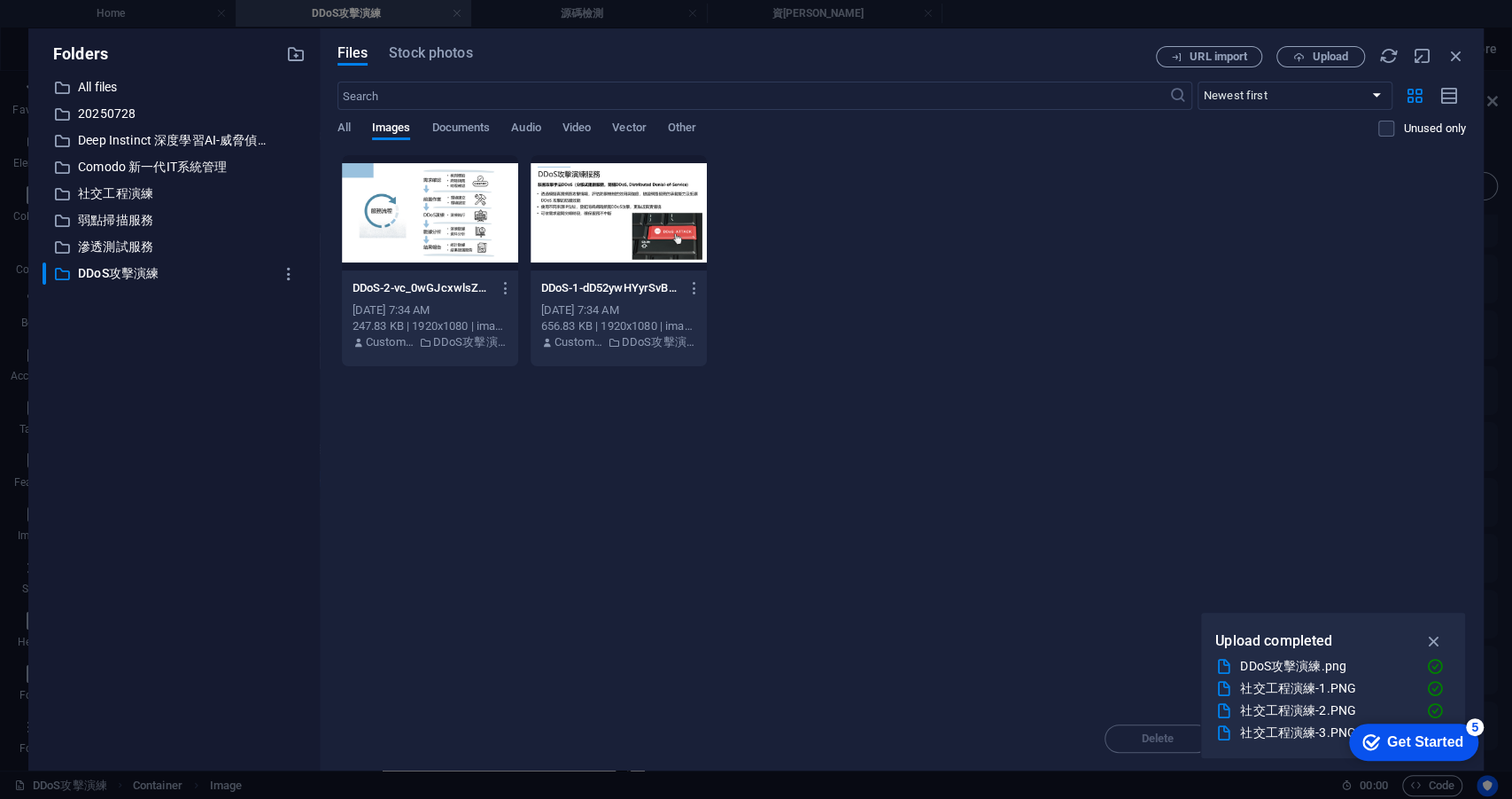
click at [440, 220] on div at bounding box center [430, 213] width 177 height 116
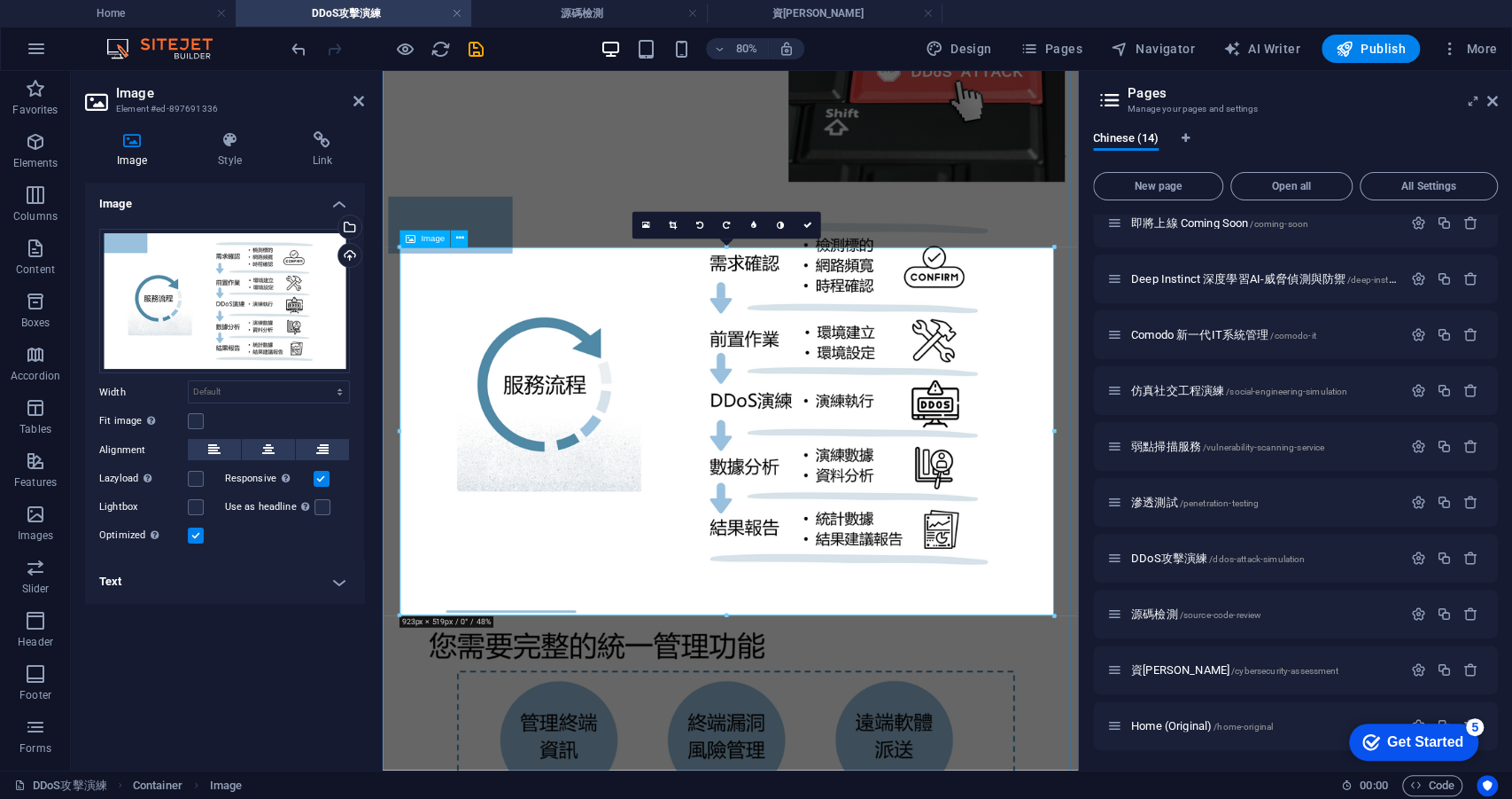
scroll to position [845, 0]
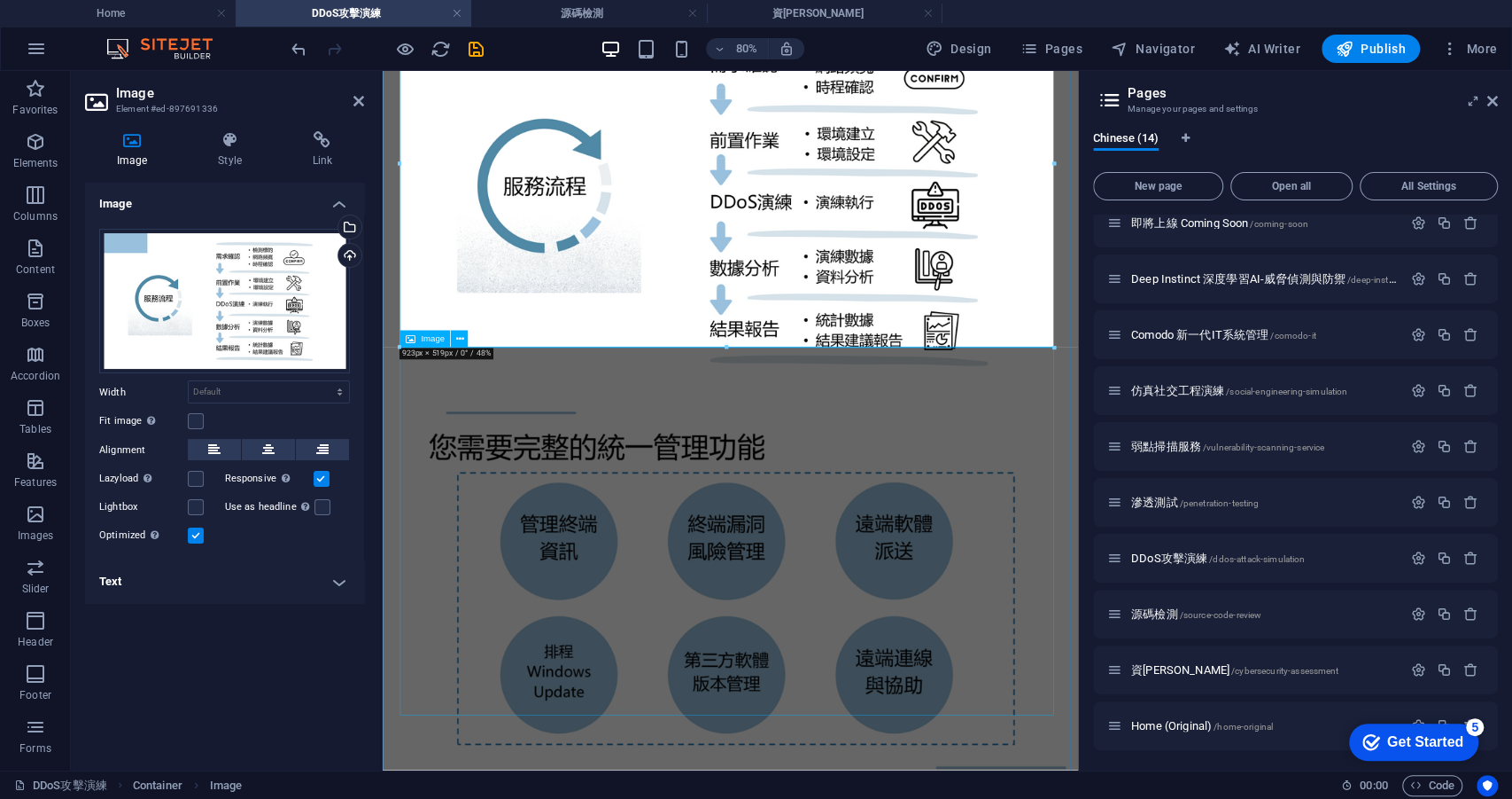
click at [590, 561] on figure at bounding box center [817, 719] width 855 height 493
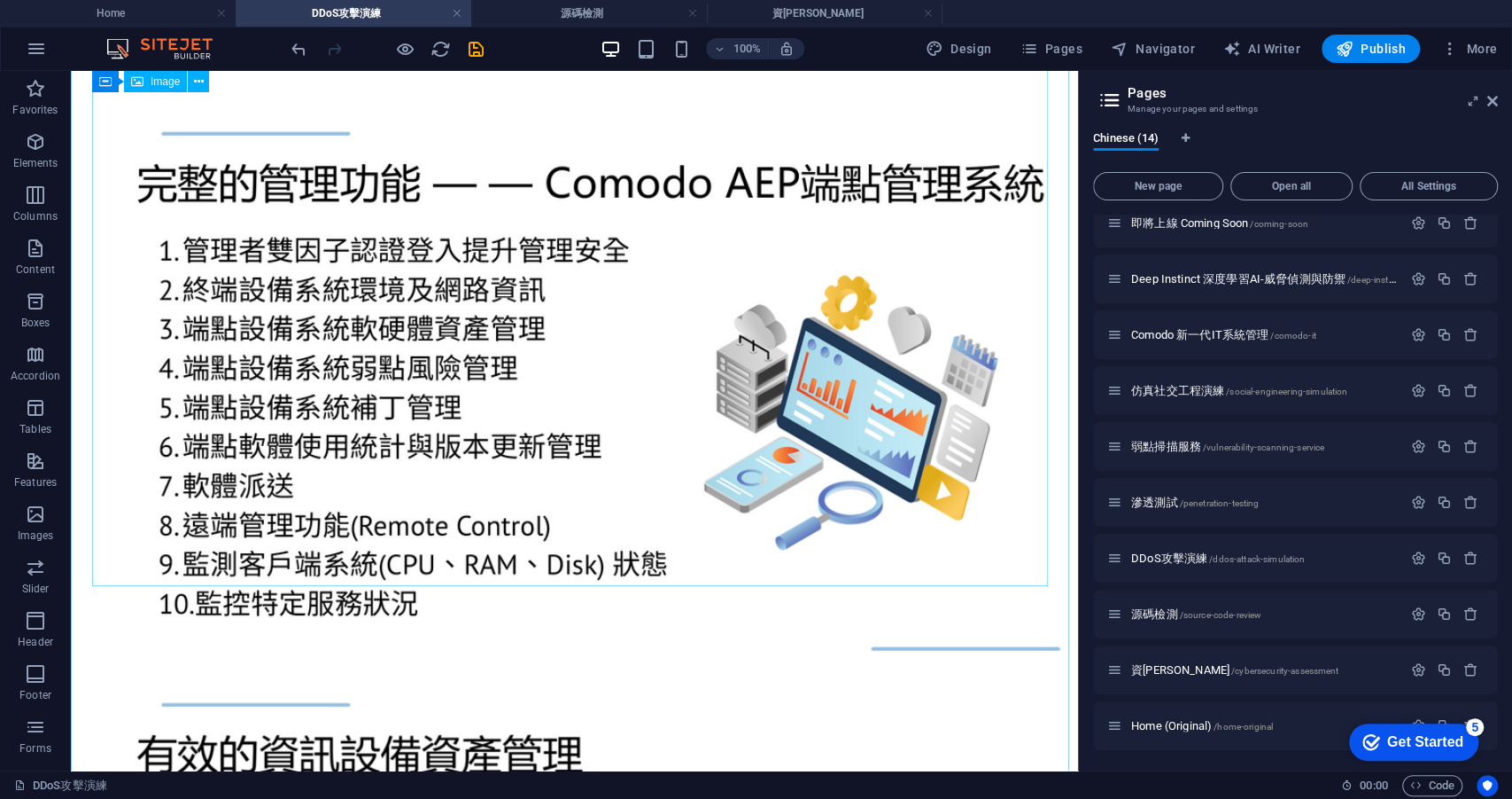
click at [471, 468] on figure at bounding box center [574, 388] width 994 height 571
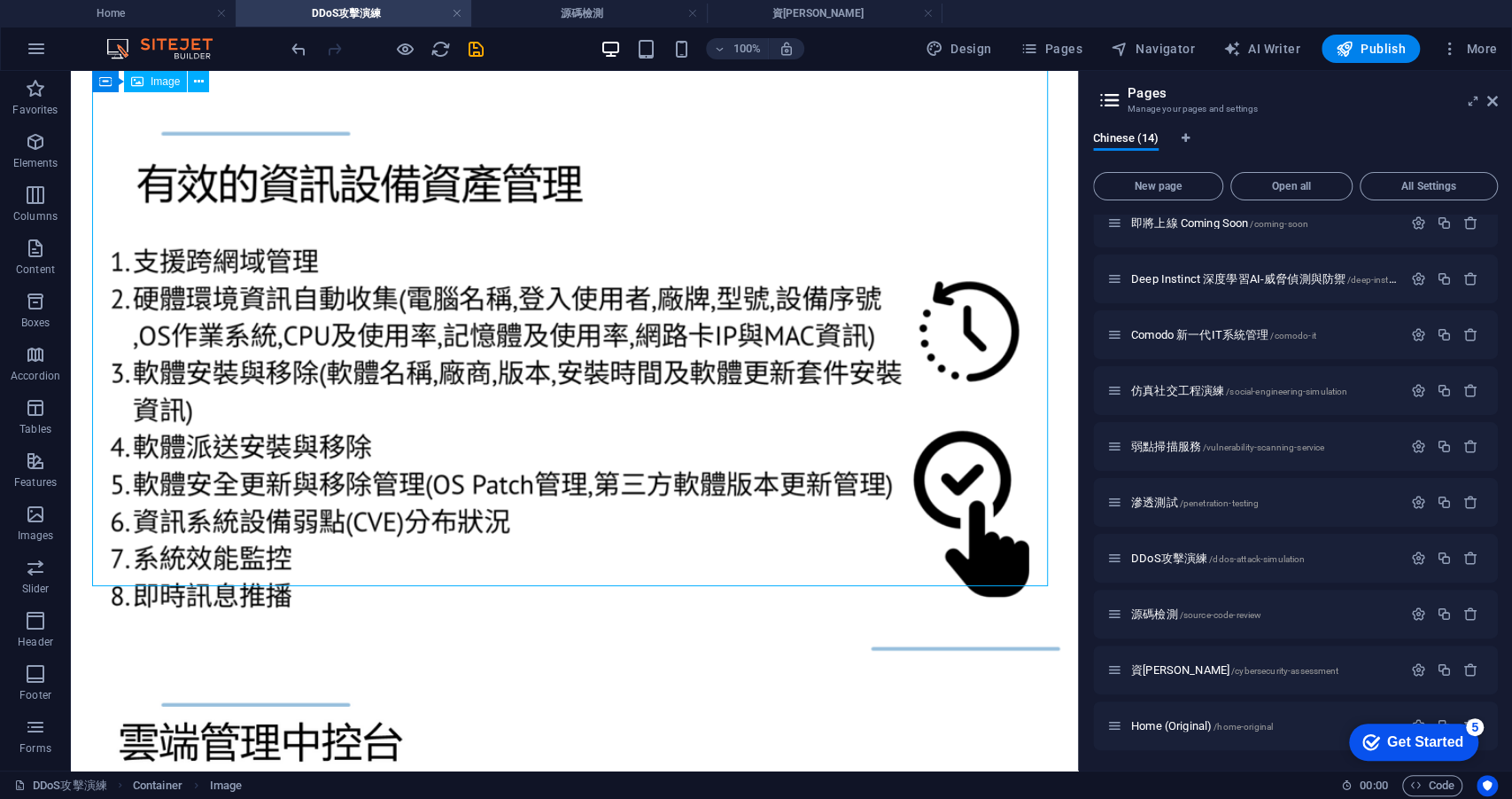
scroll to position [833, 0]
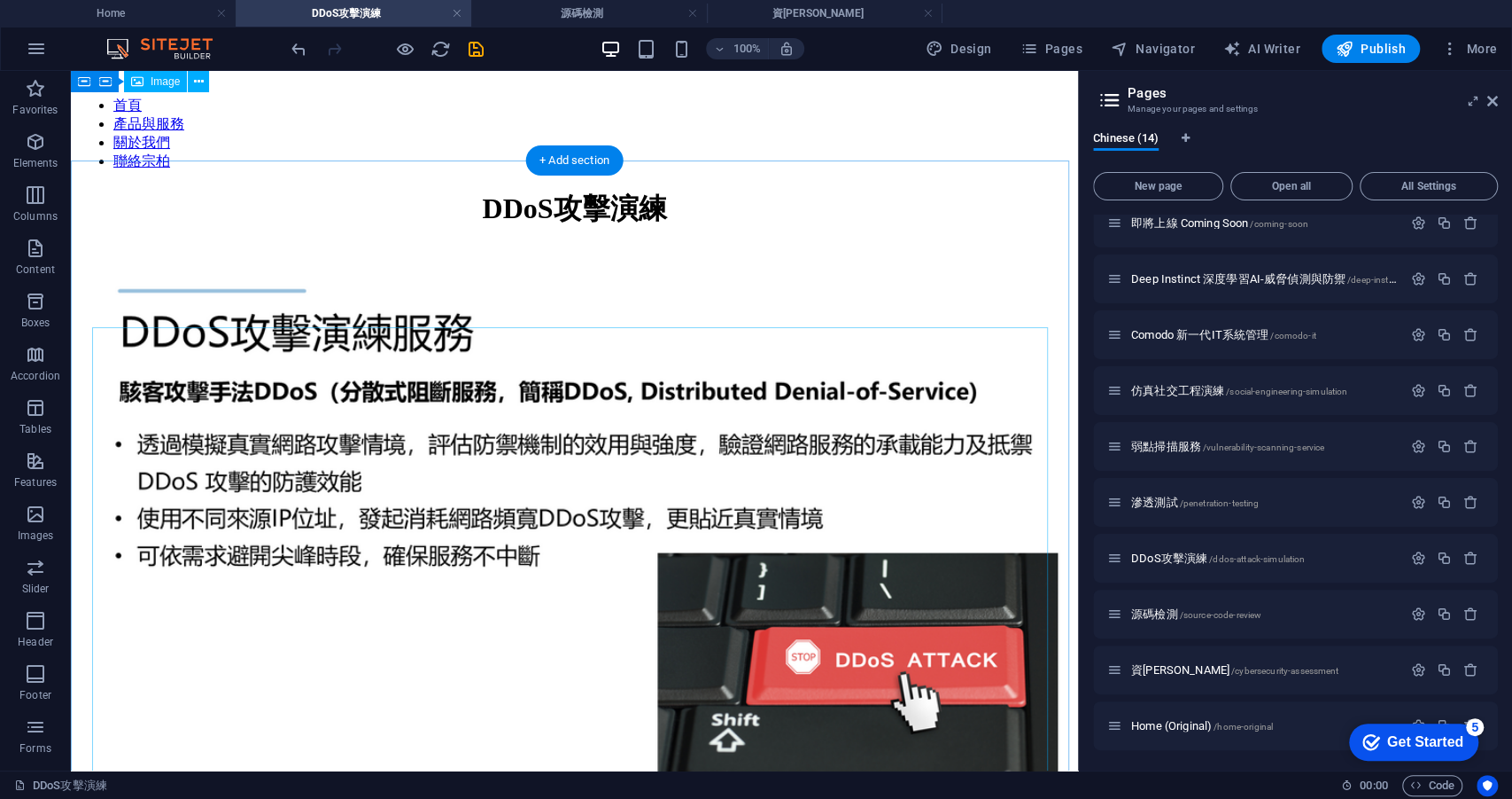
scroll to position [0, 0]
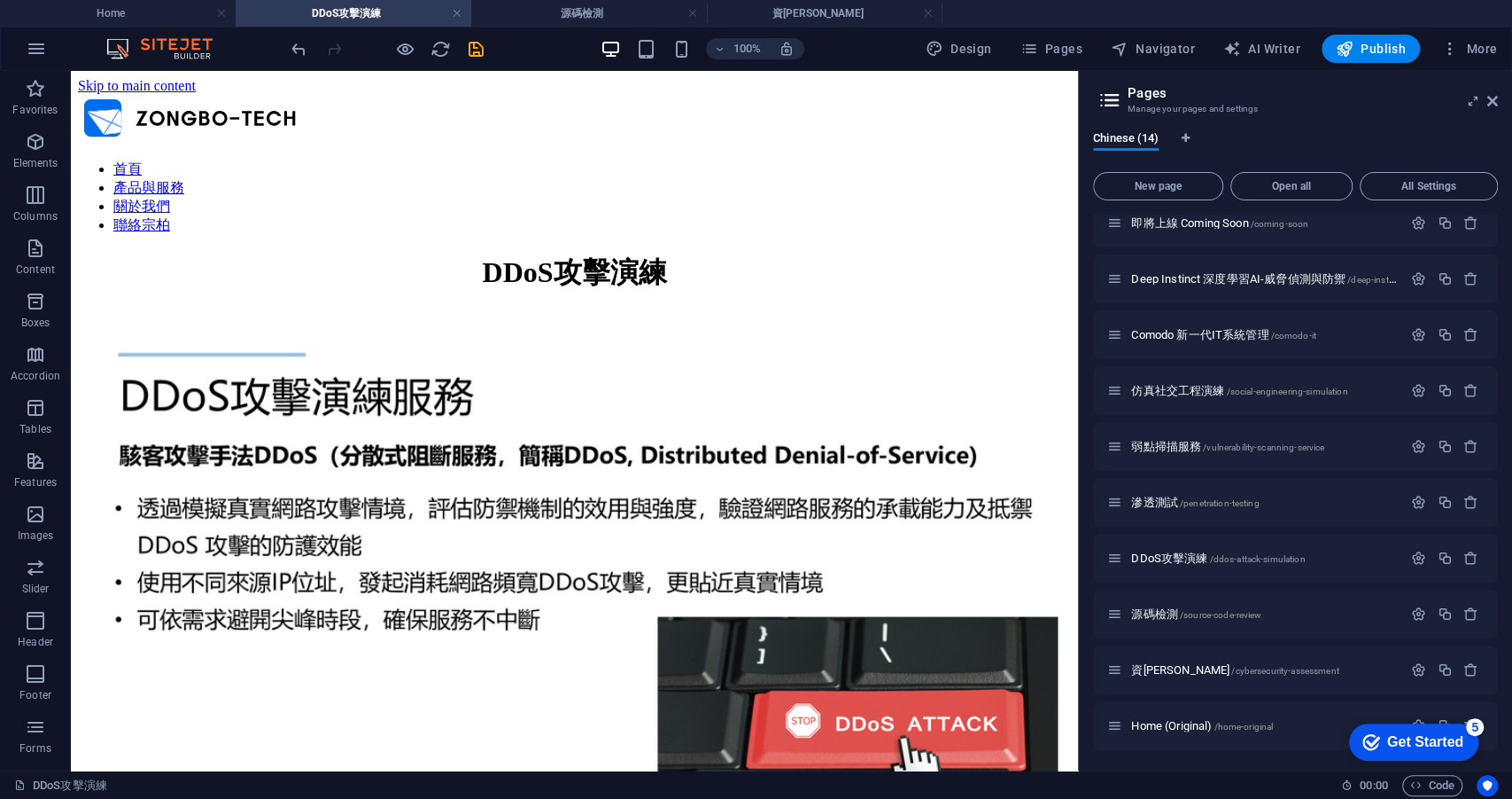
click at [476, 53] on icon "save" at bounding box center [476, 49] width 20 height 20
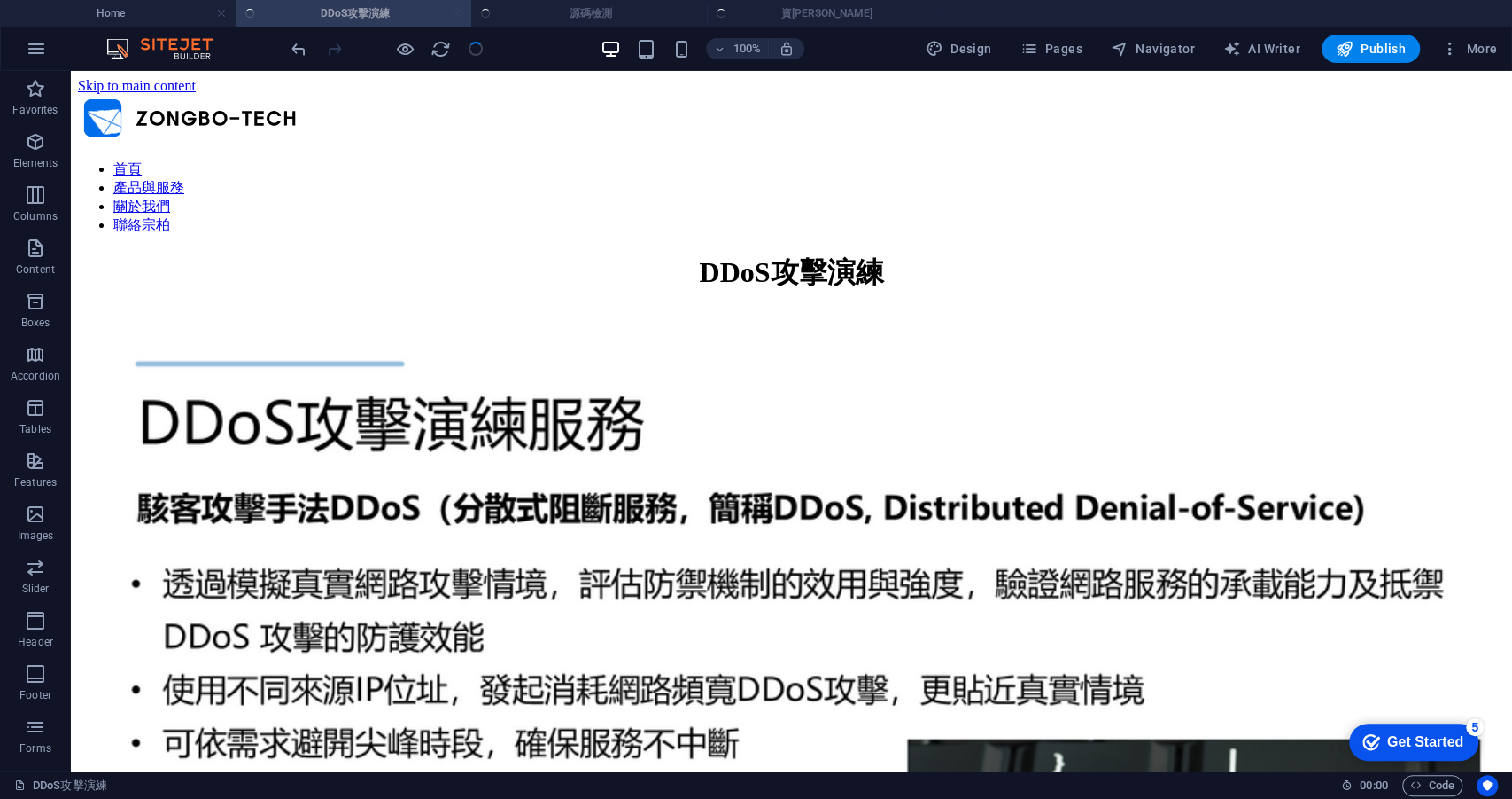
click at [522, 18] on ul "Home DDoS攻擊演練 源碼檢測 資[PERSON_NAME]" at bounding box center [756, 13] width 1512 height 27
click at [542, 13] on h4 "源碼檢測" at bounding box center [589, 13] width 236 height 19
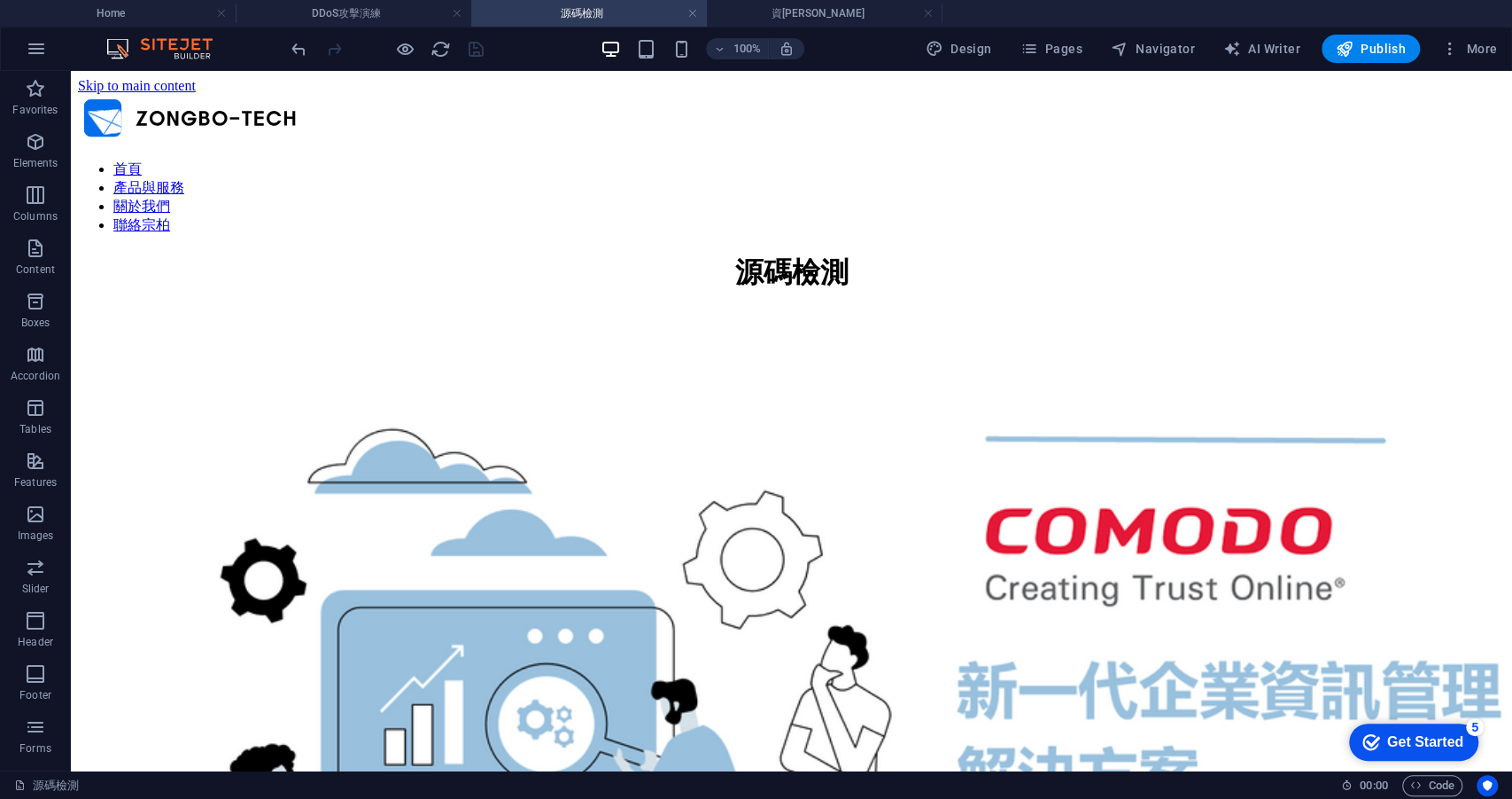
click at [751, 457] on figure at bounding box center [791, 740] width 1427 height 815
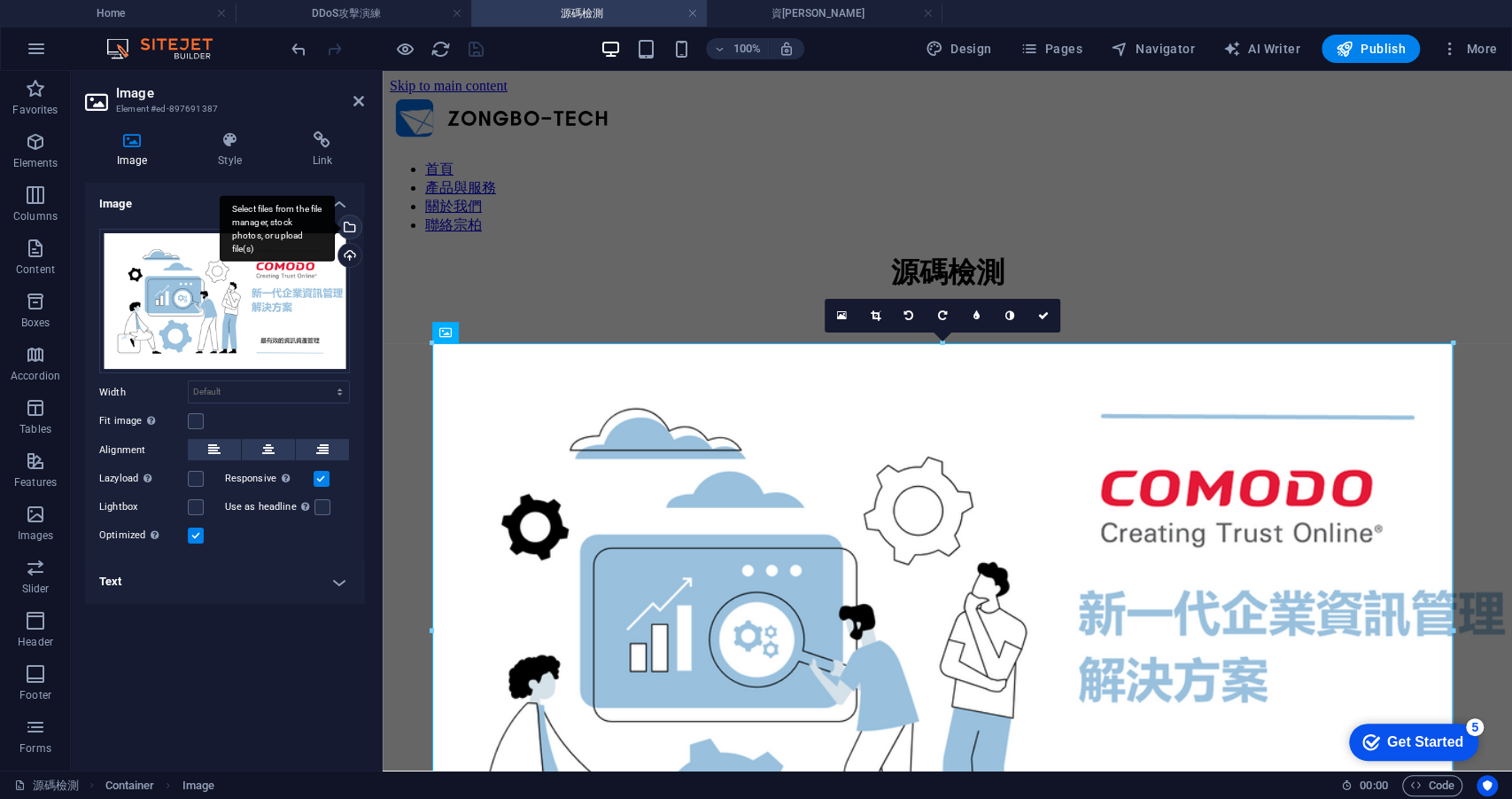
click at [354, 225] on div "Select files from the file manager, stock photos, or upload file(s)" at bounding box center [348, 228] width 27 height 27
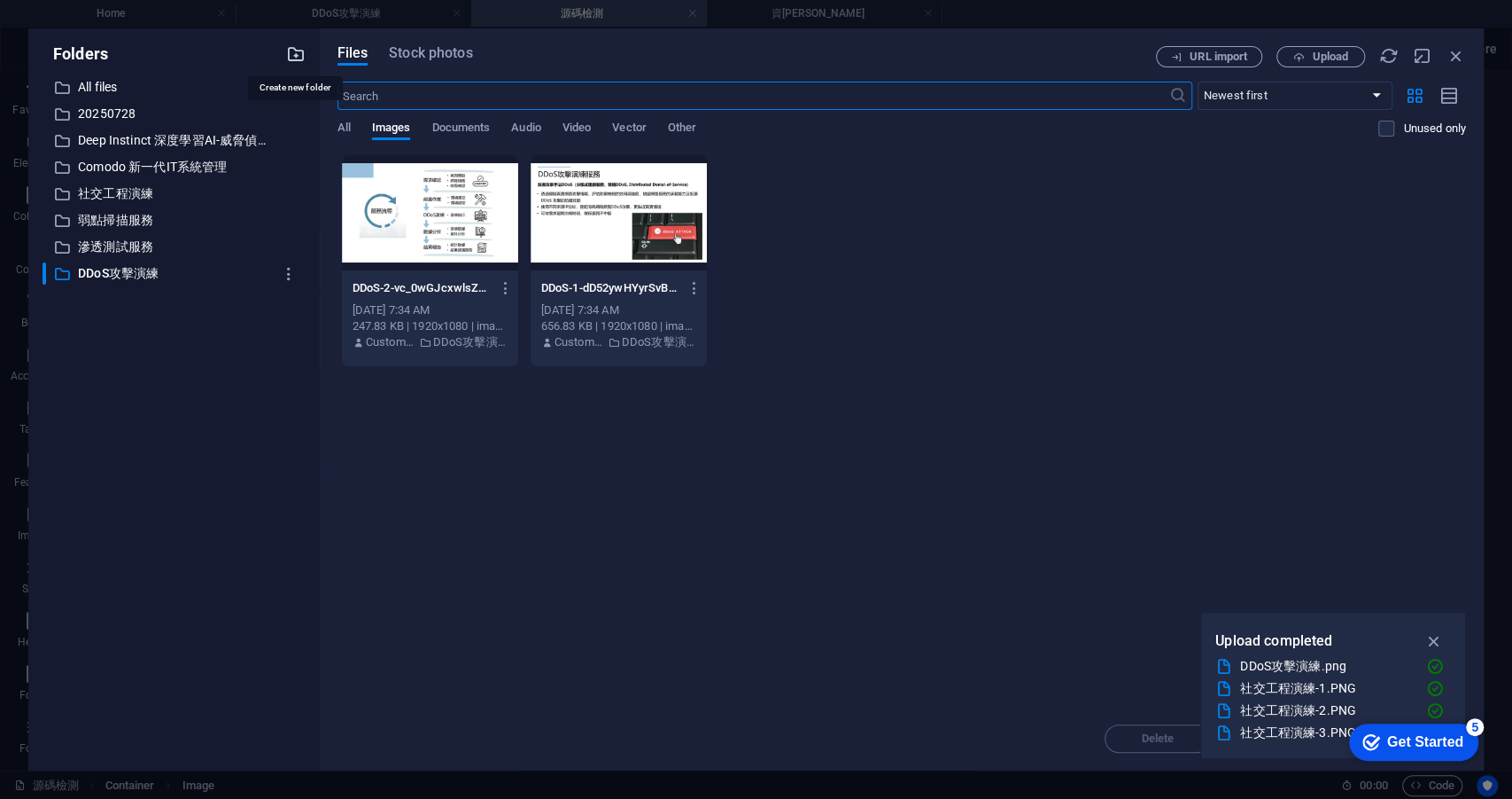
click at [290, 55] on icon "button" at bounding box center [296, 54] width 19 height 19
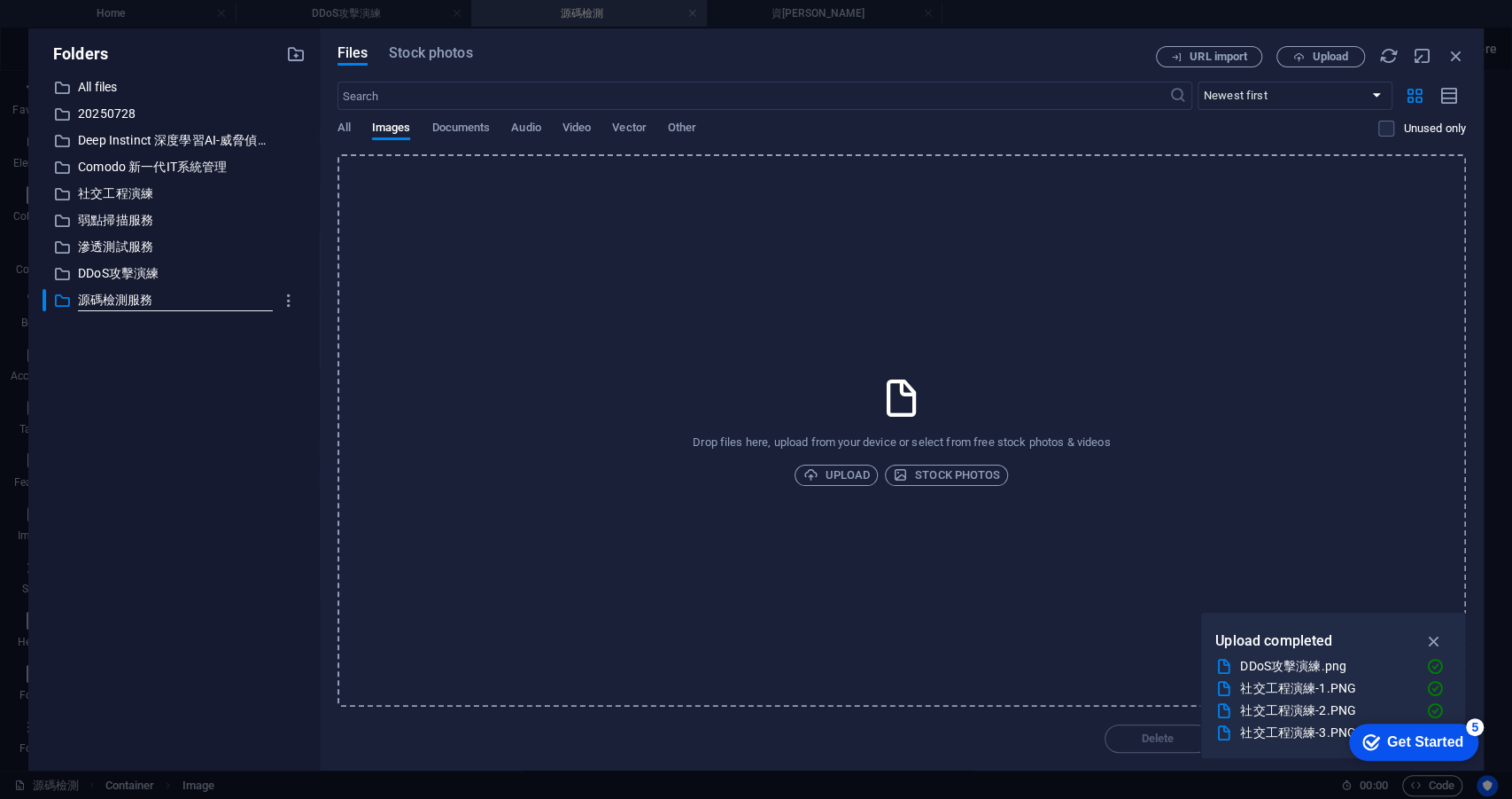
type input "源碼檢測服務"
click at [226, 338] on div "​ All files All files ​ 20250728 20250728 ​ Deep Instinct 深度學習AI-威脅偵測與防禦 Deep I…" at bounding box center [174, 415] width 263 height 680
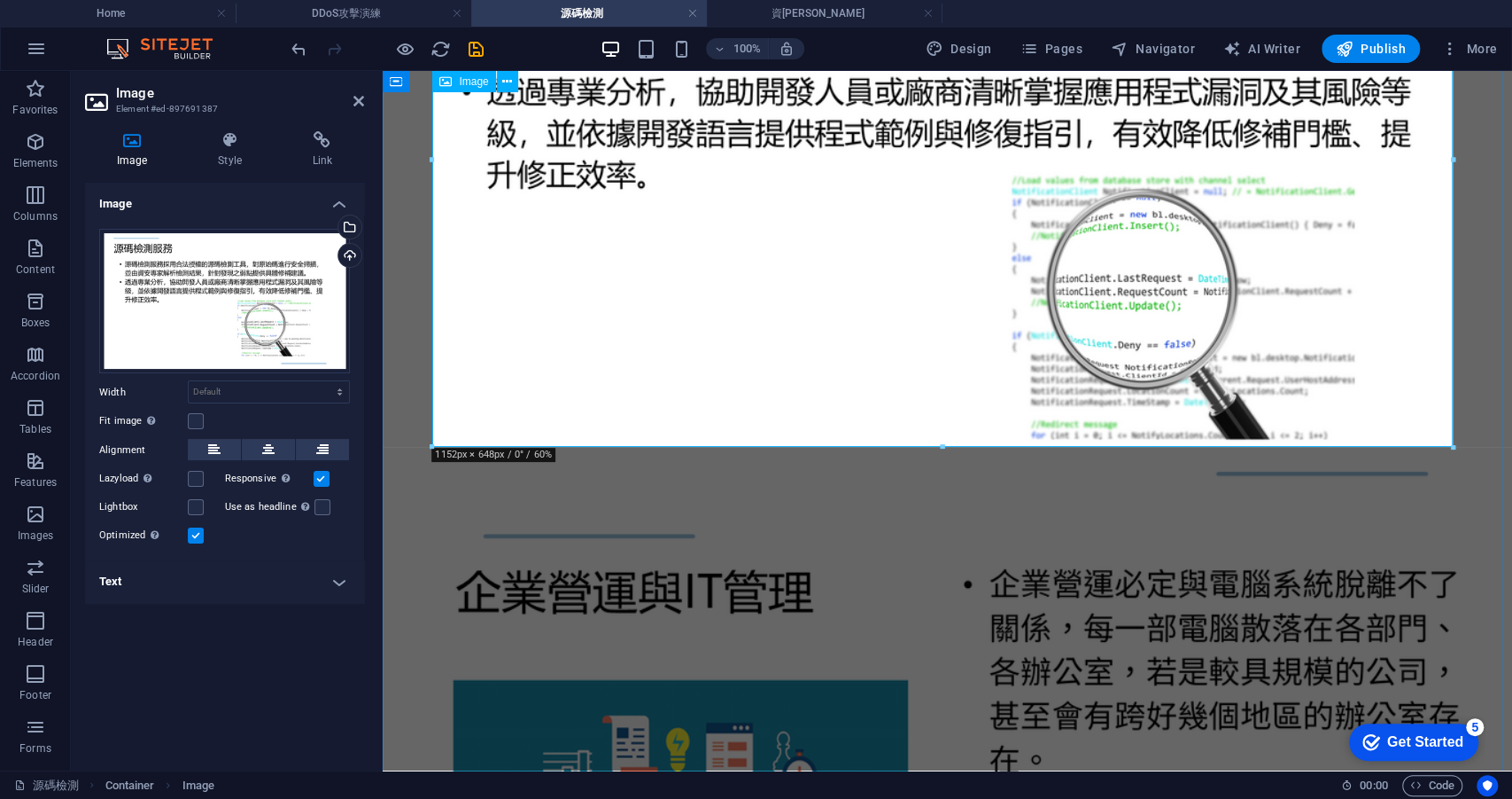
scroll to position [692, 0]
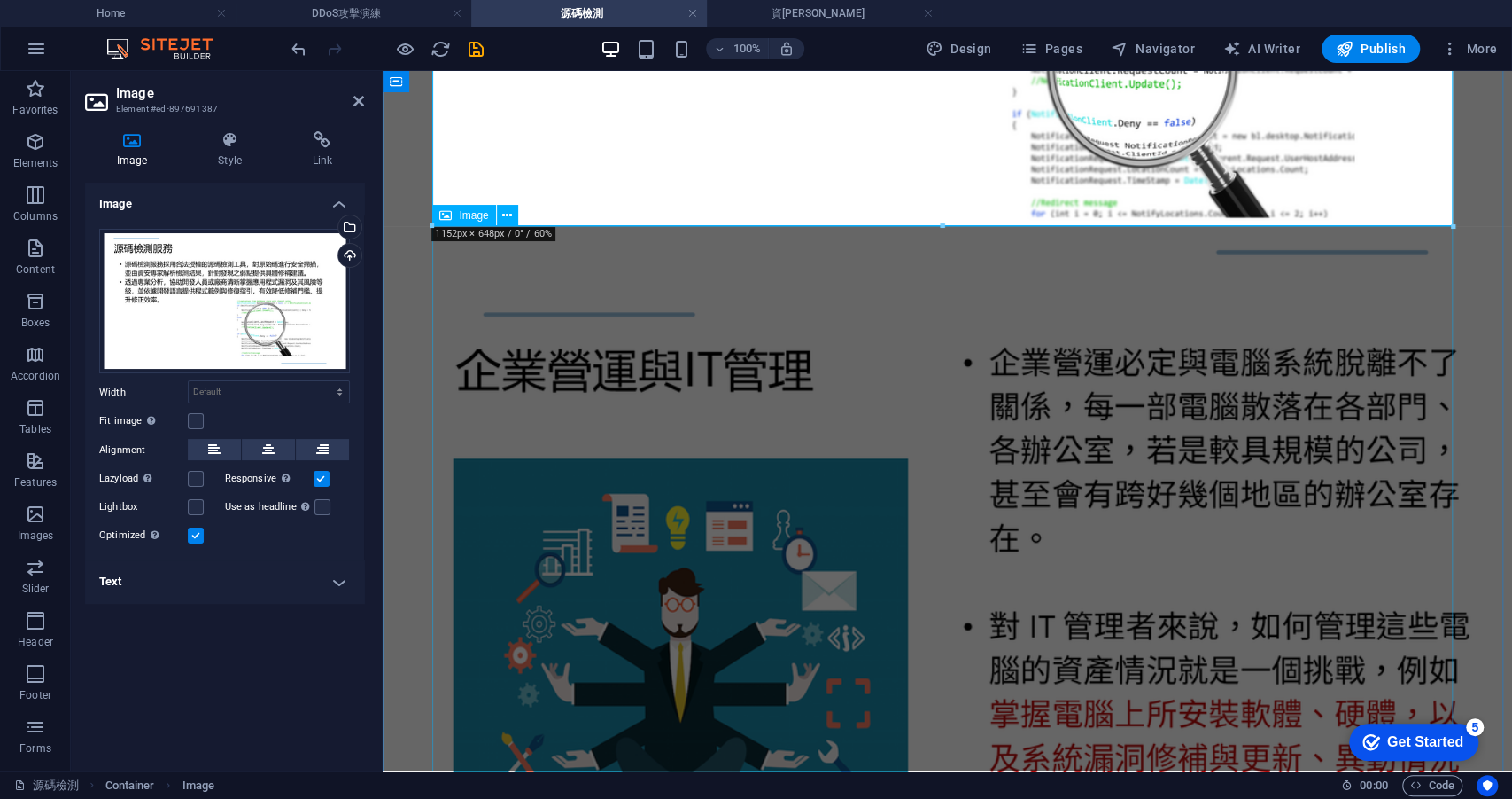
click at [583, 438] on figure at bounding box center [947, 600] width 1116 height 639
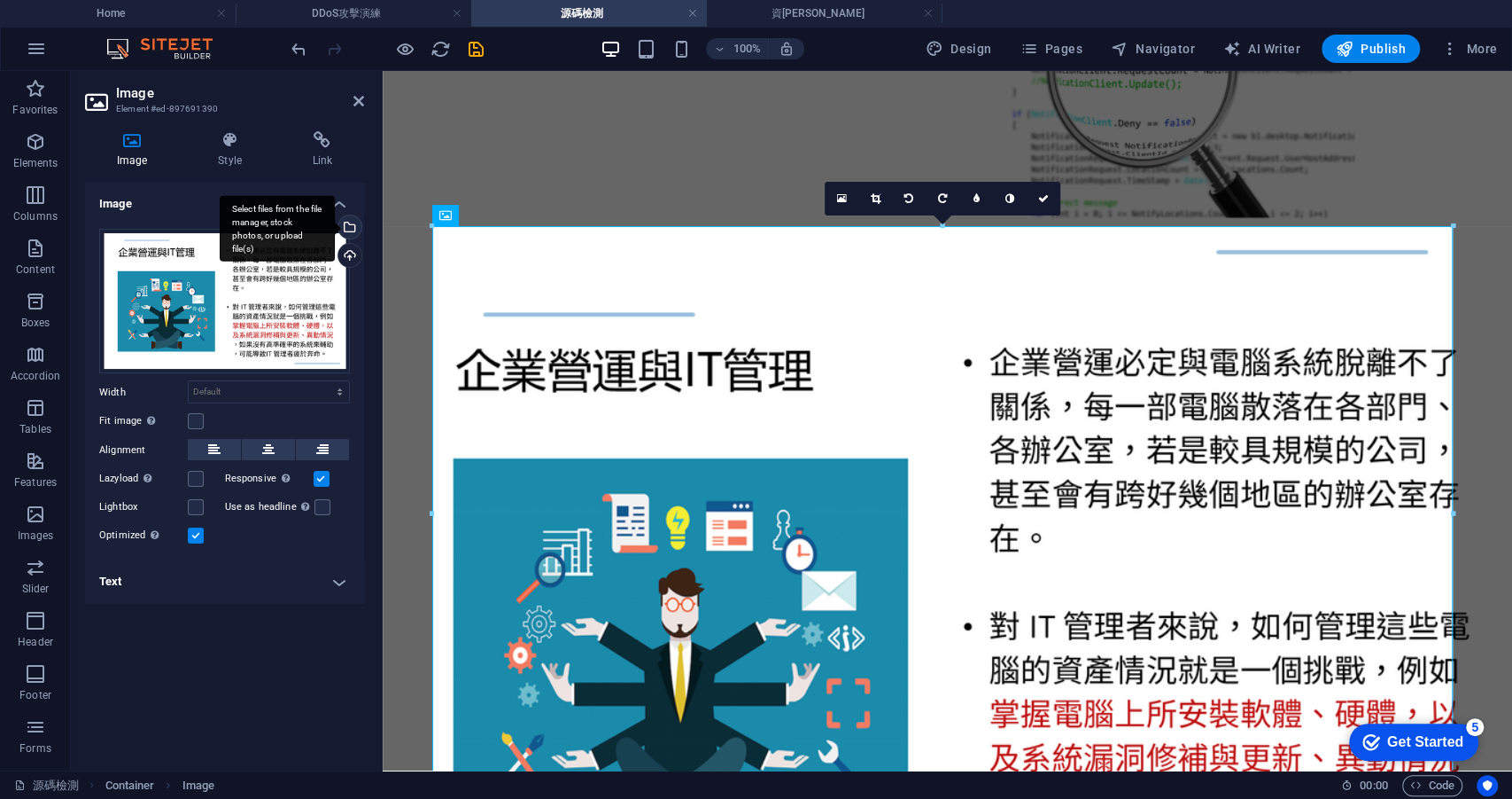
click at [357, 225] on div "Select files from the file manager, stock photos, or upload file(s)" at bounding box center [348, 228] width 27 height 27
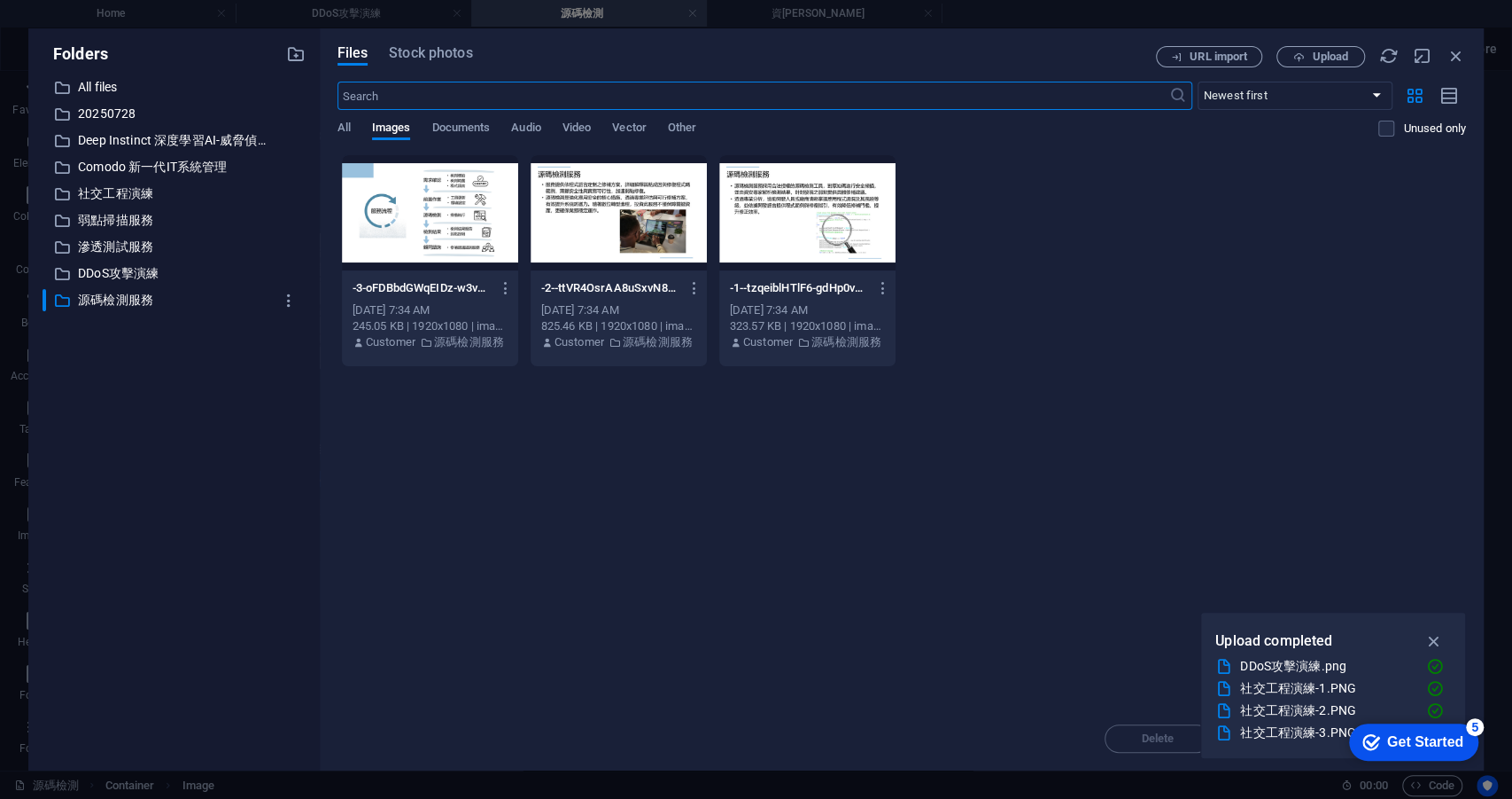
click at [635, 244] on div at bounding box center [618, 213] width 177 height 116
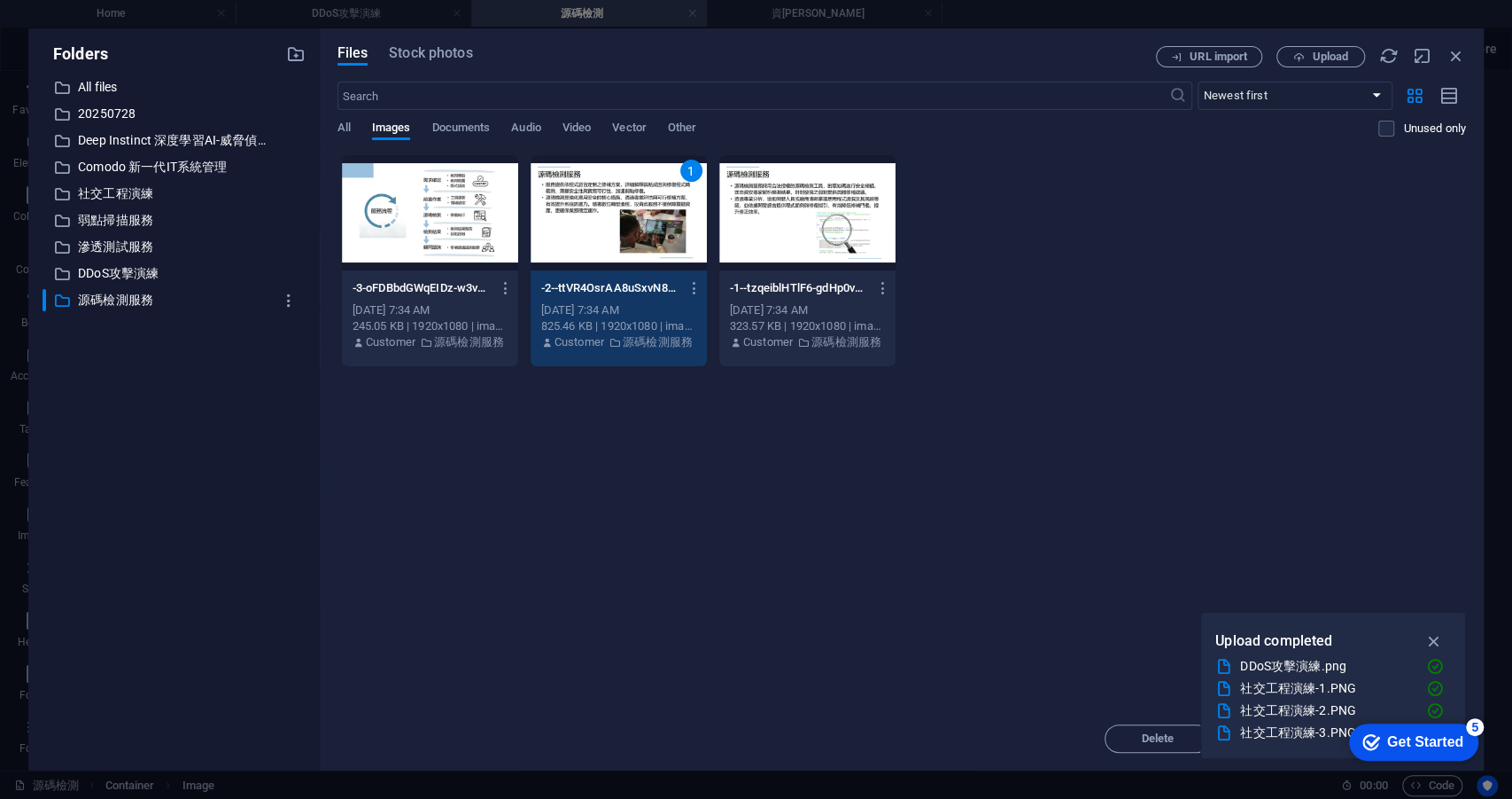
click at [635, 244] on div "1" at bounding box center [618, 213] width 177 height 116
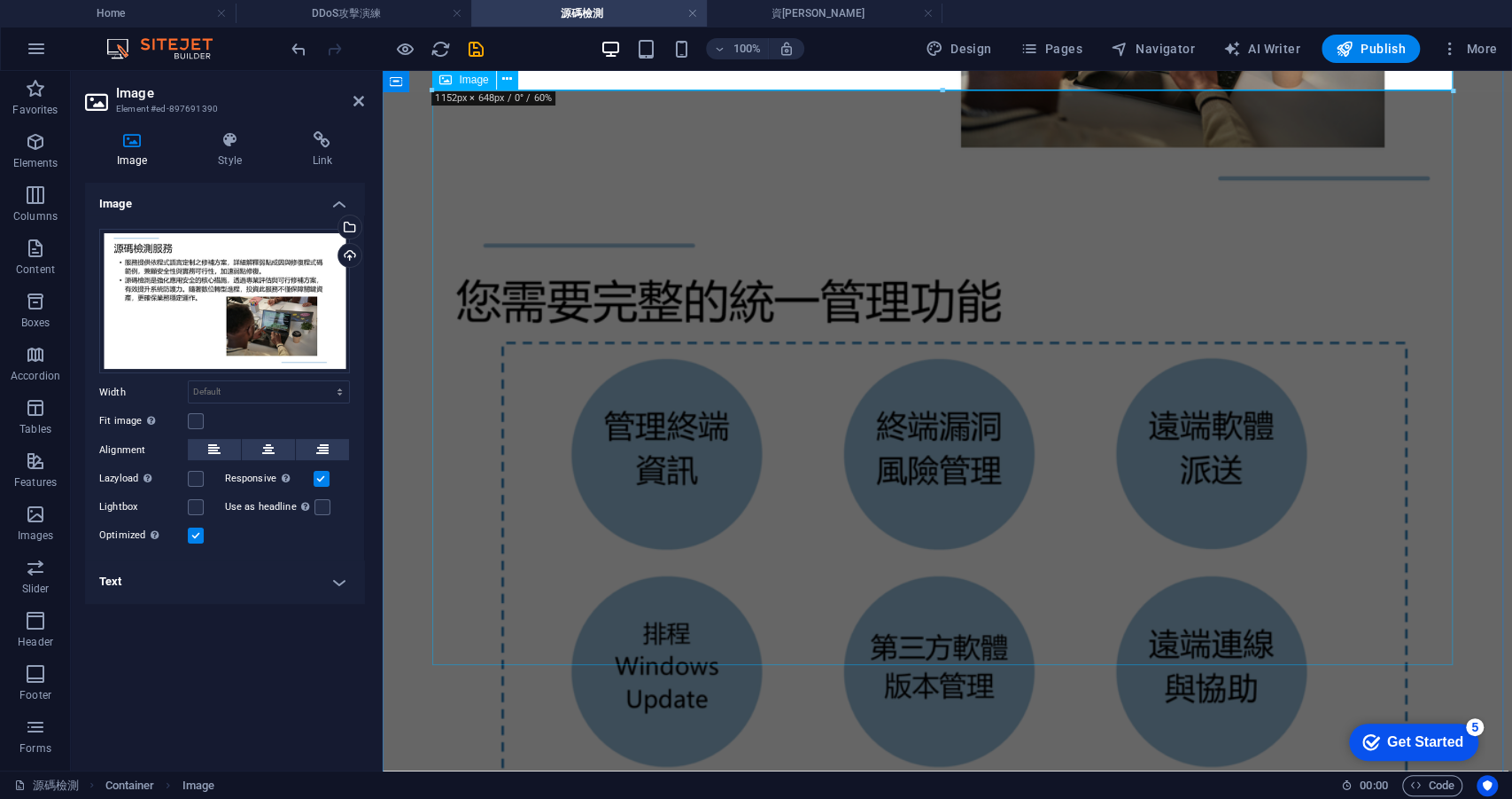
scroll to position [1401, 0]
click at [591, 416] on figure at bounding box center [947, 529] width 1116 height 639
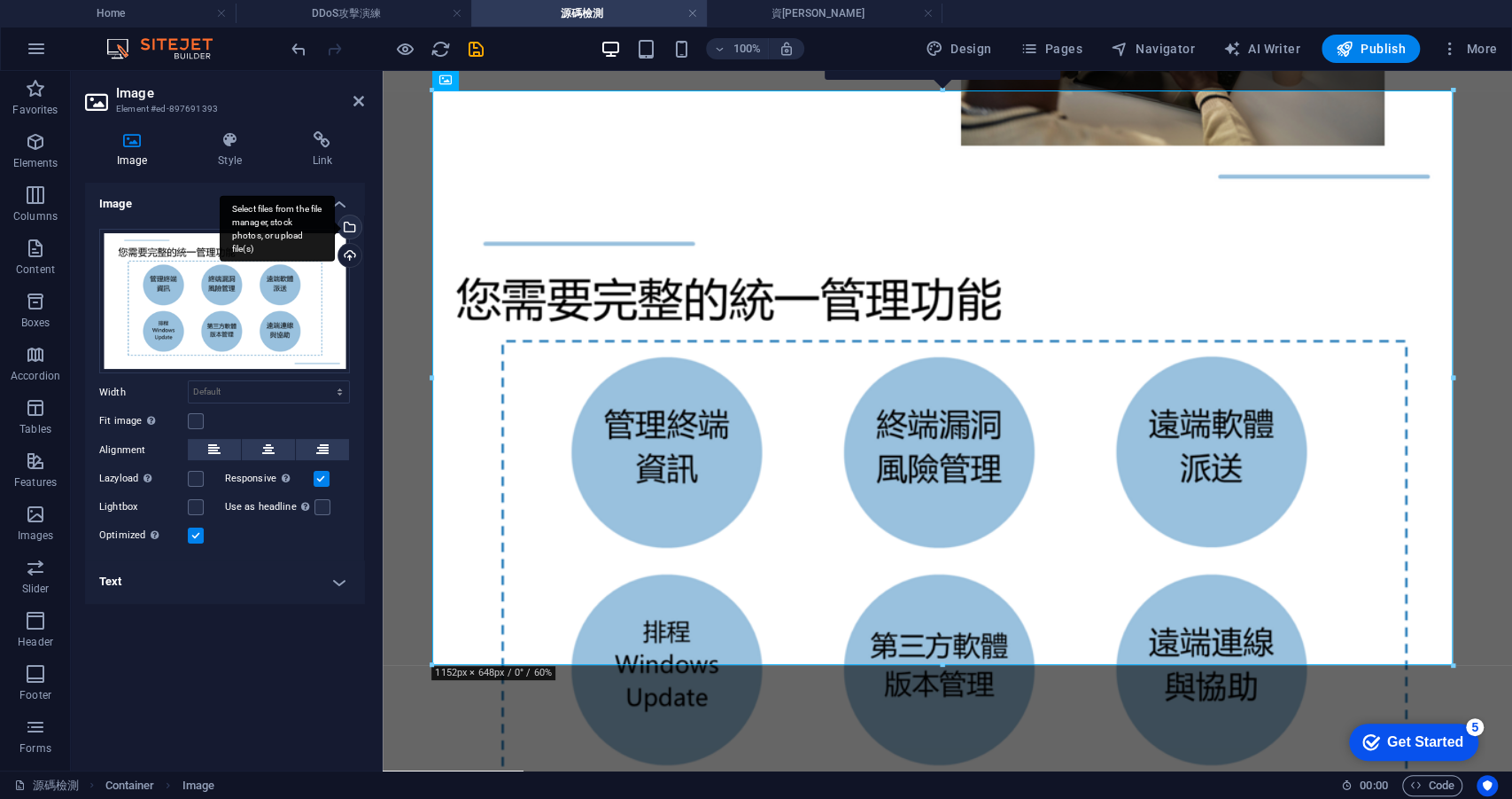
click at [356, 235] on div "Select files from the file manager, stock photos, or upload file(s)" at bounding box center [348, 228] width 27 height 27
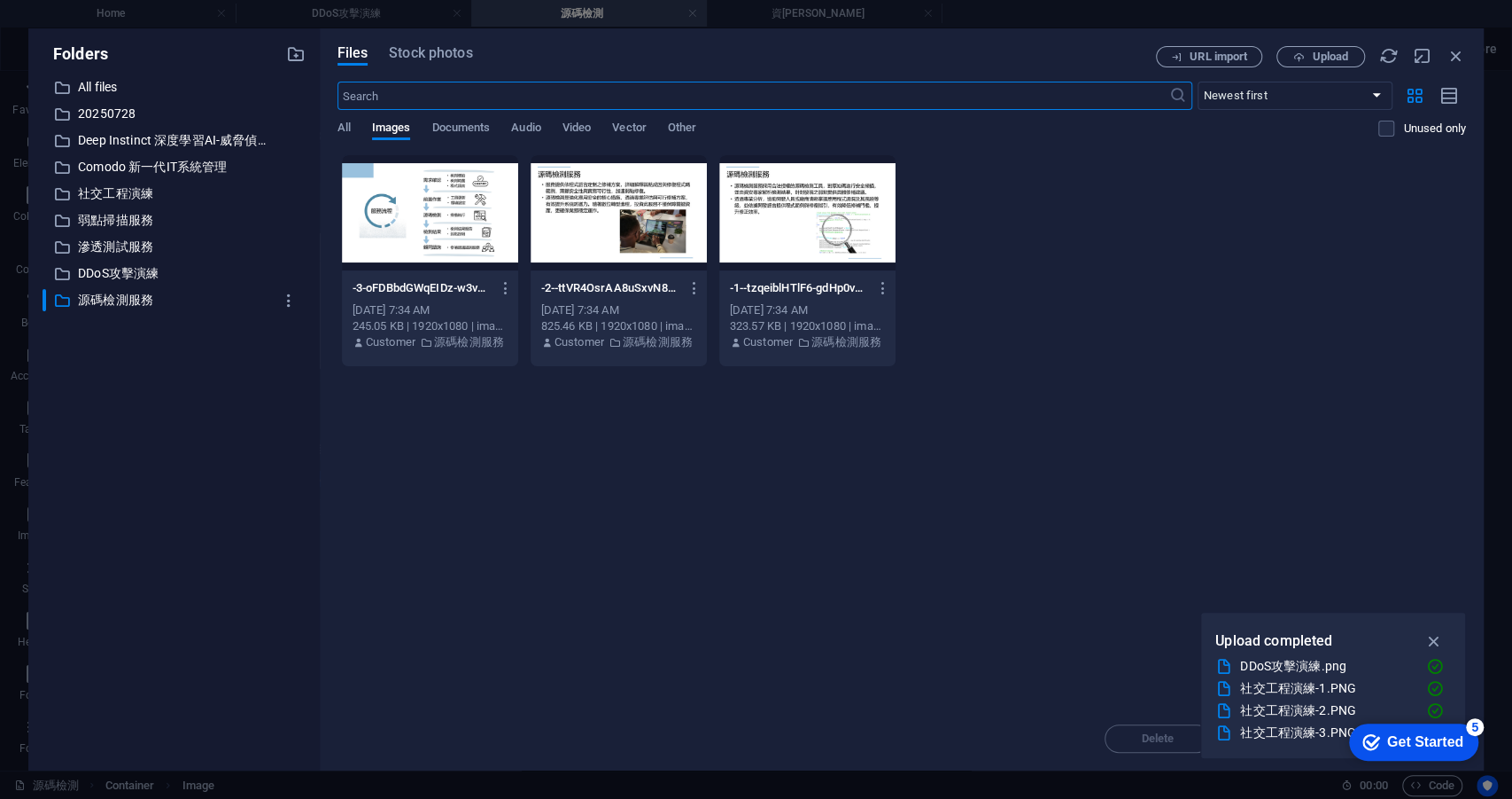
click at [455, 223] on div at bounding box center [430, 213] width 177 height 116
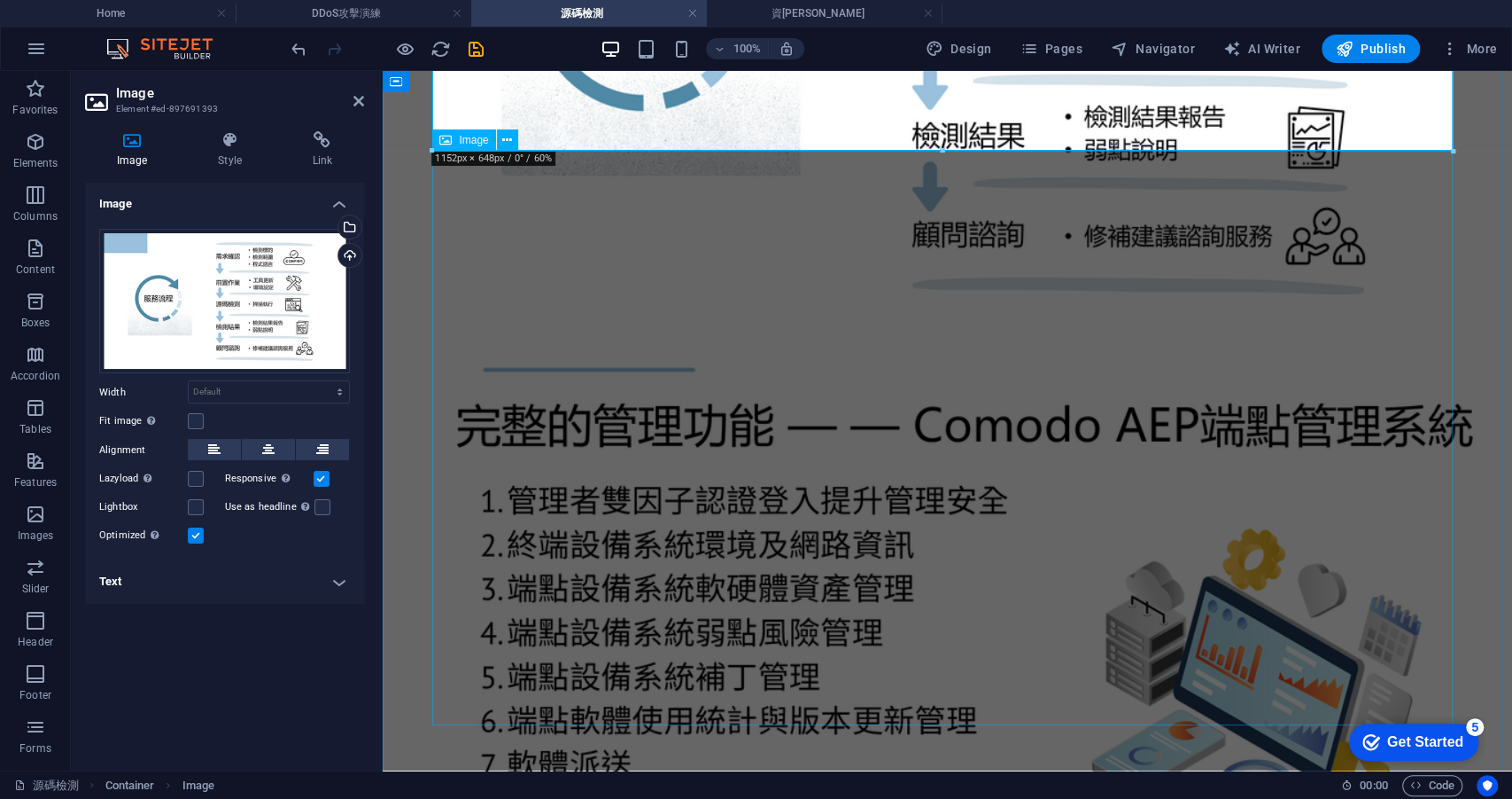
scroll to position [1914, 0]
click at [603, 413] on figure at bounding box center [947, 655] width 1116 height 639
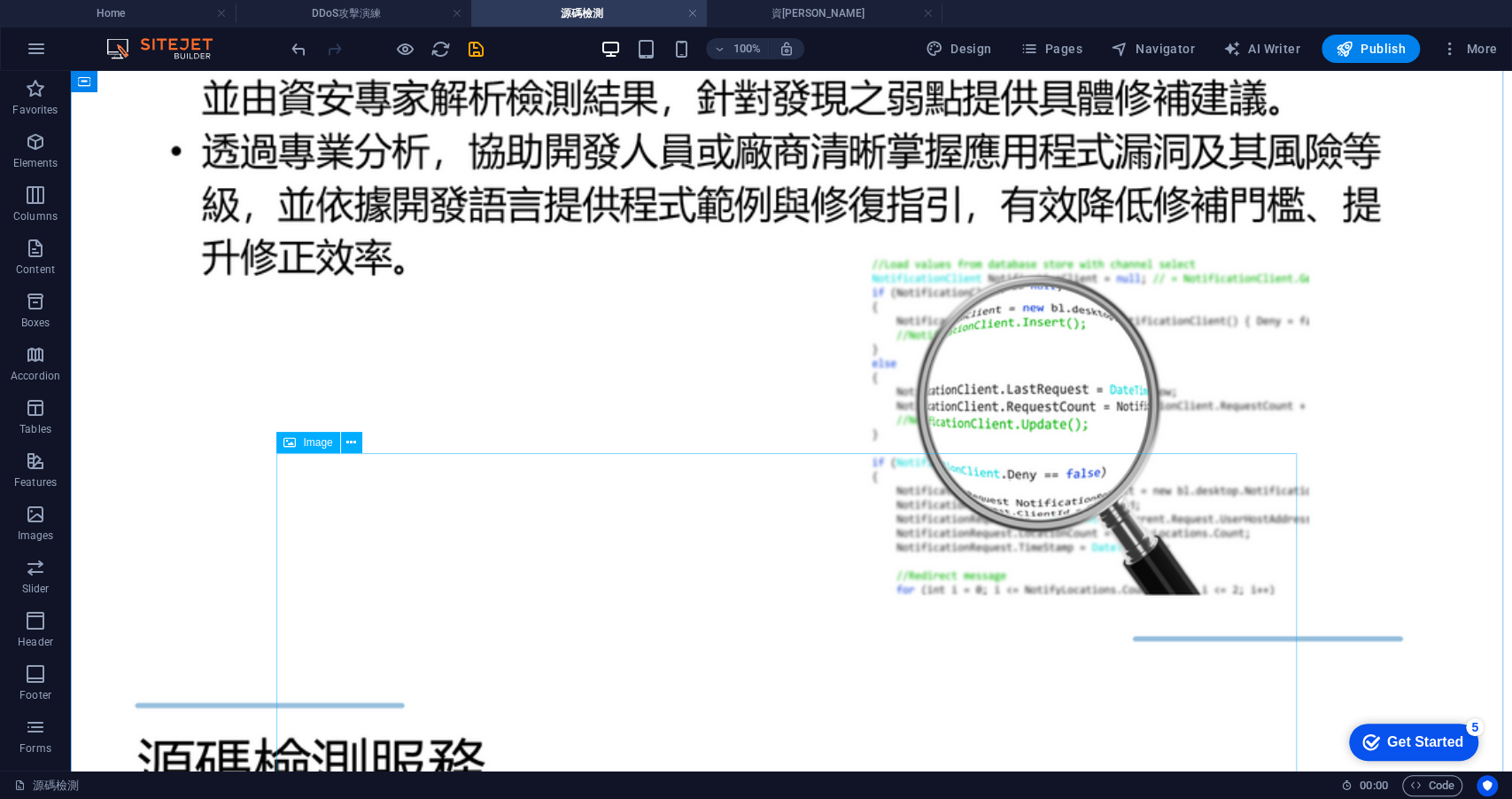
scroll to position [0, 0]
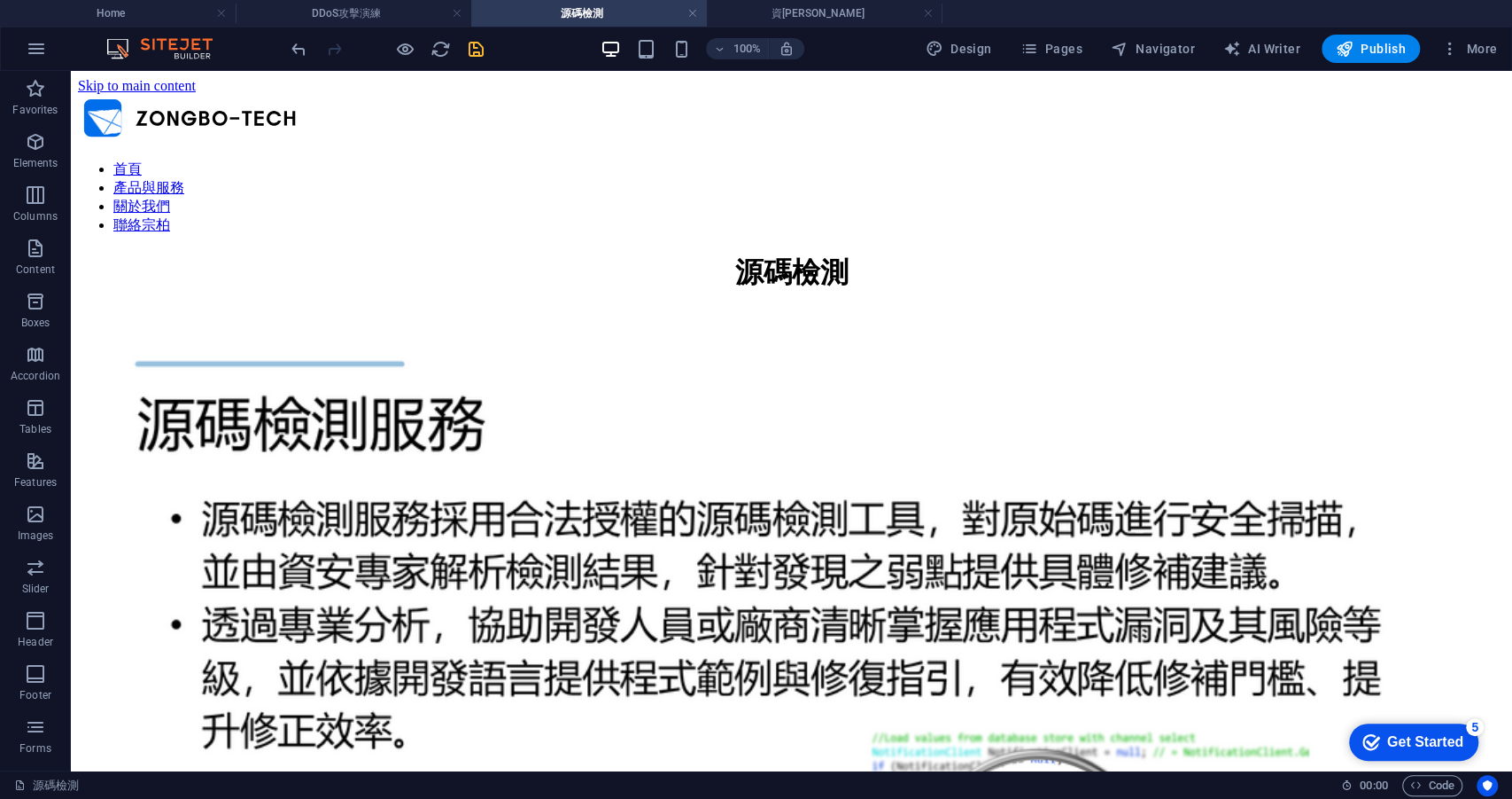
click at [479, 48] on icon "save" at bounding box center [476, 49] width 20 height 20
click at [745, 20] on h4 "資[PERSON_NAME]" at bounding box center [824, 13] width 236 height 19
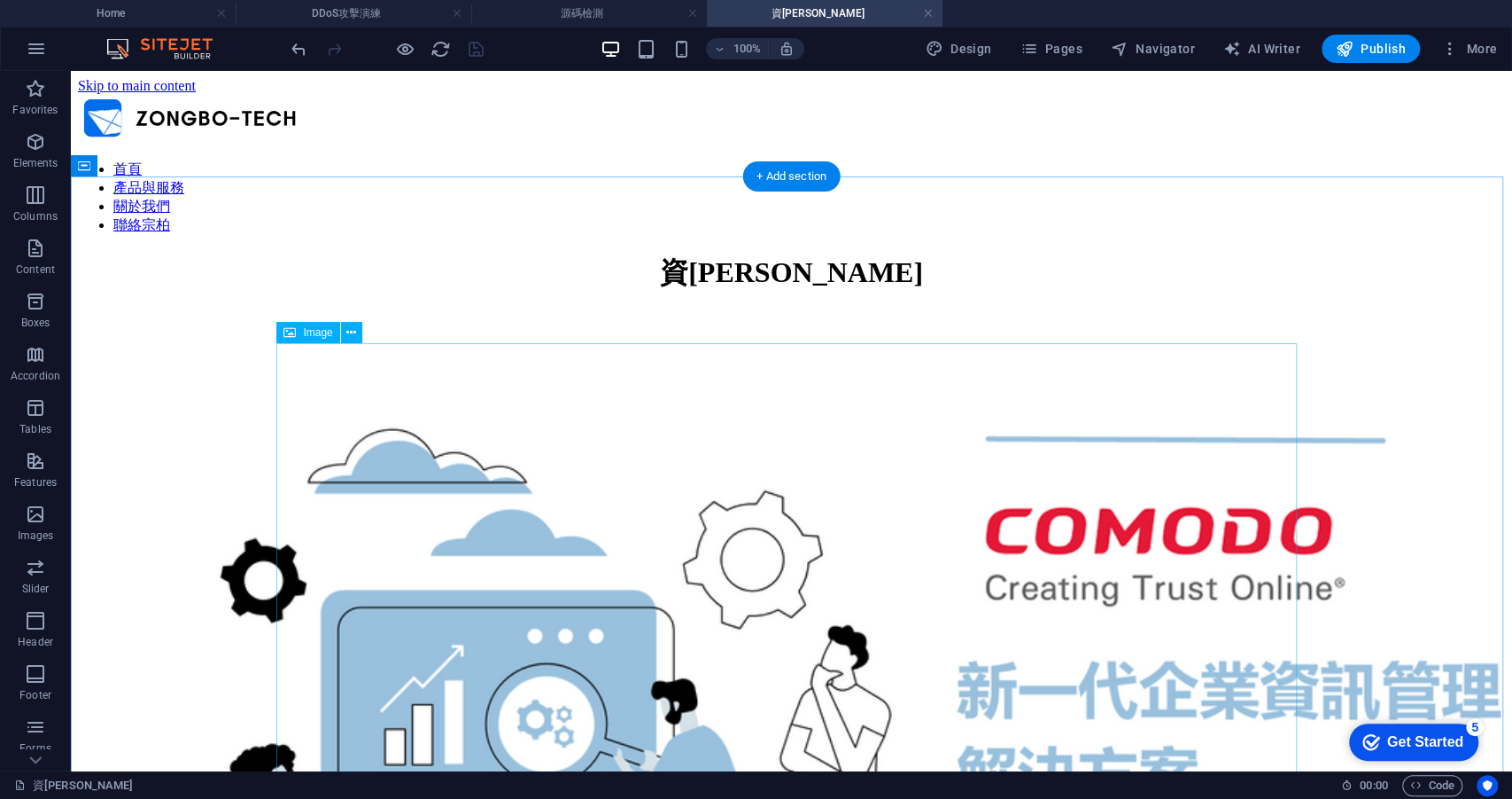
click at [731, 412] on figure at bounding box center [791, 740] width 1427 height 815
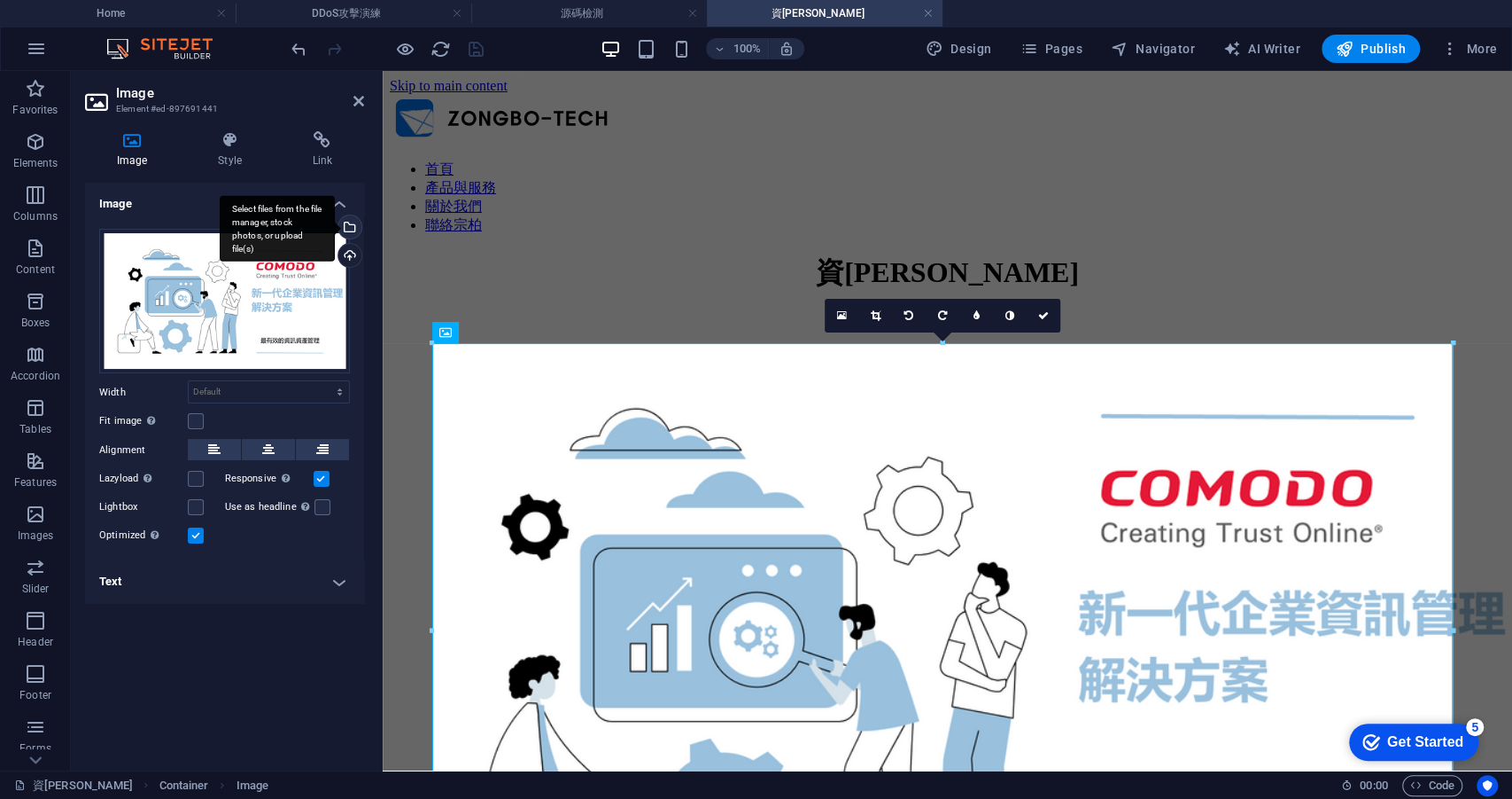
click at [351, 227] on div "Select files from the file manager, stock photos, or upload file(s)" at bounding box center [348, 228] width 27 height 27
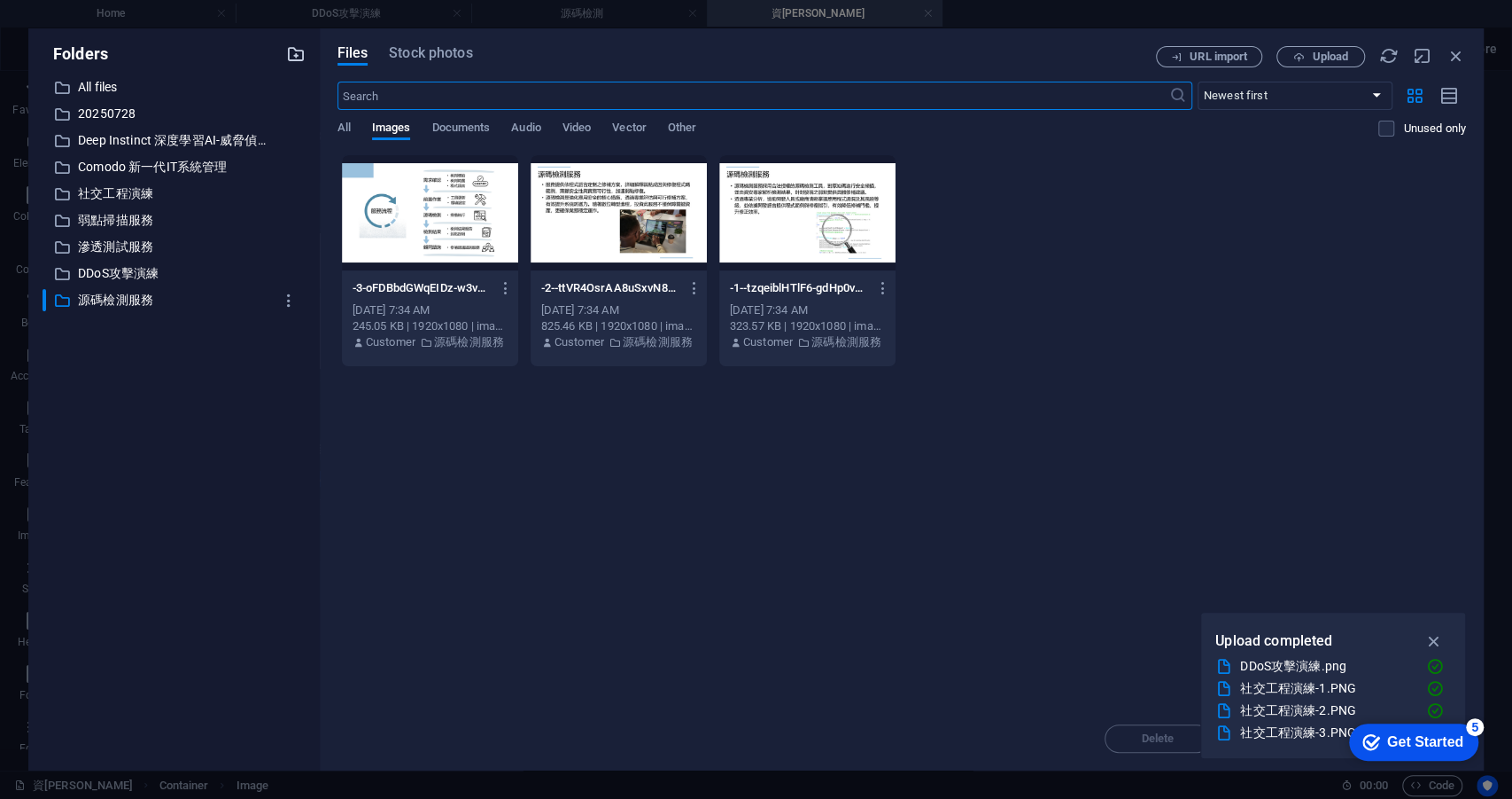
click at [295, 63] on icon "button" at bounding box center [296, 54] width 19 height 19
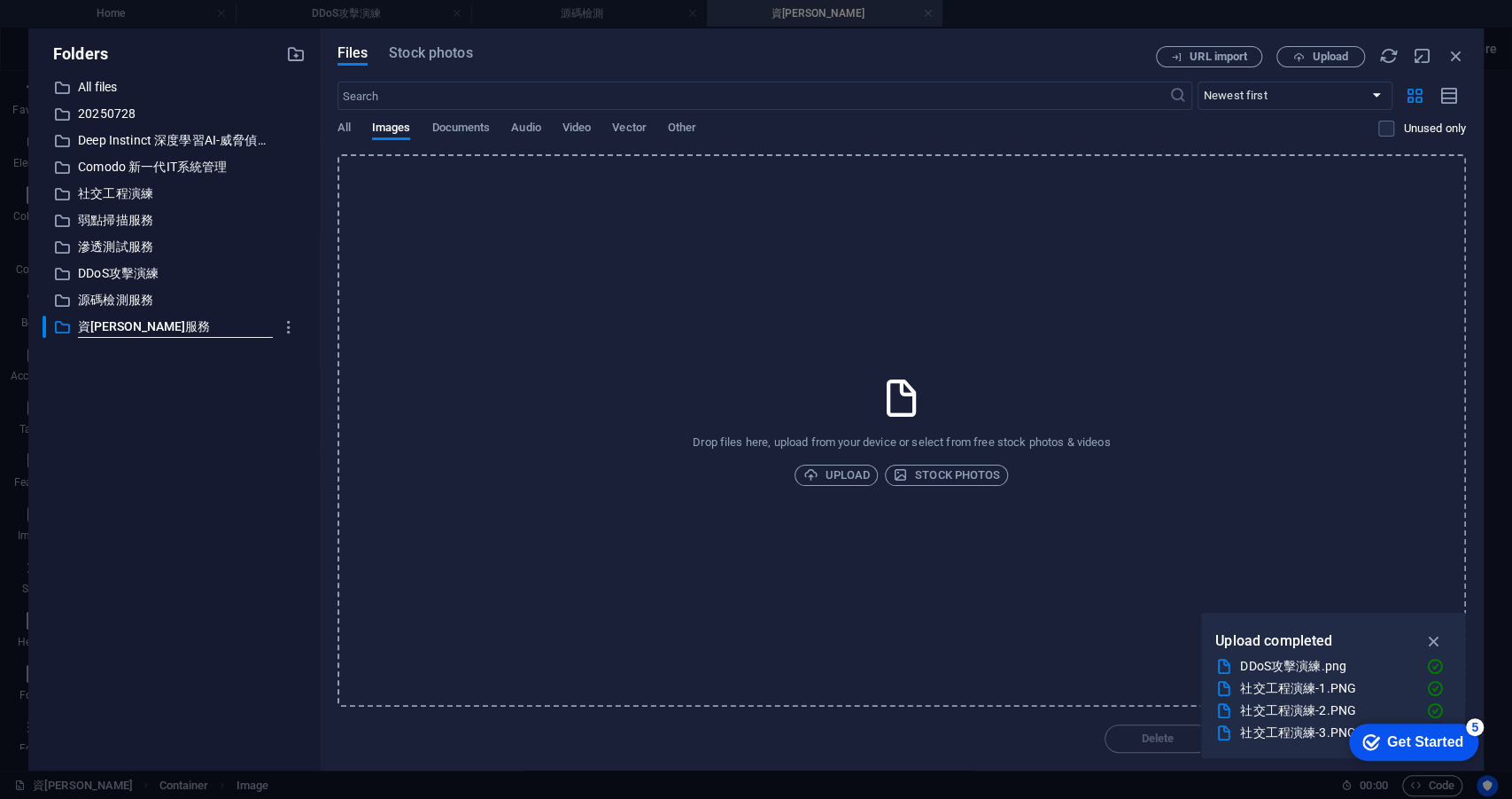
type input "資[PERSON_NAME]服務"
click at [190, 381] on div "​ All files All files ​ 20250728 20250728 ​ Deep Instinct 深度學習AI-威脅偵測與防禦 Deep I…" at bounding box center [174, 415] width 263 height 680
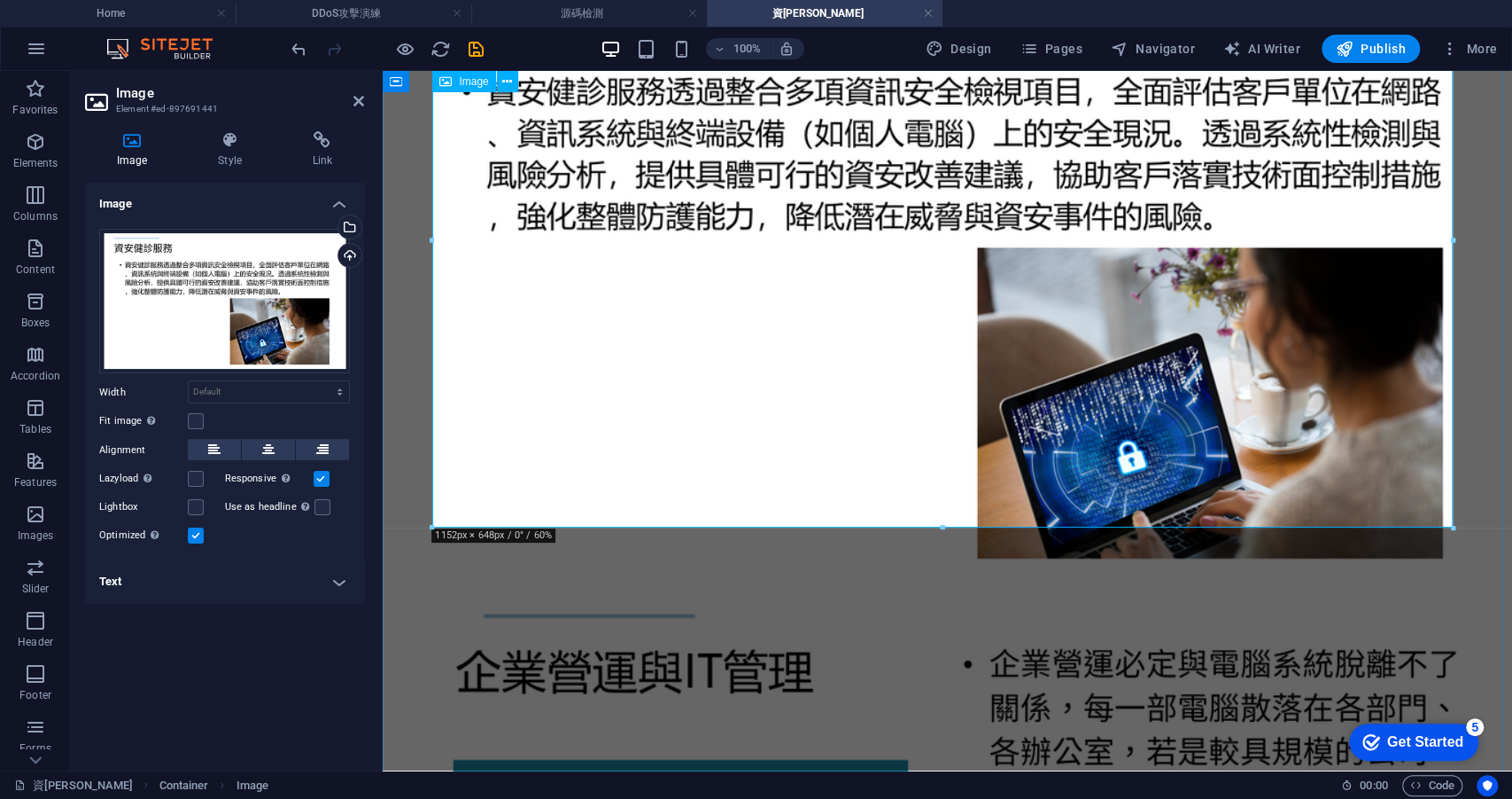
scroll to position [835, 0]
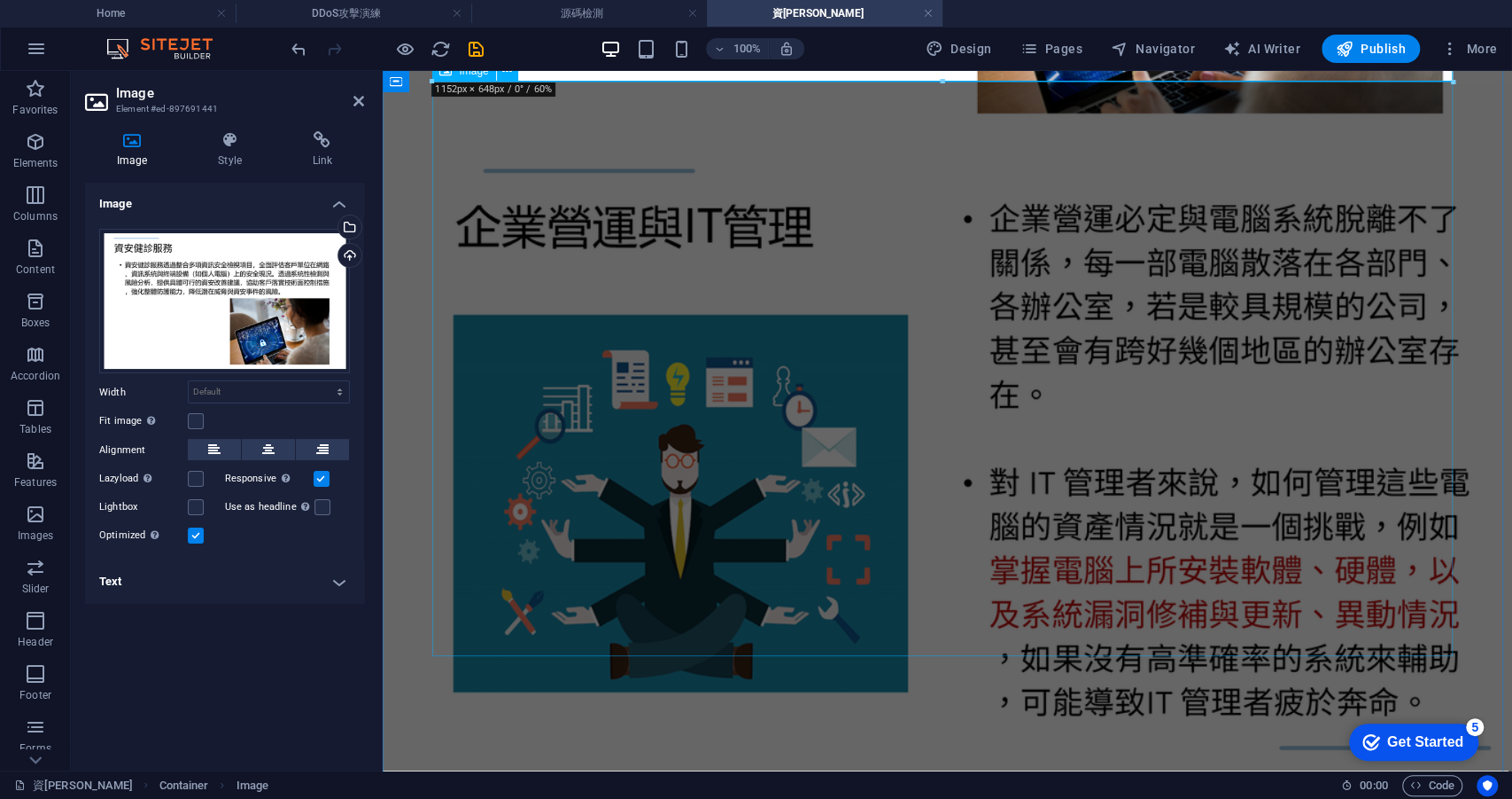
click at [615, 458] on figure at bounding box center [947, 457] width 1116 height 639
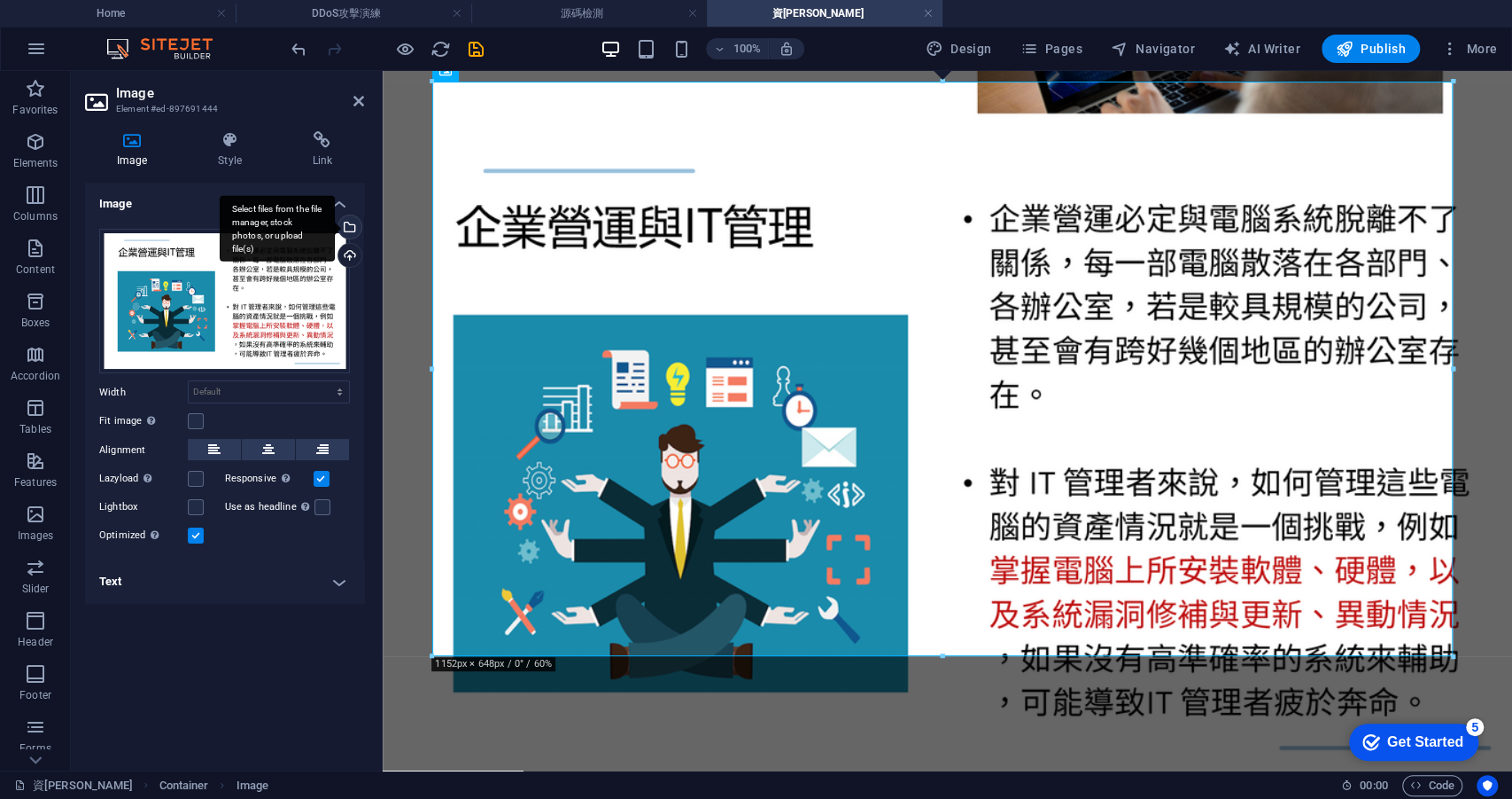
click at [351, 229] on div "Select files from the file manager, stock photos, or upload file(s)" at bounding box center [348, 228] width 27 height 27
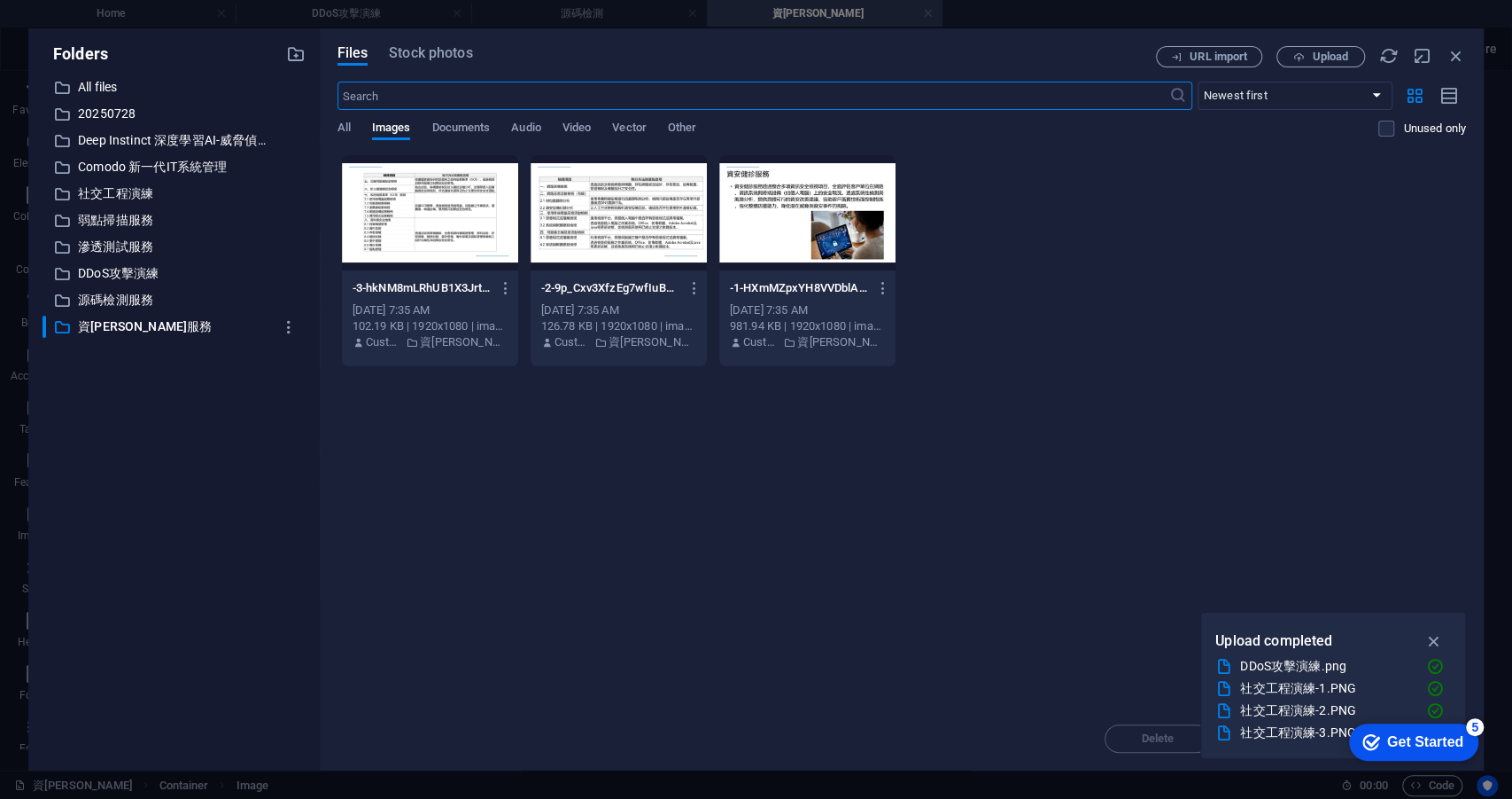
click at [565, 246] on div at bounding box center [618, 213] width 177 height 116
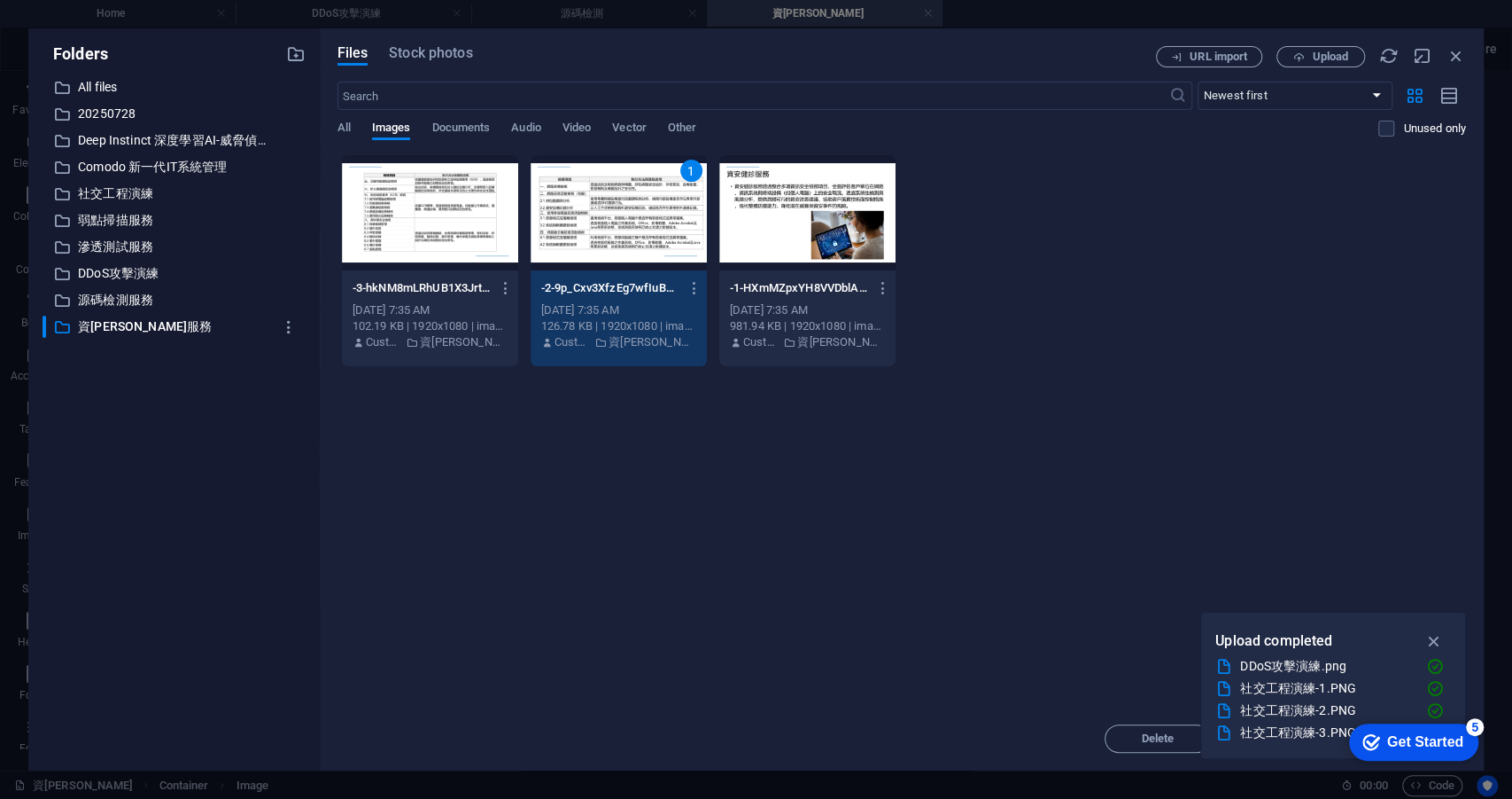
click at [565, 246] on div "1" at bounding box center [618, 213] width 177 height 116
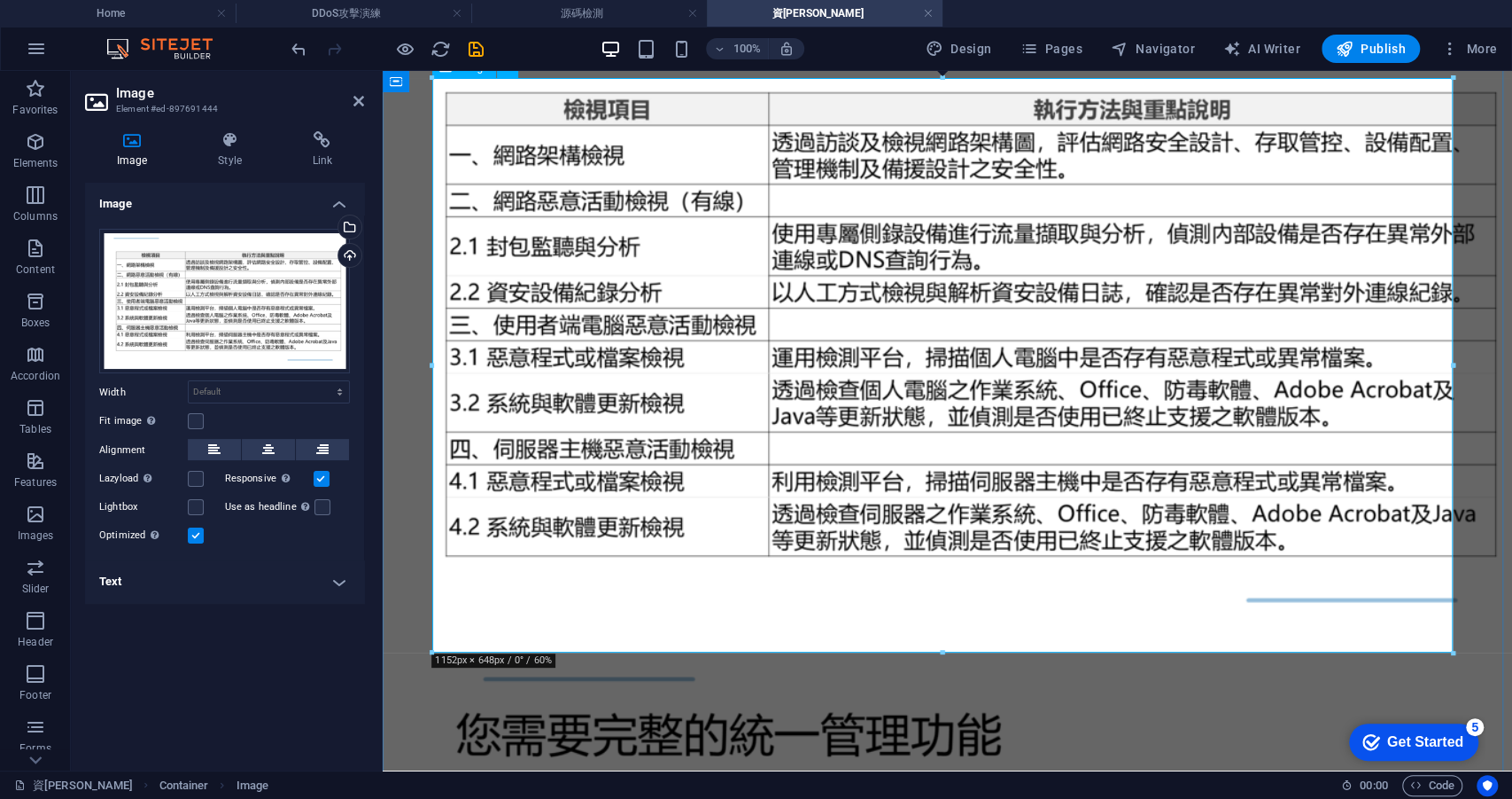
scroll to position [1056, 0]
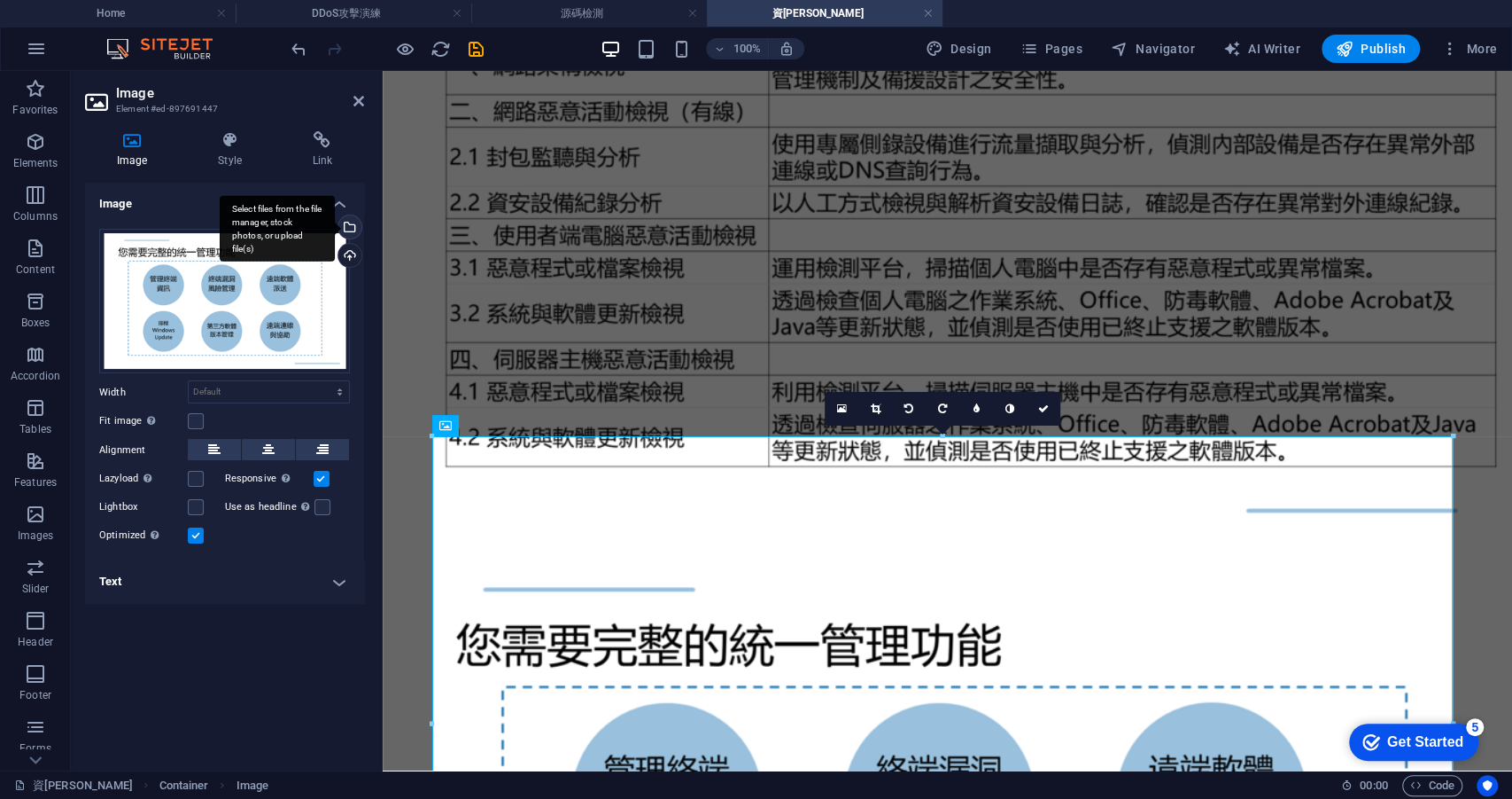
click at [352, 234] on div "Select files from the file manager, stock photos, or upload file(s)" at bounding box center [348, 228] width 27 height 27
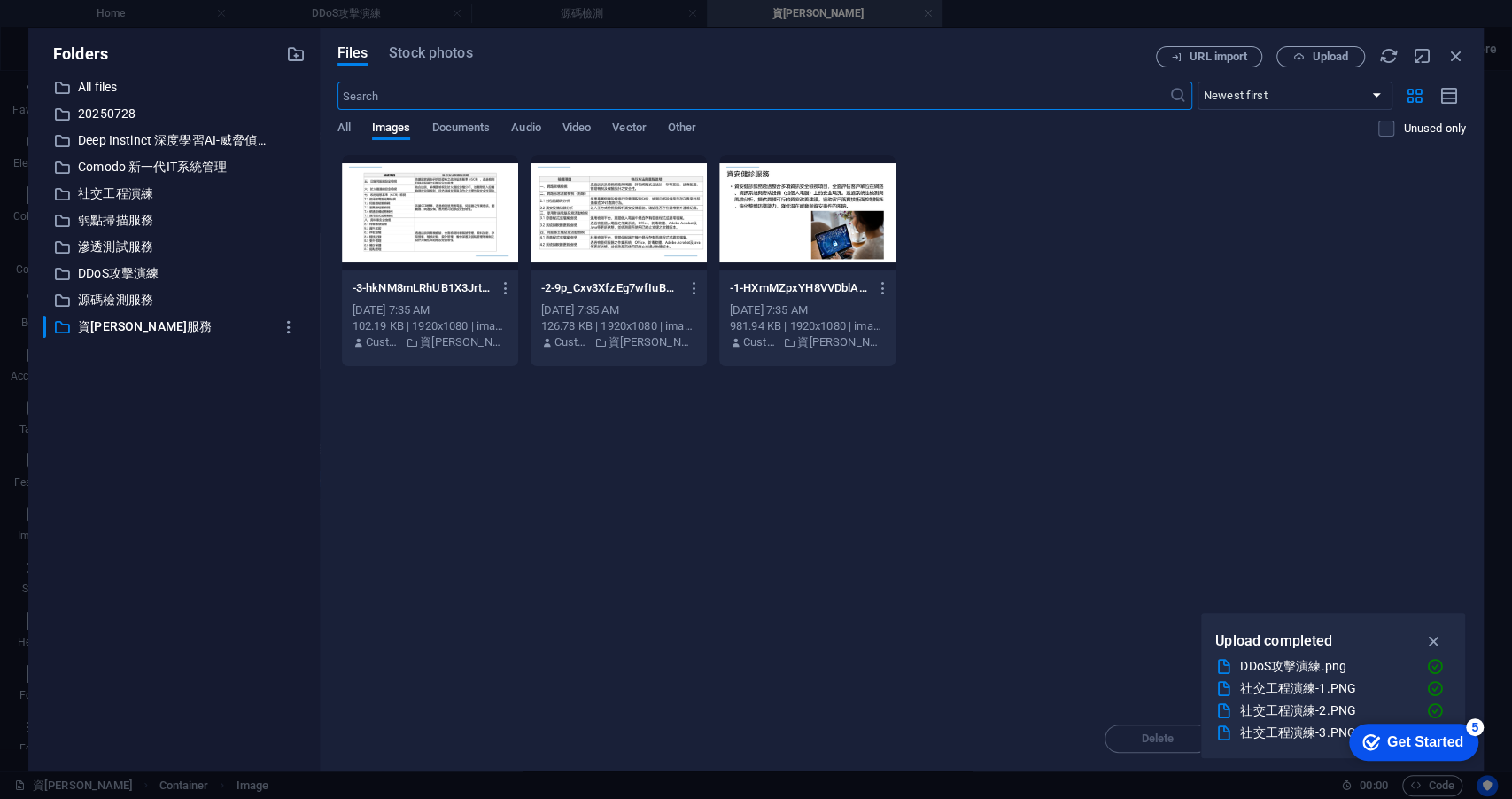
click at [433, 219] on div at bounding box center [430, 213] width 177 height 116
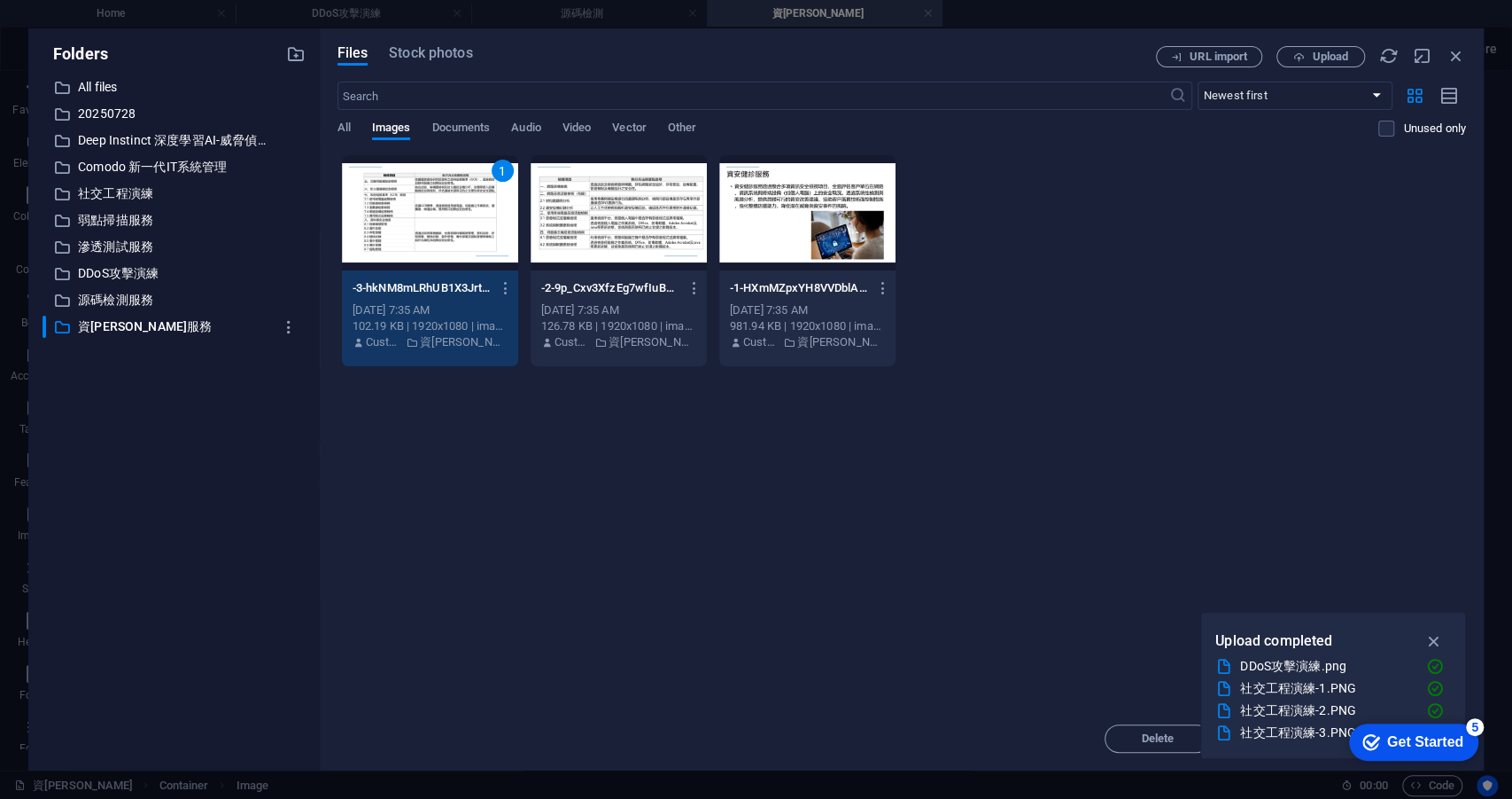
click at [433, 219] on div "1" at bounding box center [430, 213] width 177 height 116
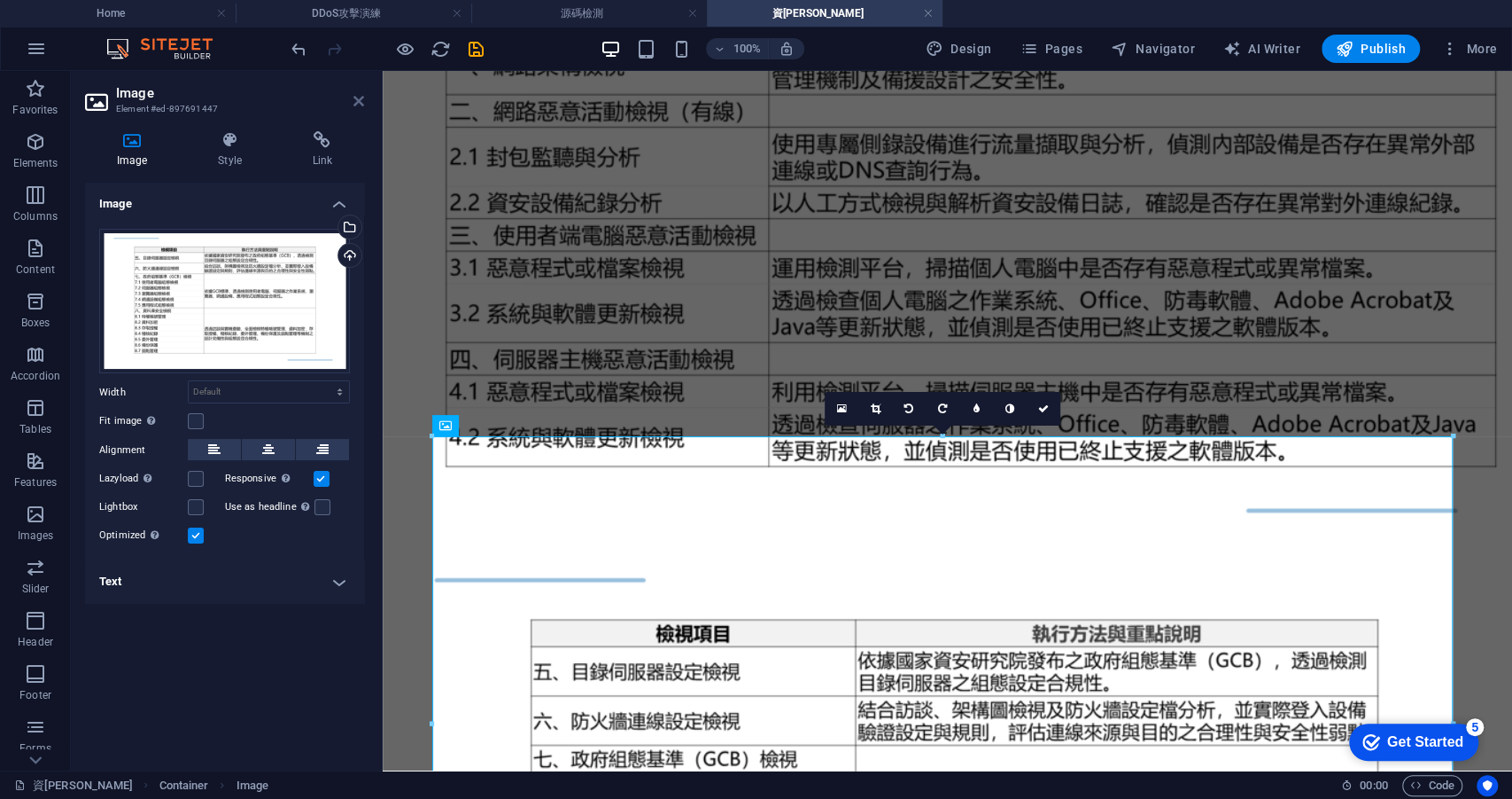
click at [362, 100] on icon at bounding box center [359, 101] width 11 height 14
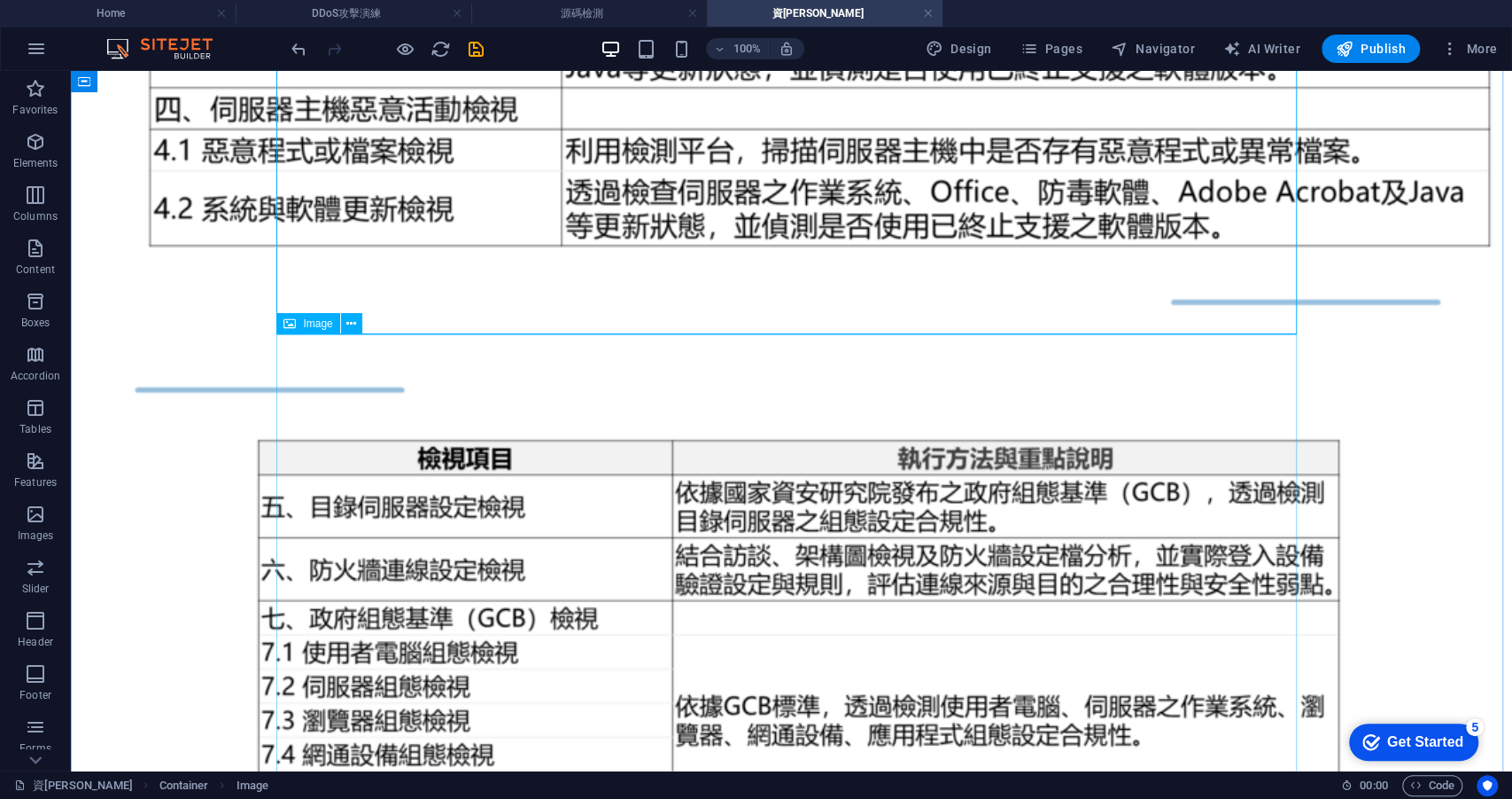
scroll to position [1734, 0]
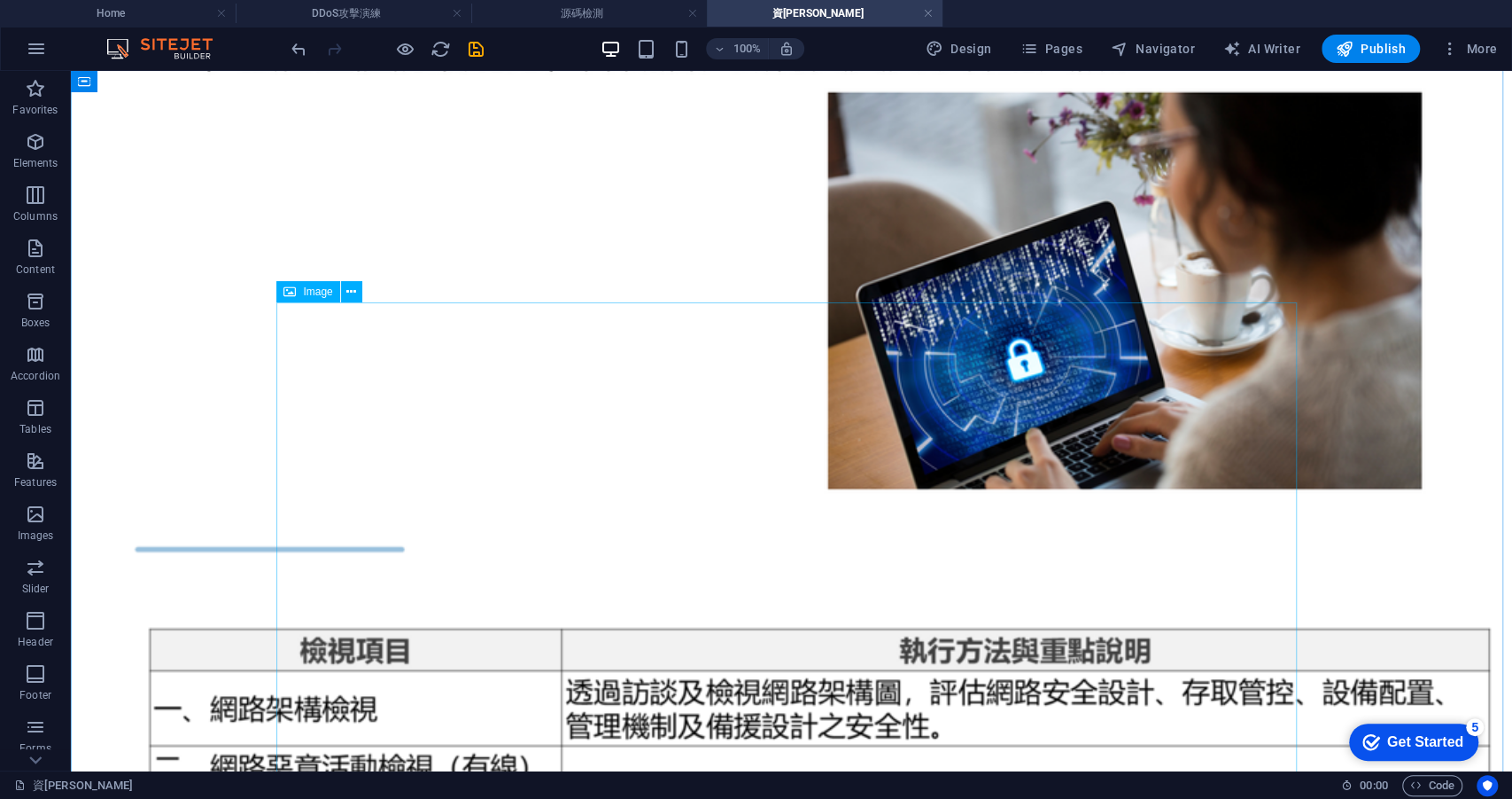
scroll to position [0, 0]
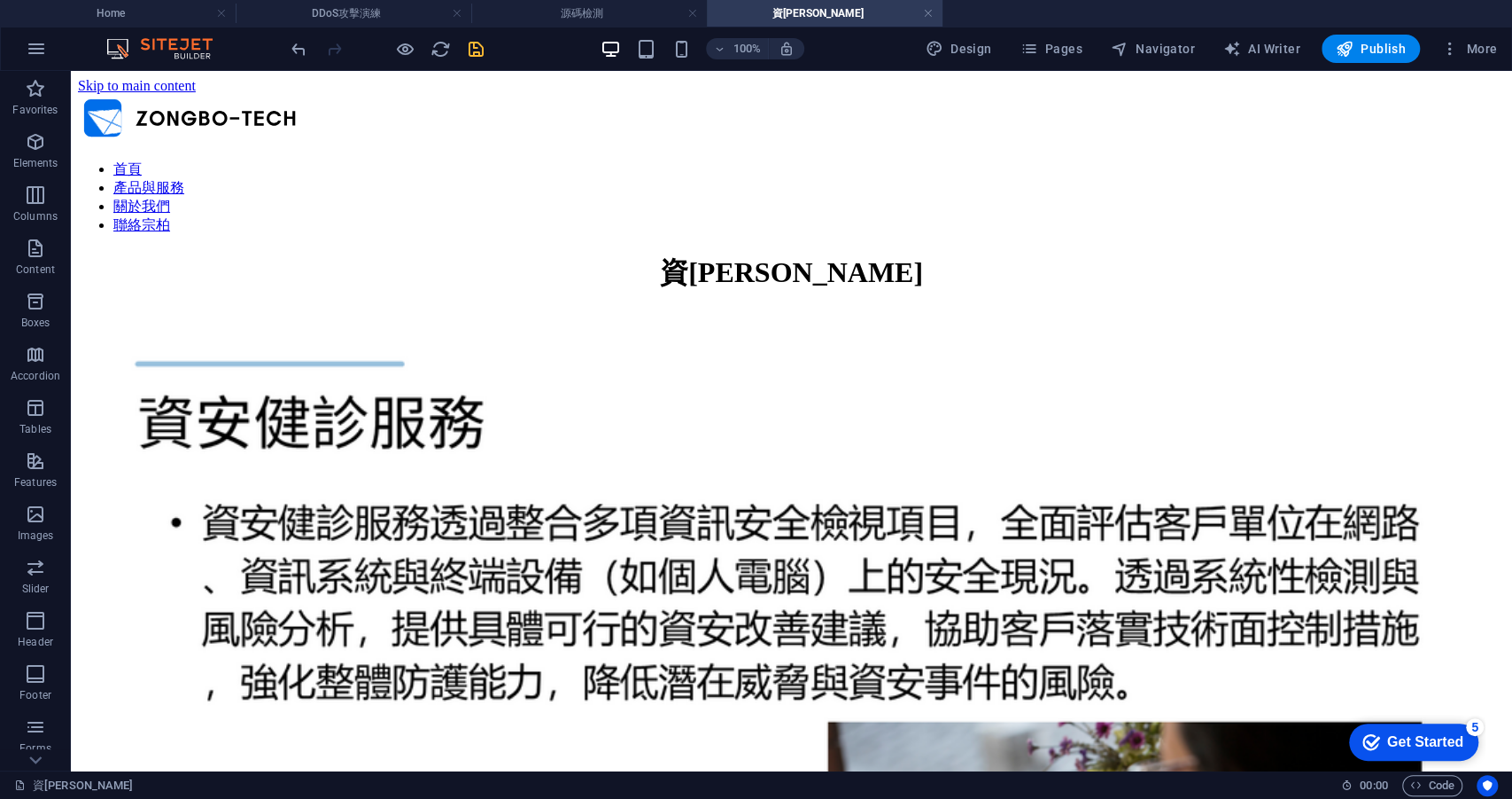
click at [477, 54] on icon "save" at bounding box center [476, 49] width 20 height 20
click at [400, 15] on h4 "DDoS攻擊演練" at bounding box center [353, 13] width 236 height 19
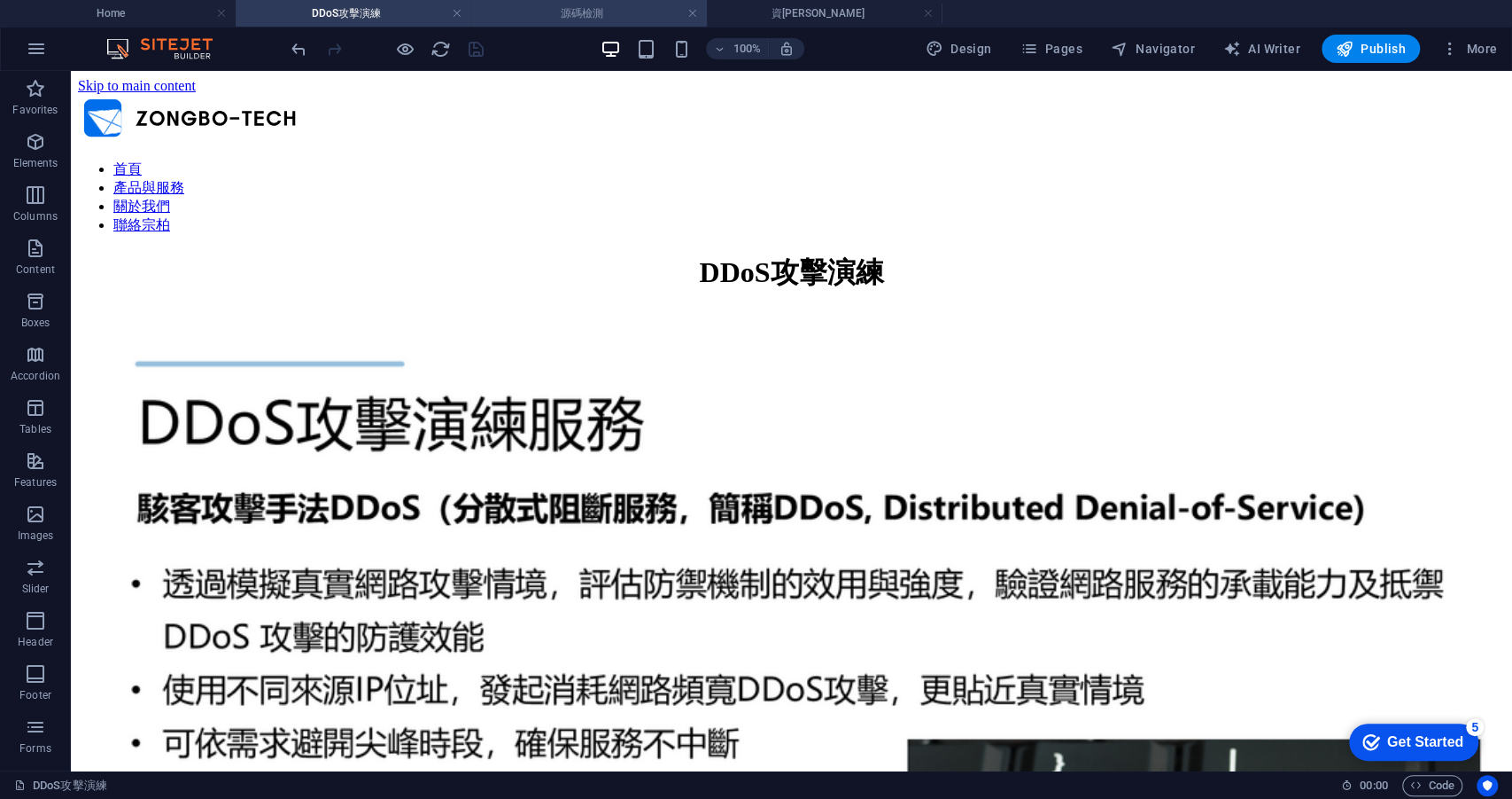
click at [523, 13] on h4 "源碼檢測" at bounding box center [589, 13] width 236 height 19
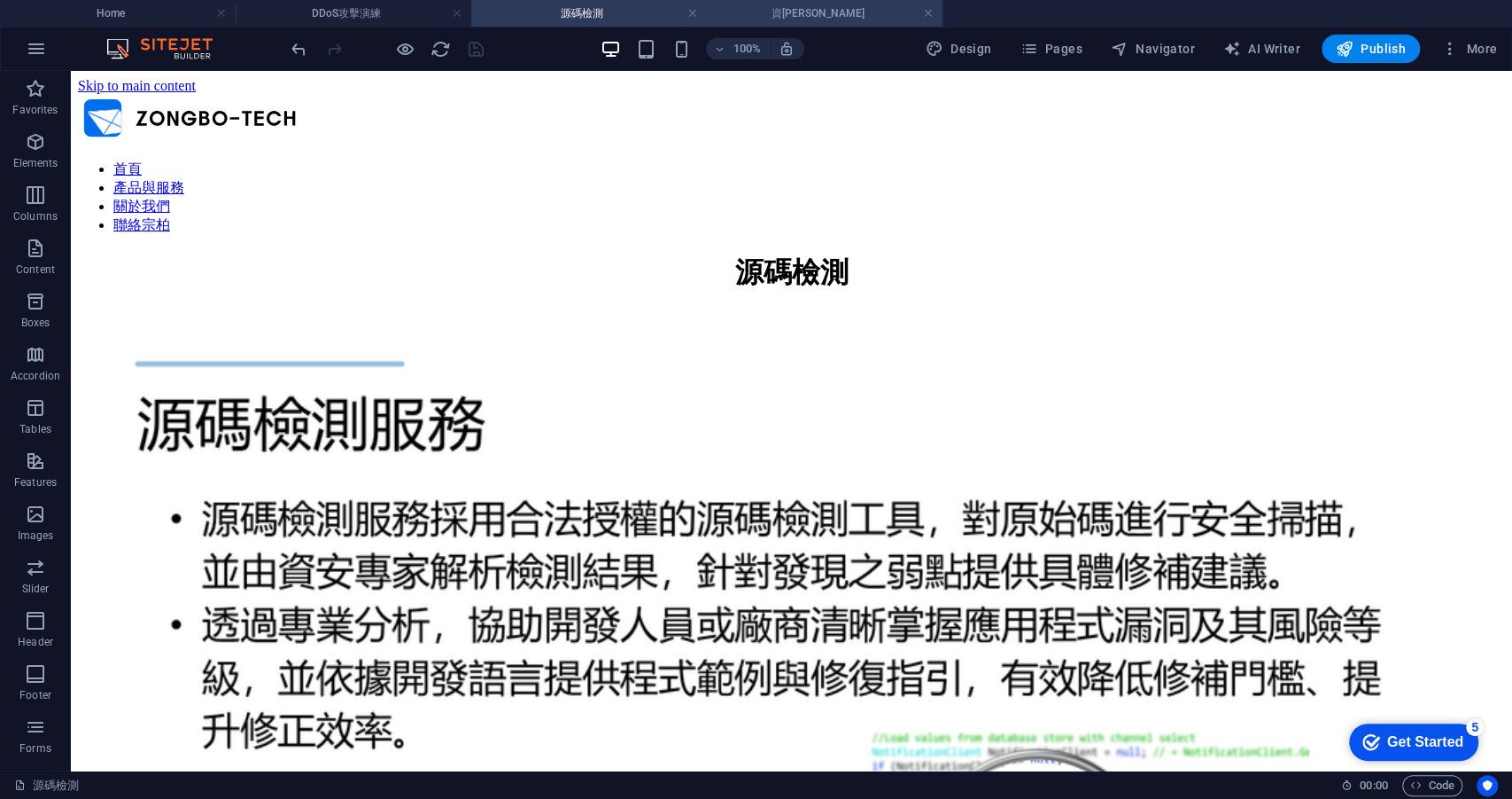
click at [769, 17] on h4 "資[PERSON_NAME]" at bounding box center [824, 13] width 236 height 19
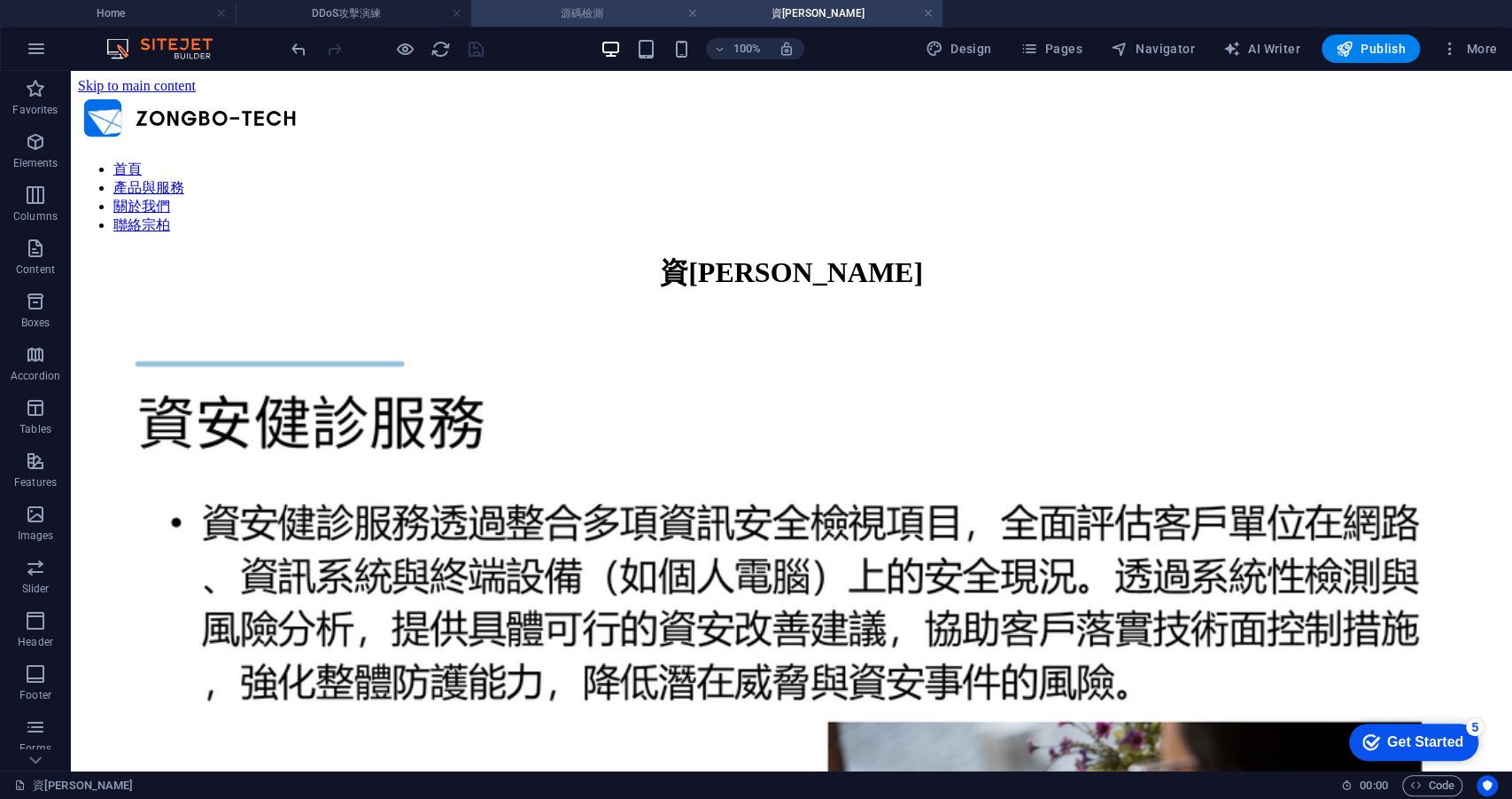
click at [616, 22] on h4 "源碼檢測" at bounding box center [589, 13] width 236 height 19
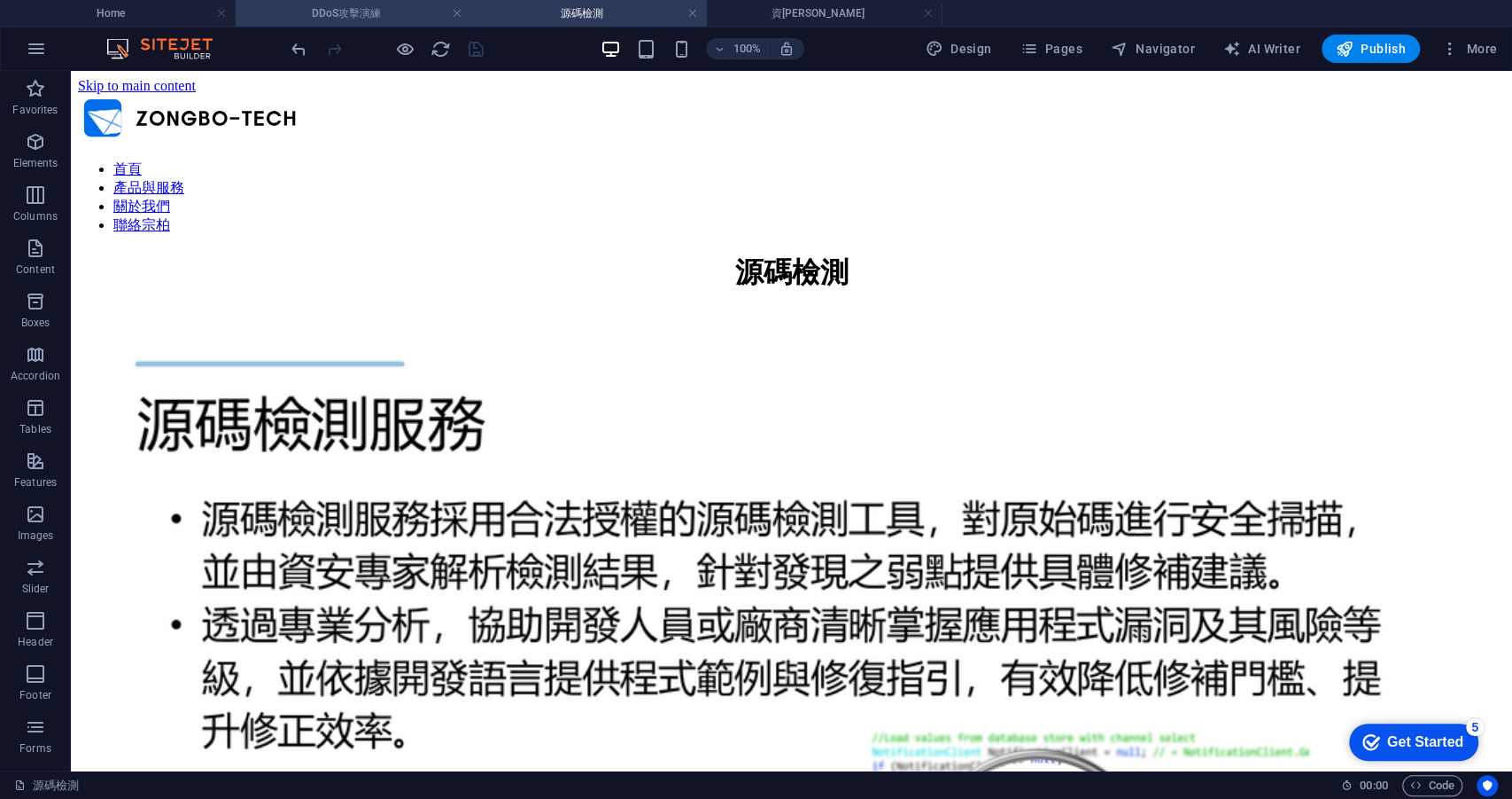
click at [395, 12] on h4 "DDoS攻擊演練" at bounding box center [353, 13] width 236 height 19
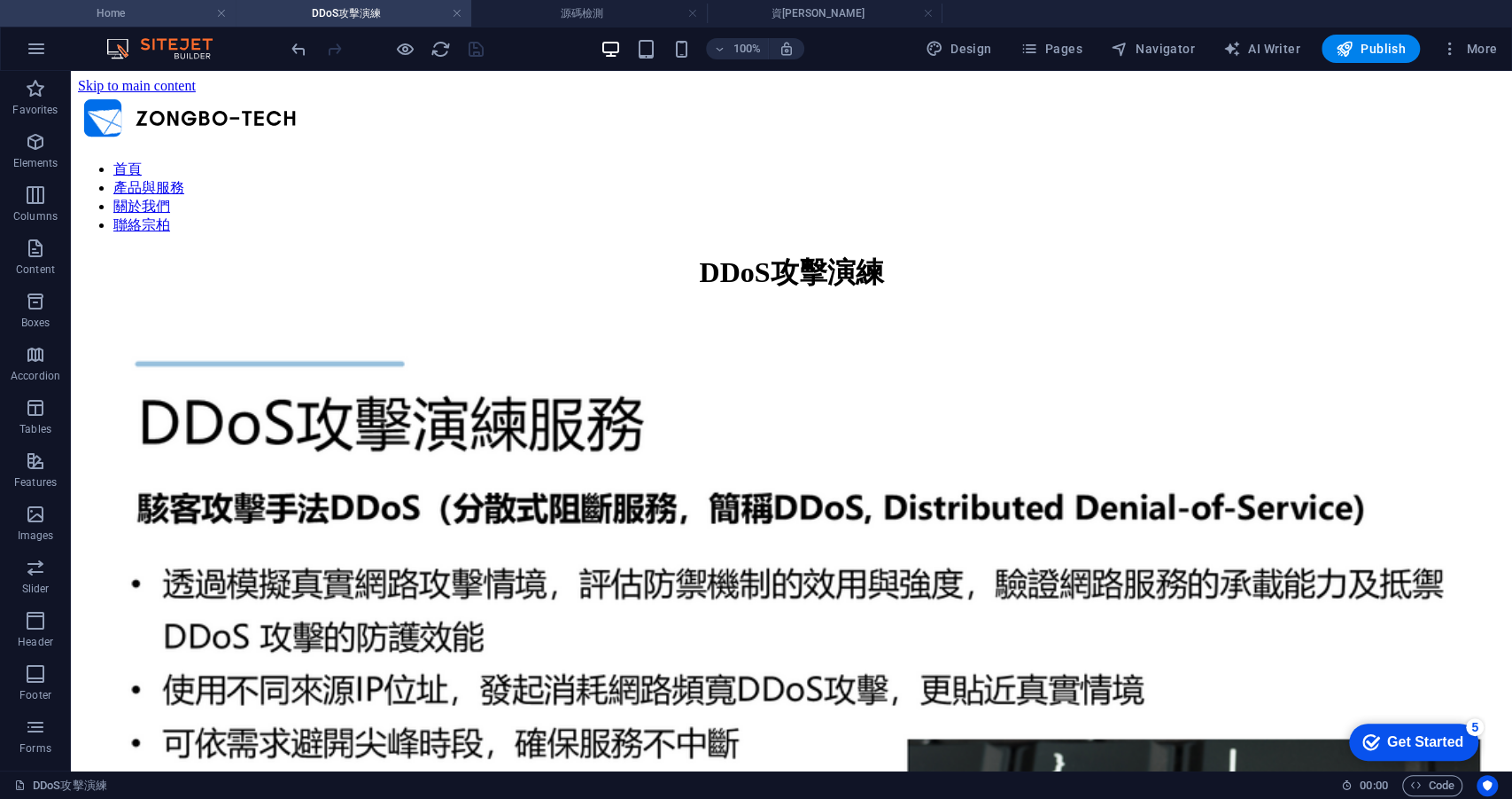
click at [184, 12] on h4 "Home" at bounding box center [117, 13] width 236 height 19
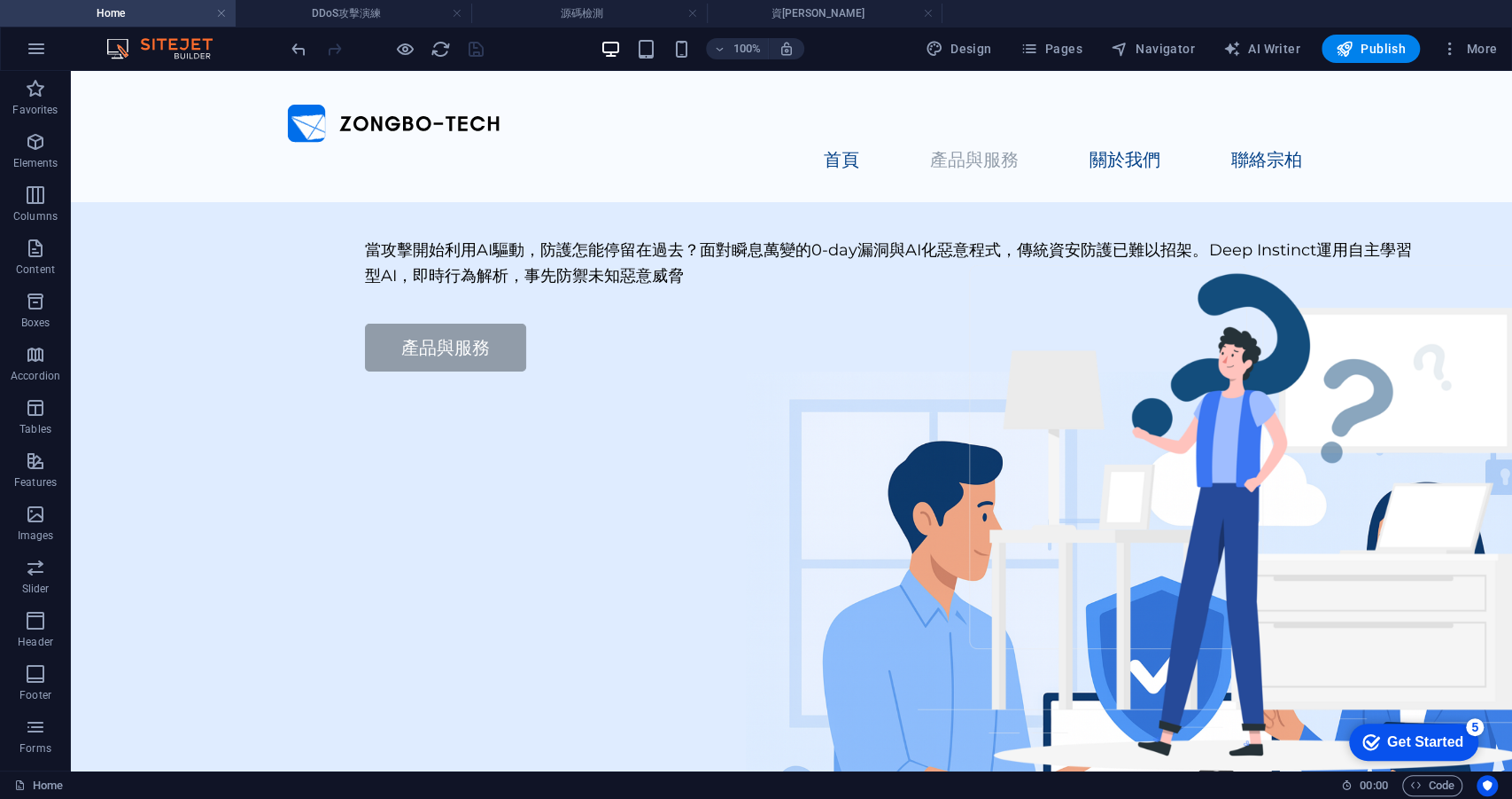
scroll to position [871, 0]
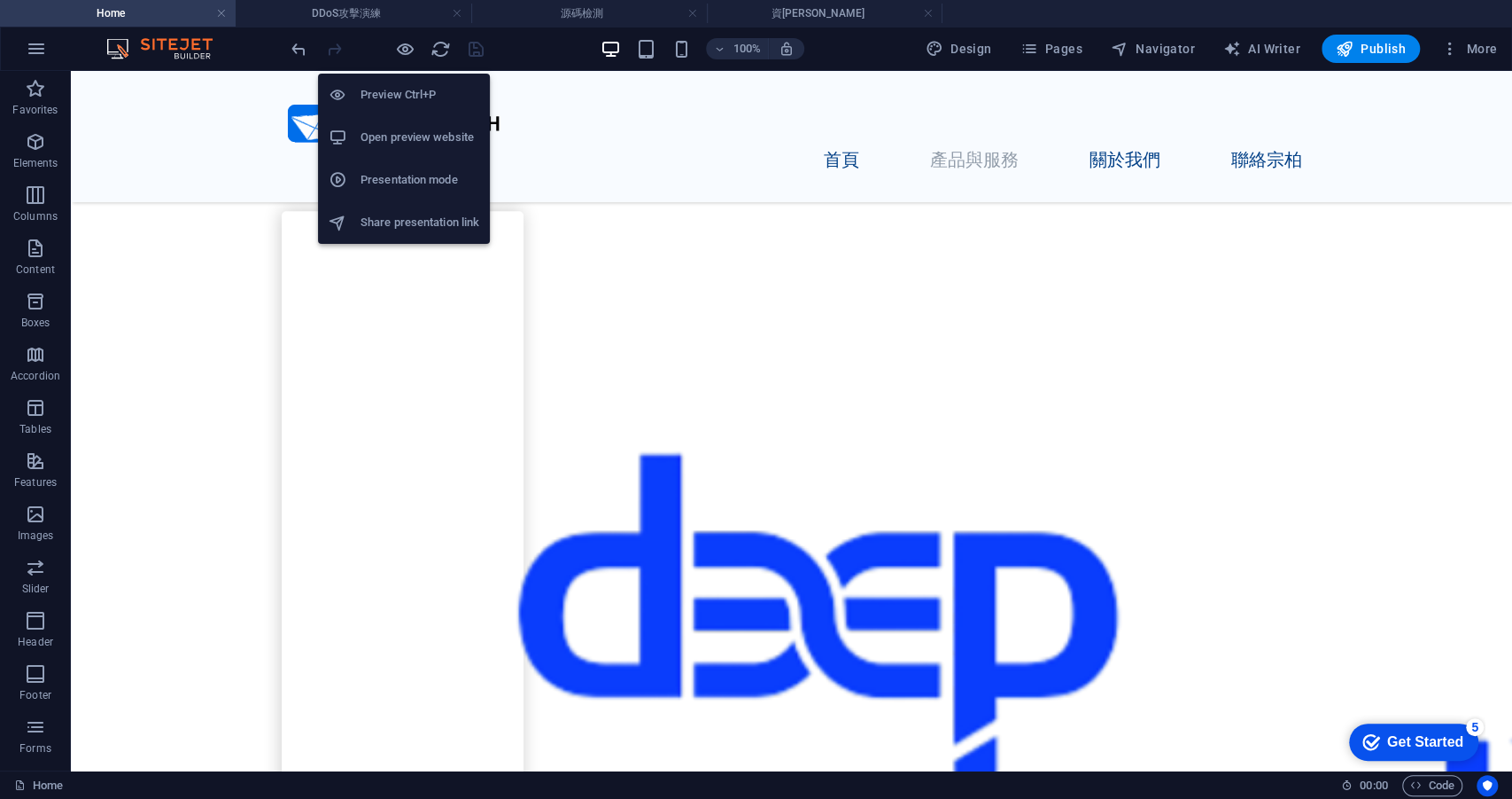
click at [410, 99] on h6 "Preview Ctrl+P" at bounding box center [420, 94] width 118 height 21
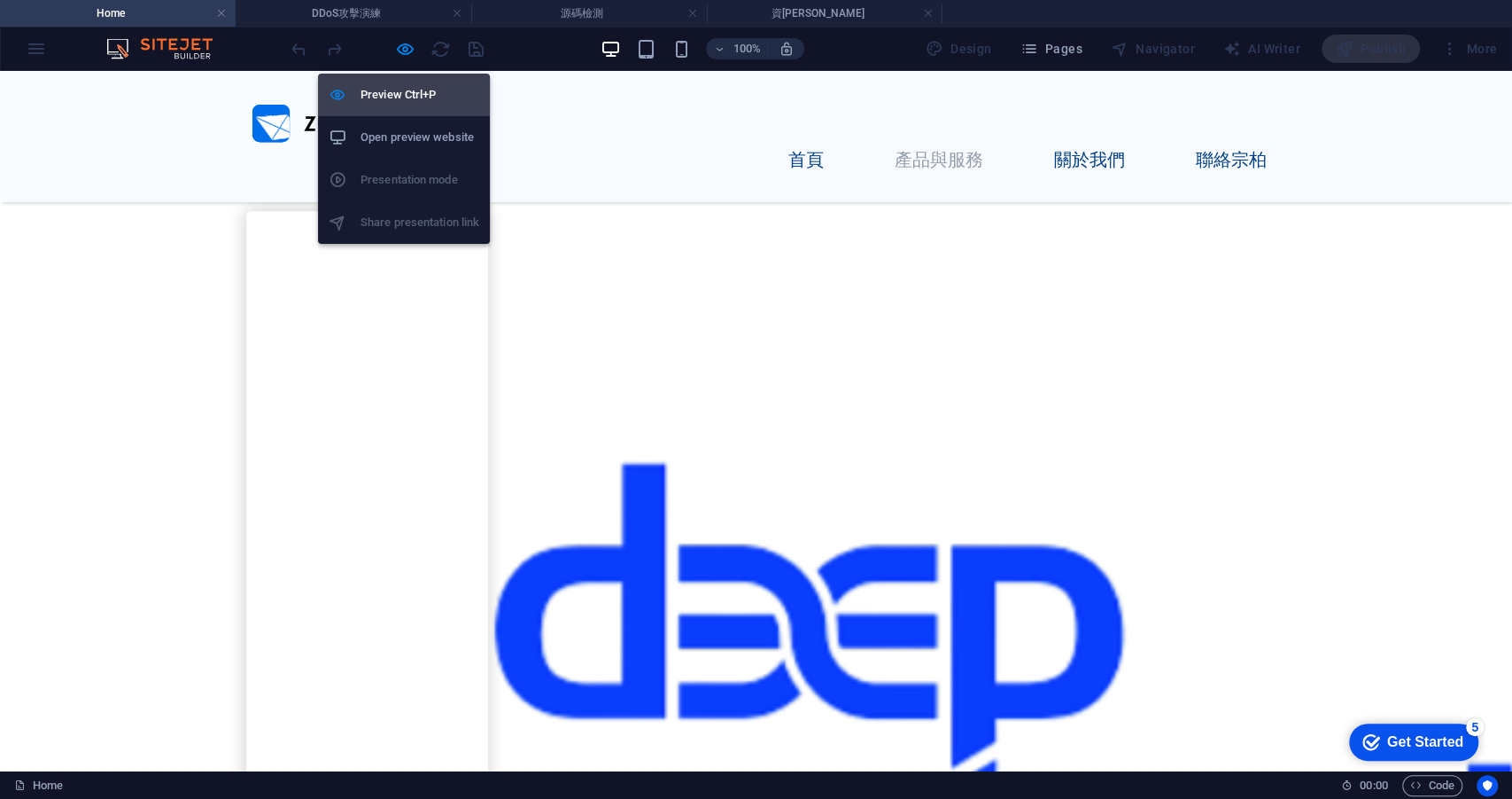
click at [404, 103] on h6 "Preview Ctrl+P" at bounding box center [420, 94] width 118 height 21
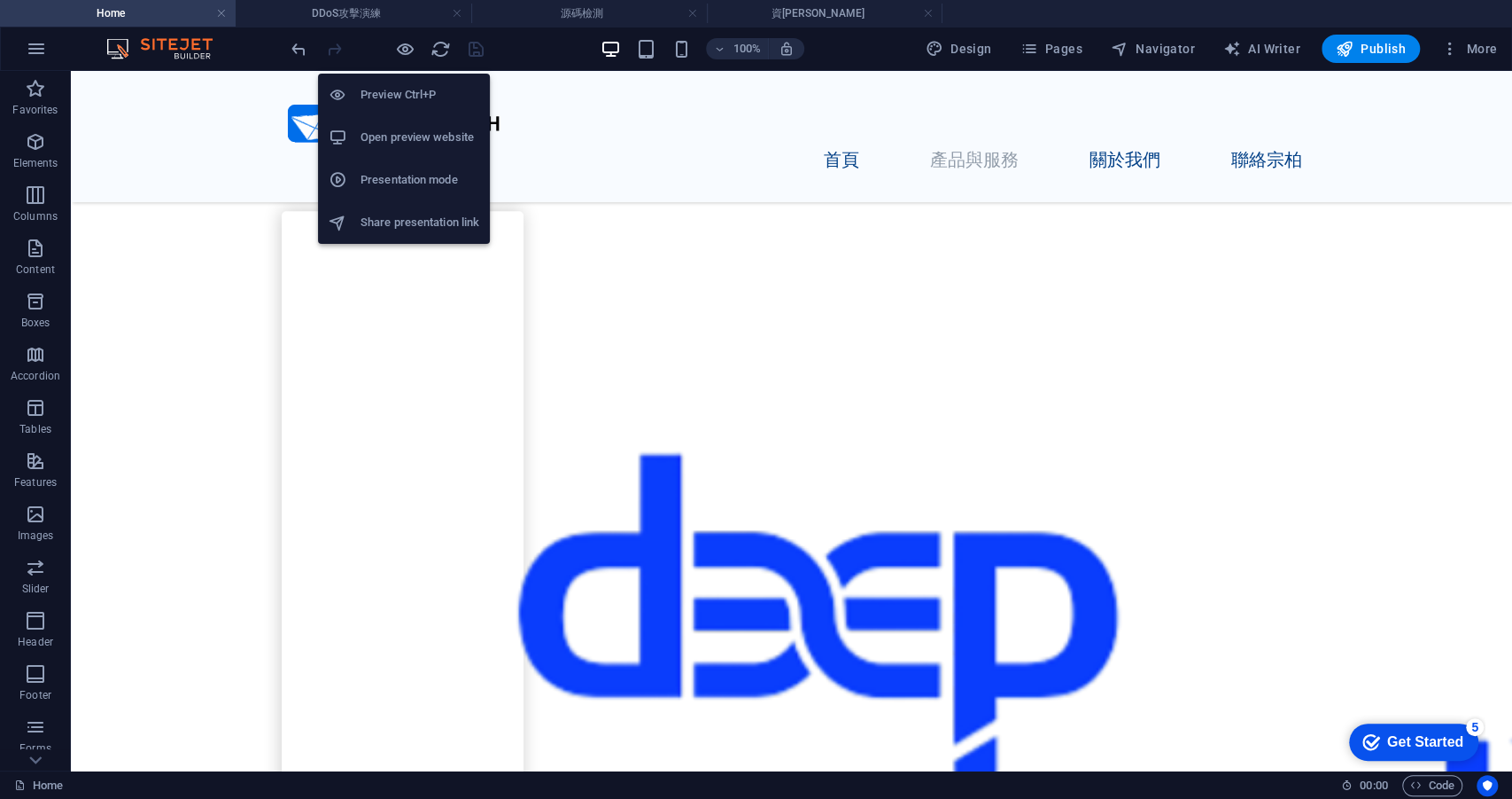
click at [404, 103] on h6 "Preview Ctrl+P" at bounding box center [420, 94] width 118 height 21
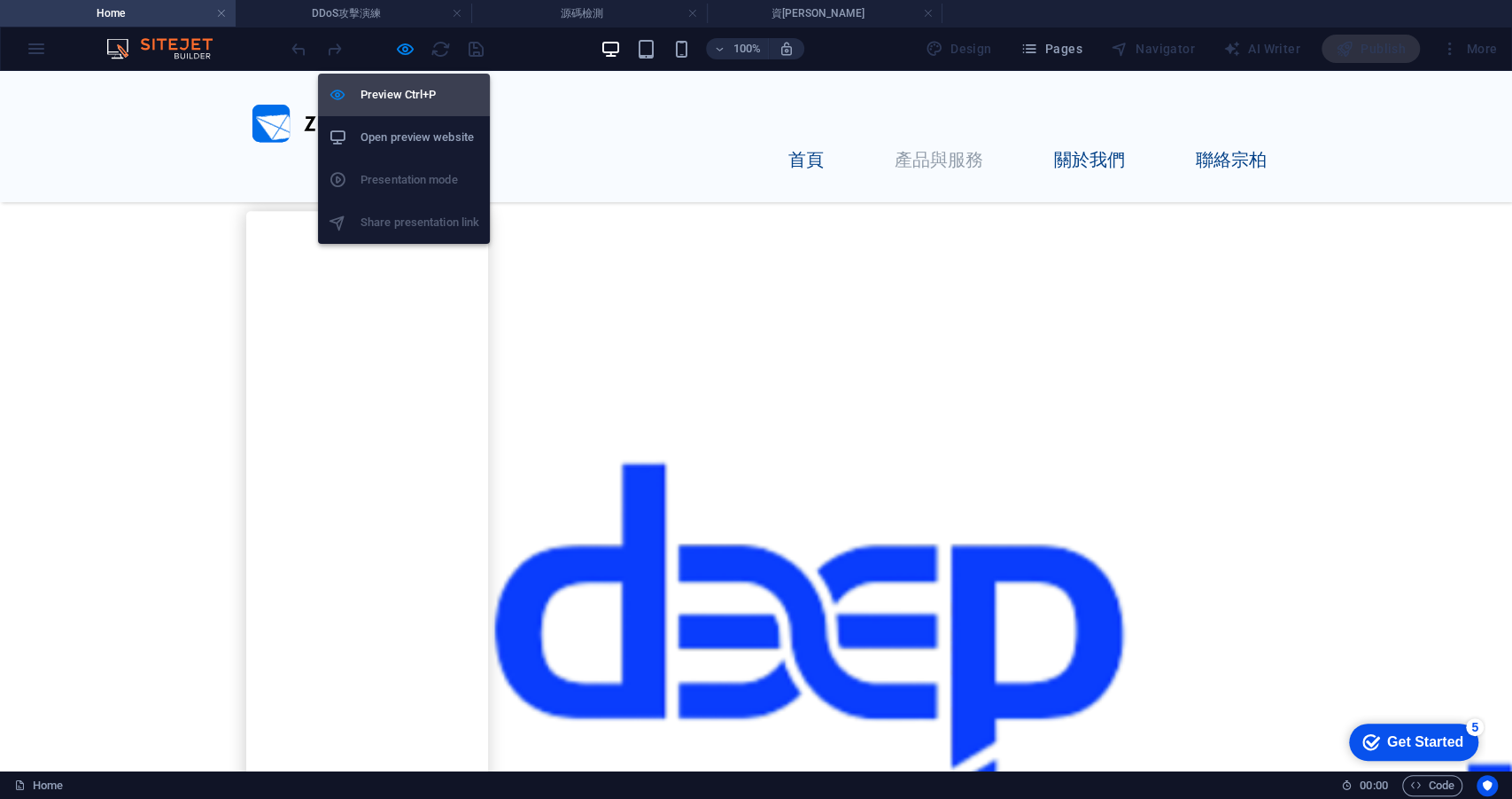
click at [401, 102] on h6 "Preview Ctrl+P" at bounding box center [420, 94] width 118 height 21
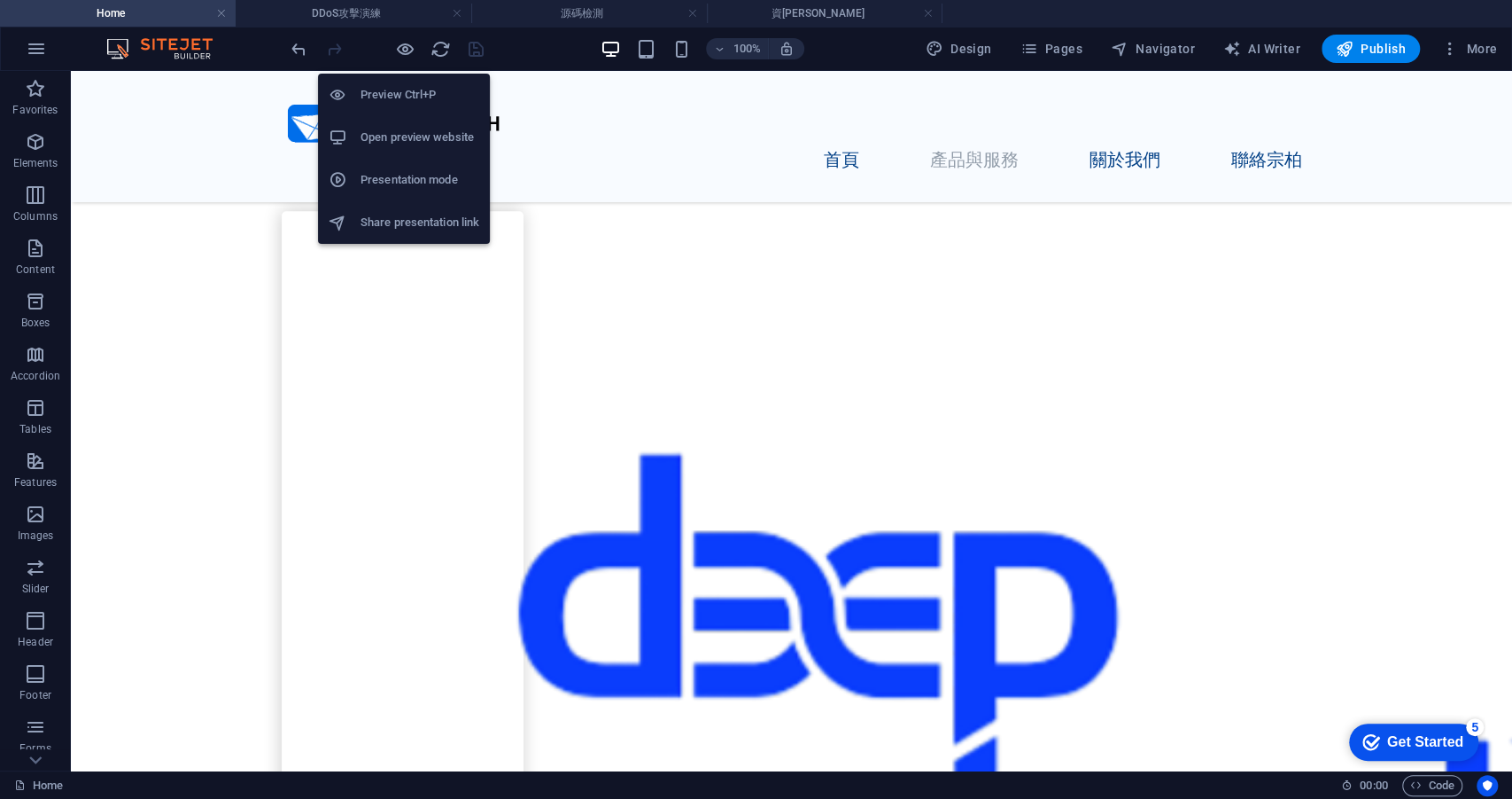
click at [406, 149] on li "Open preview website" at bounding box center [404, 138] width 172 height 43
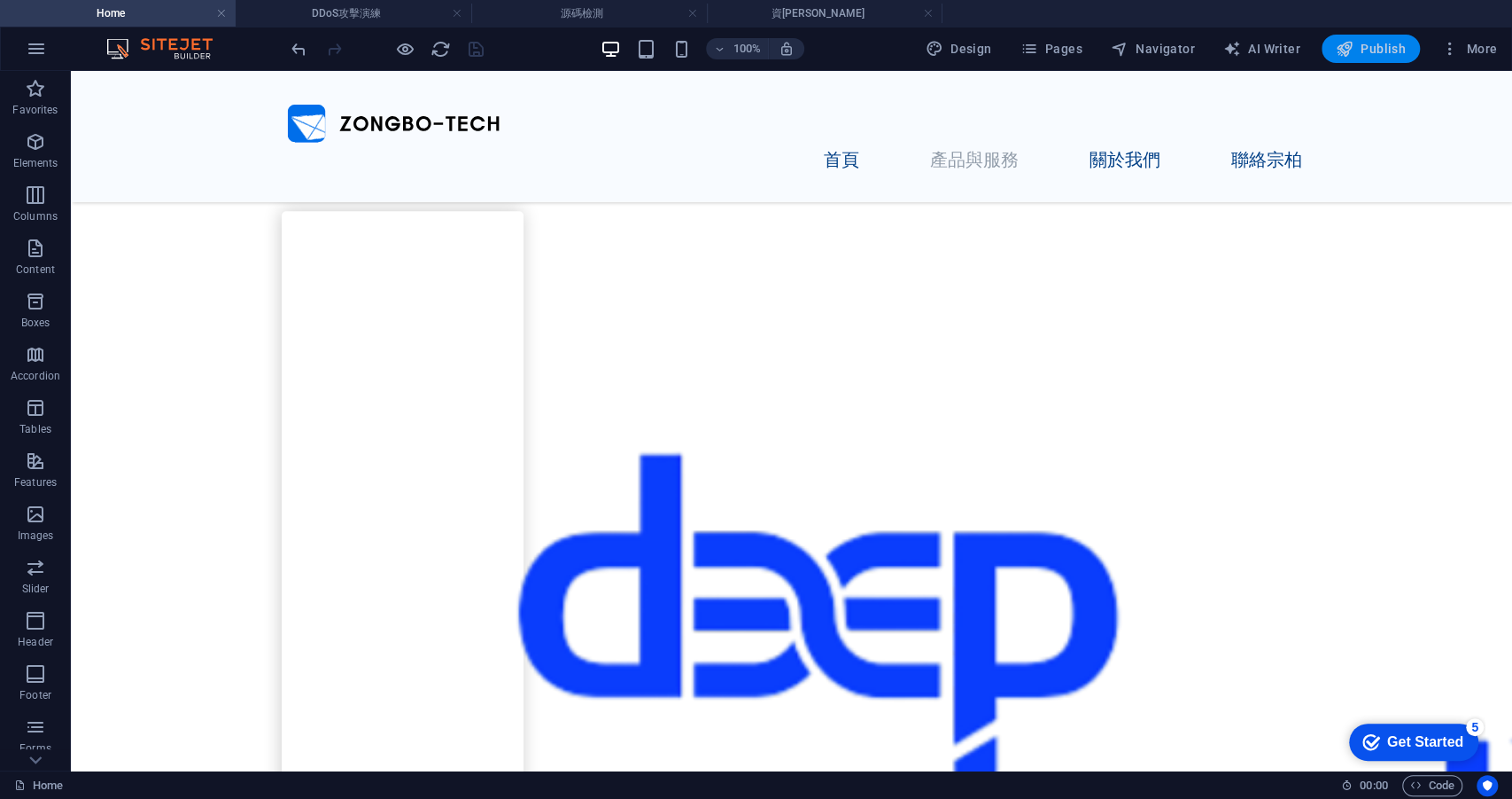
click at [1366, 44] on span "Publish" at bounding box center [1371, 48] width 70 height 18
